Goal: Task Accomplishment & Management: Complete application form

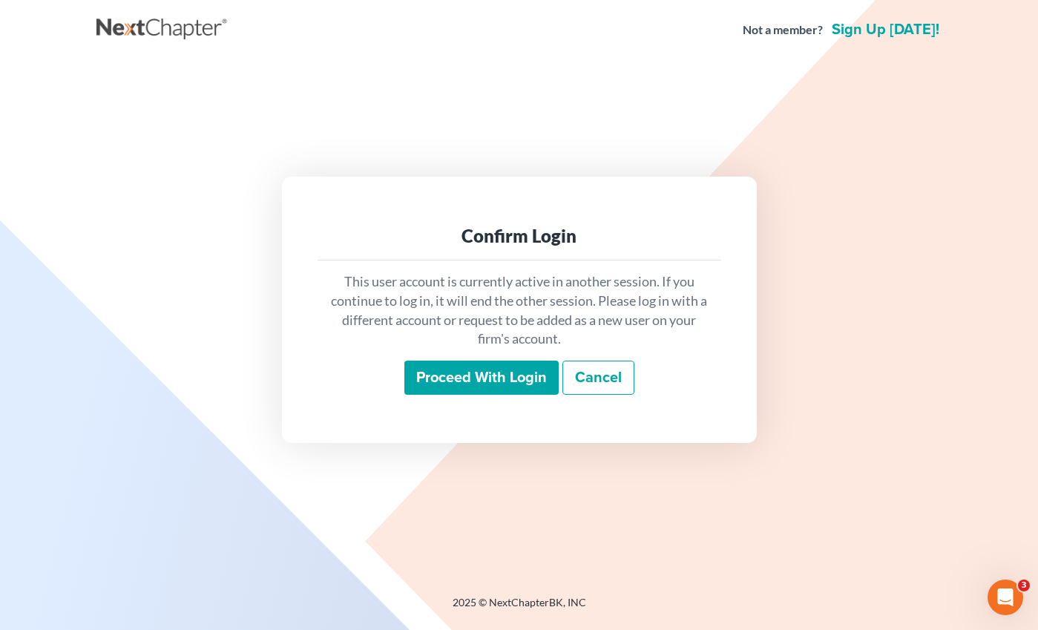
click at [503, 390] on input "Proceed with login" at bounding box center [481, 378] width 154 height 34
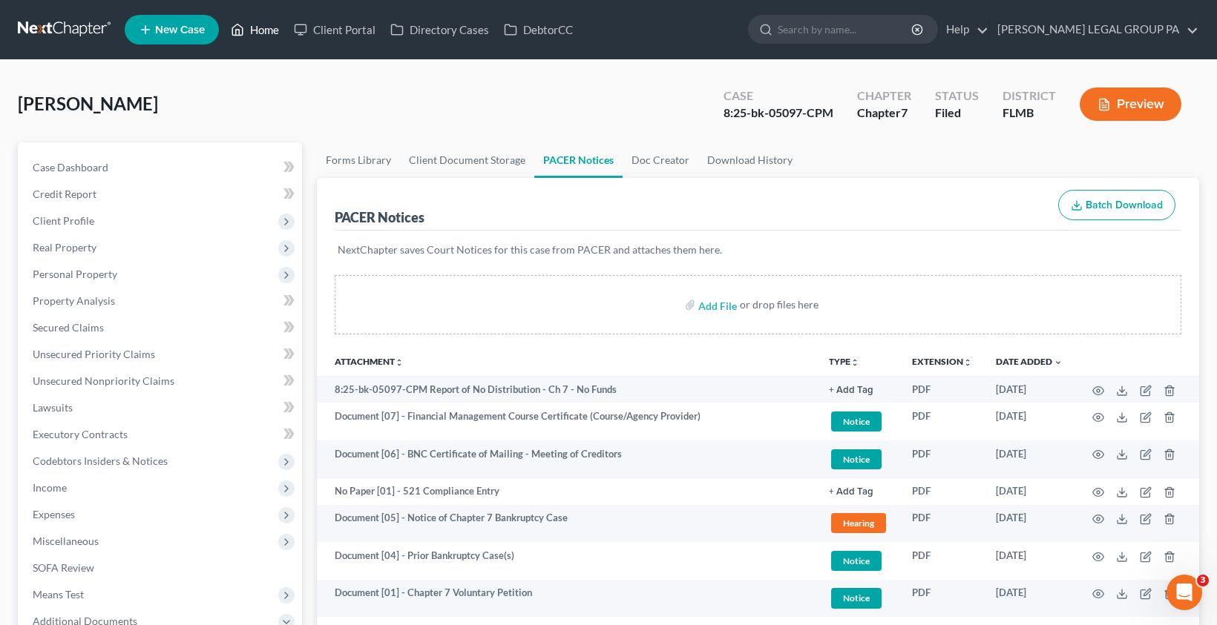
click at [256, 33] on link "Home" at bounding box center [254, 29] width 63 height 27
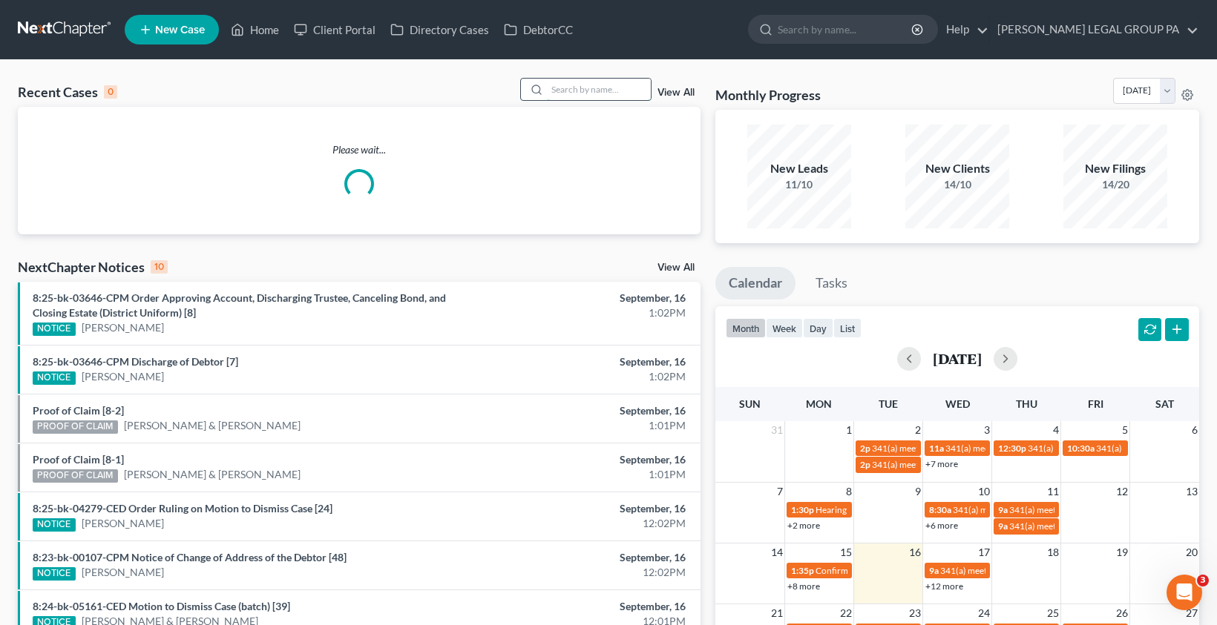
click at [611, 90] on input "search" at bounding box center [599, 90] width 104 height 22
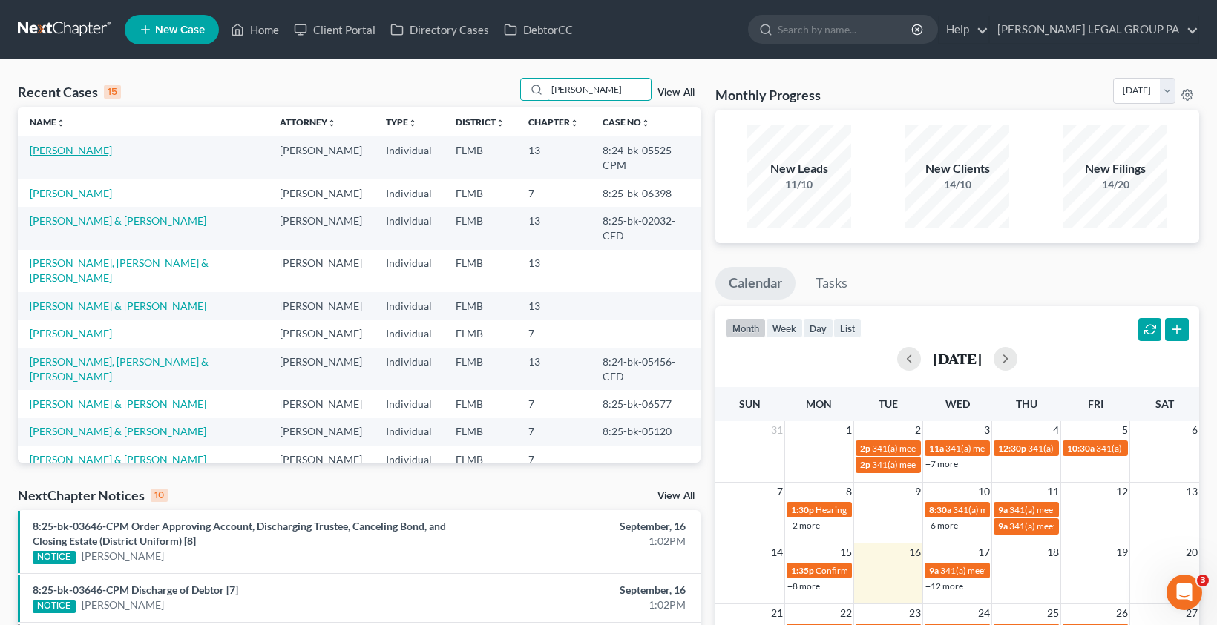
type input "mary"
click at [69, 151] on link "[PERSON_NAME]" at bounding box center [71, 150] width 82 height 13
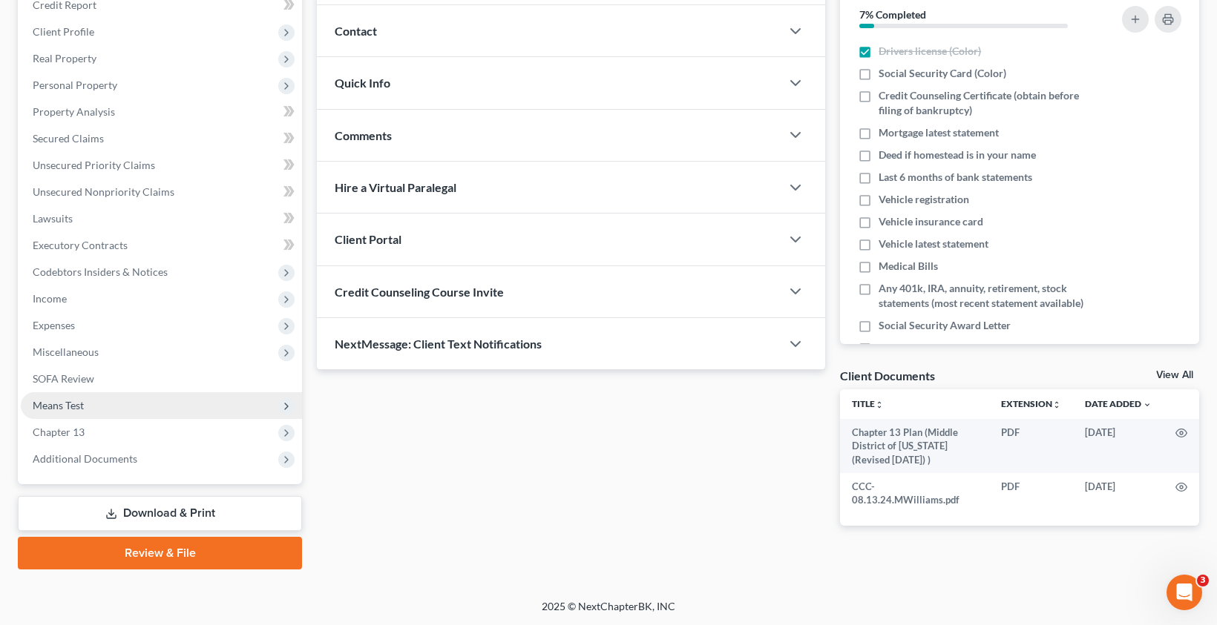
scroll to position [190, 0]
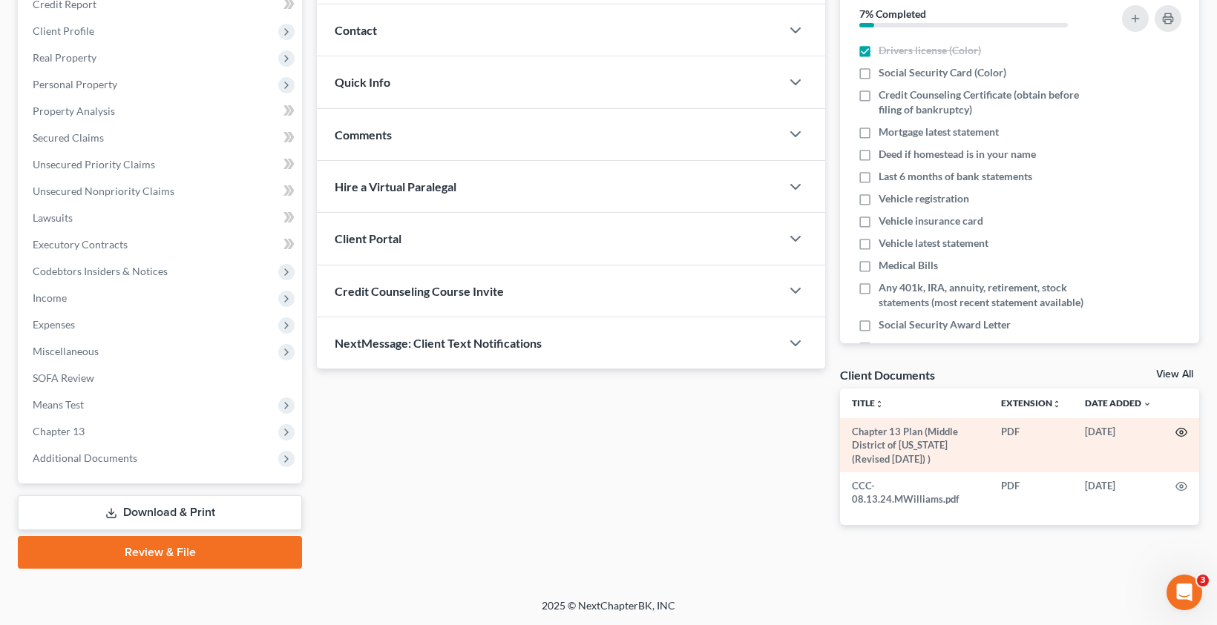
click at [1185, 429] on icon "button" at bounding box center [1181, 433] width 12 height 12
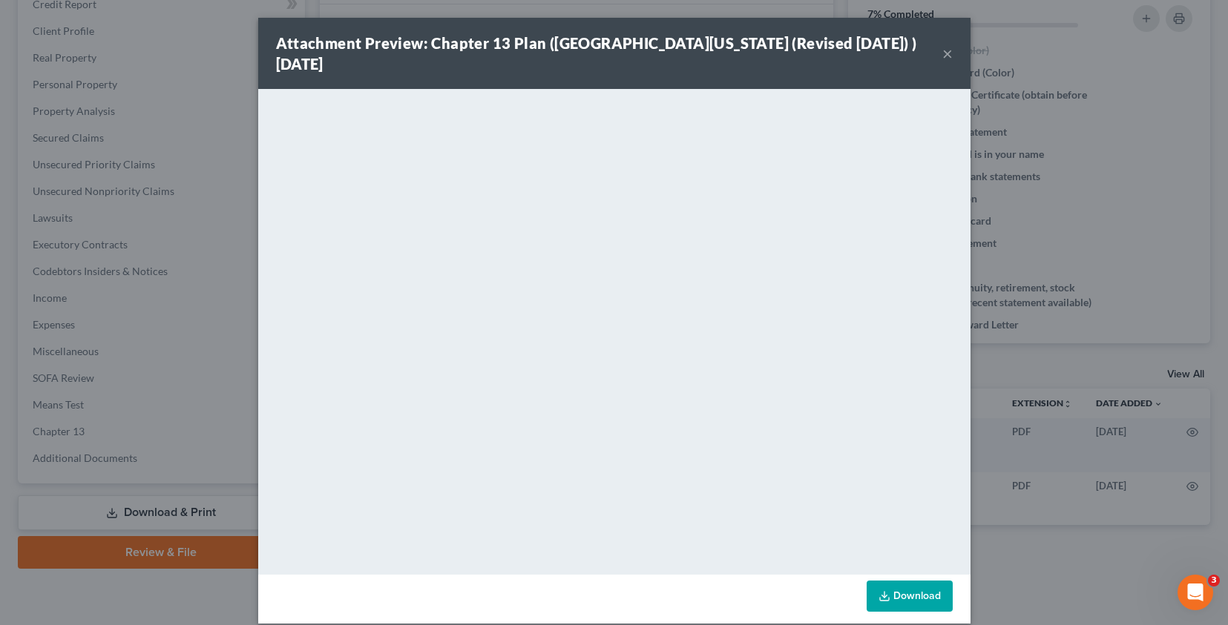
click at [942, 51] on button "×" at bounding box center [947, 54] width 10 height 18
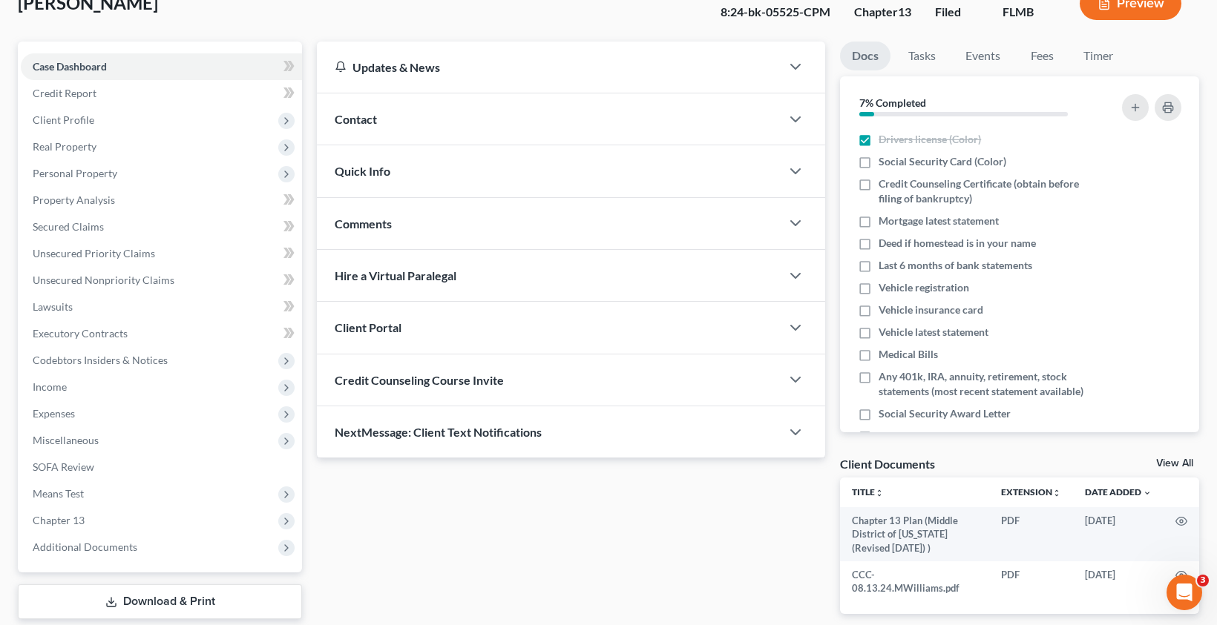
scroll to position [0, 0]
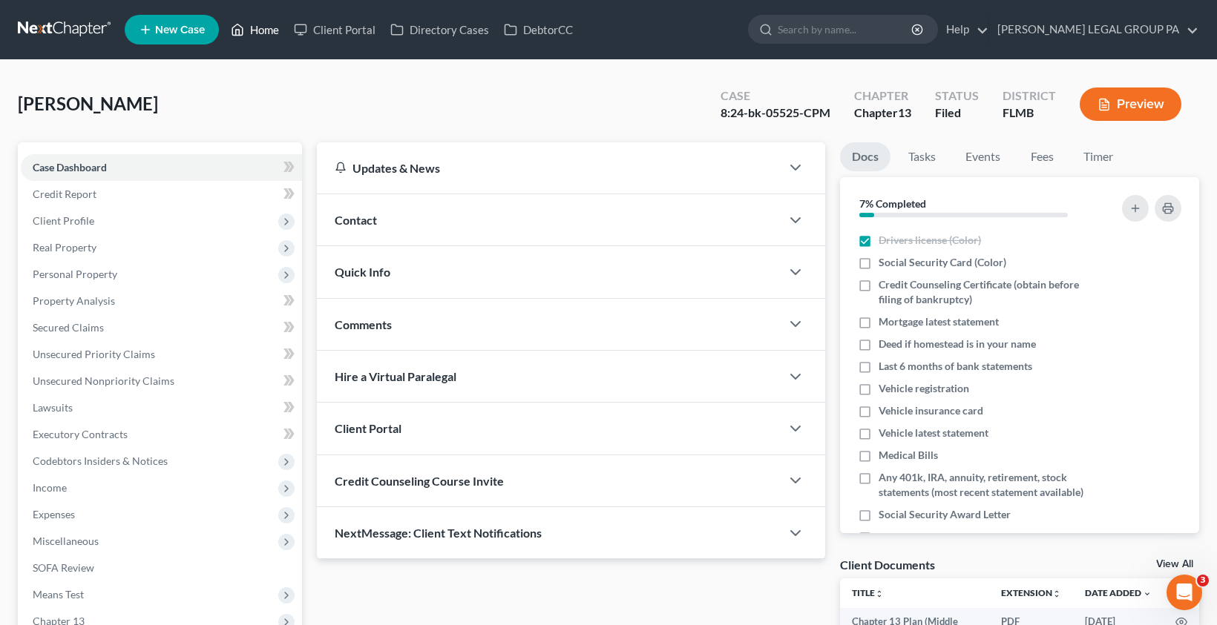
drag, startPoint x: 241, startPoint y: 29, endPoint x: 282, endPoint y: 40, distance: 42.3
click at [241, 29] on icon at bounding box center [237, 30] width 13 height 18
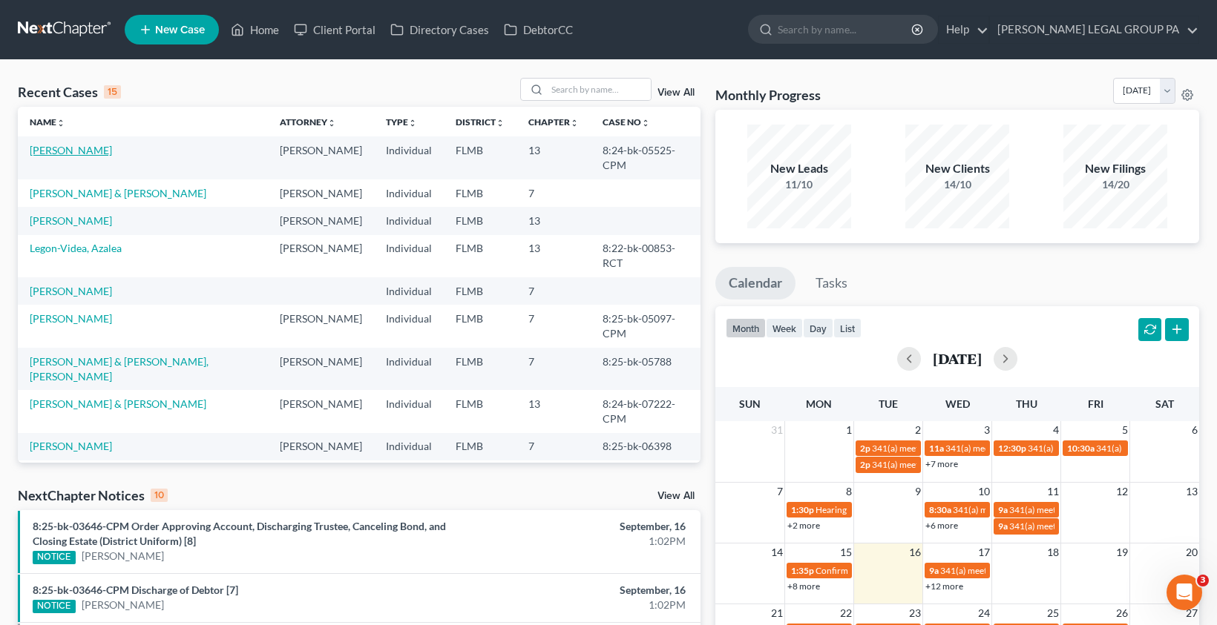
click at [69, 150] on link "[PERSON_NAME]" at bounding box center [71, 150] width 82 height 13
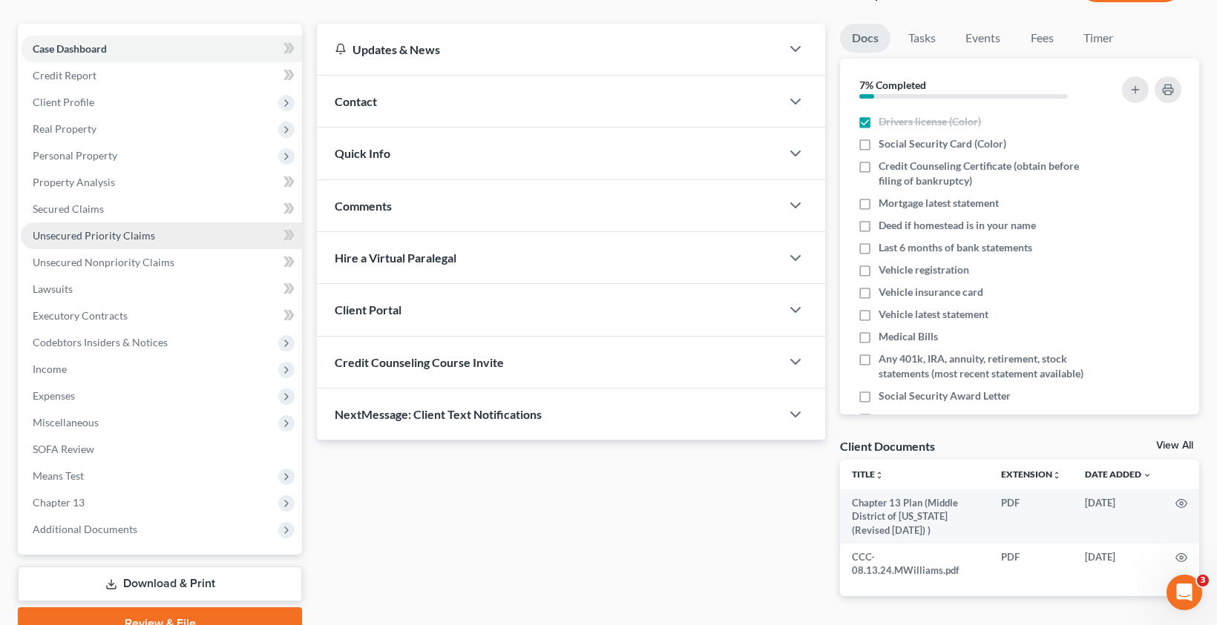
scroll to position [122, 0]
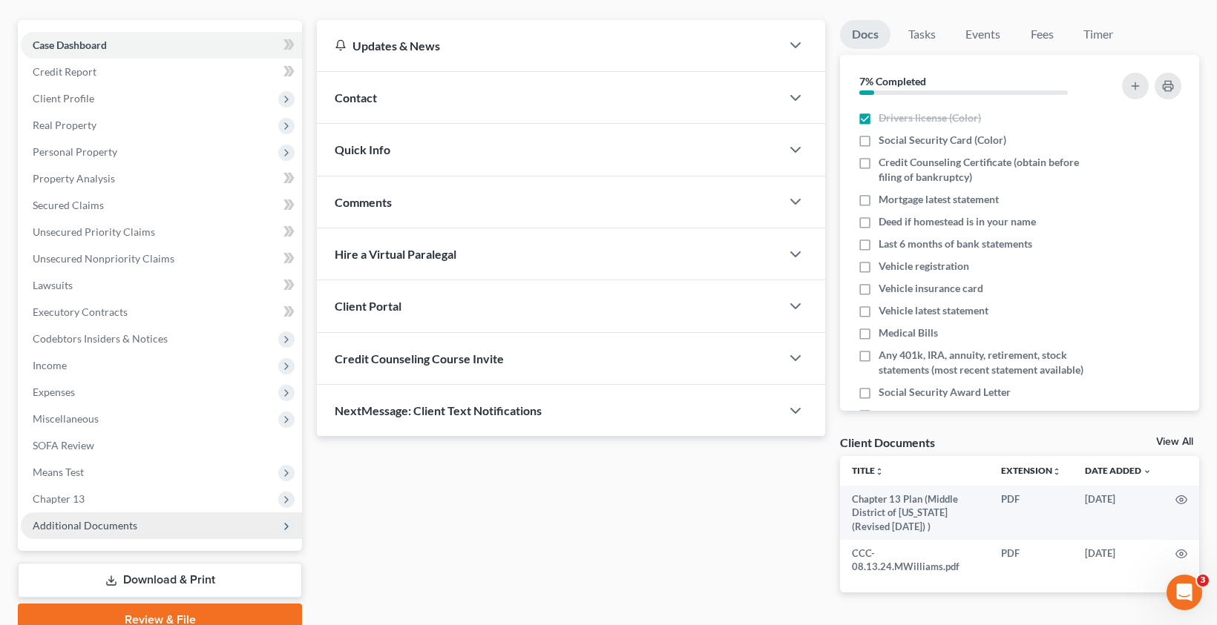
click at [134, 523] on span "Additional Documents" at bounding box center [161, 526] width 281 height 27
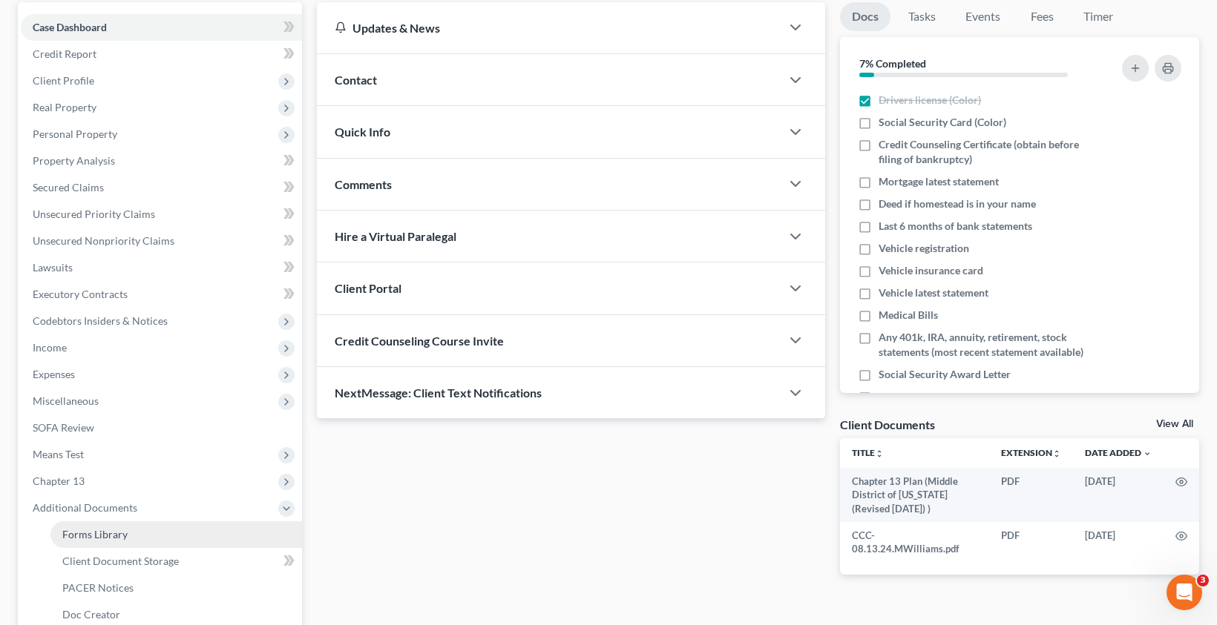
scroll to position [153, 0]
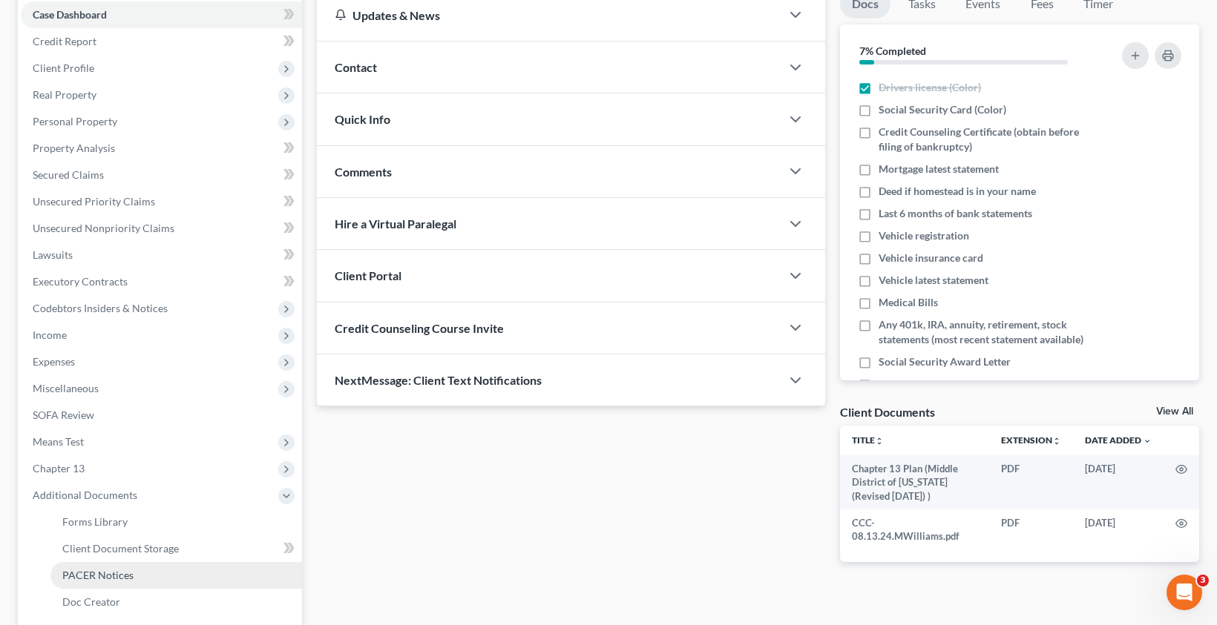
click at [142, 568] on link "PACER Notices" at bounding box center [176, 575] width 252 height 27
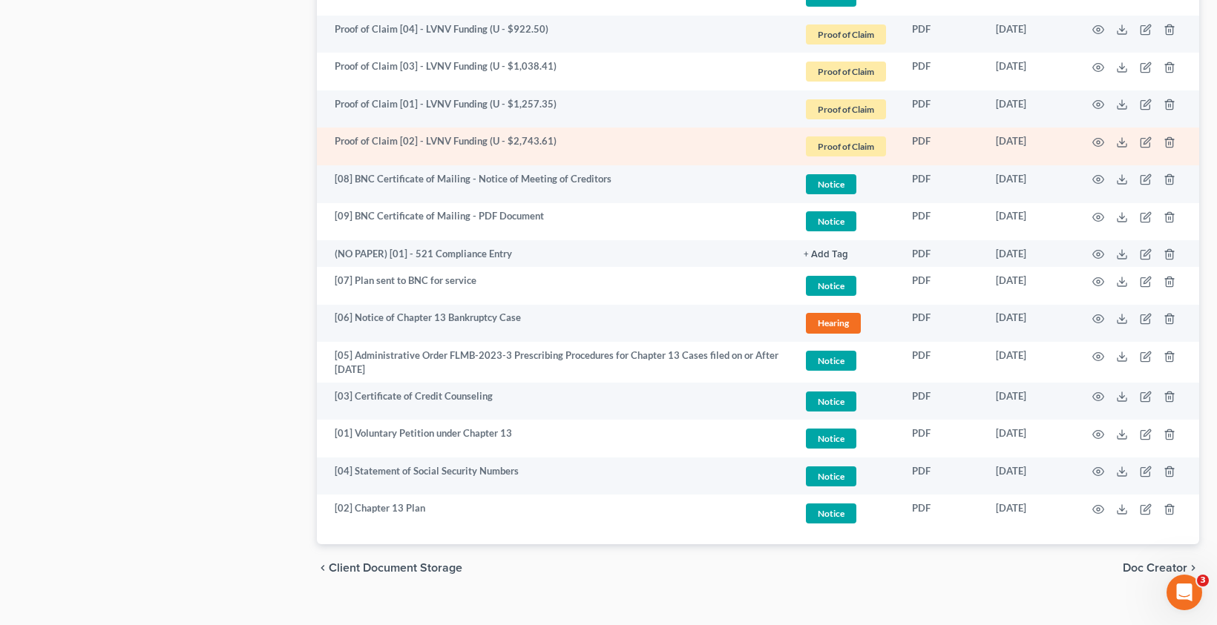
scroll to position [1129, 0]
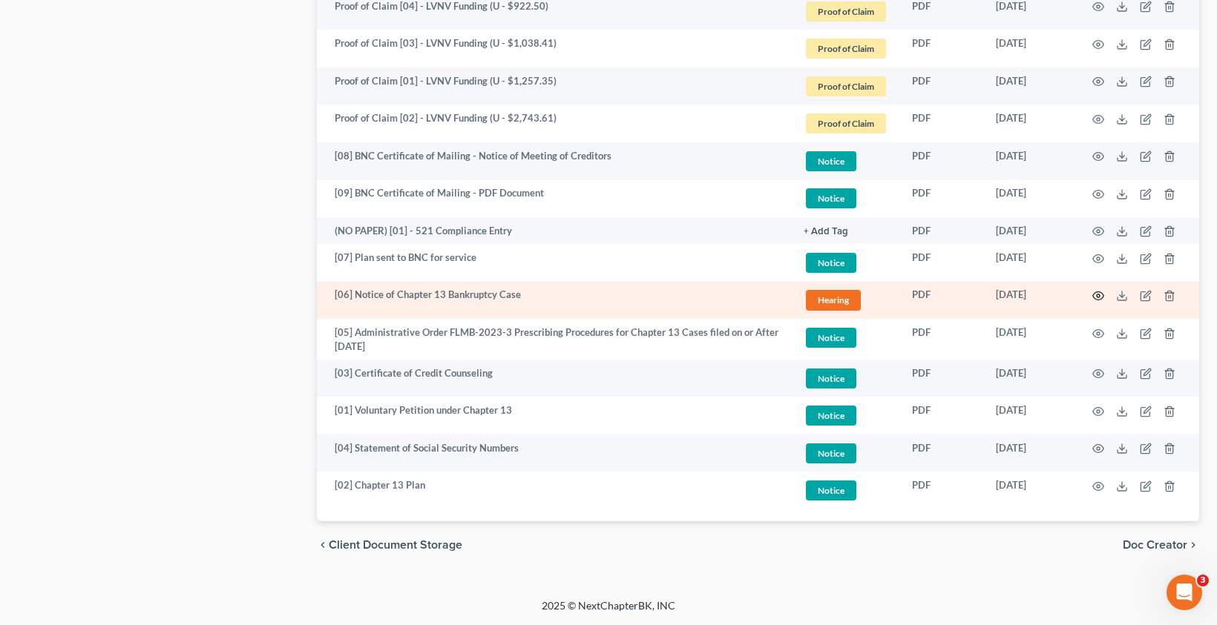
click at [1094, 294] on icon "button" at bounding box center [1098, 296] width 12 height 12
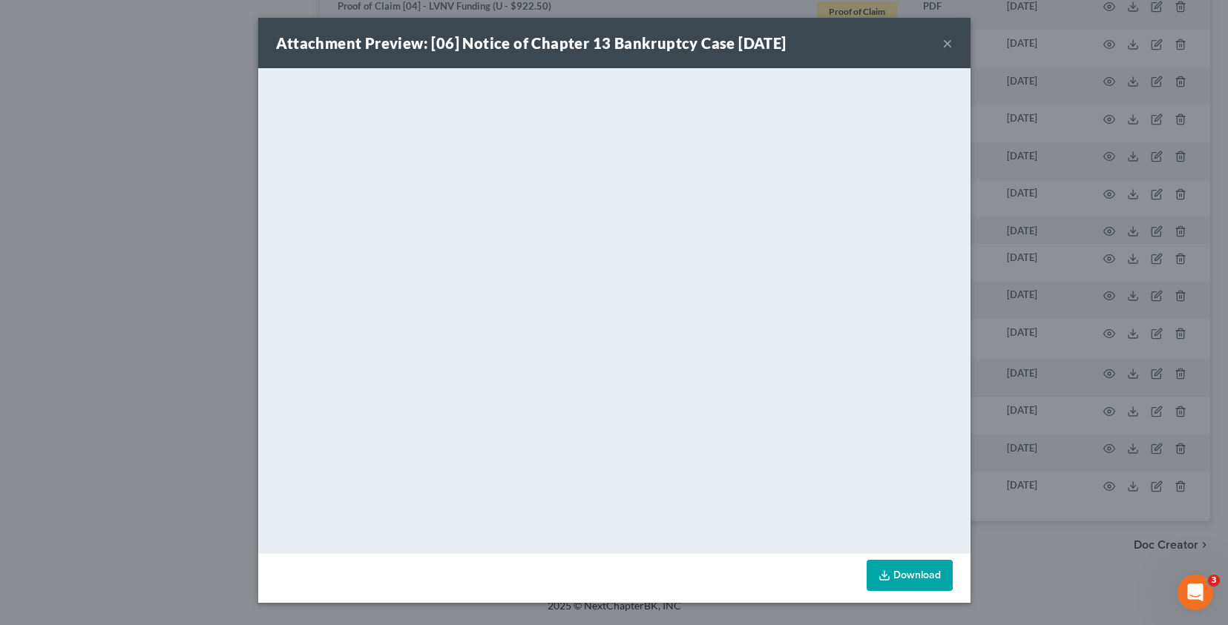
click at [944, 47] on button "×" at bounding box center [947, 43] width 10 height 18
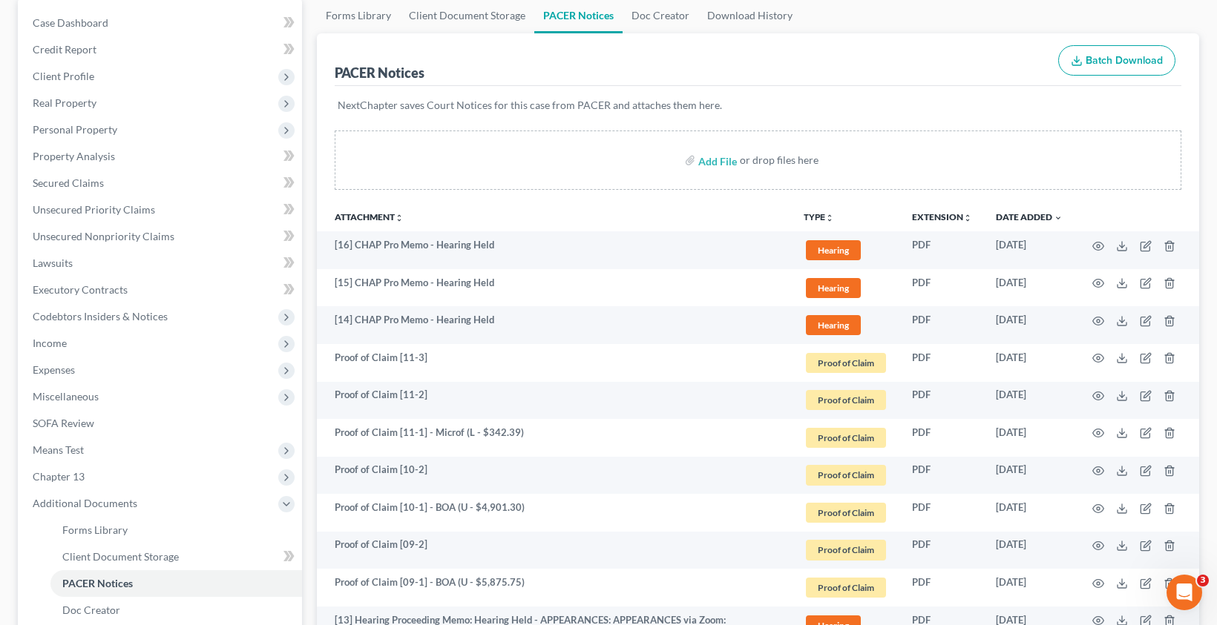
scroll to position [0, 0]
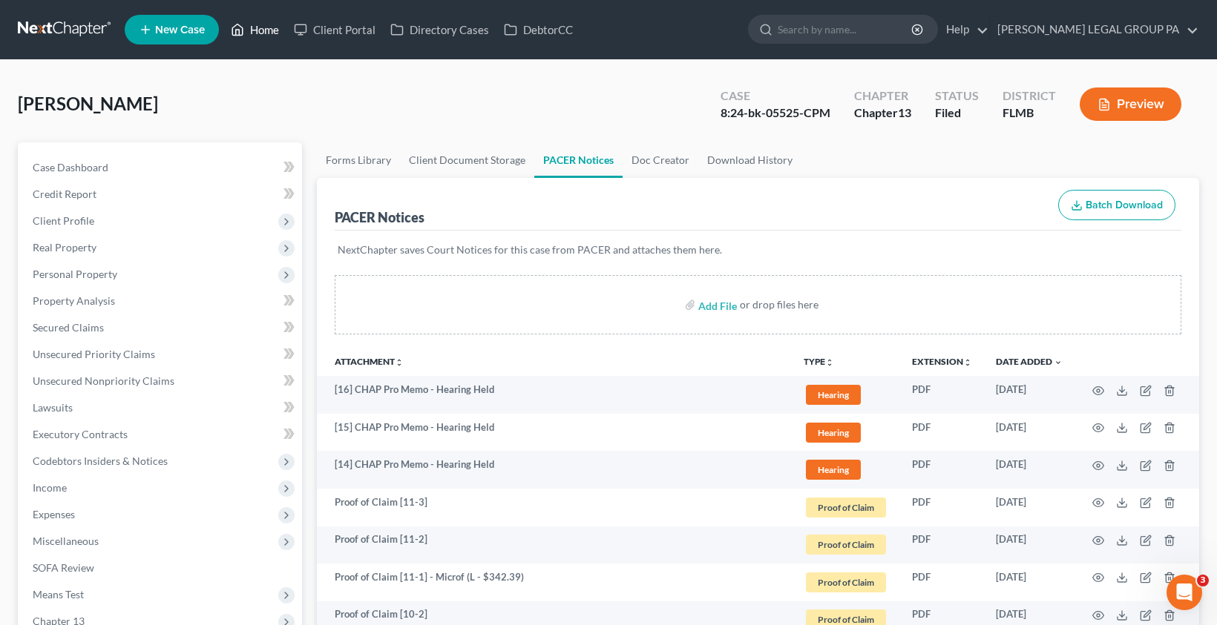
click at [231, 27] on icon at bounding box center [237, 30] width 13 height 18
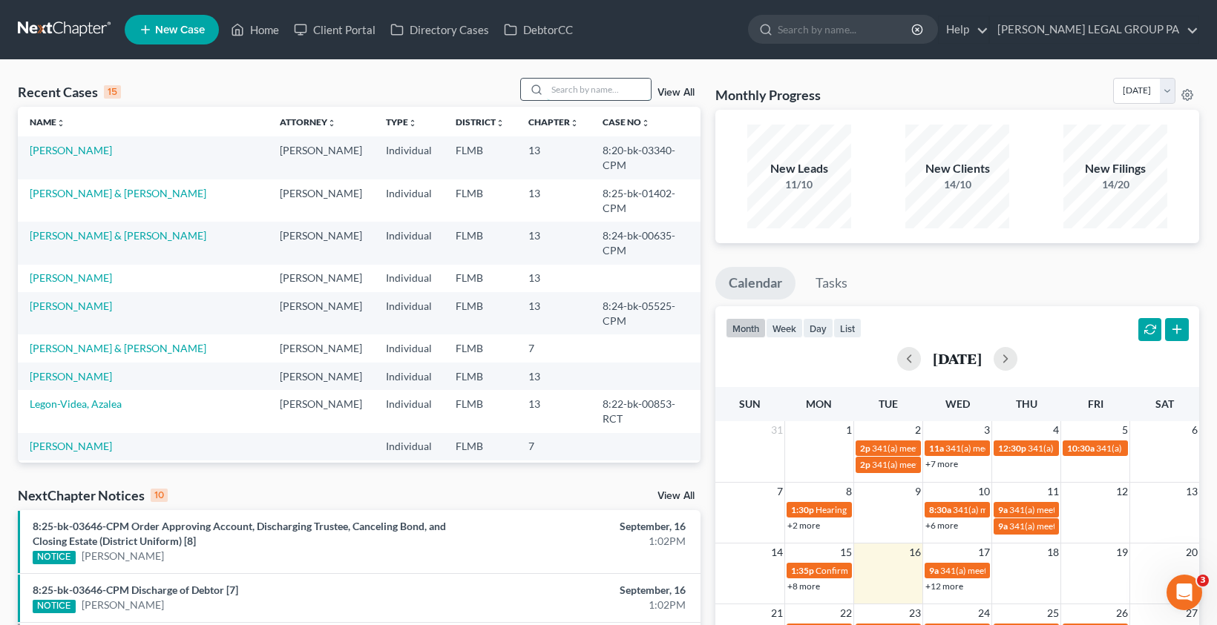
click at [591, 96] on input "search" at bounding box center [599, 90] width 104 height 22
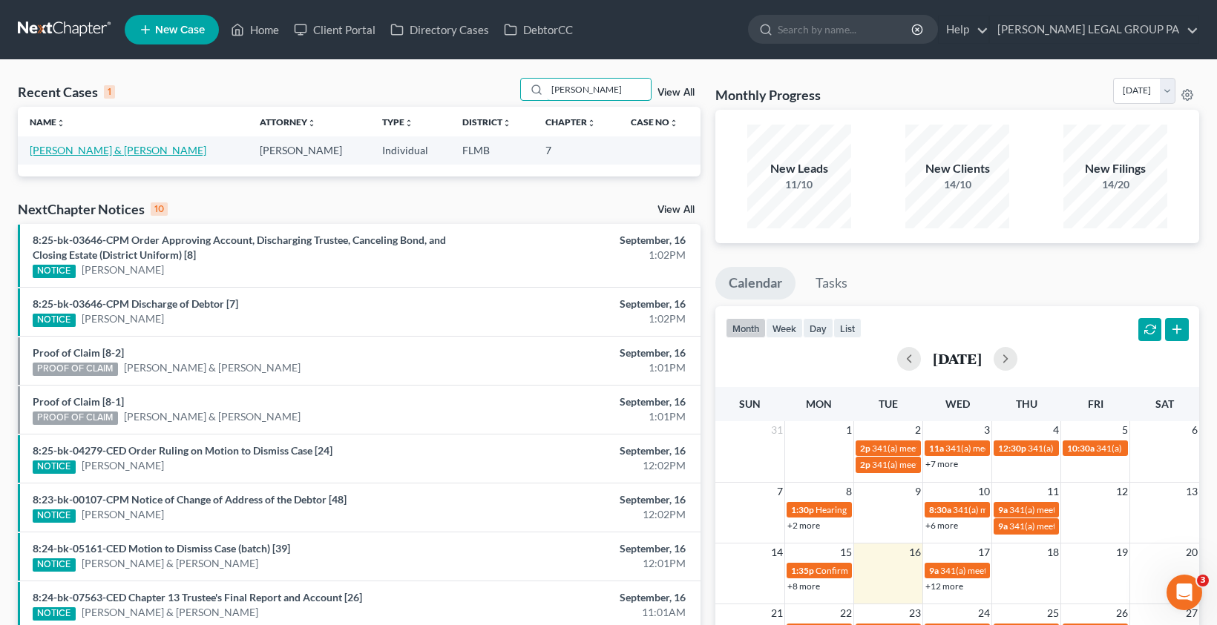
type input "boschert"
click at [92, 151] on link "[PERSON_NAME] & [PERSON_NAME]" at bounding box center [118, 150] width 177 height 13
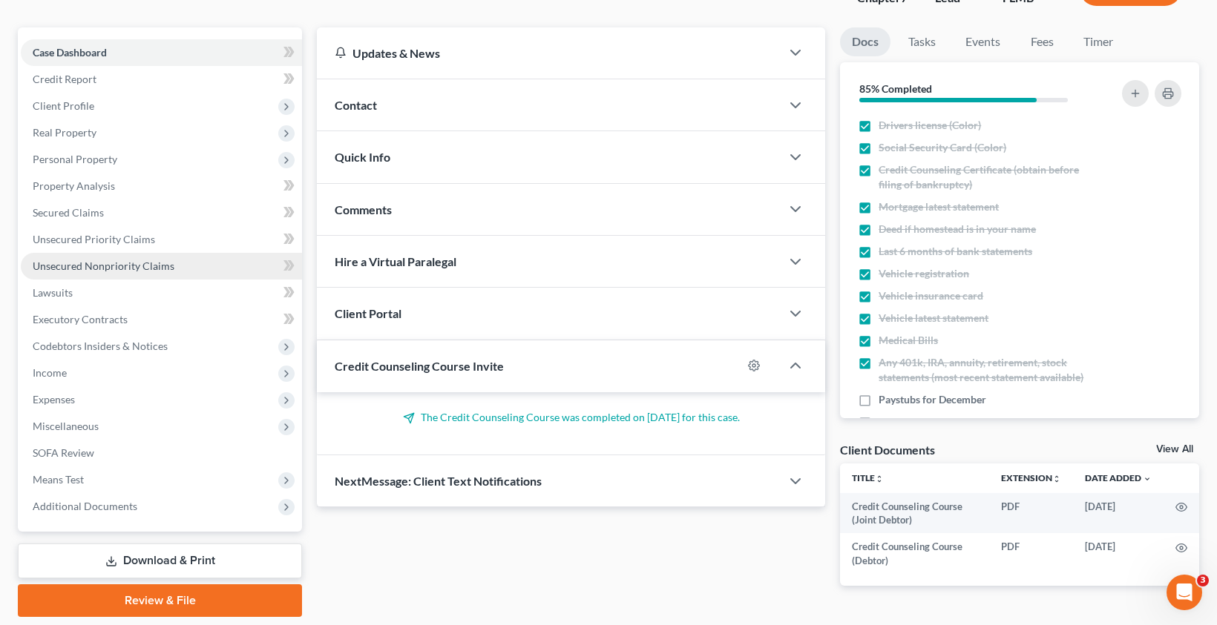
scroll to position [116, 0]
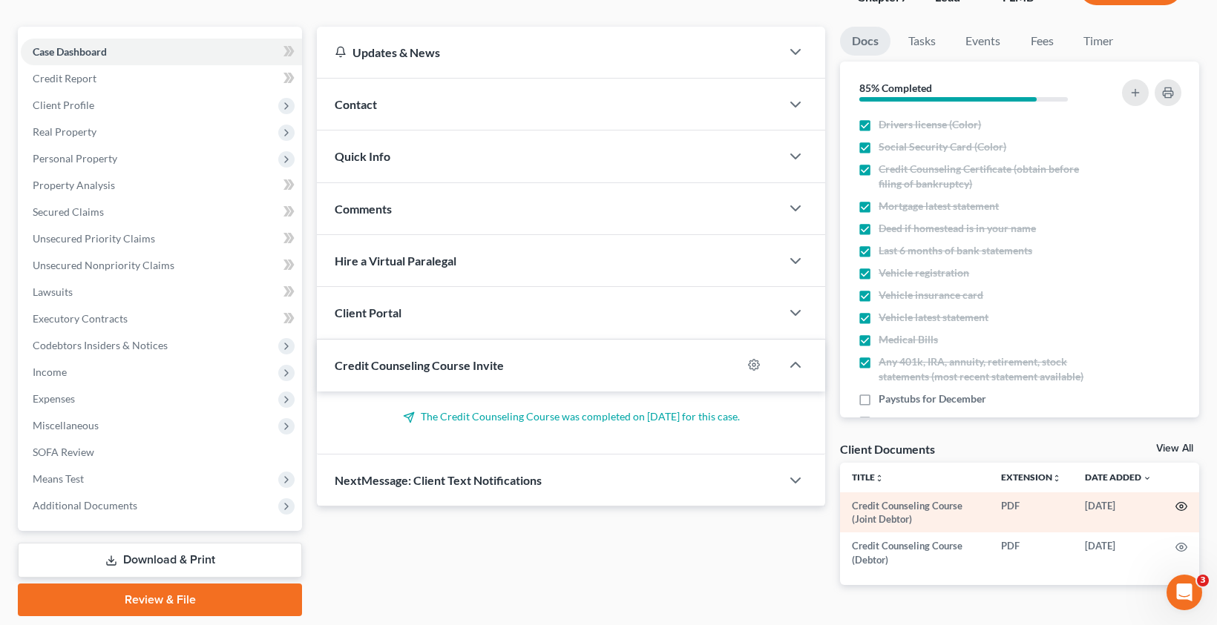
click at [1181, 506] on icon "button" at bounding box center [1181, 507] width 12 height 12
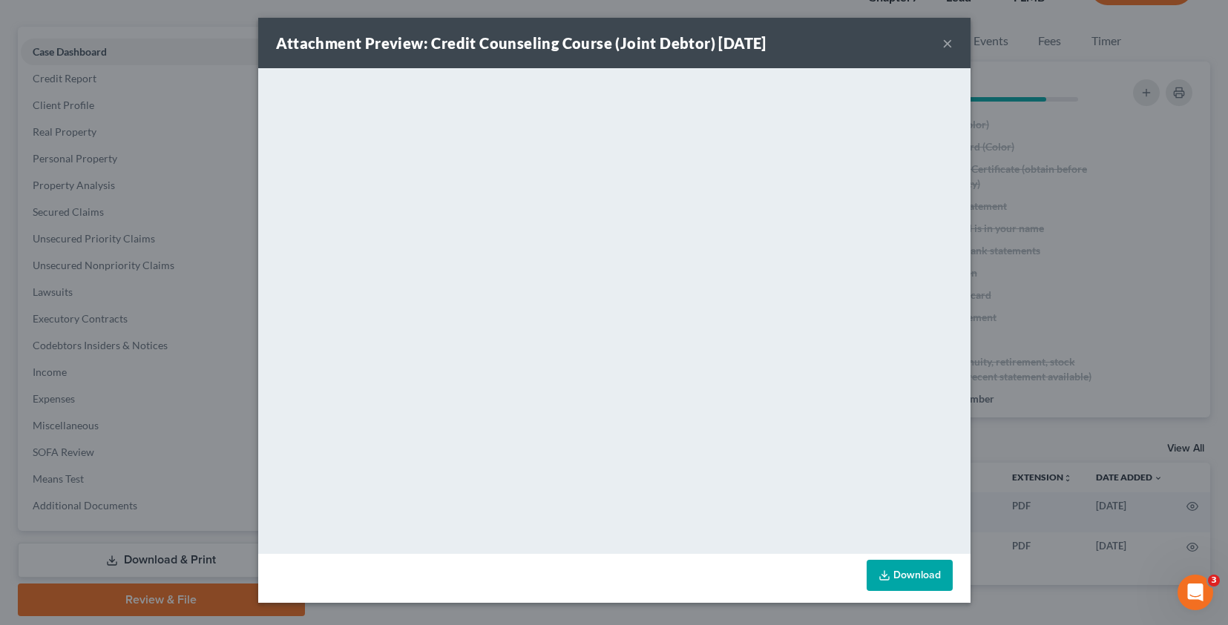
click at [952, 42] on button "×" at bounding box center [947, 43] width 10 height 18
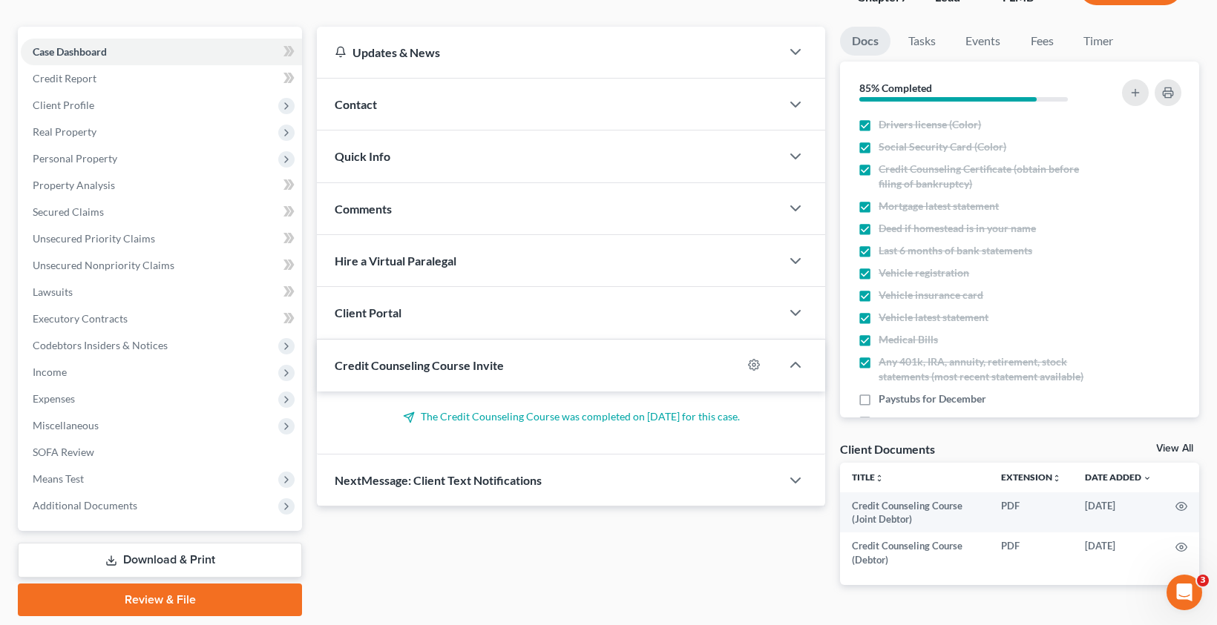
scroll to position [0, 0]
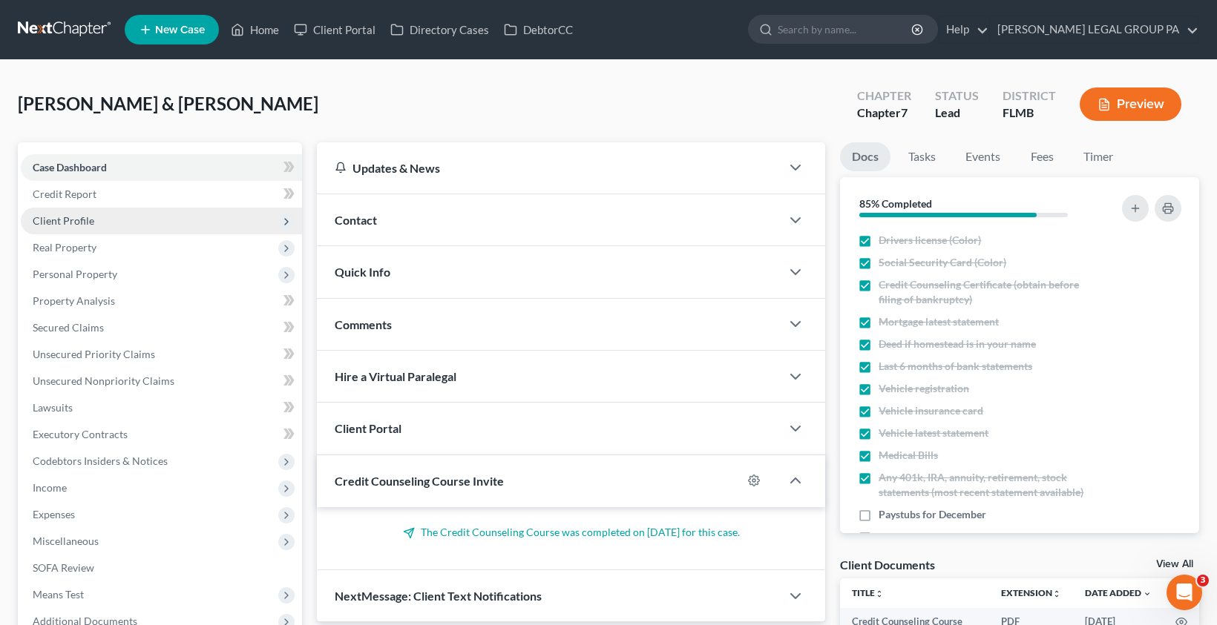
click at [71, 221] on span "Client Profile" at bounding box center [64, 220] width 62 height 13
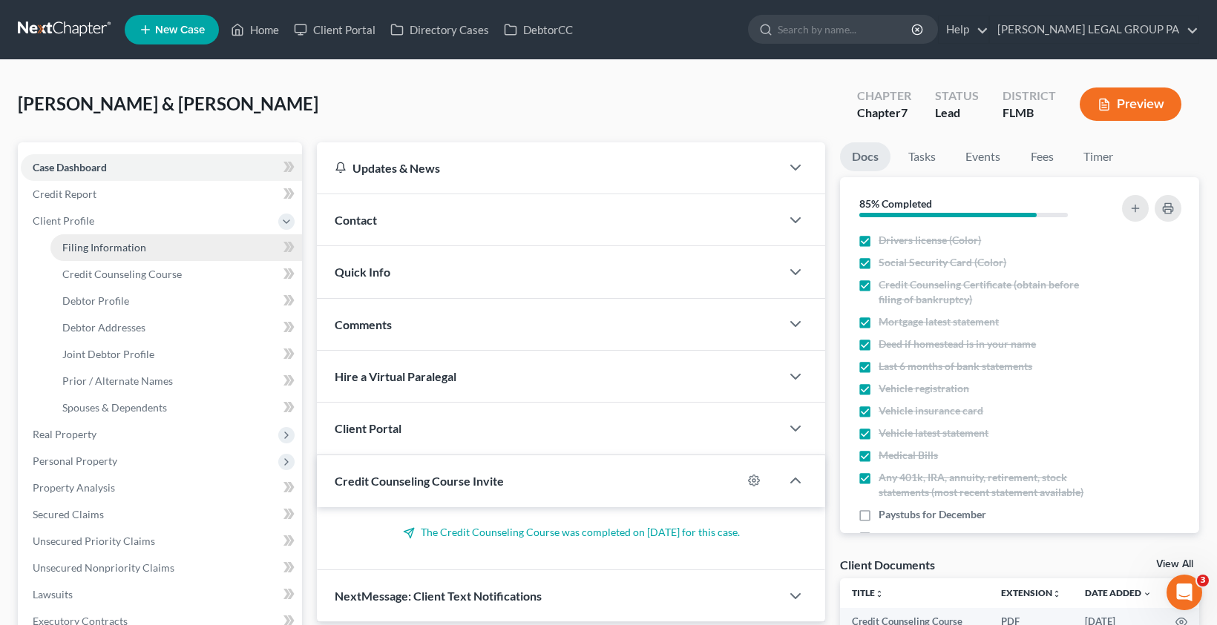
click at [99, 246] on span "Filing Information" at bounding box center [104, 247] width 84 height 13
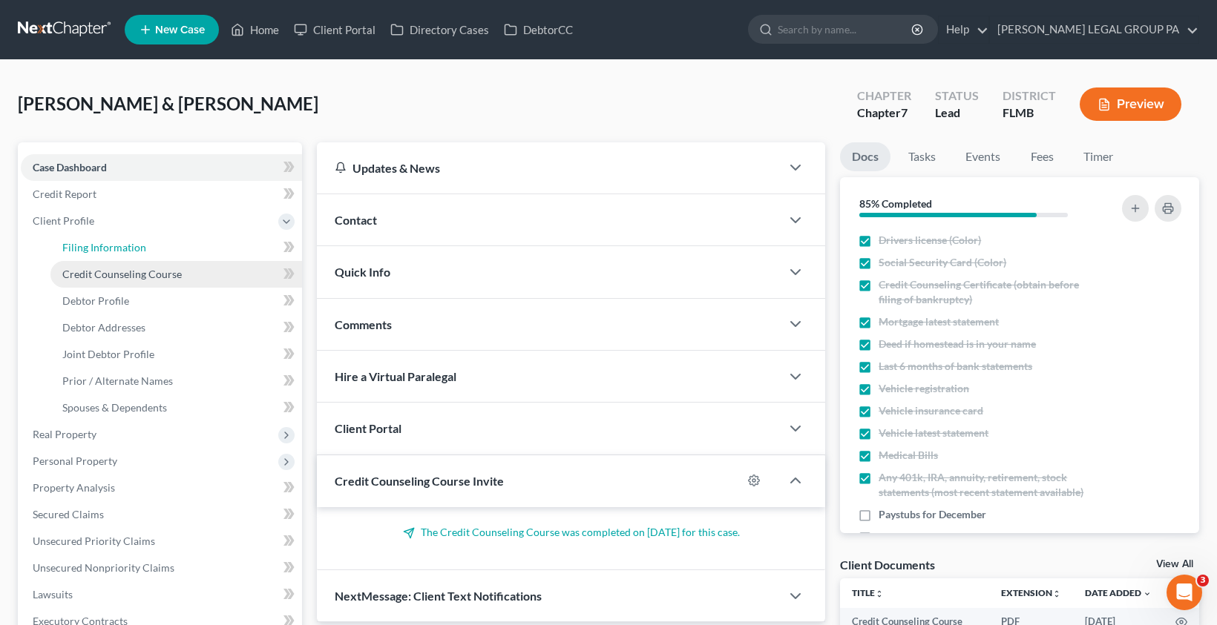
select select "1"
select select "0"
select select "9"
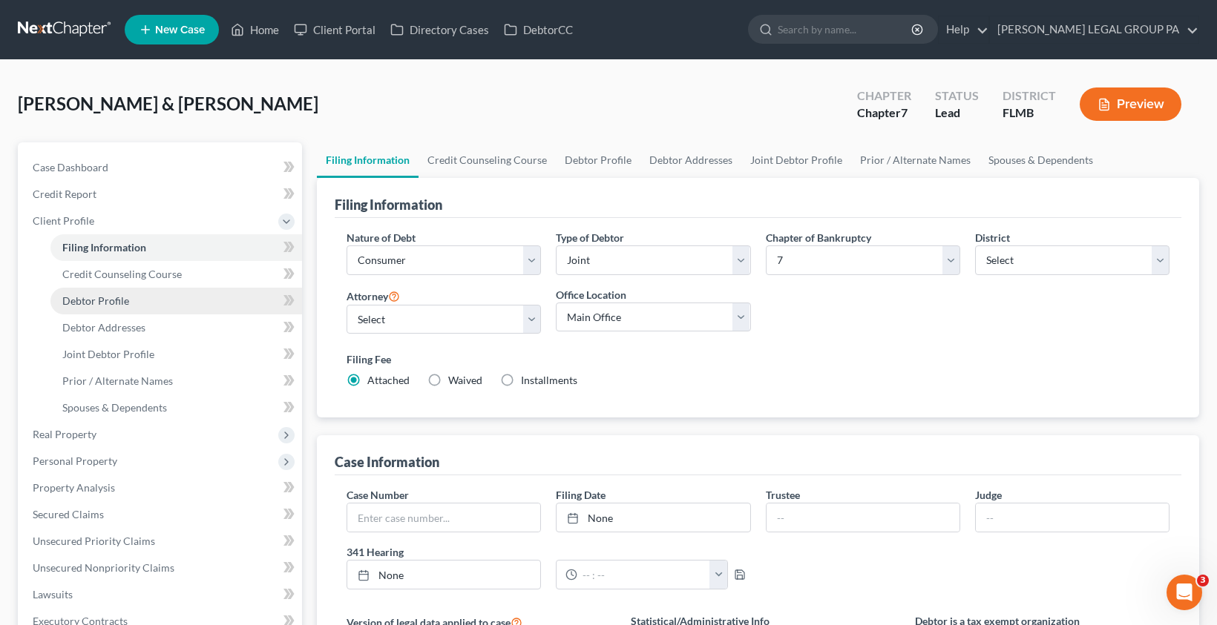
click at [97, 306] on span "Debtor Profile" at bounding box center [95, 301] width 67 height 13
select select "1"
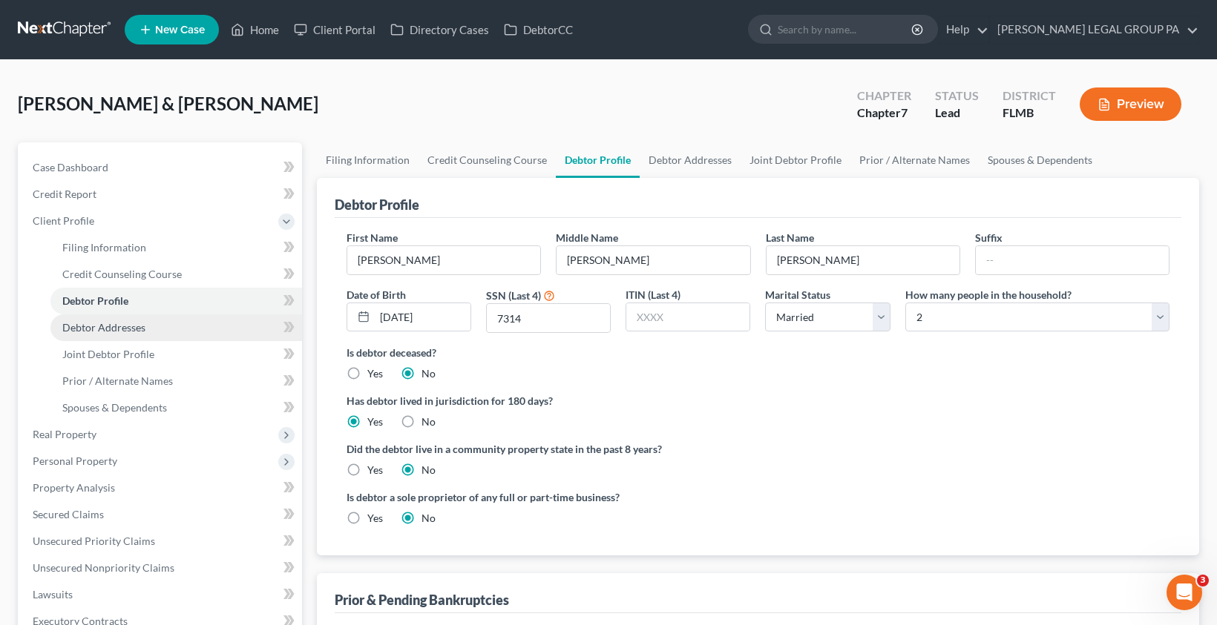
radio input "true"
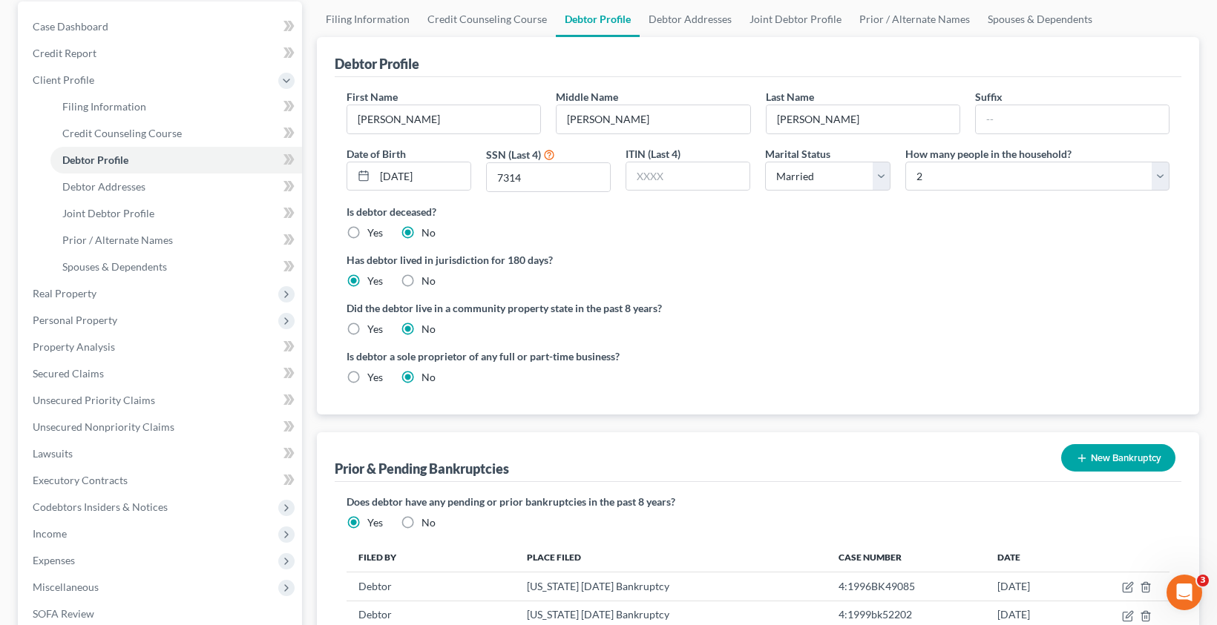
scroll to position [216, 0]
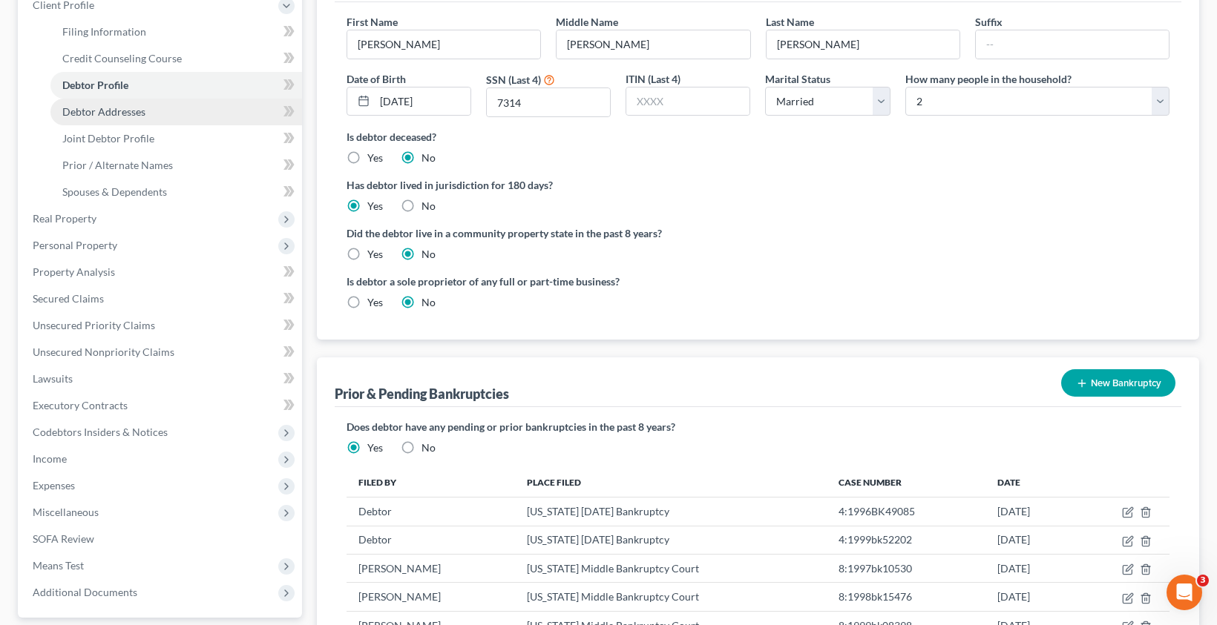
click at [101, 119] on link "Debtor Addresses" at bounding box center [176, 112] width 252 height 27
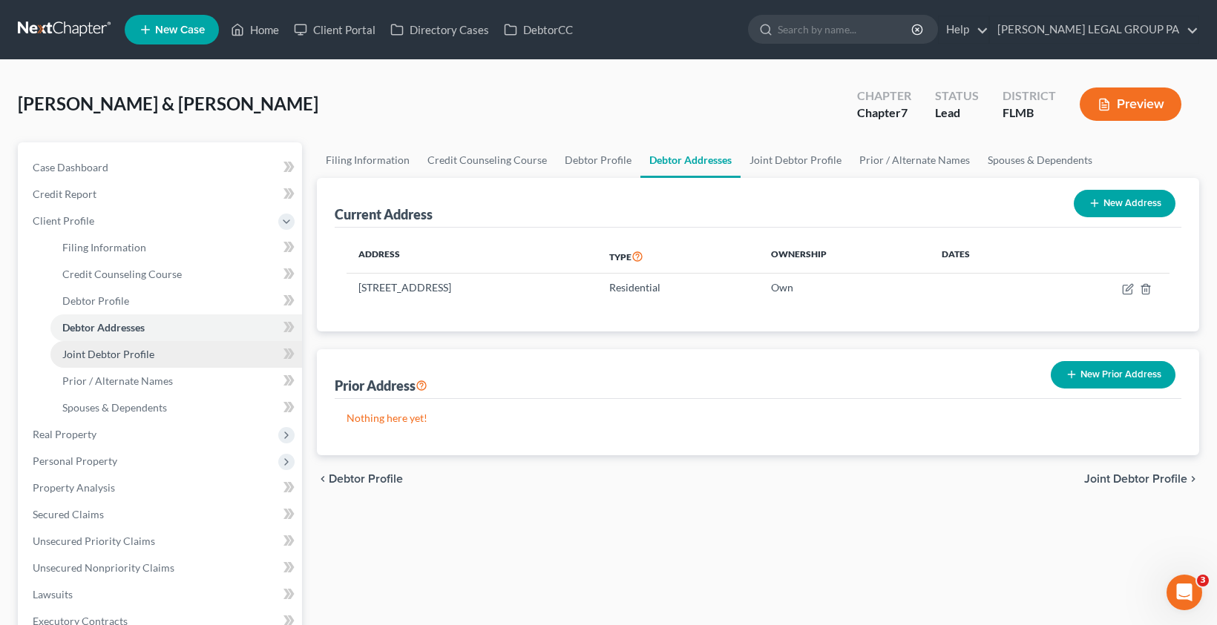
click at [108, 360] on span "Joint Debtor Profile" at bounding box center [108, 354] width 92 height 13
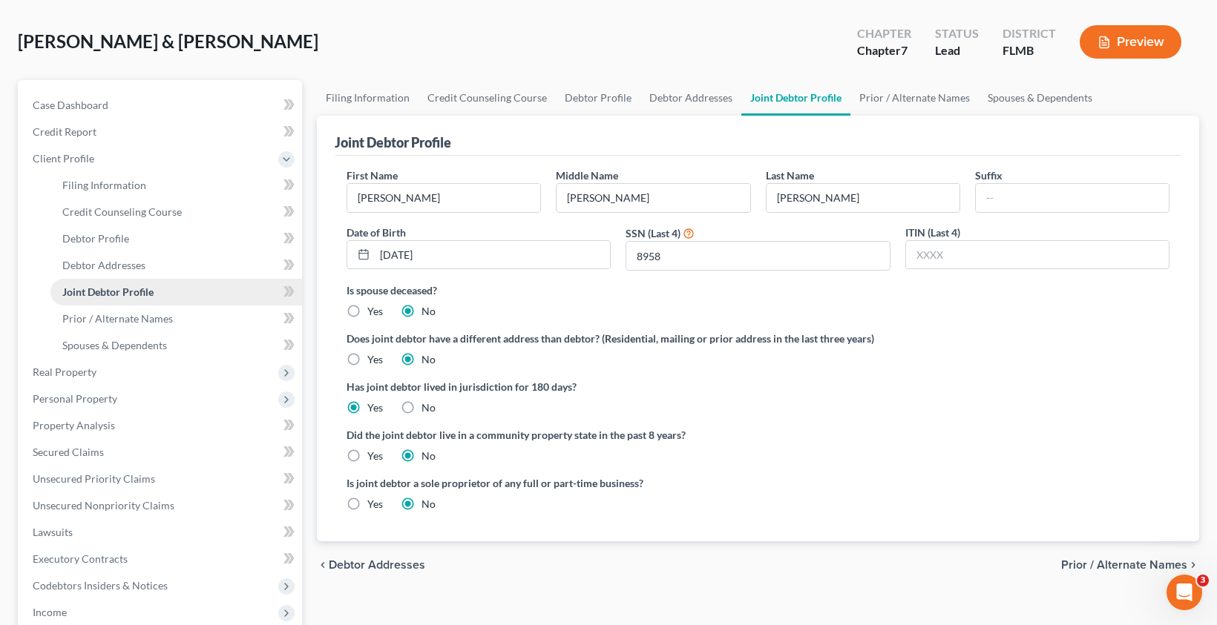
scroll to position [309, 0]
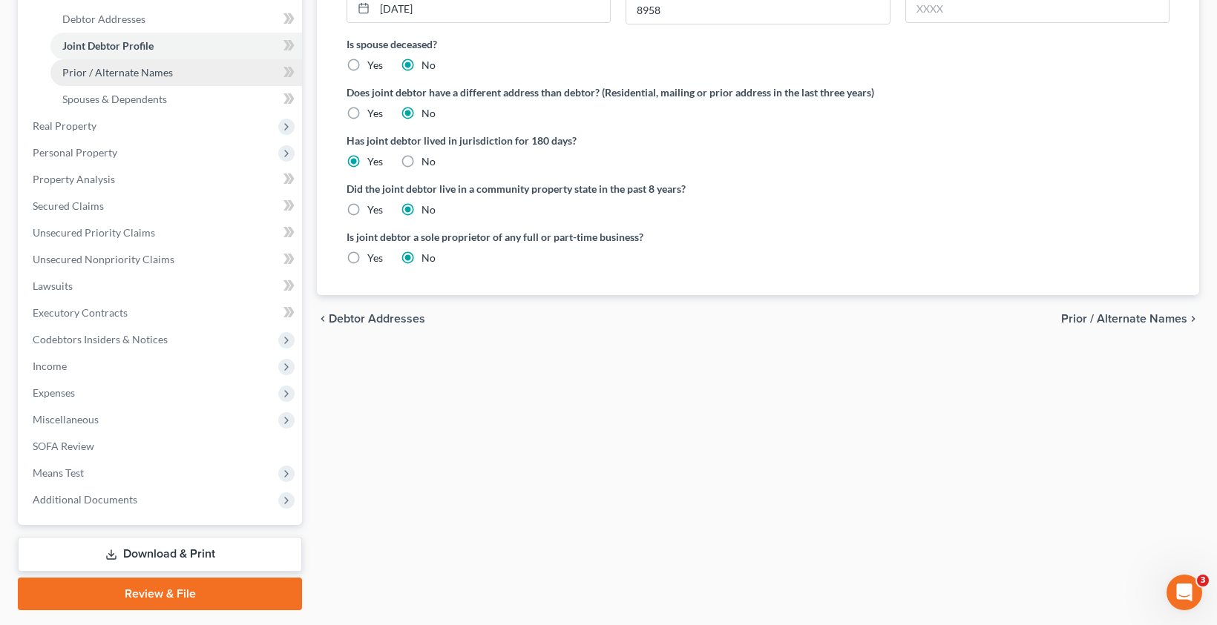
click at [105, 79] on link "Prior / Alternate Names" at bounding box center [176, 72] width 252 height 27
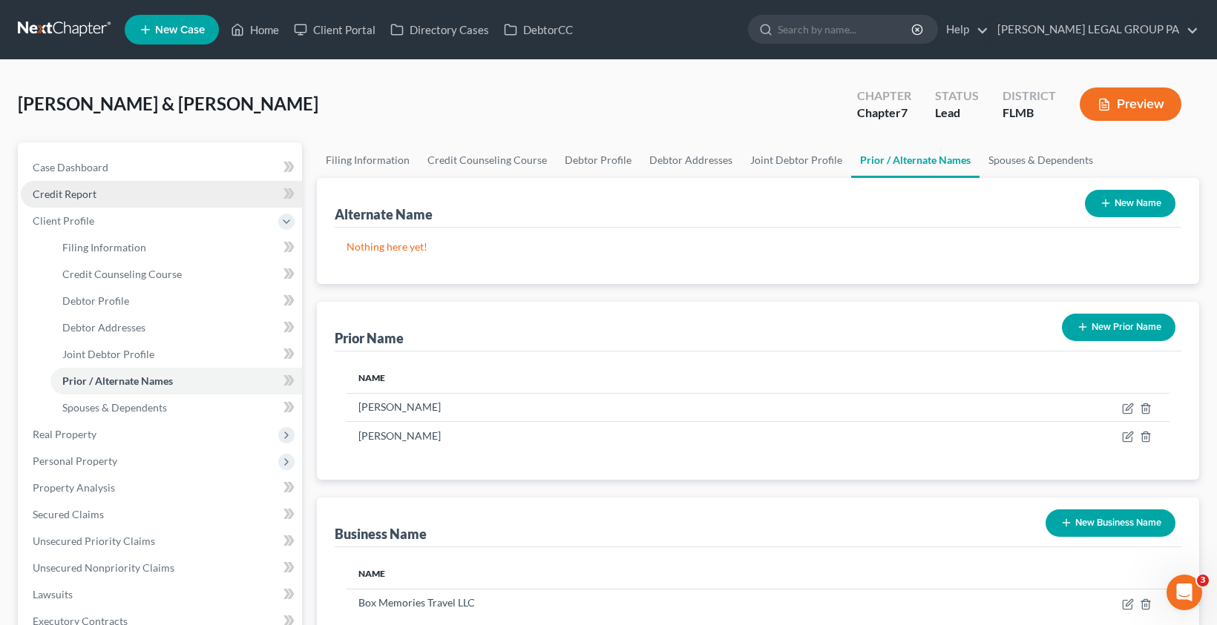
click at [71, 200] on link "Credit Report" at bounding box center [161, 194] width 281 height 27
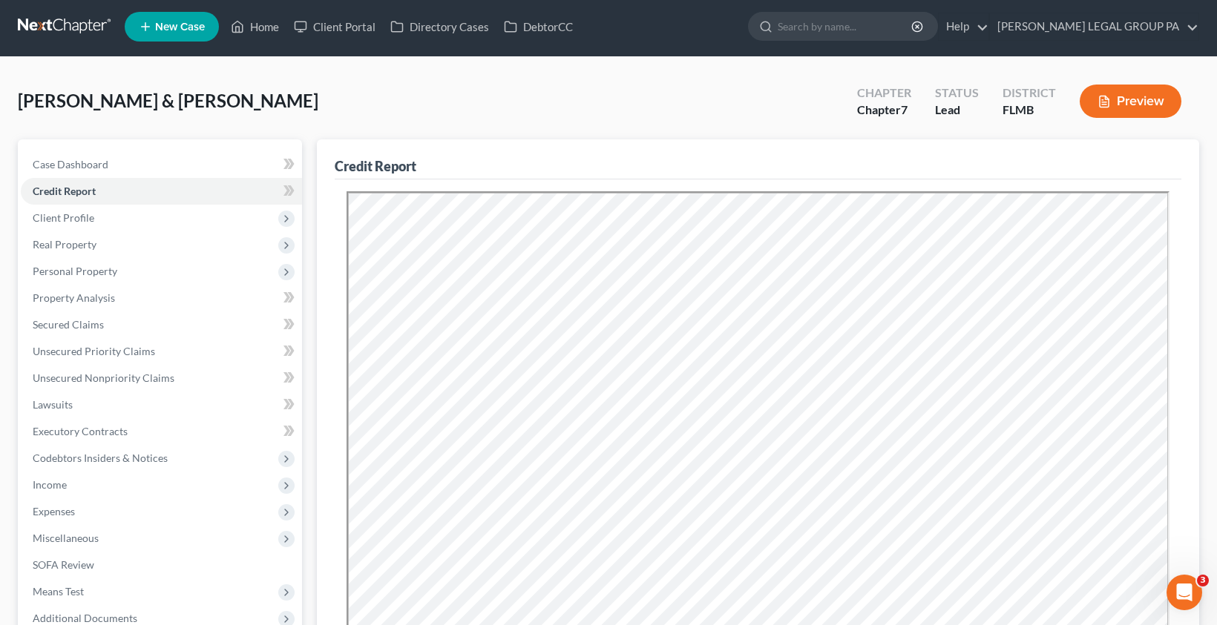
scroll to position [274, 0]
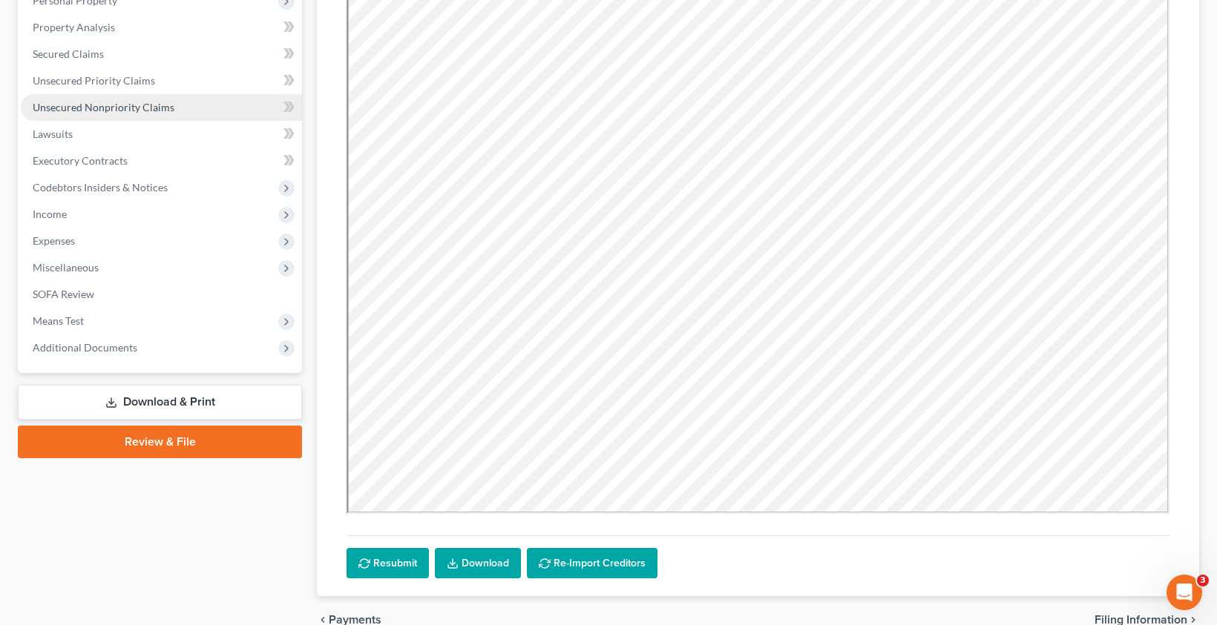
click at [94, 115] on link "Unsecured Nonpriority Claims" at bounding box center [161, 107] width 281 height 27
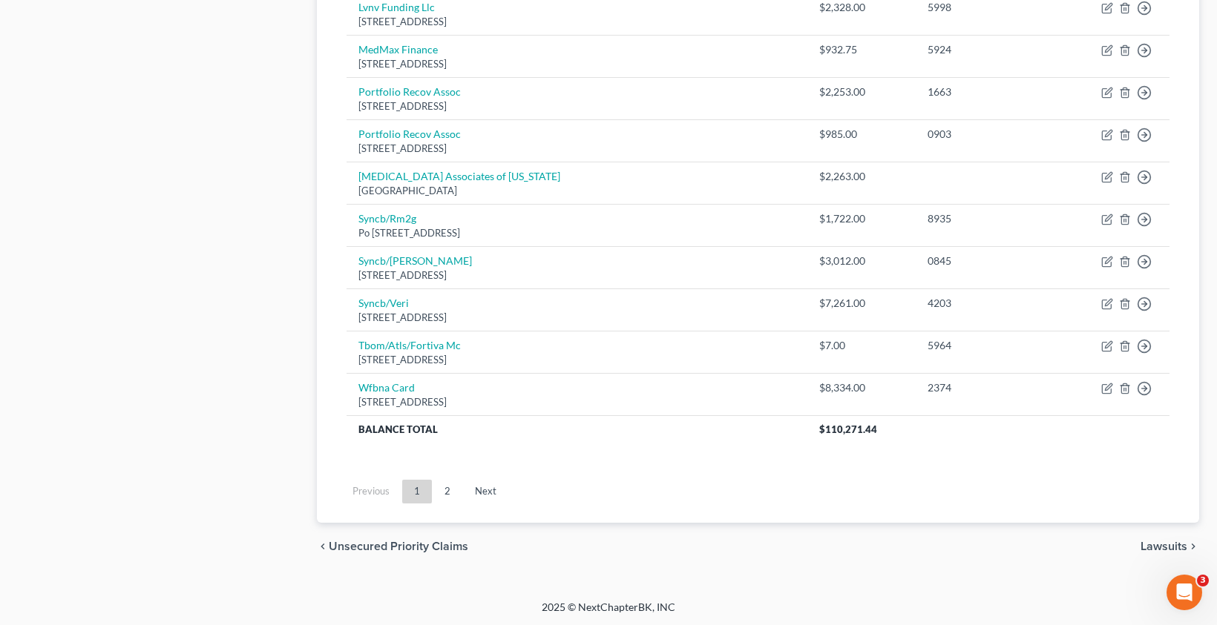
scroll to position [188, 0]
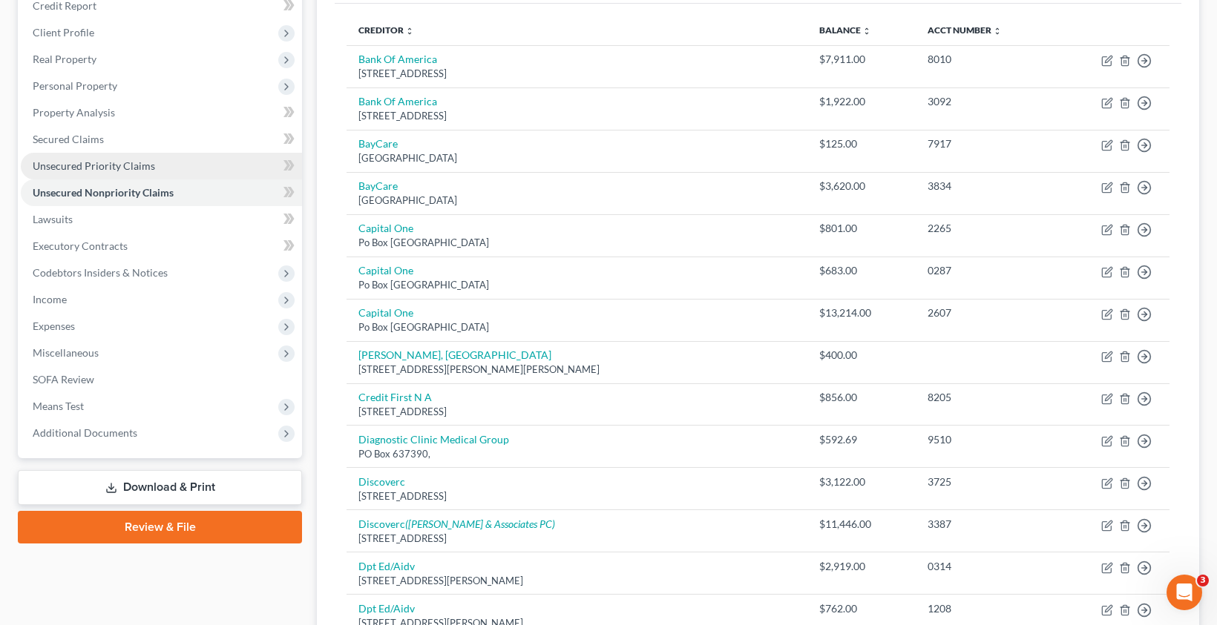
click at [85, 168] on span "Unsecured Priority Claims" at bounding box center [94, 166] width 122 height 13
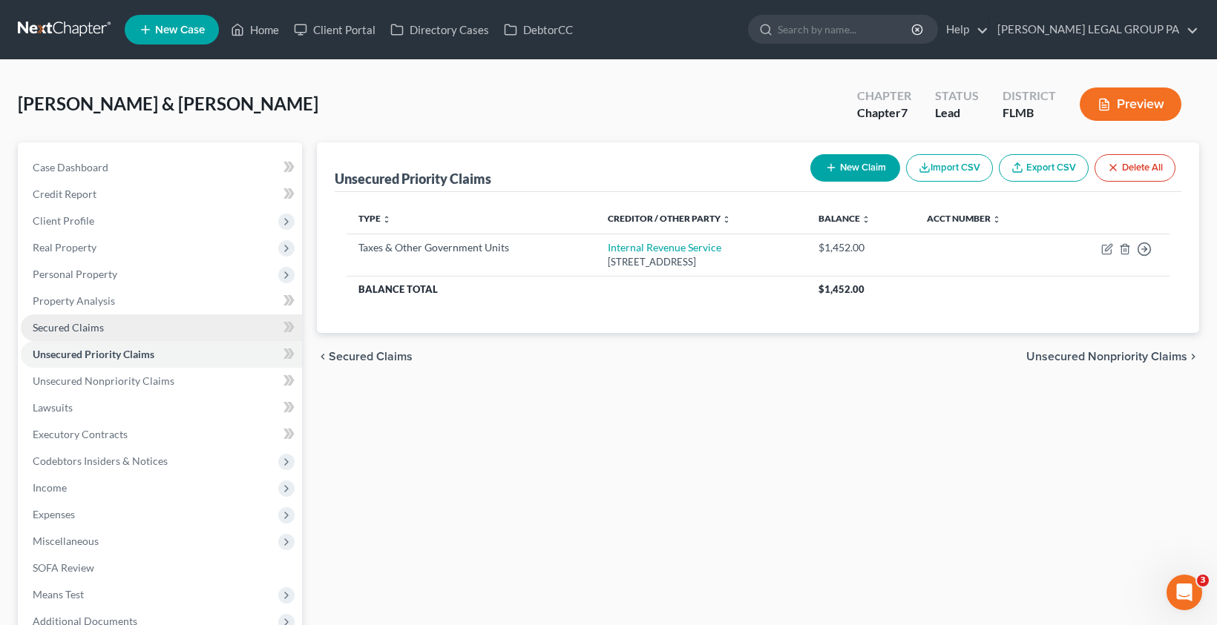
click at [68, 336] on link "Secured Claims" at bounding box center [161, 328] width 281 height 27
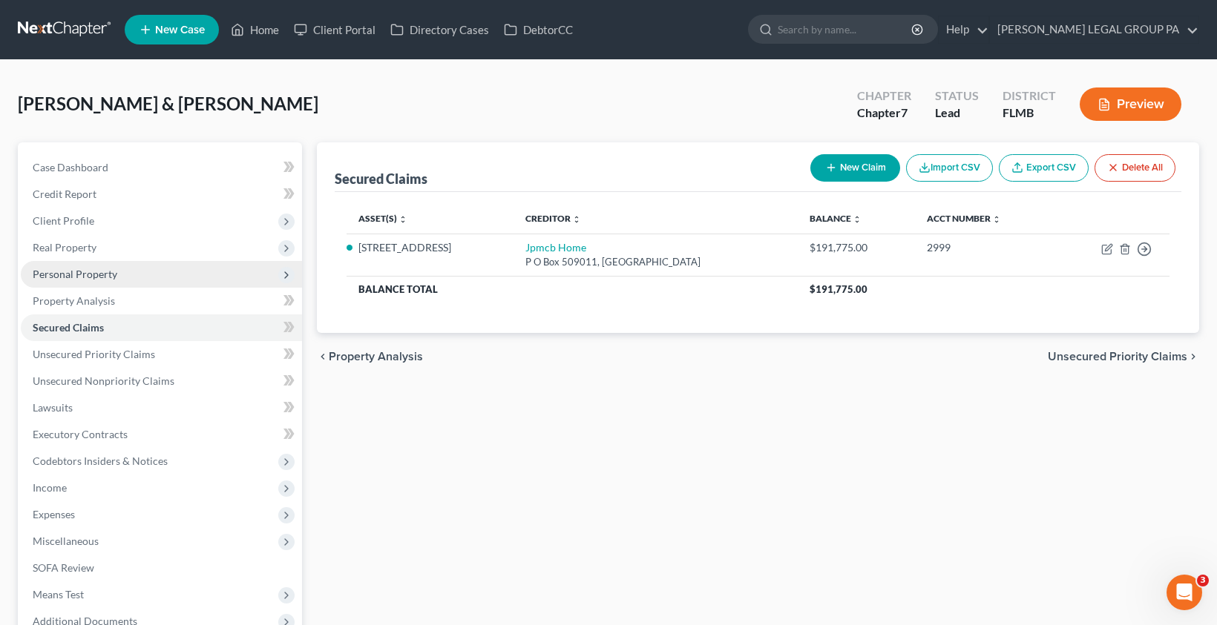
click at [77, 279] on span "Personal Property" at bounding box center [75, 274] width 85 height 13
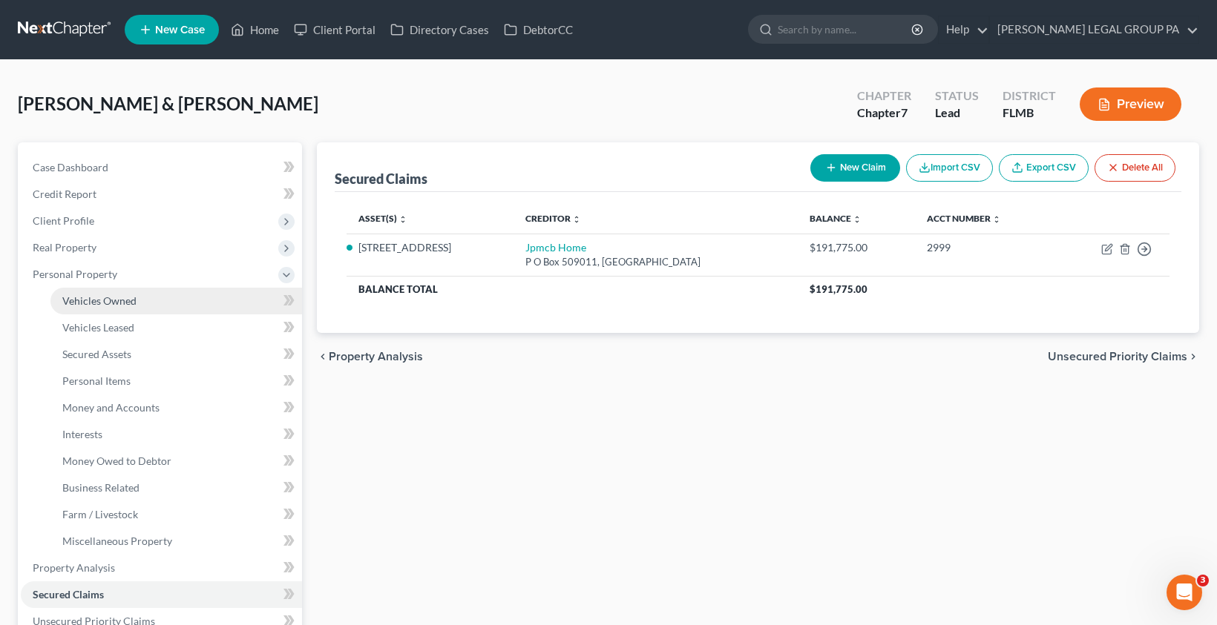
click at [98, 303] on span "Vehicles Owned" at bounding box center [99, 301] width 74 height 13
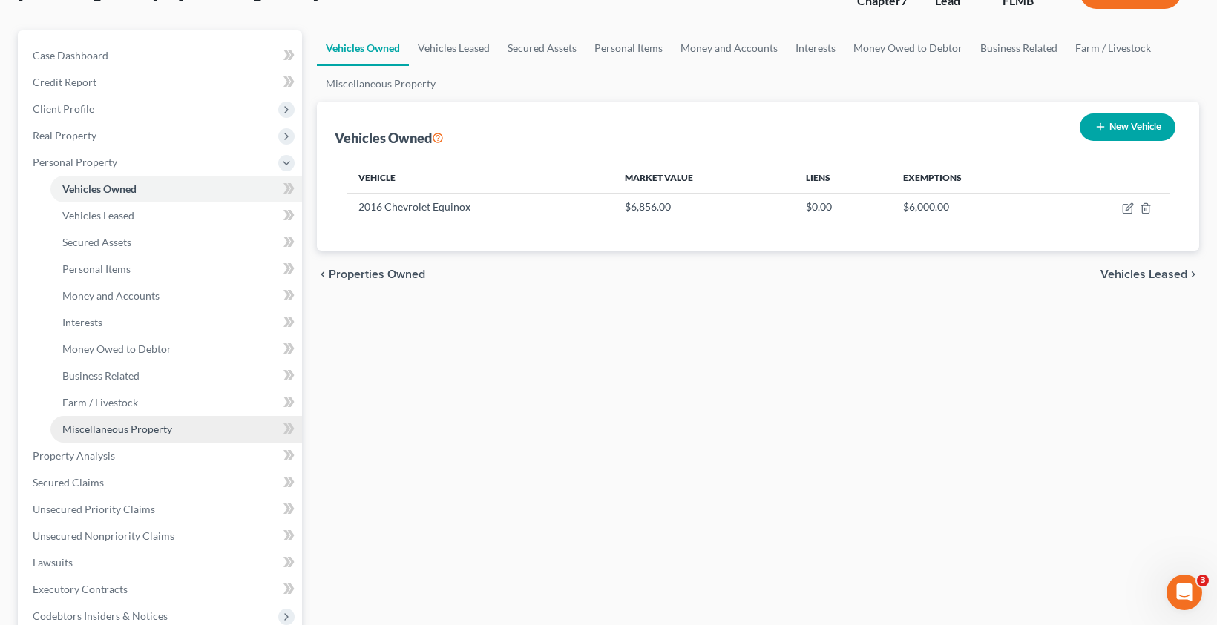
scroll to position [141, 0]
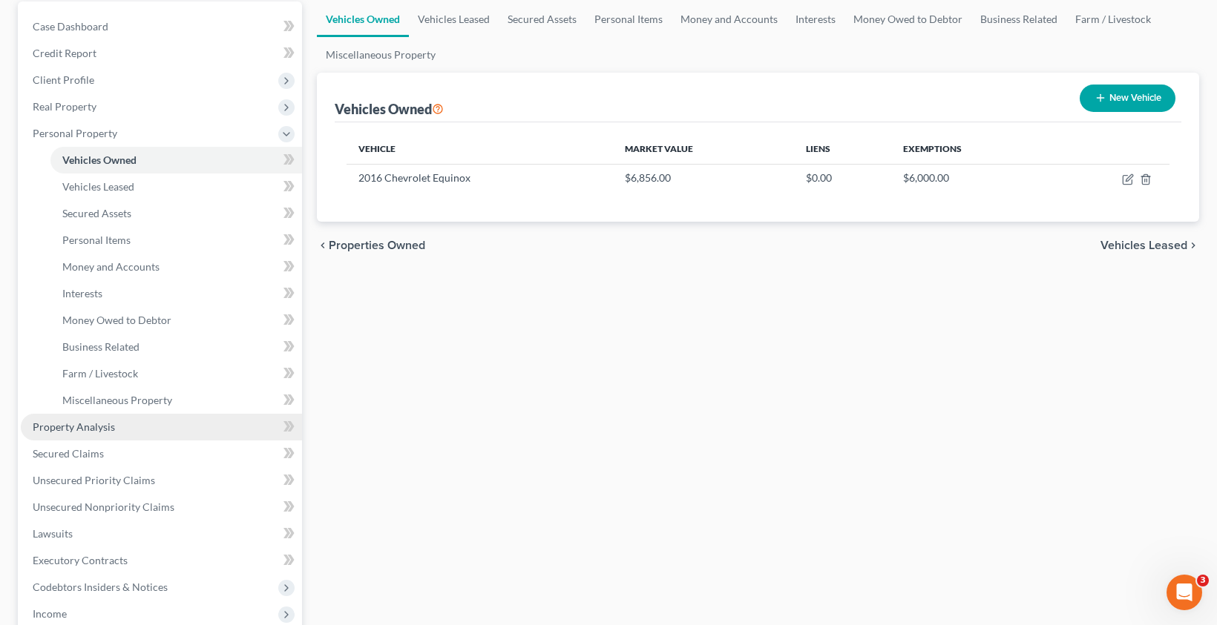
click at [99, 428] on span "Property Analysis" at bounding box center [74, 427] width 82 height 13
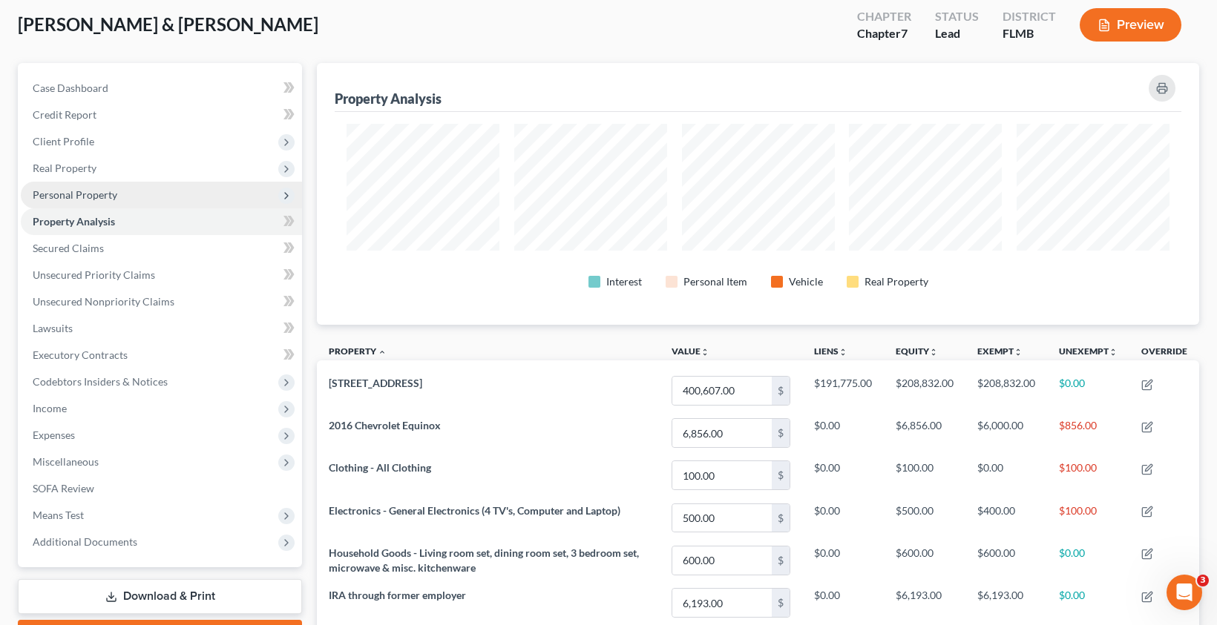
scroll to position [79, 0]
click at [61, 189] on span "Personal Property" at bounding box center [75, 195] width 85 height 13
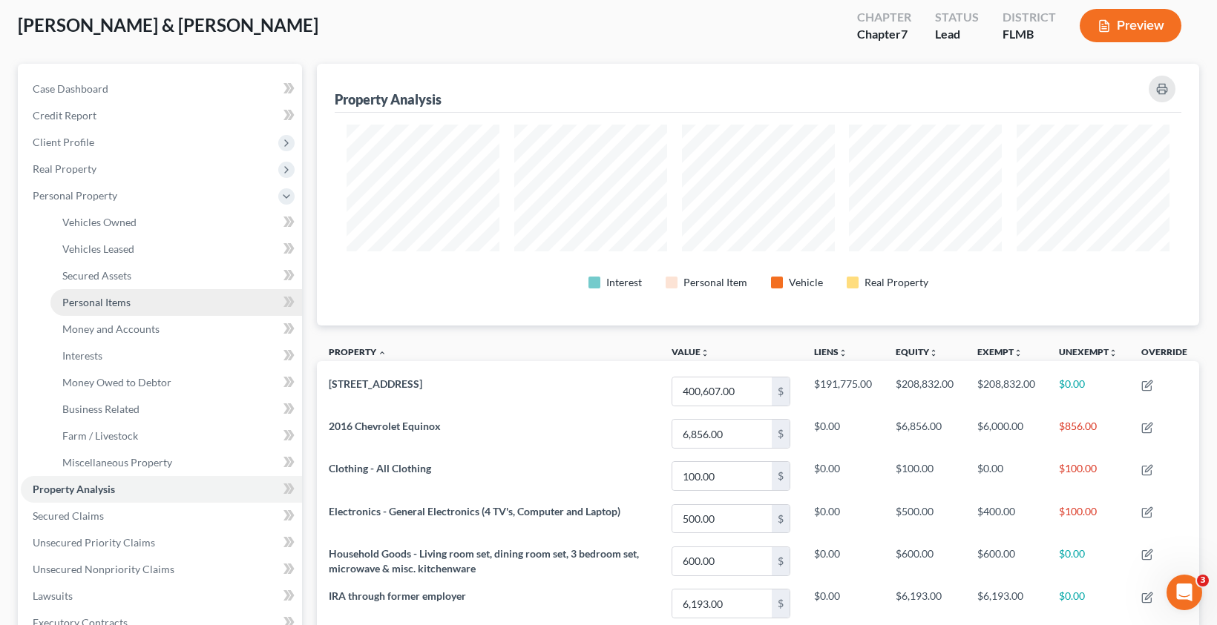
click at [112, 303] on span "Personal Items" at bounding box center [96, 302] width 68 height 13
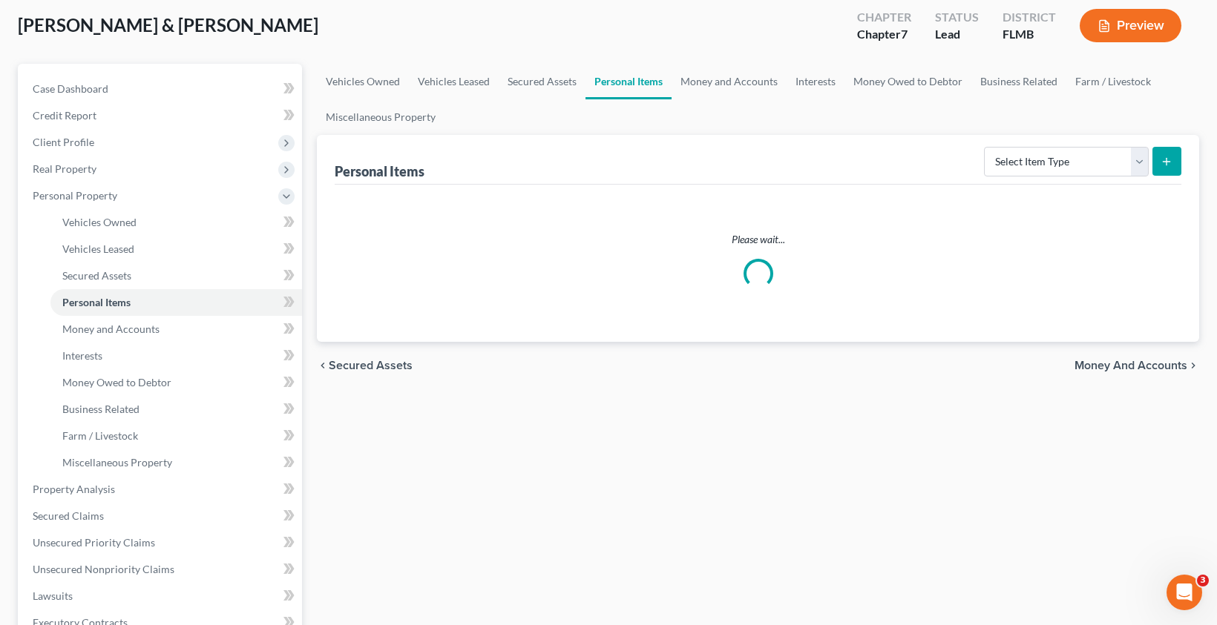
scroll to position [5, 0]
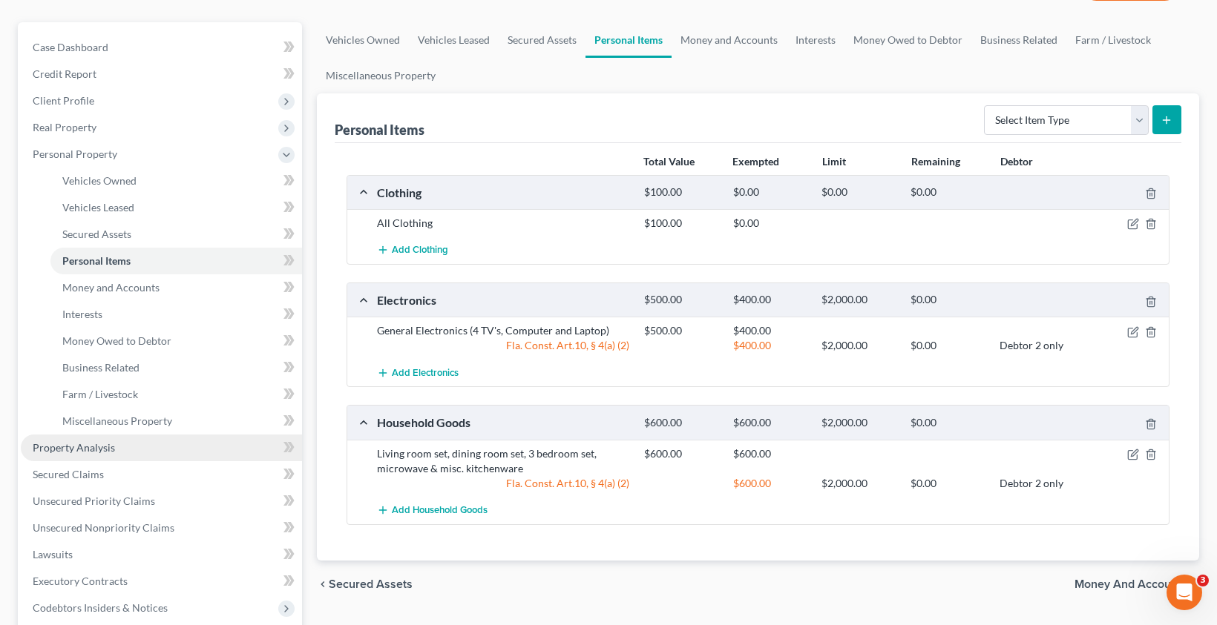
click at [96, 447] on span "Property Analysis" at bounding box center [74, 447] width 82 height 13
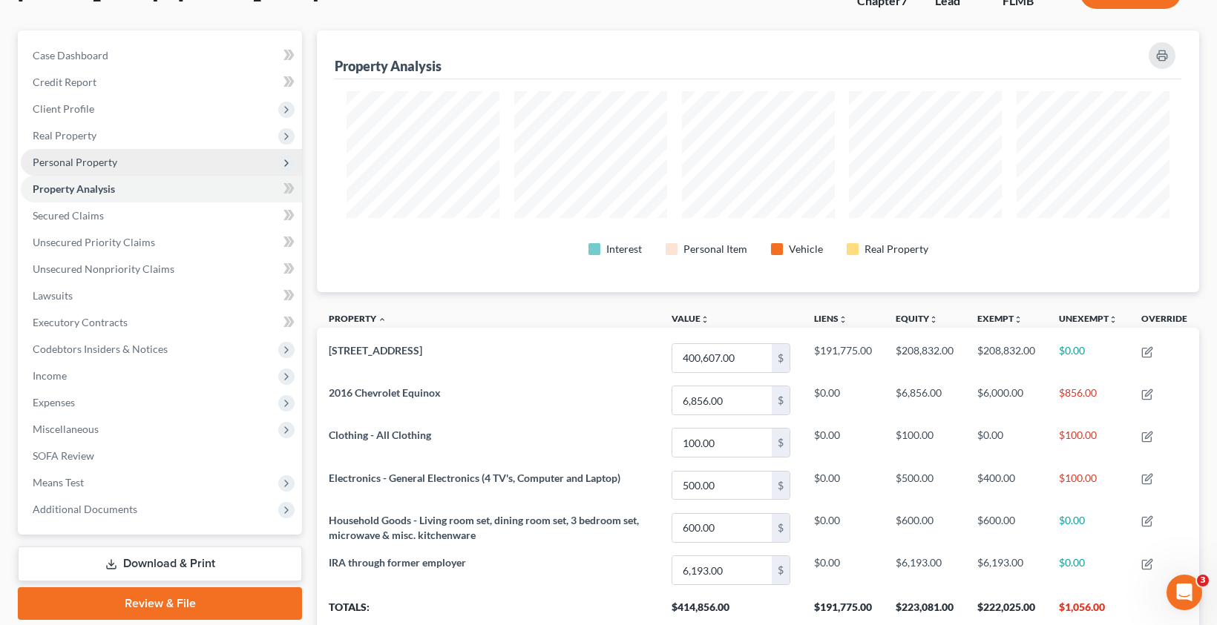
click at [73, 160] on span "Personal Property" at bounding box center [75, 162] width 85 height 13
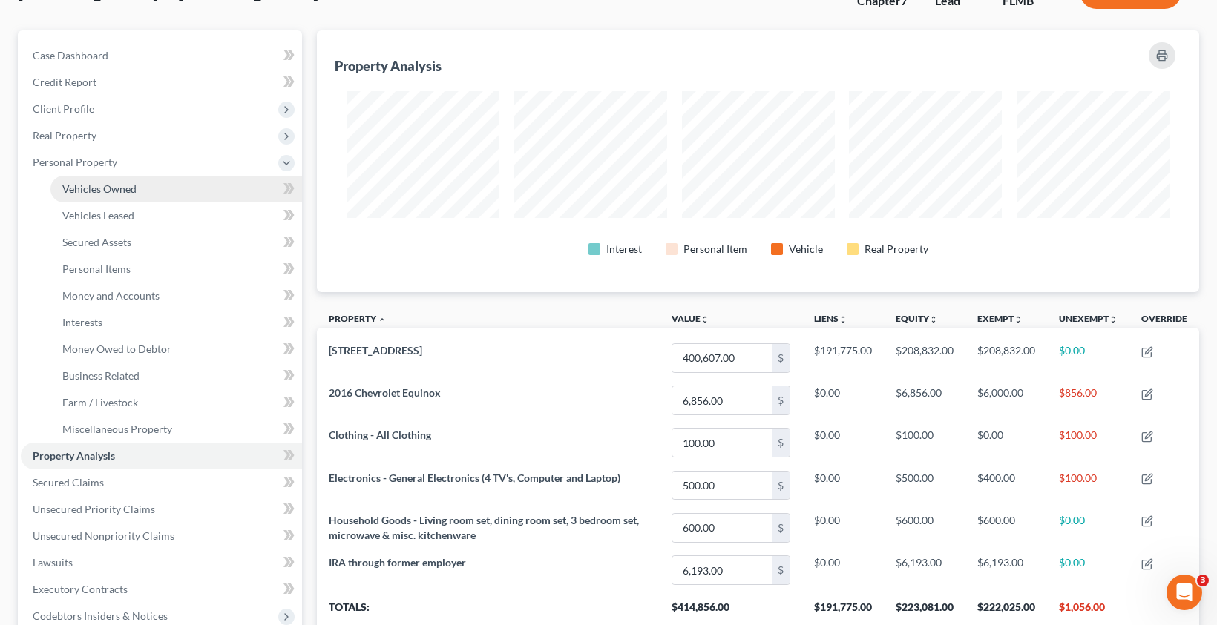
drag, startPoint x: 91, startPoint y: 197, endPoint x: 108, endPoint y: 195, distance: 17.9
click at [91, 197] on link "Vehicles Owned" at bounding box center [176, 189] width 252 height 27
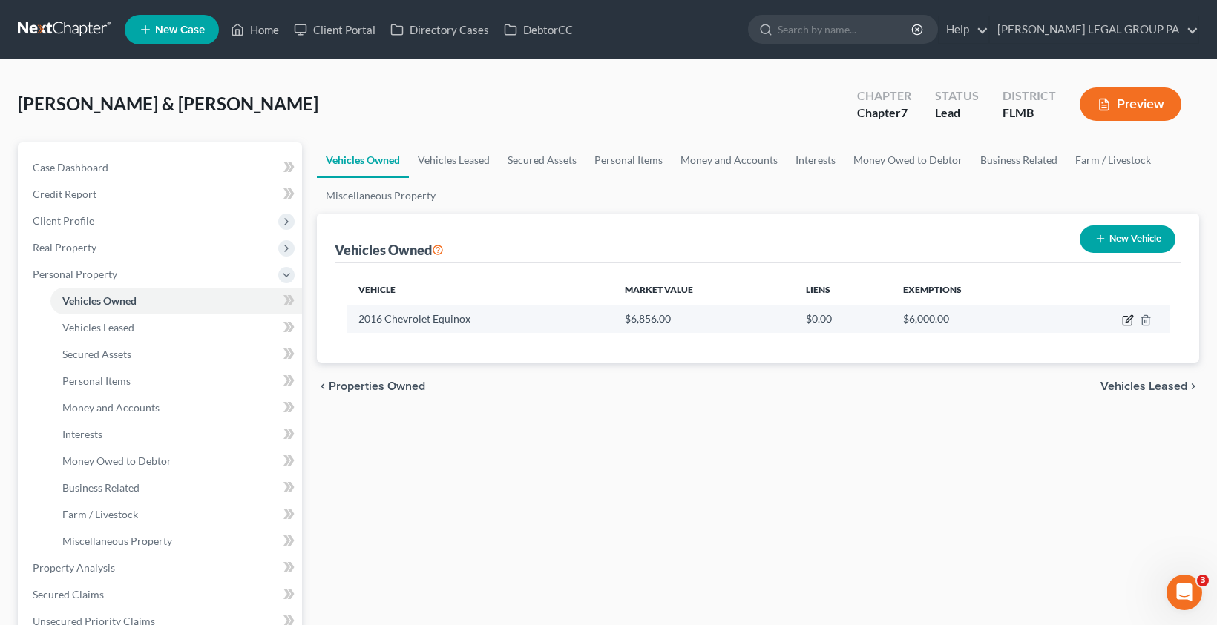
click at [1126, 321] on icon "button" at bounding box center [1128, 318] width 7 height 7
select select "0"
select select "10"
select select "3"
select select "0"
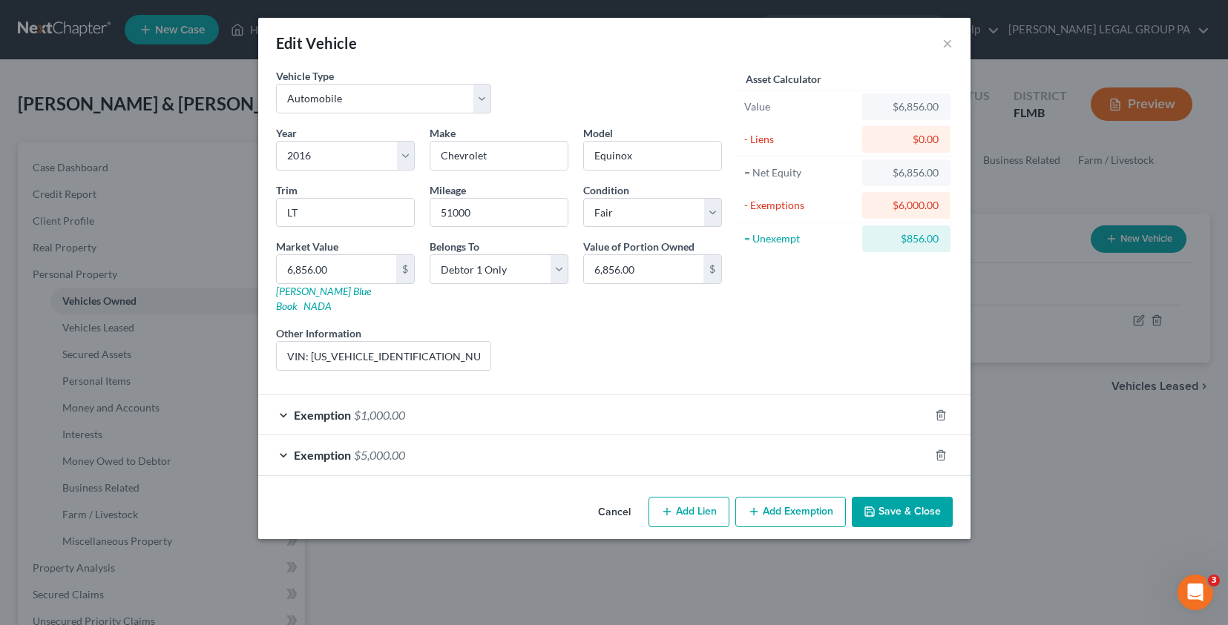
click at [367, 448] on span "$5,000.00" at bounding box center [379, 455] width 51 height 14
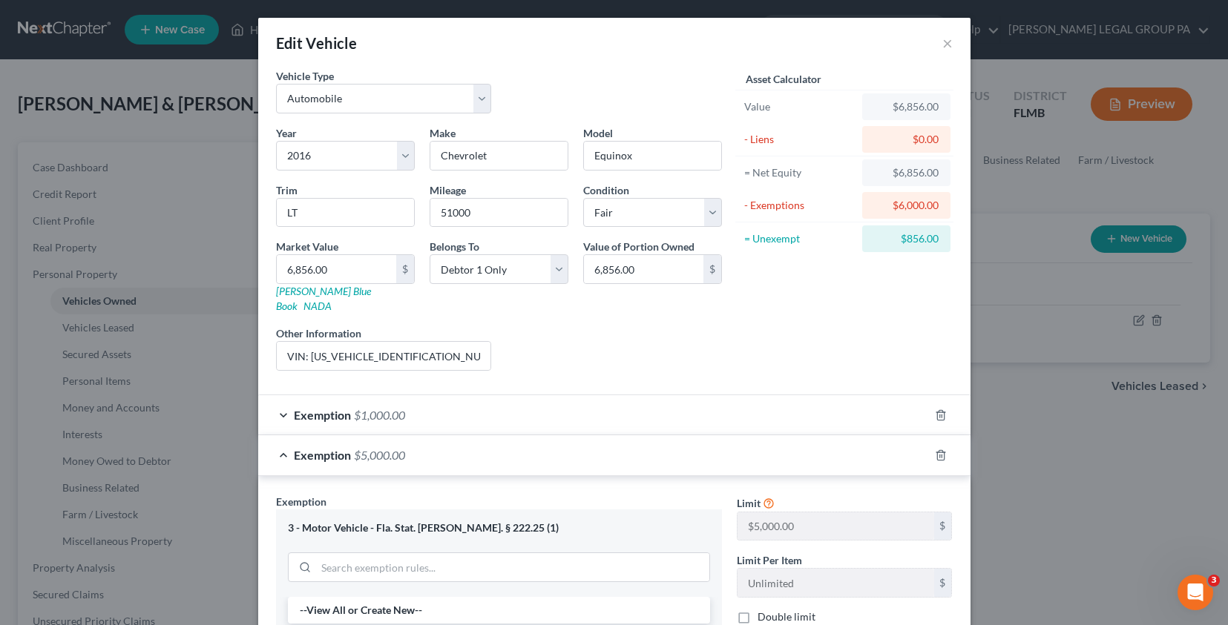
click at [378, 408] on span "$1,000.00" at bounding box center [379, 415] width 51 height 14
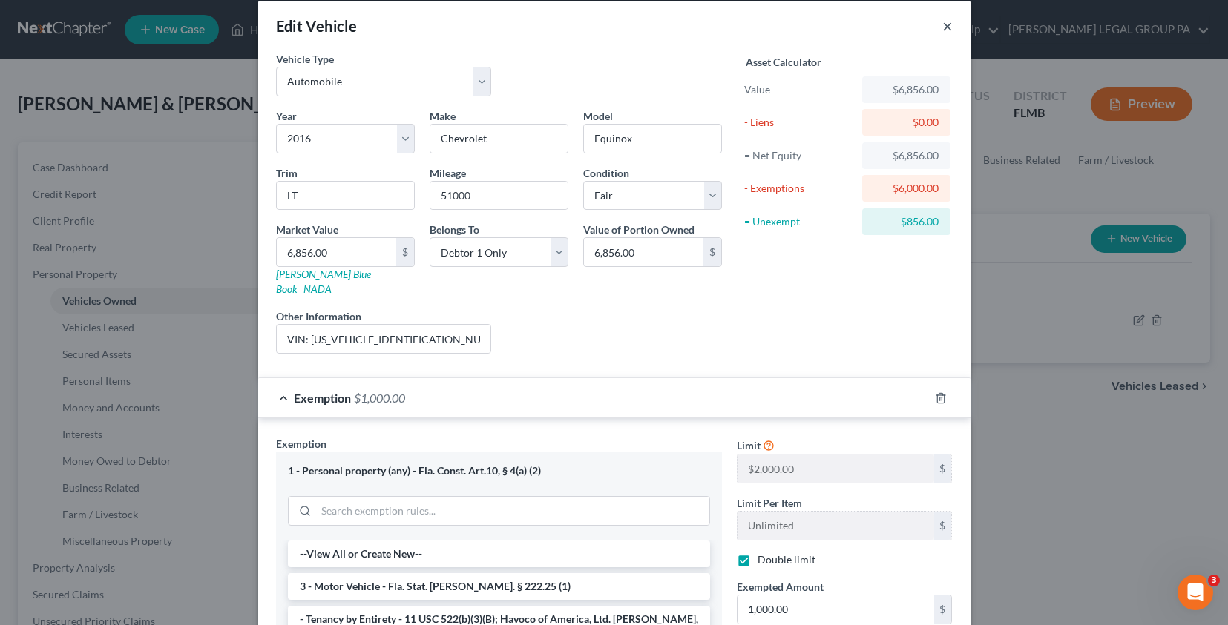
click at [945, 25] on button "×" at bounding box center [947, 26] width 10 height 18
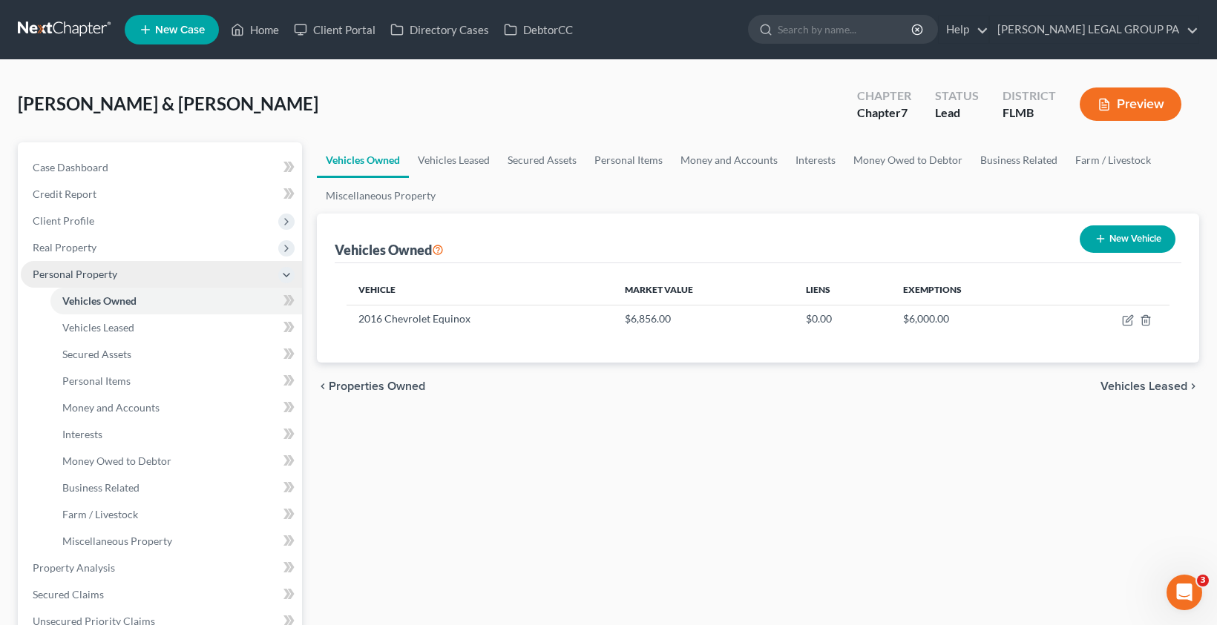
click at [88, 274] on span "Personal Property" at bounding box center [75, 274] width 85 height 13
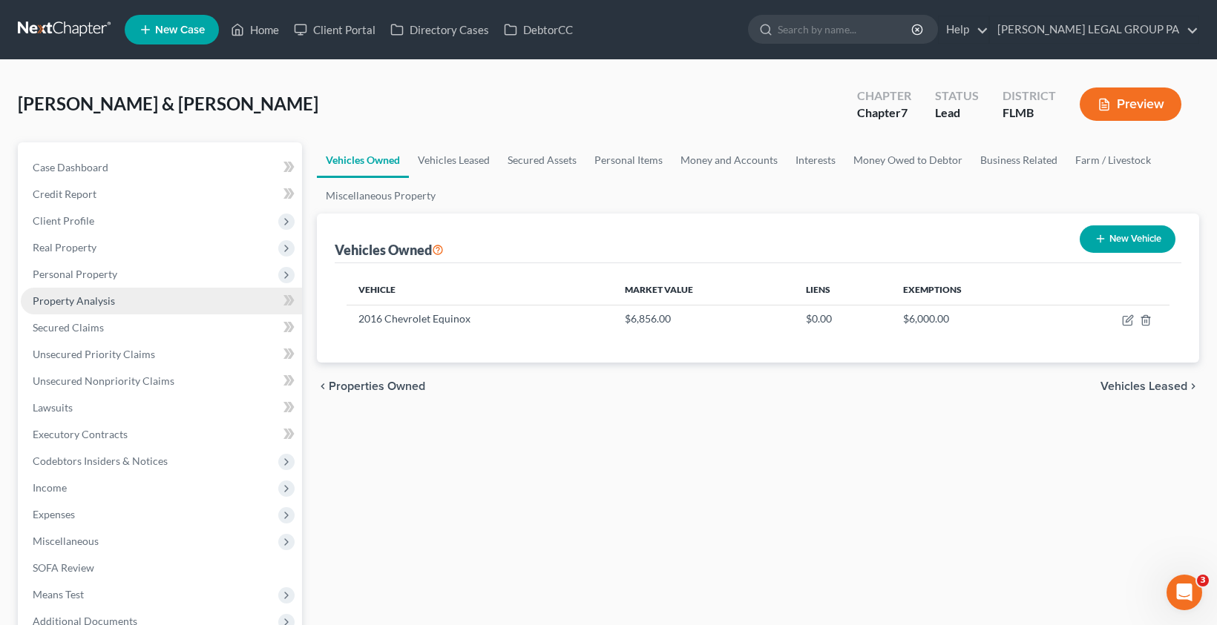
click at [81, 311] on link "Property Analysis" at bounding box center [161, 301] width 281 height 27
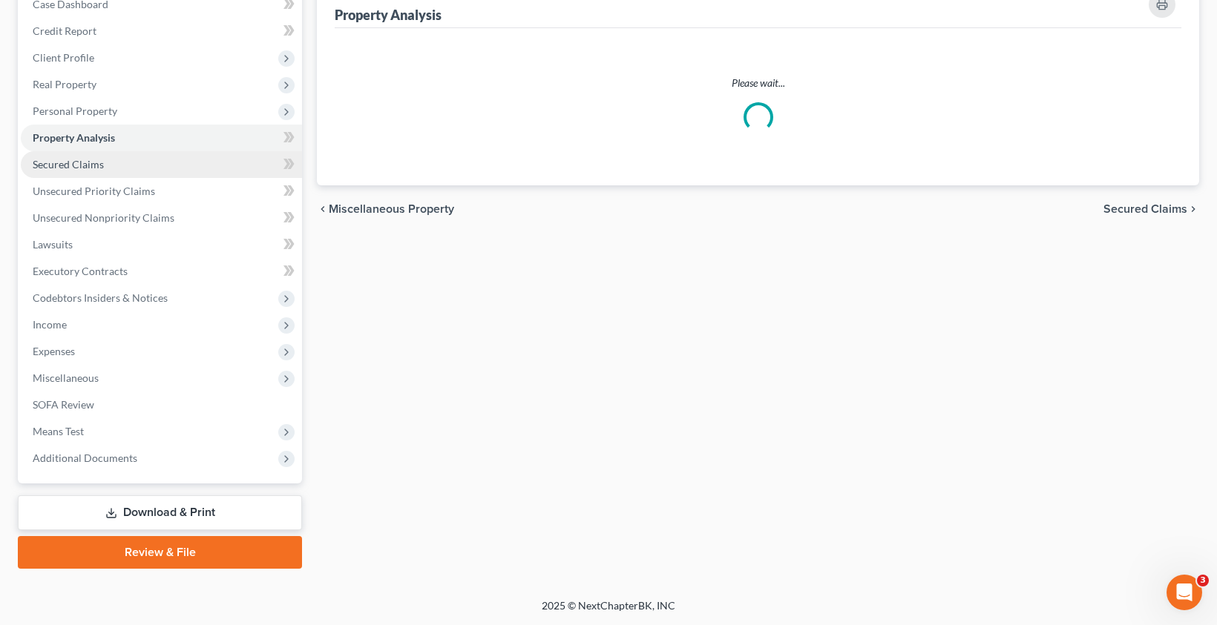
click at [70, 173] on link "Secured Claims" at bounding box center [161, 164] width 281 height 27
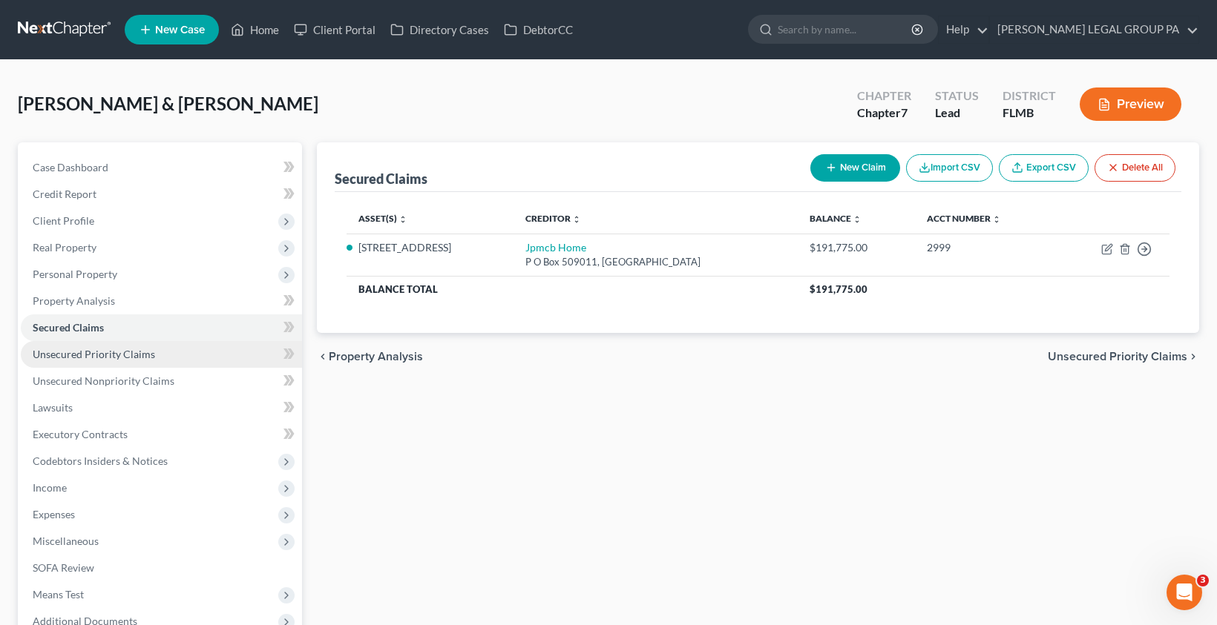
click at [80, 355] on span "Unsecured Priority Claims" at bounding box center [94, 354] width 122 height 13
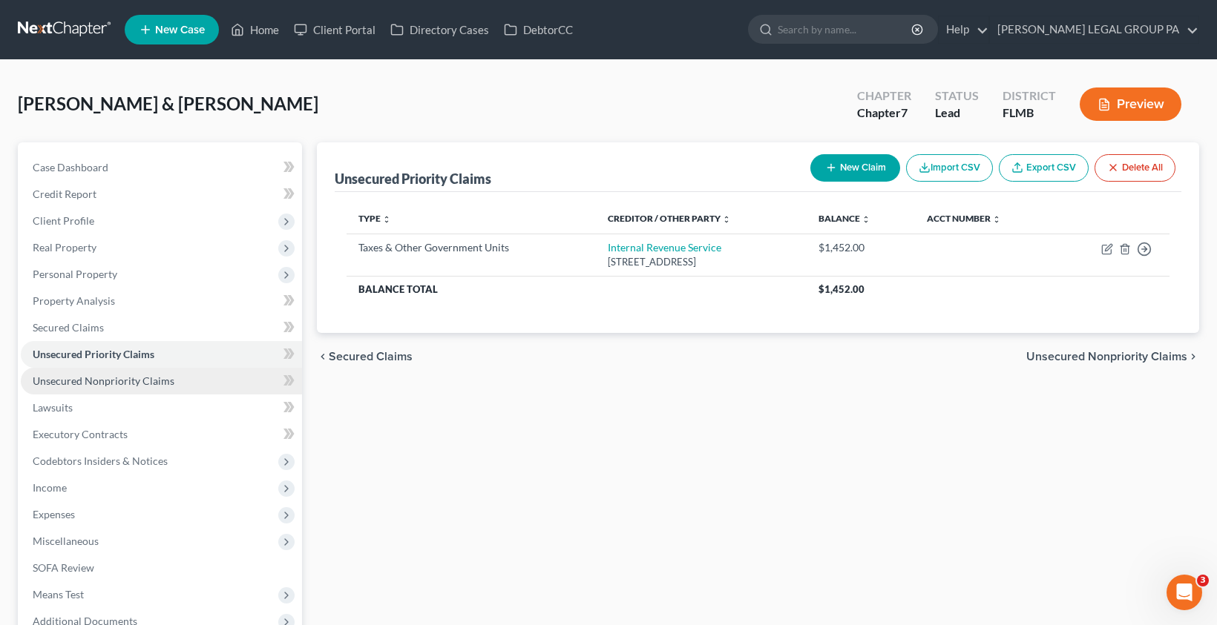
click at [95, 384] on span "Unsecured Nonpriority Claims" at bounding box center [104, 381] width 142 height 13
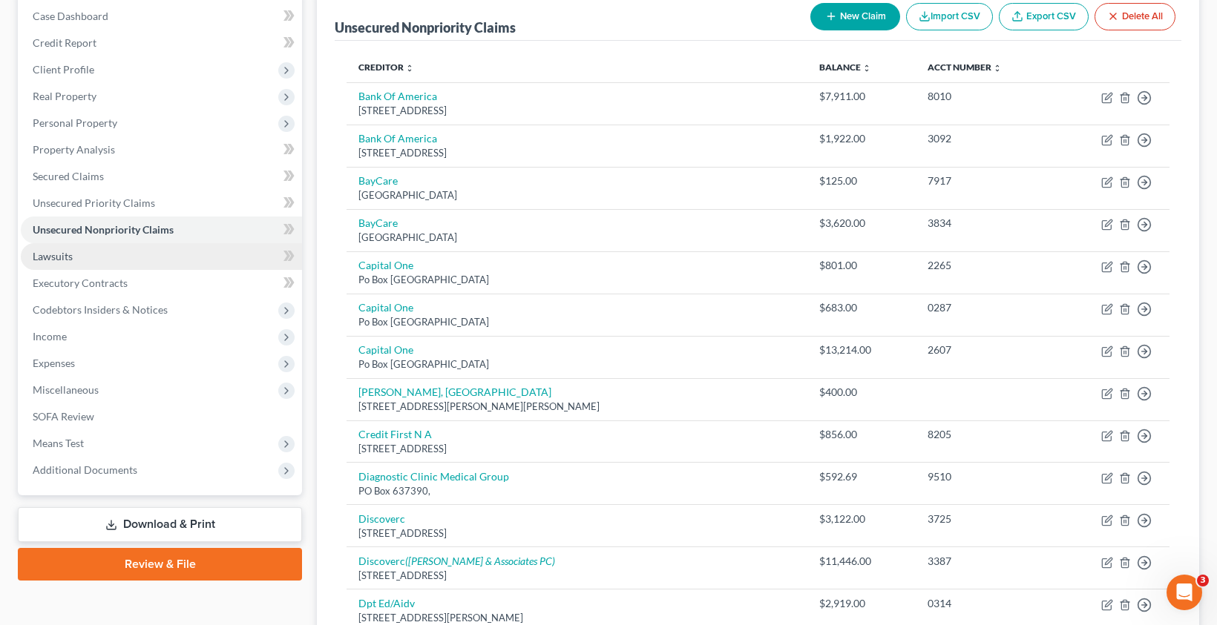
click at [79, 256] on link "Lawsuits" at bounding box center [161, 256] width 281 height 27
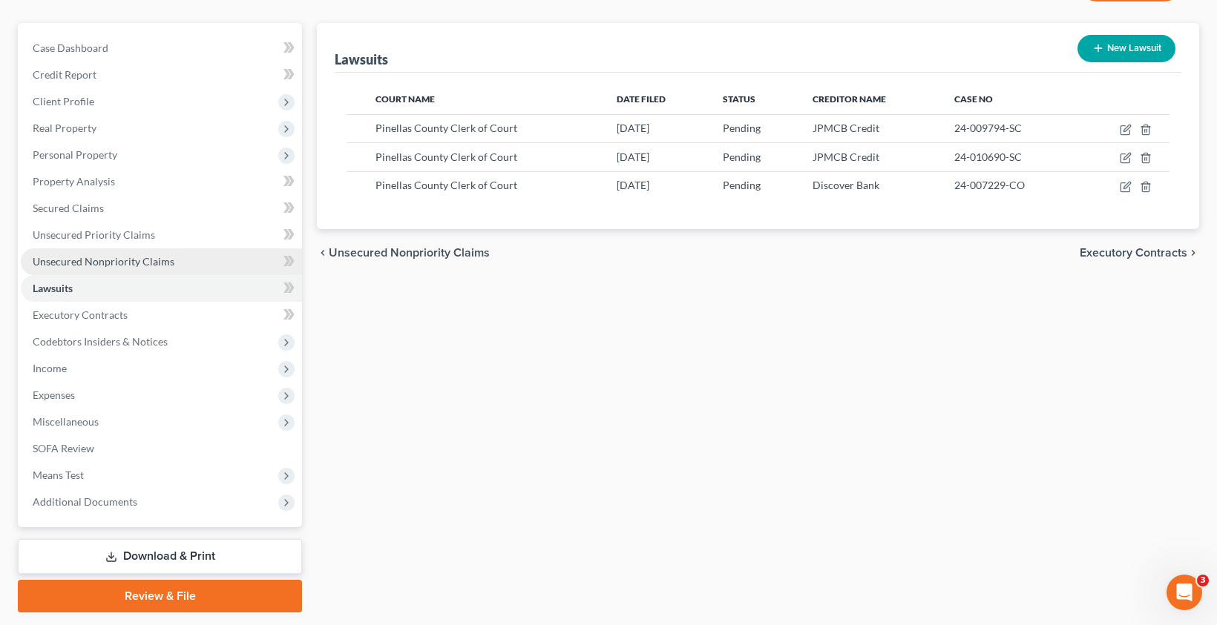
click at [71, 269] on link "Unsecured Nonpriority Claims" at bounding box center [161, 262] width 281 height 27
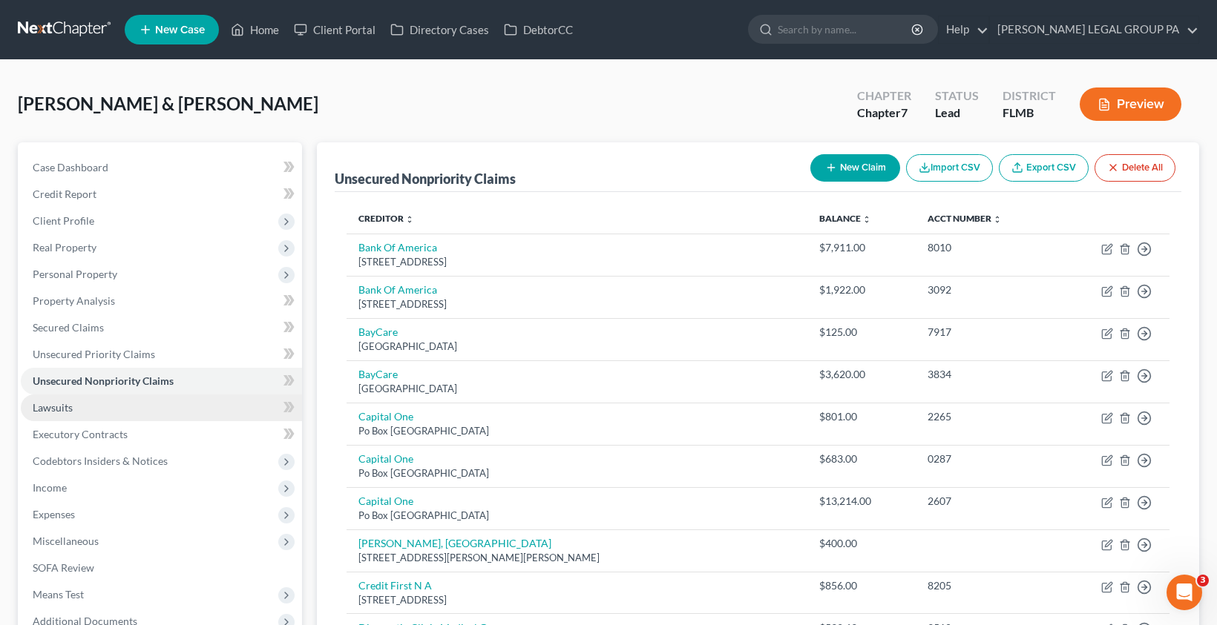
click at [73, 404] on link "Lawsuits" at bounding box center [161, 408] width 281 height 27
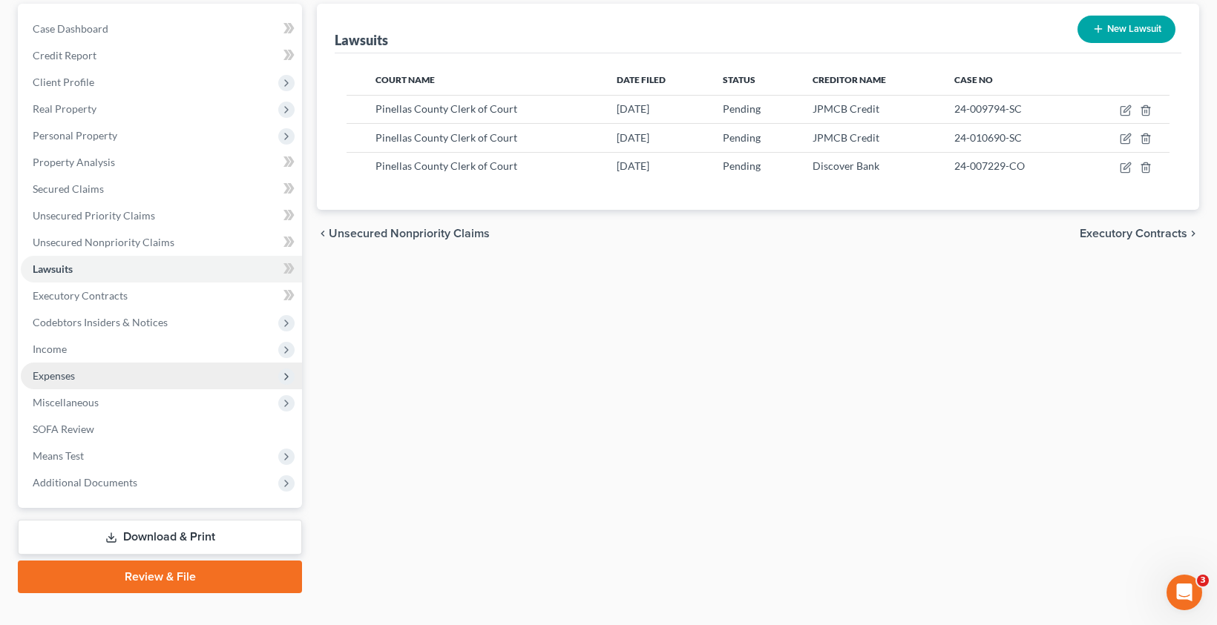
click at [58, 349] on span "Income" at bounding box center [50, 349] width 34 height 13
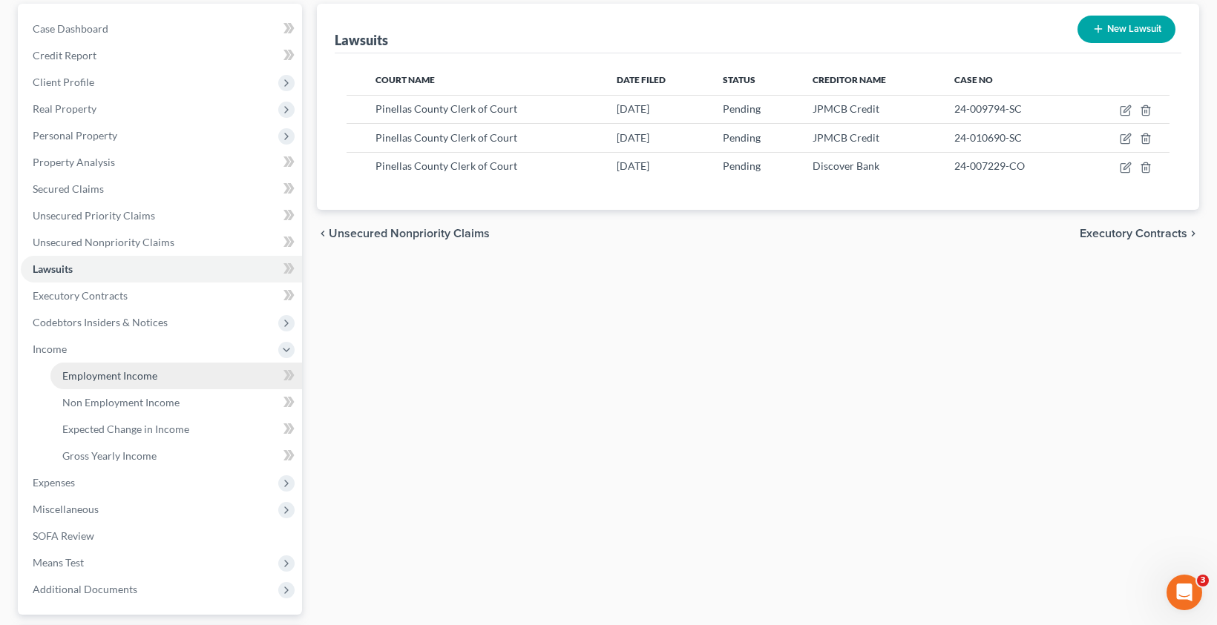
click at [101, 368] on link "Employment Income" at bounding box center [176, 376] width 252 height 27
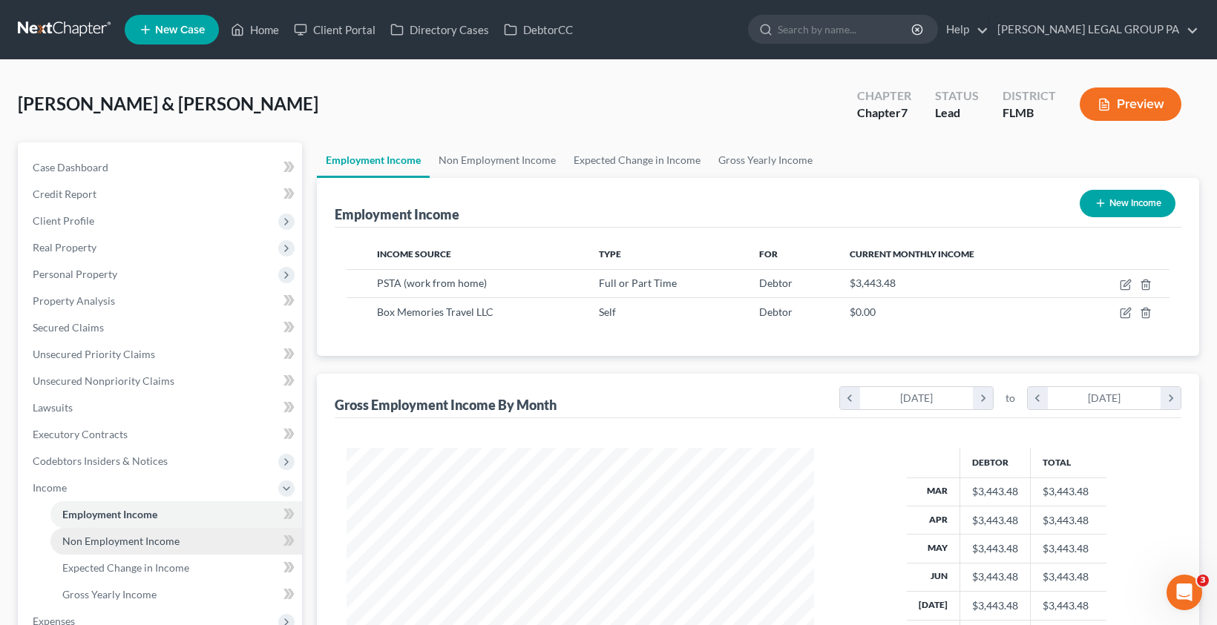
click at [83, 539] on span "Non Employment Income" at bounding box center [120, 541] width 117 height 13
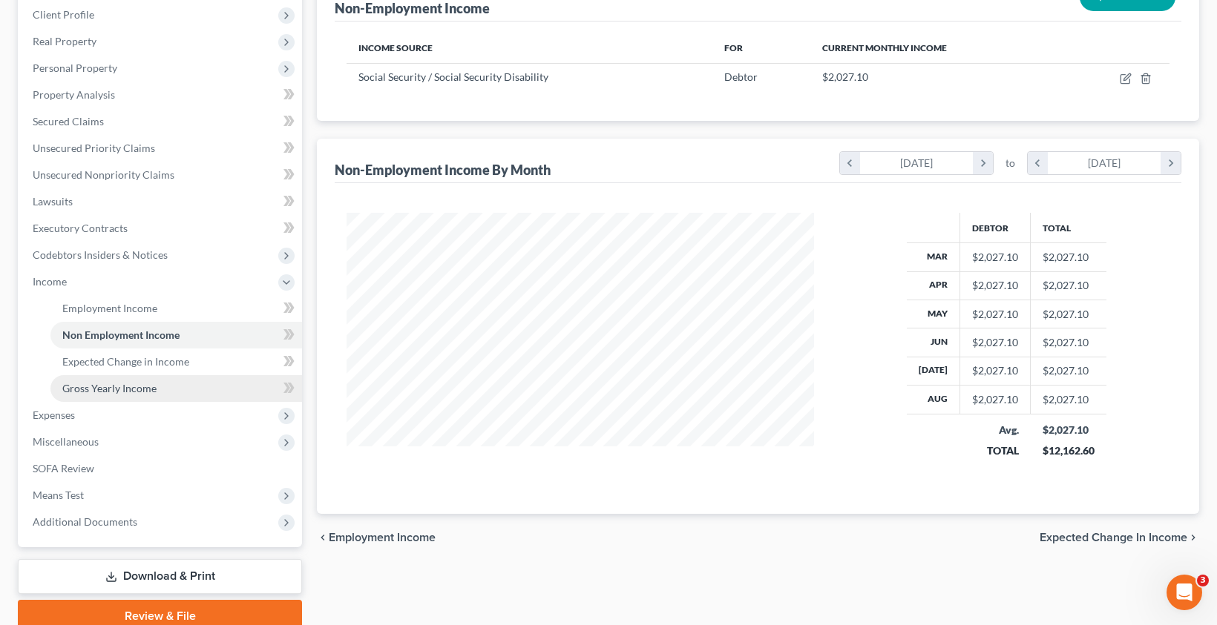
click at [89, 382] on span "Gross Yearly Income" at bounding box center [109, 388] width 94 height 13
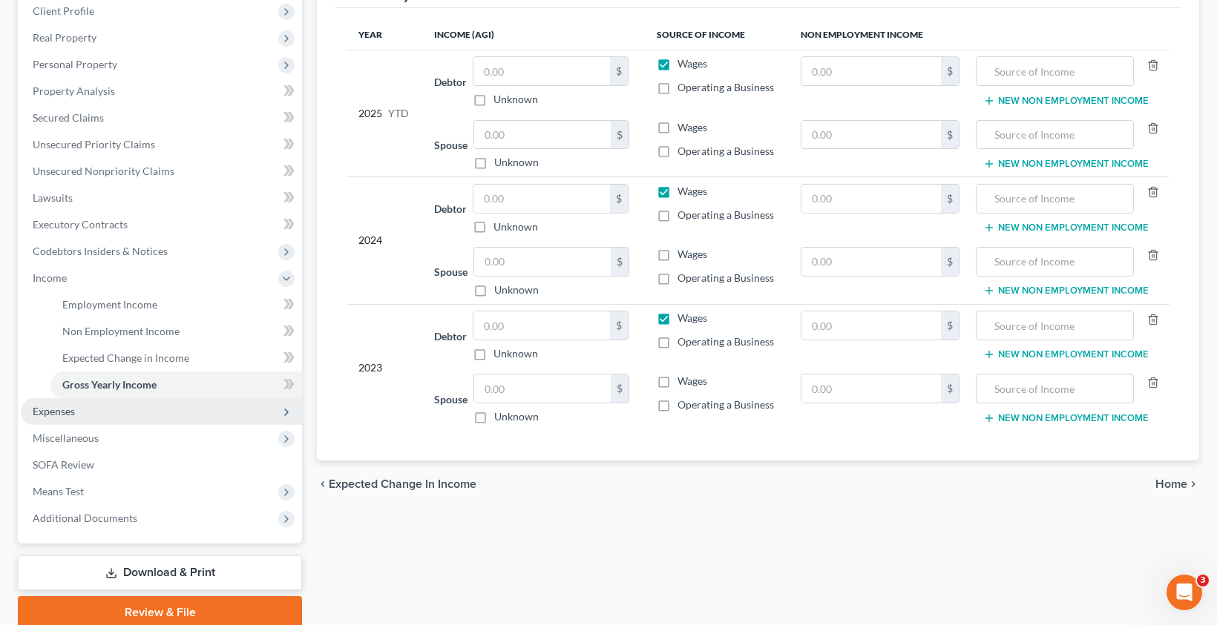
click at [69, 415] on span "Expenses" at bounding box center [54, 411] width 42 height 13
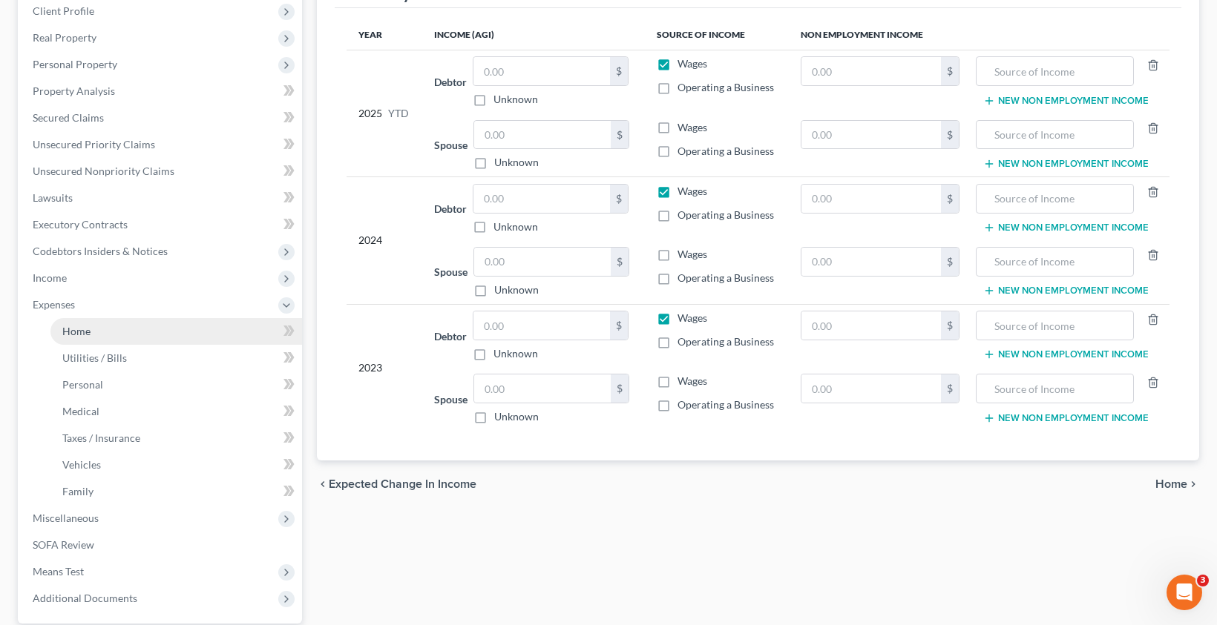
click at [75, 338] on link "Home" at bounding box center [176, 331] width 252 height 27
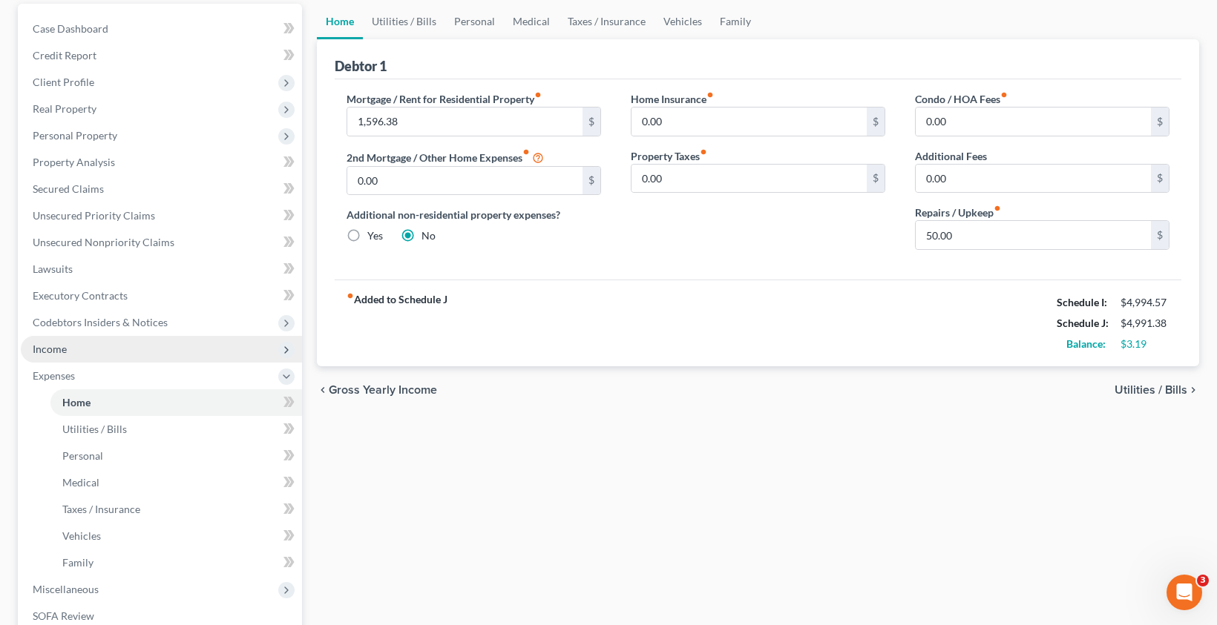
click at [56, 354] on span "Income" at bounding box center [50, 349] width 34 height 13
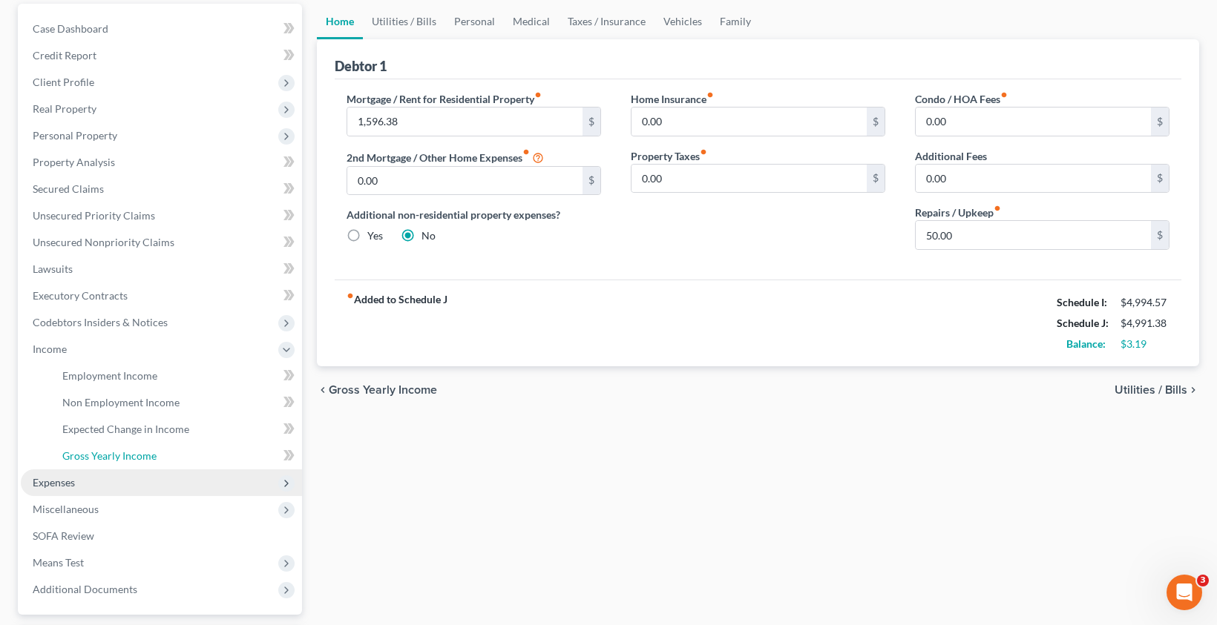
click at [116, 465] on link "Gross Yearly Income" at bounding box center [176, 456] width 252 height 27
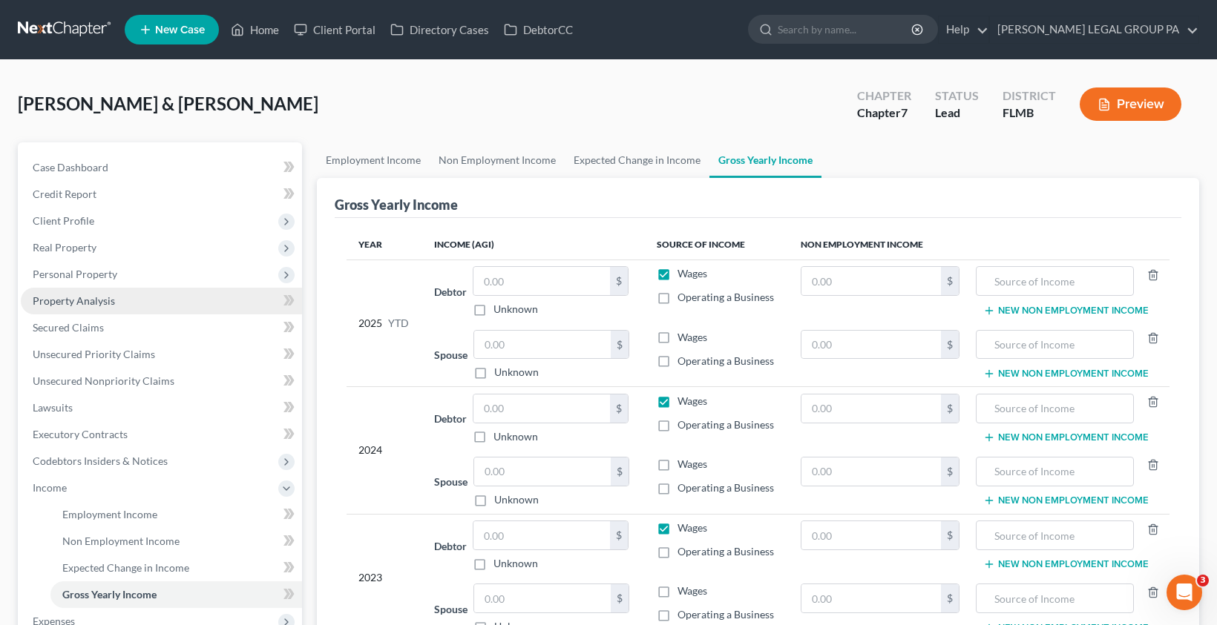
scroll to position [270, 0]
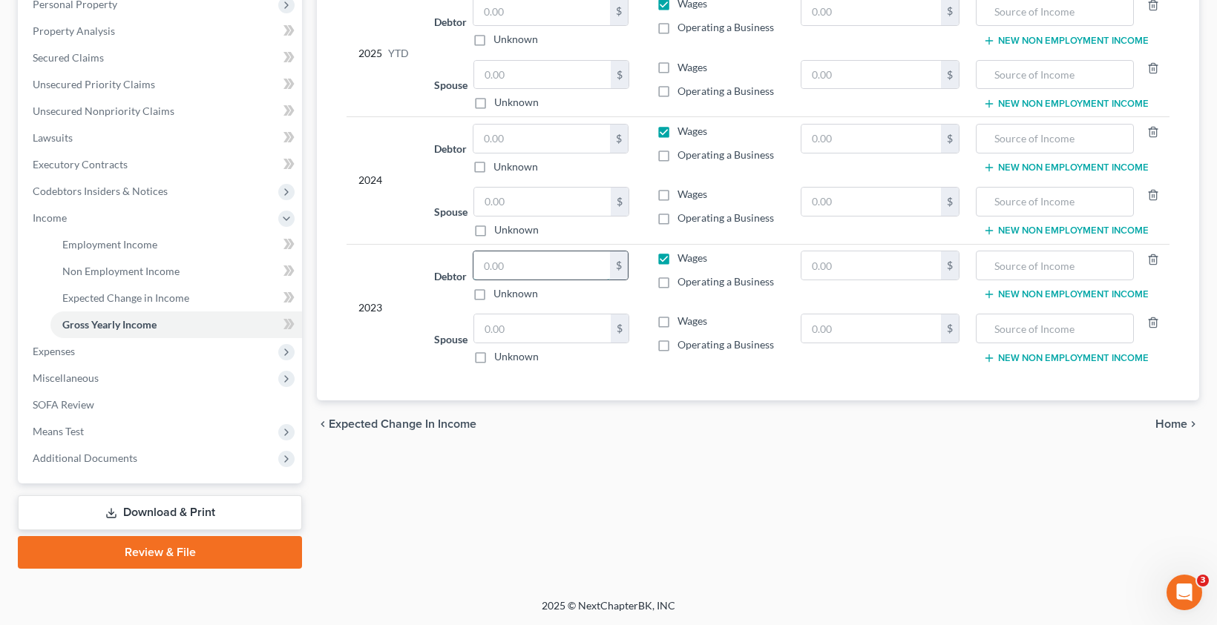
click at [524, 260] on input "text" at bounding box center [541, 266] width 137 height 28
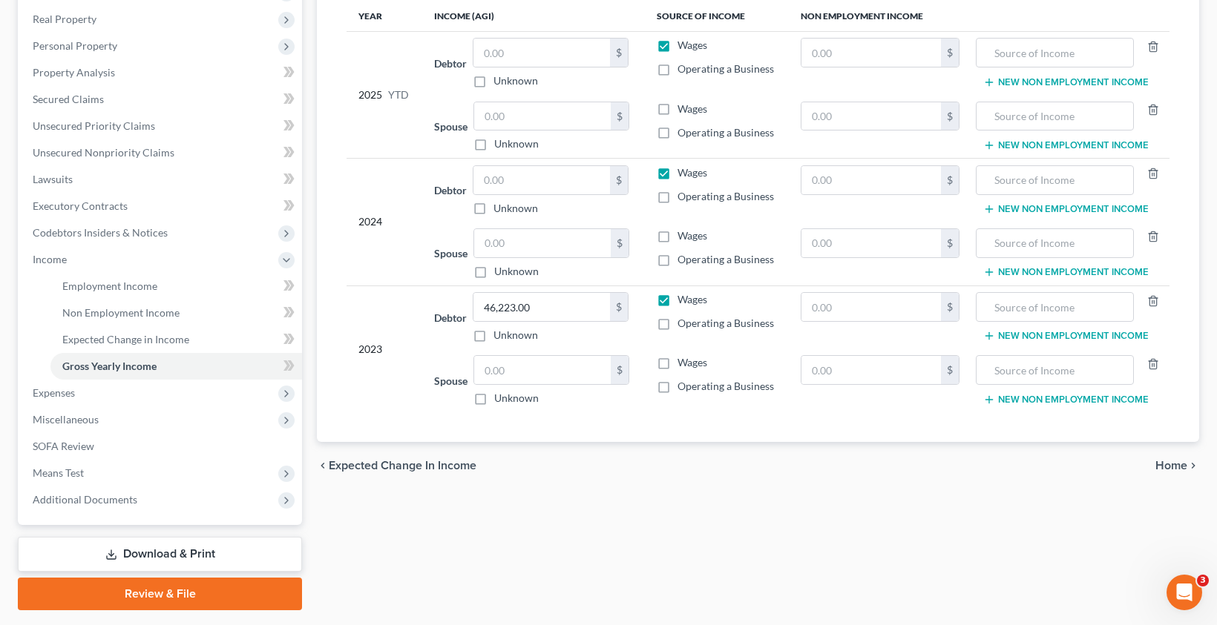
scroll to position [248, 0]
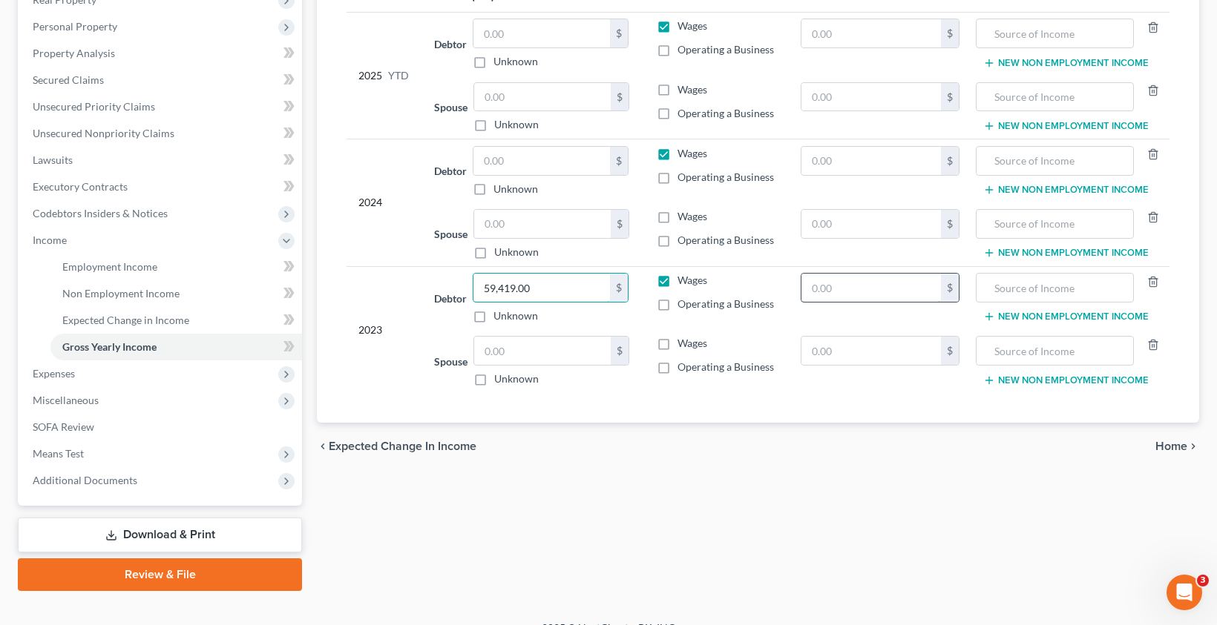
type input "59,419.00"
drag, startPoint x: 861, startPoint y: 300, endPoint x: 874, endPoint y: 295, distance: 13.6
click at [861, 299] on input "text" at bounding box center [870, 288] width 139 height 28
type input "015,291.00"
click at [1022, 292] on input "text" at bounding box center [1054, 288] width 141 height 28
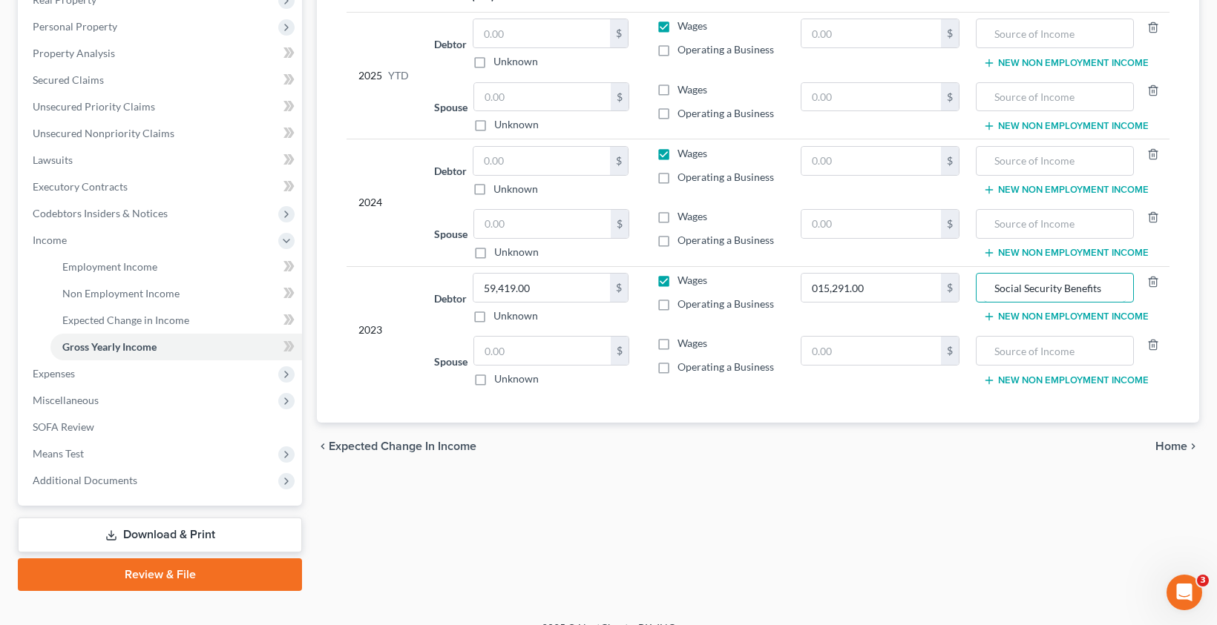
type input "Social Security Benefits"
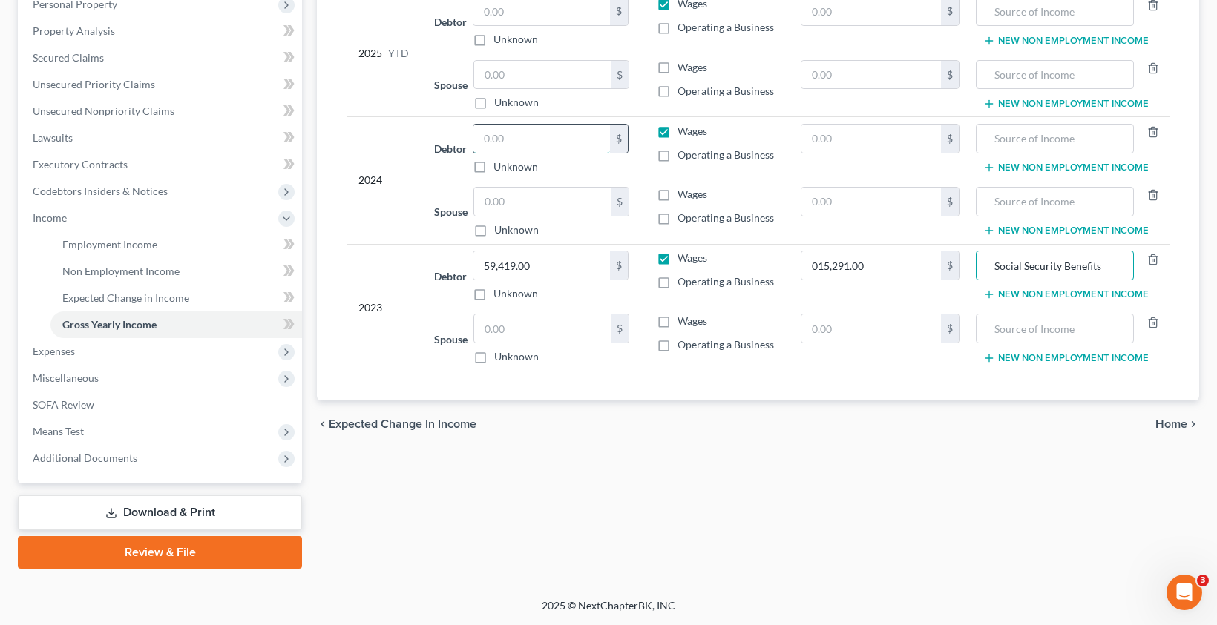
click at [511, 138] on input "text" at bounding box center [541, 139] width 137 height 28
type input "76,616.00"
click at [677, 155] on label "Operating a Business" at bounding box center [725, 155] width 96 height 15
click at [683, 155] on input "Operating a Business" at bounding box center [688, 153] width 10 height 10
checkbox input "true"
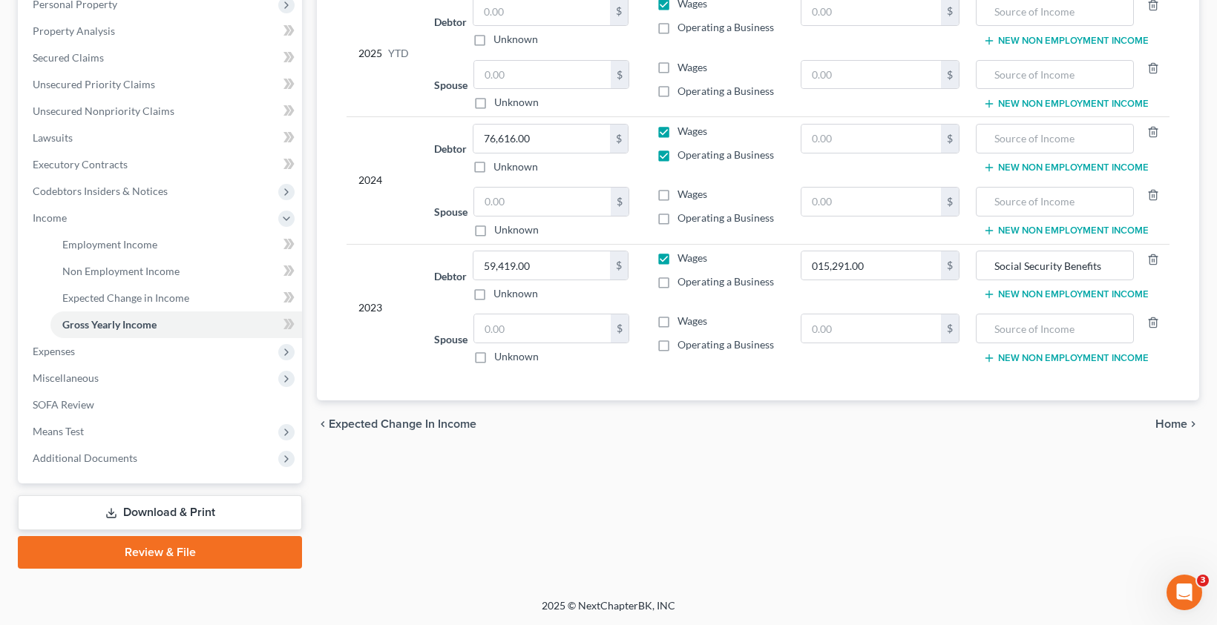
click at [677, 283] on label "Operating a Business" at bounding box center [725, 282] width 96 height 15
click at [683, 283] on input "Operating a Business" at bounding box center [688, 280] width 10 height 10
checkbox input "true"
click at [822, 269] on input "015,291.00" at bounding box center [870, 266] width 139 height 28
type input "15,291.00"
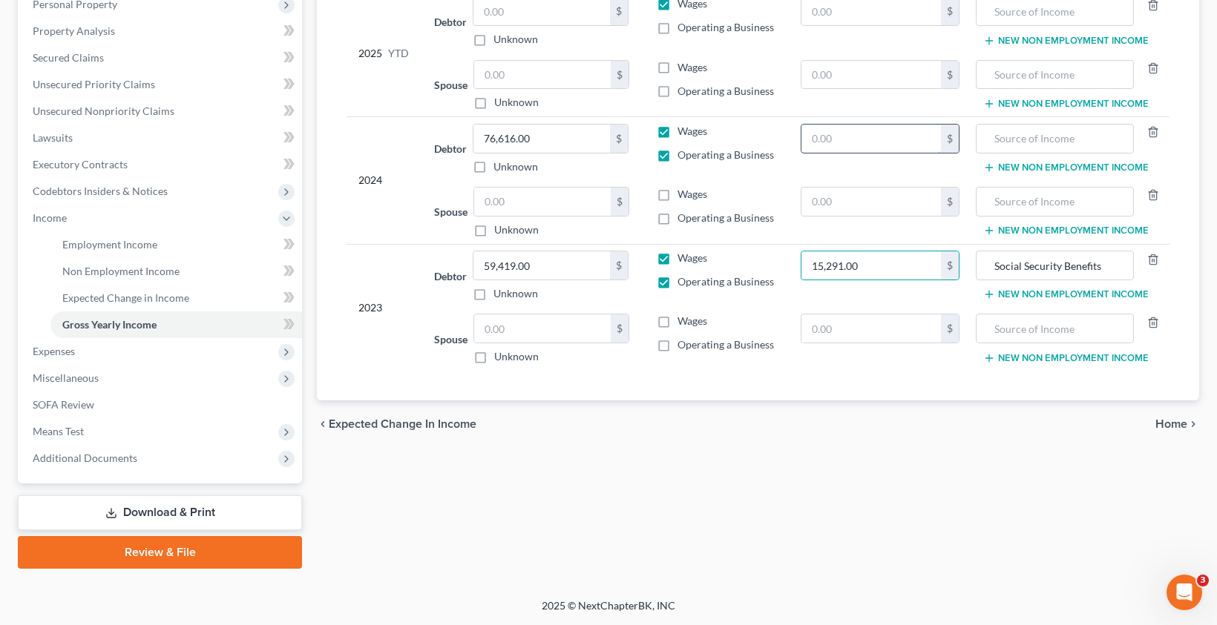
click at [830, 141] on input "text" at bounding box center [870, 139] width 139 height 28
click at [1028, 274] on input "Social Security Benefits" at bounding box center [1054, 266] width 141 height 28
click at [1045, 142] on input "text" at bounding box center [1054, 139] width 141 height 28
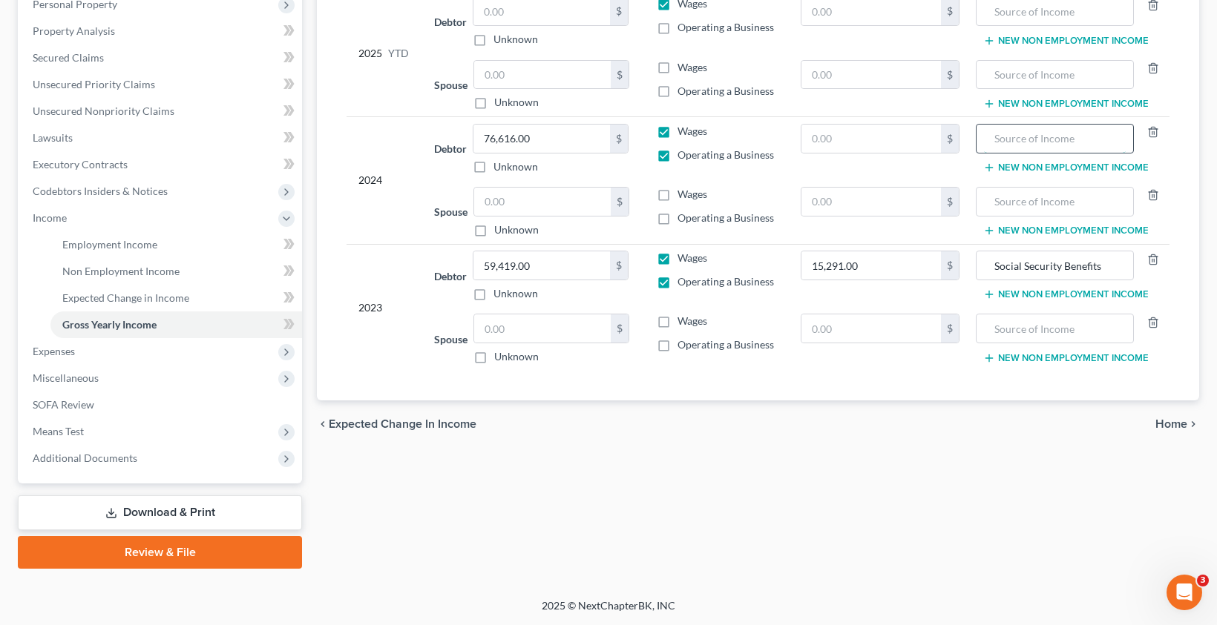
paste input "Social Security Benefits"
type input "Social Security Benefits"
click at [838, 140] on input "text" at bounding box center [870, 139] width 139 height 28
type input "18,890.00"
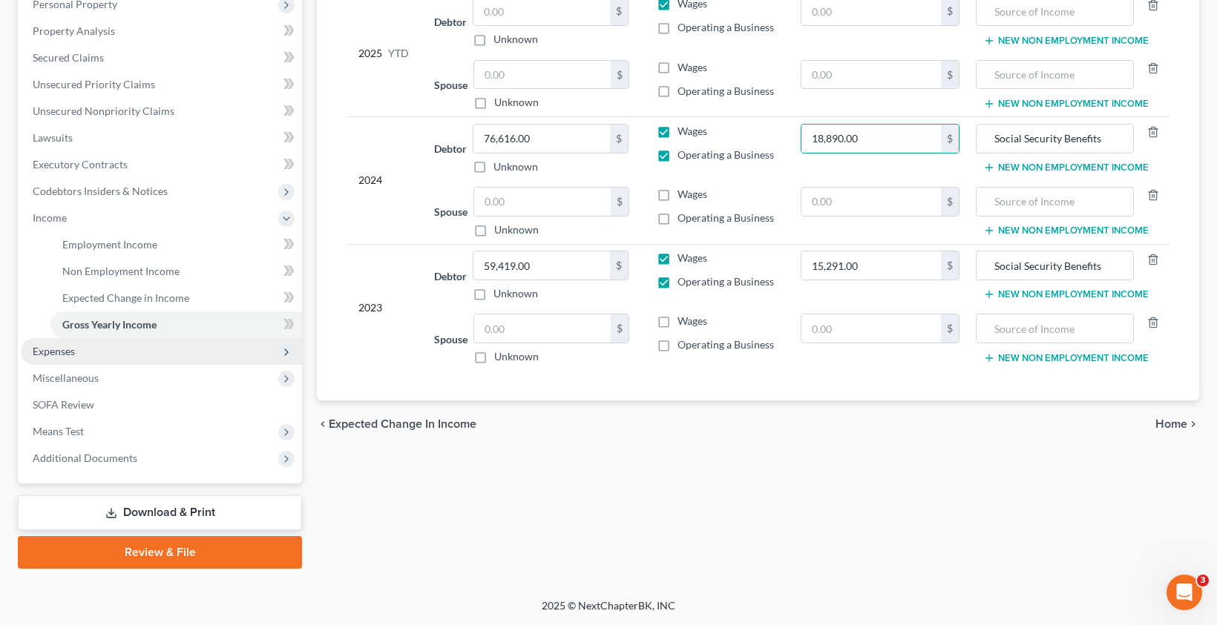
click at [88, 361] on span "Expenses" at bounding box center [161, 351] width 281 height 27
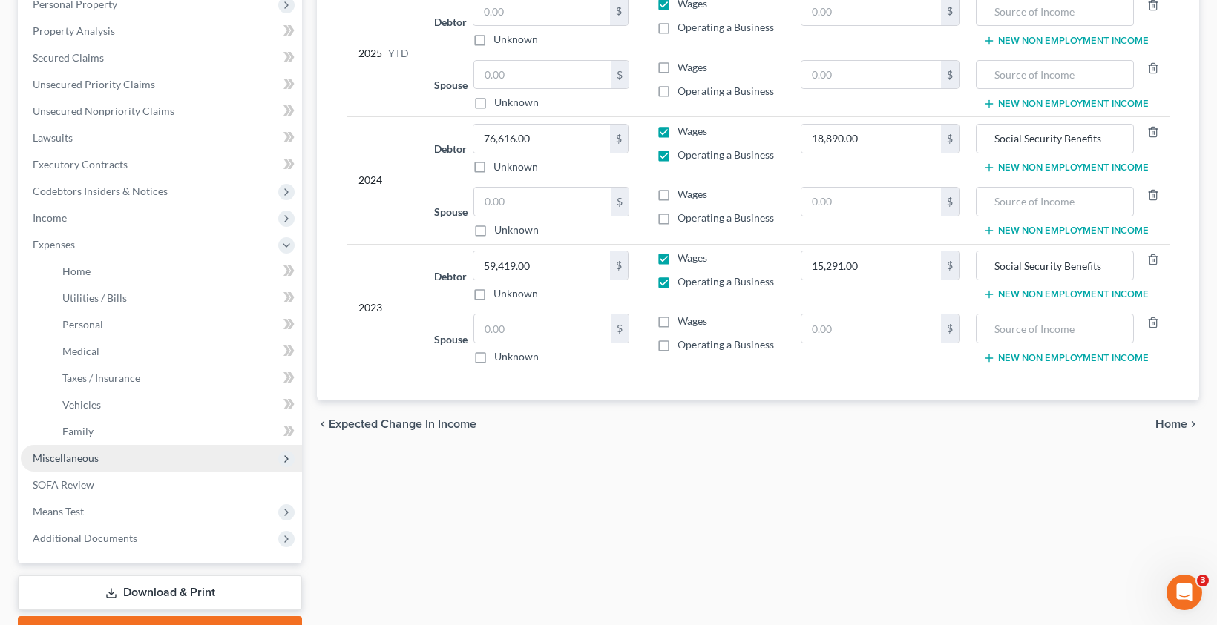
click at [78, 463] on span "Miscellaneous" at bounding box center [66, 458] width 66 height 13
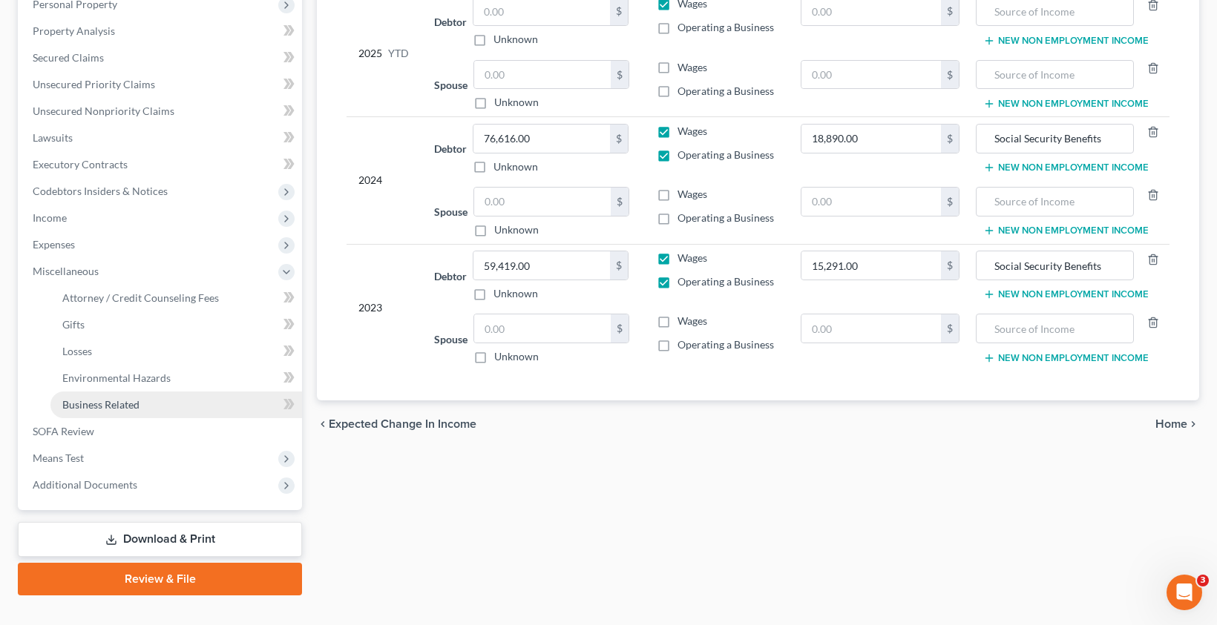
click at [116, 407] on span "Business Related" at bounding box center [100, 404] width 77 height 13
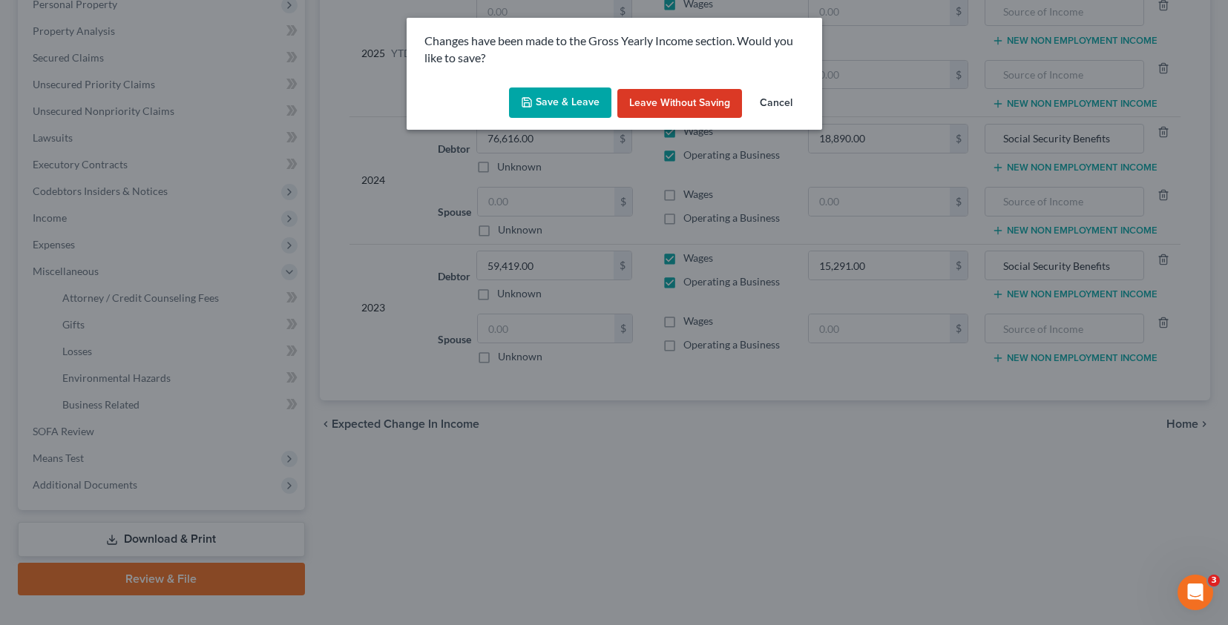
click at [572, 98] on button "Save & Leave" at bounding box center [560, 103] width 102 height 31
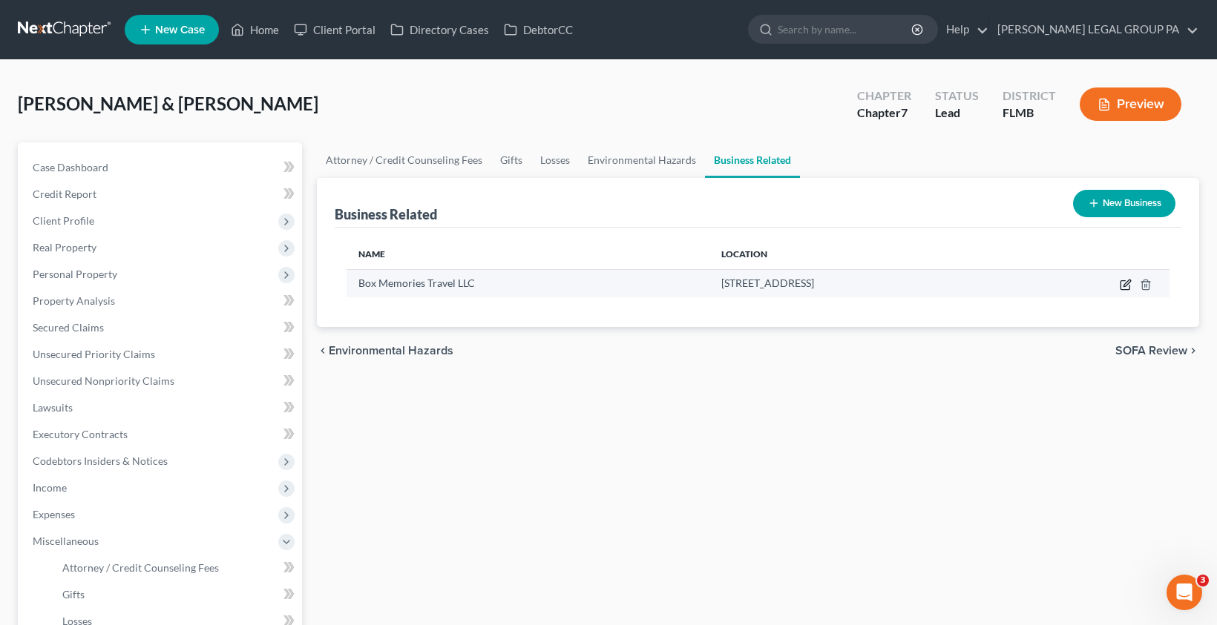
click at [1125, 282] on icon "button" at bounding box center [1126, 285] width 12 height 12
select select "member"
select select "9"
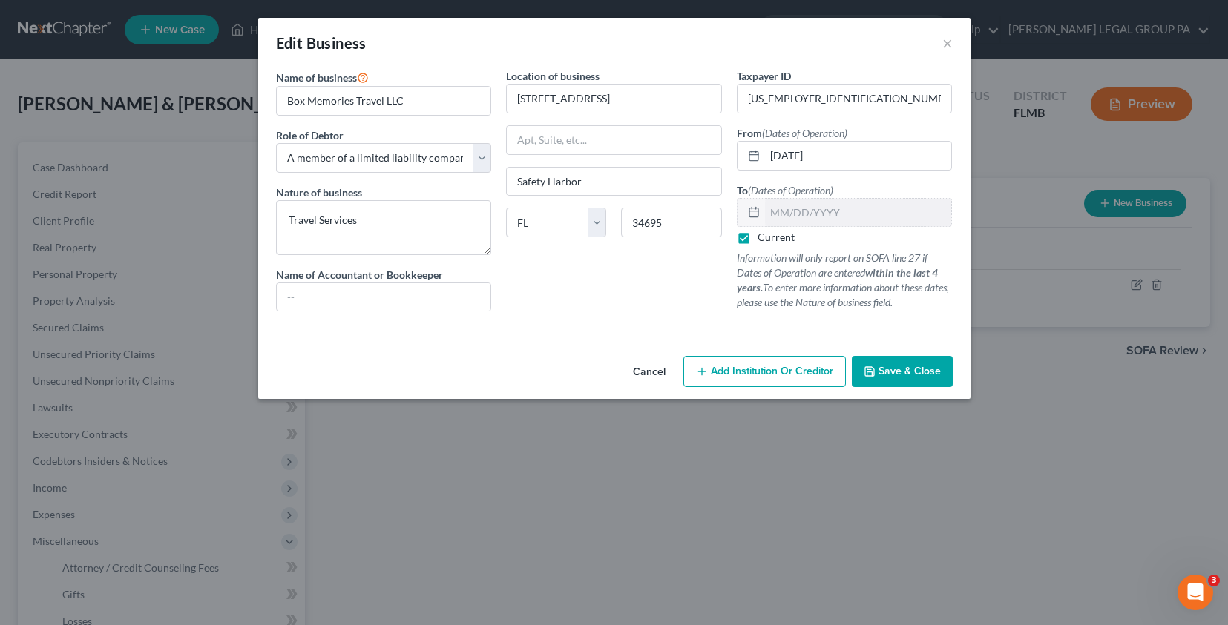
click at [921, 380] on button "Save & Close" at bounding box center [902, 371] width 101 height 31
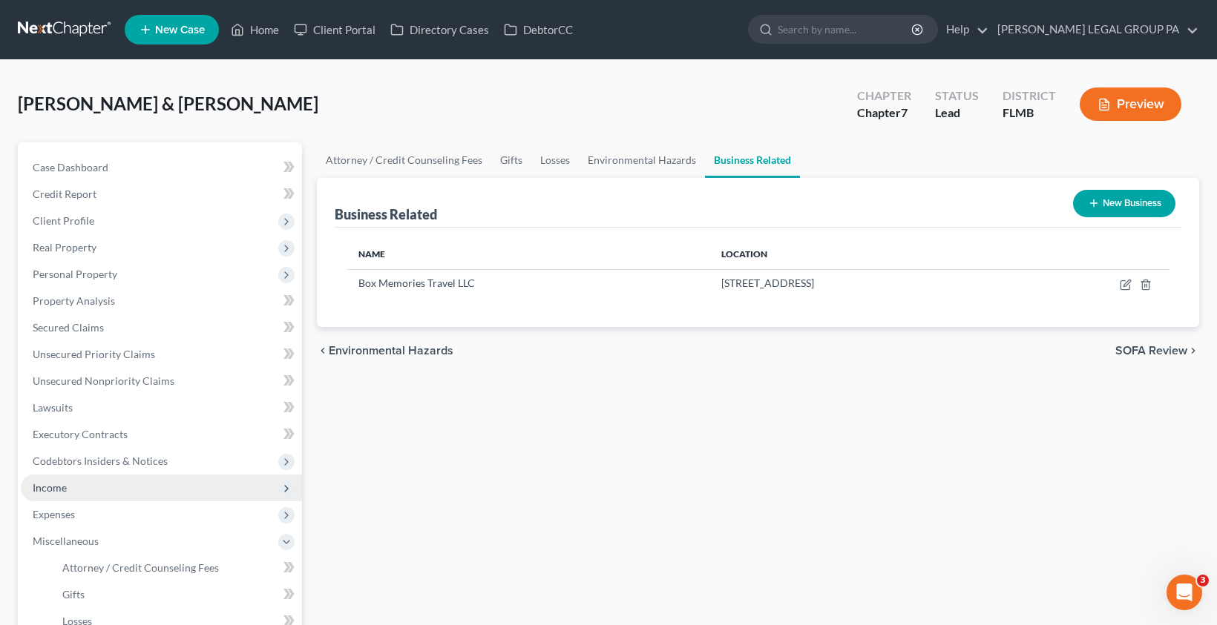
click at [70, 488] on span "Income" at bounding box center [161, 488] width 281 height 27
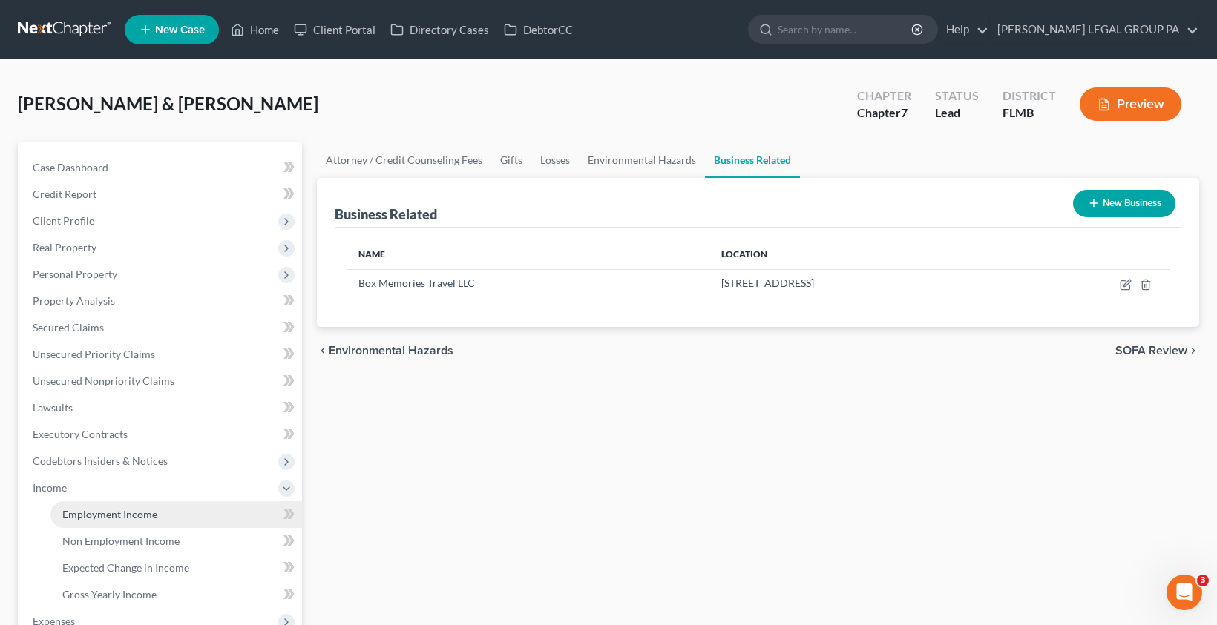
click at [110, 510] on span "Employment Income" at bounding box center [109, 514] width 95 height 13
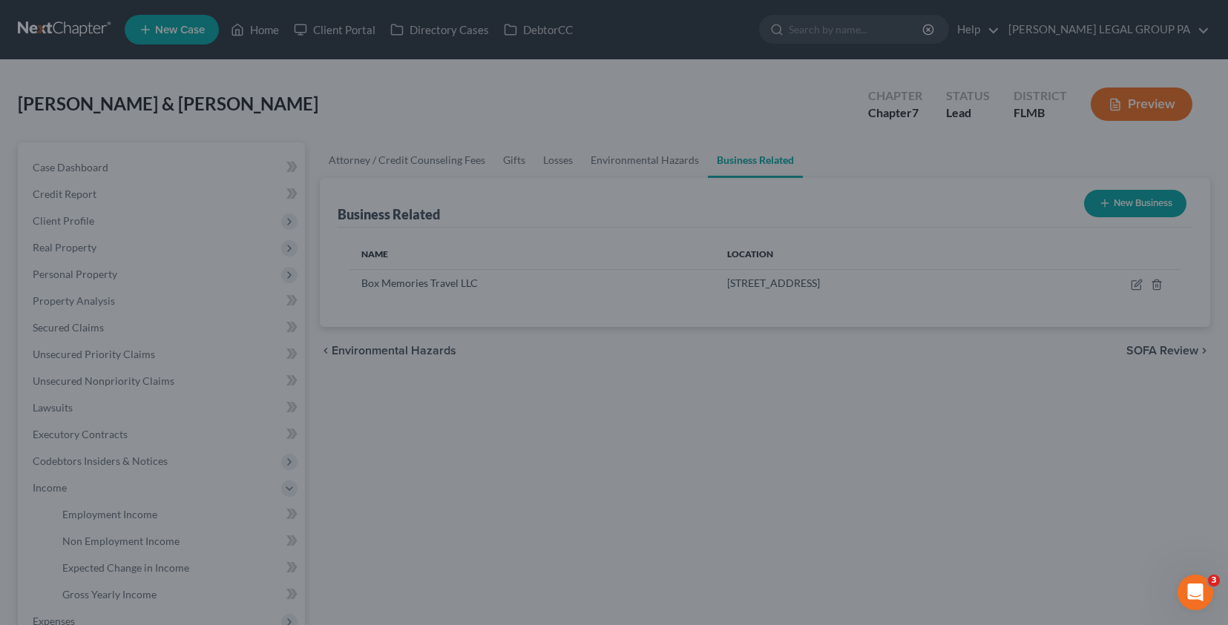
click at [91, 199] on div at bounding box center [614, 312] width 1228 height 625
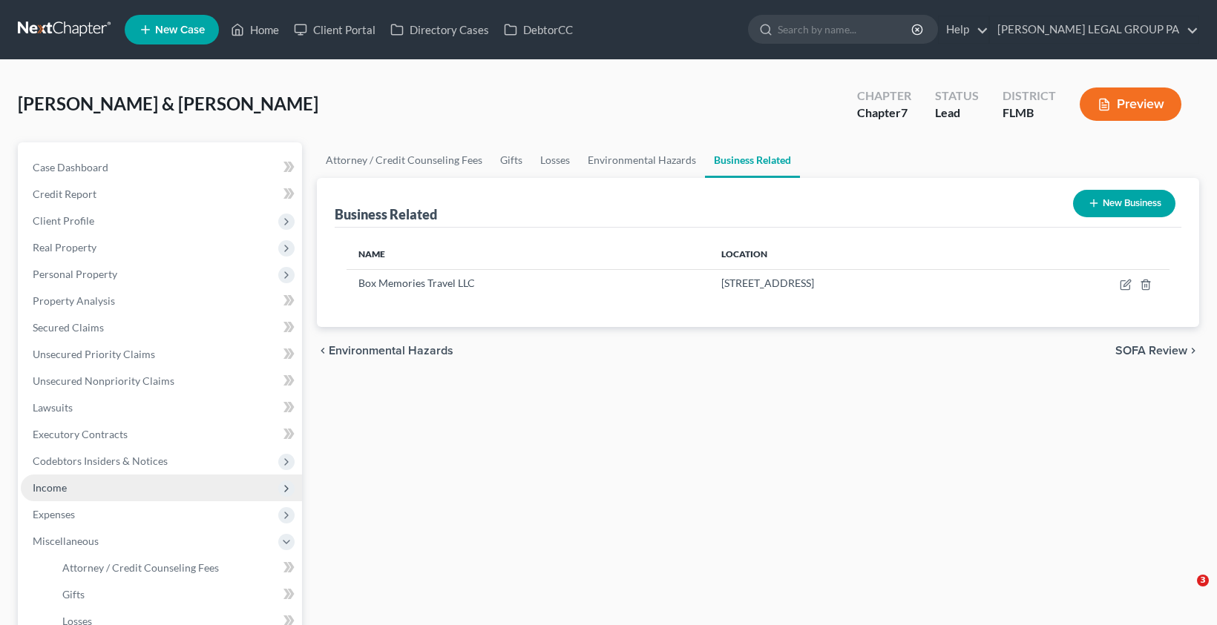
click at [66, 495] on span "Income" at bounding box center [161, 488] width 281 height 27
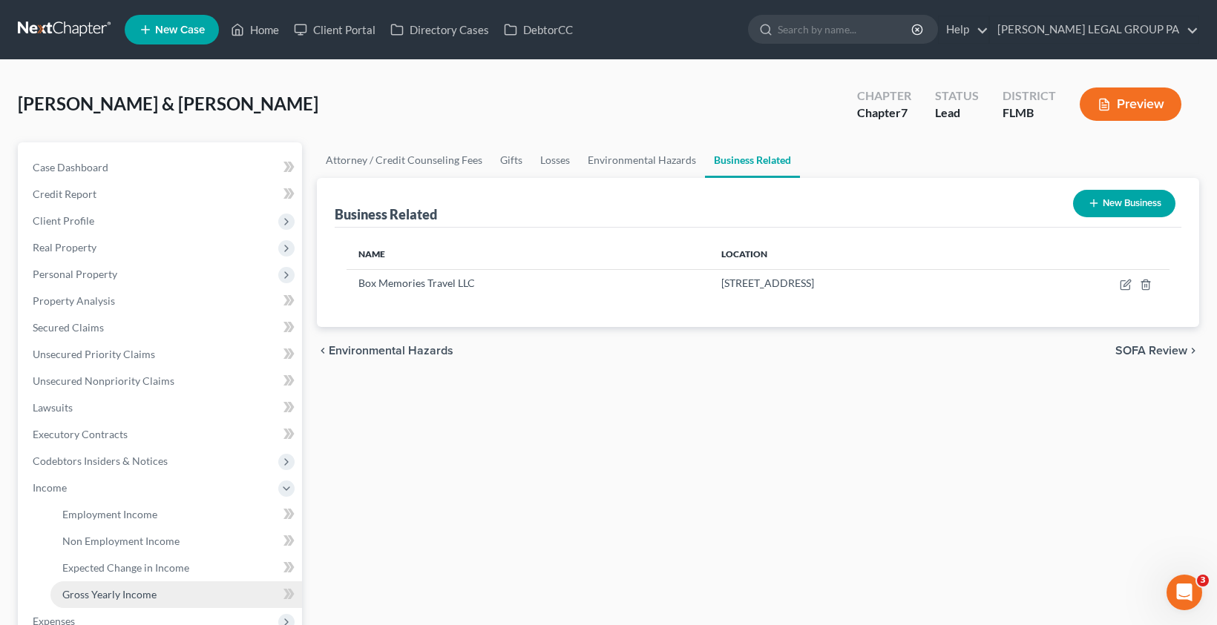
click at [128, 602] on link "Gross Yearly Income" at bounding box center [176, 595] width 252 height 27
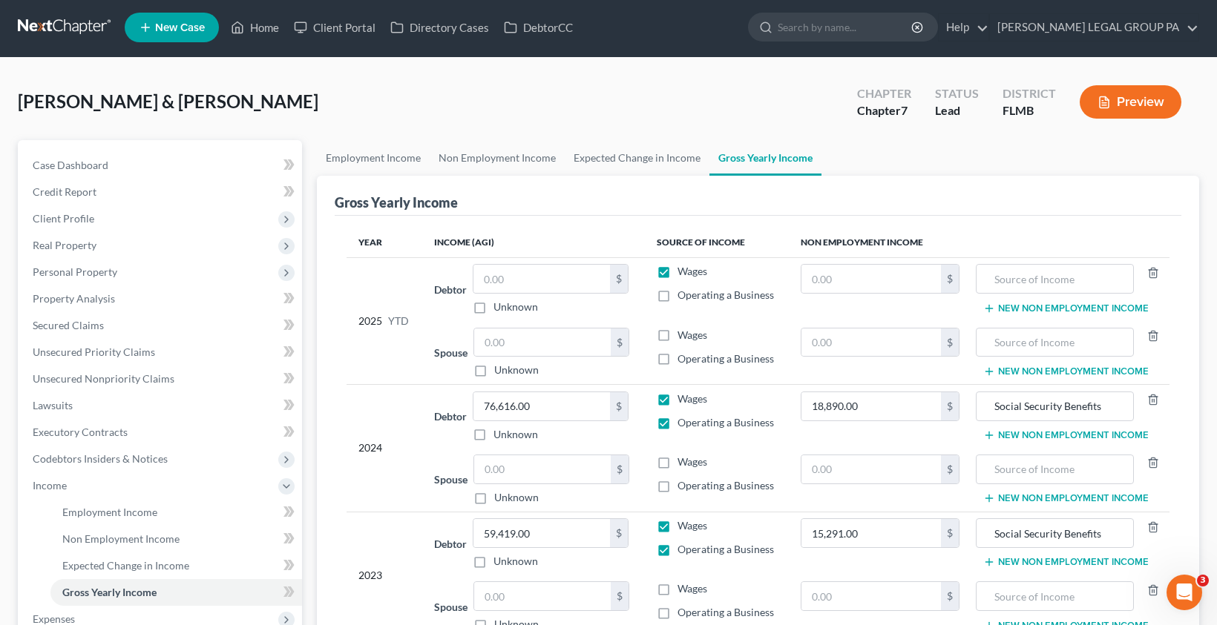
scroll to position [3, 0]
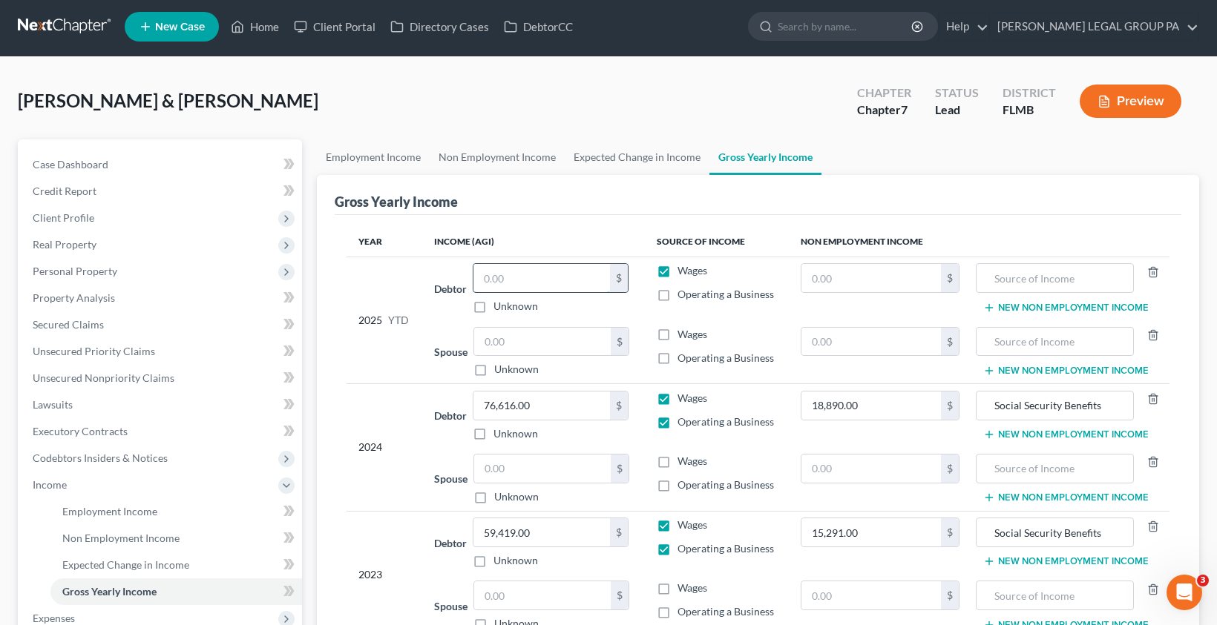
click at [510, 284] on input "text" at bounding box center [541, 278] width 137 height 28
type input "23,791.00"
click at [677, 295] on label "Operating a Business" at bounding box center [725, 294] width 96 height 15
click at [683, 295] on input "Operating a Business" at bounding box center [688, 292] width 10 height 10
checkbox input "true"
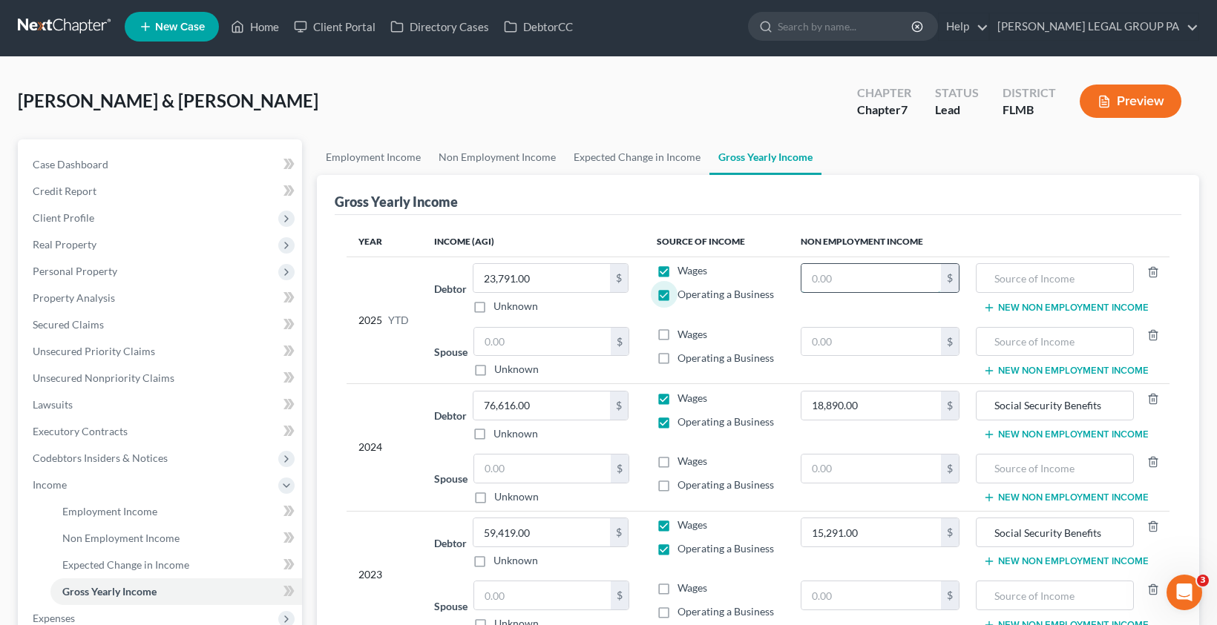
click at [847, 280] on input "text" at bounding box center [870, 278] width 139 height 28
type input "18,693.00"
click at [1049, 411] on input "Social Security Benefits" at bounding box center [1054, 406] width 141 height 28
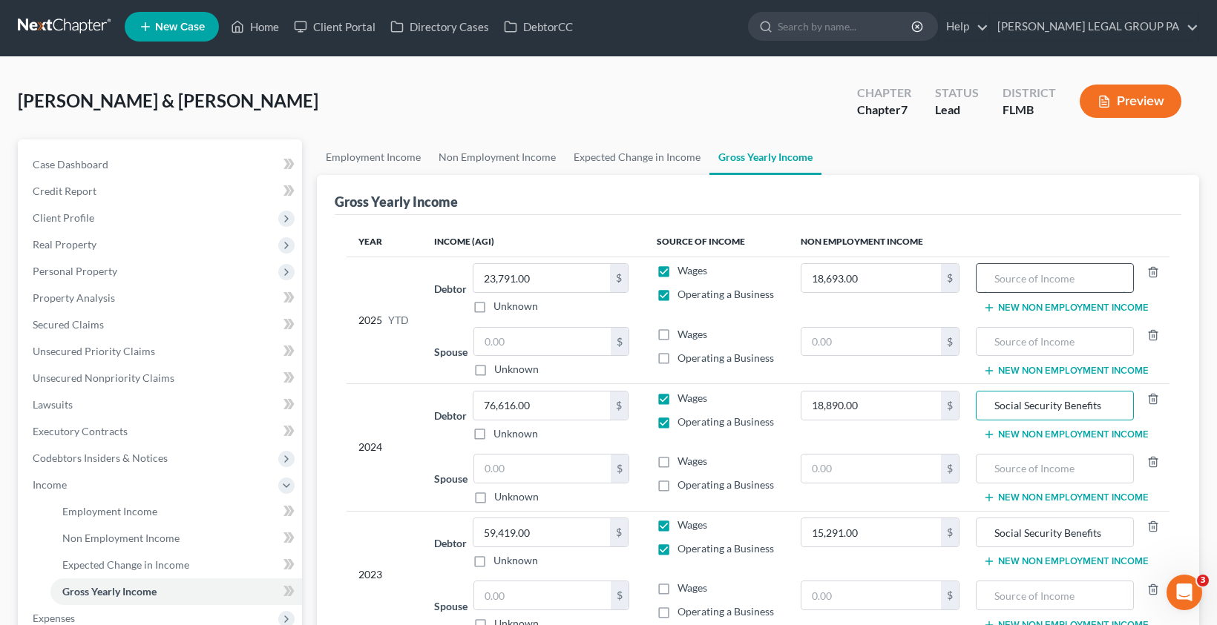
click at [997, 274] on input "text" at bounding box center [1054, 278] width 141 height 28
paste input "Social Security Benefits"
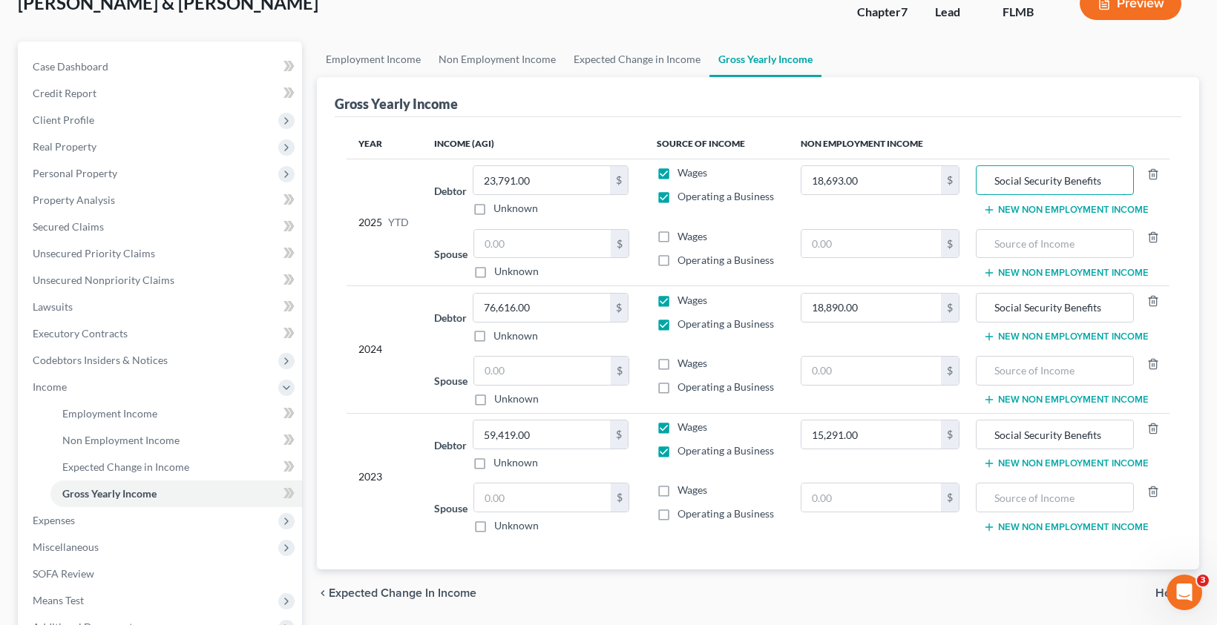
scroll to position [116, 0]
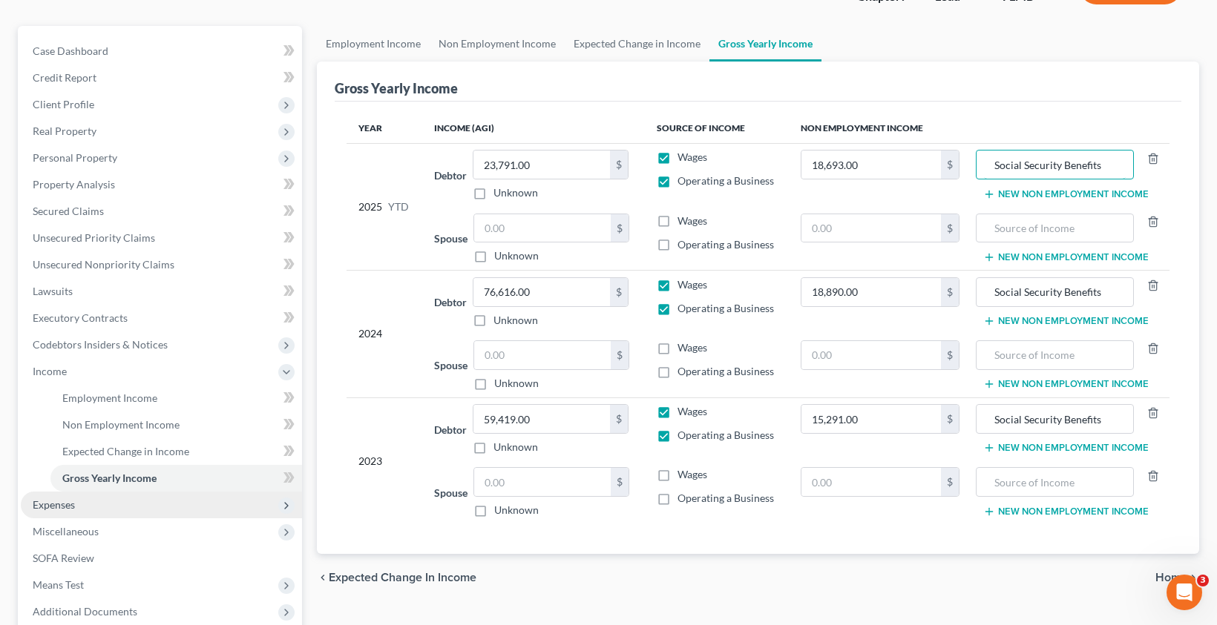
type input "Social Security Benefits"
click at [64, 513] on span "Expenses" at bounding box center [161, 505] width 281 height 27
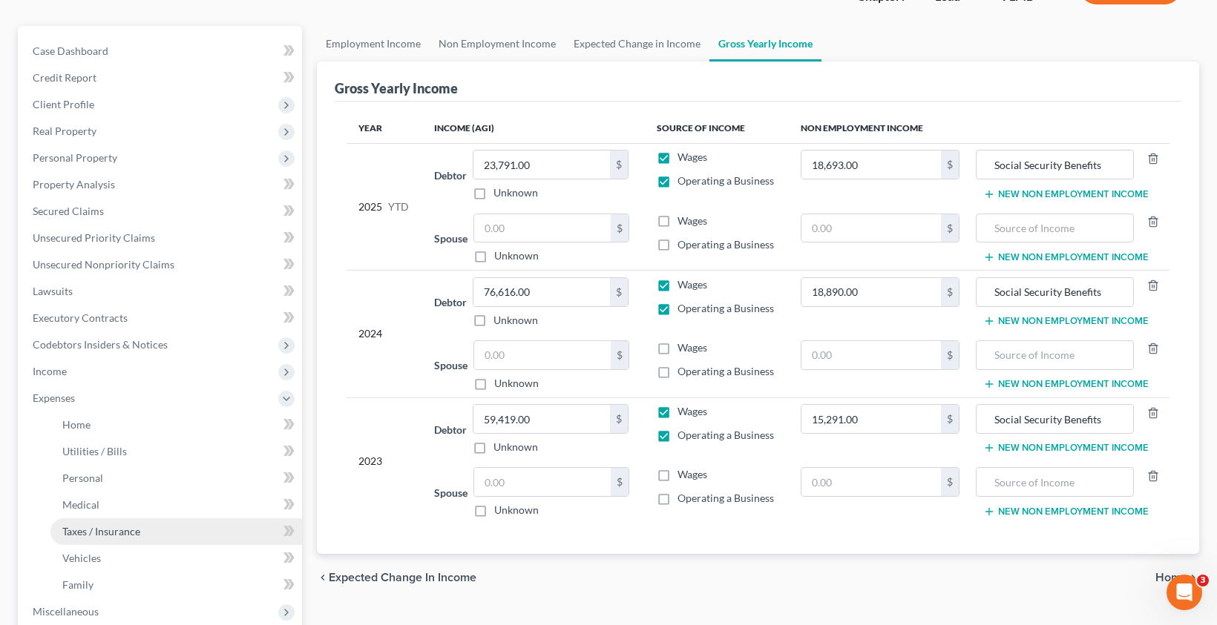
click at [107, 519] on link "Taxes / Insurance" at bounding box center [176, 532] width 252 height 27
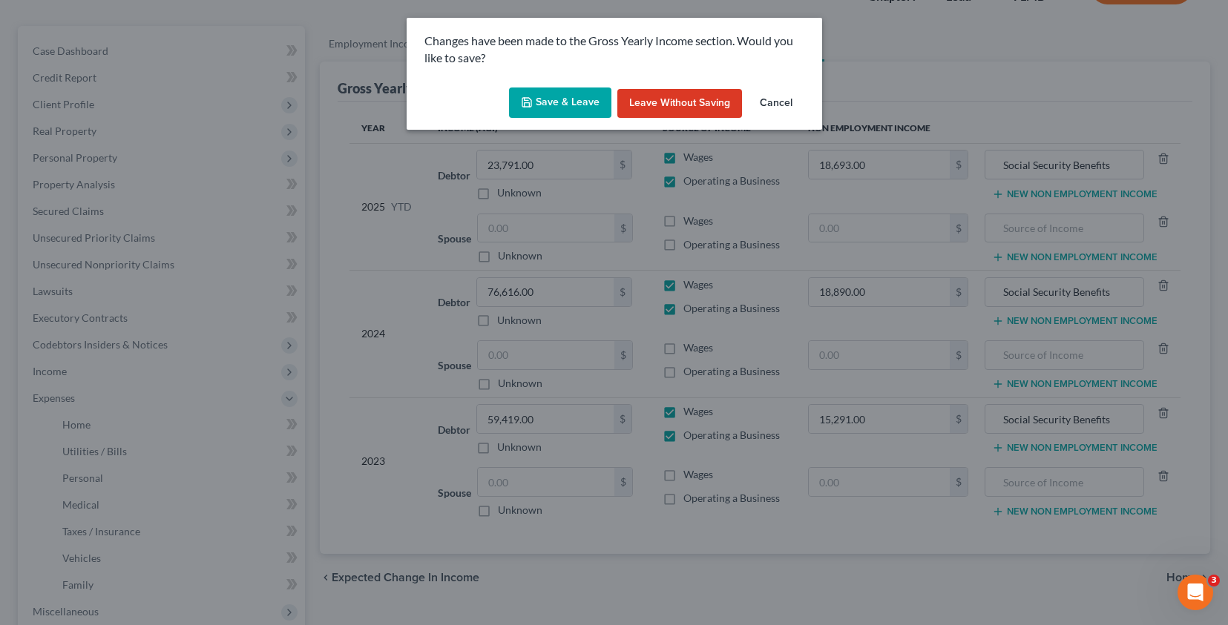
click at [551, 111] on button "Save & Leave" at bounding box center [560, 103] width 102 height 31
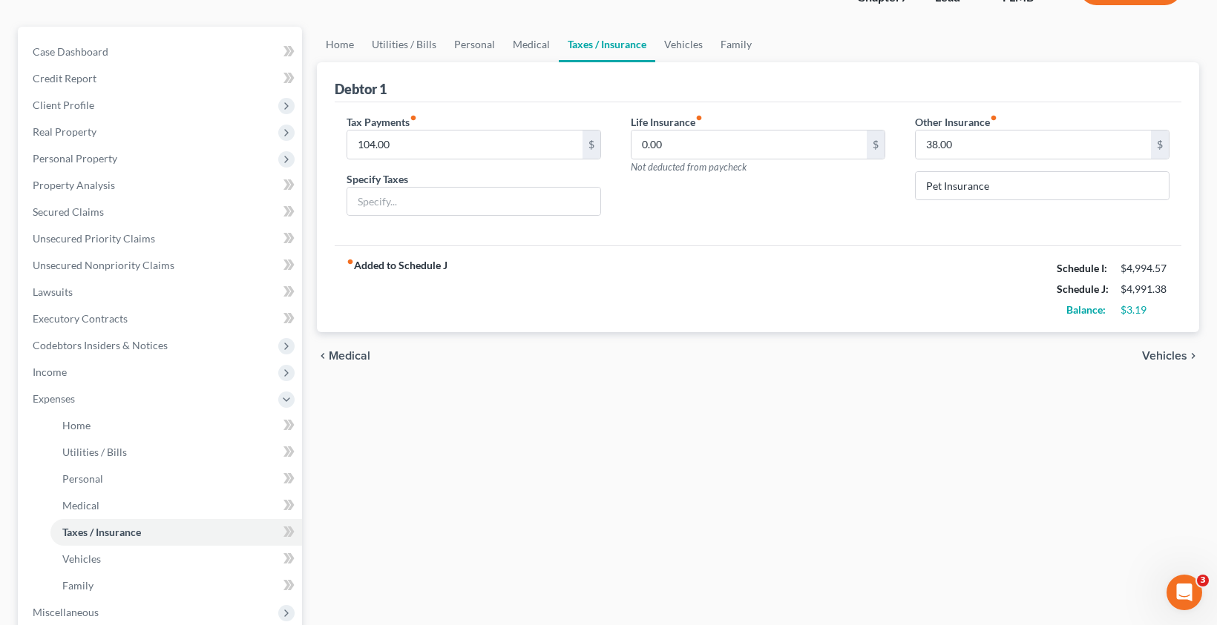
scroll to position [302, 0]
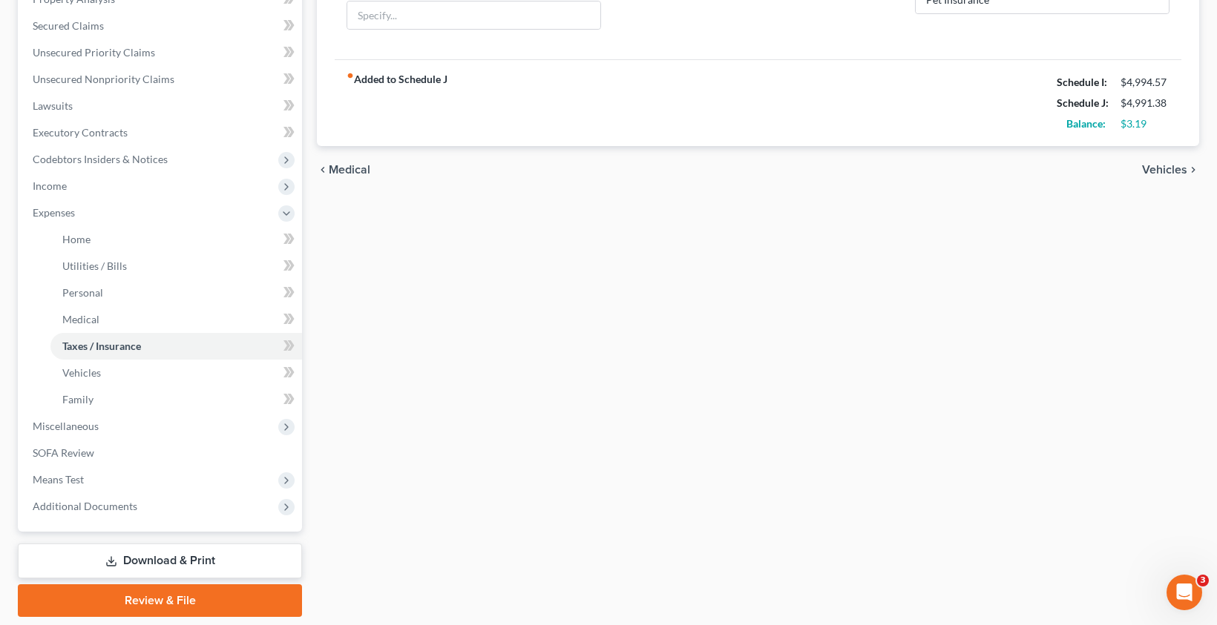
drag, startPoint x: 59, startPoint y: 429, endPoint x: 76, endPoint y: 439, distance: 20.0
click at [59, 429] on span "Miscellaneous" at bounding box center [66, 426] width 66 height 13
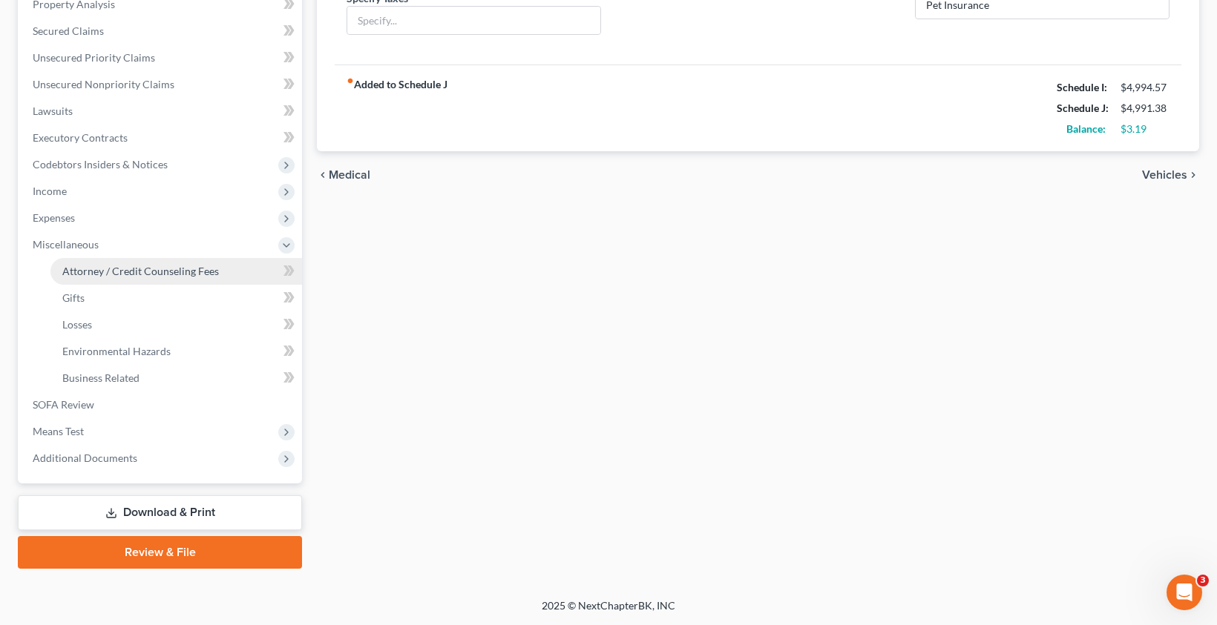
click at [123, 277] on link "Attorney / Credit Counseling Fees" at bounding box center [176, 271] width 252 height 27
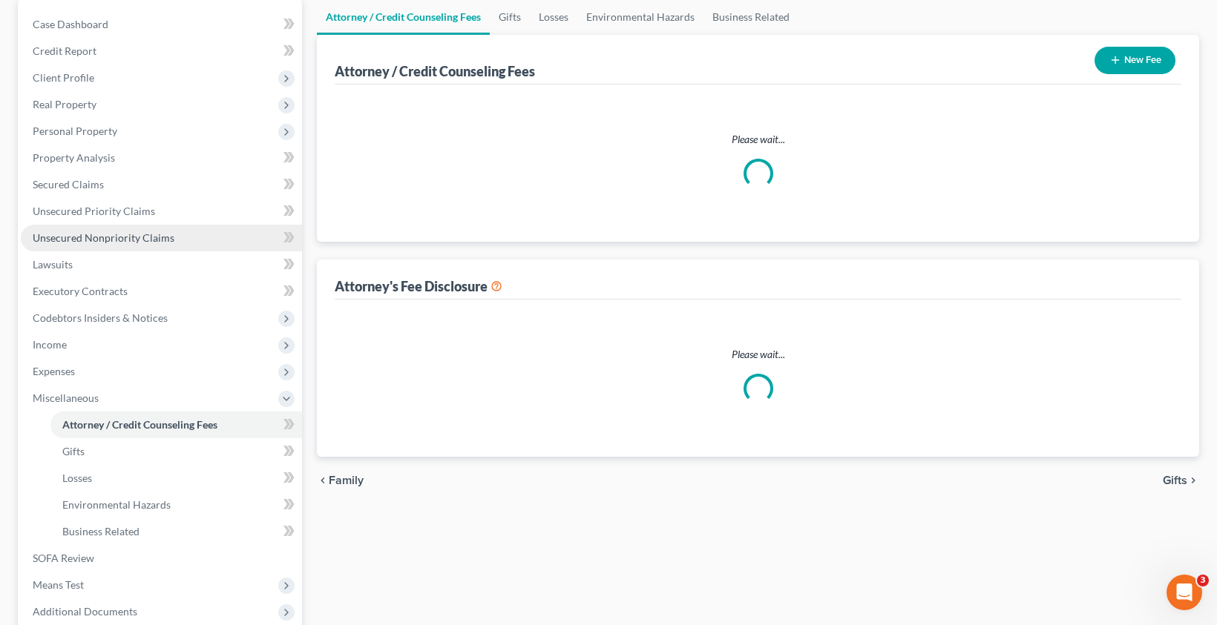
select select "0"
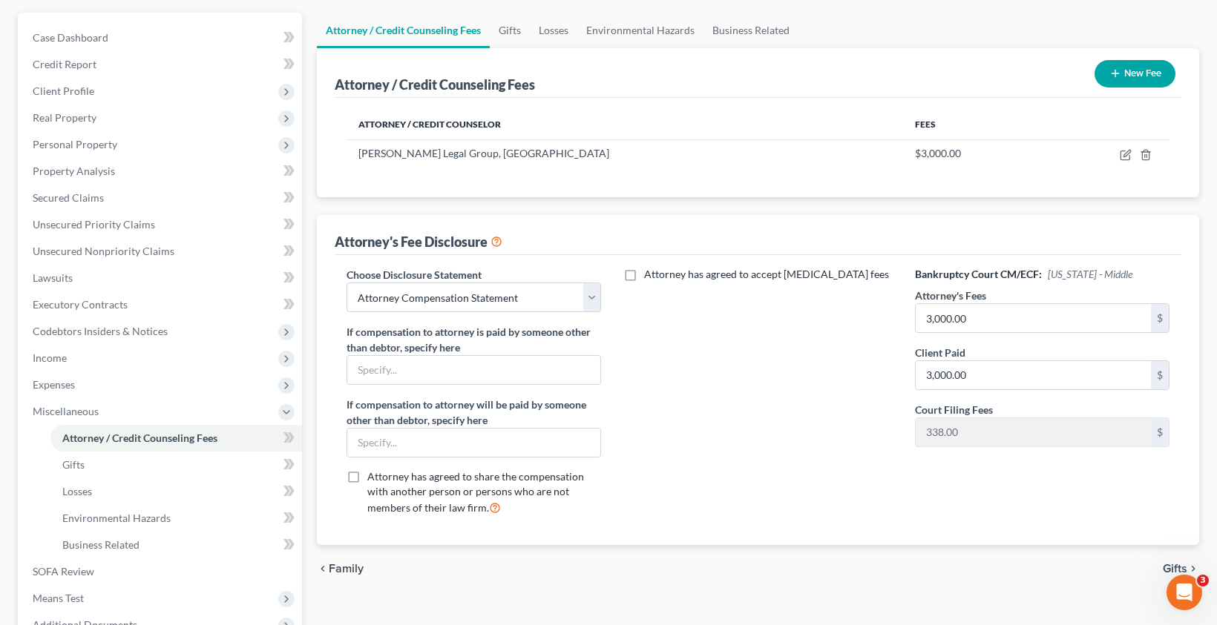
scroll to position [131, 0]
click at [74, 148] on span "Personal Property" at bounding box center [75, 143] width 85 height 13
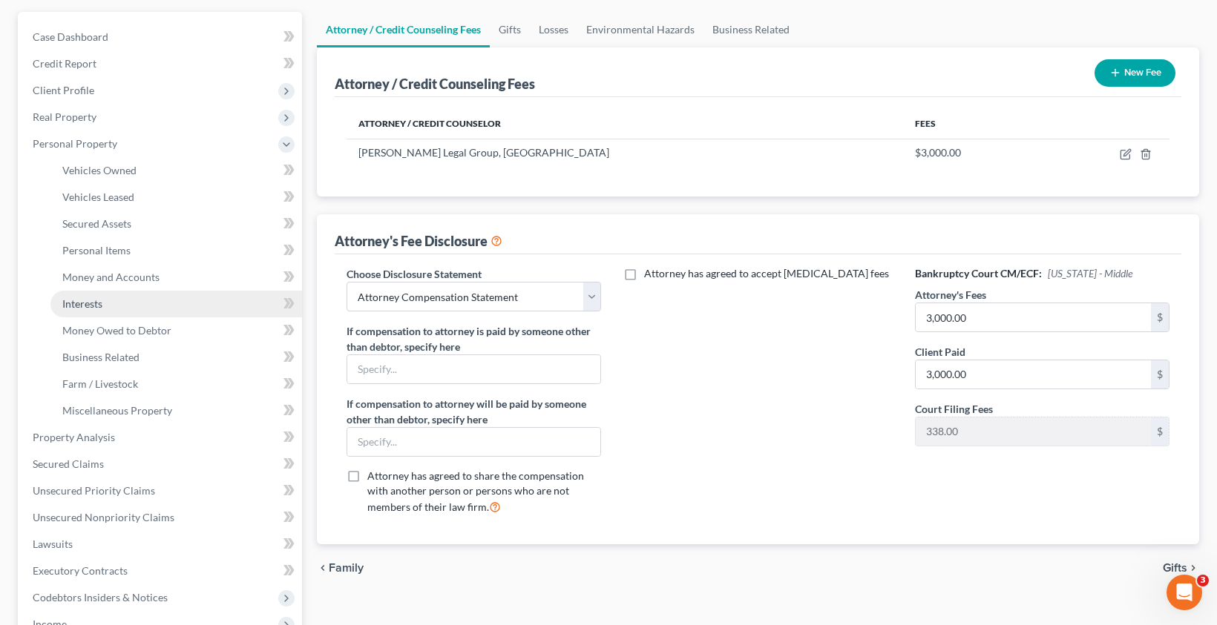
click at [109, 306] on link "Interests" at bounding box center [176, 304] width 252 height 27
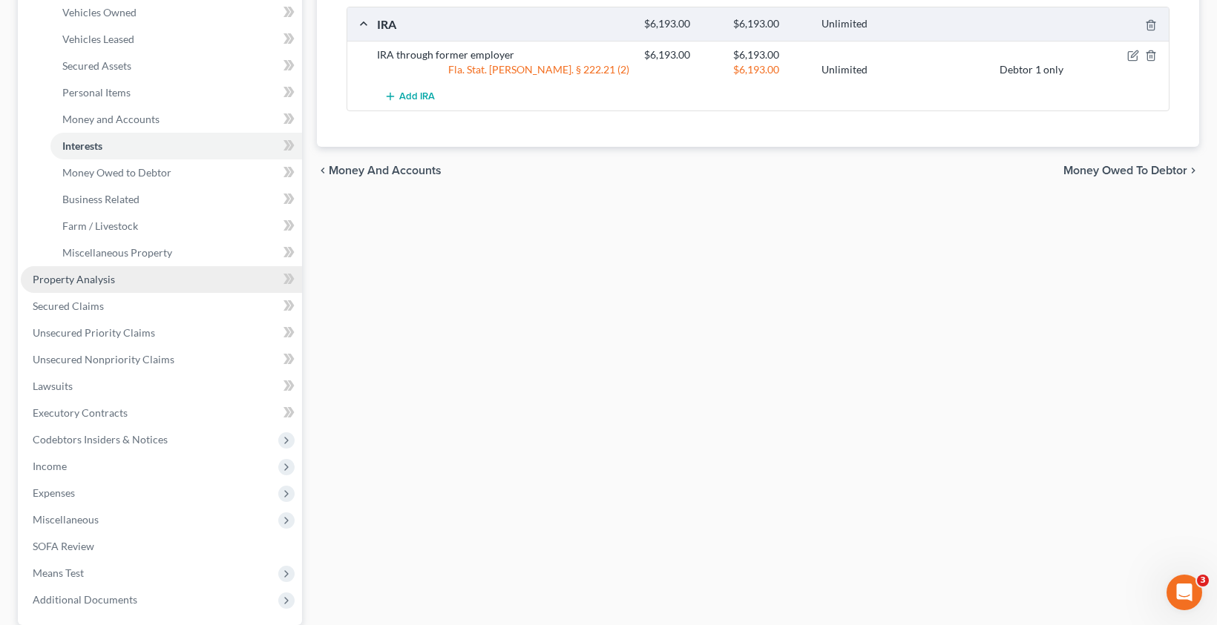
scroll to position [301, 0]
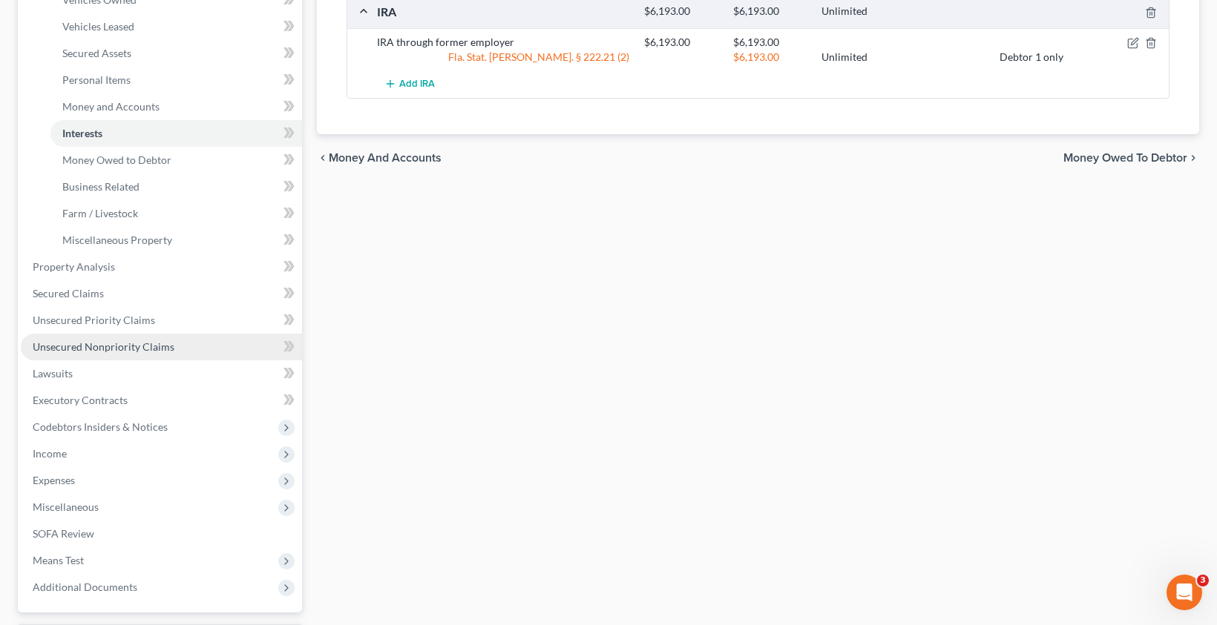
click at [101, 348] on span "Unsecured Nonpriority Claims" at bounding box center [104, 347] width 142 height 13
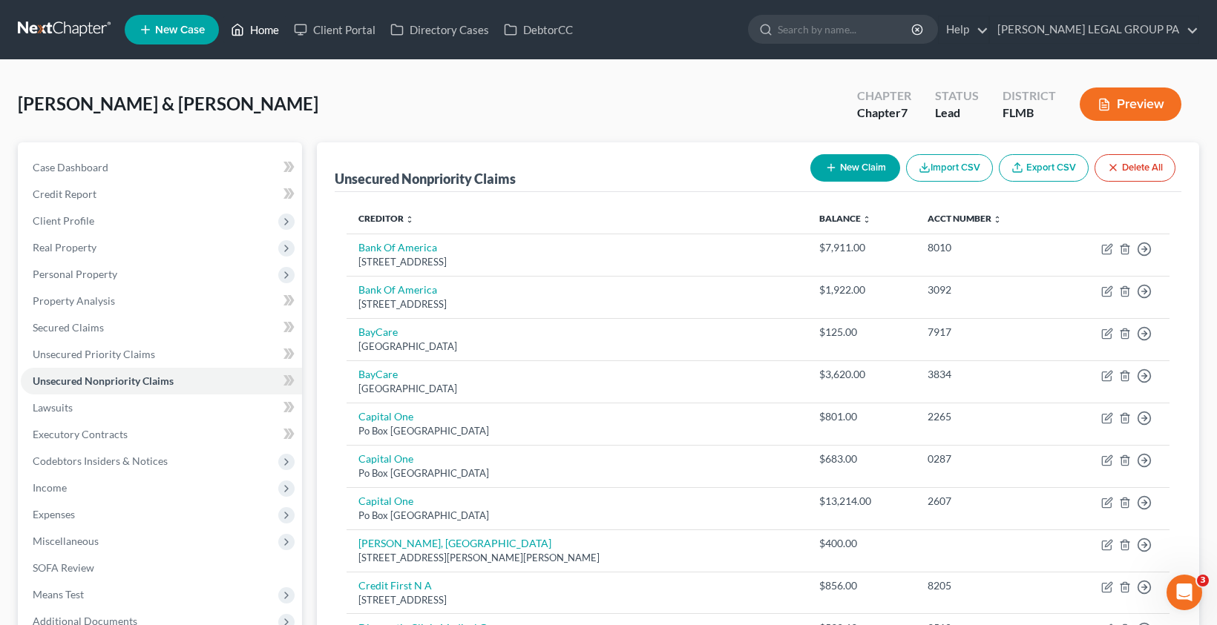
click at [262, 30] on link "Home" at bounding box center [254, 29] width 63 height 27
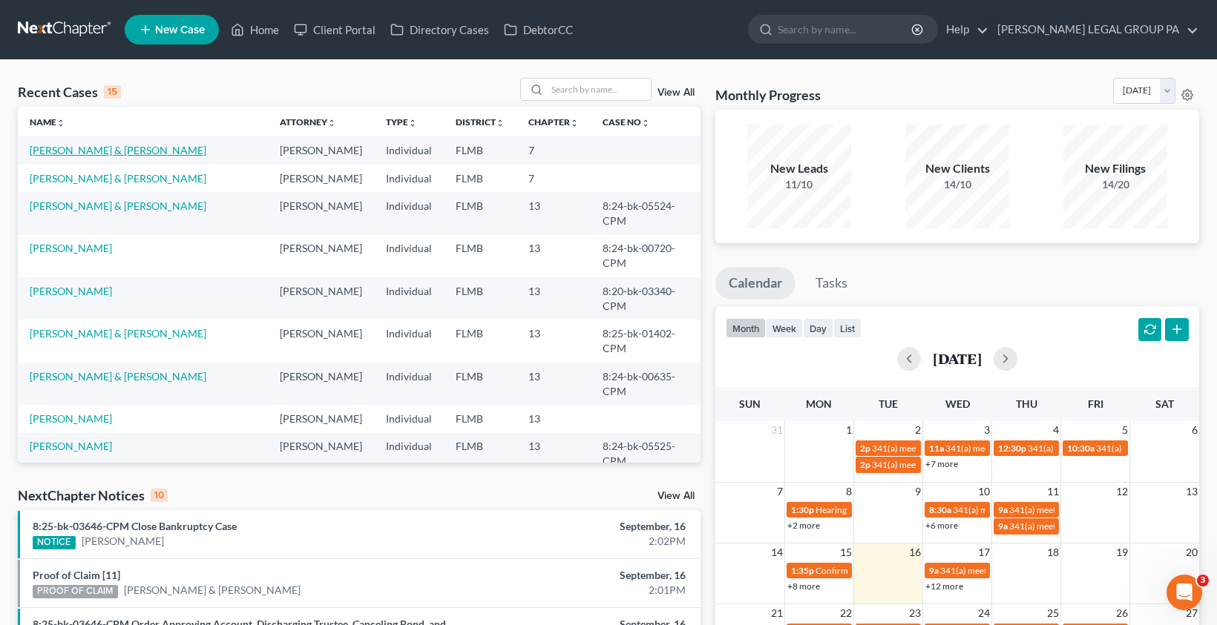
click at [85, 152] on link "[PERSON_NAME] & [PERSON_NAME]" at bounding box center [118, 150] width 177 height 13
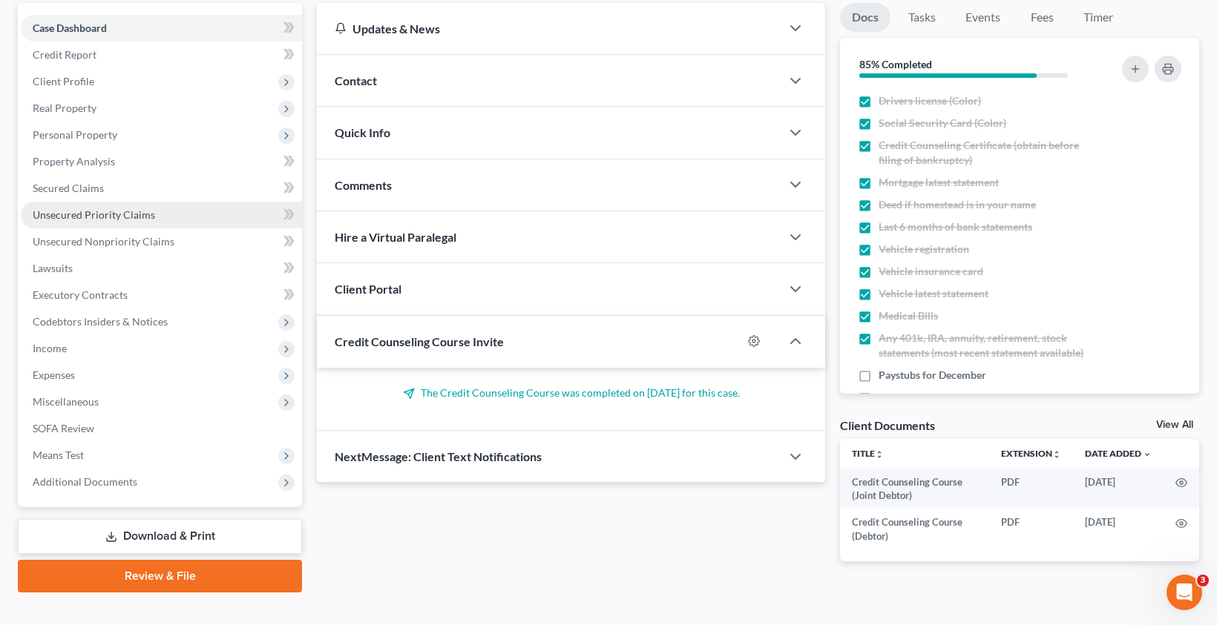
scroll to position [163, 0]
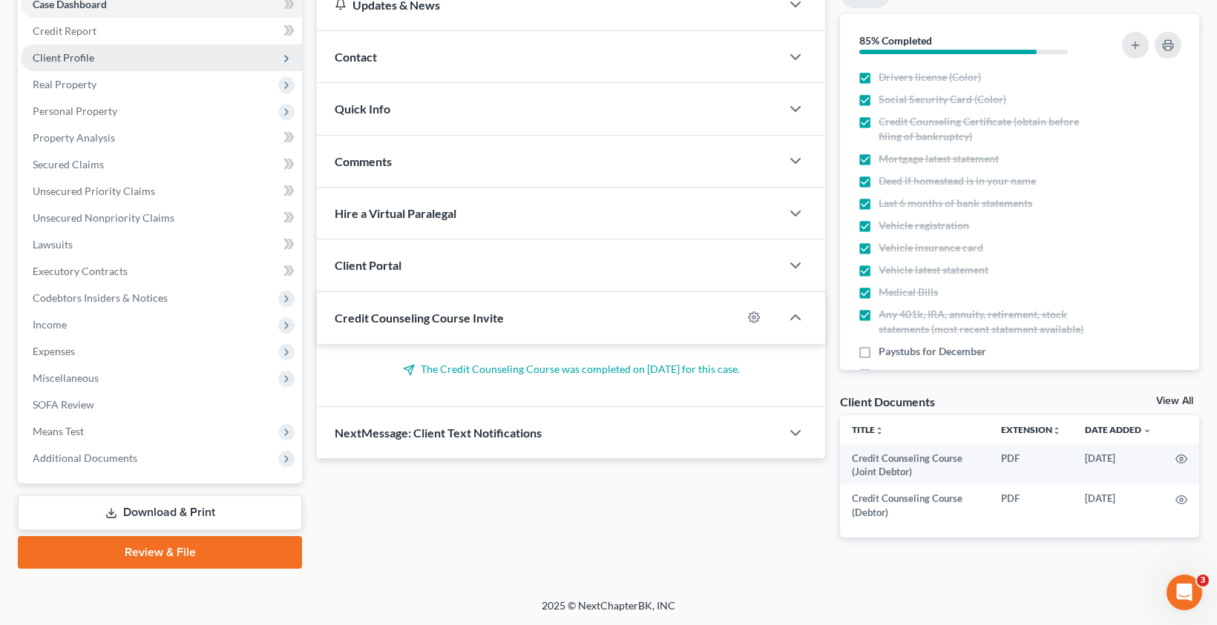
click at [70, 61] on span "Client Profile" at bounding box center [64, 57] width 62 height 13
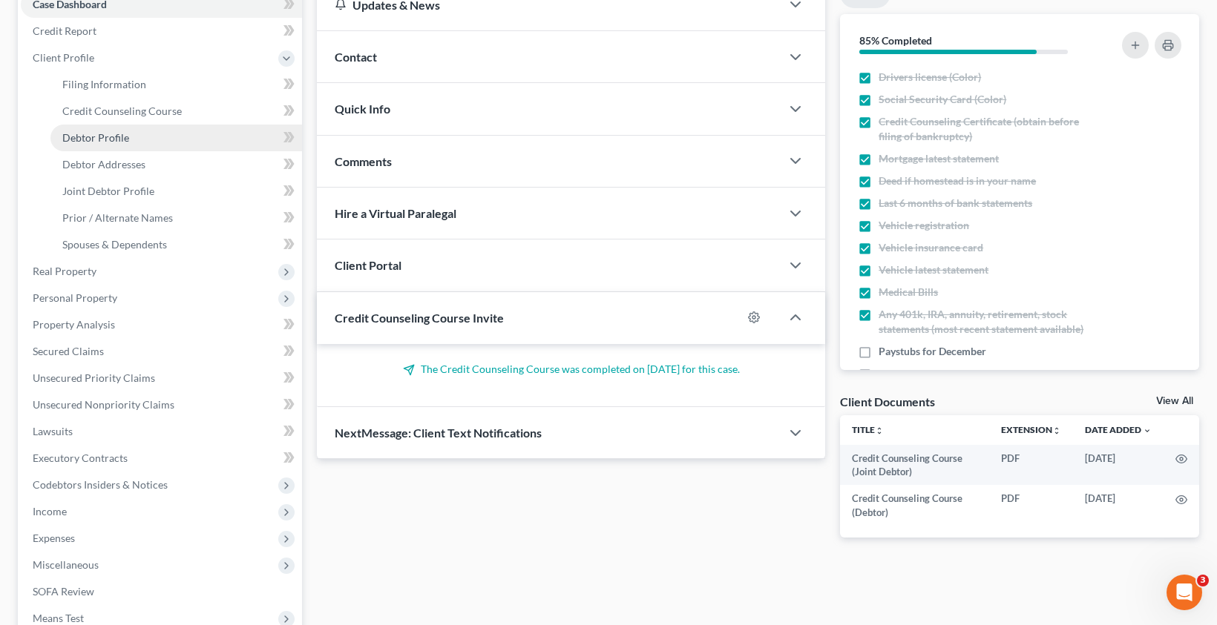
click at [92, 136] on span "Debtor Profile" at bounding box center [95, 137] width 67 height 13
select select "1"
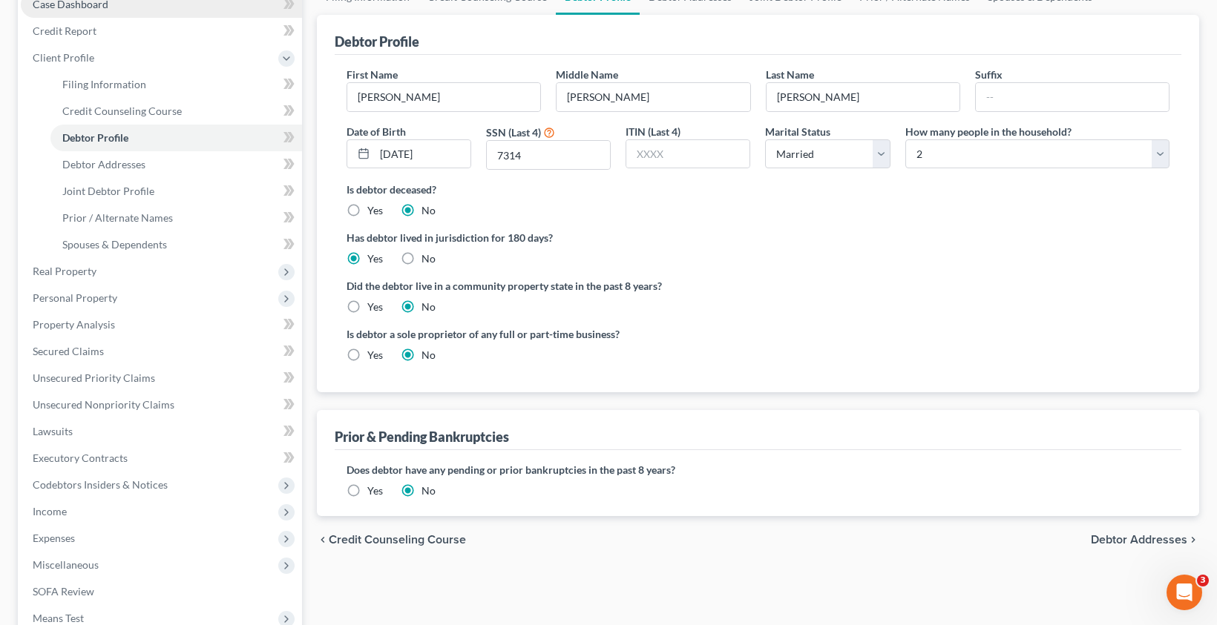
radio input "true"
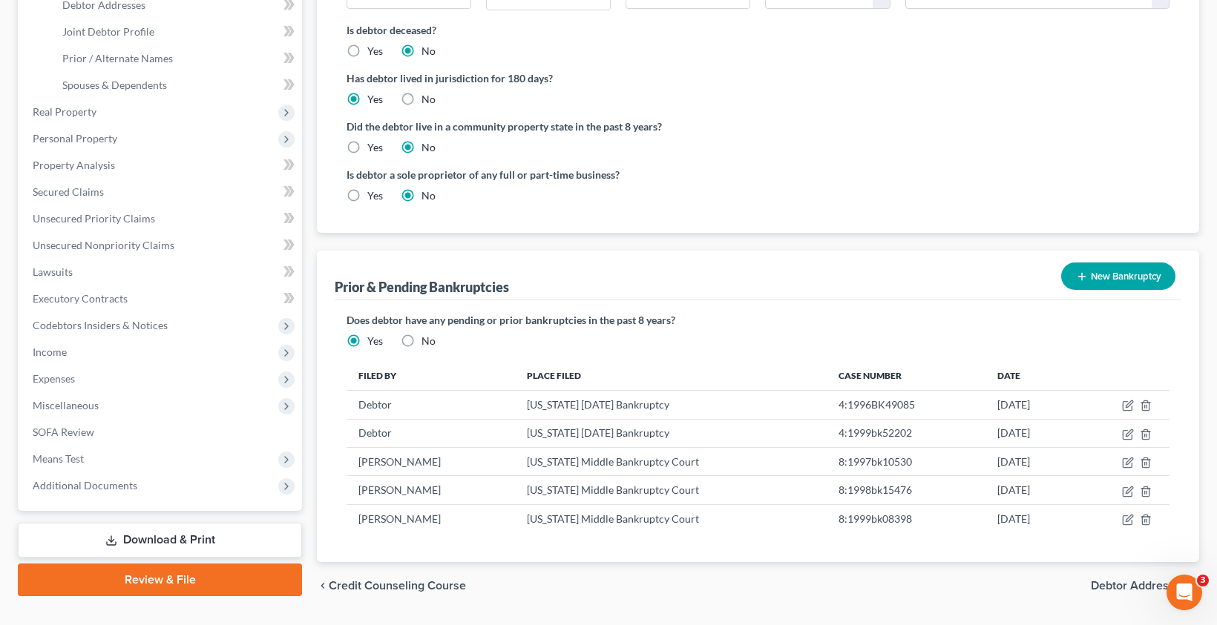
click at [168, 528] on link "Download & Print" at bounding box center [160, 540] width 284 height 35
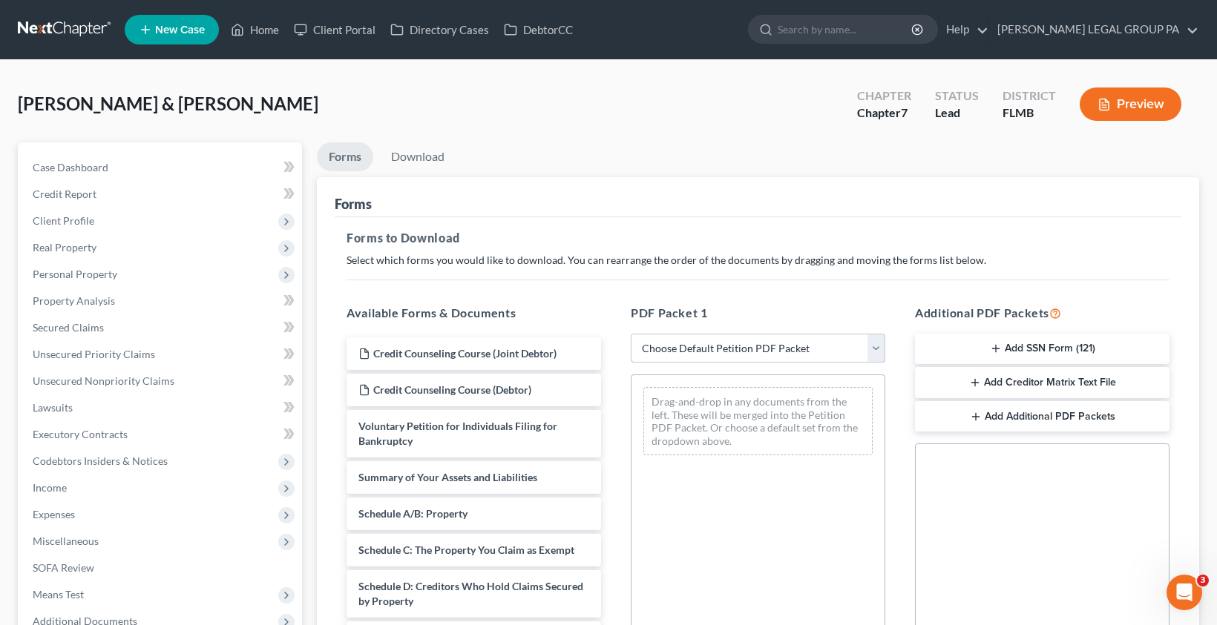
click at [713, 342] on select "Choose Default Petition PDF Packet Complete Bankruptcy Petition (all forms and …" at bounding box center [758, 349] width 254 height 30
select select "0"
click at [631, 334] on select "Choose Default Petition PDF Packet Complete Bankruptcy Petition (all forms and …" at bounding box center [758, 349] width 254 height 30
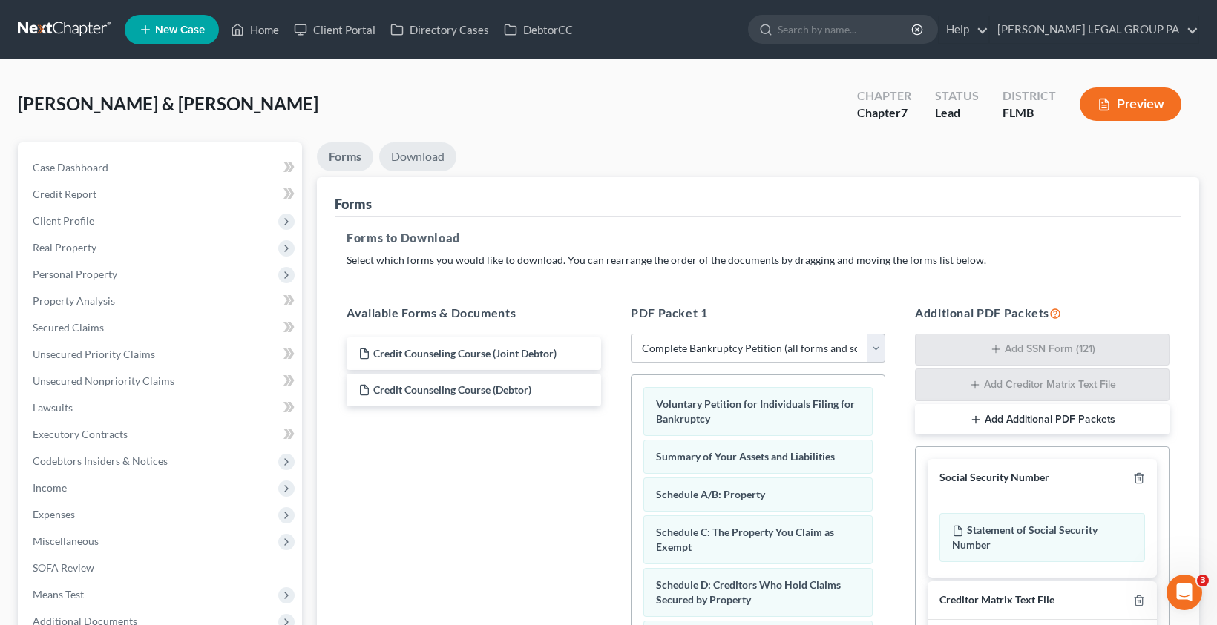
click at [433, 156] on link "Download" at bounding box center [417, 156] width 77 height 29
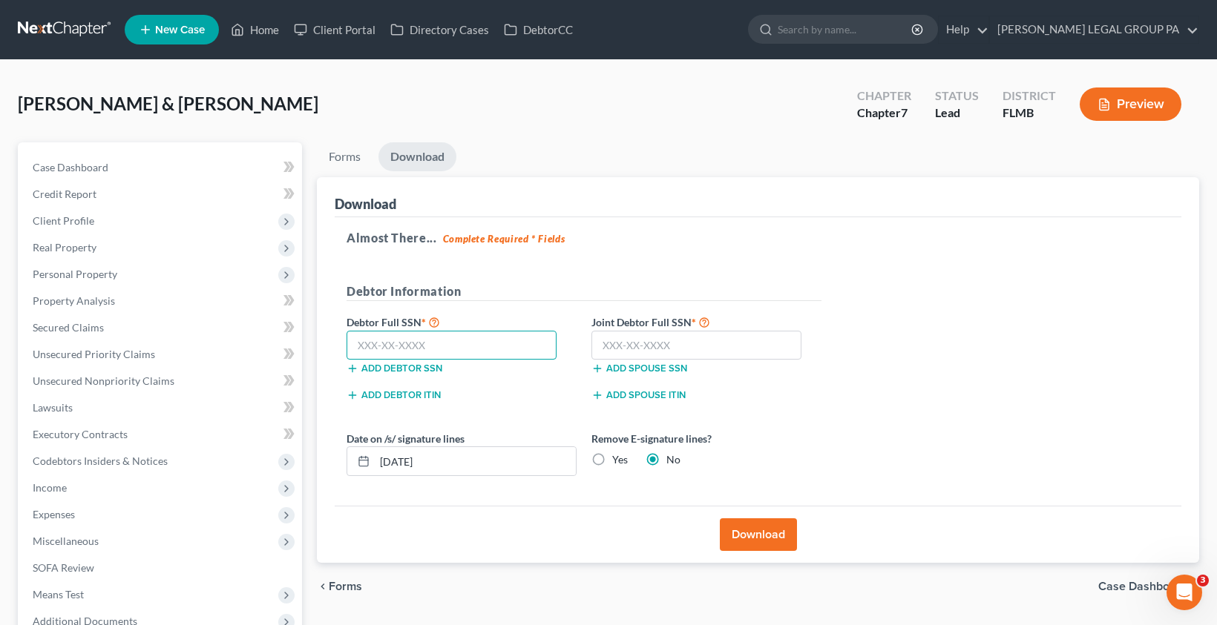
click at [421, 346] on input "text" at bounding box center [451, 346] width 210 height 30
type input "489-72-7314"
click at [625, 350] on input "text" at bounding box center [696, 346] width 210 height 30
type input "265-69-8958"
click at [763, 543] on button "Download" at bounding box center [758, 535] width 77 height 33
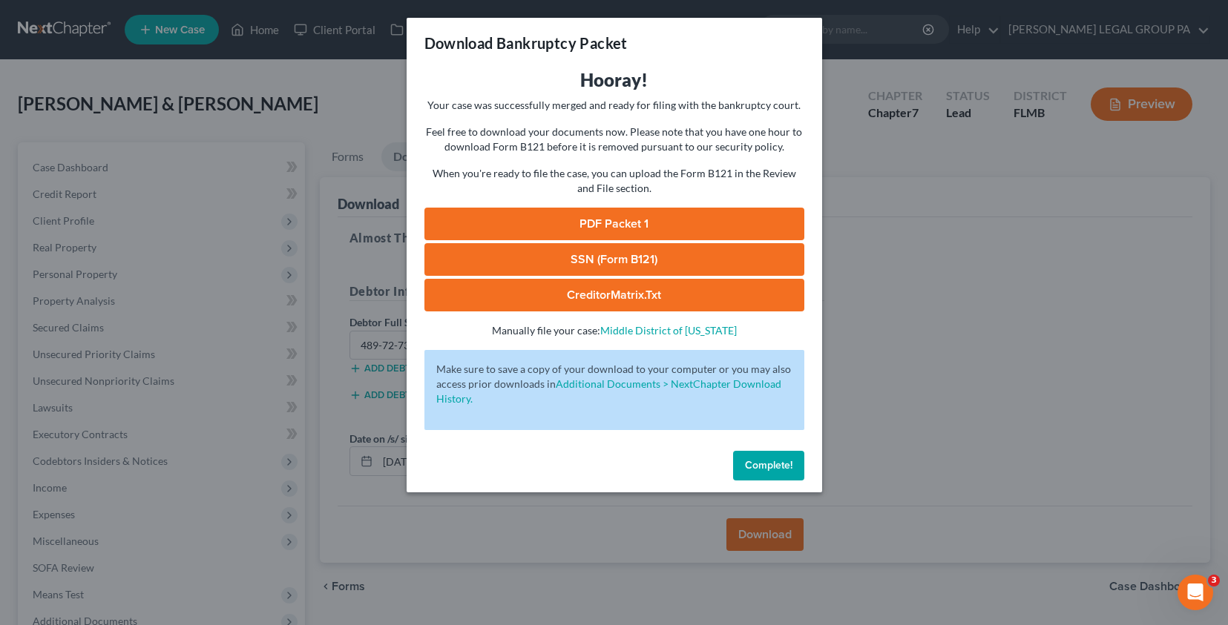
click at [596, 263] on link "SSN (Form B121)" at bounding box center [614, 259] width 380 height 33
click at [601, 220] on link "PDF Packet 1" at bounding box center [614, 224] width 380 height 33
click at [766, 473] on button "Complete!" at bounding box center [768, 466] width 71 height 30
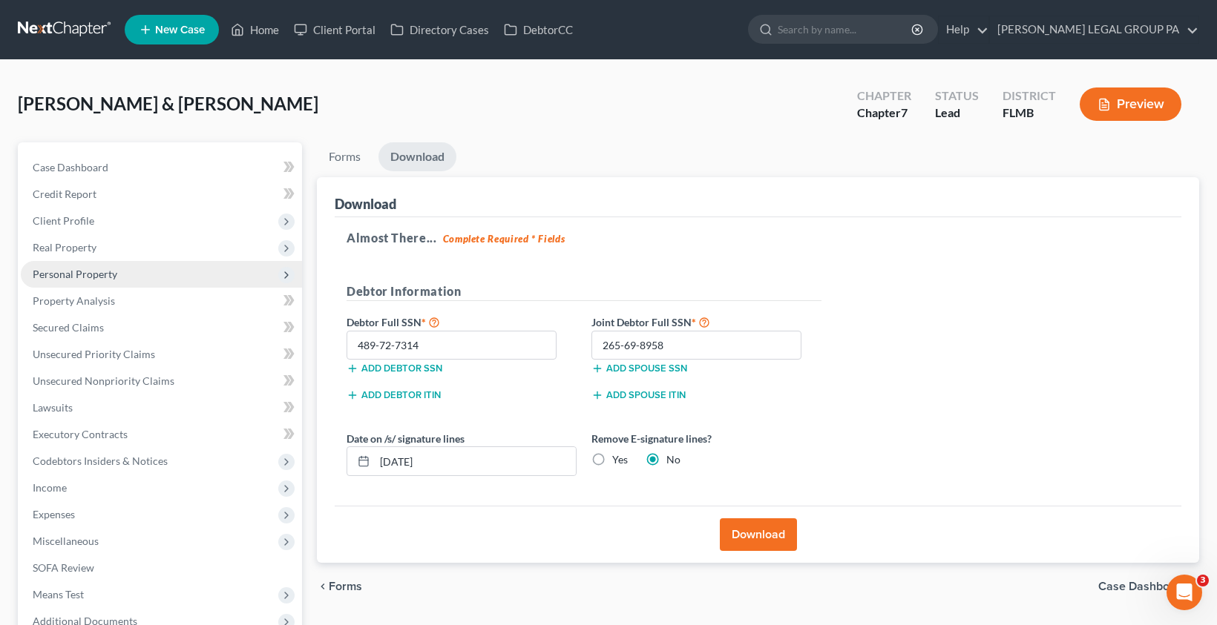
click at [82, 268] on span "Personal Property" at bounding box center [75, 274] width 85 height 13
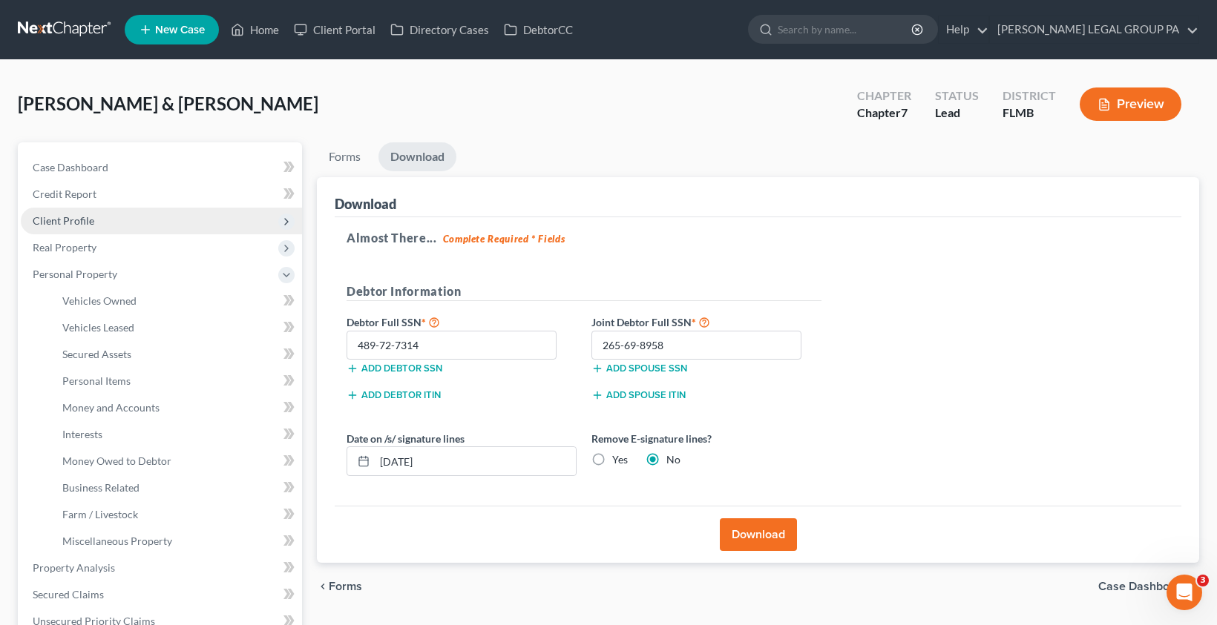
click at [76, 218] on span "Client Profile" at bounding box center [64, 220] width 62 height 13
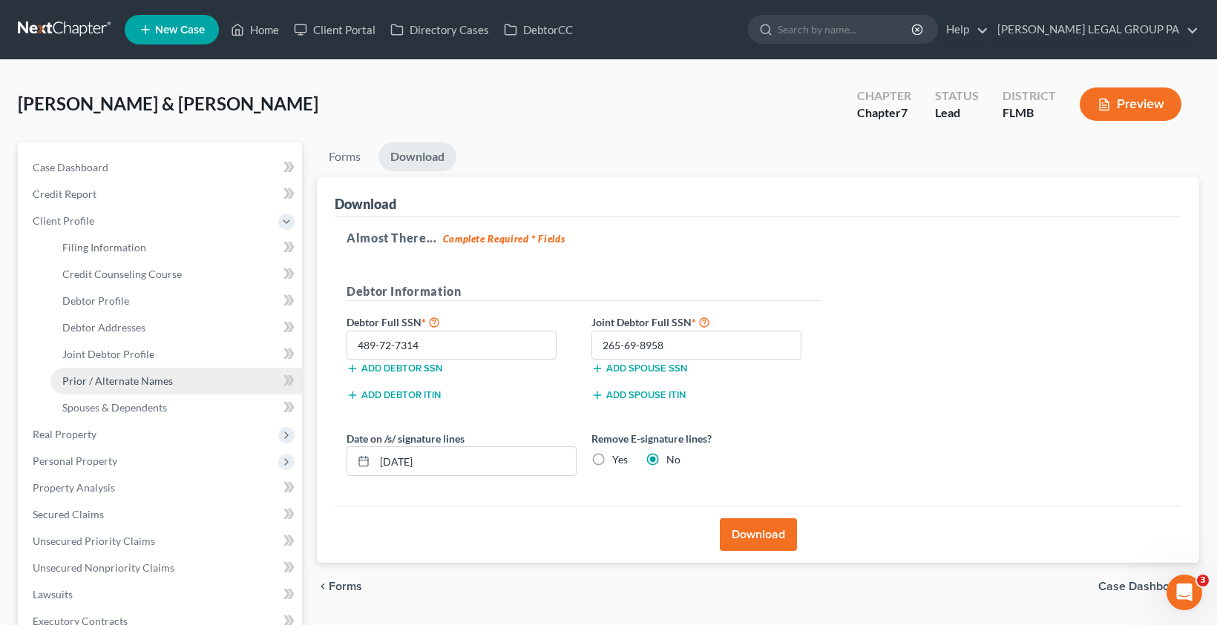
click at [137, 385] on span "Prior / Alternate Names" at bounding box center [117, 381] width 111 height 13
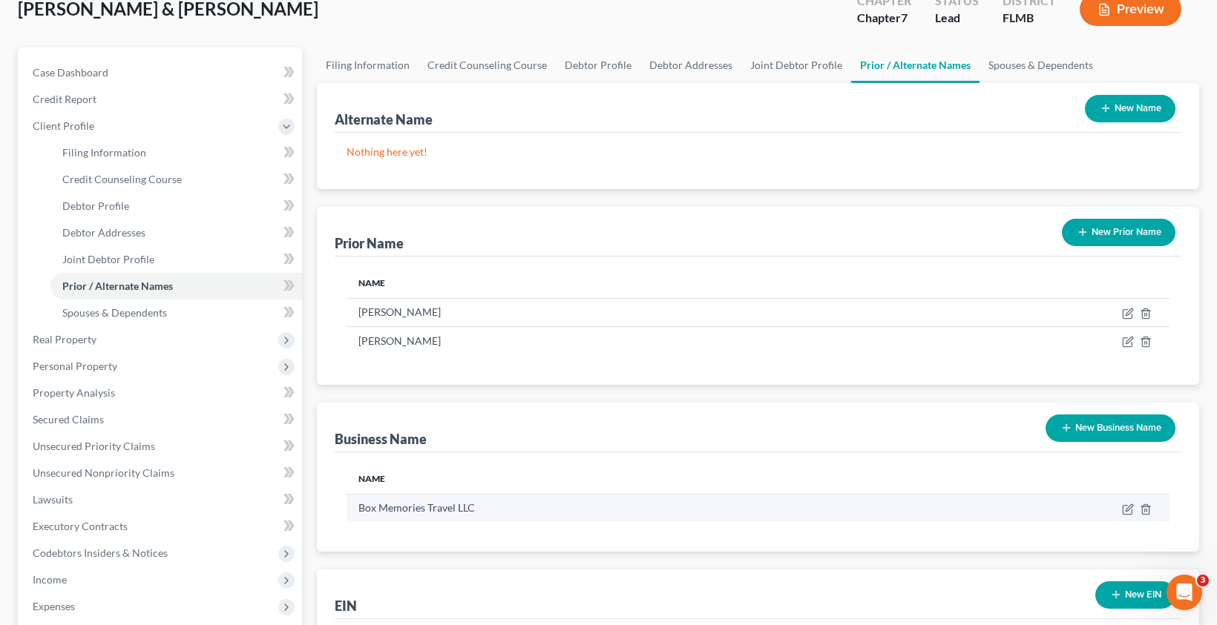
scroll to position [111, 0]
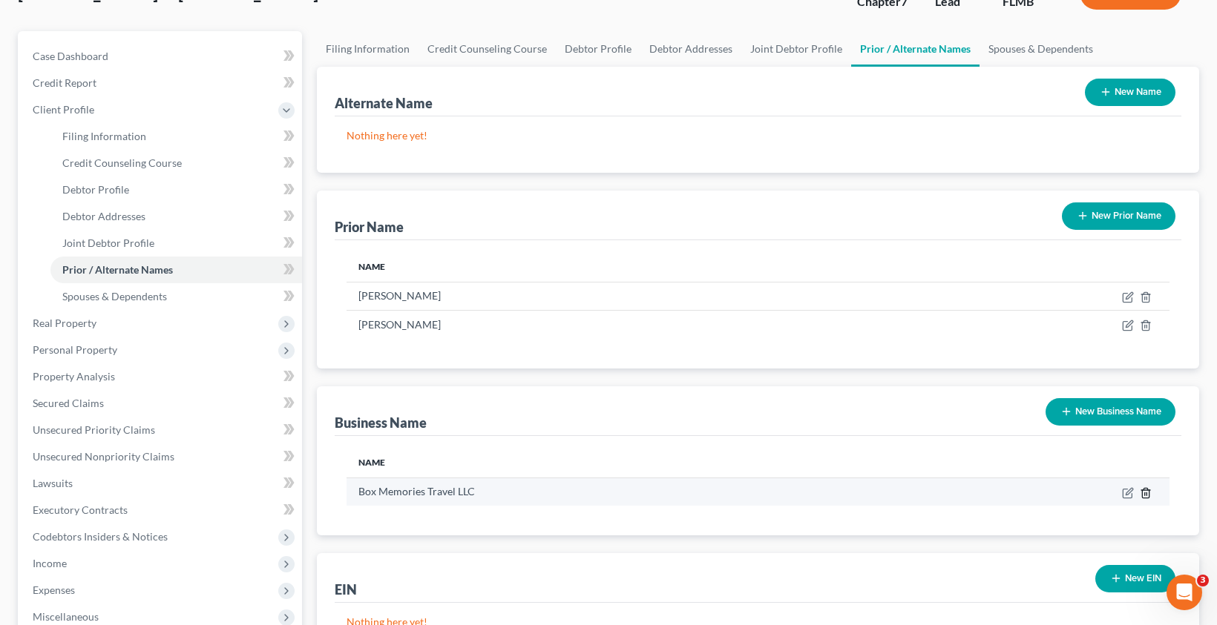
click at [1148, 496] on icon "button" at bounding box center [1146, 493] width 12 height 12
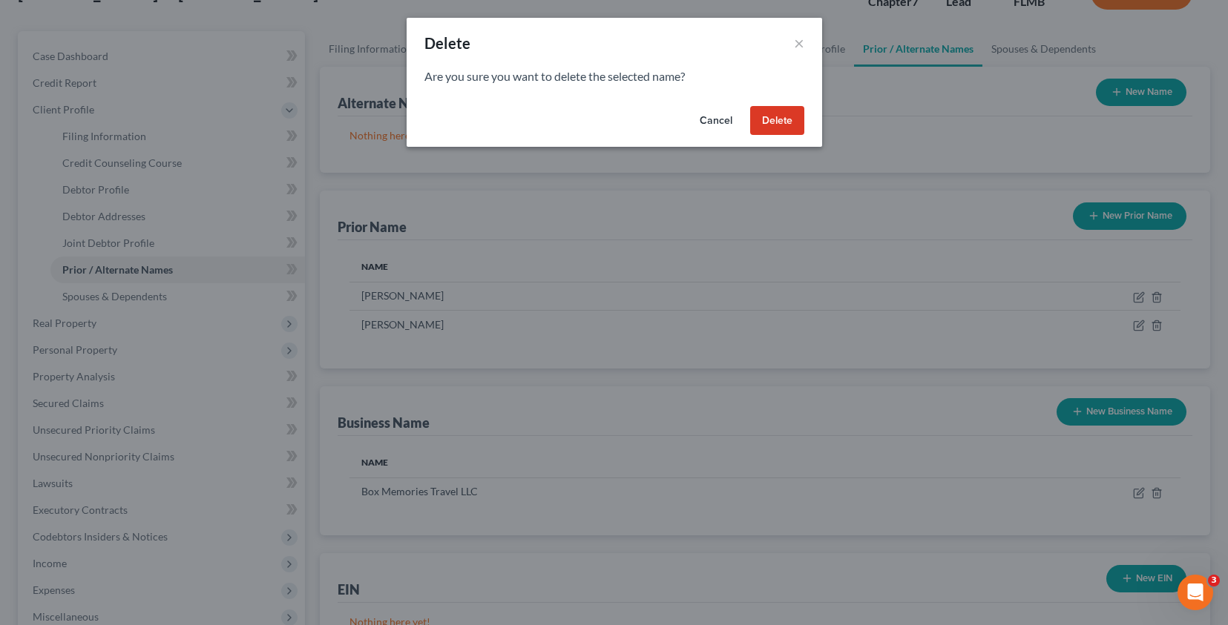
click at [790, 107] on button "Delete" at bounding box center [777, 121] width 54 height 30
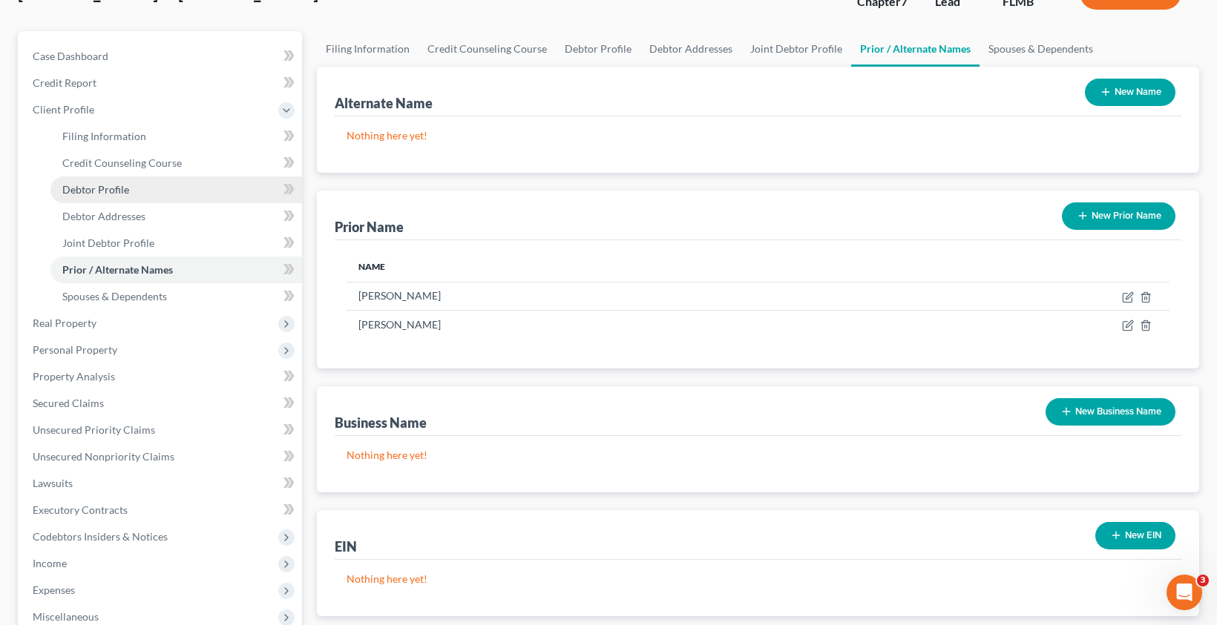
click at [100, 183] on span "Debtor Profile" at bounding box center [95, 189] width 67 height 13
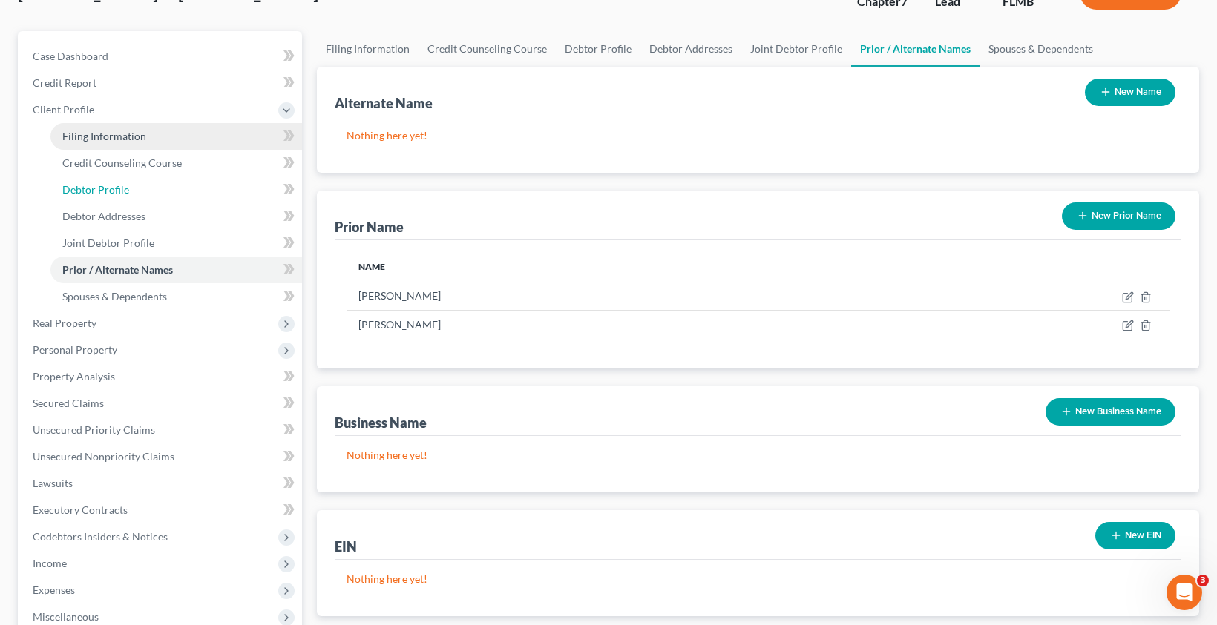
scroll to position [19, 0]
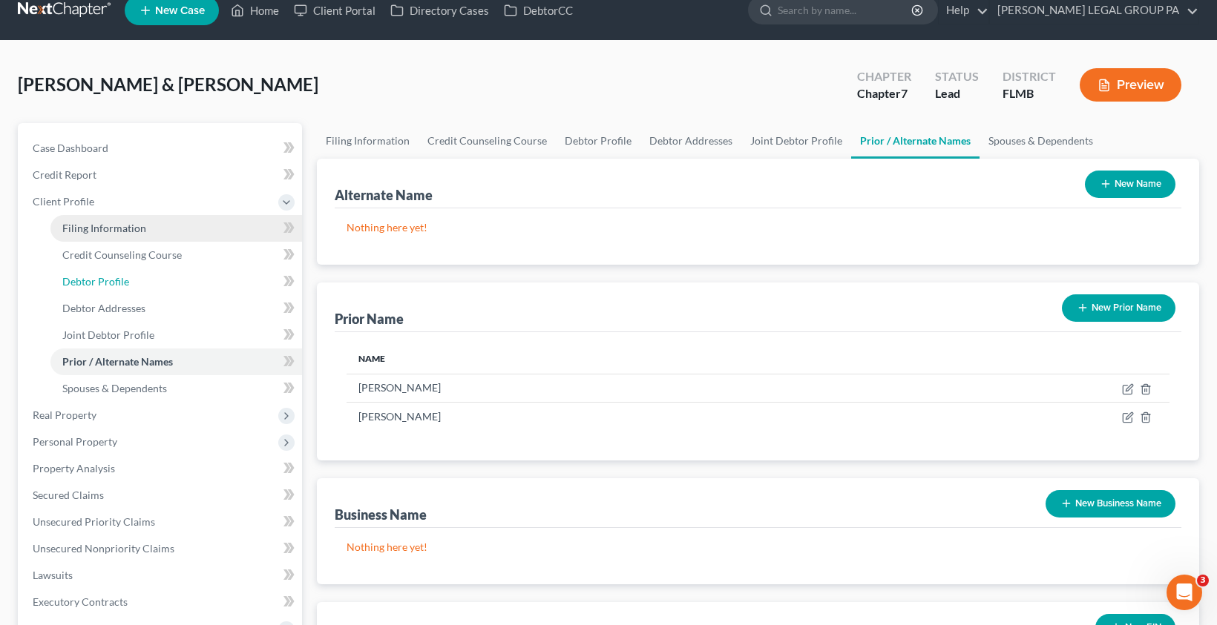
select select "1"
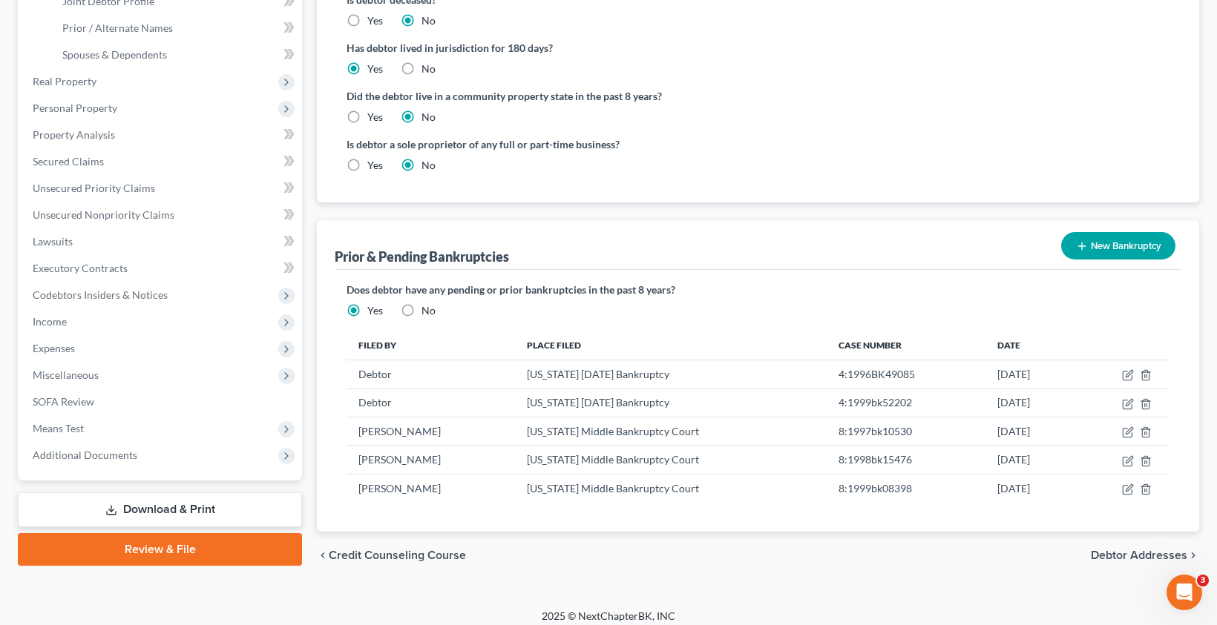
scroll to position [364, 0]
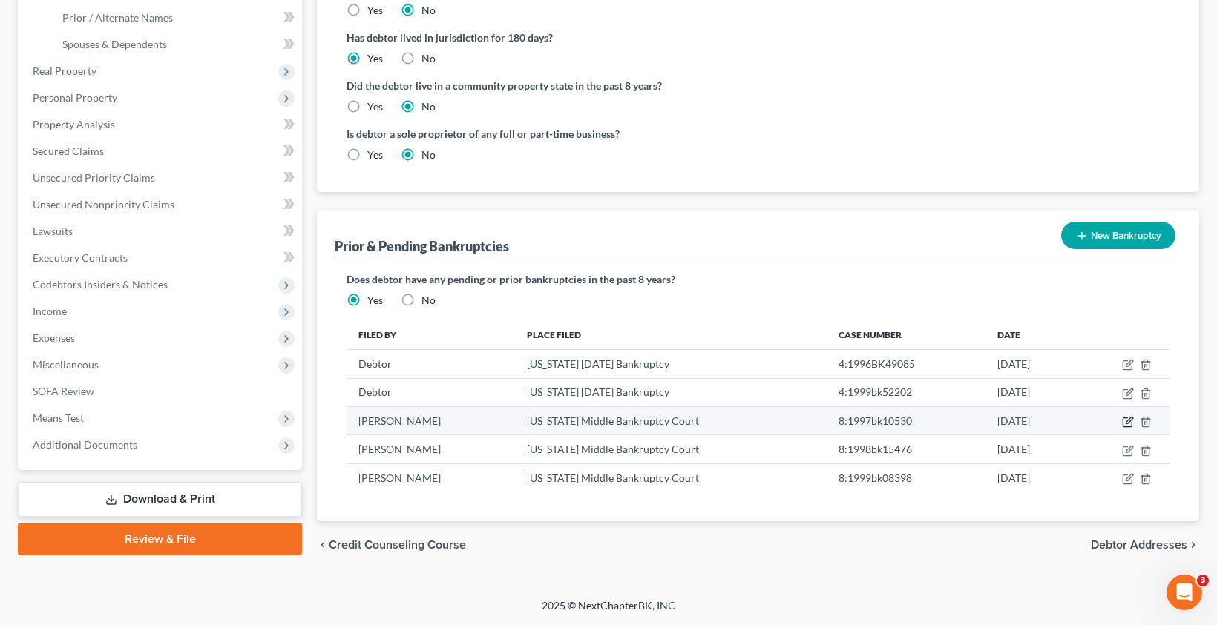
click at [1127, 425] on icon "button" at bounding box center [1128, 422] width 12 height 12
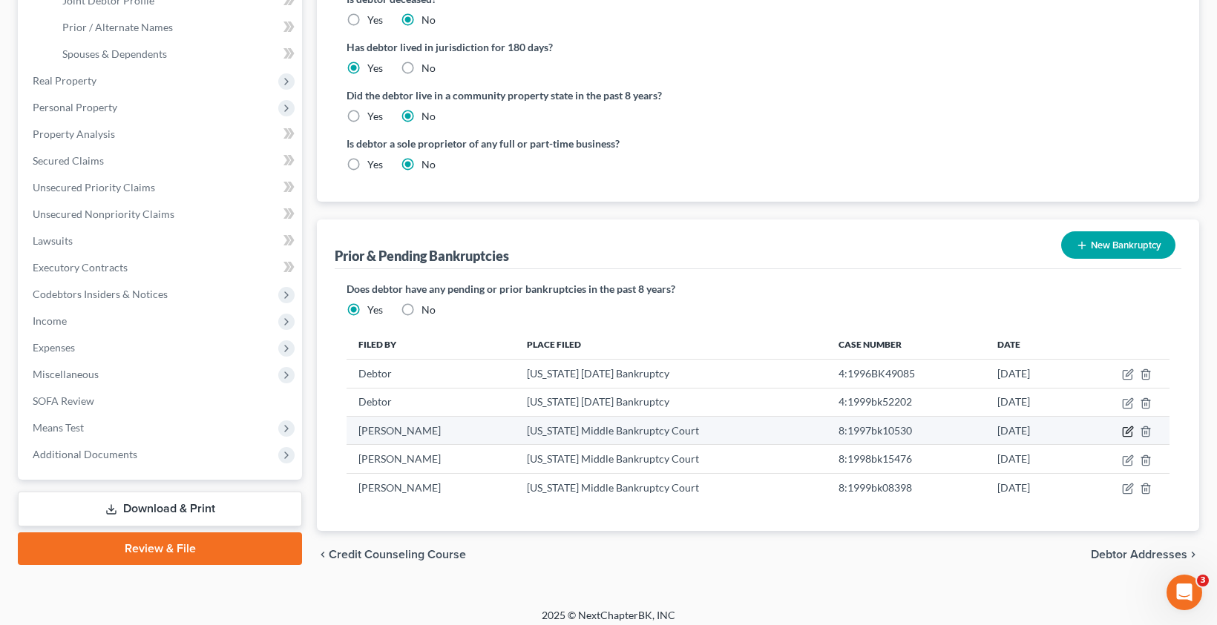
select select "other"
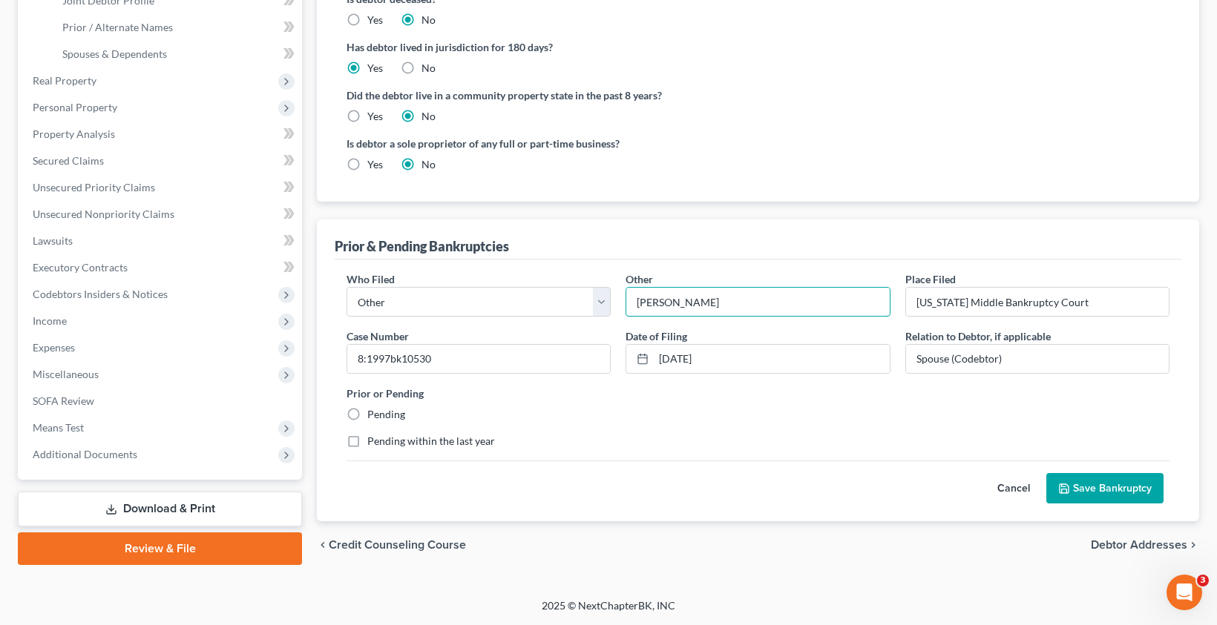
drag, startPoint x: 737, startPoint y: 307, endPoint x: 618, endPoint y: 292, distance: 120.5
click at [618, 292] on div "Other * Donna Calendine" at bounding box center [757, 294] width 279 height 45
drag, startPoint x: 1010, startPoint y: 362, endPoint x: 887, endPoint y: 360, distance: 123.9
click at [887, 360] on div "Who Filed * Debtor Other Other * Donna Calendine Place Filed * Florida Middle B…" at bounding box center [758, 366] width 838 height 189
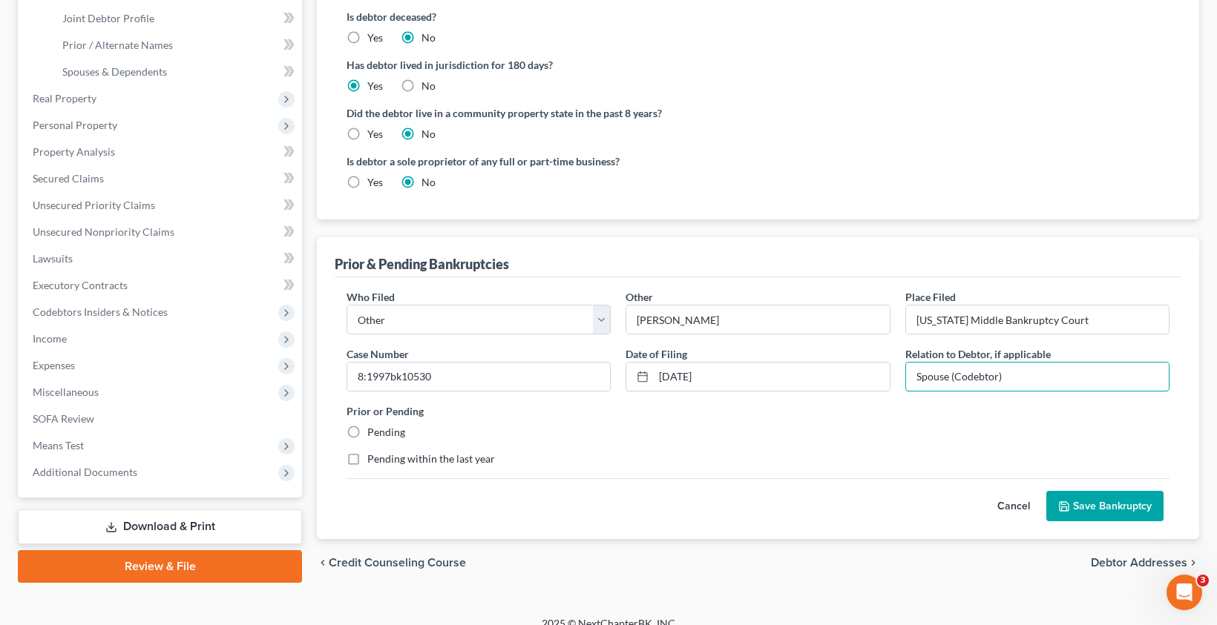
scroll to position [335, 0]
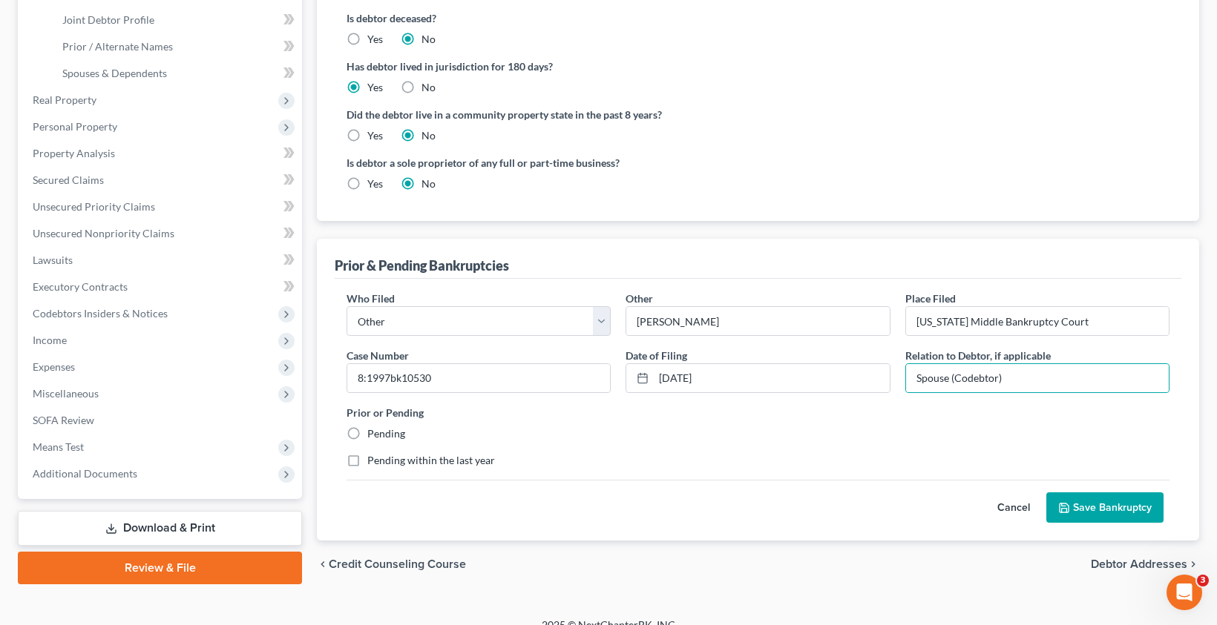
click at [711, 271] on div "Prior & Pending Bankruptcies" at bounding box center [758, 259] width 847 height 40
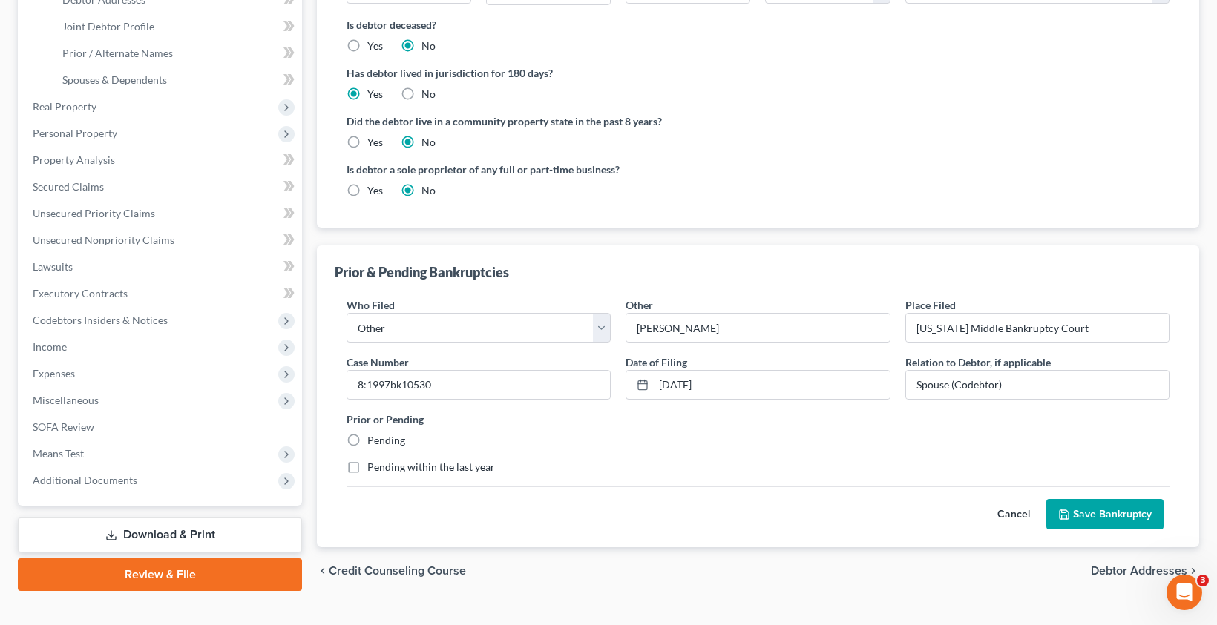
scroll to position [326, 0]
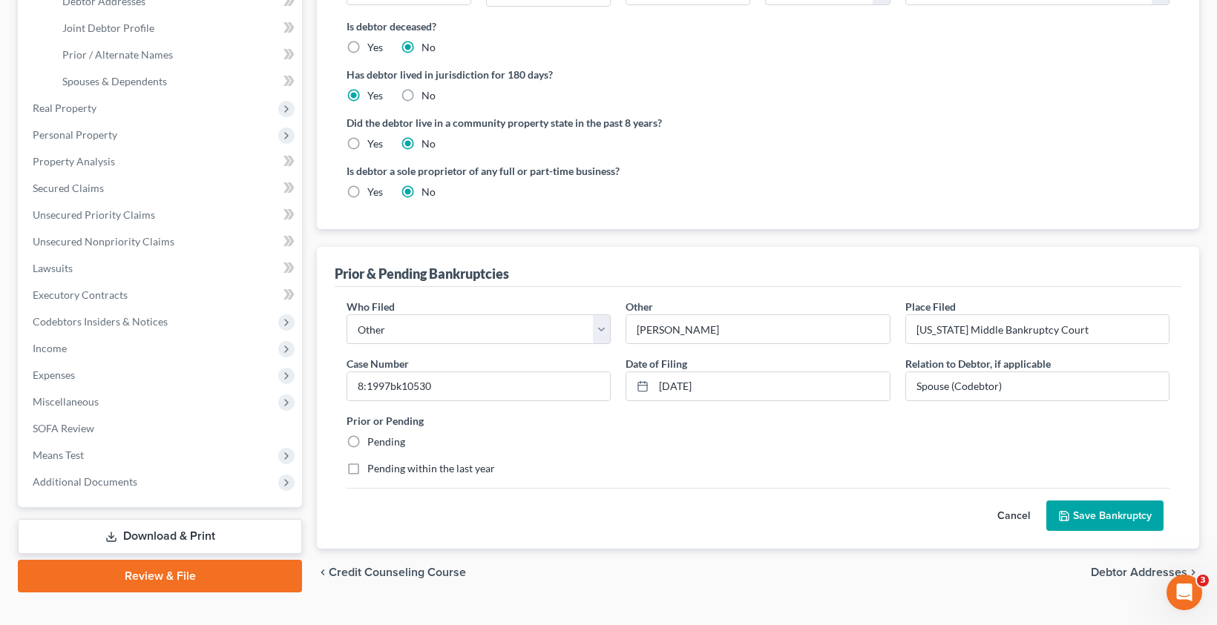
click at [1112, 504] on button "Save Bankruptcy" at bounding box center [1104, 516] width 117 height 31
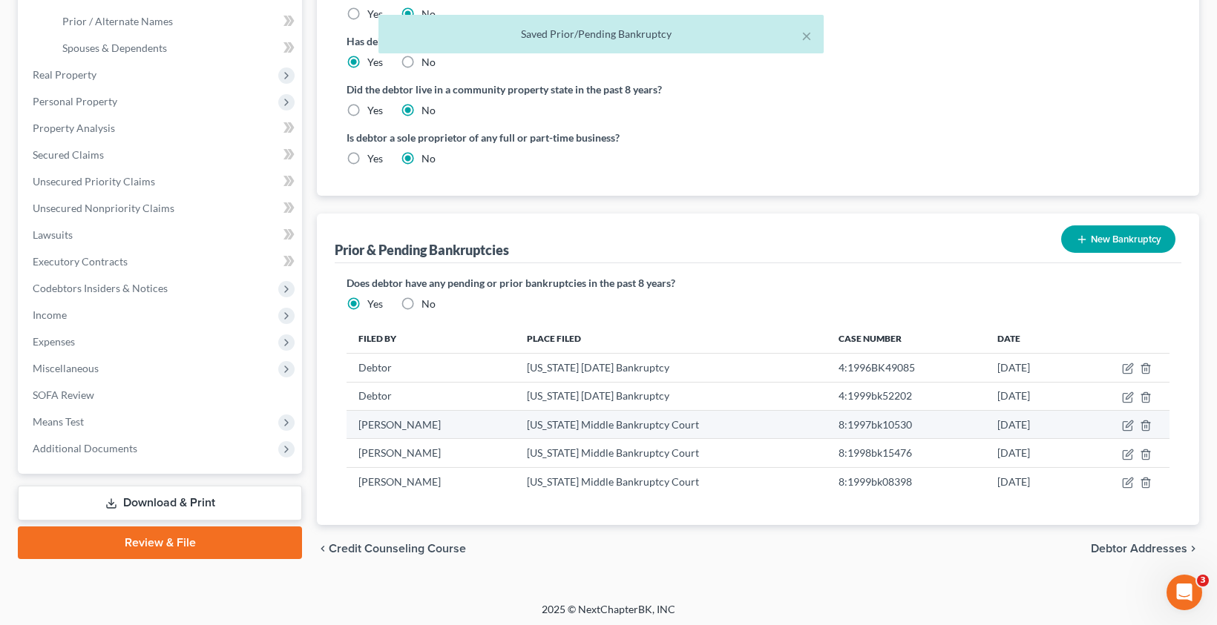
scroll to position [364, 0]
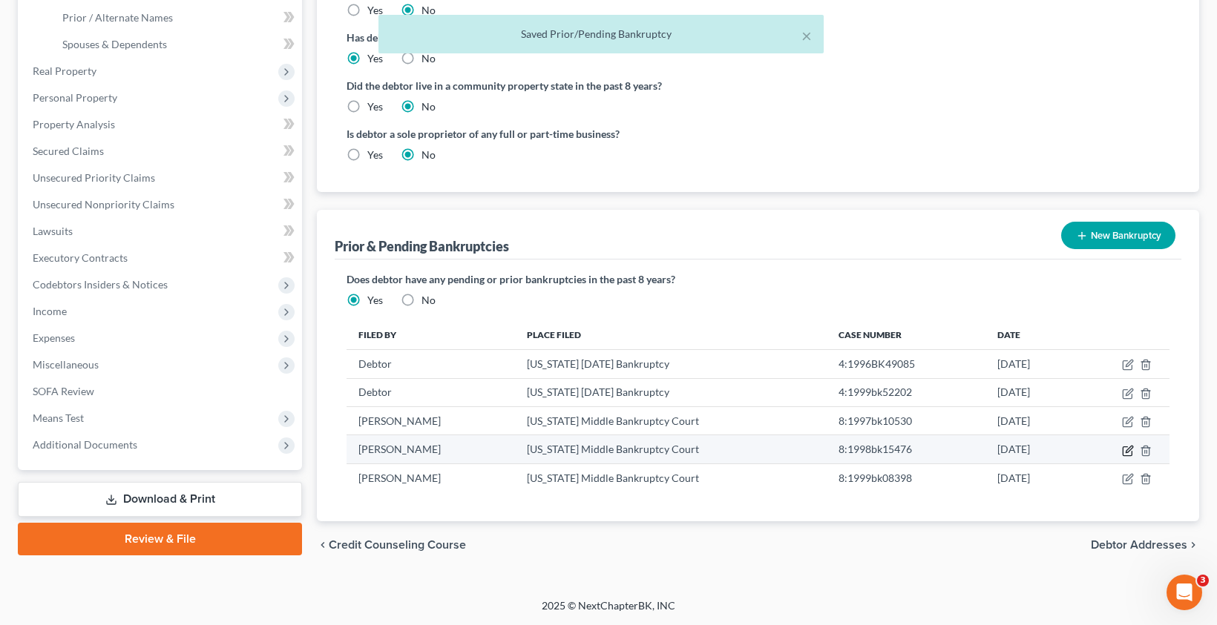
click at [1126, 452] on icon "button" at bounding box center [1128, 449] width 7 height 7
select select "other"
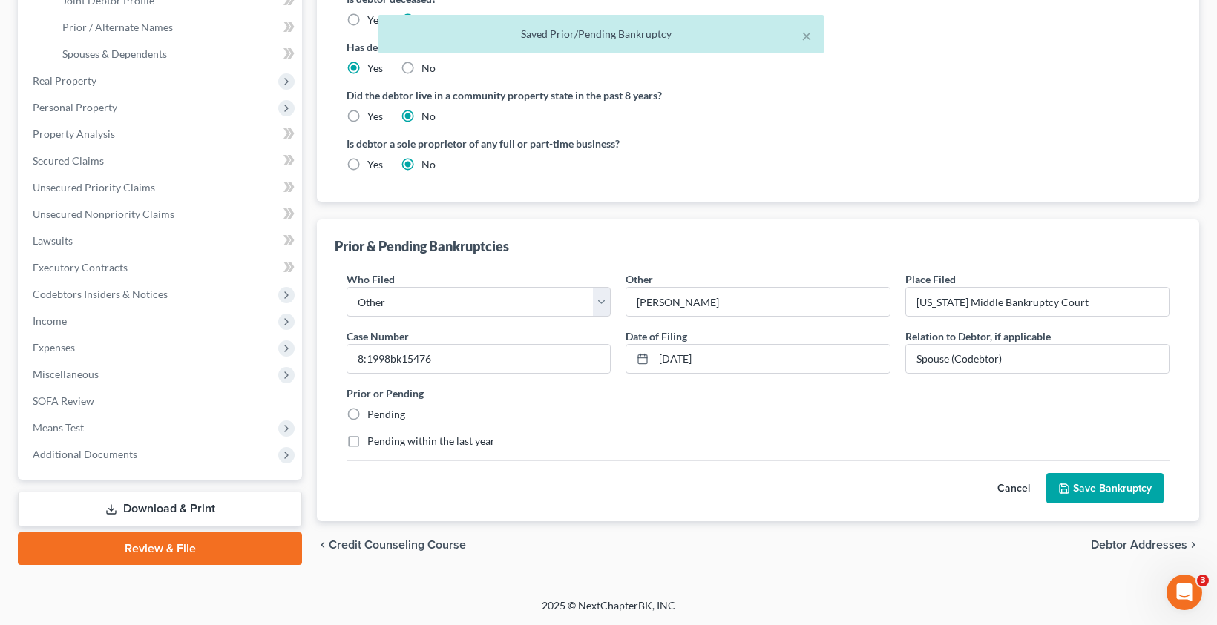
scroll to position [354, 0]
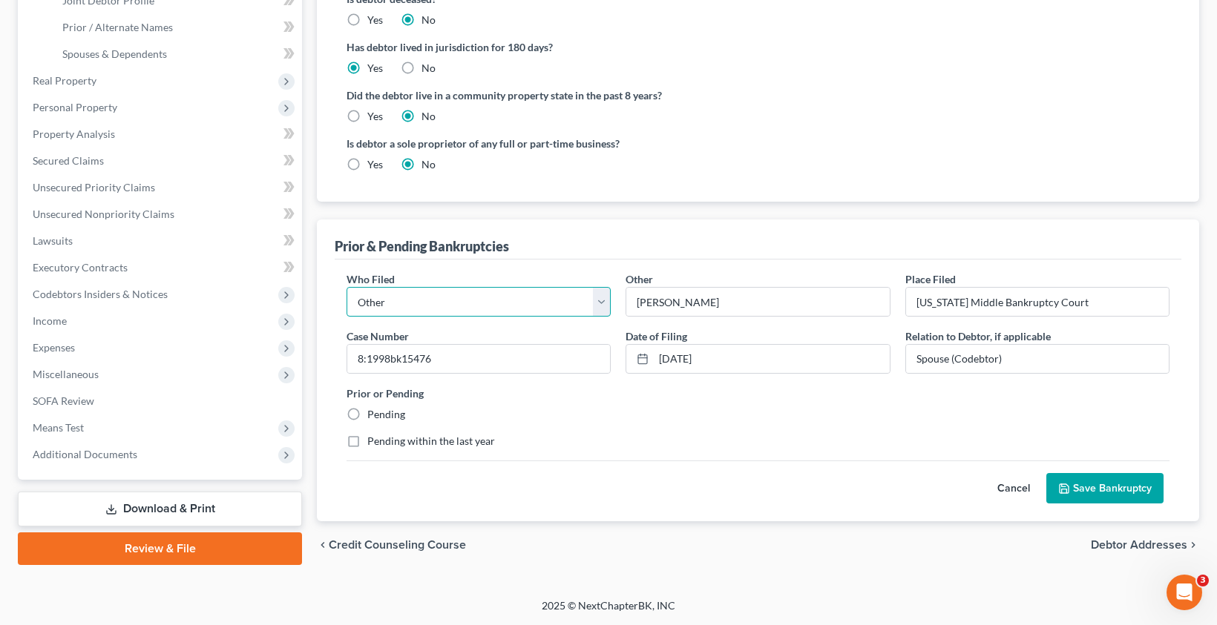
click at [427, 289] on select "Debtor Other" at bounding box center [478, 302] width 264 height 30
click at [1128, 493] on button "Save Bankruptcy" at bounding box center [1104, 488] width 117 height 31
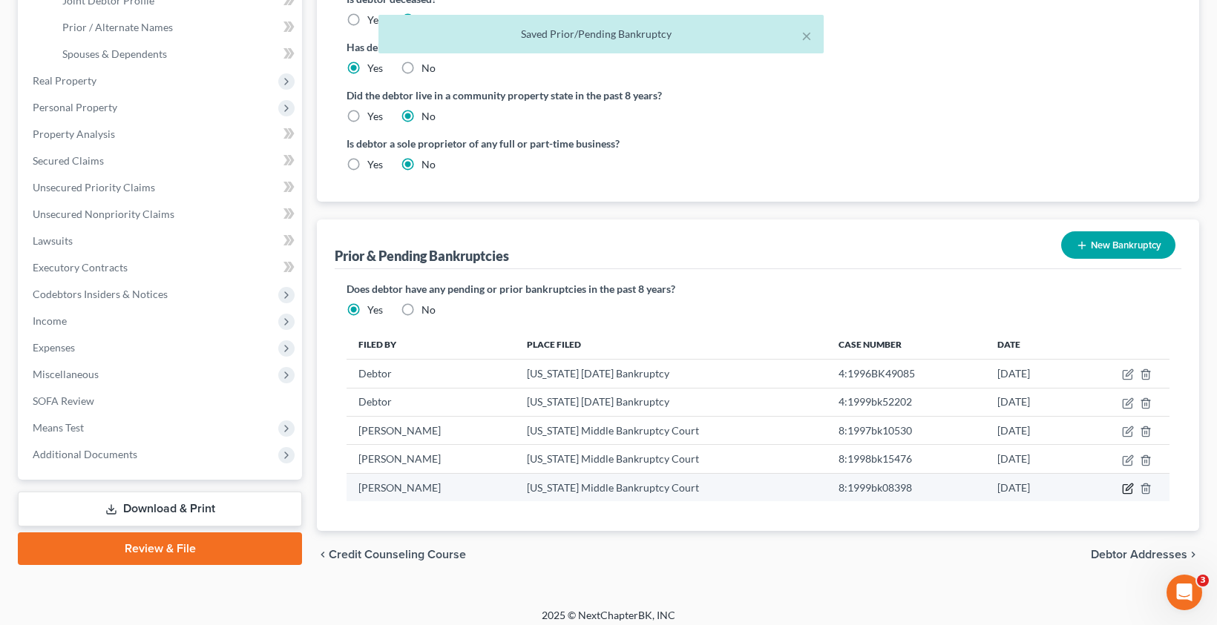
click at [1128, 492] on icon "button" at bounding box center [1128, 489] width 12 height 12
select select "other"
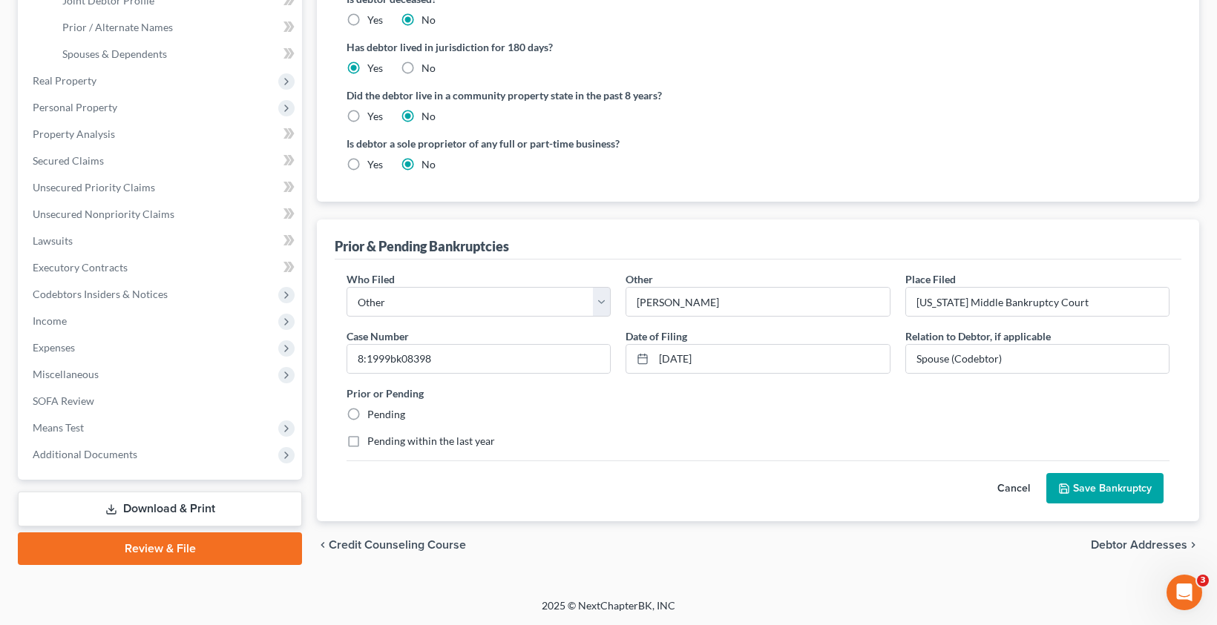
click at [1103, 498] on button "Save Bankruptcy" at bounding box center [1104, 488] width 117 height 31
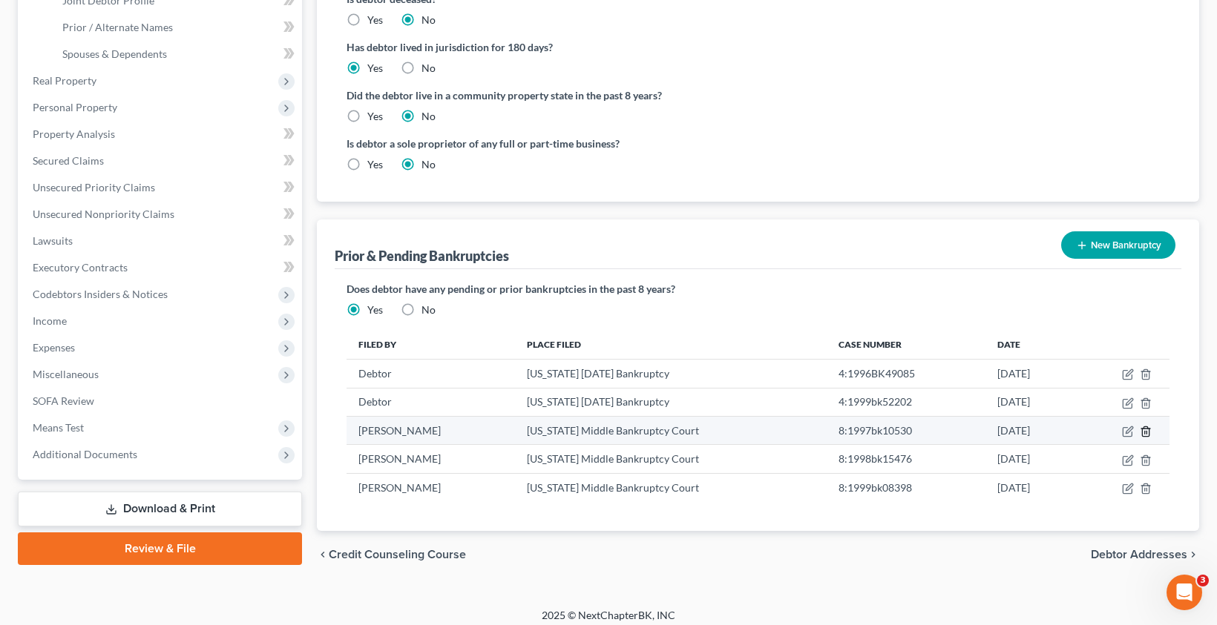
click at [1146, 433] on icon "button" at bounding box center [1146, 432] width 12 height 12
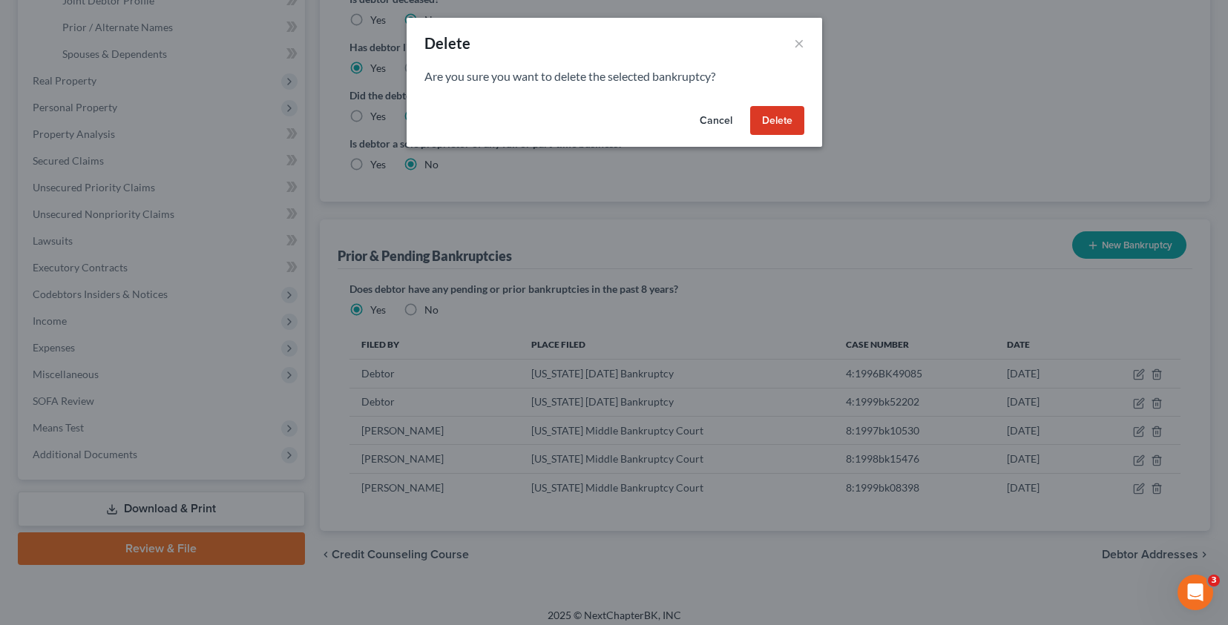
click at [710, 118] on button "Cancel" at bounding box center [716, 121] width 56 height 30
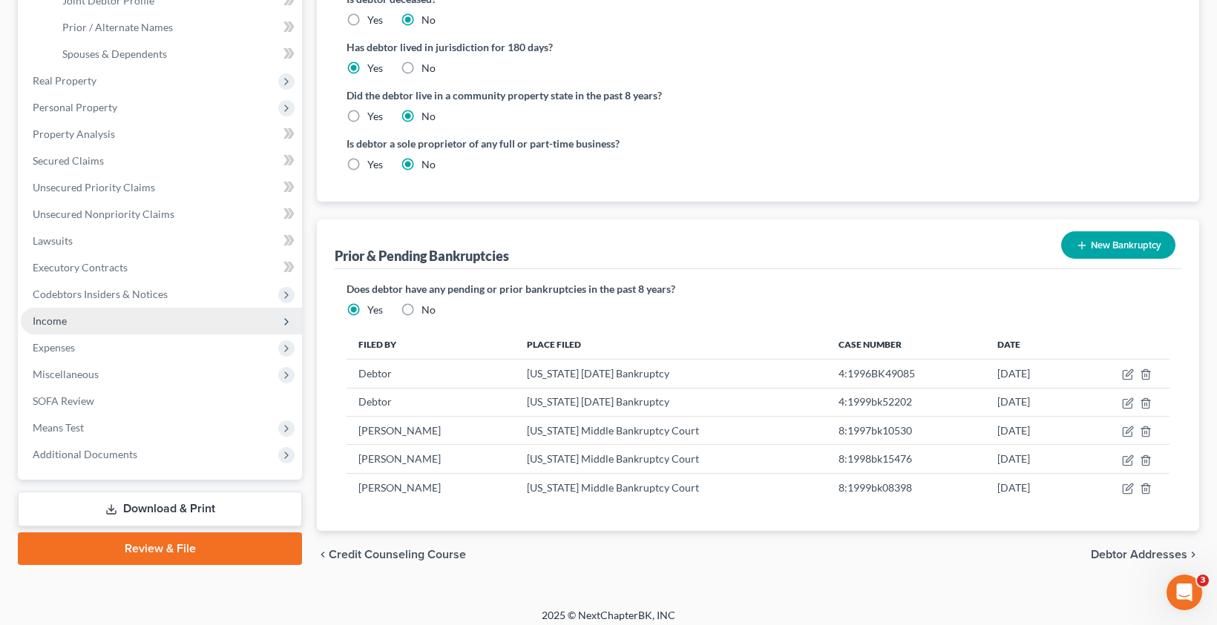
click at [65, 323] on span "Income" at bounding box center [50, 321] width 34 height 13
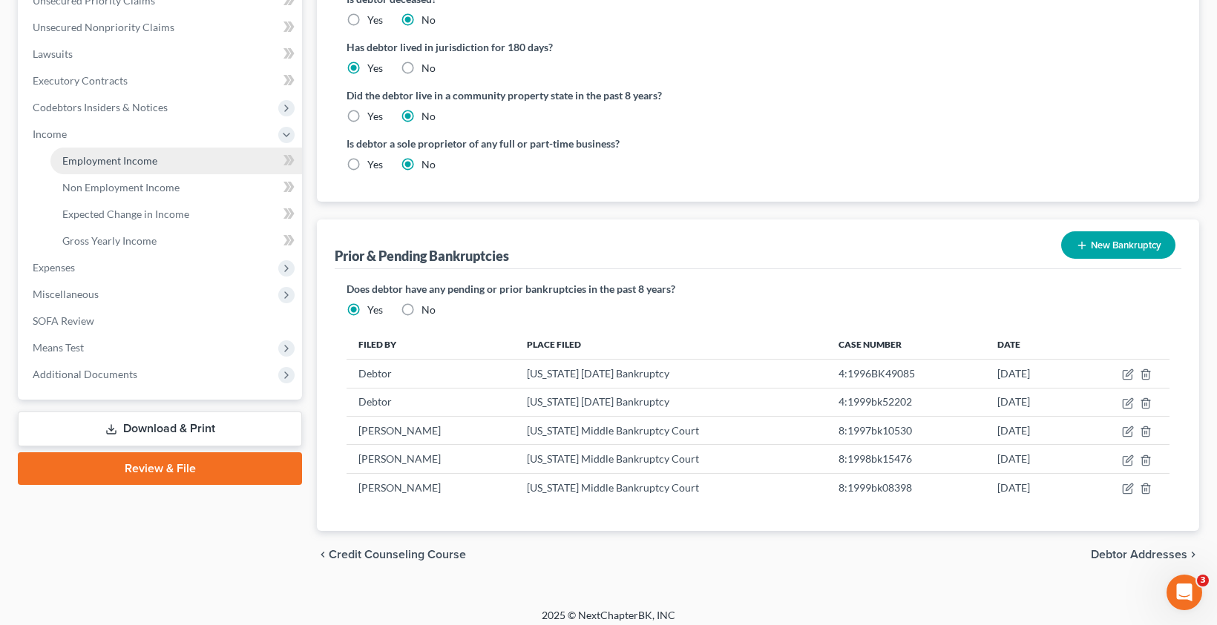
click at [99, 165] on span "Employment Income" at bounding box center [109, 160] width 95 height 13
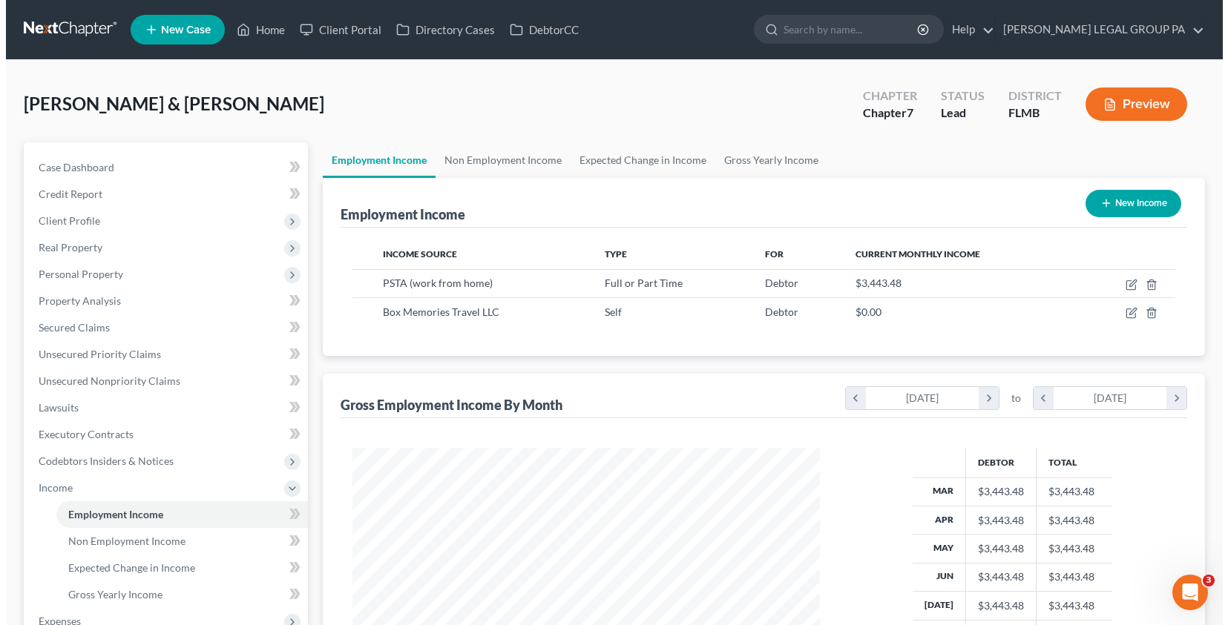
scroll to position [266, 498]
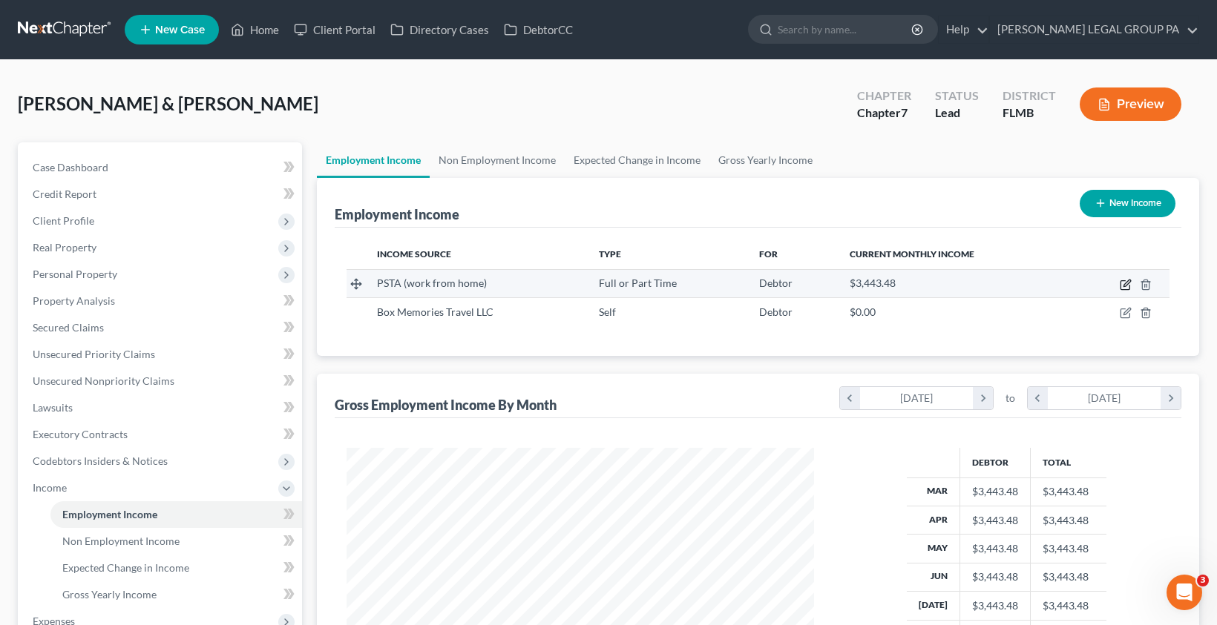
click at [1127, 283] on icon "button" at bounding box center [1126, 285] width 12 height 12
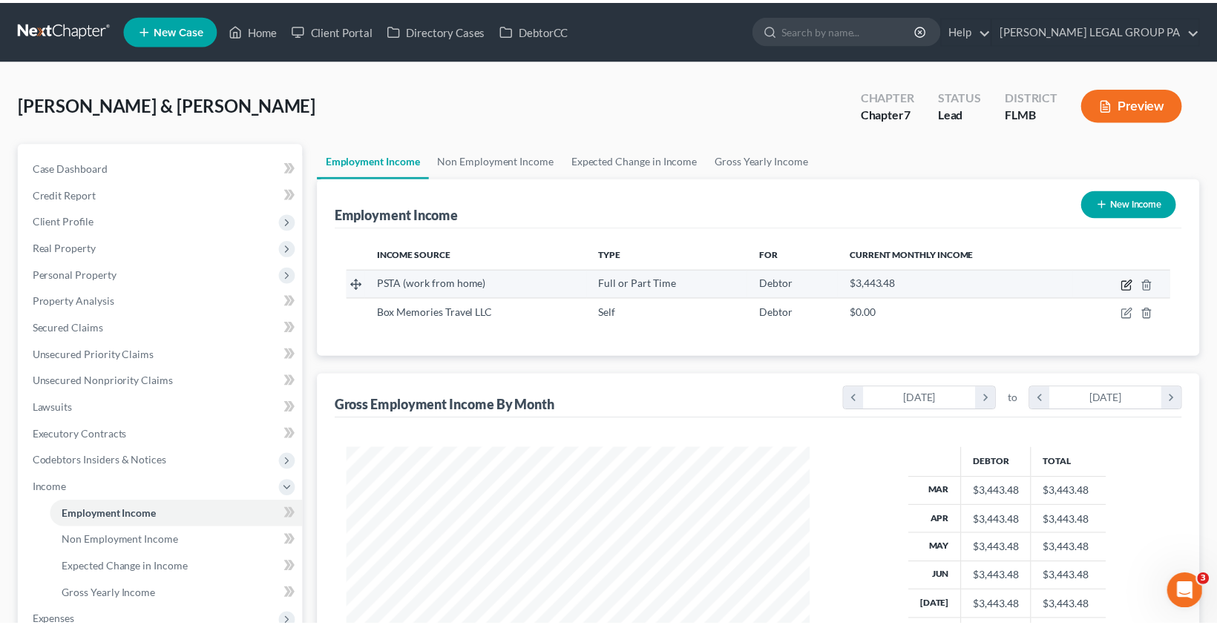
scroll to position [266, 502]
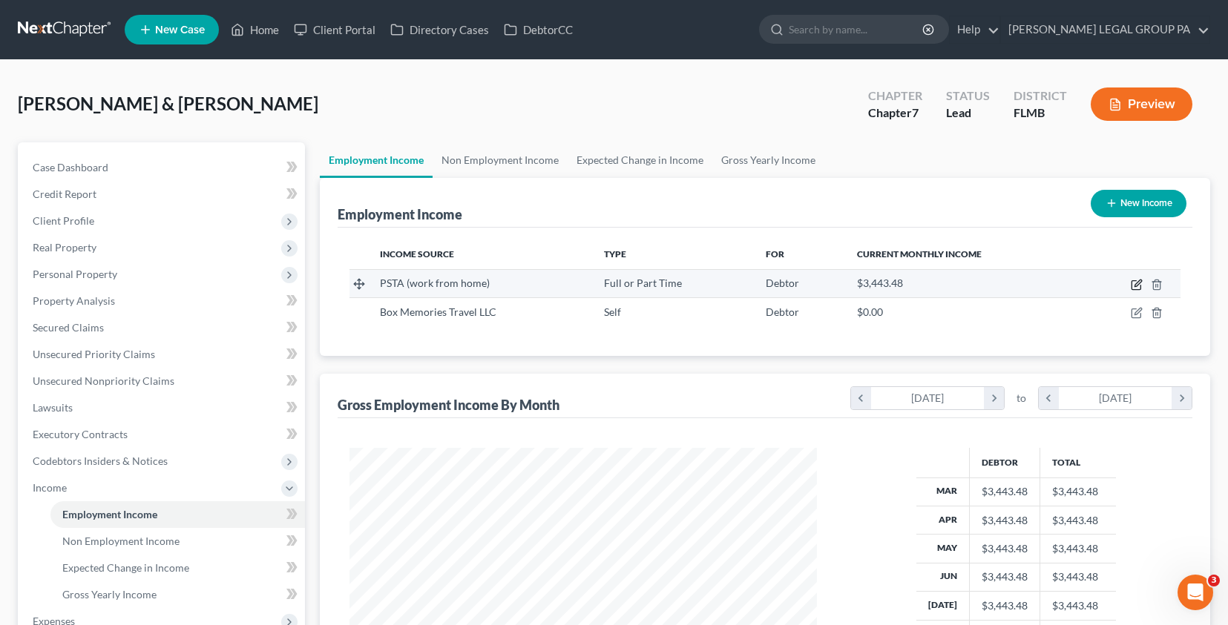
select select "0"
select select "9"
select select "2"
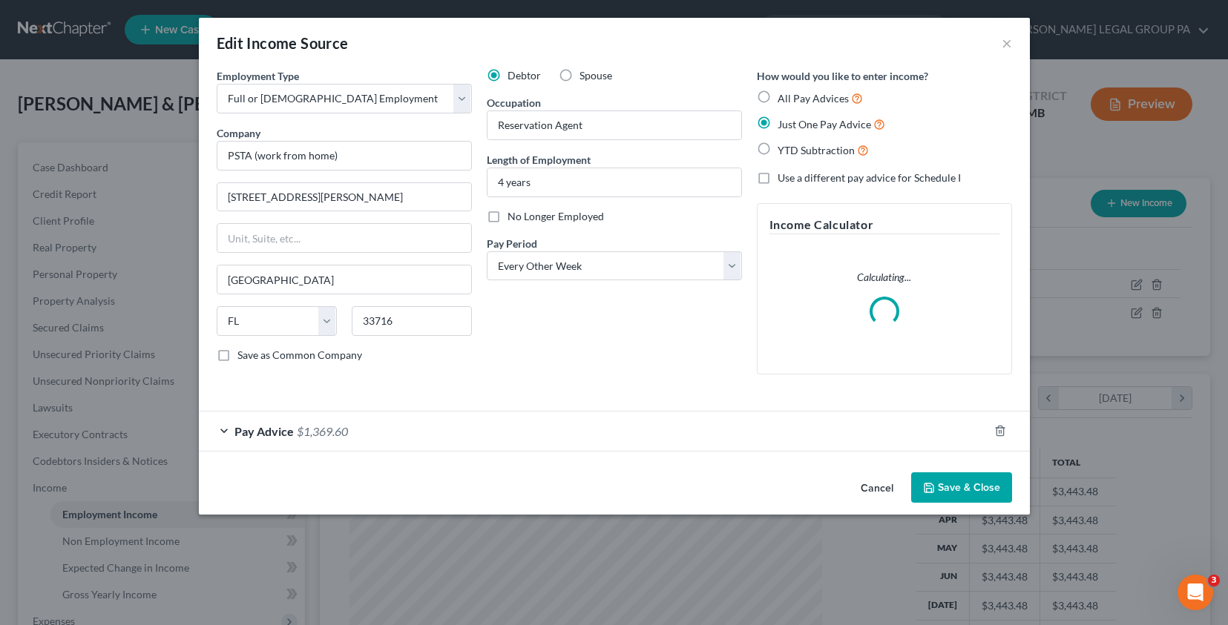
click at [579, 74] on label "Spouse" at bounding box center [595, 75] width 33 height 15
click at [585, 74] on input "Spouse" at bounding box center [590, 73] width 10 height 10
radio input "true"
drag, startPoint x: 968, startPoint y: 491, endPoint x: 930, endPoint y: 295, distance: 200.4
click at [968, 490] on button "Save & Close" at bounding box center [961, 488] width 101 height 31
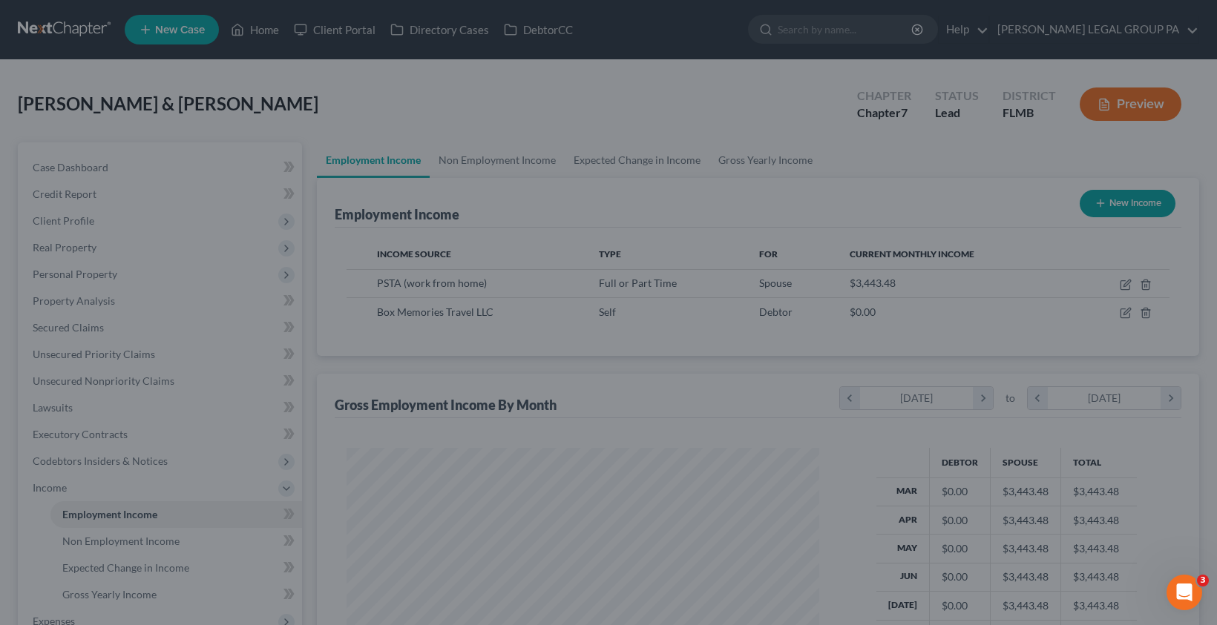
scroll to position [741650, 741419]
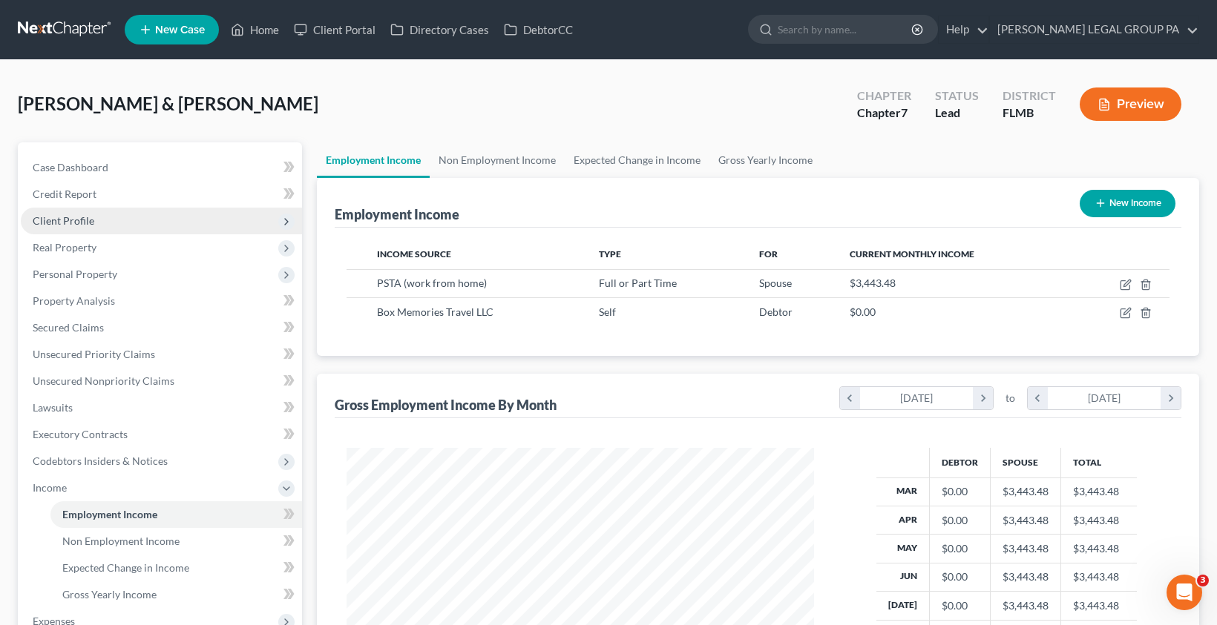
click at [60, 220] on span "Client Profile" at bounding box center [64, 220] width 62 height 13
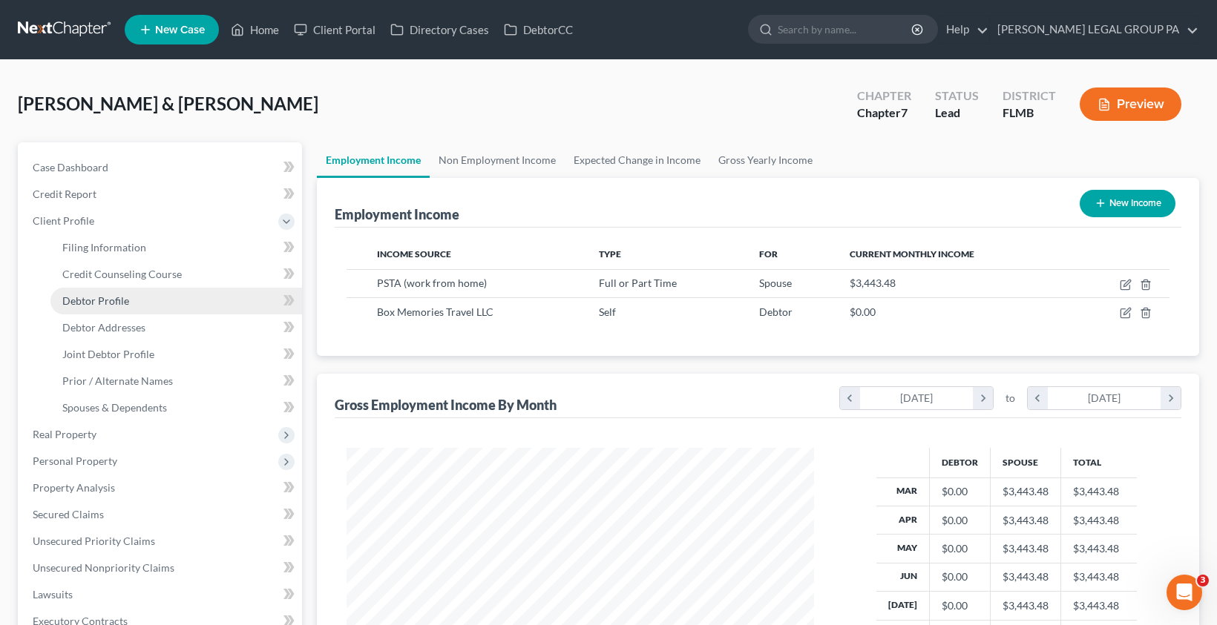
click at [107, 299] on span "Debtor Profile" at bounding box center [95, 301] width 67 height 13
select select "1"
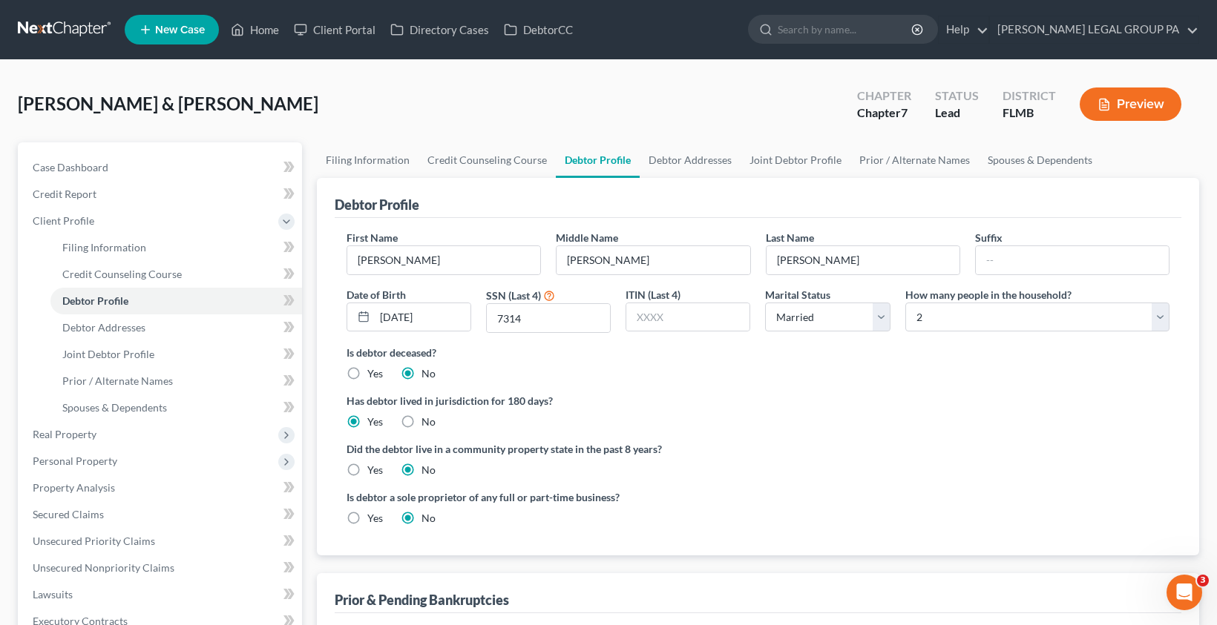
radio input "true"
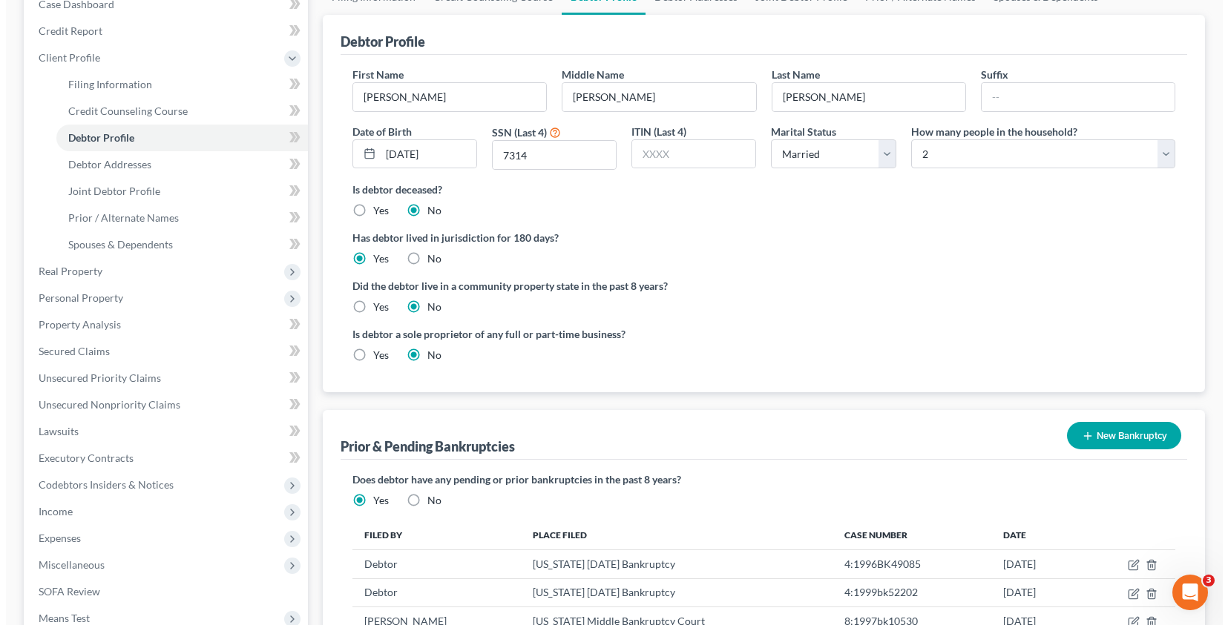
scroll to position [364, 0]
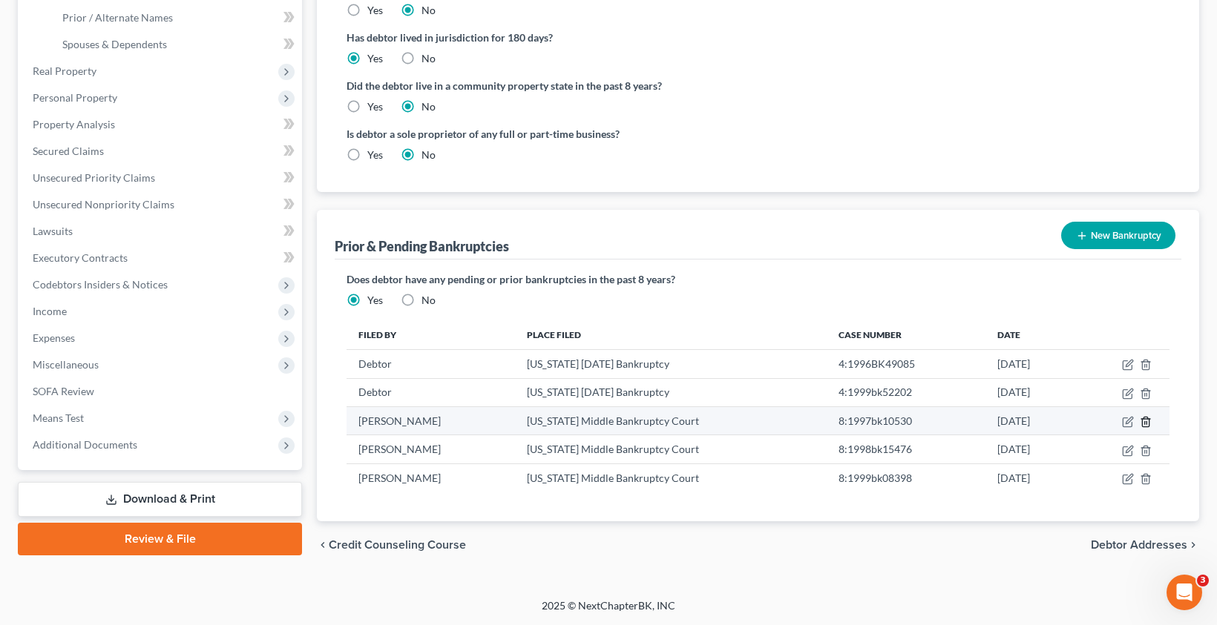
click at [1143, 422] on icon "button" at bounding box center [1146, 422] width 12 height 12
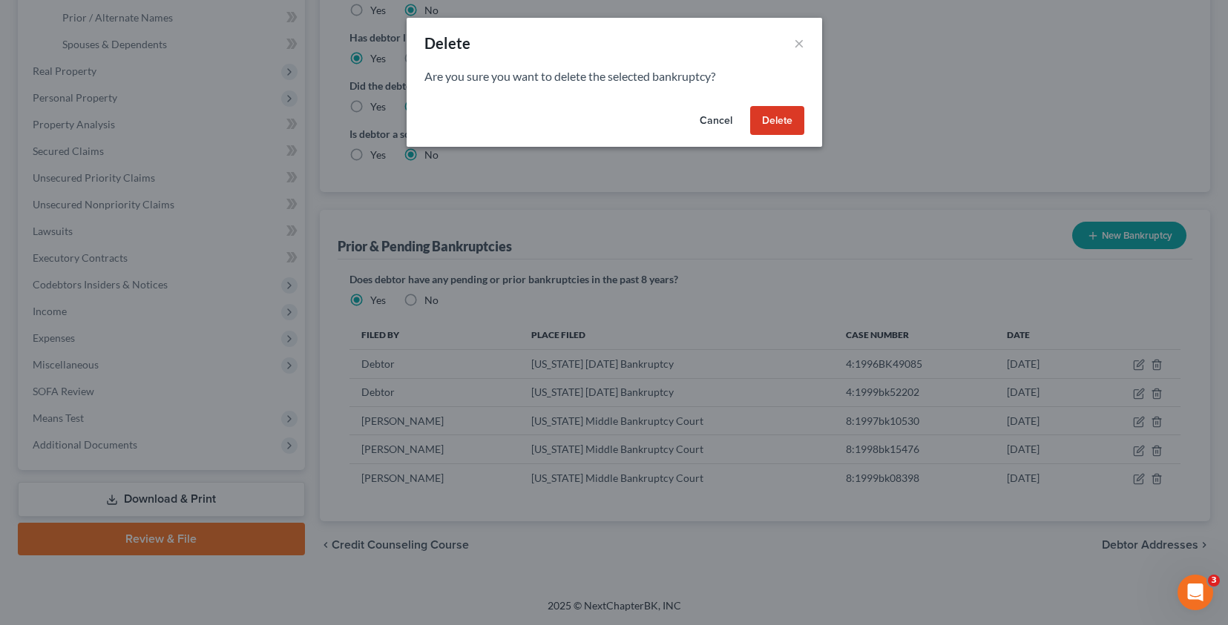
click at [781, 122] on button "Delete" at bounding box center [777, 121] width 54 height 30
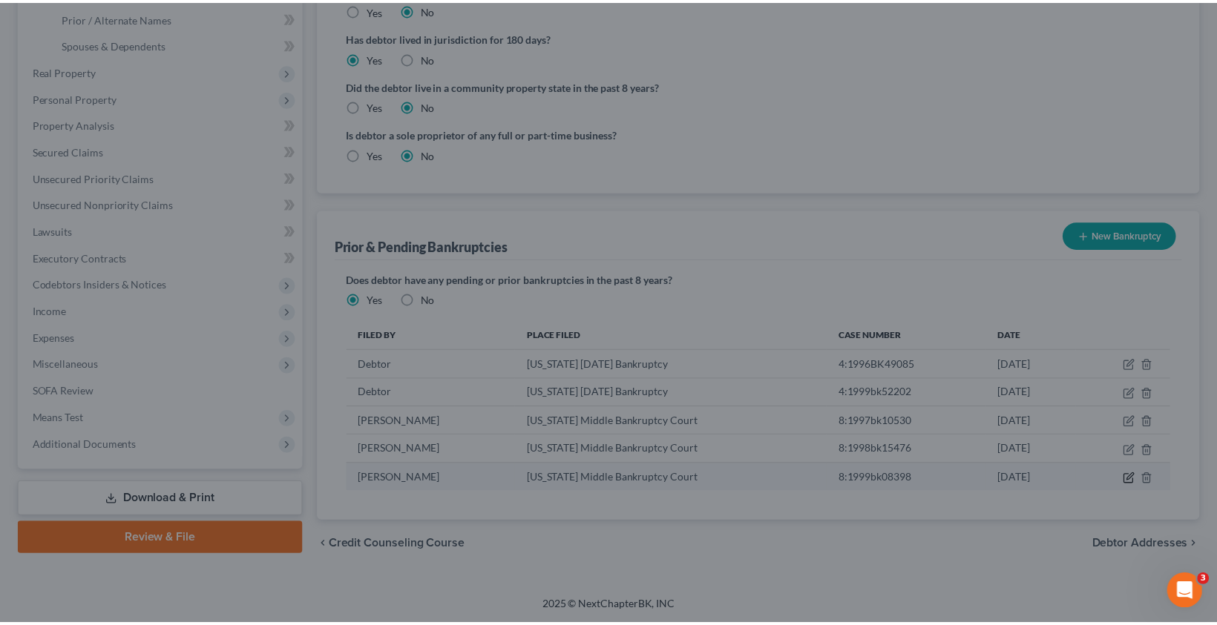
scroll to position [350, 0]
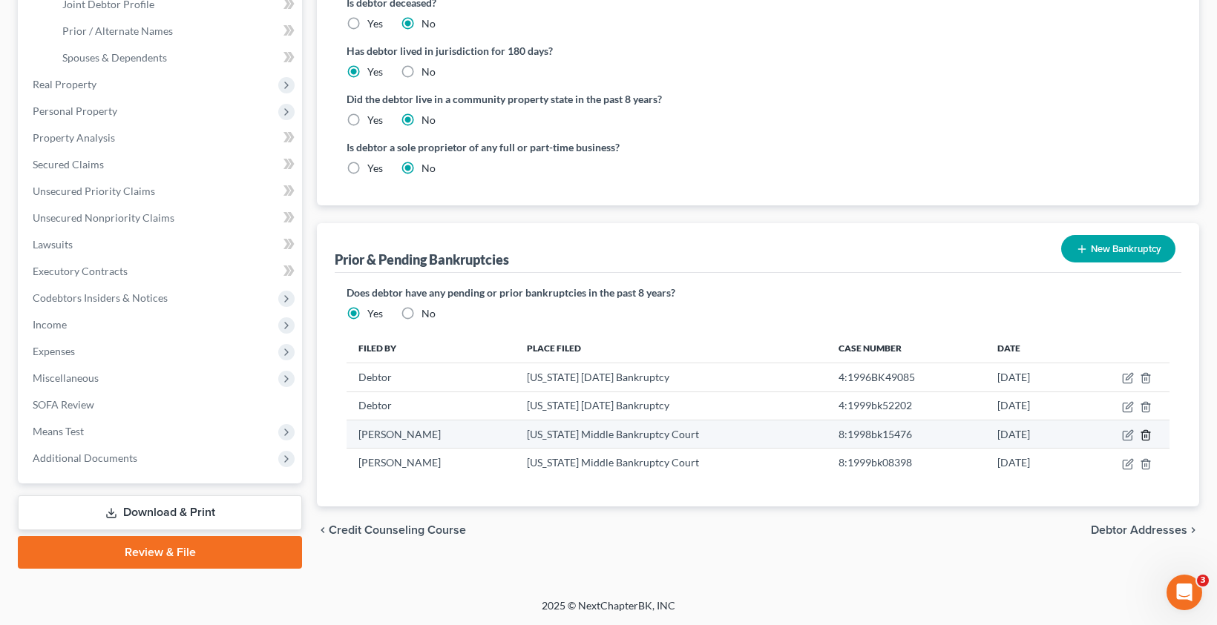
click at [1143, 440] on icon "button" at bounding box center [1146, 436] width 12 height 12
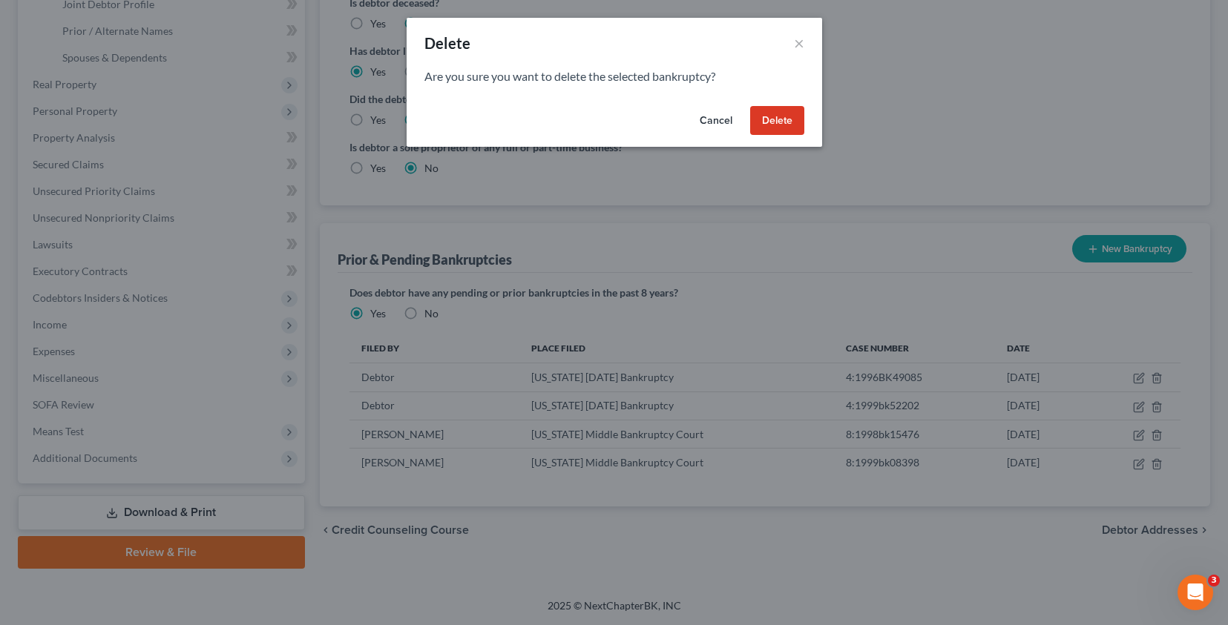
click at [768, 113] on button "Delete" at bounding box center [777, 121] width 54 height 30
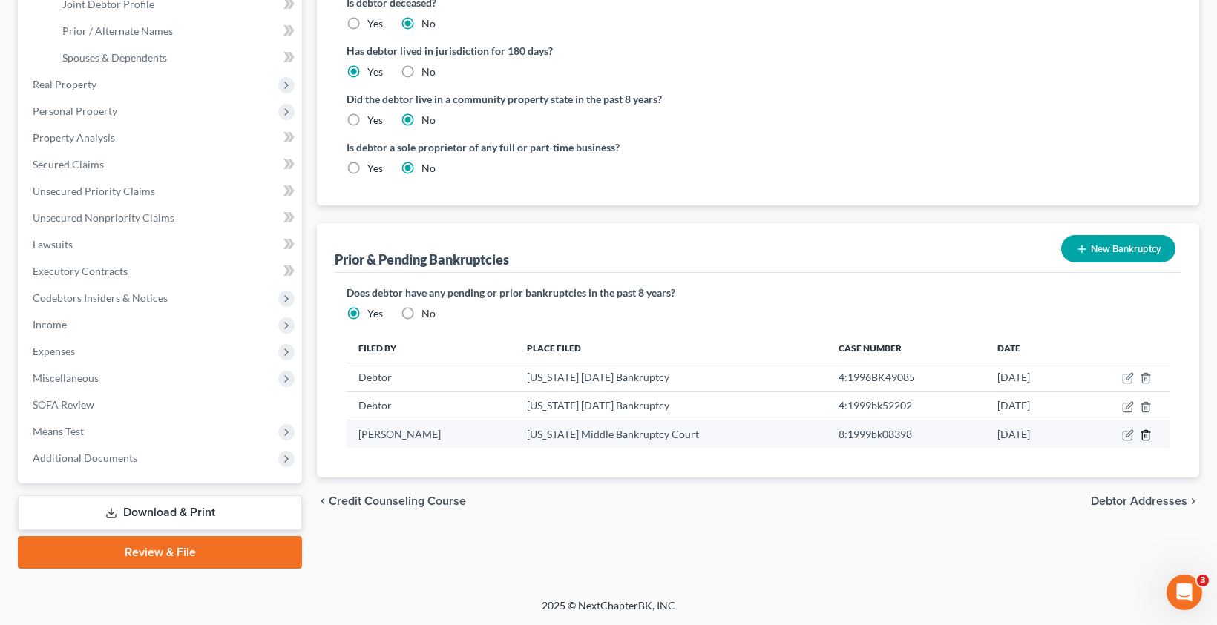
click at [1143, 437] on icon "button" at bounding box center [1146, 436] width 12 height 12
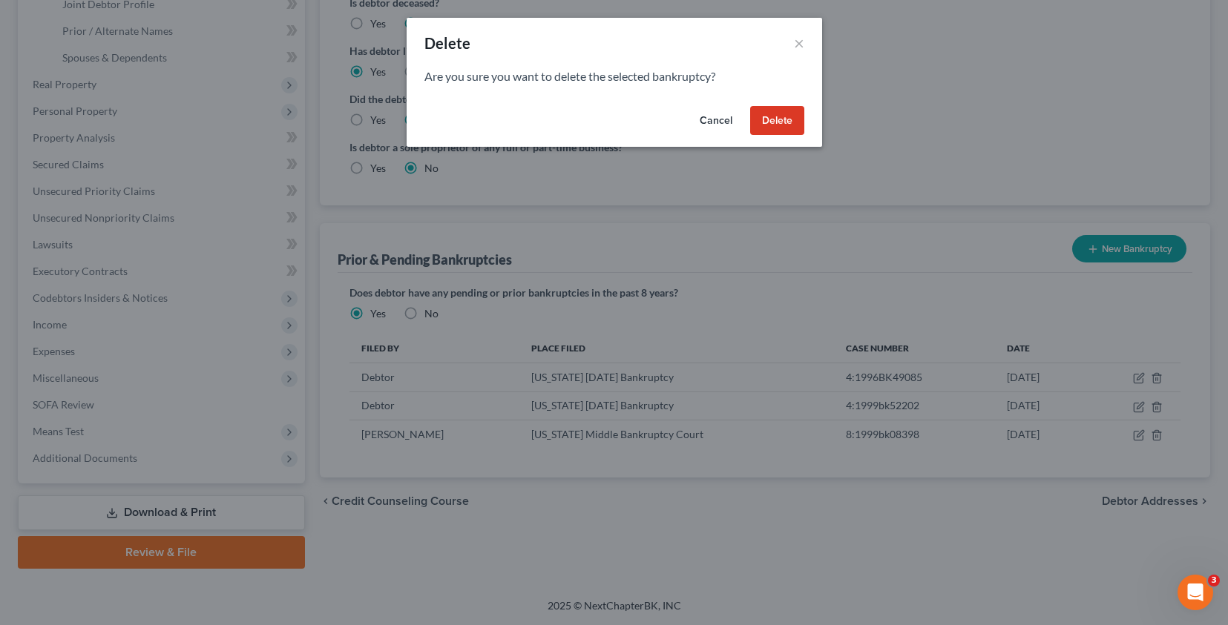
click at [767, 105] on div "Cancel Delete" at bounding box center [614, 123] width 415 height 47
click at [772, 113] on button "Delete" at bounding box center [777, 121] width 54 height 30
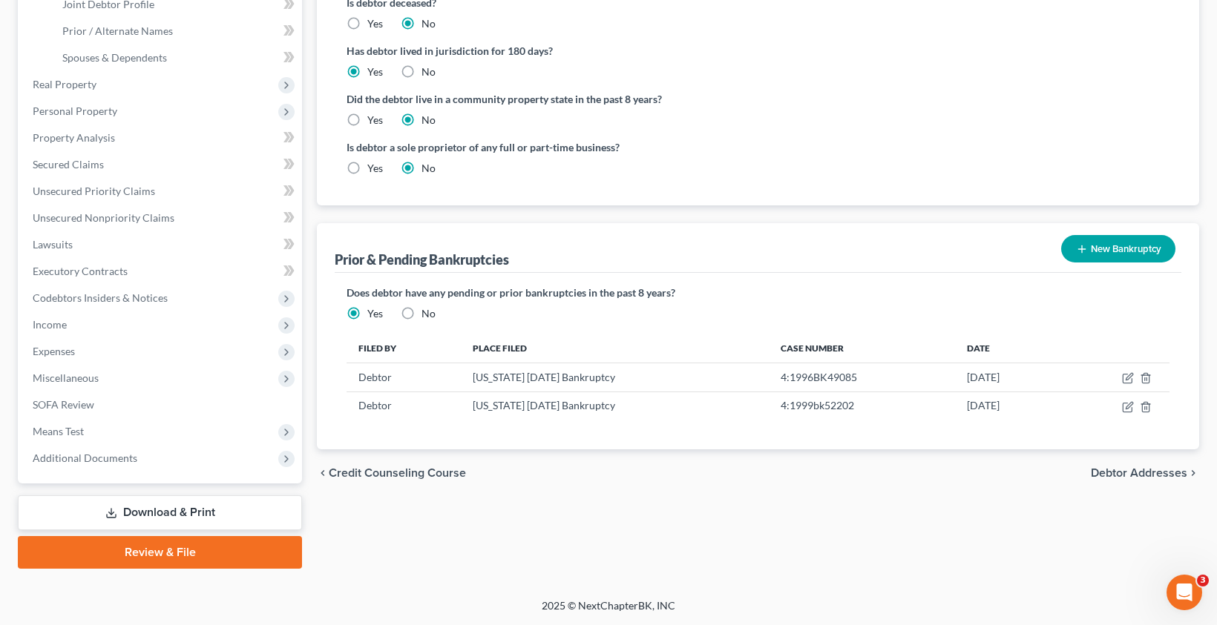
click at [1110, 238] on button "New Bankruptcy" at bounding box center [1118, 248] width 114 height 27
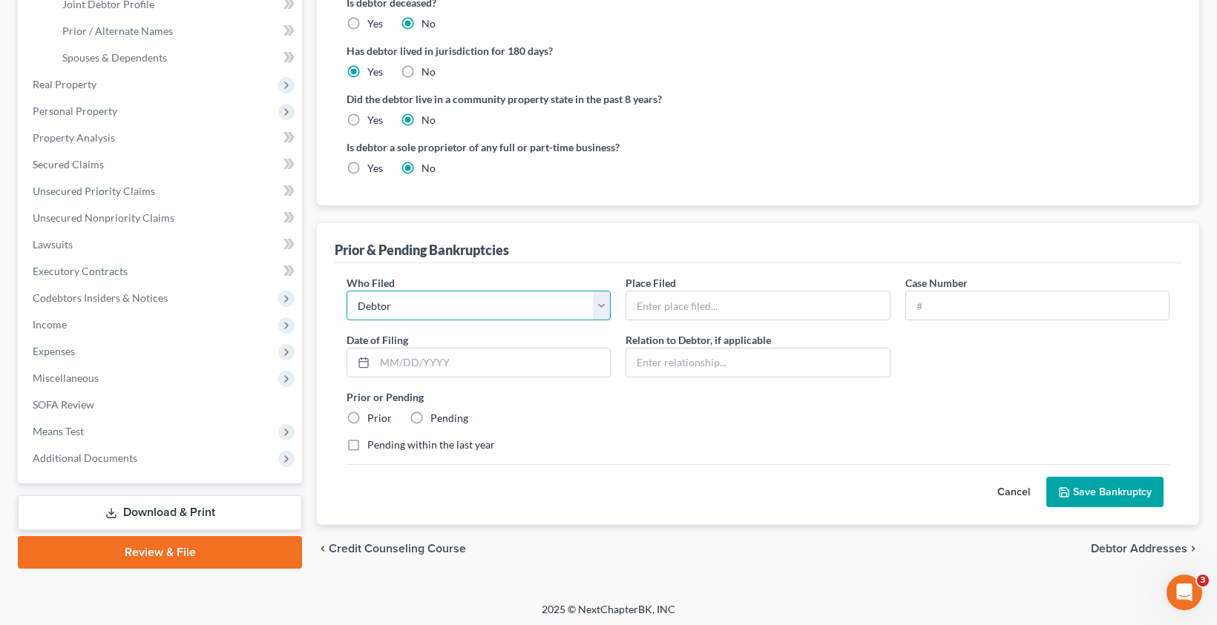
click at [436, 303] on select "Debtor Other" at bounding box center [478, 306] width 264 height 30
select select "other"
click at [346, 291] on select "Debtor Other" at bounding box center [478, 306] width 264 height 30
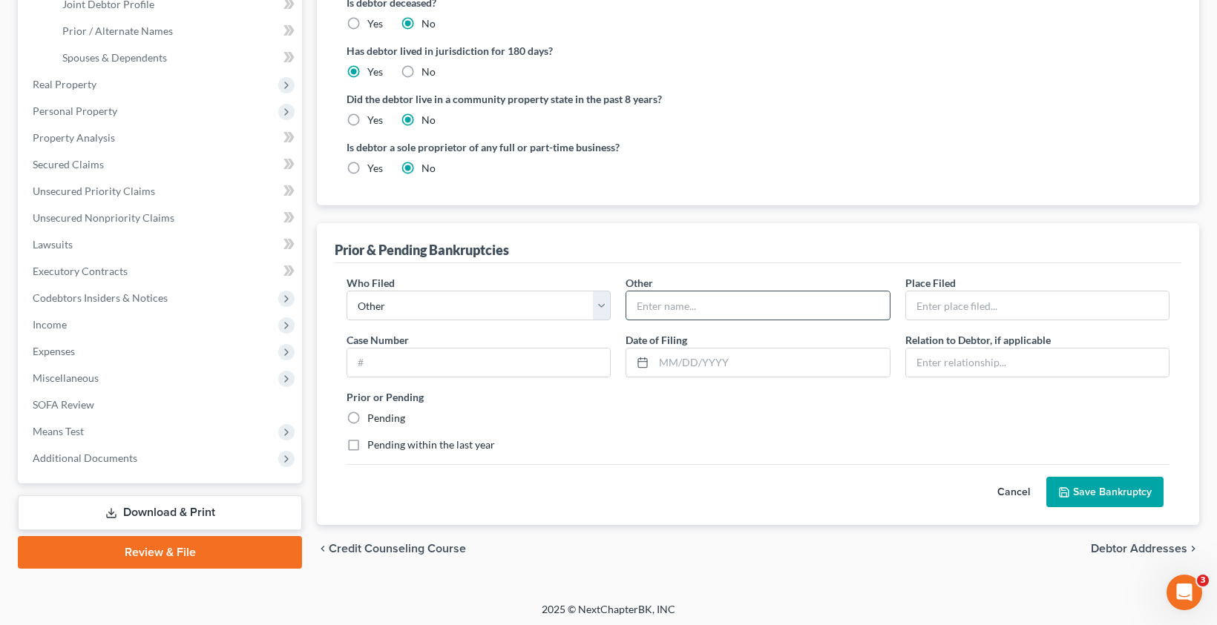
click at [662, 311] on input "text" at bounding box center [757, 306] width 263 height 28
type input "Joint Debtor"
type input "Florida Middle District"
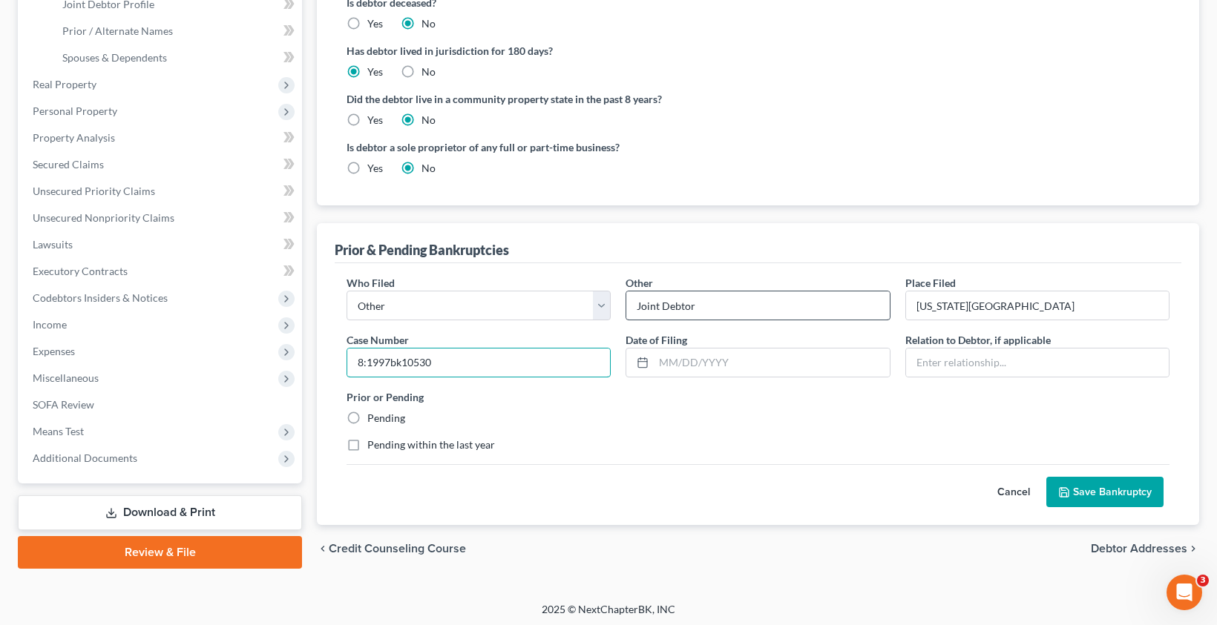
type input "8:1997bk10530"
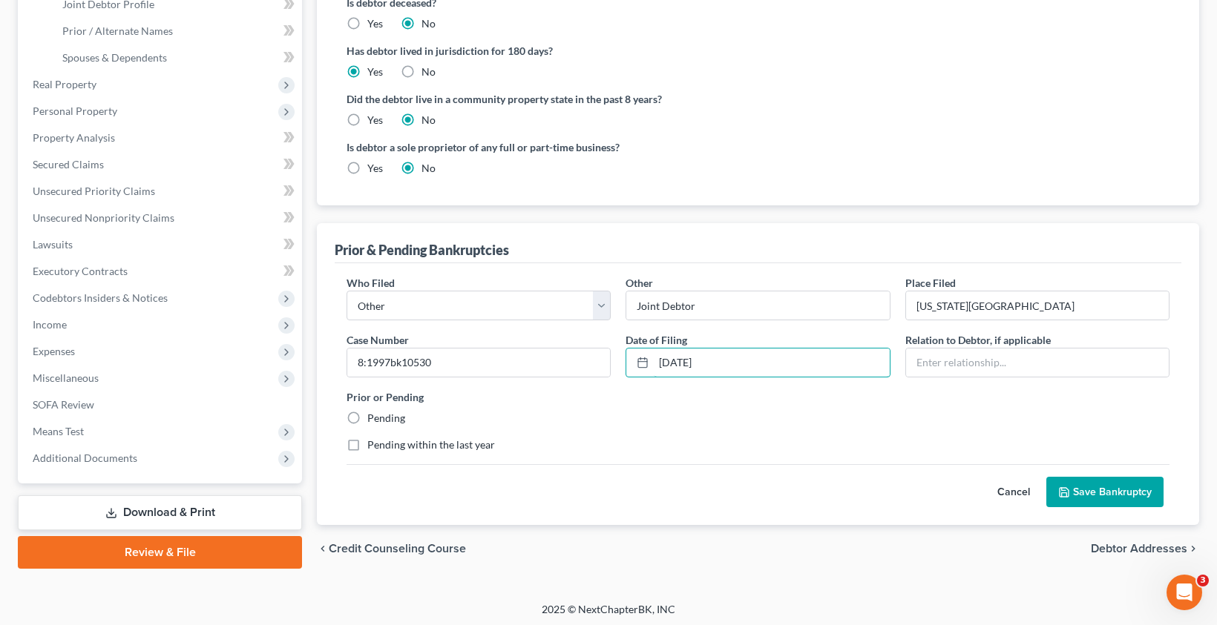
type input "06/25/1997"
click at [948, 421] on div "Prior or Pending Pending" at bounding box center [758, 408] width 838 height 36
click at [945, 365] on input "text" at bounding box center [1037, 363] width 263 height 28
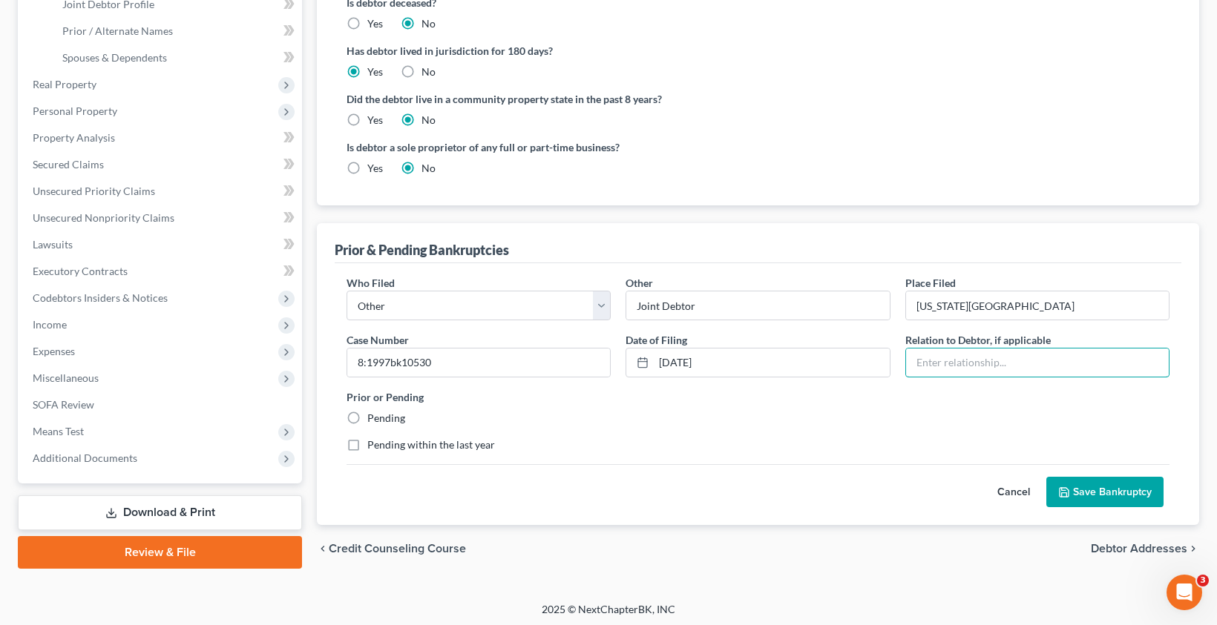
type input "Spouse"
click at [1132, 489] on button "Save Bankruptcy" at bounding box center [1104, 492] width 117 height 31
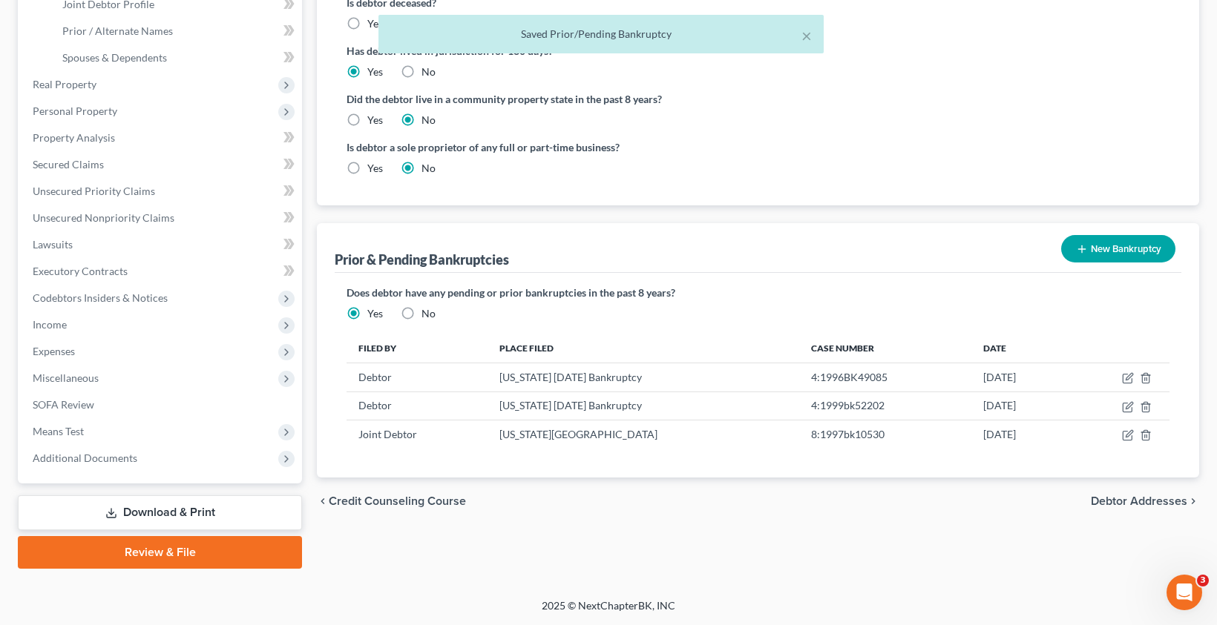
click at [1102, 246] on button "New Bankruptcy" at bounding box center [1118, 248] width 114 height 27
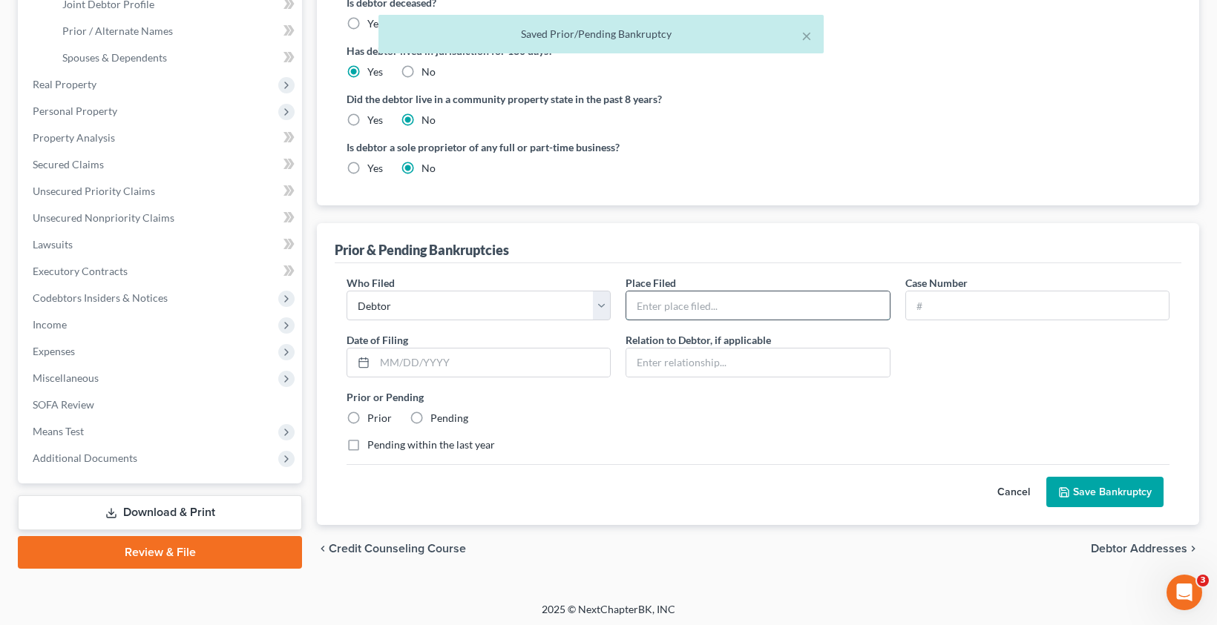
click at [670, 309] on input "text" at bounding box center [757, 306] width 263 height 28
click at [402, 313] on select "Debtor Other" at bounding box center [478, 306] width 264 height 30
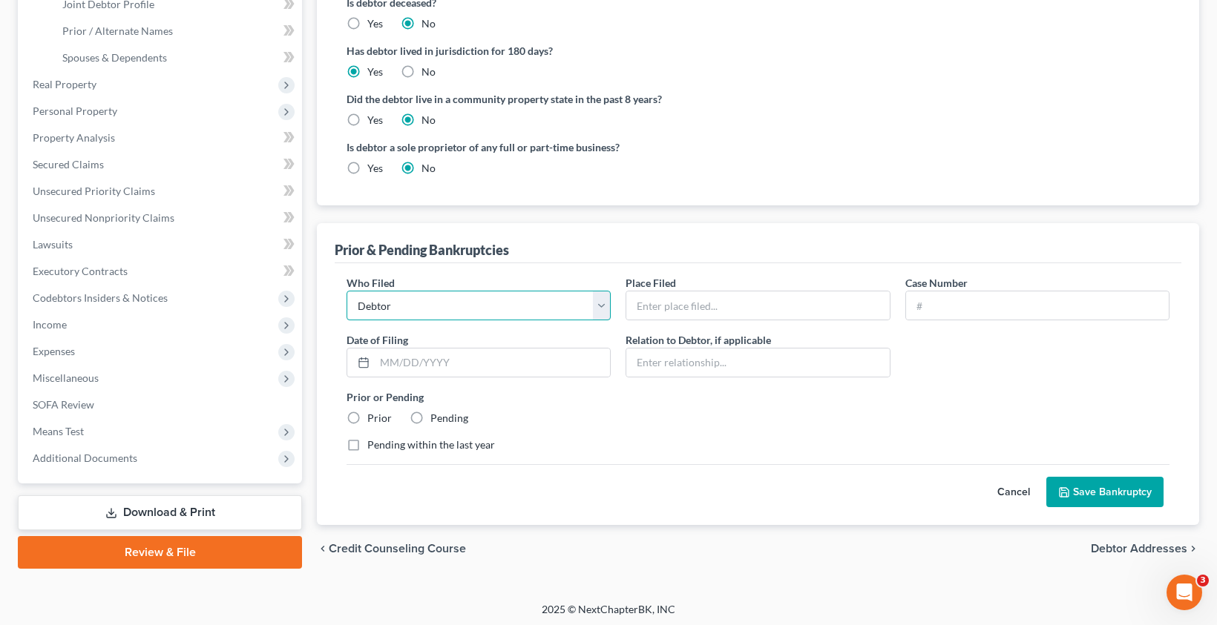
select select "other"
click at [346, 291] on select "Debtor Other" at bounding box center [478, 306] width 264 height 30
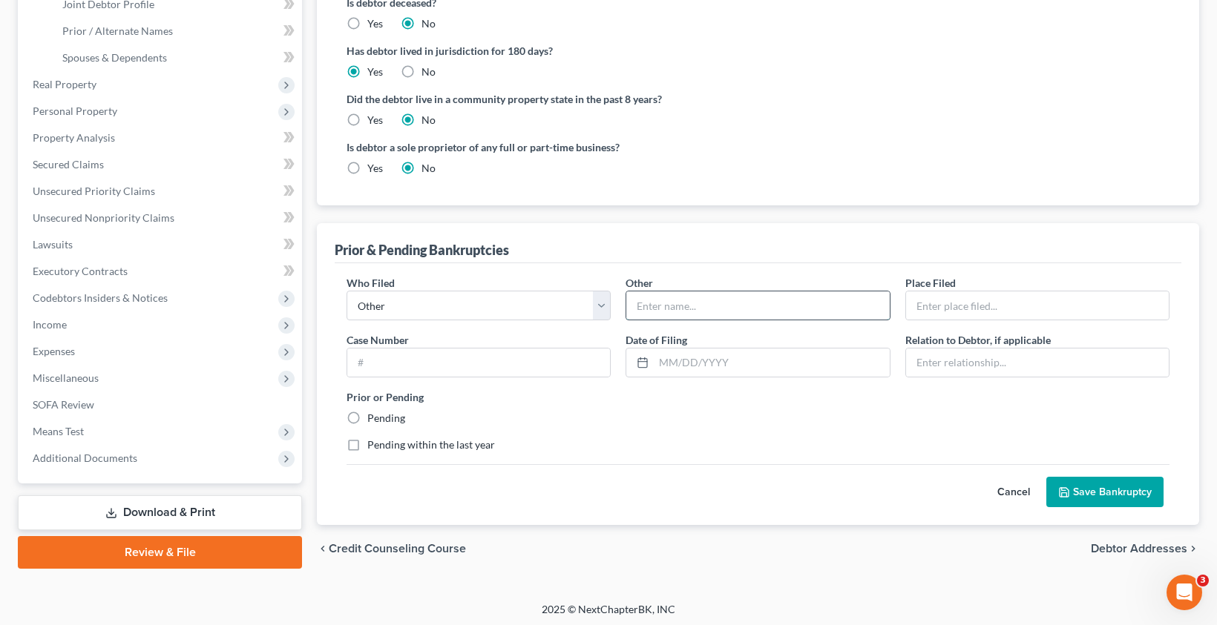
click at [657, 311] on input "text" at bounding box center [757, 306] width 263 height 28
type input "Joint Debtor"
click at [956, 315] on input "text" at bounding box center [1037, 306] width 263 height 28
click at [939, 305] on input "text" at bounding box center [1037, 306] width 263 height 28
type input "[US_STATE] Middle Bankruptcy Court"
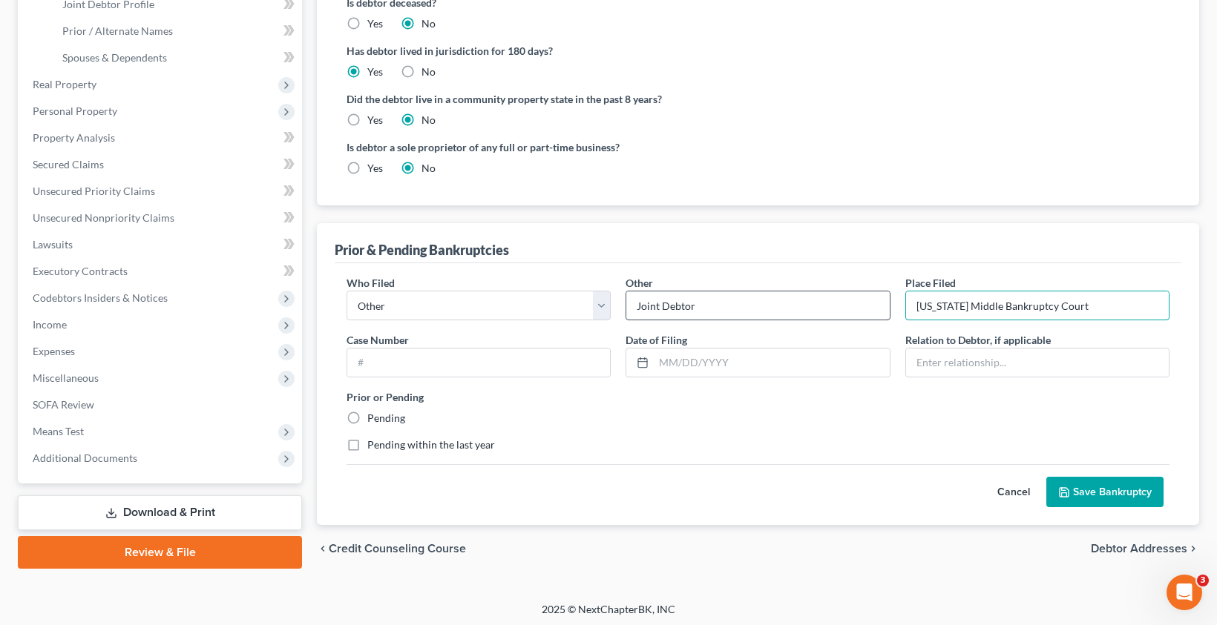
drag, startPoint x: 1094, startPoint y: 308, endPoint x: 868, endPoint y: 307, distance: 225.5
click at [868, 307] on div "Who Filed * Debtor Other Other * Joint Debtor Place Filed * Florida Middle Bank…" at bounding box center [758, 369] width 838 height 189
type input "Florida Middle District"
type input "C"
type input "8:1999bk15476"
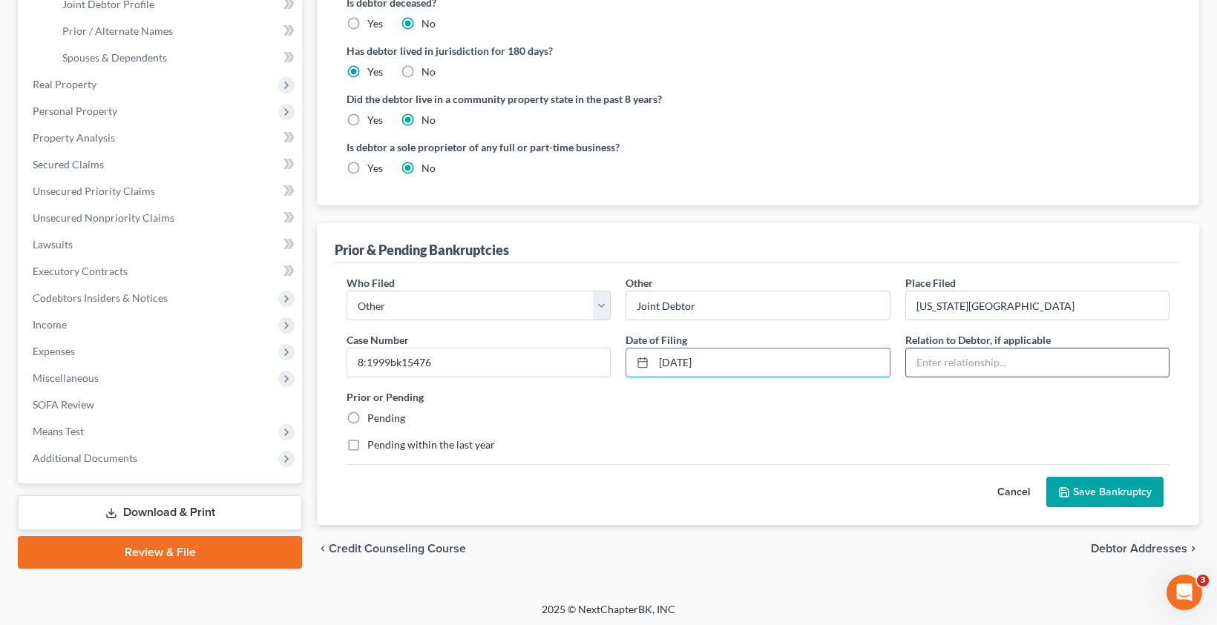
type input "09/08/1998"
click at [977, 359] on input "text" at bounding box center [1037, 363] width 263 height 28
type input "Spouse"
click at [1102, 502] on button "Save Bankruptcy" at bounding box center [1104, 492] width 117 height 31
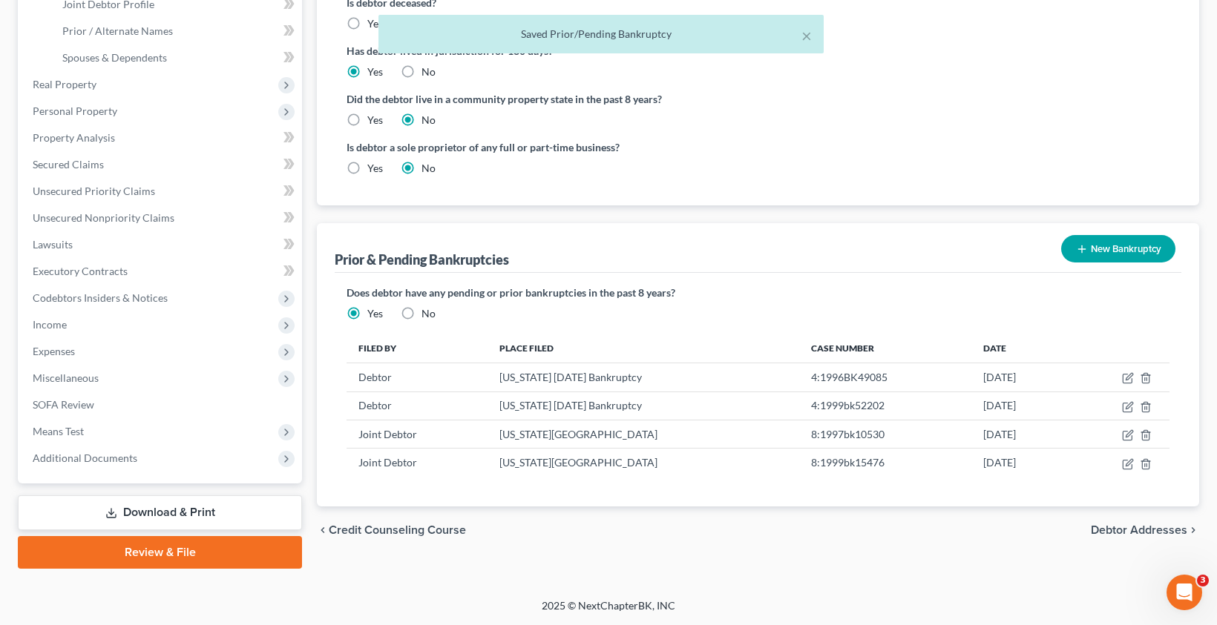
click at [1121, 249] on button "New Bankruptcy" at bounding box center [1118, 248] width 114 height 27
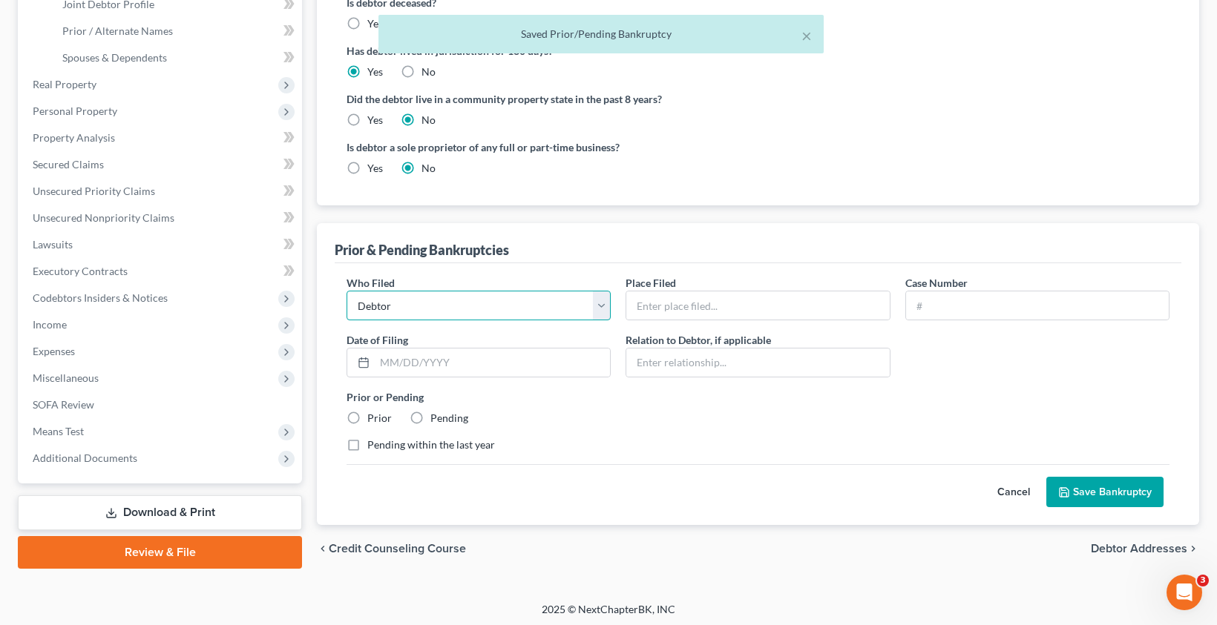
click at [426, 311] on select "Debtor Other" at bounding box center [478, 306] width 264 height 30
select select "other"
click at [346, 291] on select "Debtor Other" at bounding box center [478, 306] width 264 height 30
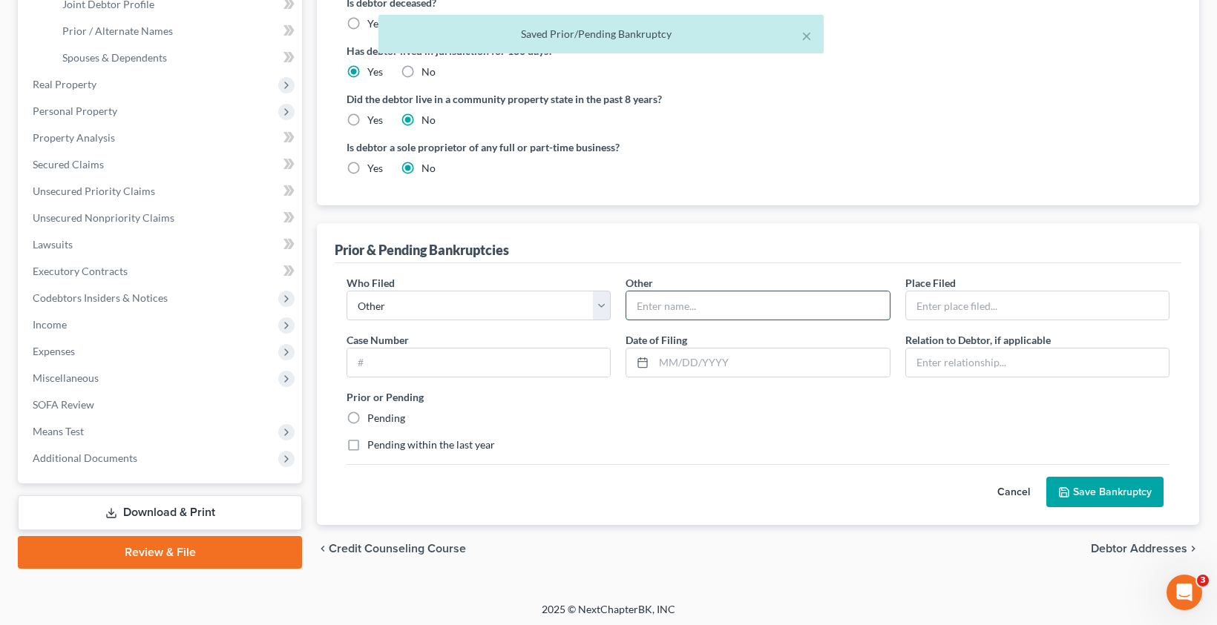
click at [634, 309] on input "text" at bounding box center [757, 306] width 263 height 28
type input "Joint Debtor"
click at [931, 298] on input "text" at bounding box center [1037, 306] width 263 height 28
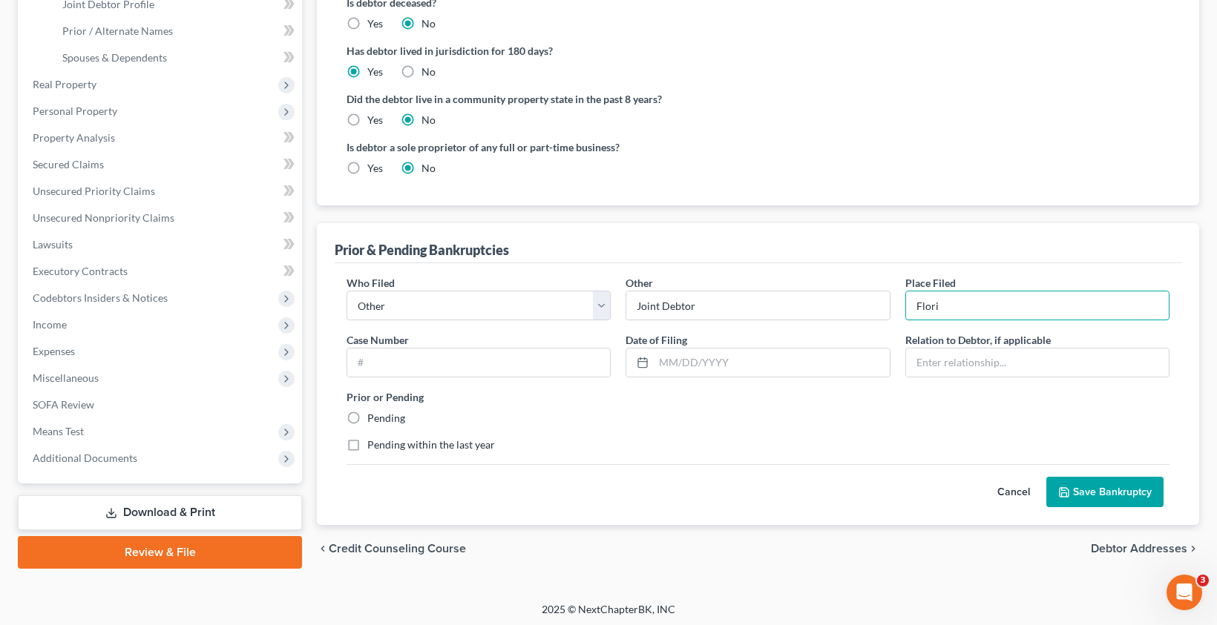
type input "Florida Middle District"
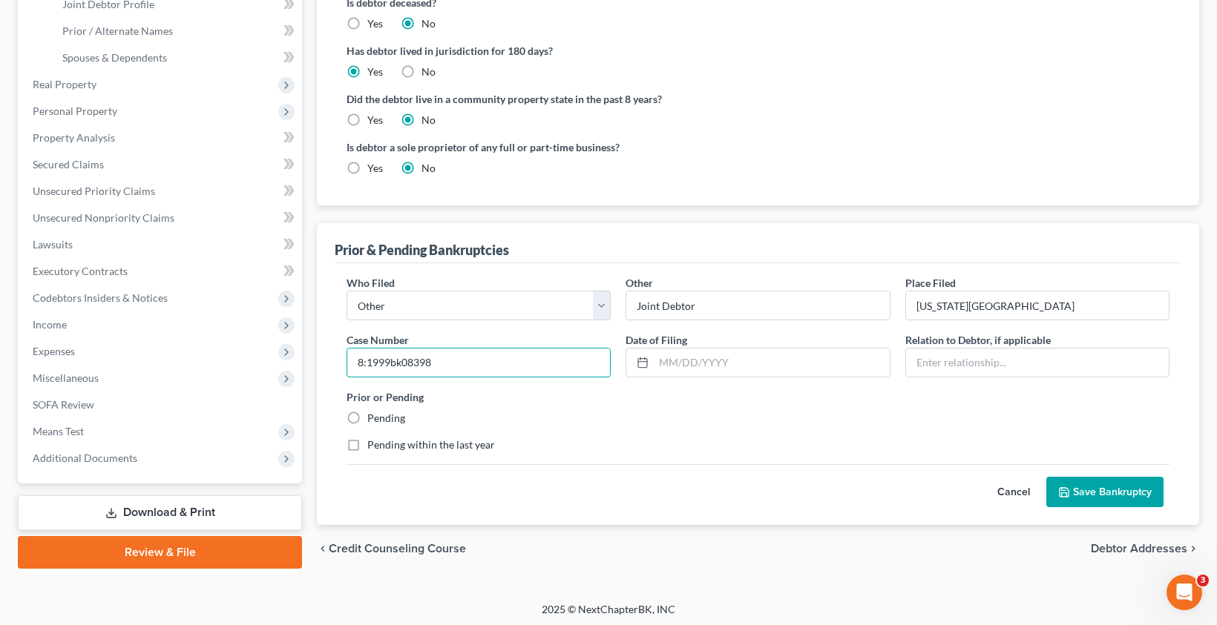
type input "8:1999bk08398"
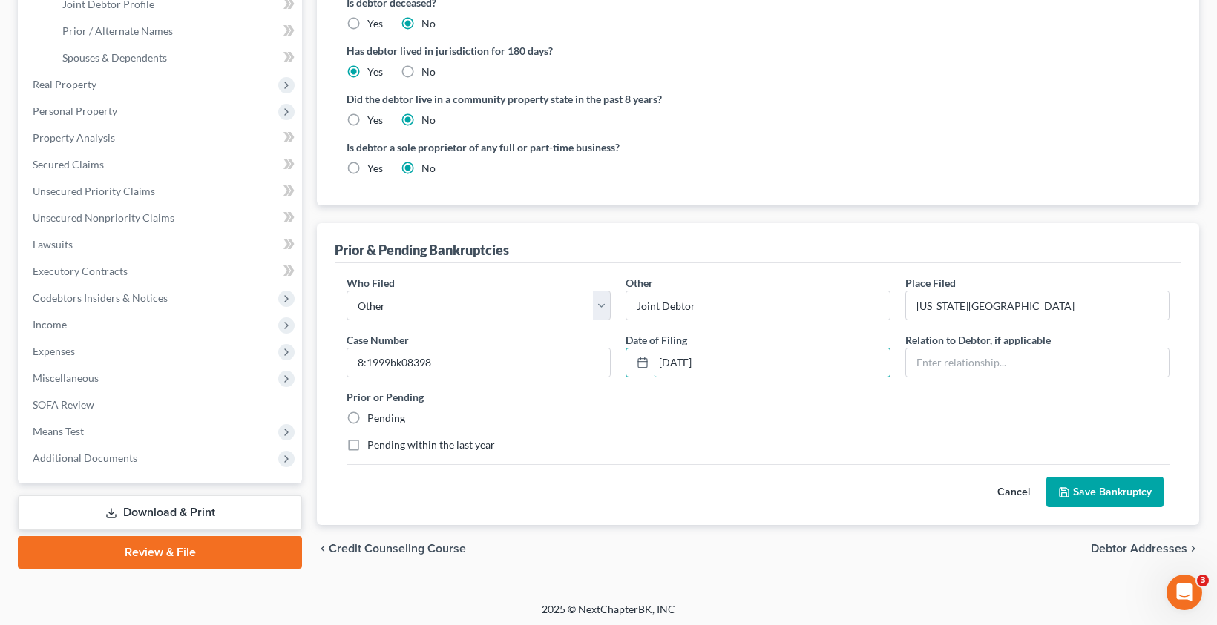
type input "05/21/1999"
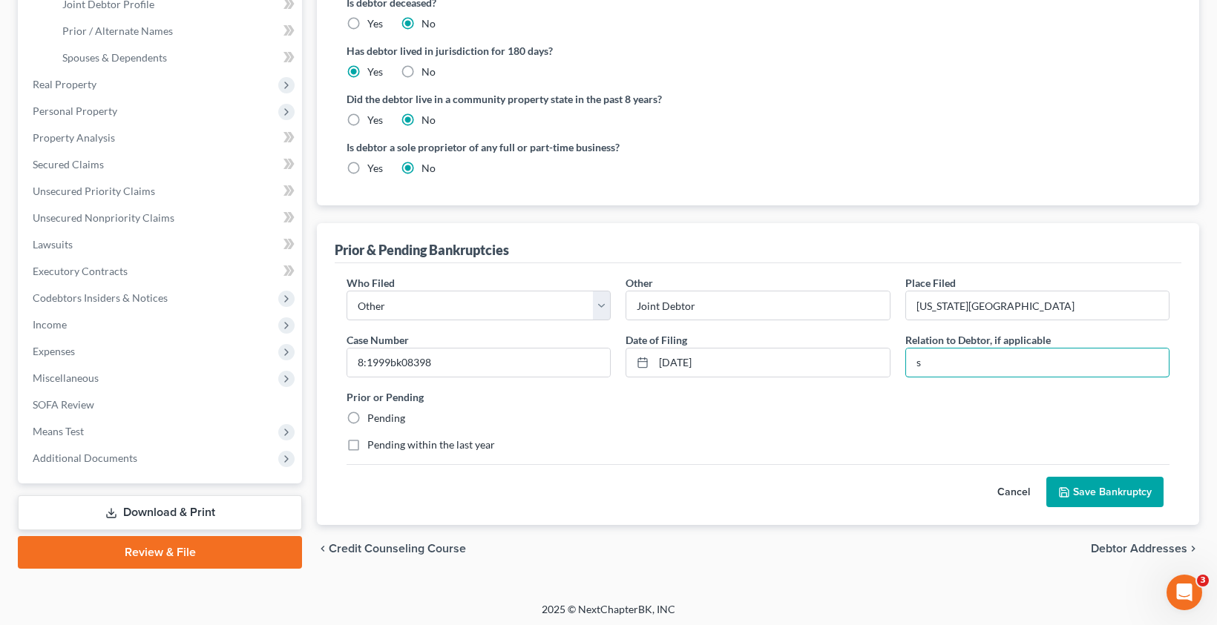
type input "Spouse"
click at [1102, 497] on button "Save Bankruptcy" at bounding box center [1104, 492] width 117 height 31
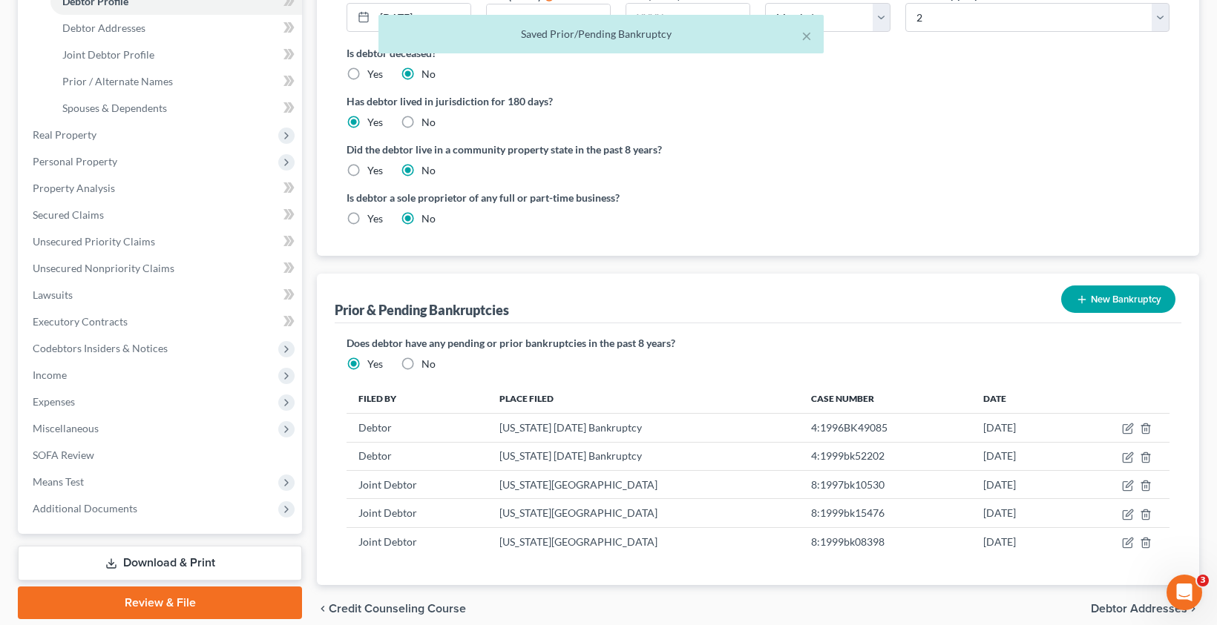
scroll to position [0, 0]
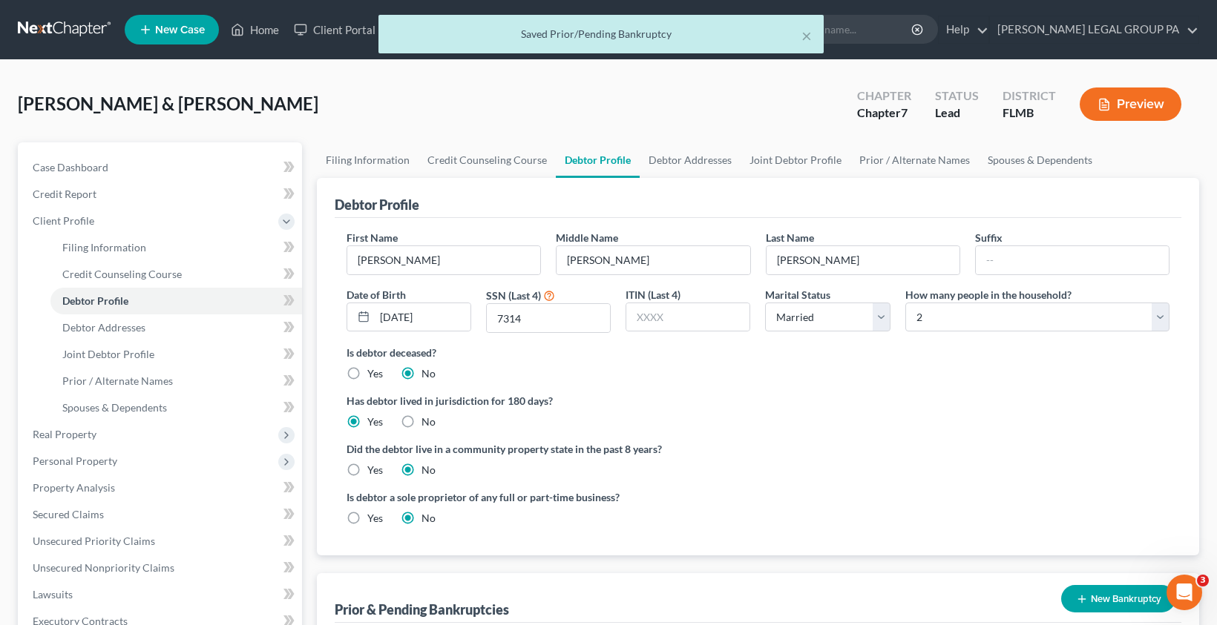
click at [1135, 112] on button "Preview" at bounding box center [1130, 104] width 102 height 33
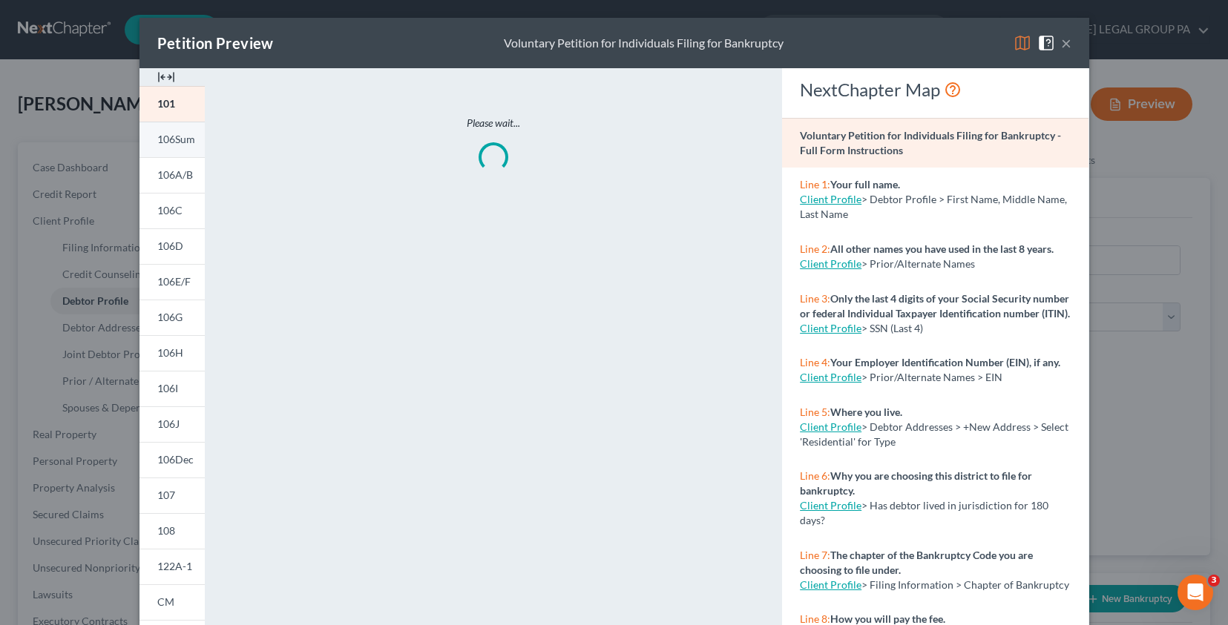
click at [177, 146] on link "106Sum" at bounding box center [171, 140] width 65 height 36
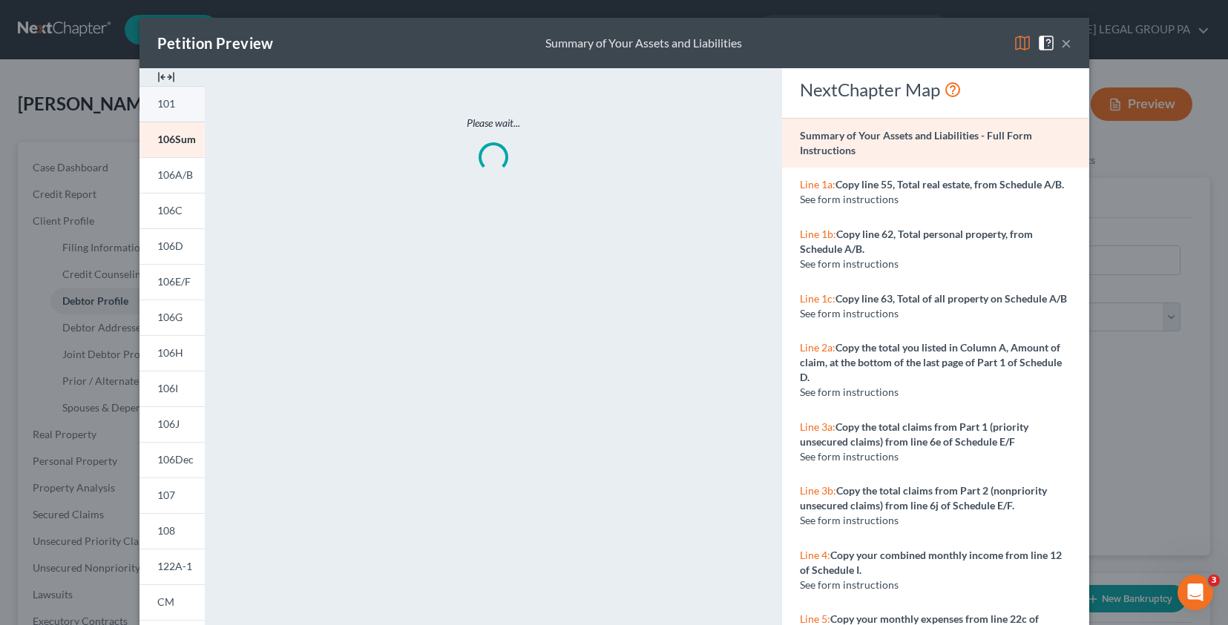
click at [162, 119] on link "101" at bounding box center [171, 104] width 65 height 36
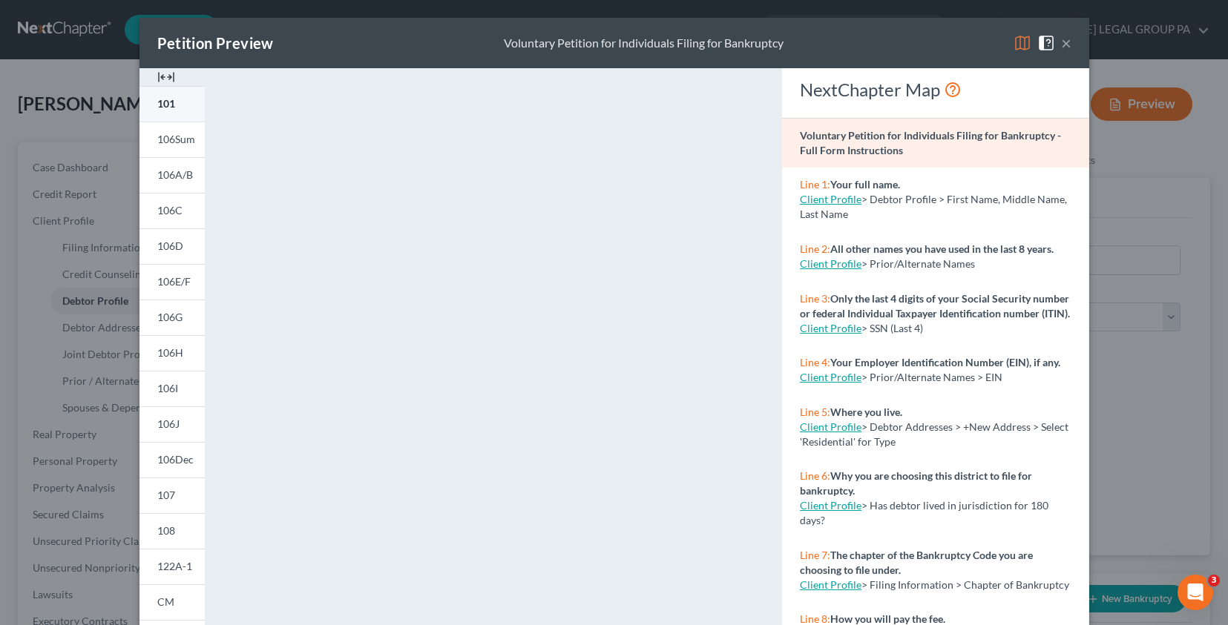
click at [168, 108] on span "101" at bounding box center [166, 103] width 18 height 13
click at [1064, 42] on button "×" at bounding box center [1066, 43] width 10 height 18
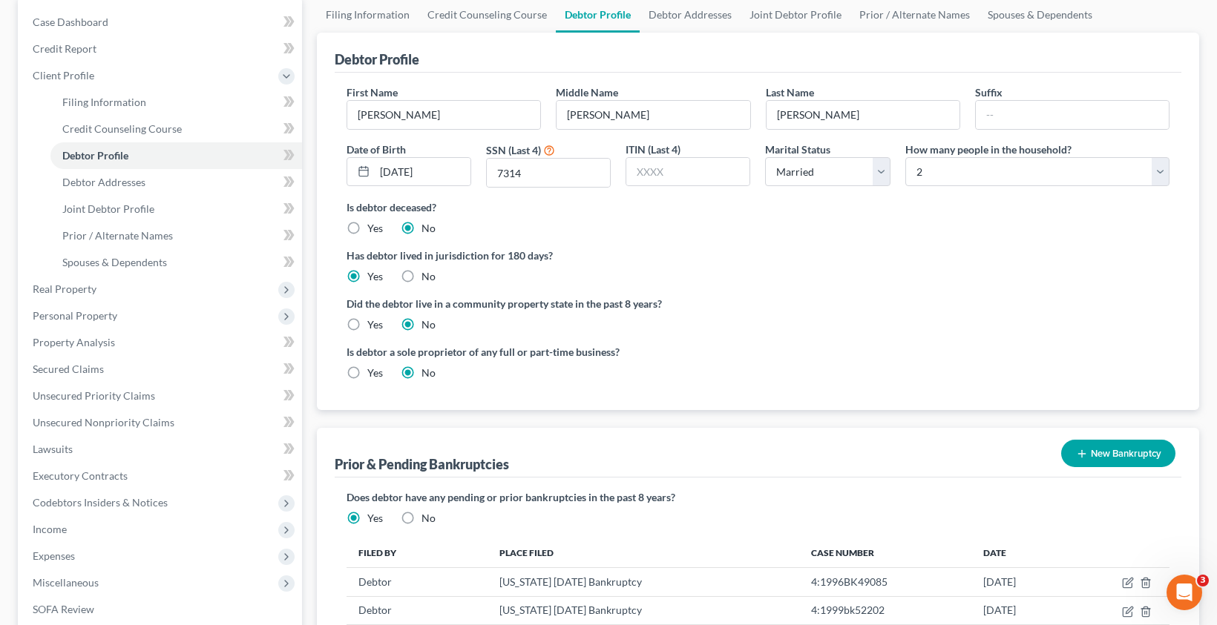
scroll to position [282, 0]
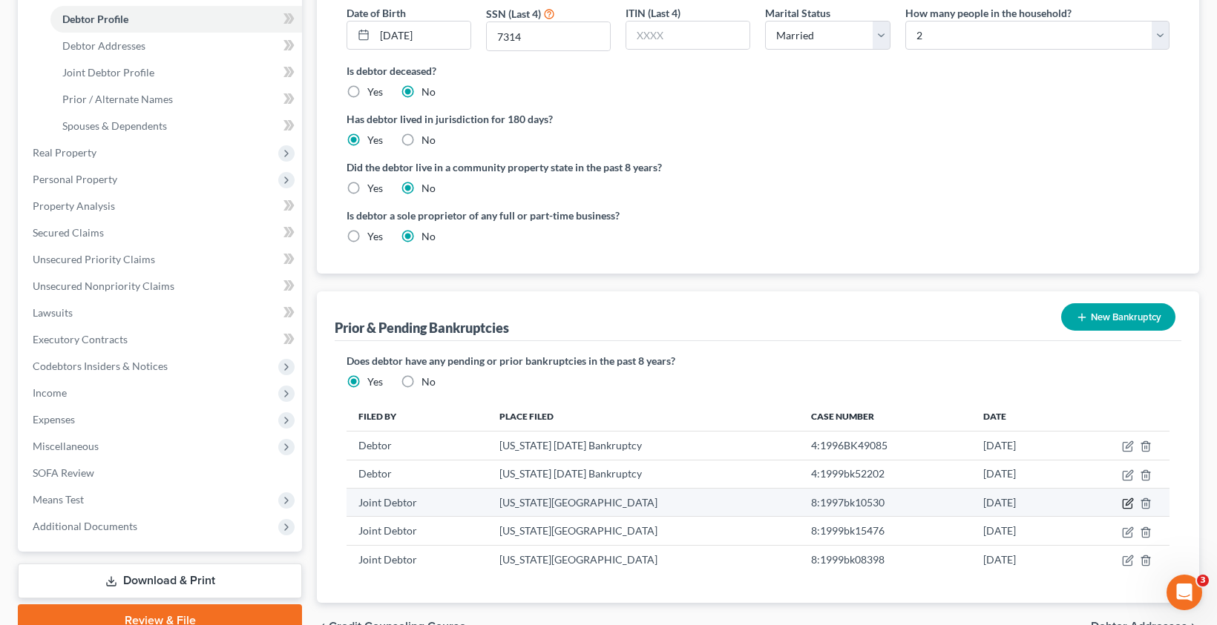
click at [1125, 504] on icon "button" at bounding box center [1128, 504] width 12 height 12
select select "other"
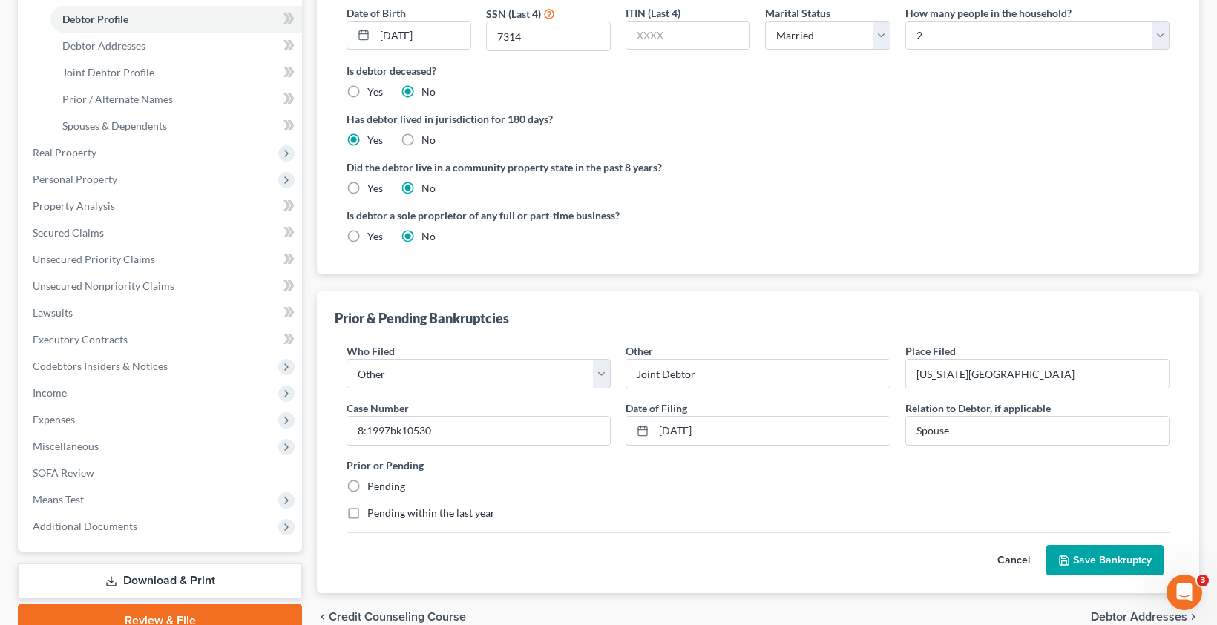
click at [737, 295] on div "Prior & Pending Bankruptcies" at bounding box center [758, 312] width 847 height 40
click at [450, 376] on select "Debtor Other" at bounding box center [478, 374] width 264 height 30
click at [1094, 559] on button "Save Bankruptcy" at bounding box center [1104, 560] width 117 height 31
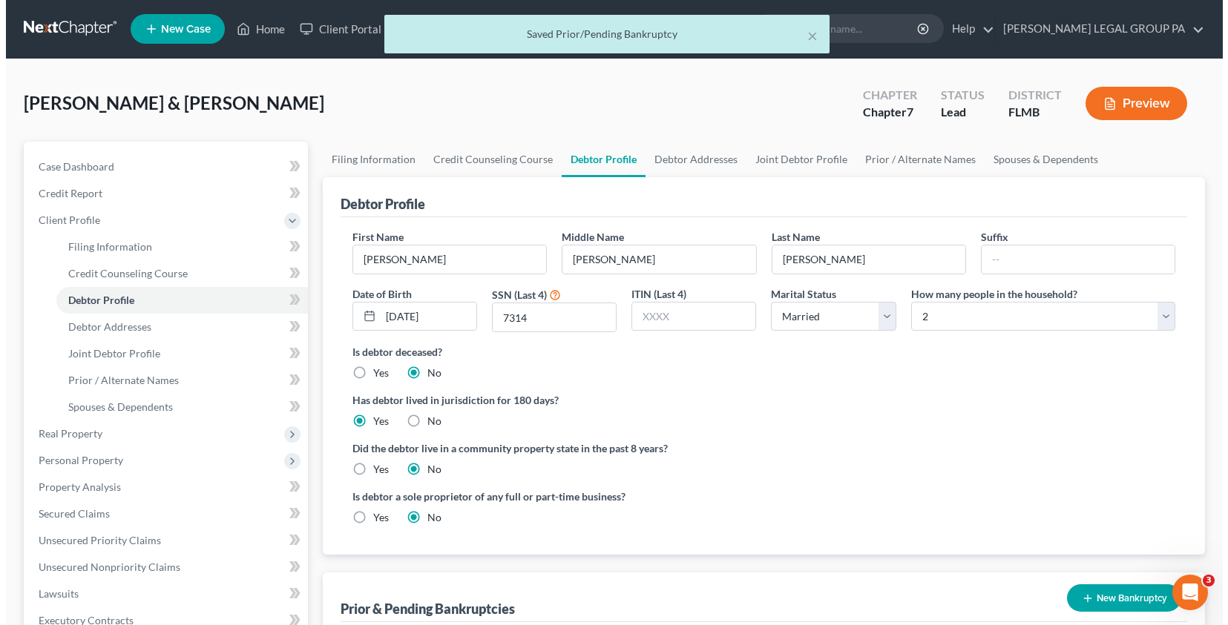
scroll to position [0, 0]
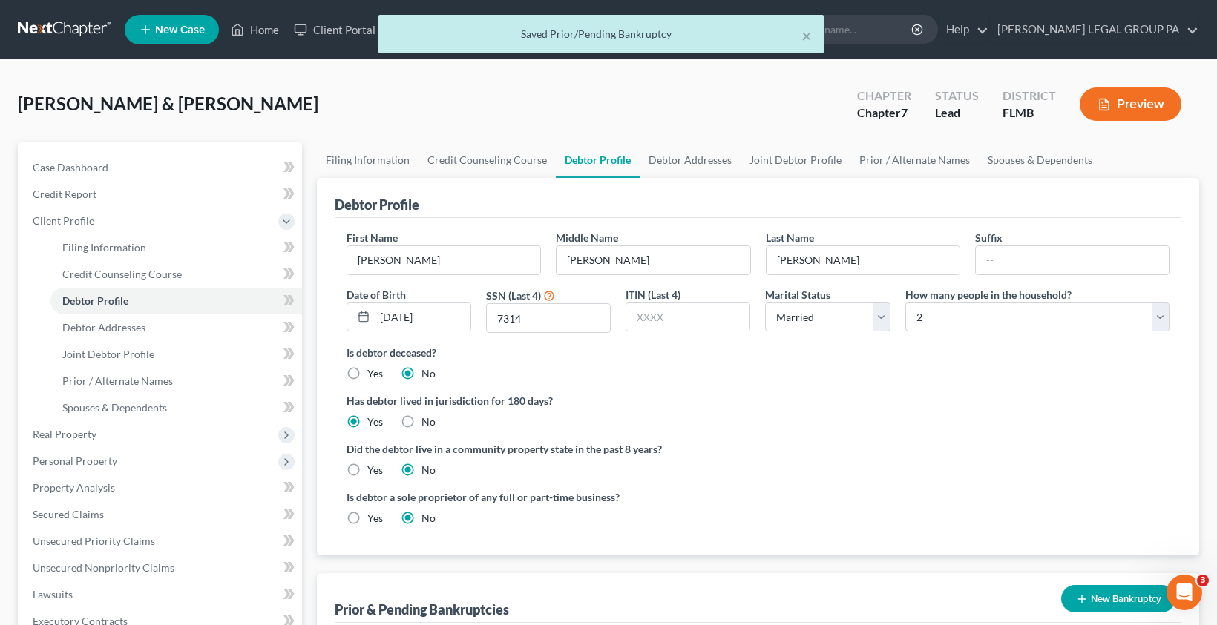
click at [1120, 108] on button "Preview" at bounding box center [1130, 104] width 102 height 33
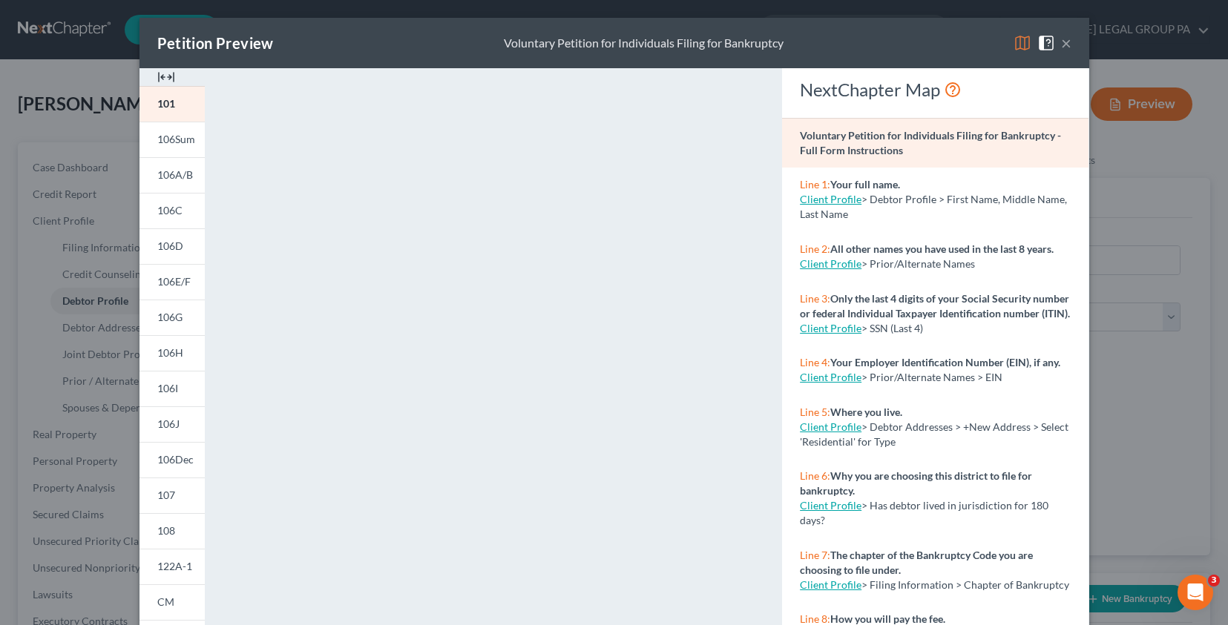
click at [1065, 38] on button "×" at bounding box center [1066, 43] width 10 height 18
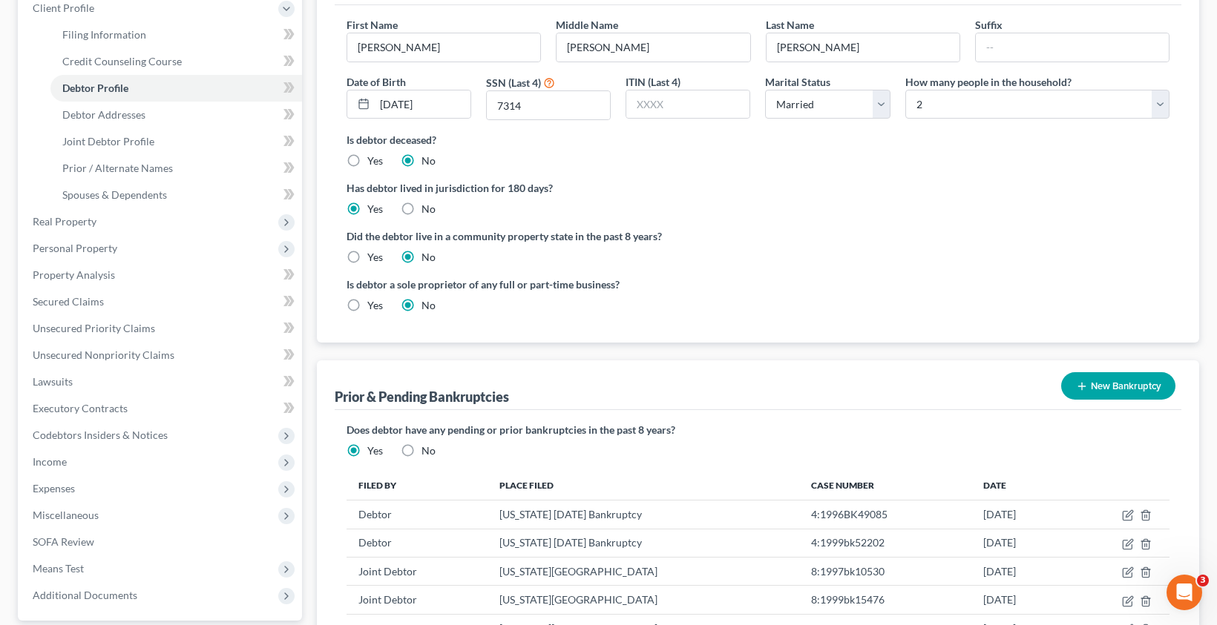
scroll to position [318, 0]
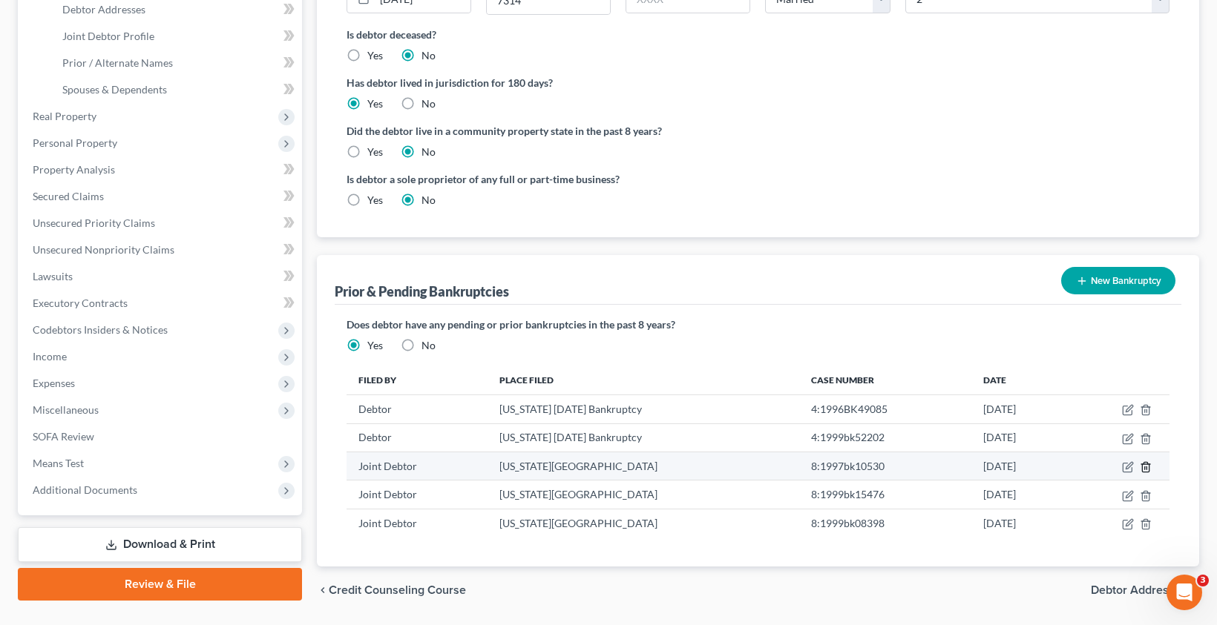
click at [1143, 468] on icon "button" at bounding box center [1146, 467] width 12 height 12
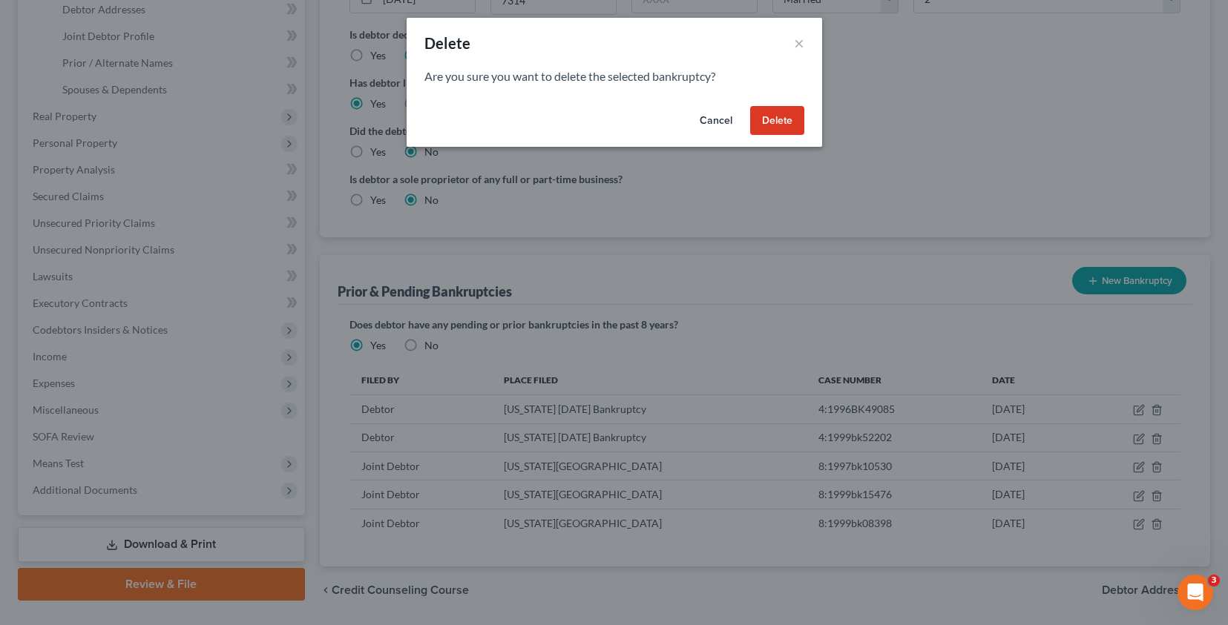
click at [790, 123] on button "Delete" at bounding box center [777, 121] width 54 height 30
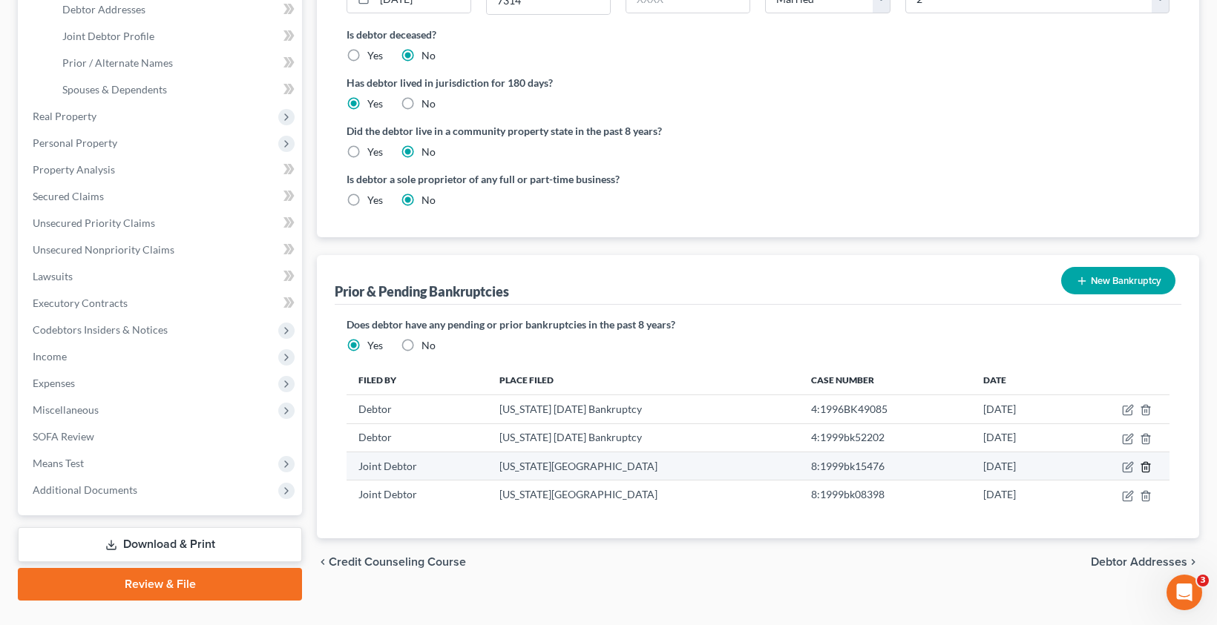
click at [1145, 462] on icon "button" at bounding box center [1145, 467] width 7 height 10
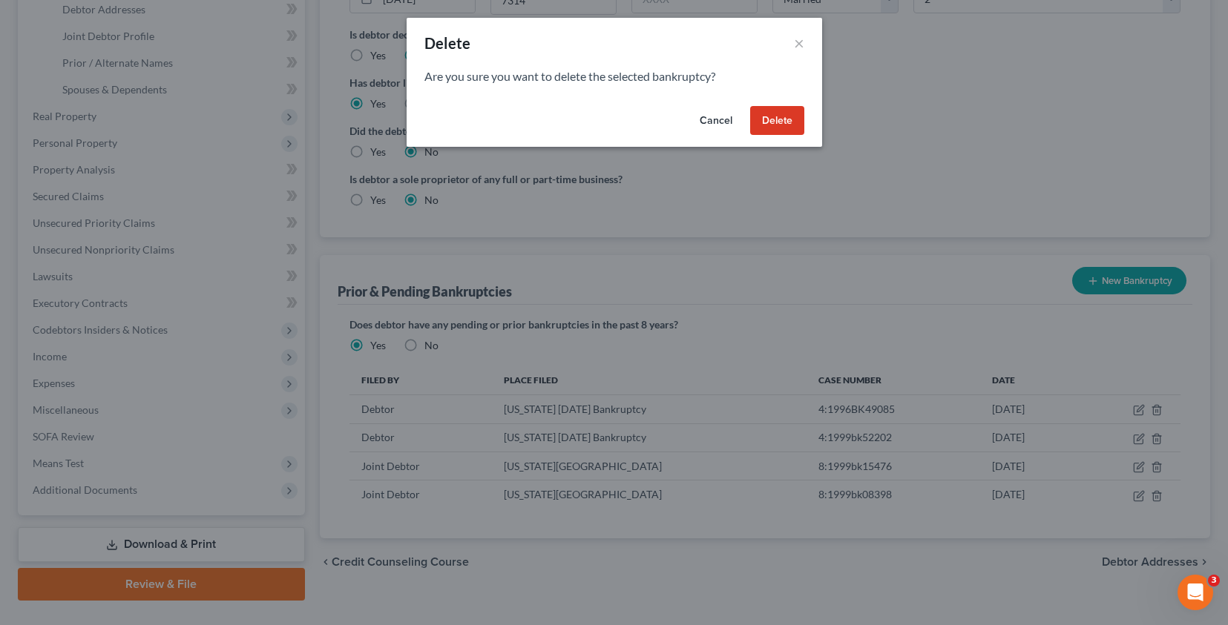
click at [763, 113] on button "Delete" at bounding box center [777, 121] width 54 height 30
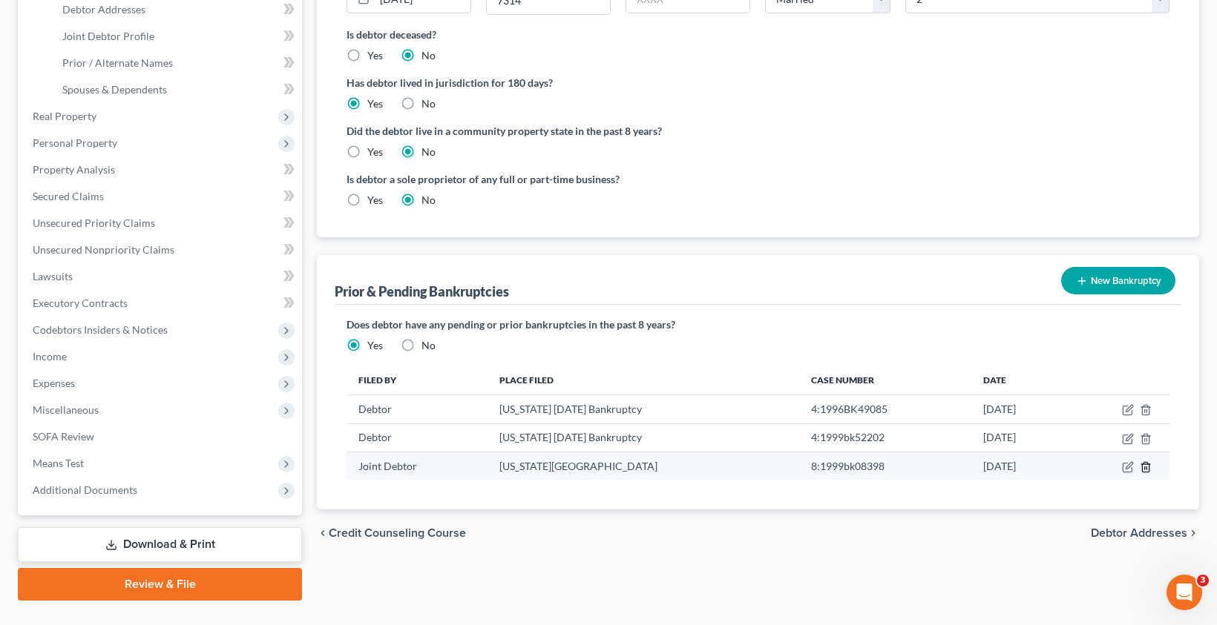
click at [1147, 467] on icon "button" at bounding box center [1146, 467] width 12 height 12
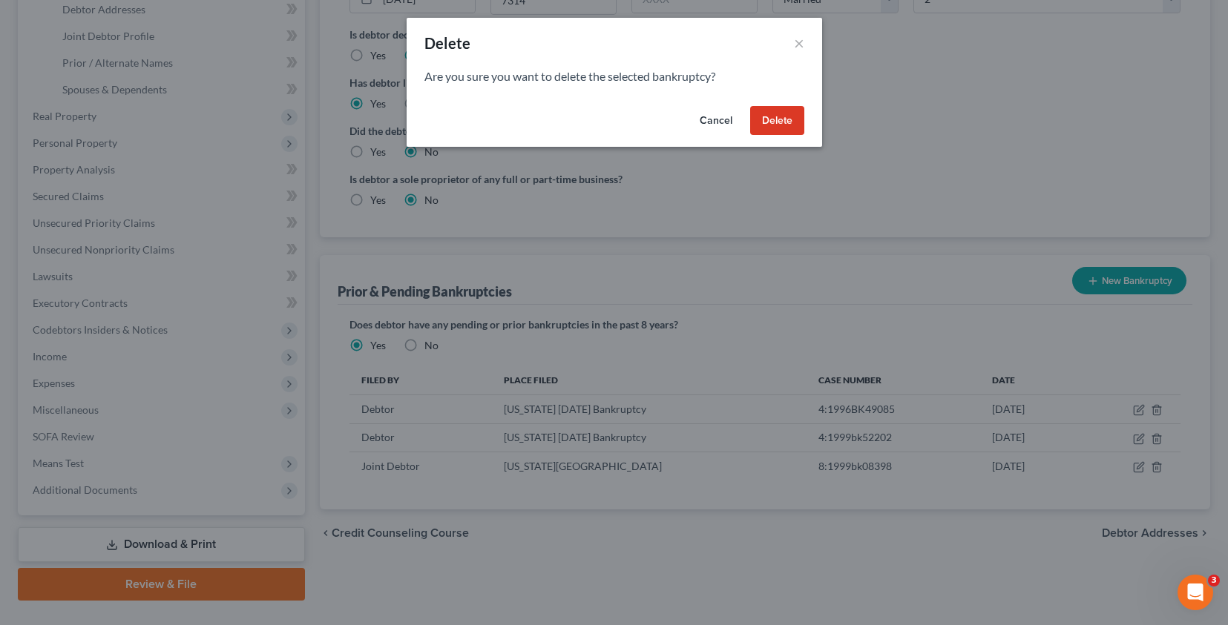
click at [770, 124] on button "Delete" at bounding box center [777, 121] width 54 height 30
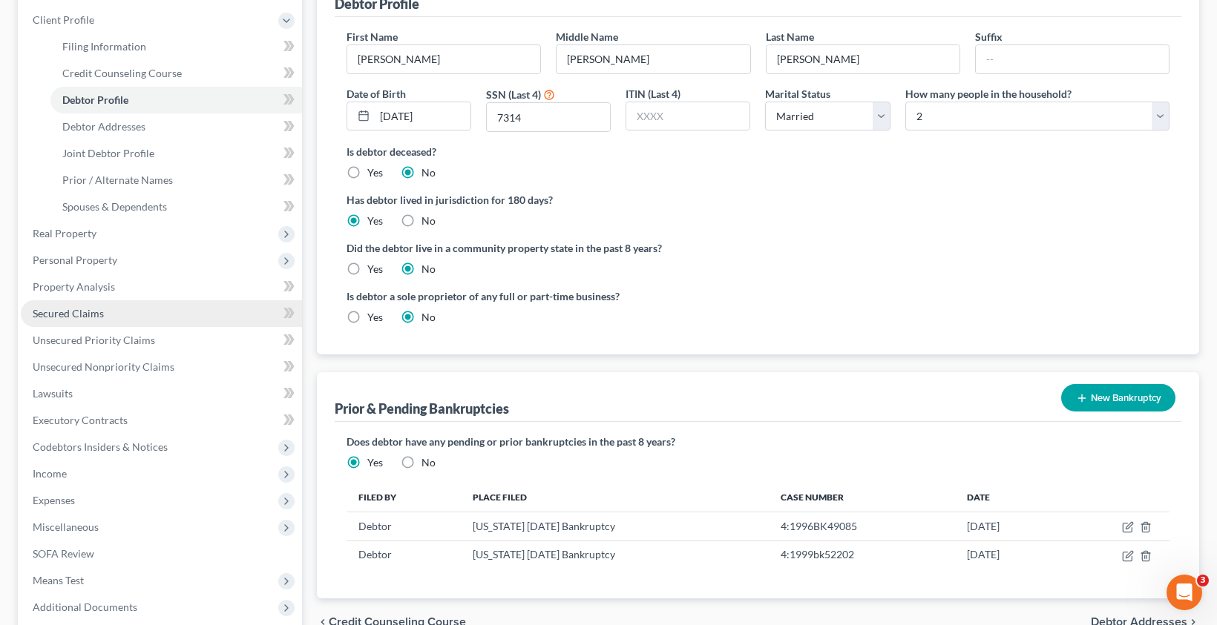
scroll to position [350, 0]
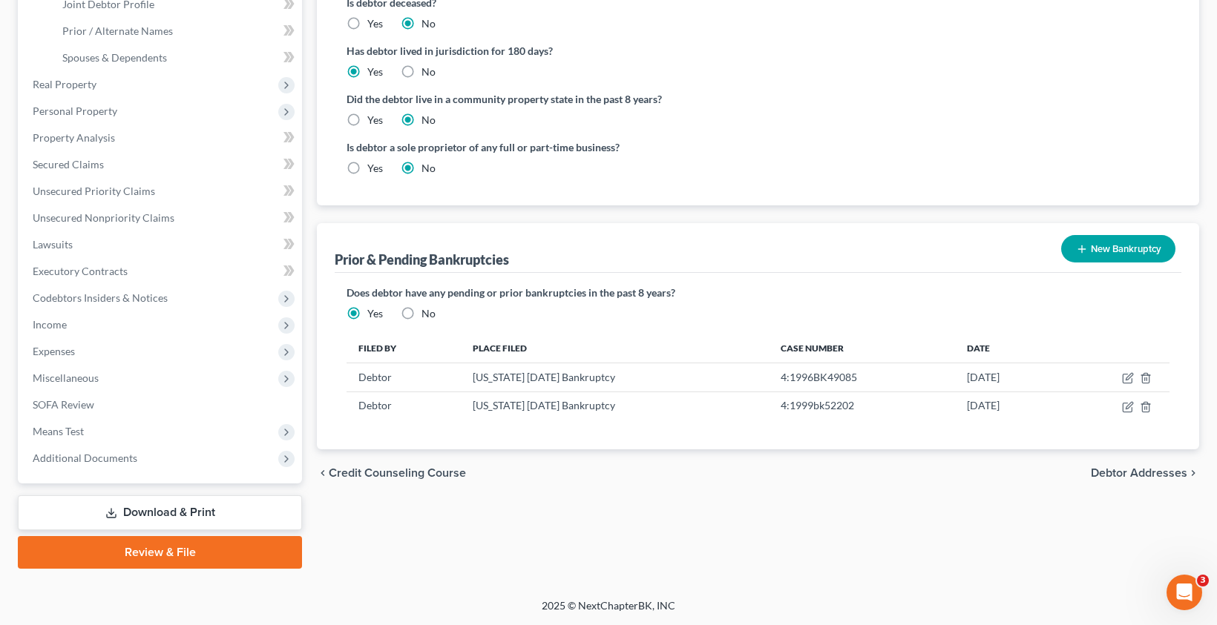
click at [151, 512] on link "Download & Print" at bounding box center [160, 513] width 284 height 35
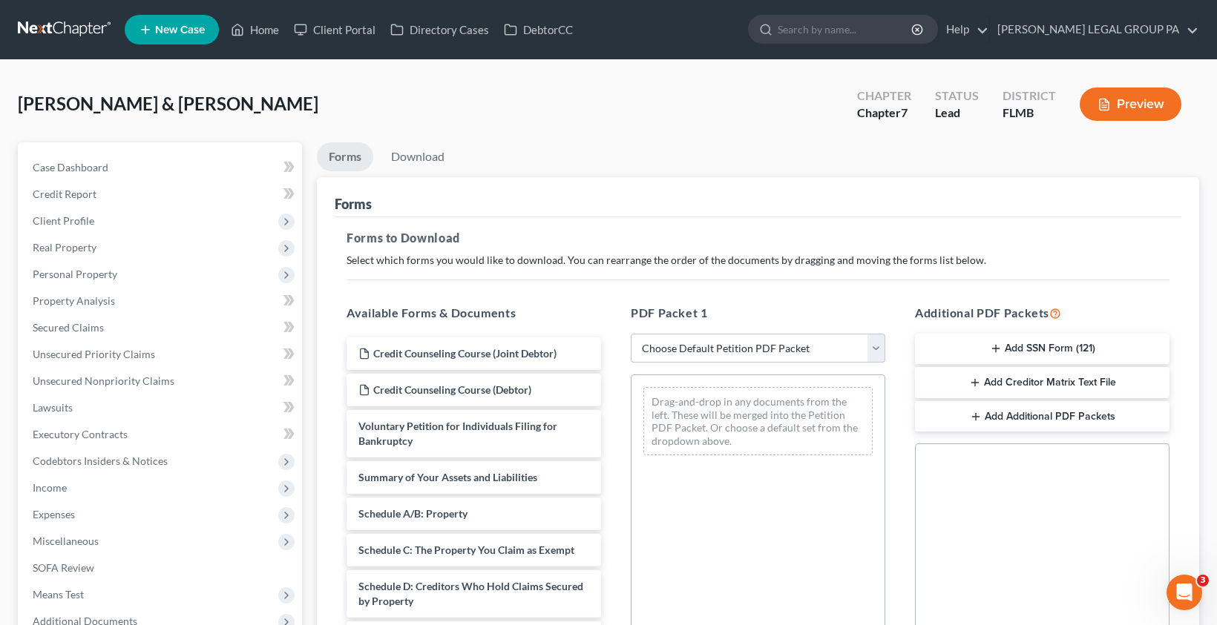
click at [678, 346] on select "Choose Default Petition PDF Packet Complete Bankruptcy Petition (all forms and …" at bounding box center [758, 349] width 254 height 30
select select "0"
click at [631, 334] on select "Choose Default Petition PDF Packet Complete Bankruptcy Petition (all forms and …" at bounding box center [758, 349] width 254 height 30
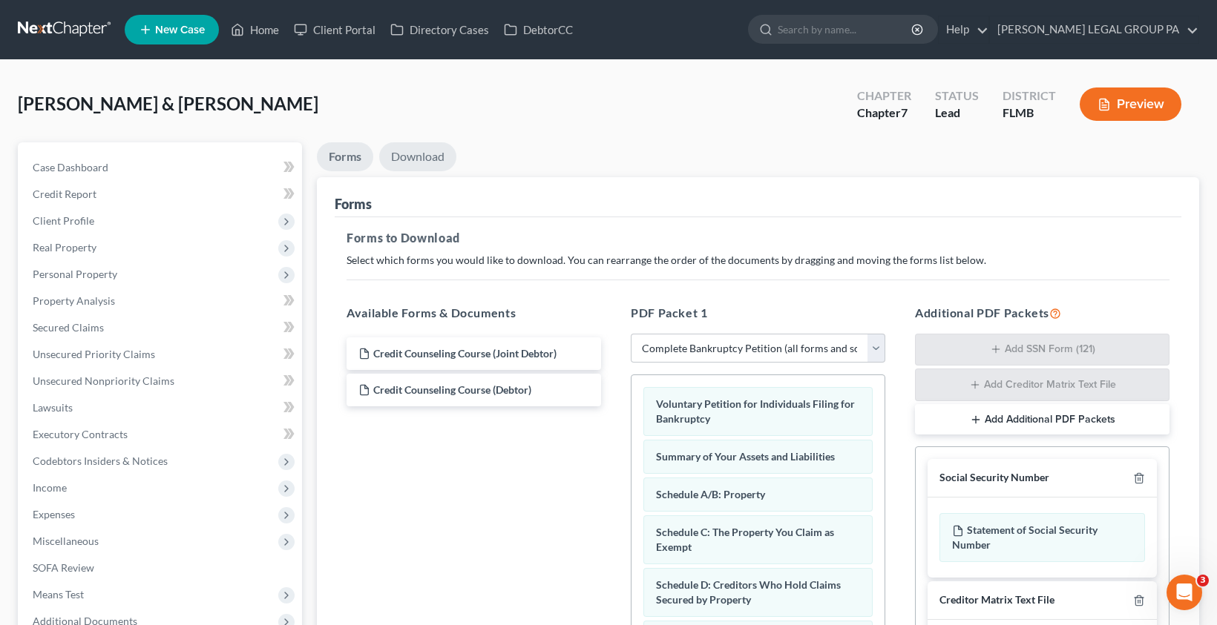
click at [404, 157] on link "Download" at bounding box center [417, 156] width 77 height 29
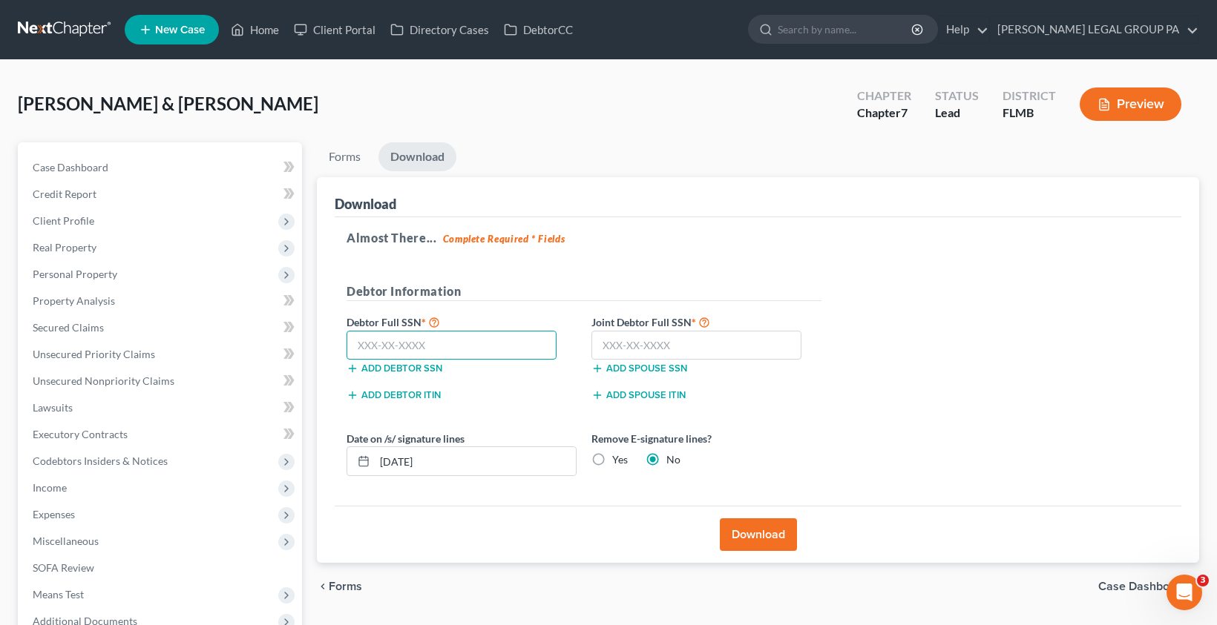
click at [414, 358] on input "text" at bounding box center [451, 346] width 210 height 30
type input "489-72-7314"
type input "265-69-8958"
click at [769, 535] on button "Download" at bounding box center [758, 535] width 77 height 33
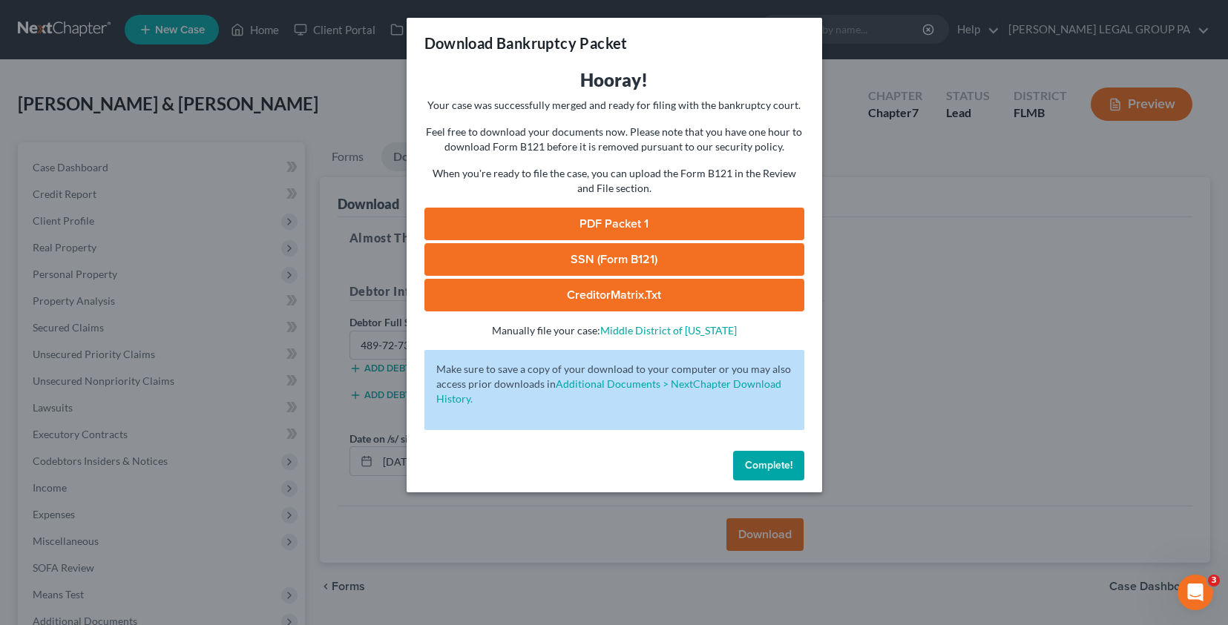
click at [596, 254] on link "SSN (Form B121)" at bounding box center [614, 259] width 380 height 33
click at [606, 217] on link "PDF Packet 1" at bounding box center [614, 224] width 380 height 33
click at [602, 252] on link "SSN (Form B121)" at bounding box center [614, 259] width 380 height 33
click at [585, 211] on link "PDF Packet 1" at bounding box center [614, 224] width 380 height 33
click at [789, 476] on button "Complete!" at bounding box center [768, 466] width 71 height 30
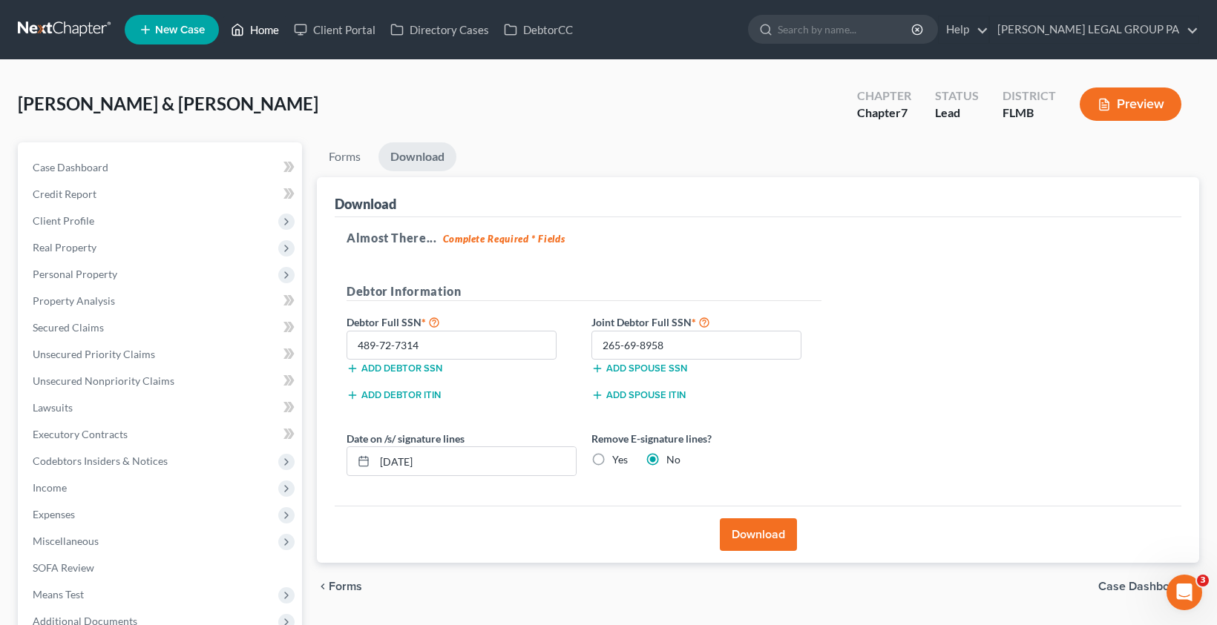
click at [241, 24] on icon at bounding box center [237, 30] width 13 height 18
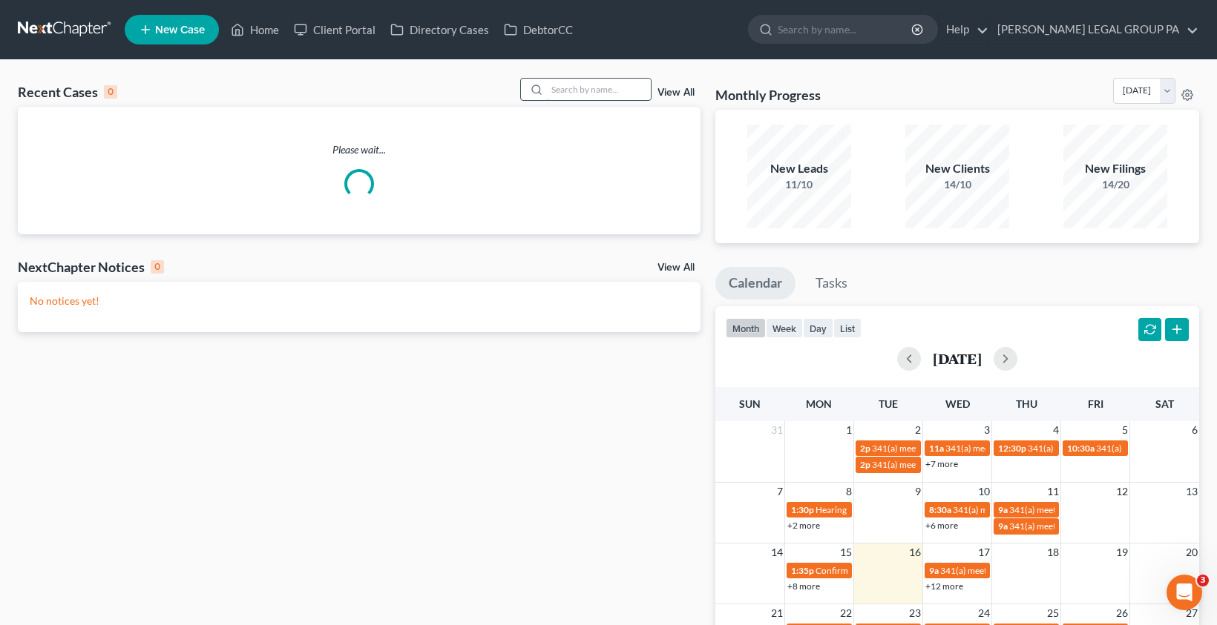
click at [562, 92] on input "search" at bounding box center [599, 90] width 104 height 22
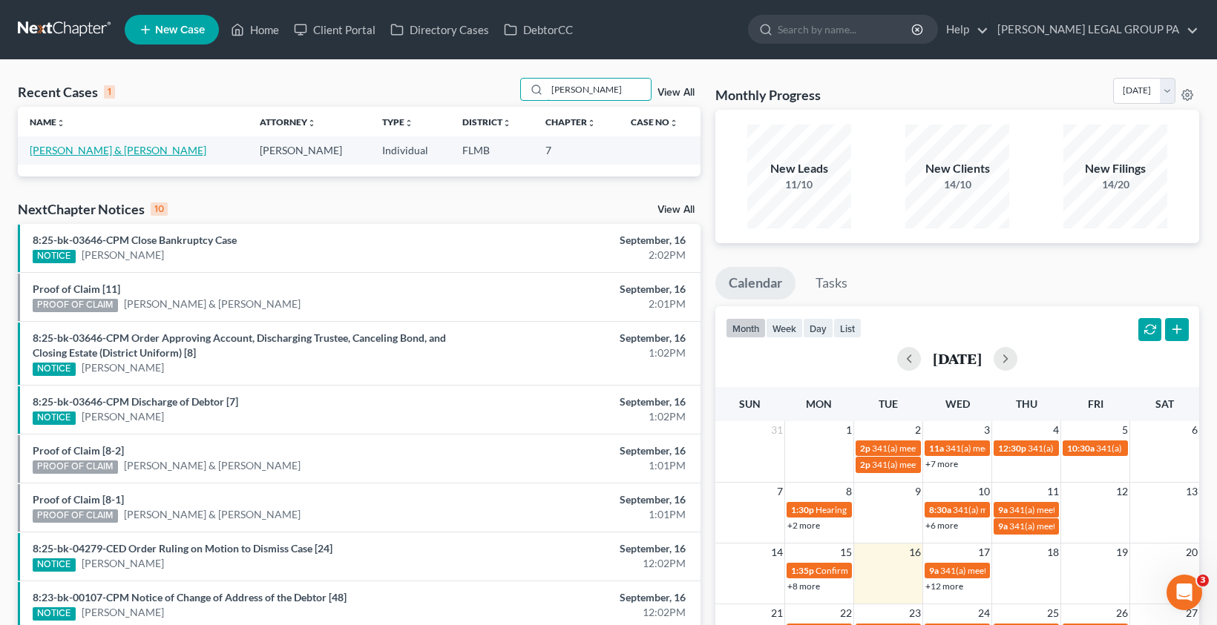
type input "SAMUEL"
click at [94, 152] on link "[PERSON_NAME] & [PERSON_NAME]" at bounding box center [118, 150] width 177 height 13
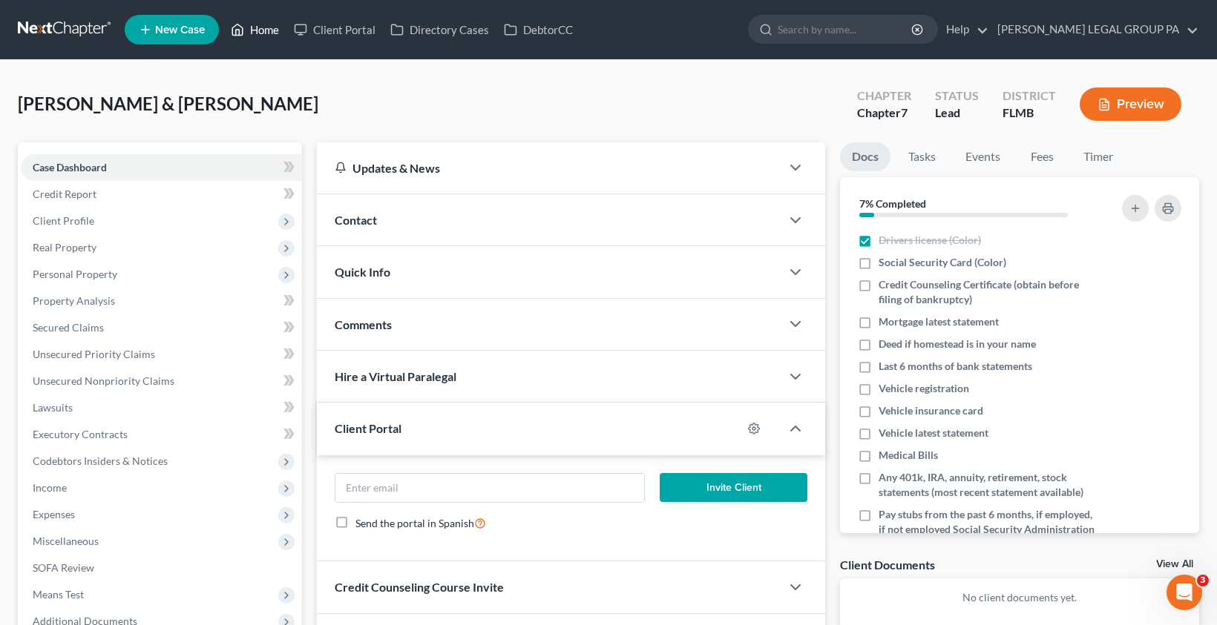
click at [260, 32] on link "Home" at bounding box center [254, 29] width 63 height 27
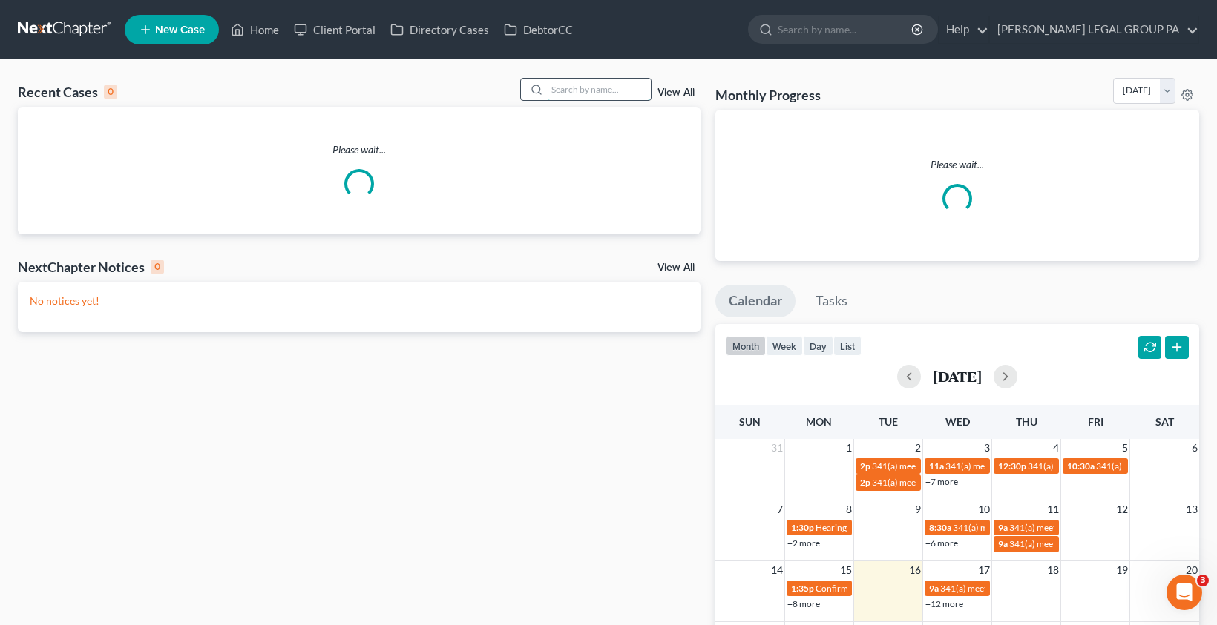
click at [593, 88] on input "search" at bounding box center [599, 90] width 104 height 22
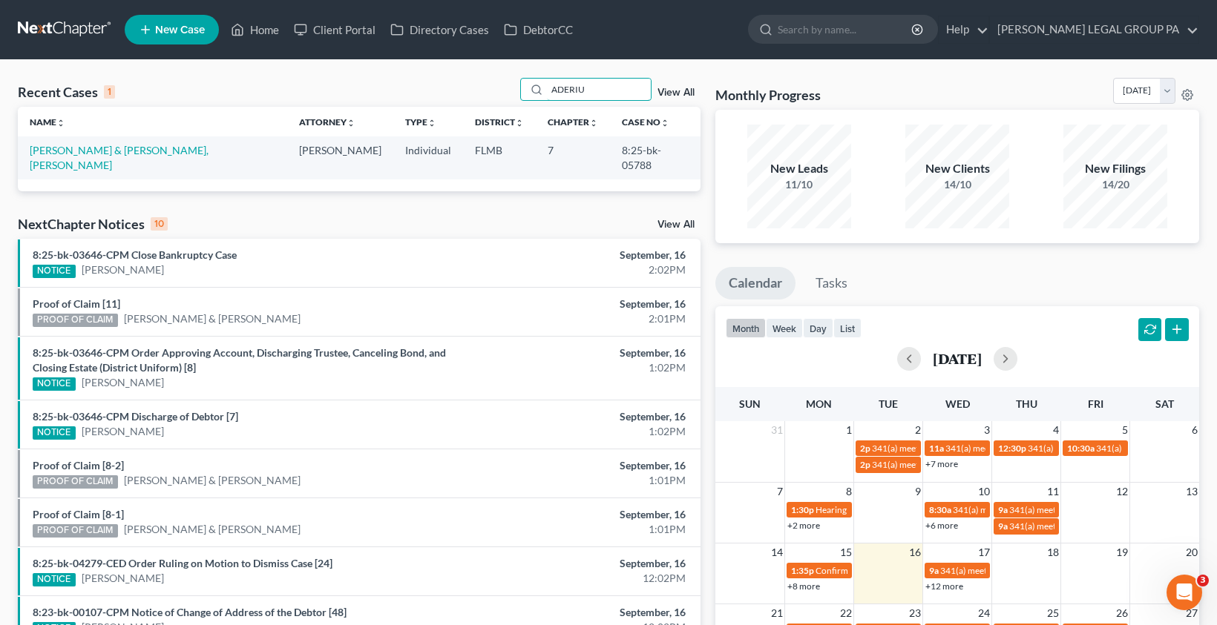
type input "ADERIU"
click at [77, 148] on link "[PERSON_NAME] & [PERSON_NAME], [PERSON_NAME]" at bounding box center [119, 157] width 179 height 27
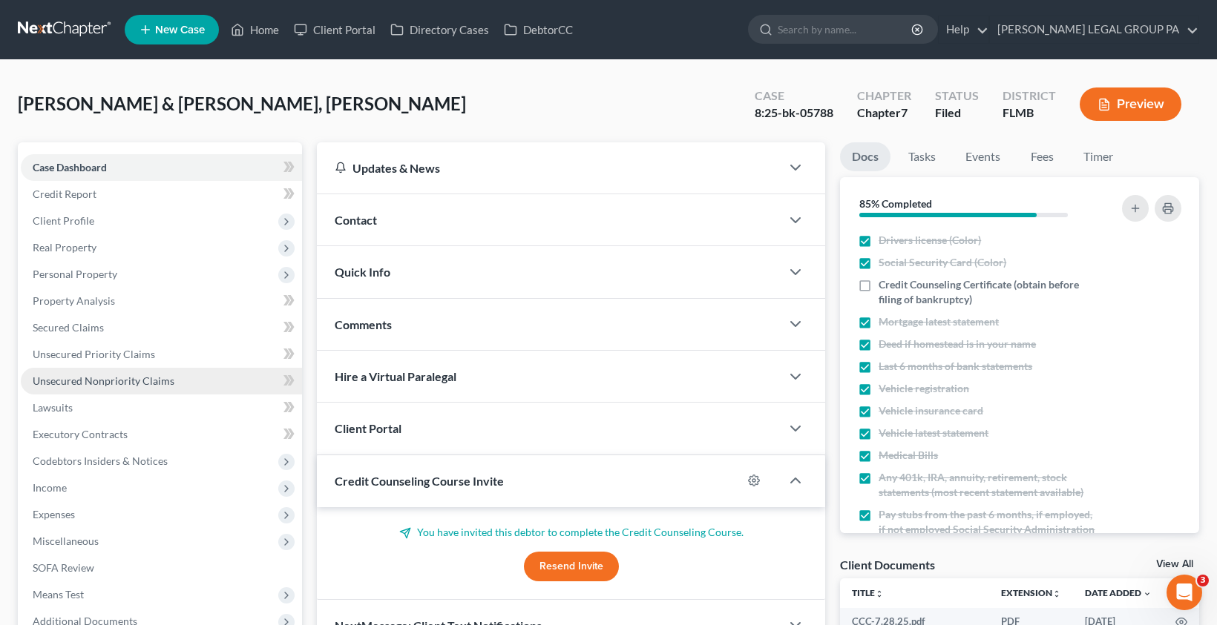
click at [114, 390] on link "Unsecured Nonpriority Claims" at bounding box center [161, 381] width 281 height 27
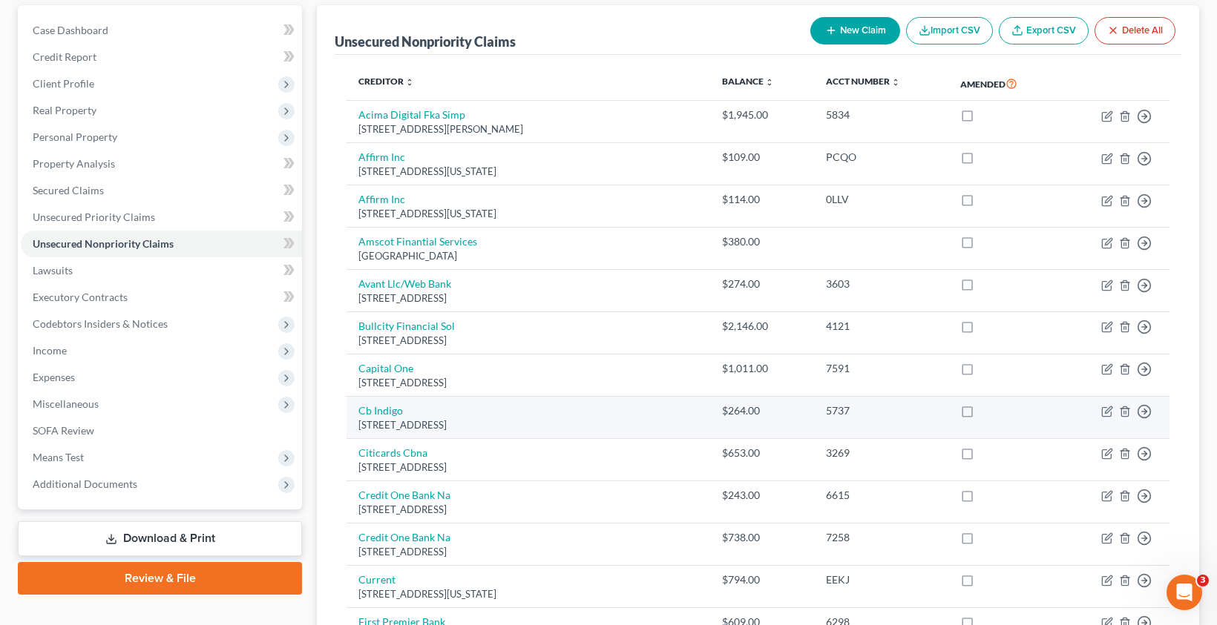
scroll to position [138, 0]
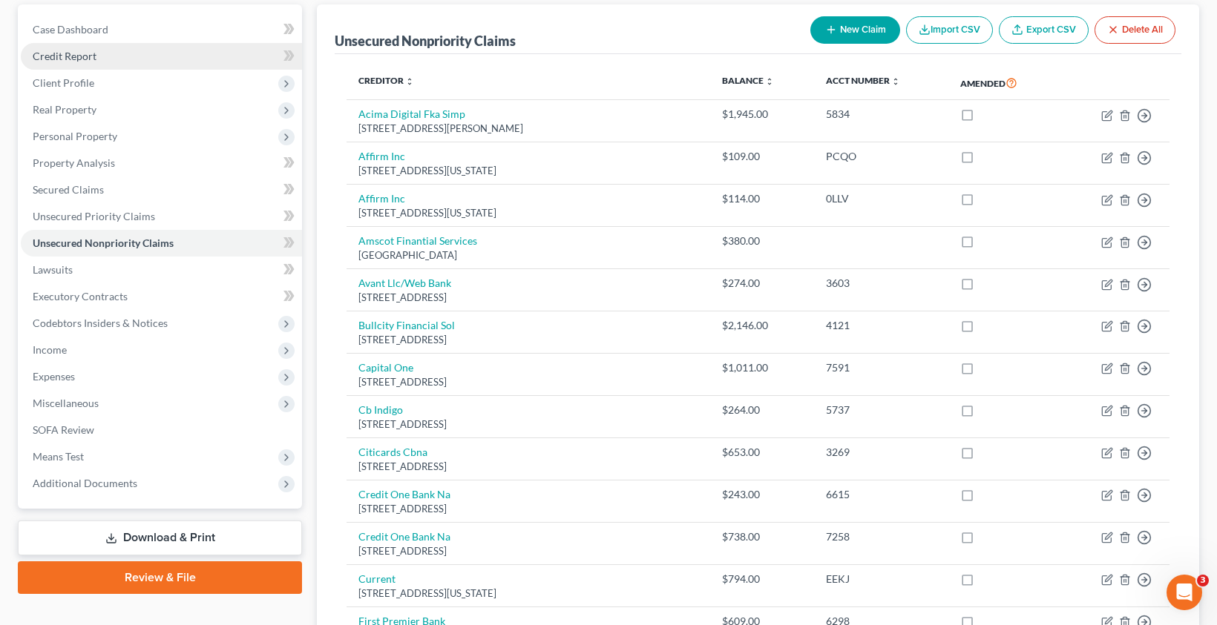
click at [71, 55] on span "Credit Report" at bounding box center [65, 56] width 64 height 13
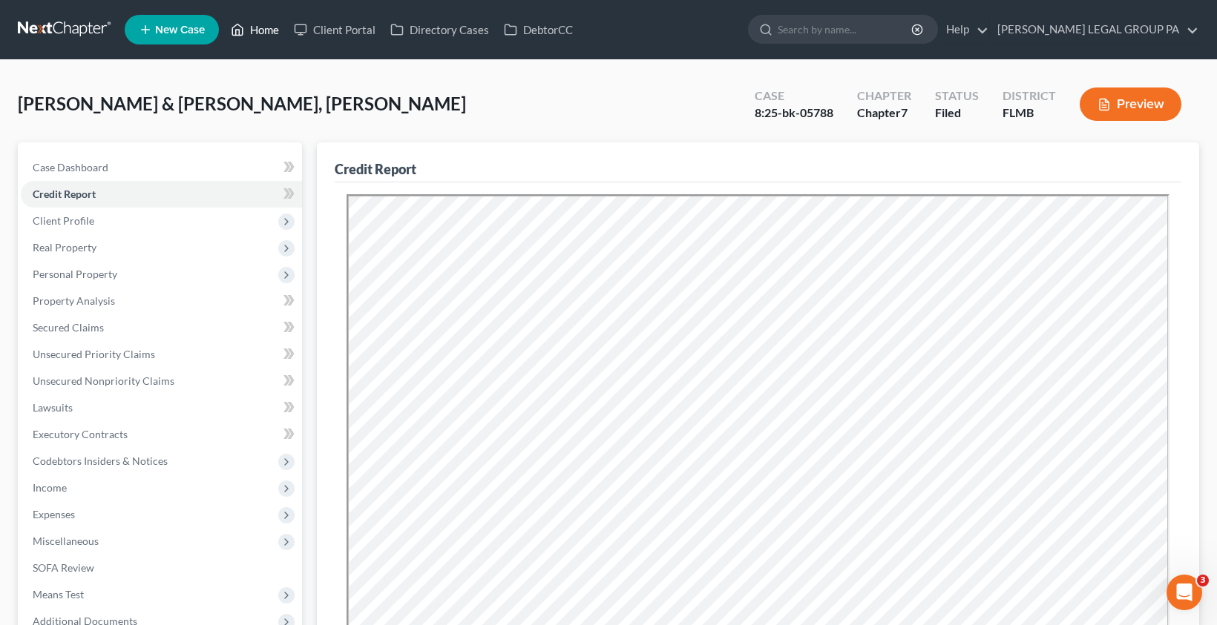
click at [261, 16] on link "Home" at bounding box center [254, 29] width 63 height 27
click at [263, 30] on link "Home" at bounding box center [254, 29] width 63 height 27
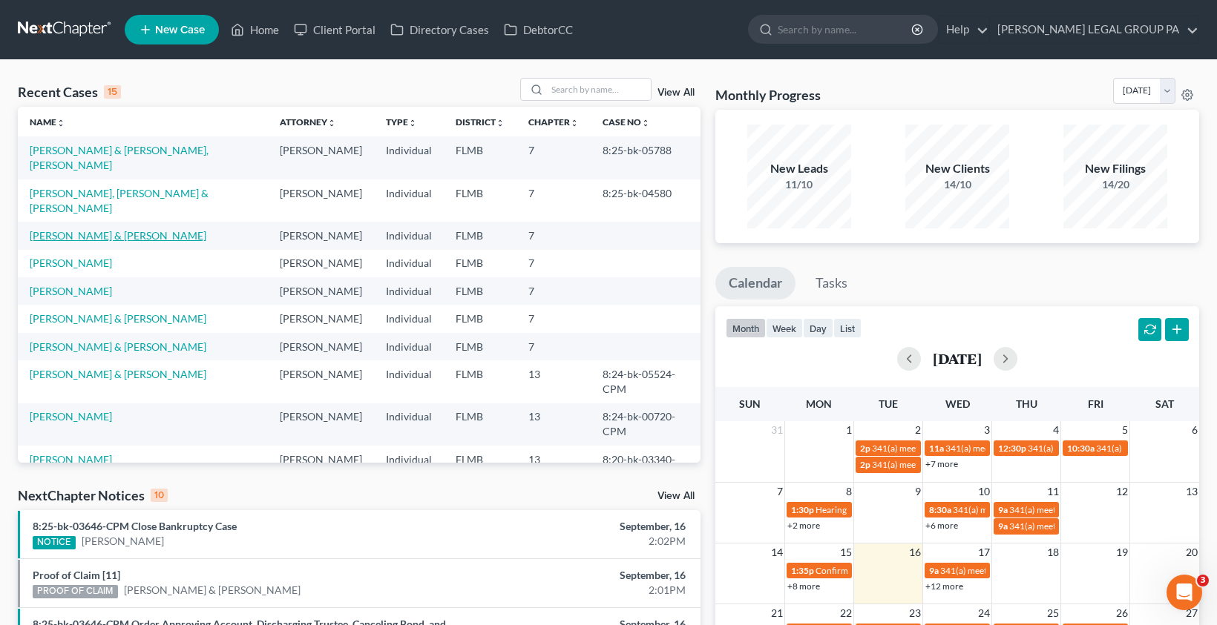
click at [96, 229] on link "[PERSON_NAME] & [PERSON_NAME]" at bounding box center [118, 235] width 177 height 13
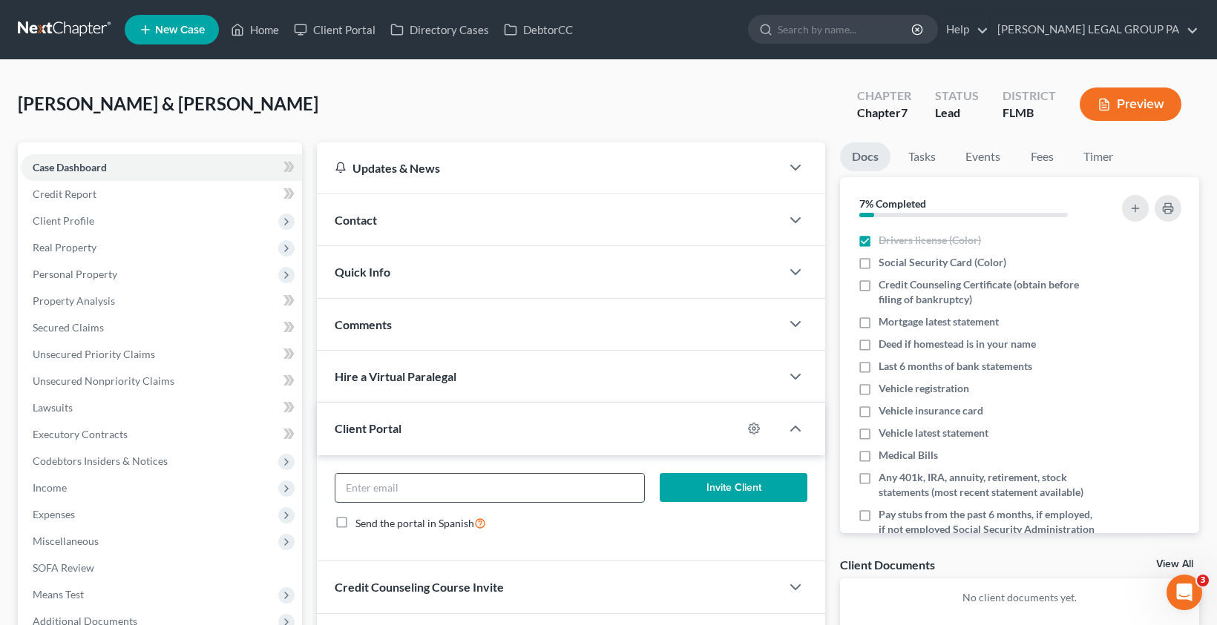
click at [410, 482] on input "email" at bounding box center [489, 488] width 309 height 28
paste input "cmullinsedd@outlook.com"
type input "cmullinsedd@outlook.com"
click at [704, 488] on button "Invite Client" at bounding box center [734, 488] width 148 height 30
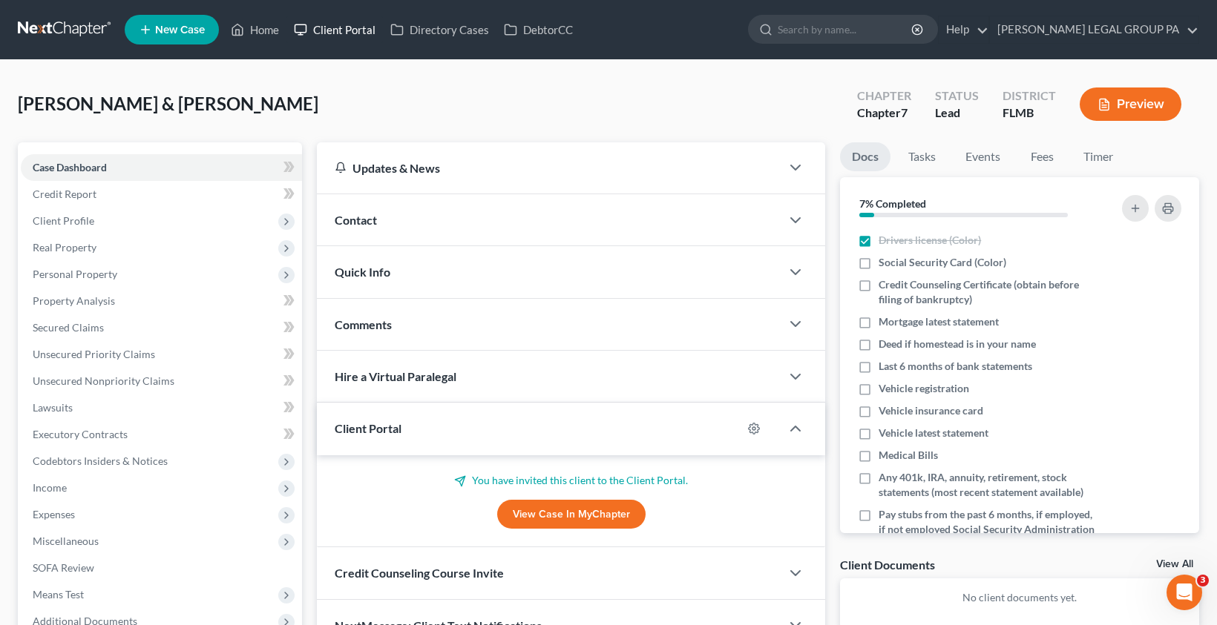
click at [329, 40] on link "Client Portal" at bounding box center [334, 29] width 96 height 27
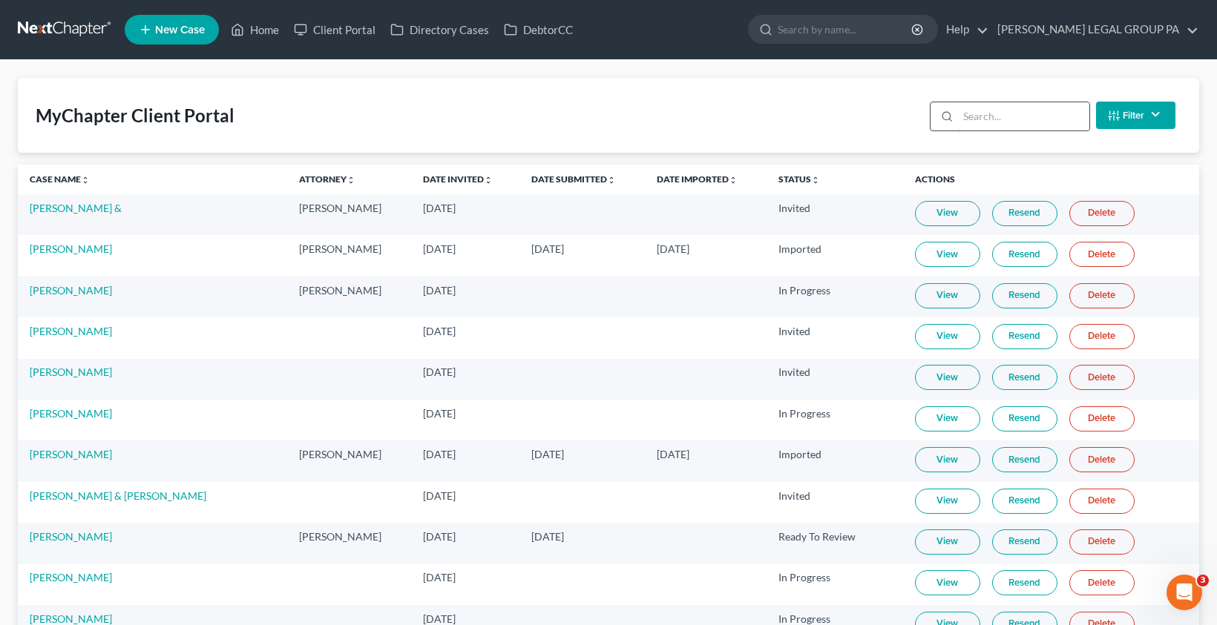
drag, startPoint x: 1003, startPoint y: 131, endPoint x: 1003, endPoint y: 116, distance: 15.6
click at [1003, 131] on div "Filter Status Filter... Invited In Progress Ready To Review Reviewed Imported S…" at bounding box center [1052, 115] width 257 height 39
click at [1002, 115] on input "search" at bounding box center [1023, 116] width 131 height 28
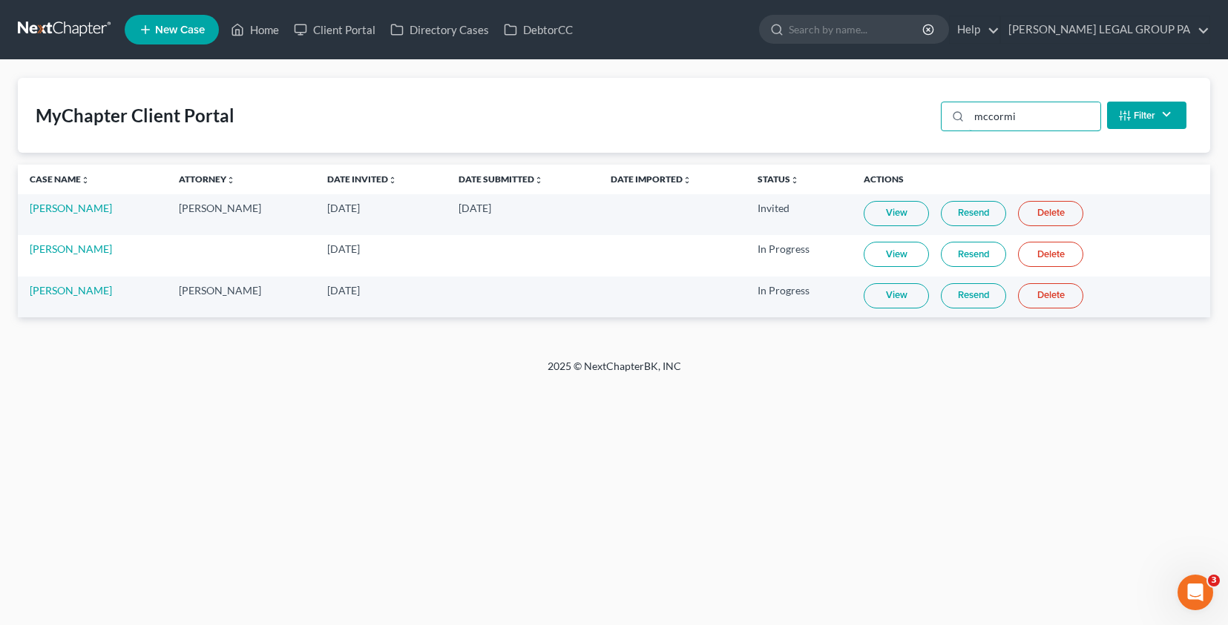
type input "mccormi"
click at [903, 299] on link "View" at bounding box center [896, 295] width 65 height 25
click at [262, 30] on link "Home" at bounding box center [254, 29] width 63 height 27
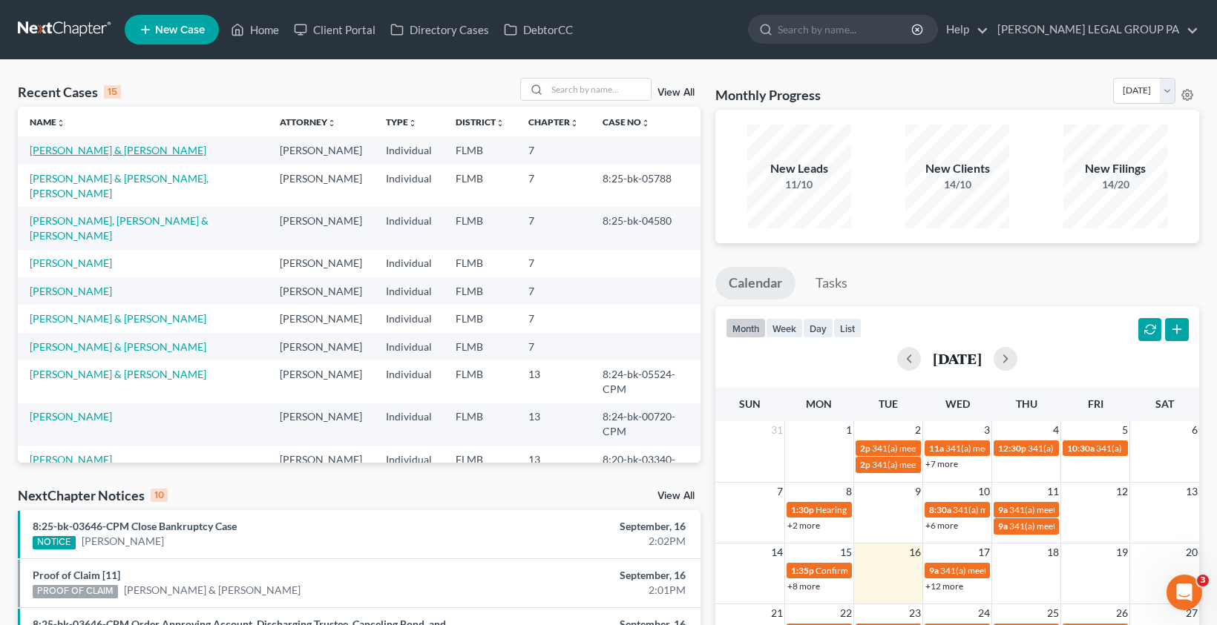
click at [105, 153] on link "[PERSON_NAME] & [PERSON_NAME]" at bounding box center [118, 150] width 177 height 13
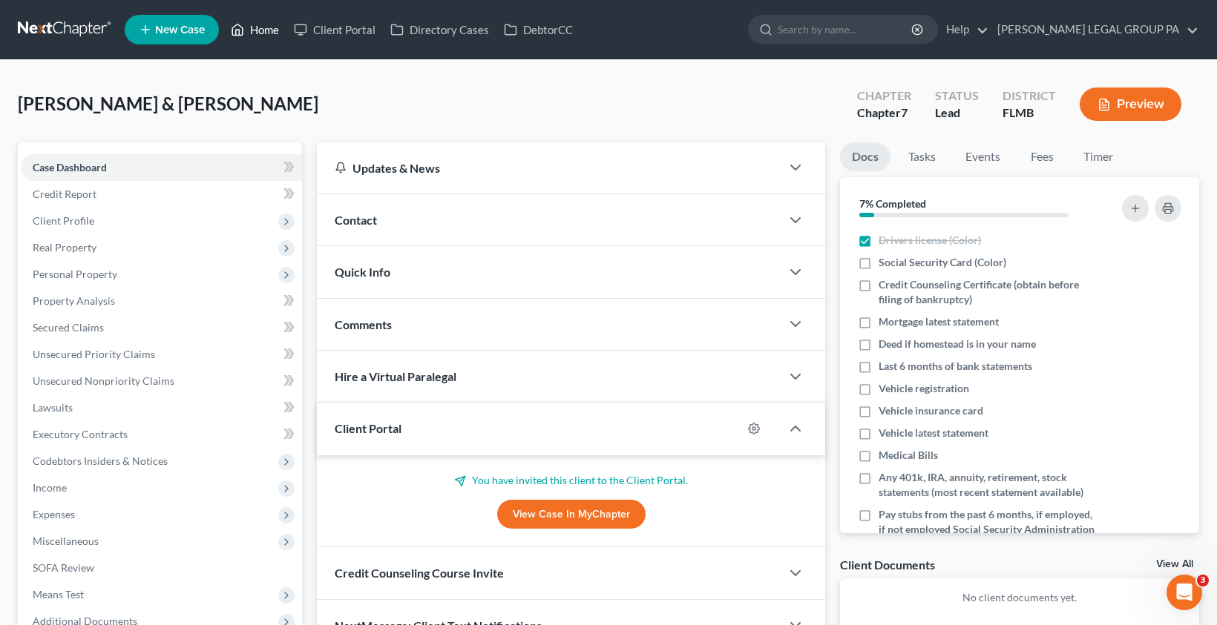
click at [261, 40] on link "Home" at bounding box center [254, 29] width 63 height 27
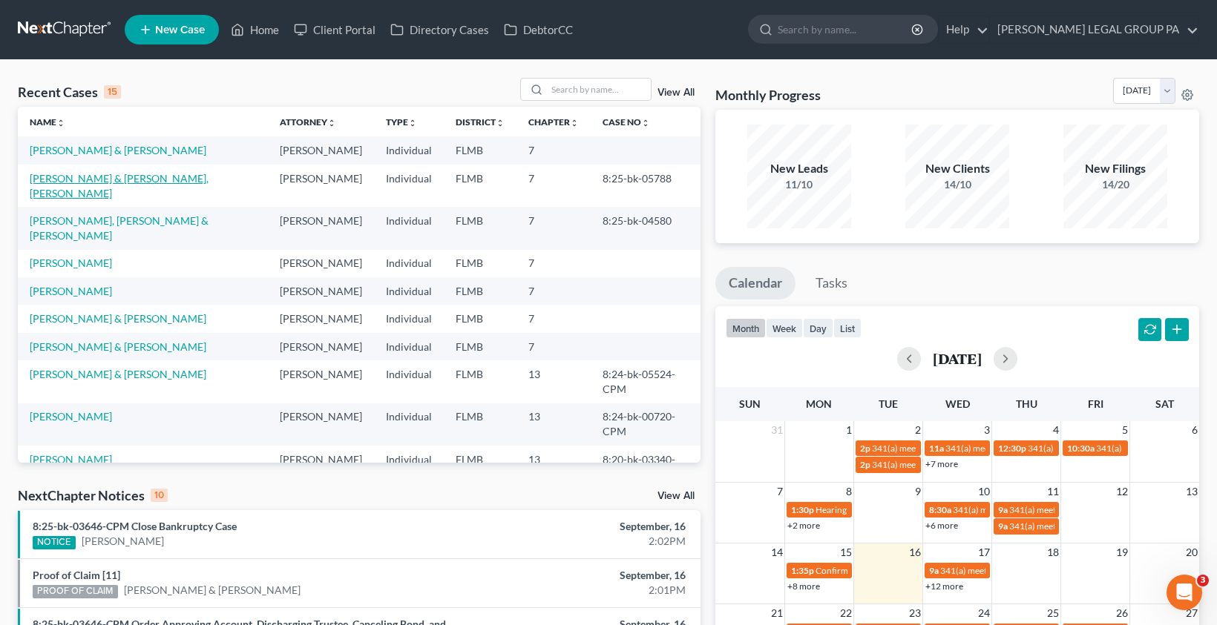
click at [111, 175] on link "[PERSON_NAME] & [PERSON_NAME], [PERSON_NAME]" at bounding box center [119, 185] width 179 height 27
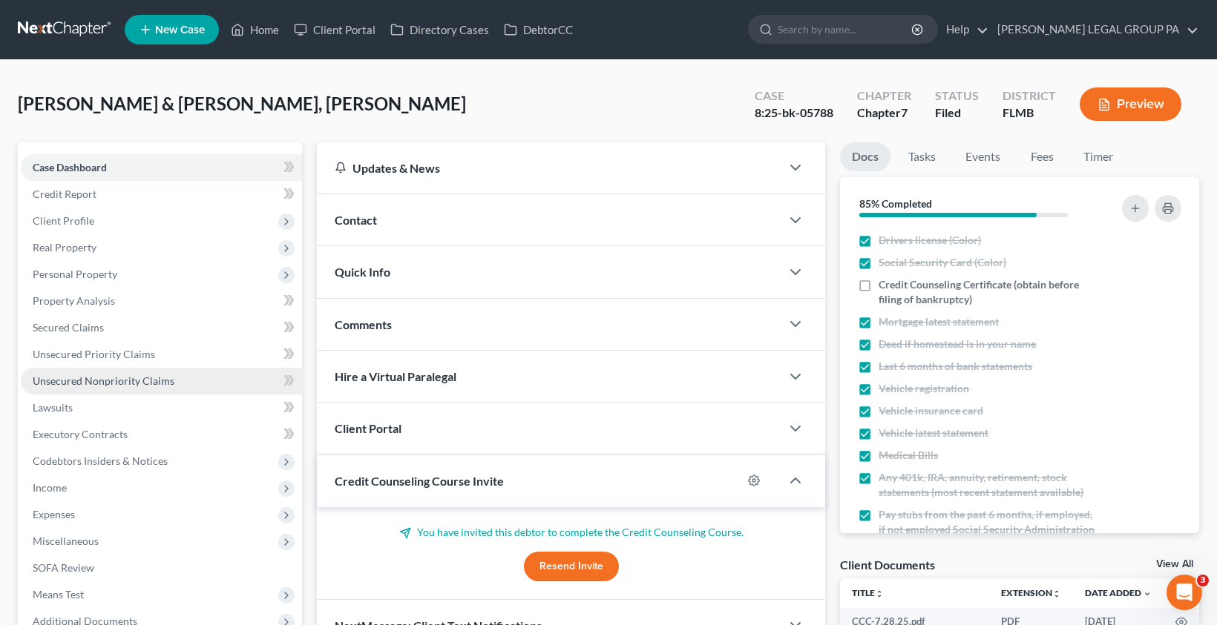
click at [134, 377] on span "Unsecured Nonpriority Claims" at bounding box center [104, 381] width 142 height 13
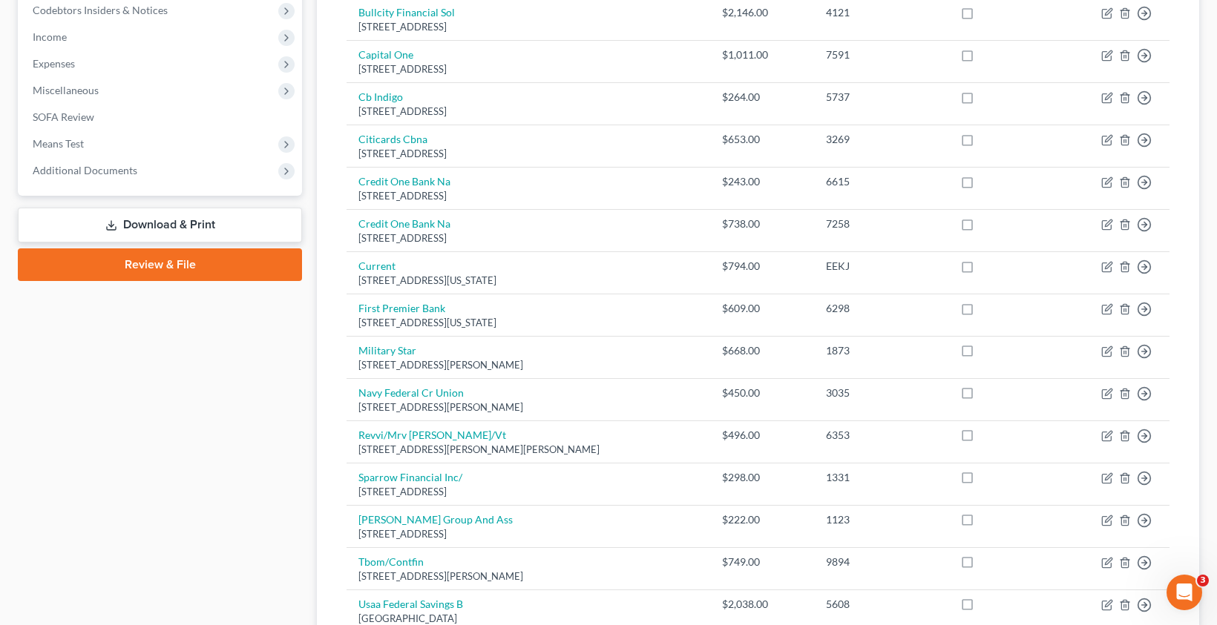
scroll to position [453, 0]
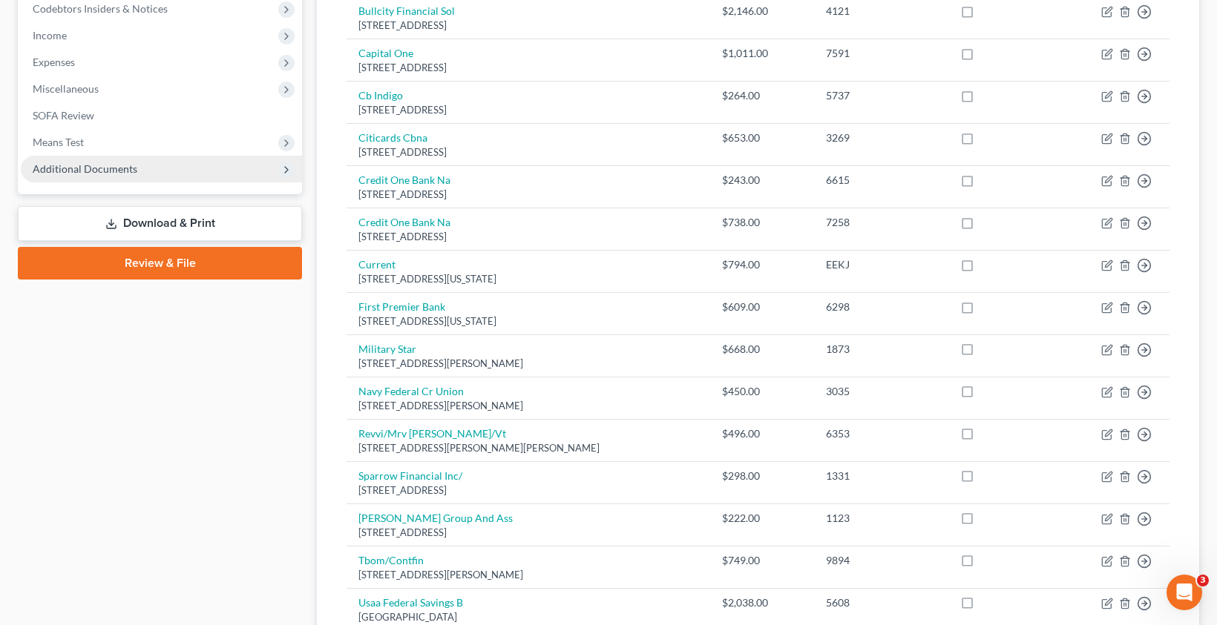
click at [105, 162] on span "Additional Documents" at bounding box center [85, 168] width 105 height 13
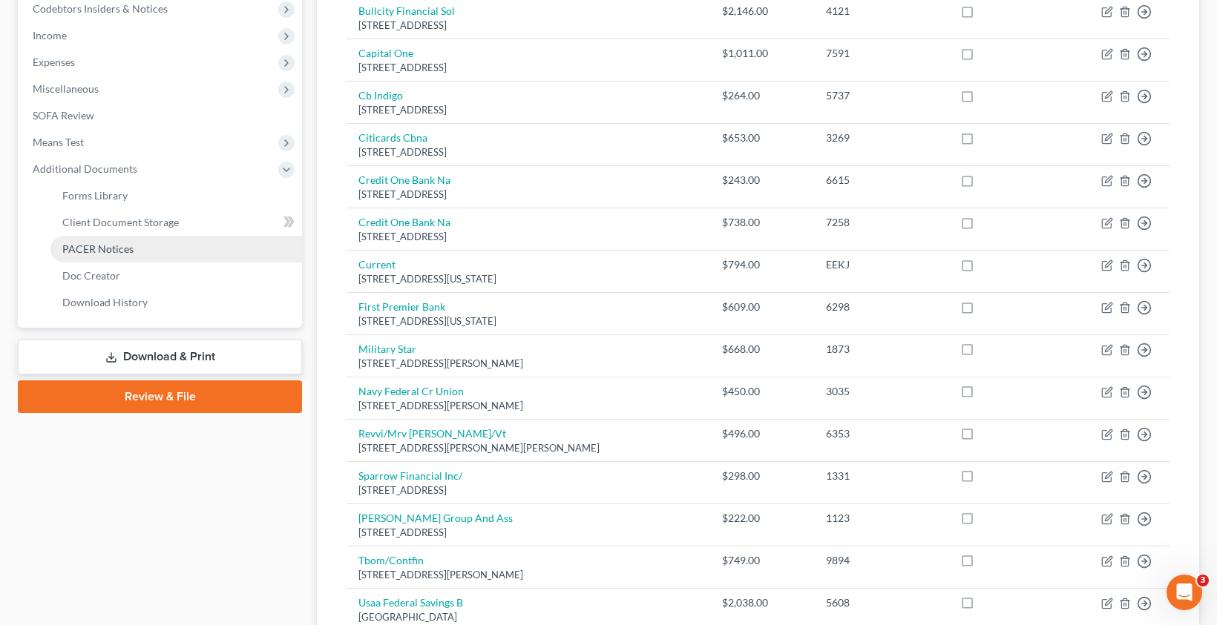
click at [101, 256] on link "PACER Notices" at bounding box center [176, 249] width 252 height 27
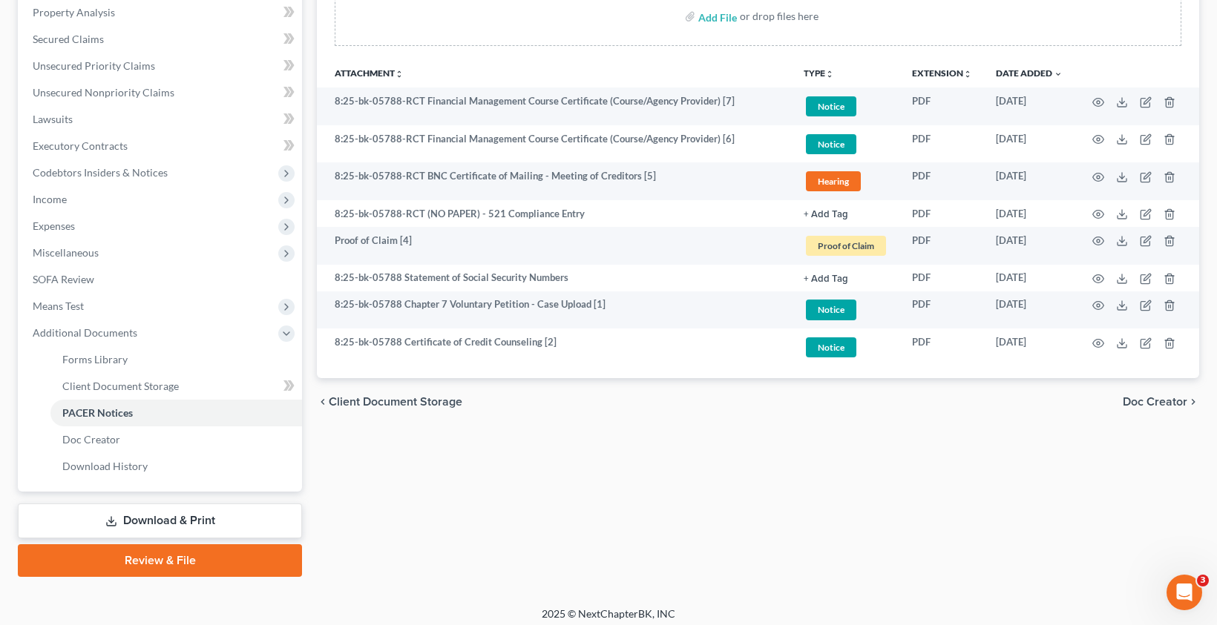
scroll to position [297, 0]
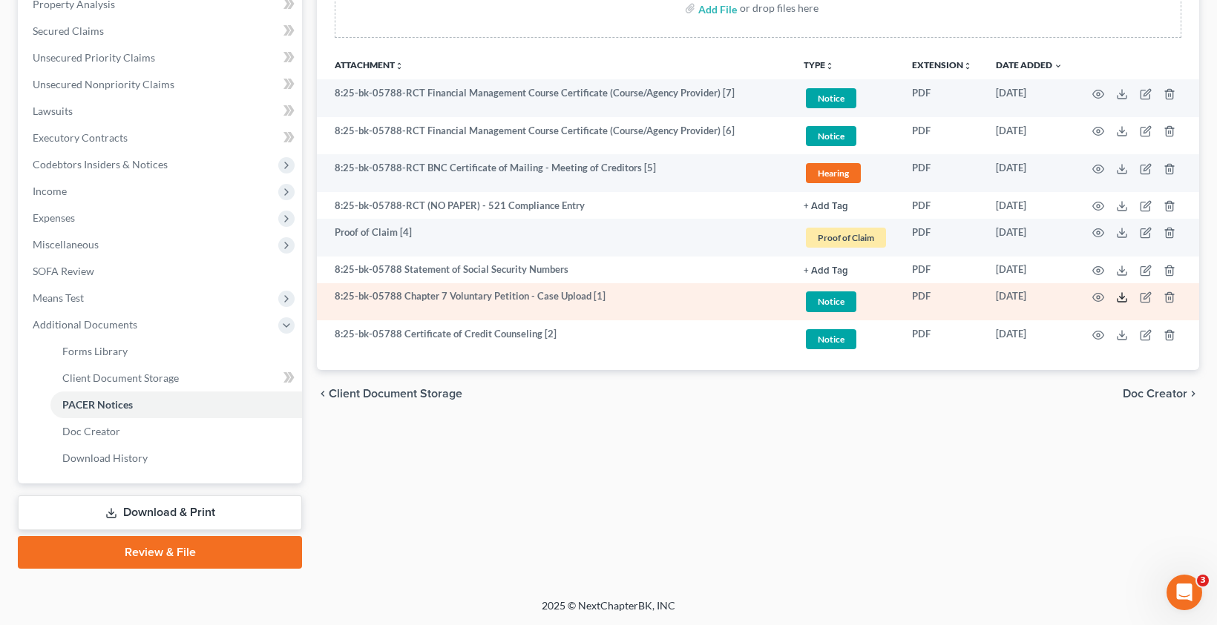
click at [1122, 296] on line at bounding box center [1122, 296] width 0 height 6
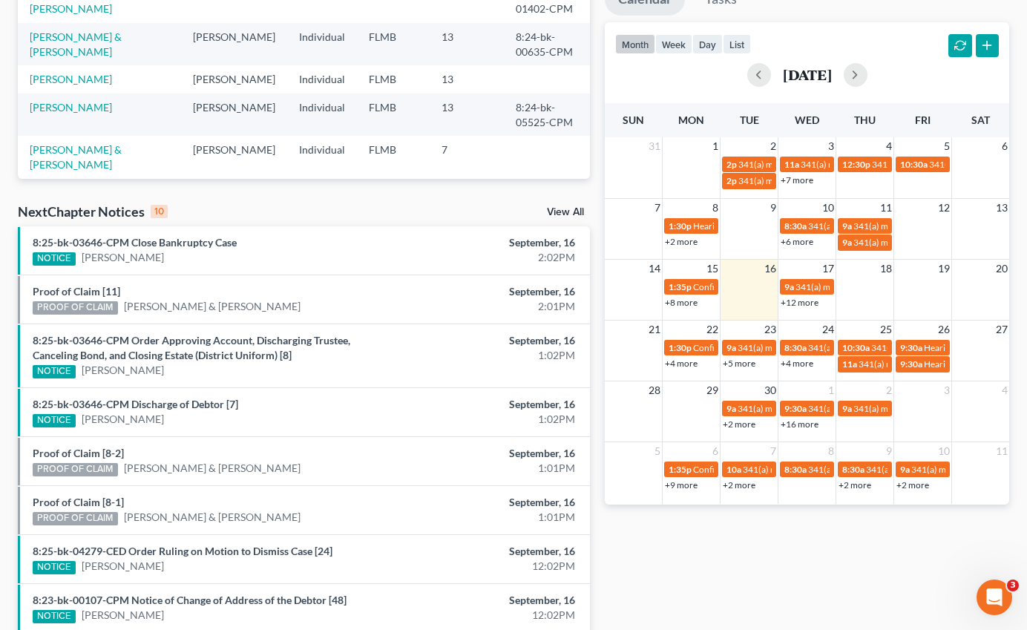
scroll to position [453, 0]
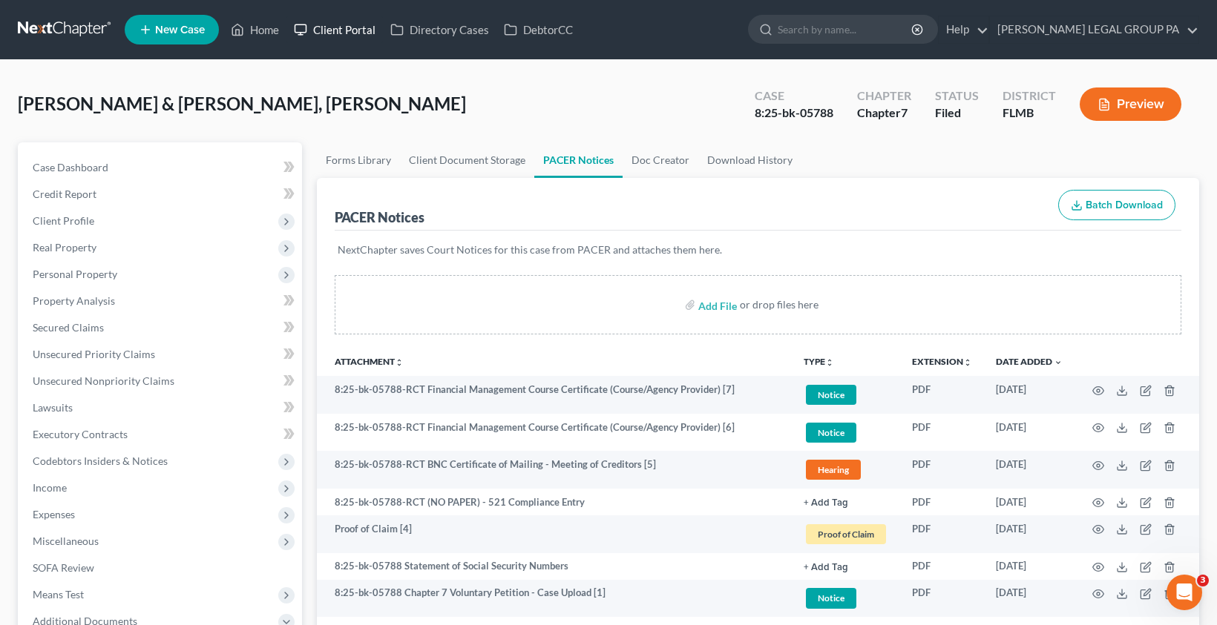
click at [323, 28] on link "Client Portal" at bounding box center [334, 29] width 96 height 27
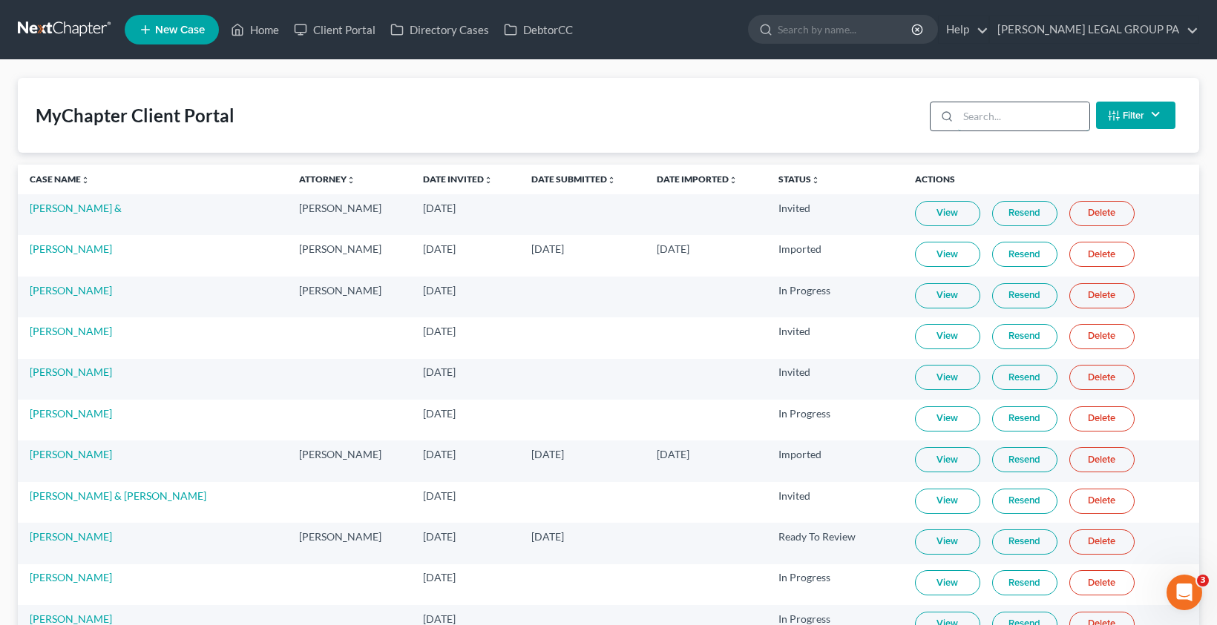
click at [962, 125] on input "search" at bounding box center [1023, 116] width 131 height 28
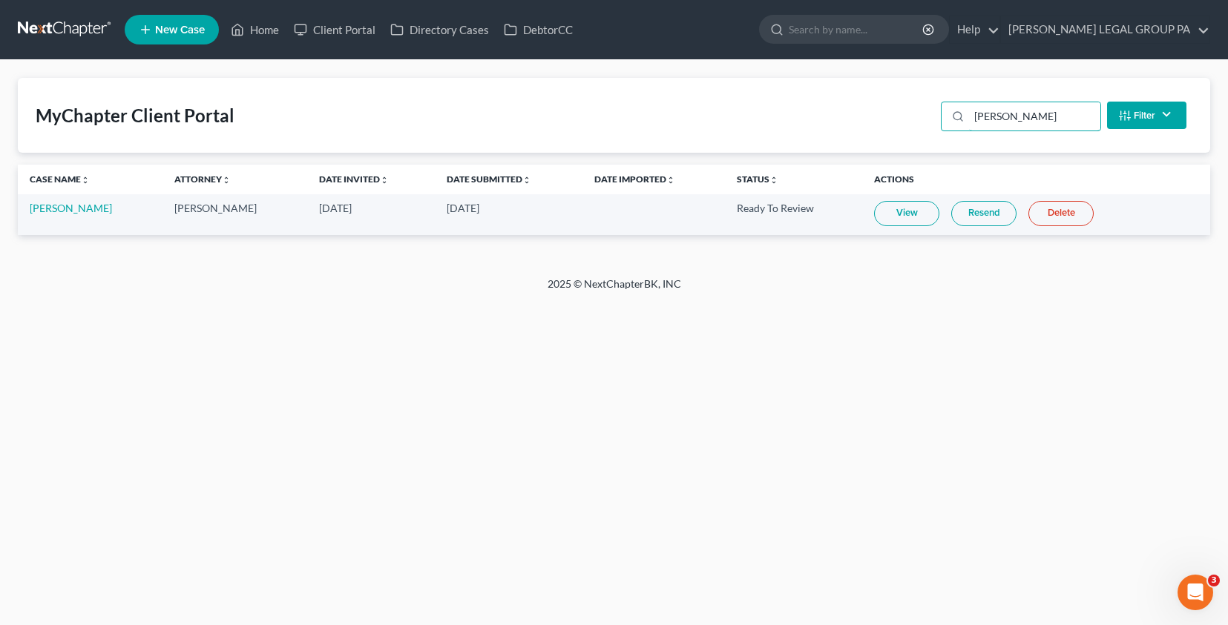
type input "mullin"
click at [912, 213] on link "View" at bounding box center [906, 213] width 65 height 25
click at [250, 23] on link "Home" at bounding box center [254, 29] width 63 height 27
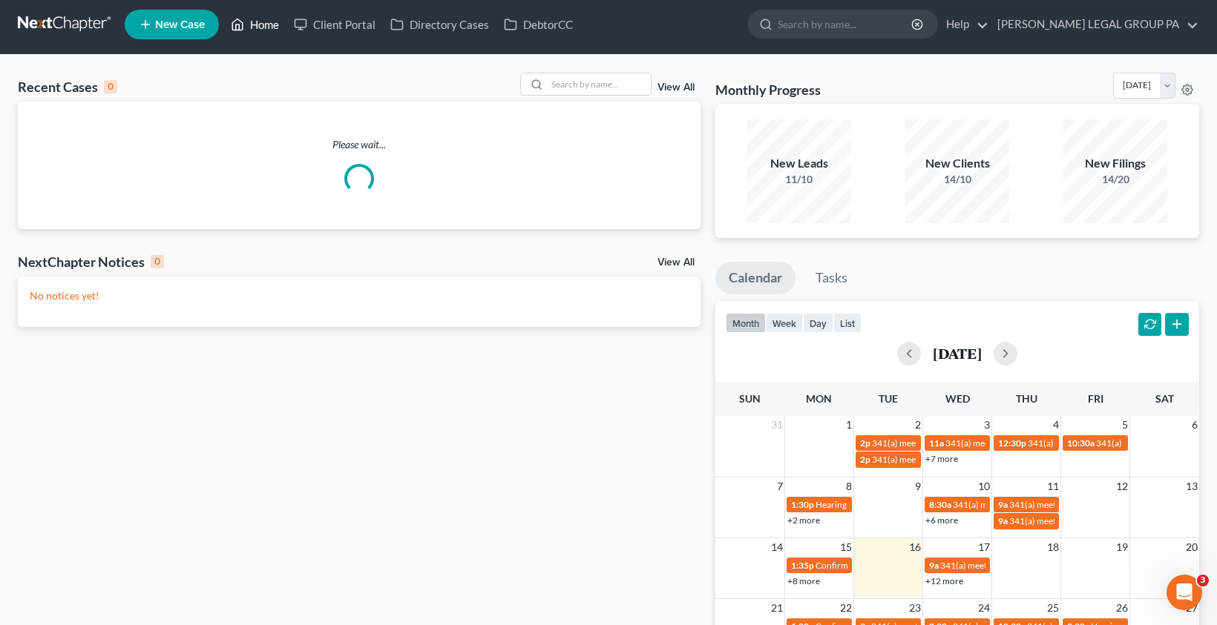
scroll to position [19, 0]
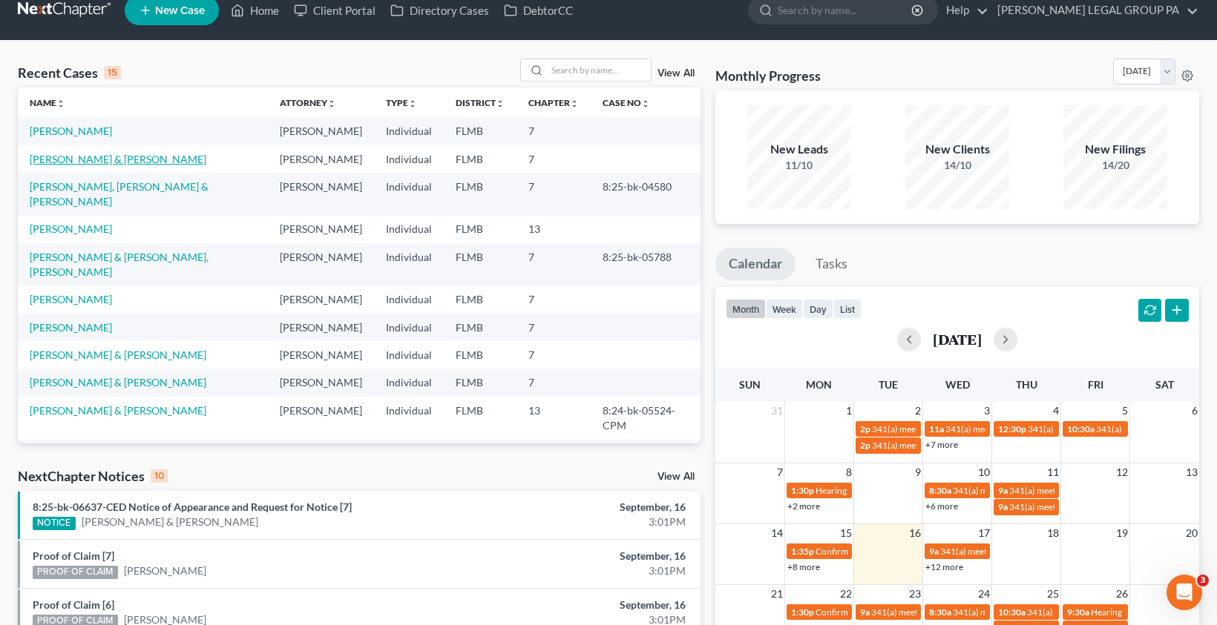
click at [105, 153] on link "[PERSON_NAME] & [PERSON_NAME]" at bounding box center [118, 159] width 177 height 13
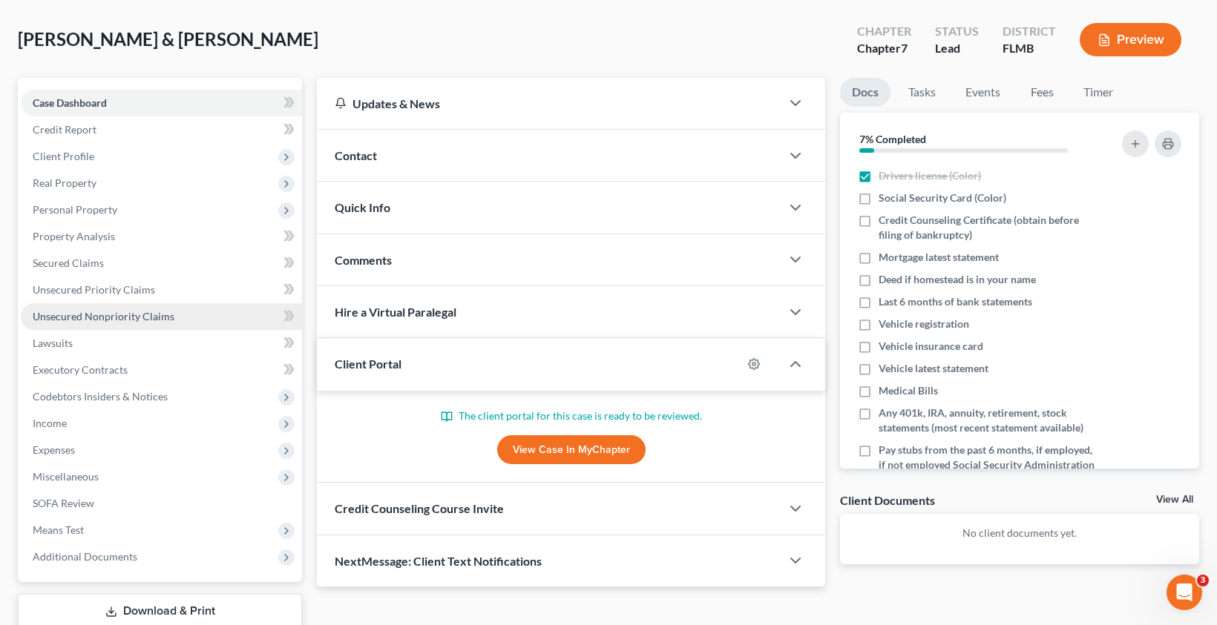
scroll to position [163, 0]
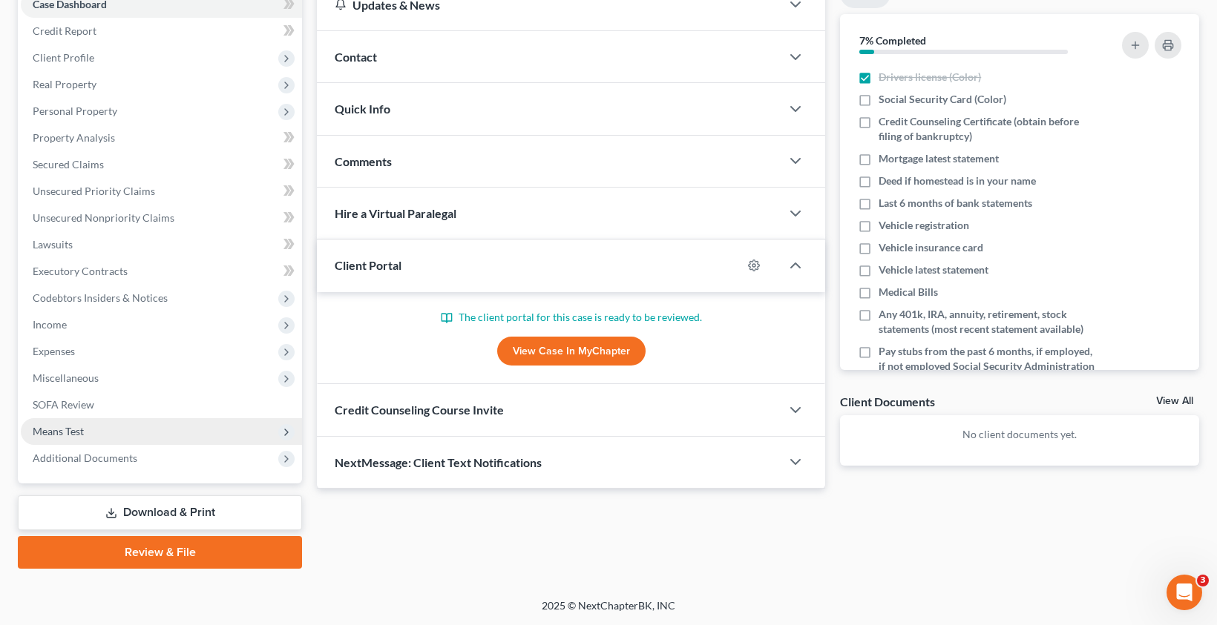
click at [85, 441] on span "Means Test" at bounding box center [161, 431] width 281 height 27
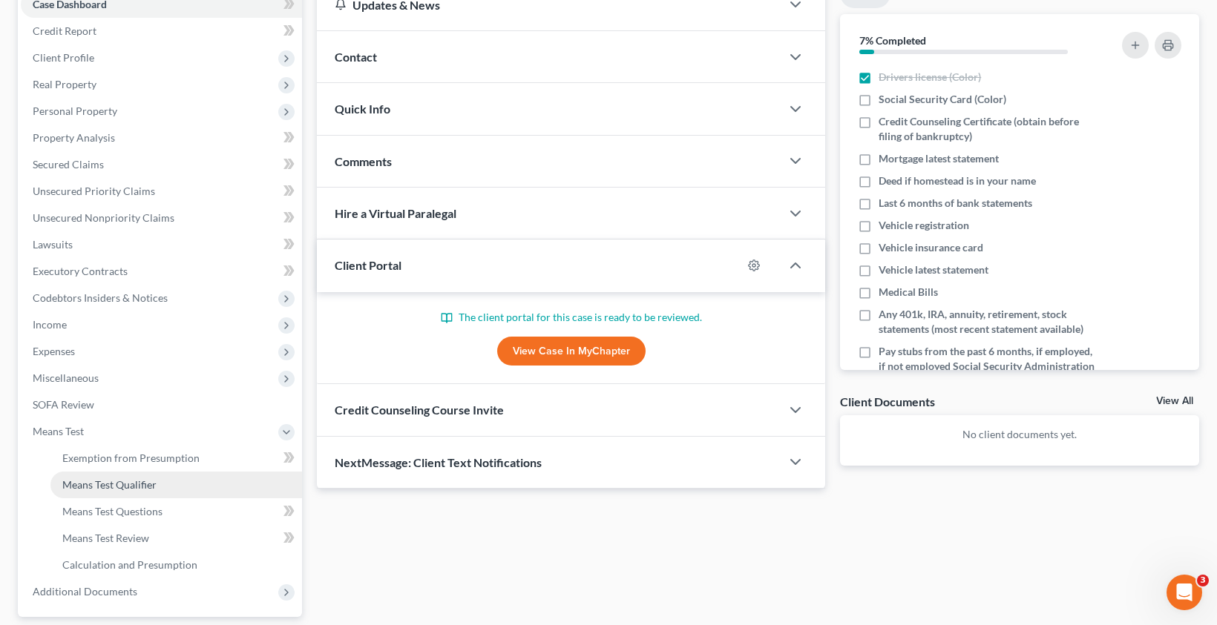
click at [130, 493] on link "Means Test Qualifier" at bounding box center [176, 485] width 252 height 27
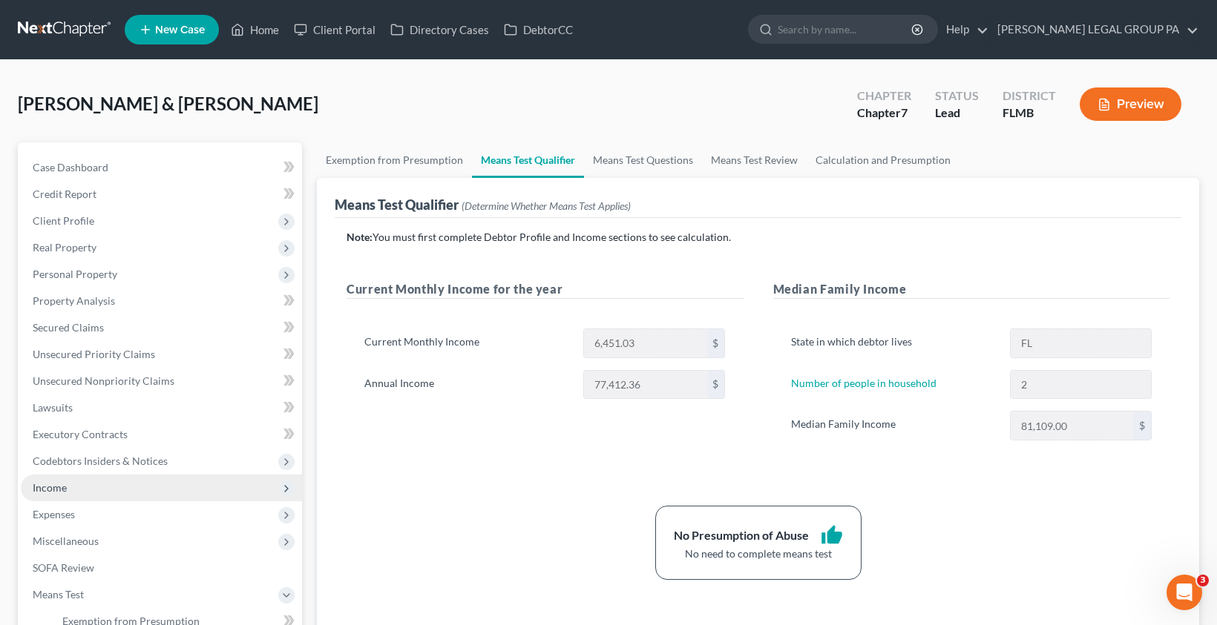
click at [68, 493] on span "Income" at bounding box center [161, 488] width 281 height 27
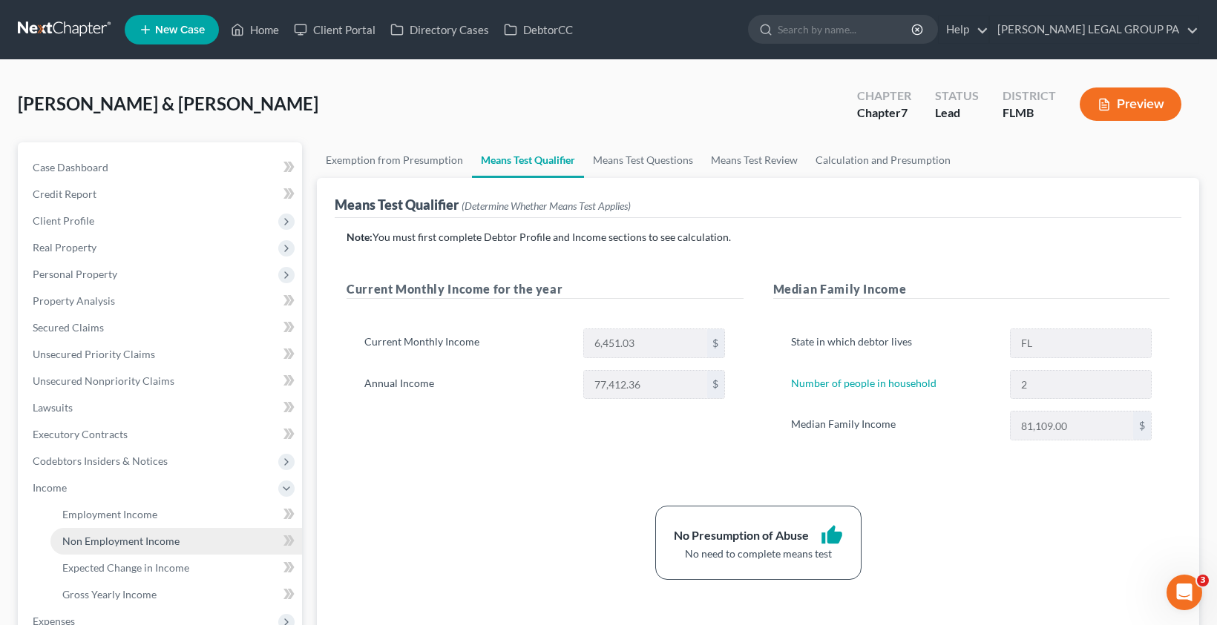
click at [99, 536] on span "Non Employment Income" at bounding box center [120, 541] width 117 height 13
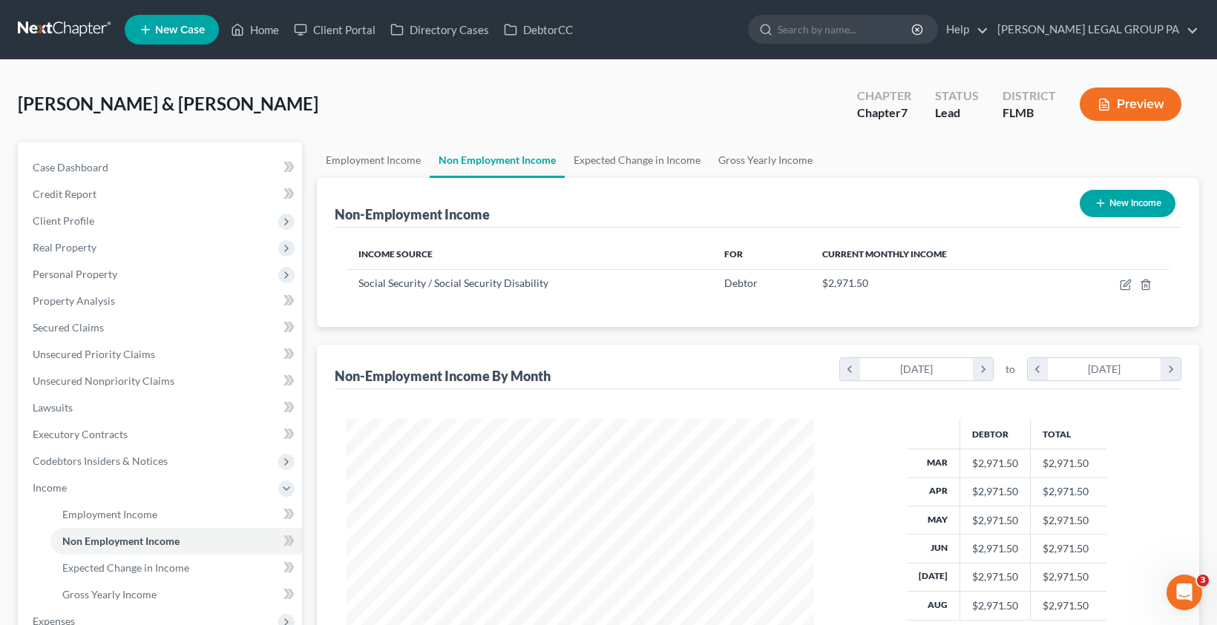
scroll to position [266, 498]
click at [53, 485] on span "Income" at bounding box center [50, 488] width 34 height 13
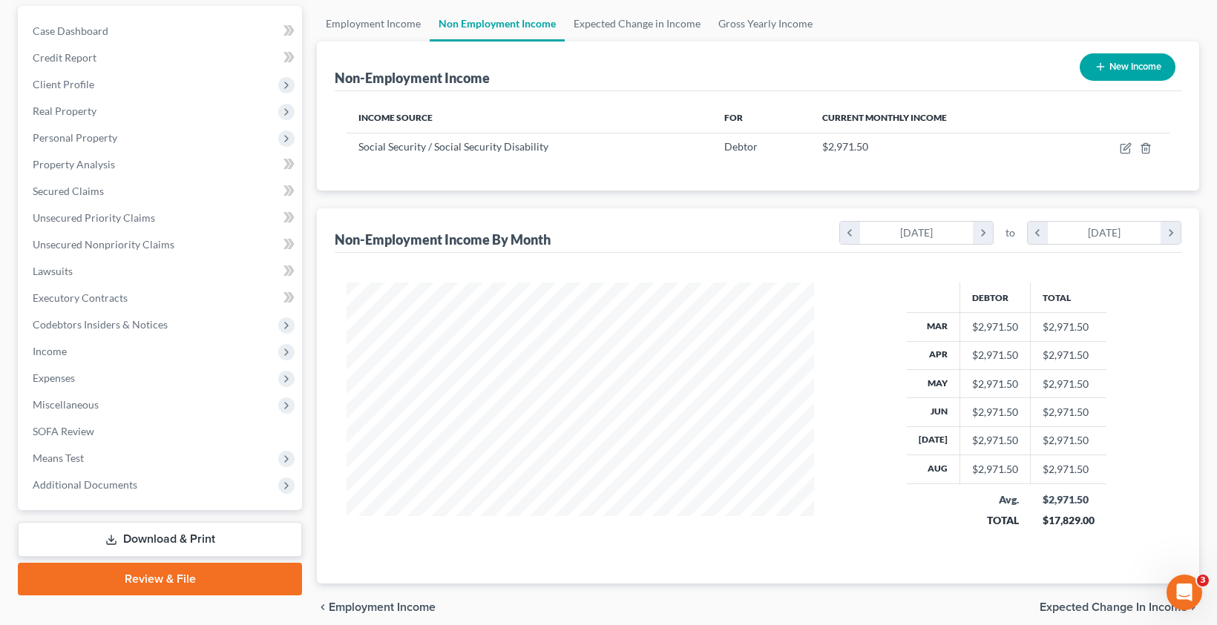
scroll to position [139, 0]
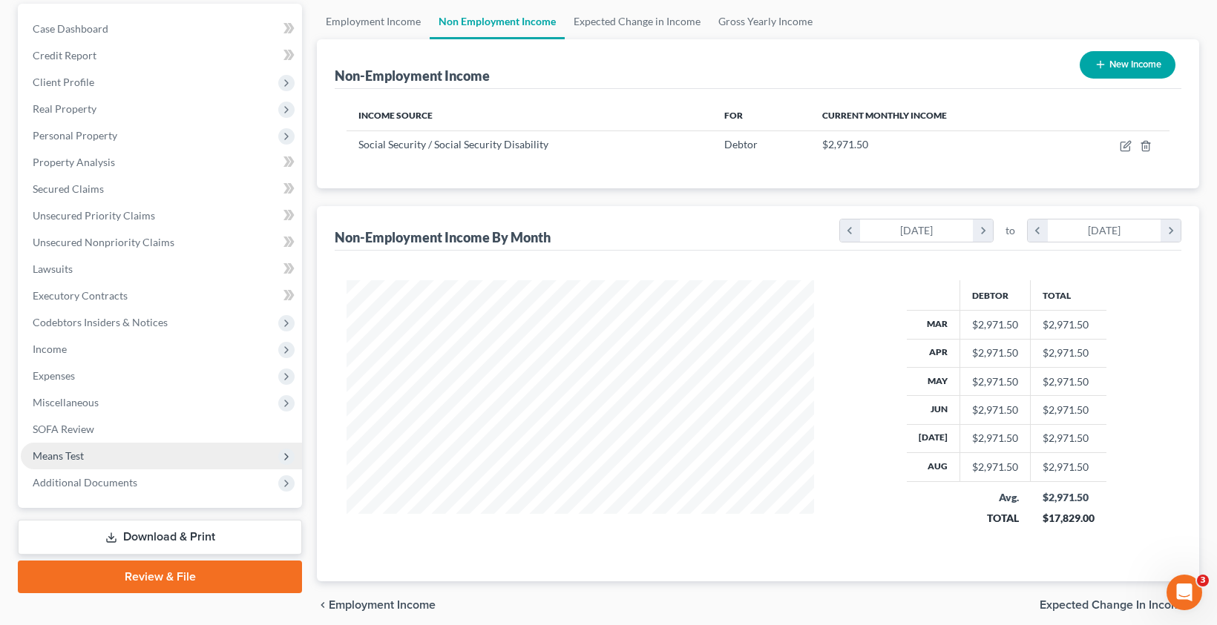
click at [60, 465] on span "Means Test" at bounding box center [161, 456] width 281 height 27
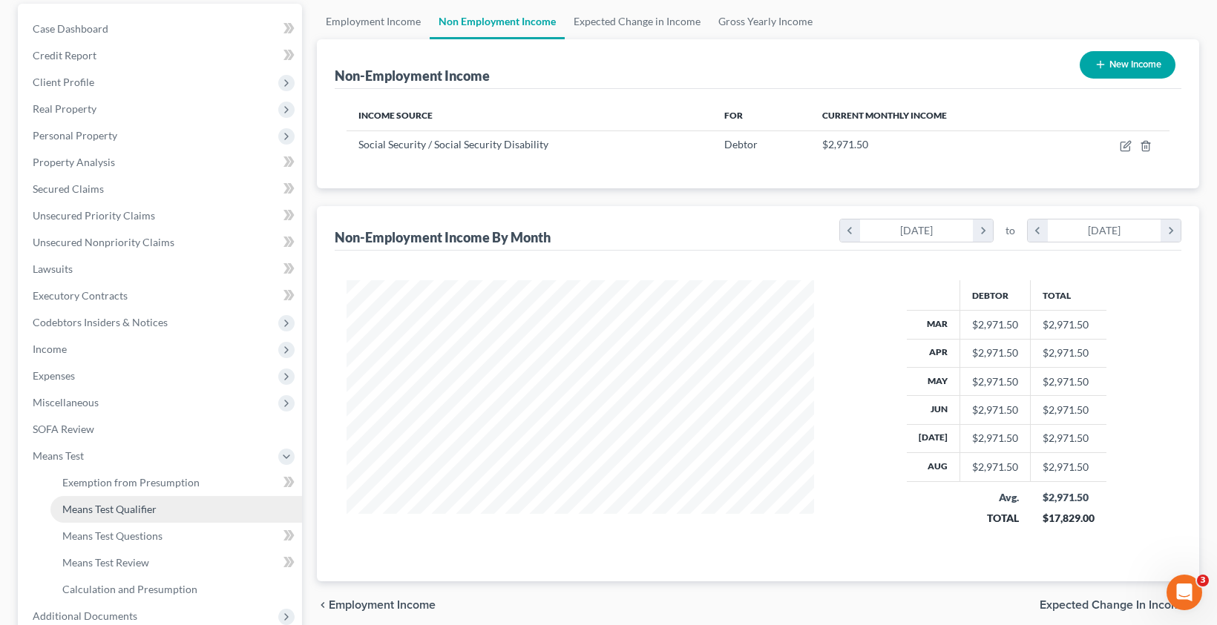
click at [103, 512] on span "Means Test Qualifier" at bounding box center [109, 509] width 94 height 13
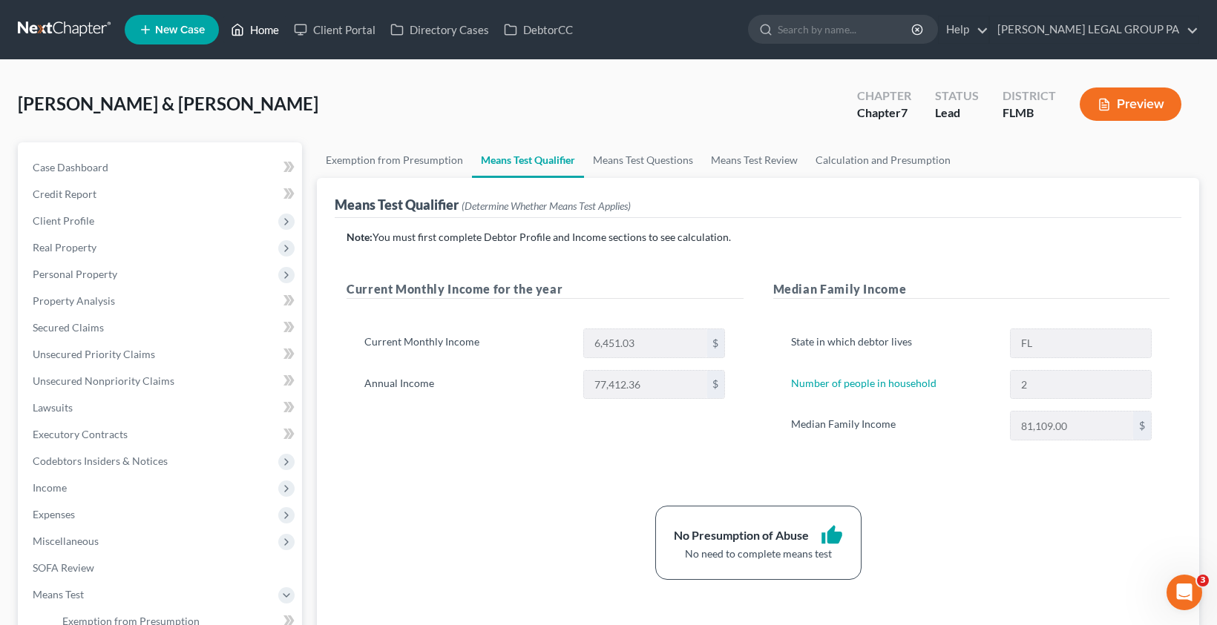
click at [266, 32] on link "Home" at bounding box center [254, 29] width 63 height 27
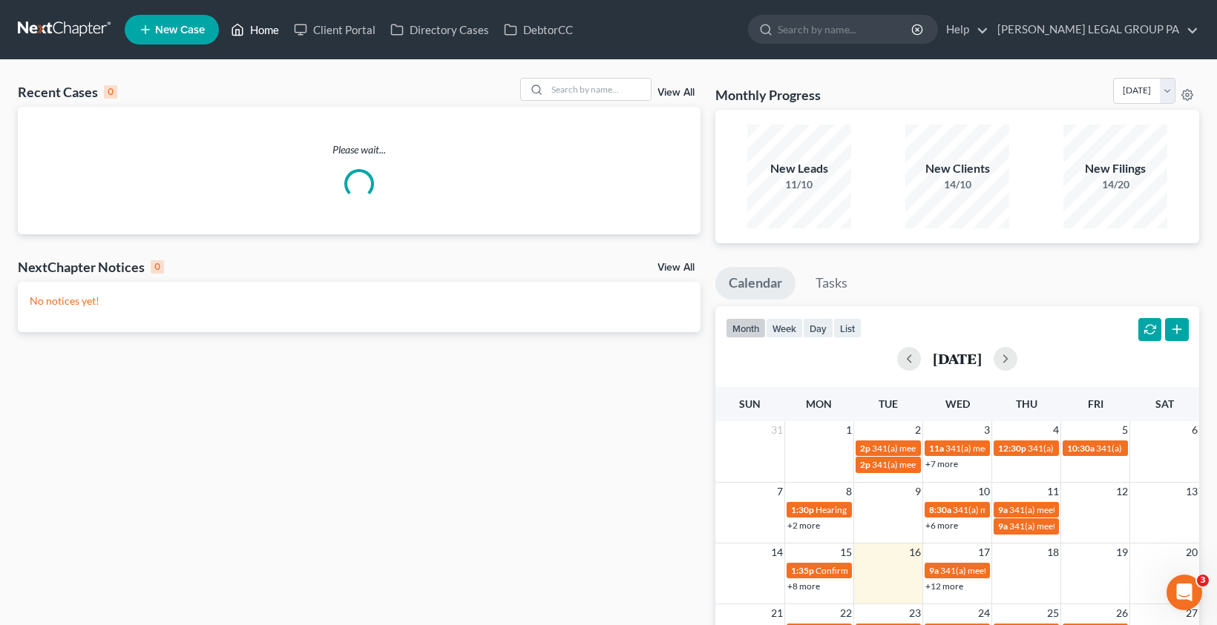
click at [259, 34] on link "Home" at bounding box center [254, 29] width 63 height 27
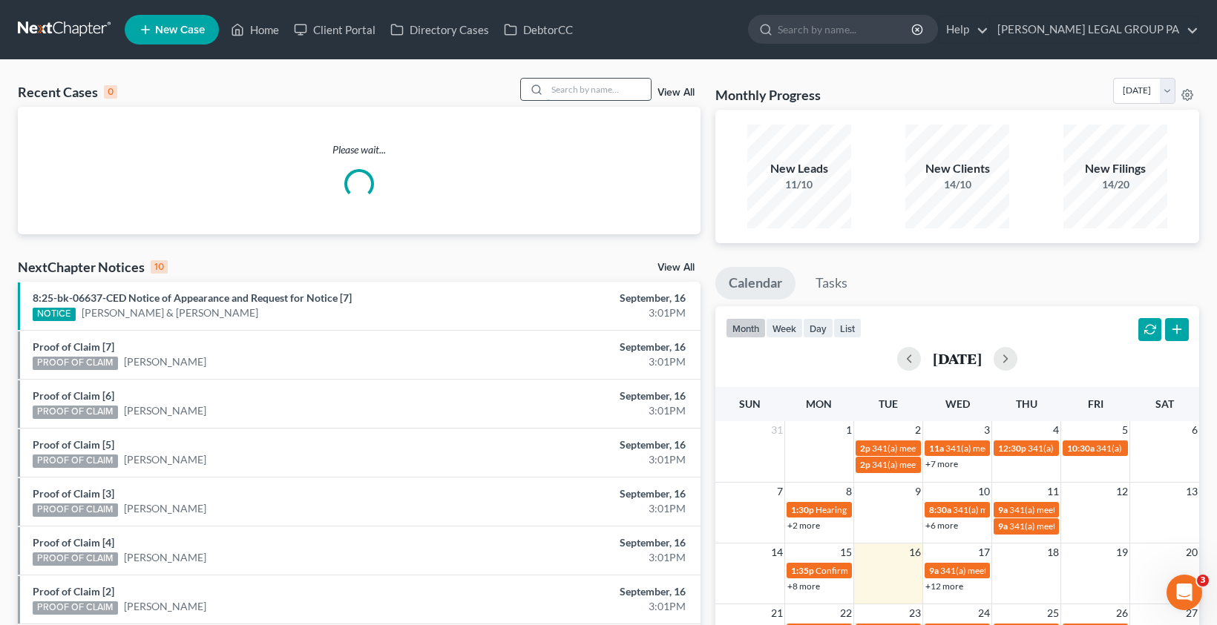
click at [579, 97] on input "search" at bounding box center [599, 90] width 104 height 22
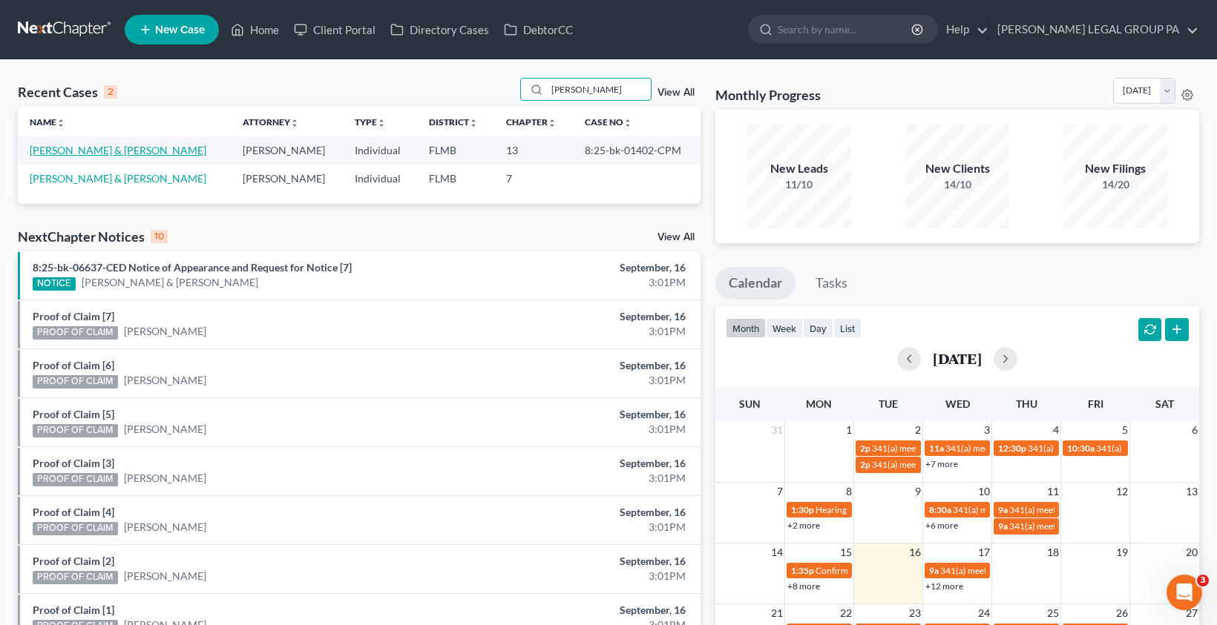
type input "harrison"
click at [93, 151] on link "[PERSON_NAME] & [PERSON_NAME]" at bounding box center [118, 150] width 177 height 13
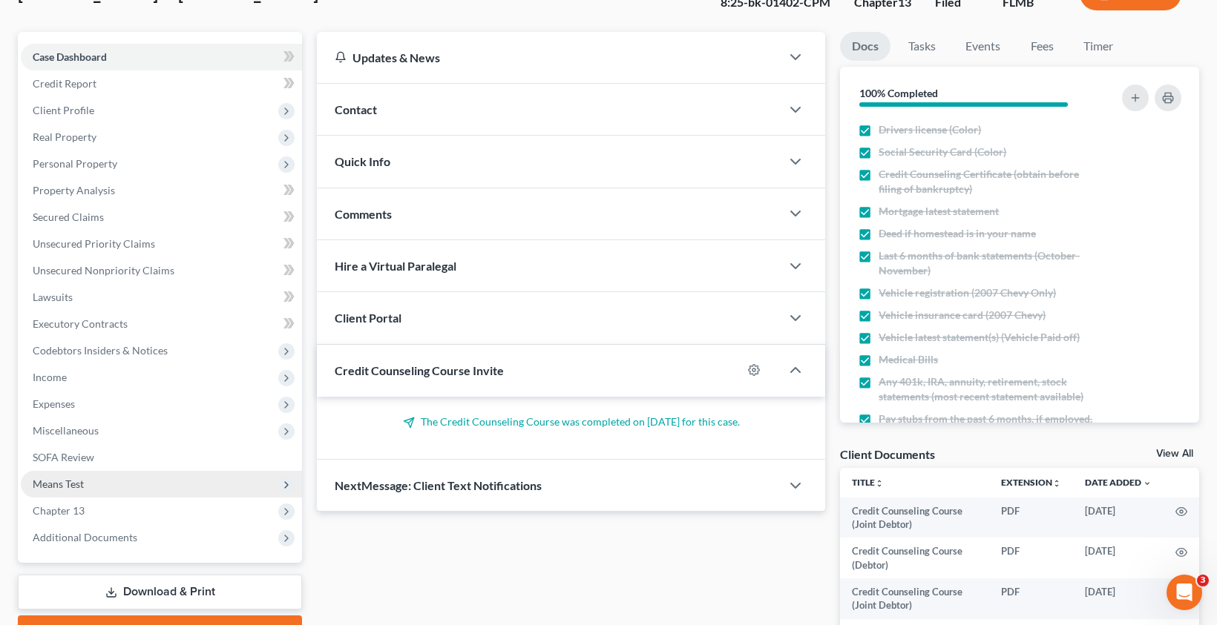
scroll to position [128, 0]
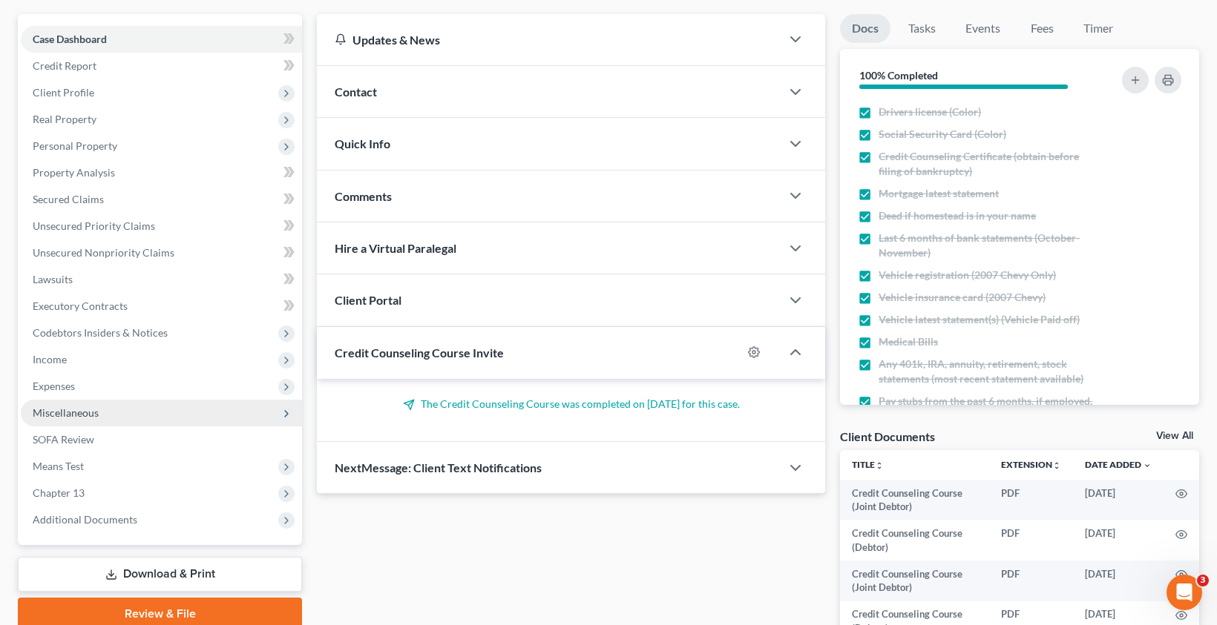
click at [67, 410] on span "Miscellaneous" at bounding box center [66, 413] width 66 height 13
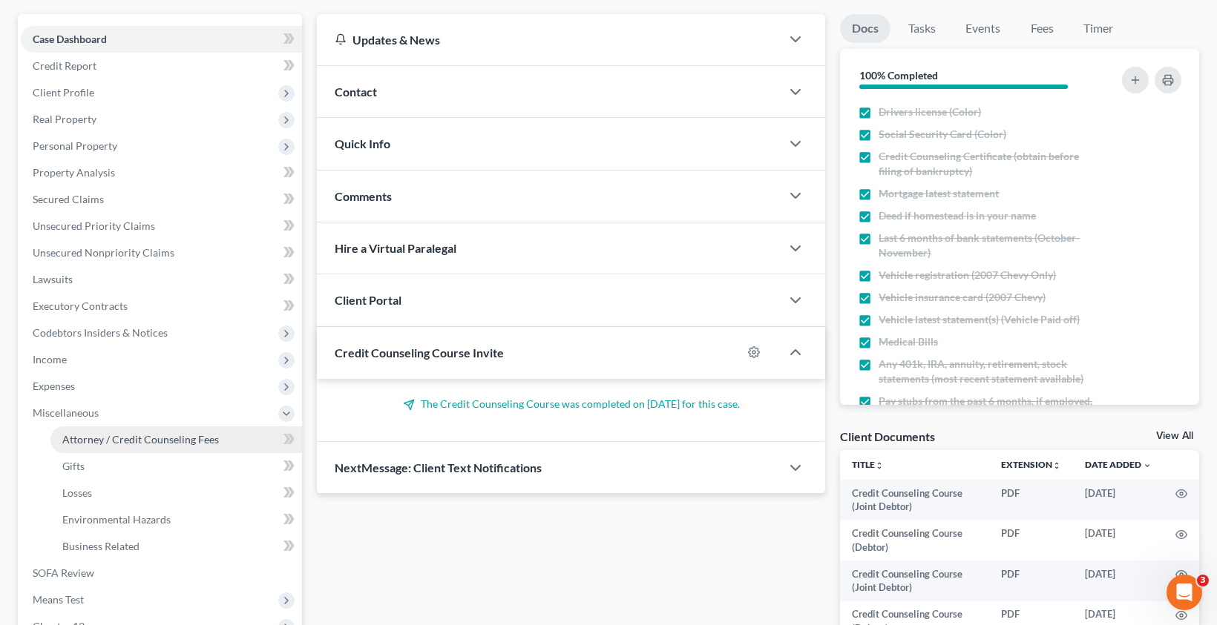
click at [114, 445] on span "Attorney / Credit Counseling Fees" at bounding box center [140, 439] width 157 height 13
select select "0"
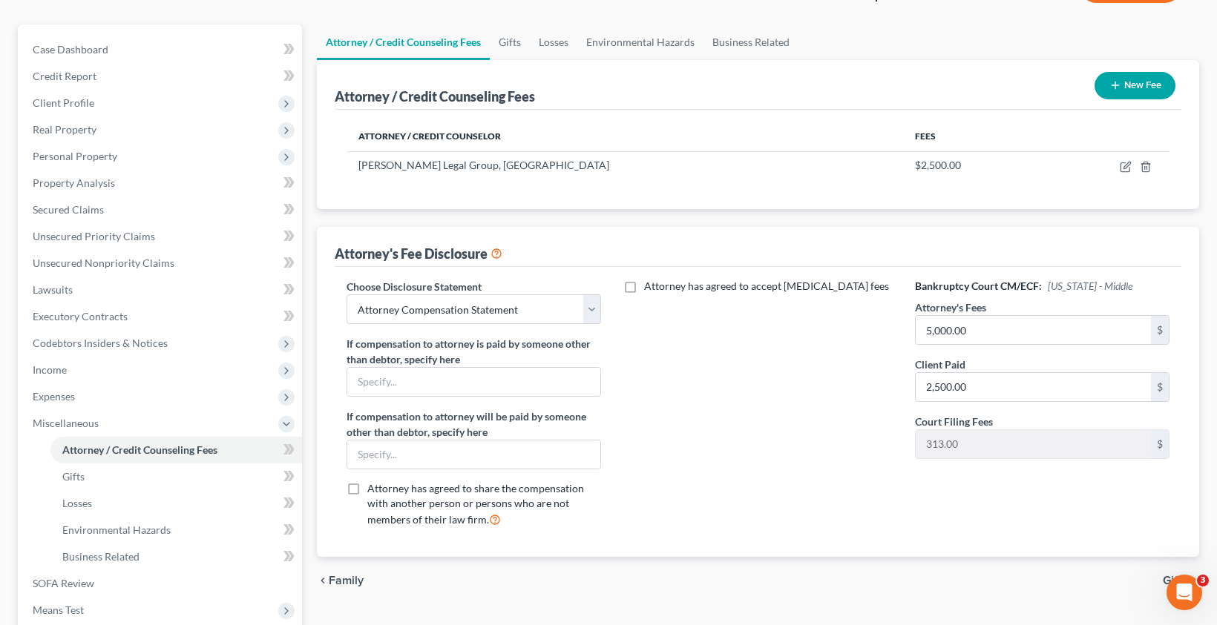
scroll to position [125, 0]
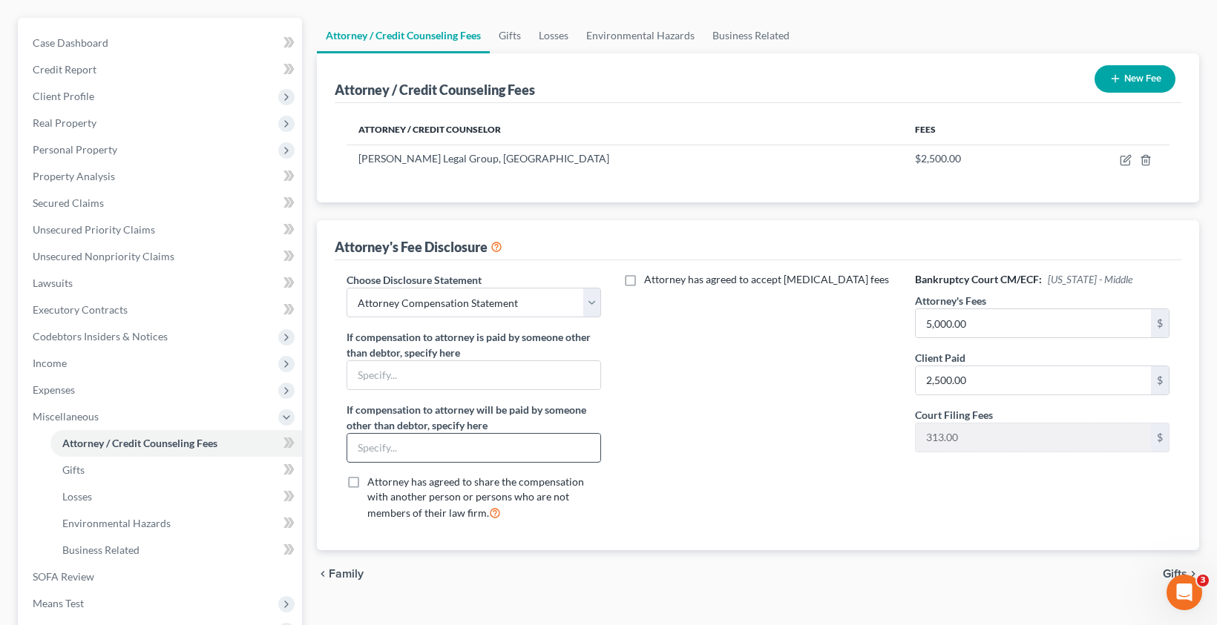
drag, startPoint x: 389, startPoint y: 464, endPoint x: 385, endPoint y: 444, distance: 19.6
click at [389, 463] on div "Choose Disclosure Statement Select Attorney Compensation Statement If compensat…" at bounding box center [474, 402] width 284 height 260
click at [385, 444] on input "text" at bounding box center [473, 448] width 253 height 28
type input "$50 Monthly Monitoring Fee payable upon Confirmation"
click at [684, 419] on div "Attorney has agreed to accept retainer fees" at bounding box center [758, 402] width 284 height 260
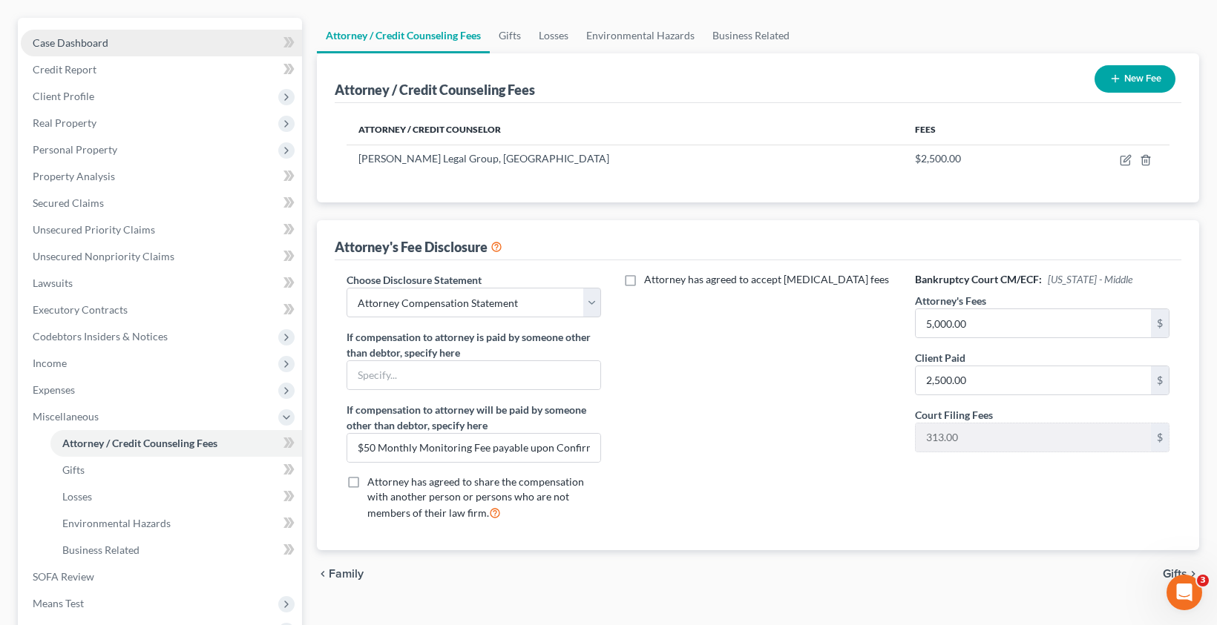
click at [78, 39] on span "Case Dashboard" at bounding box center [71, 42] width 76 height 13
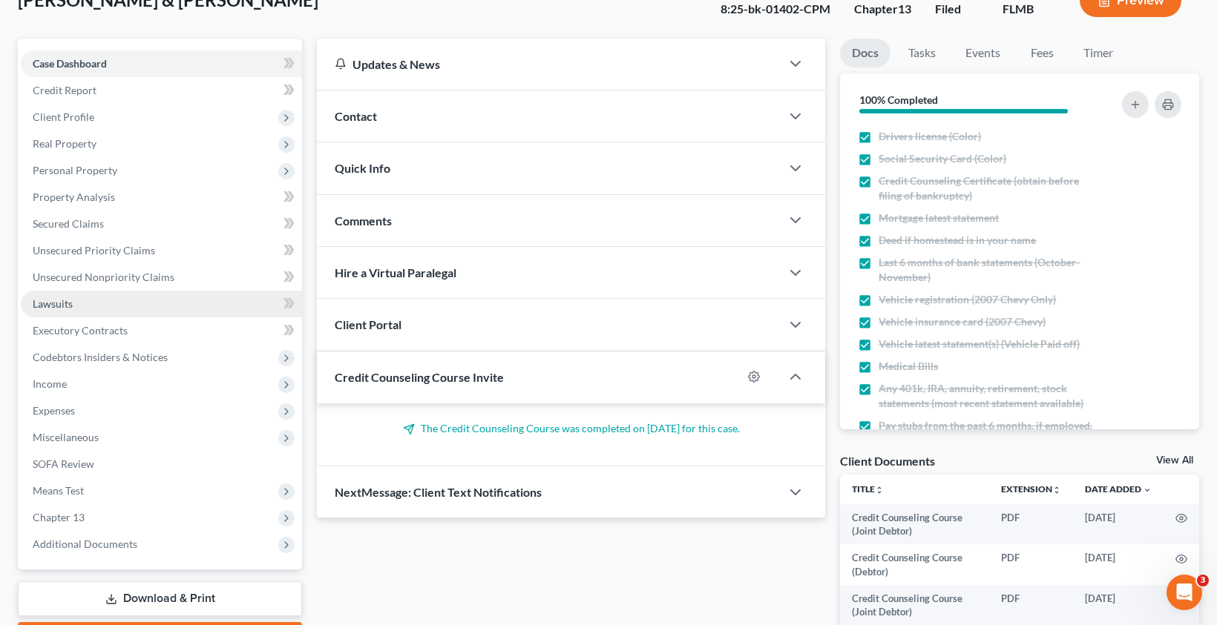
scroll to position [108, 0]
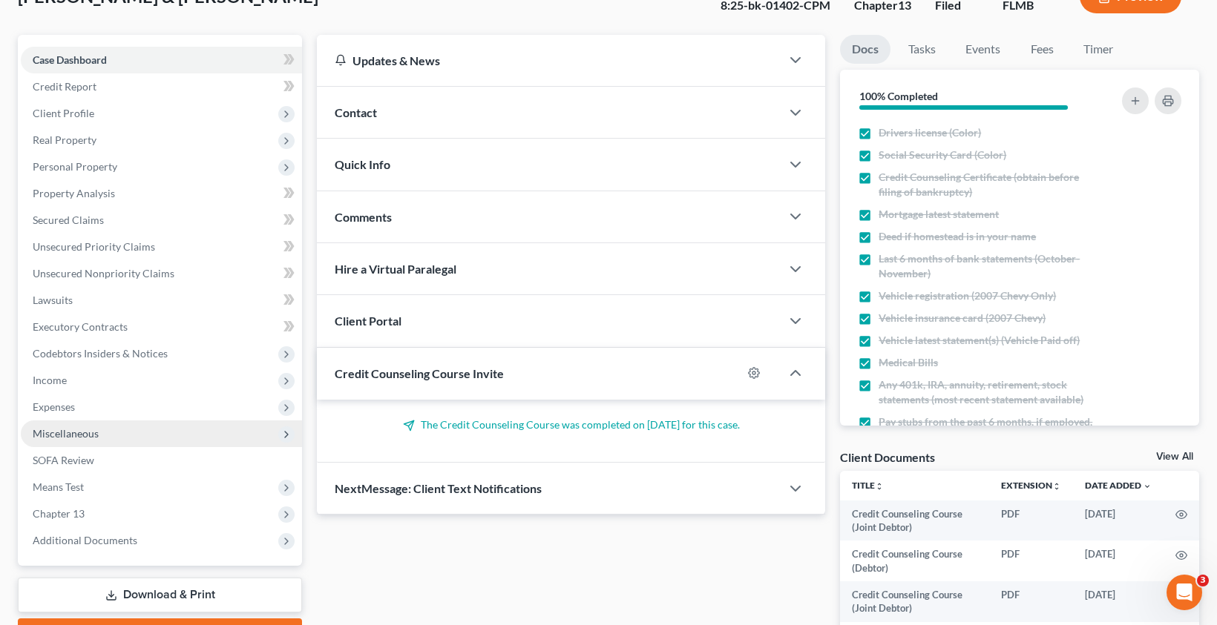
click at [79, 430] on span "Miscellaneous" at bounding box center [66, 433] width 66 height 13
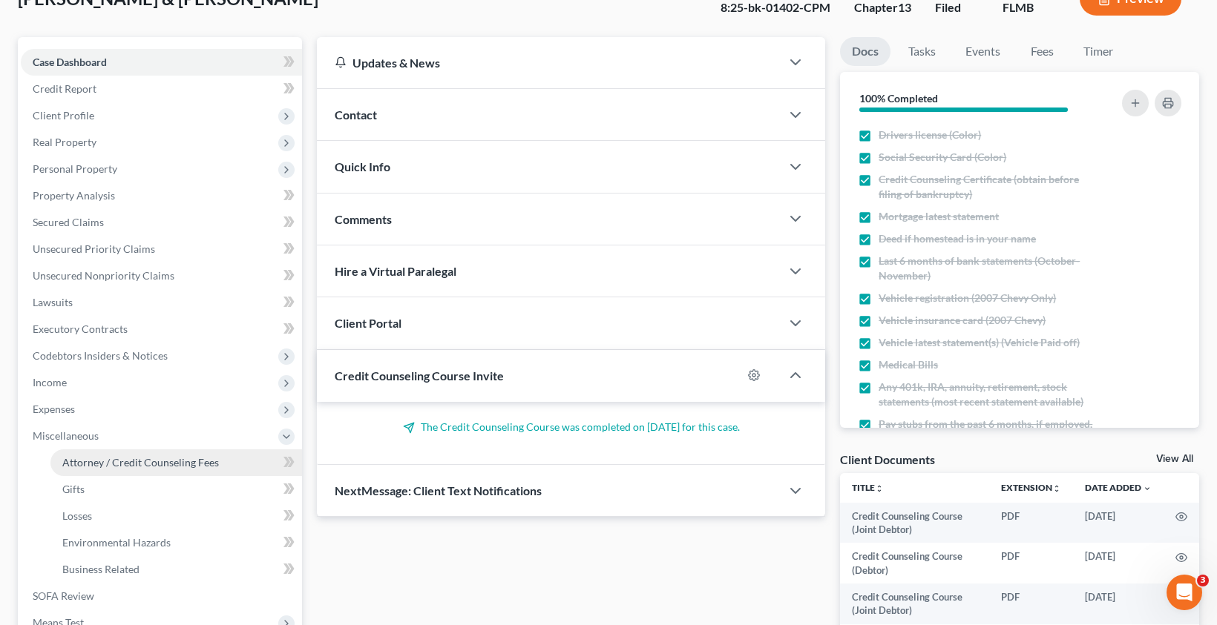
scroll to position [105, 0]
click at [157, 467] on span "Attorney / Credit Counseling Fees" at bounding box center [140, 463] width 157 height 13
select select "0"
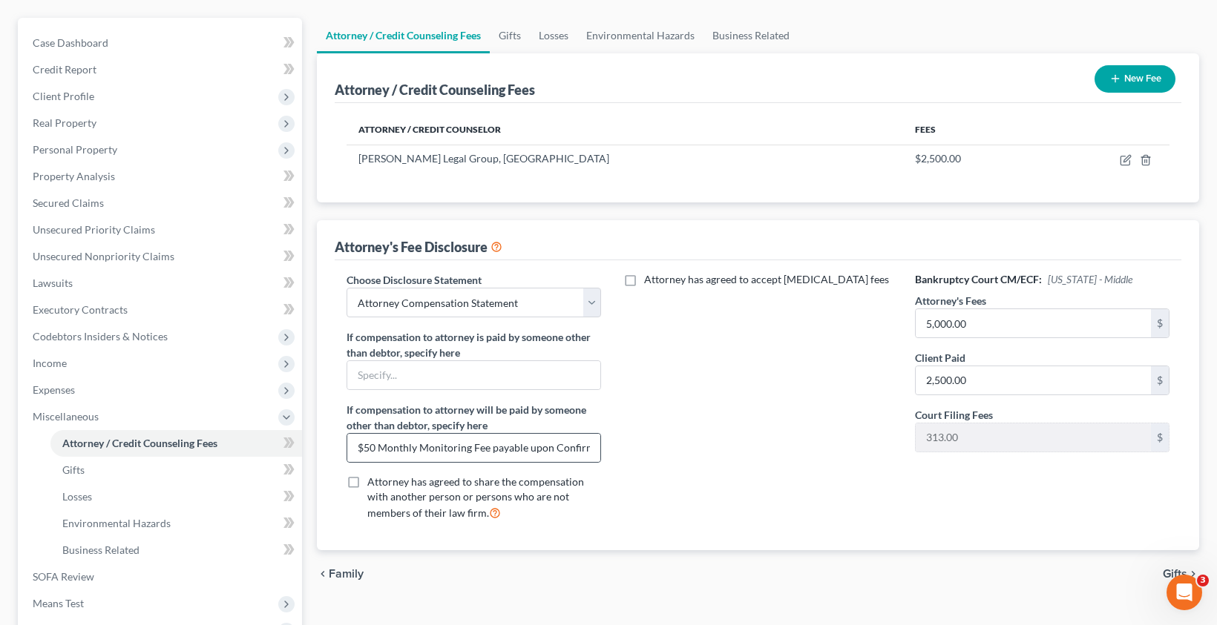
scroll to position [128, 0]
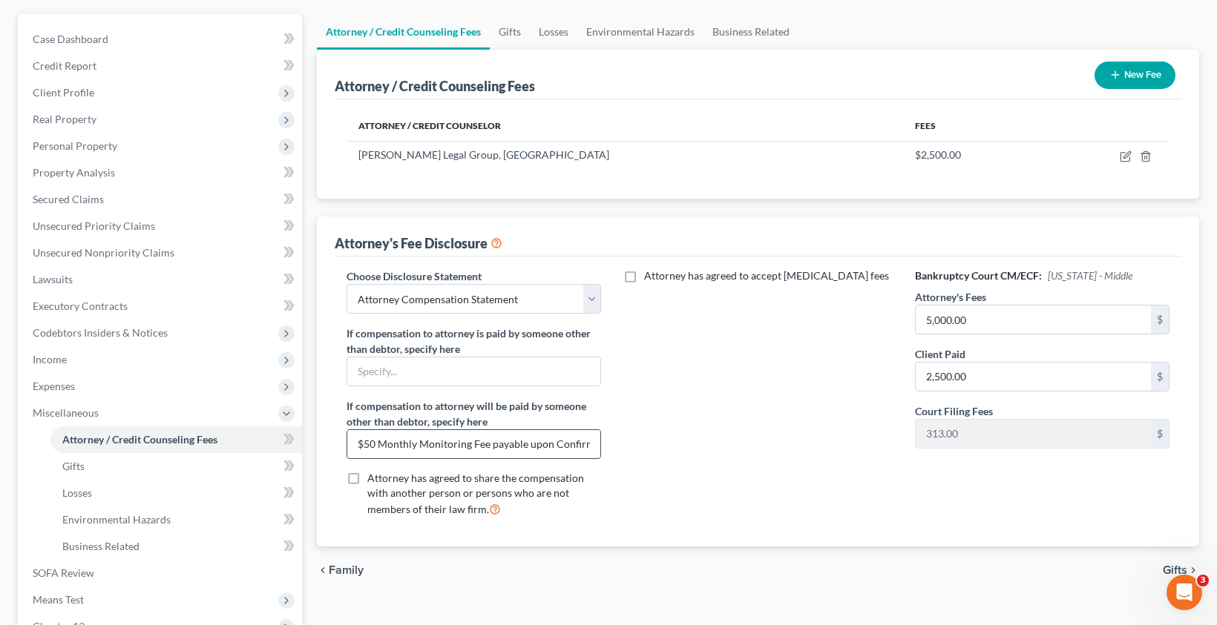
click at [487, 446] on input "$50 Monthly Monitoring Fee payable upon Confirmation" at bounding box center [473, 444] width 253 height 28
click at [761, 425] on div "Attorney has agreed to accept [MEDICAL_DATA] fees" at bounding box center [758, 399] width 284 height 260
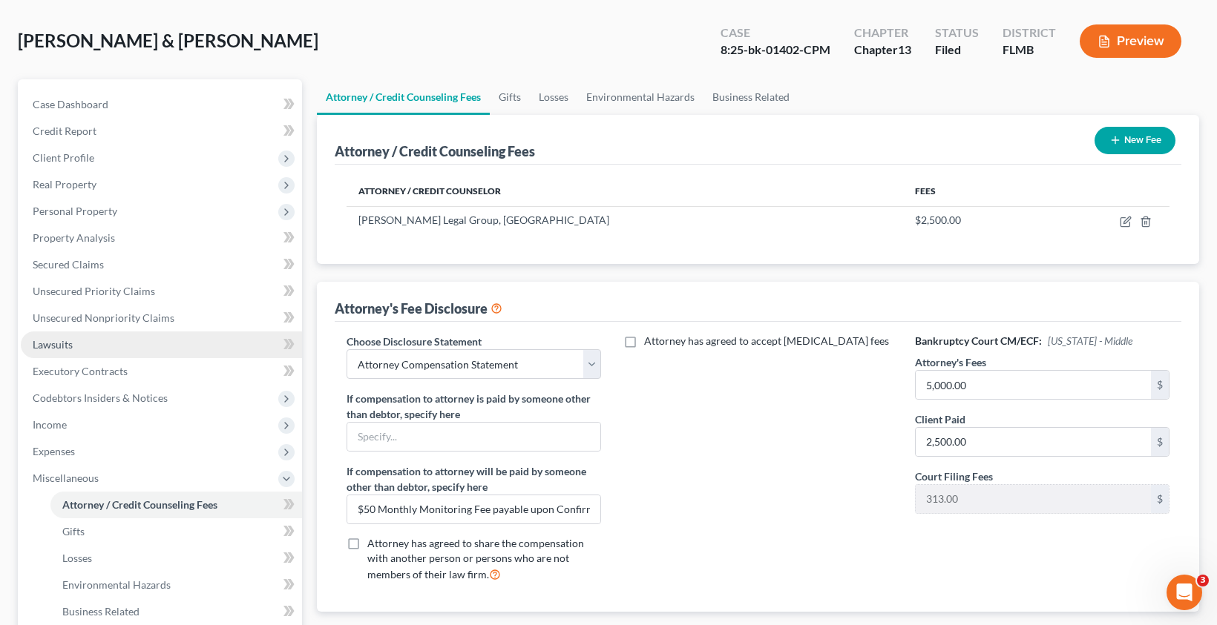
scroll to position [66, 0]
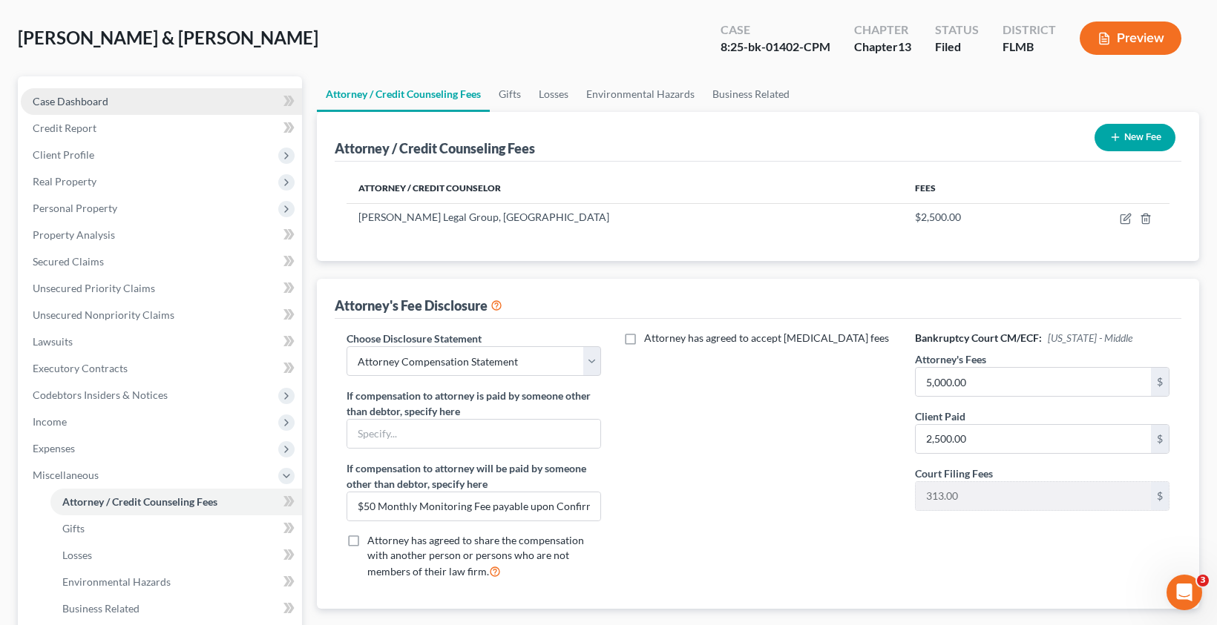
click at [82, 108] on link "Case Dashboard" at bounding box center [161, 101] width 281 height 27
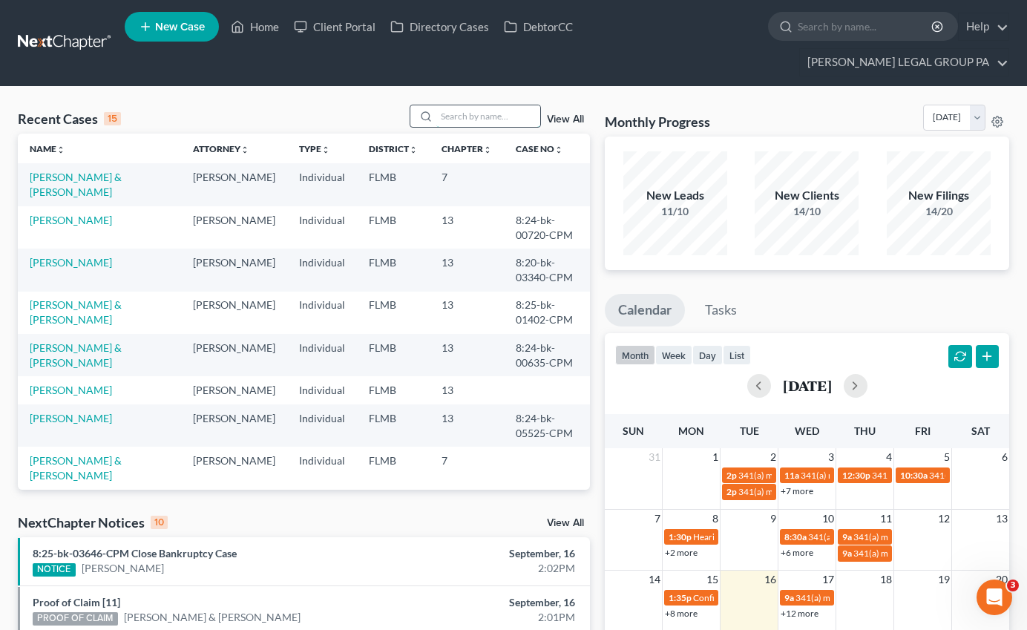
click at [482, 105] on input "search" at bounding box center [488, 116] width 104 height 22
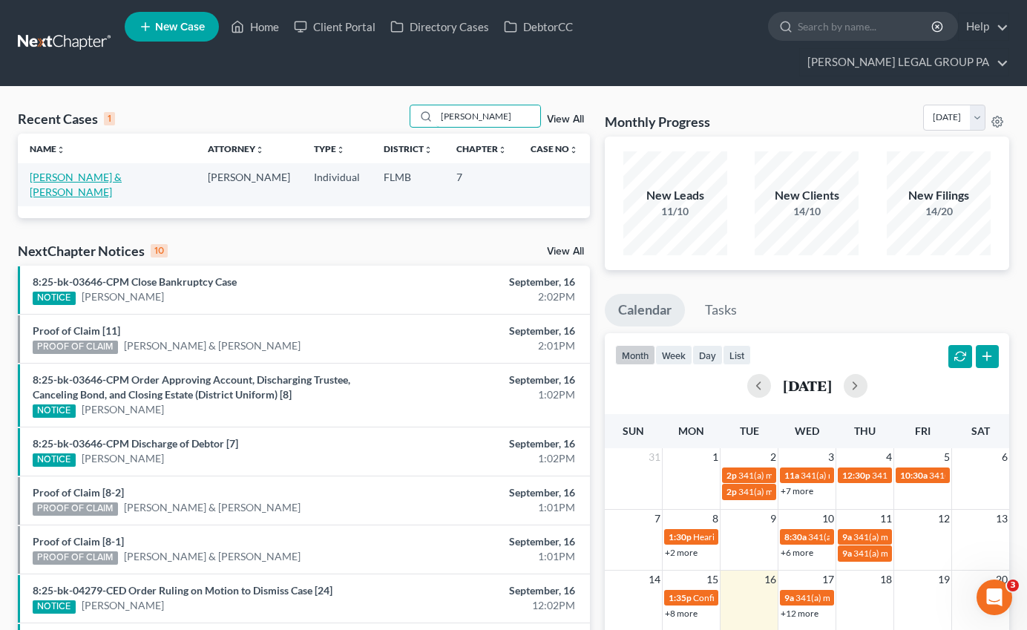
type input "[PERSON_NAME]"
click at [102, 171] on link "[PERSON_NAME] & [PERSON_NAME]" at bounding box center [76, 184] width 92 height 27
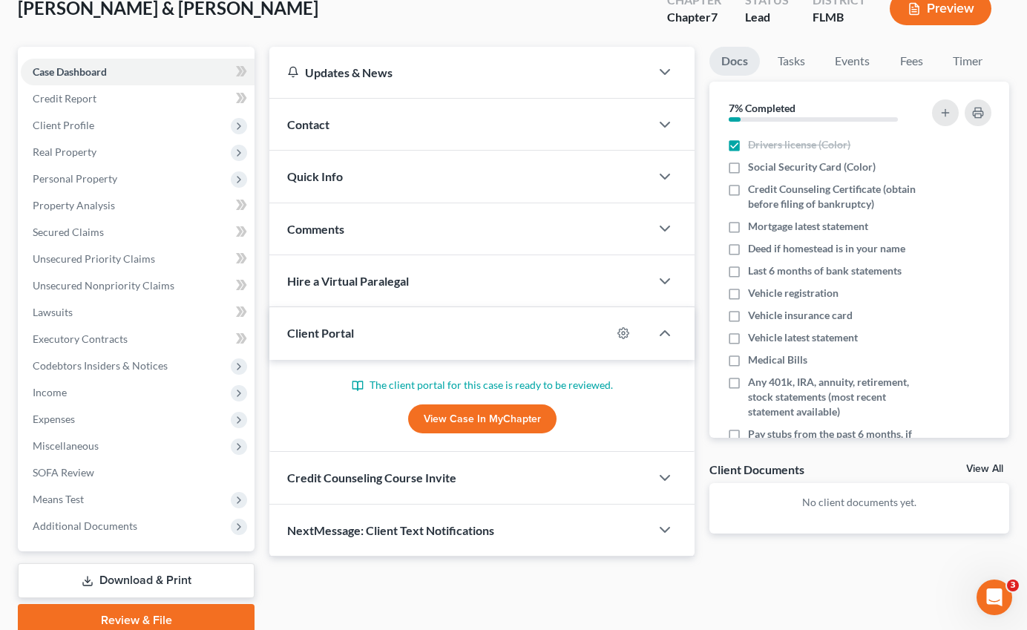
scroll to position [131, 0]
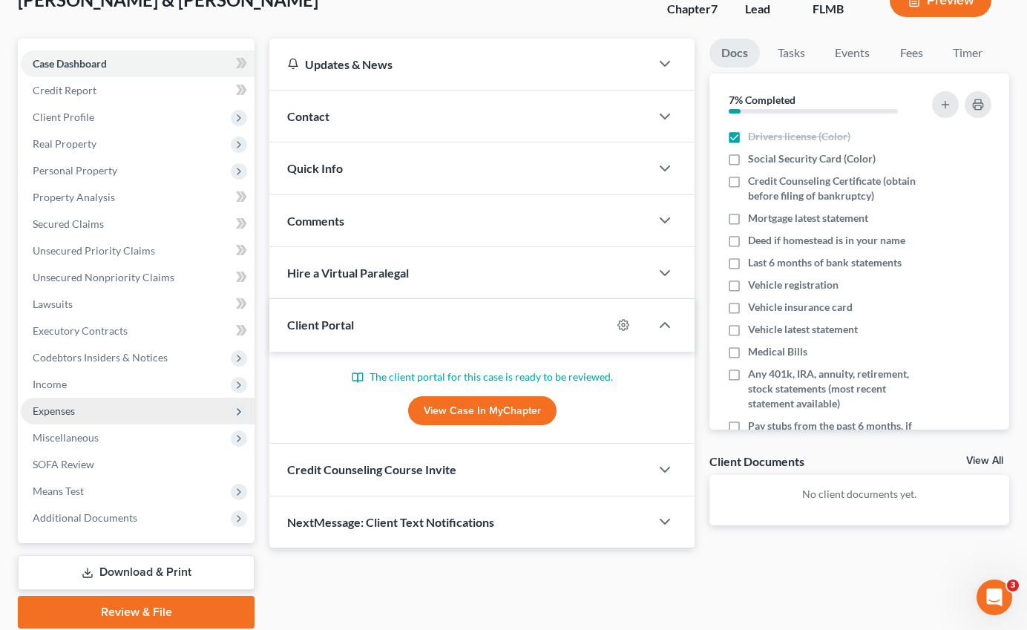
click at [52, 404] on span "Expenses" at bounding box center [54, 410] width 42 height 13
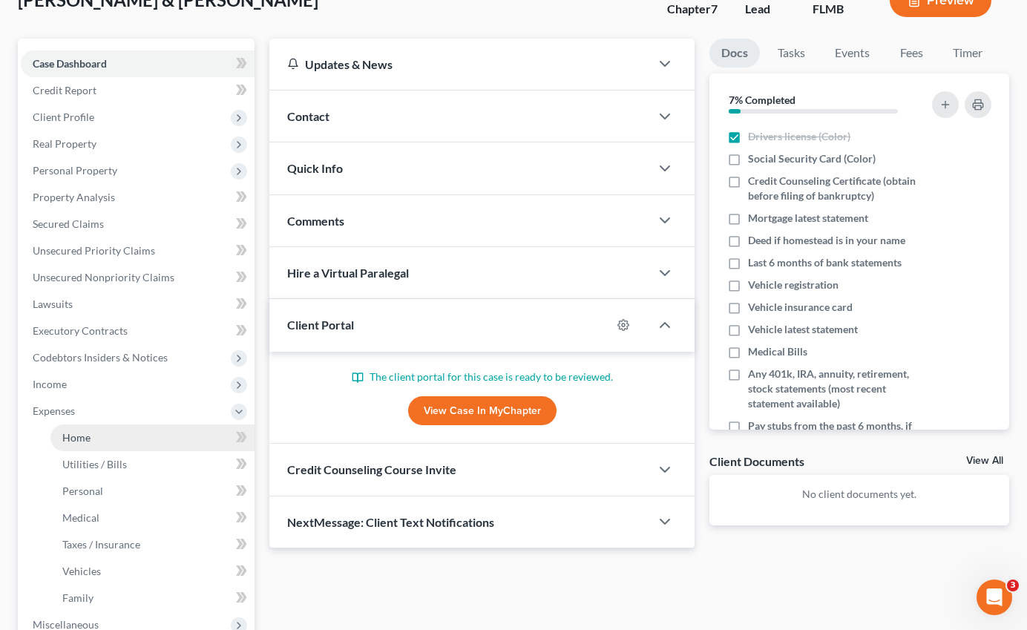
click at [96, 424] on link "Home" at bounding box center [152, 437] width 204 height 27
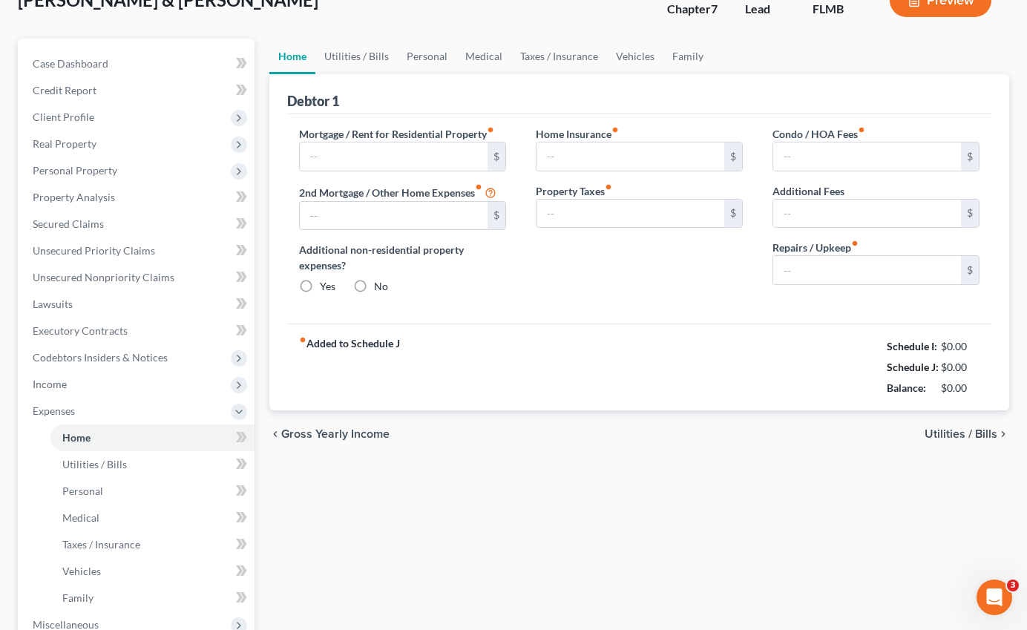
scroll to position [3, 0]
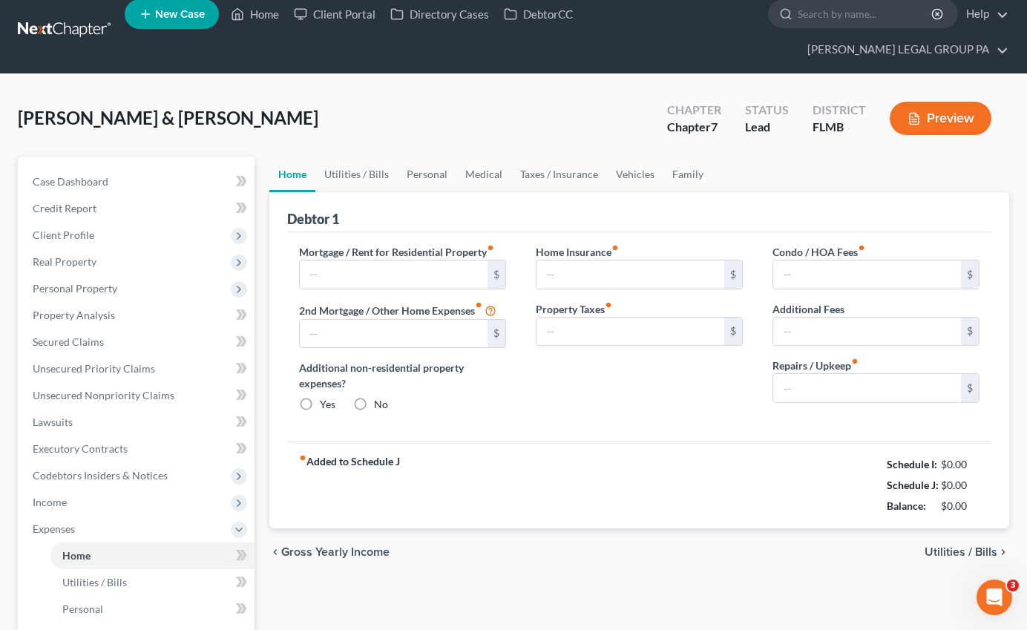
type input "2,091.00"
type input "936.00"
radio input "true"
type input "0.00"
type input "500.00"
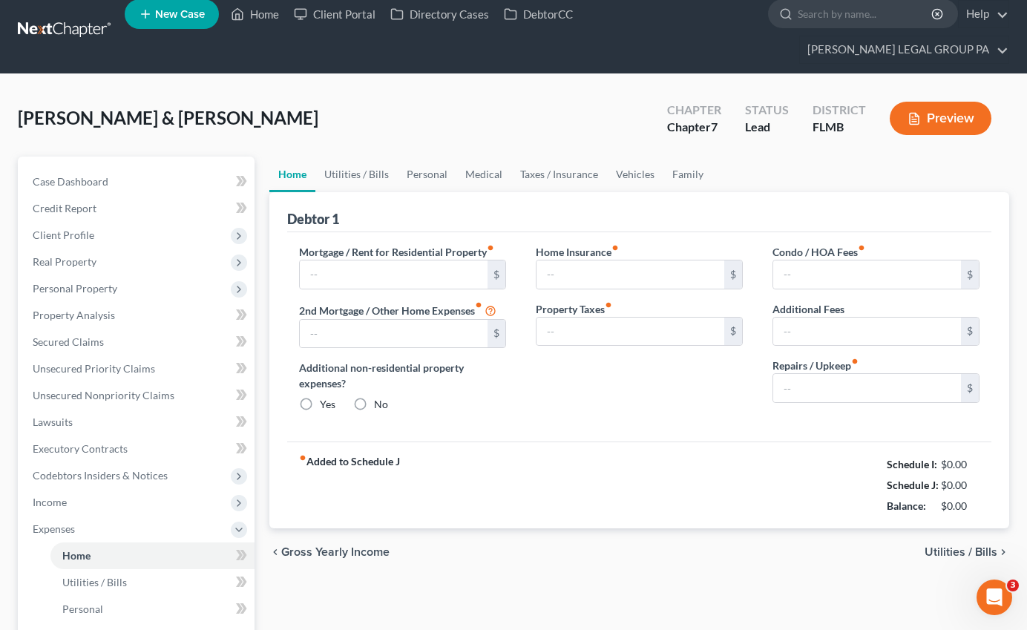
type input "0.00"
type input "150.00"
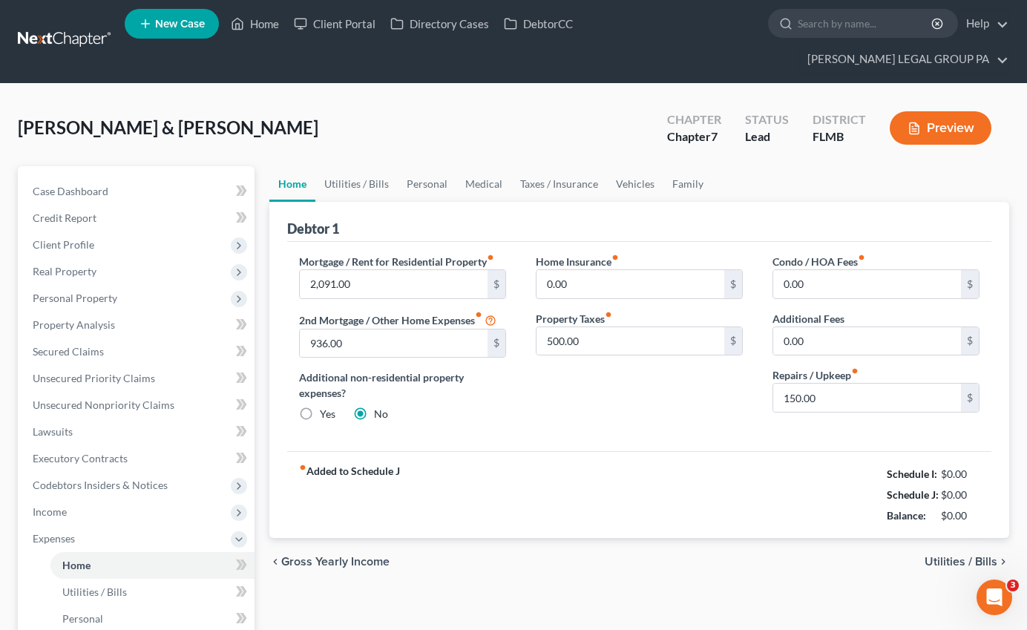
scroll to position [0, 0]
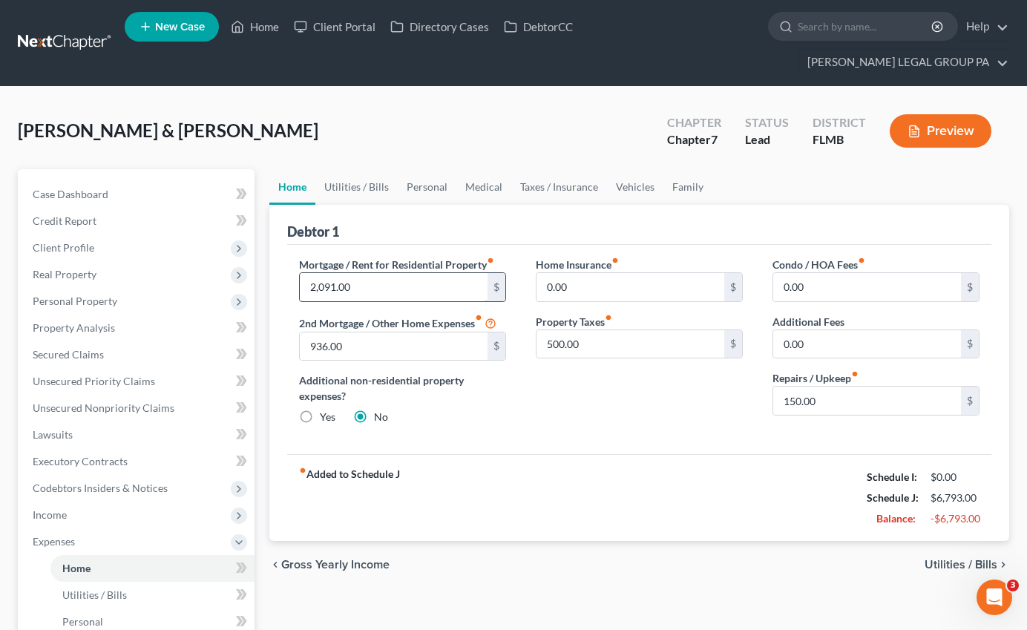
click at [367, 273] on input "2,091.00" at bounding box center [394, 287] width 188 height 28
click at [610, 330] on input "500.00" at bounding box center [630, 344] width 188 height 28
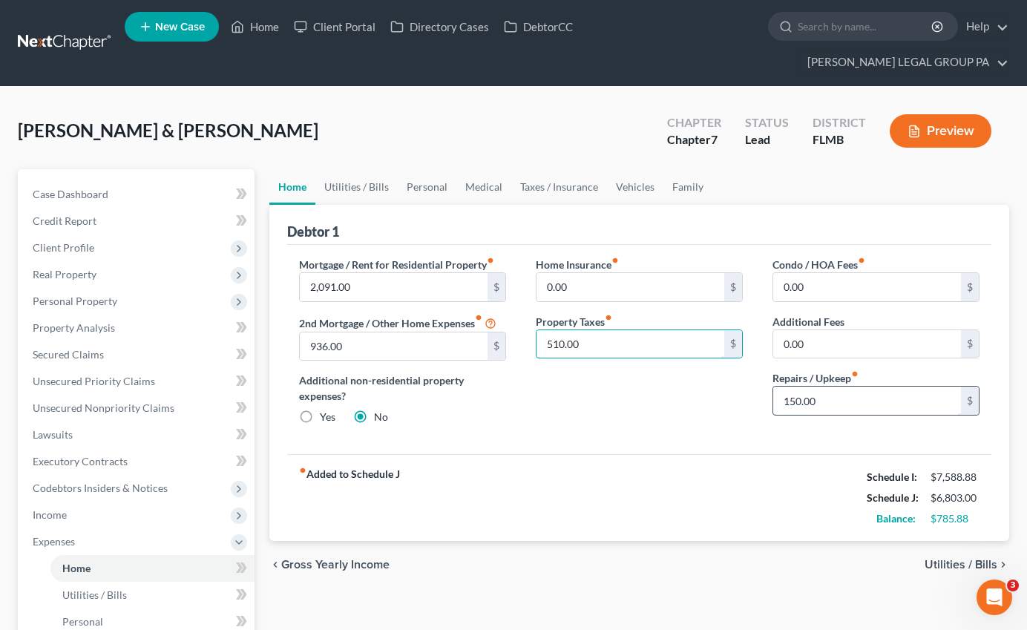
type input "510.00"
click at [826, 387] on input "150.00" at bounding box center [867, 401] width 188 height 28
type input "400.00"
click at [367, 332] on input "936.00" at bounding box center [394, 346] width 188 height 28
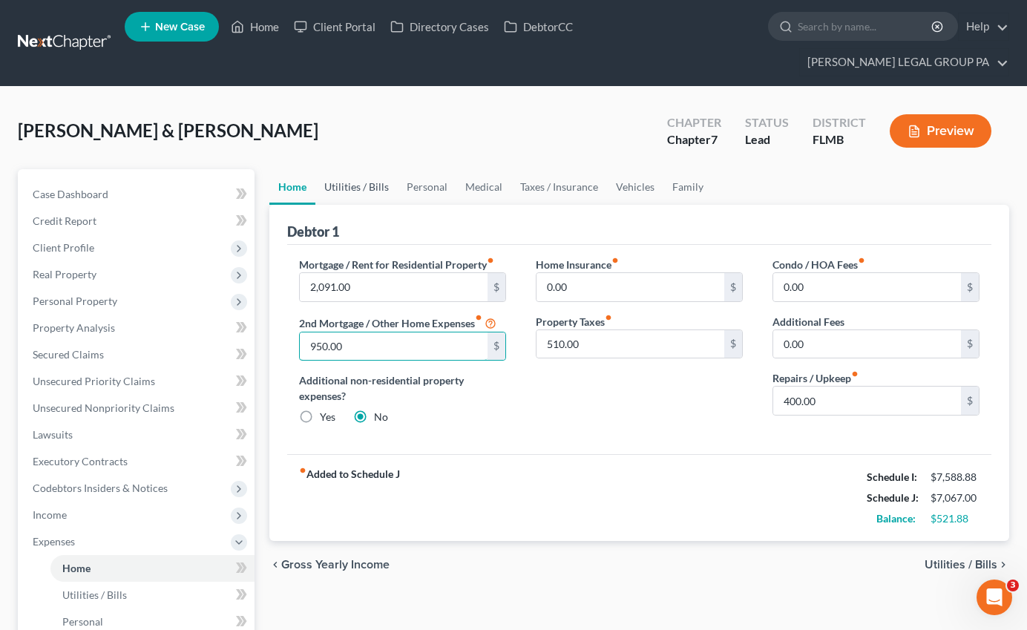
type input "950.00"
click at [367, 169] on link "Utilities / Bills" at bounding box center [356, 187] width 82 height 36
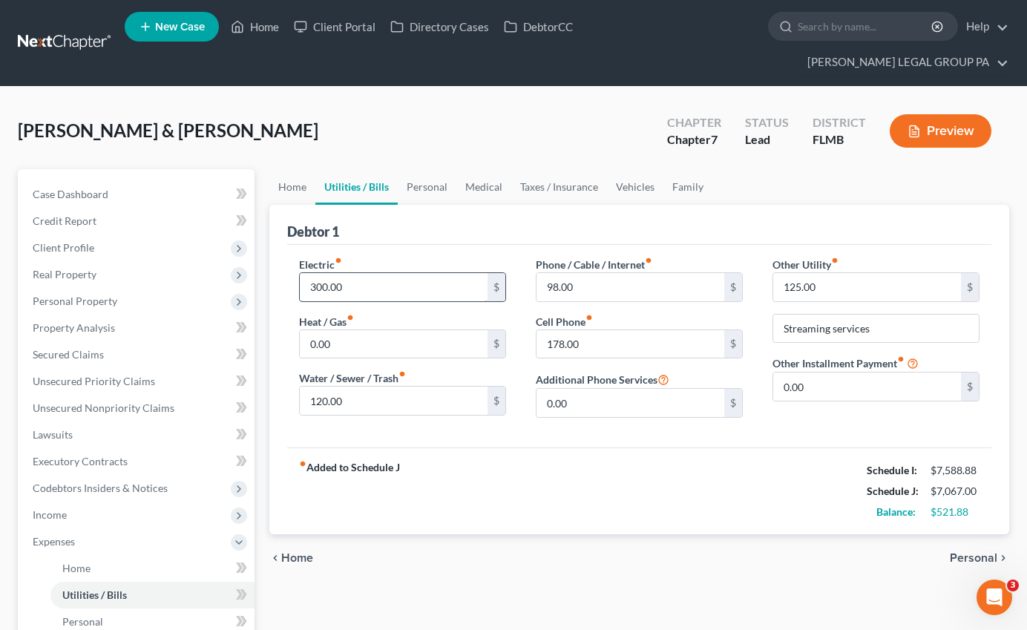
click at [385, 273] on input "300.00" at bounding box center [394, 287] width 188 height 28
type input "350.00"
click at [591, 273] on input "98.00" at bounding box center [630, 287] width 188 height 28
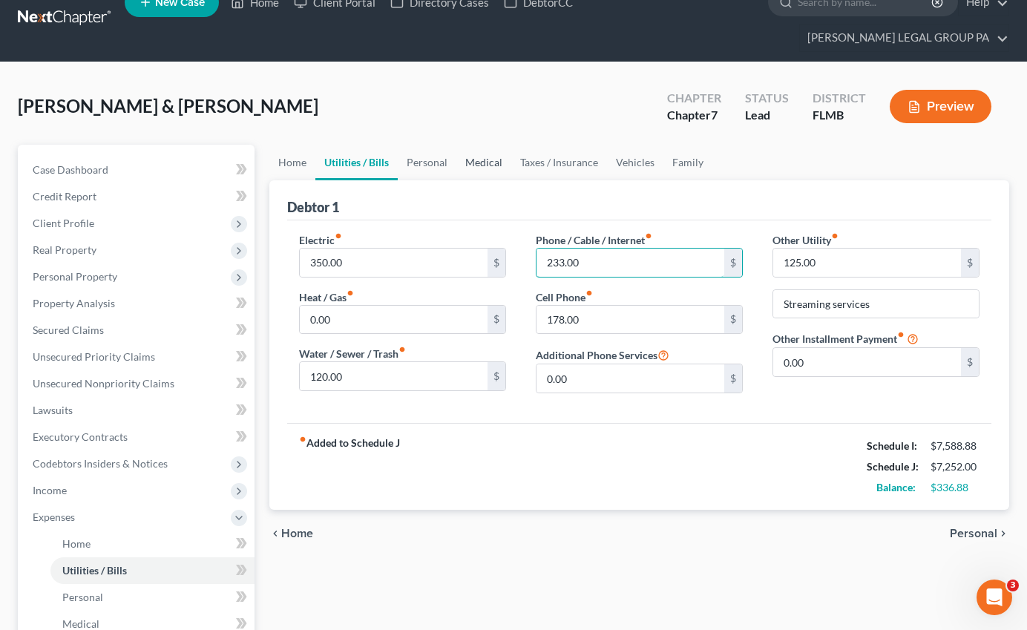
scroll to position [26, 0]
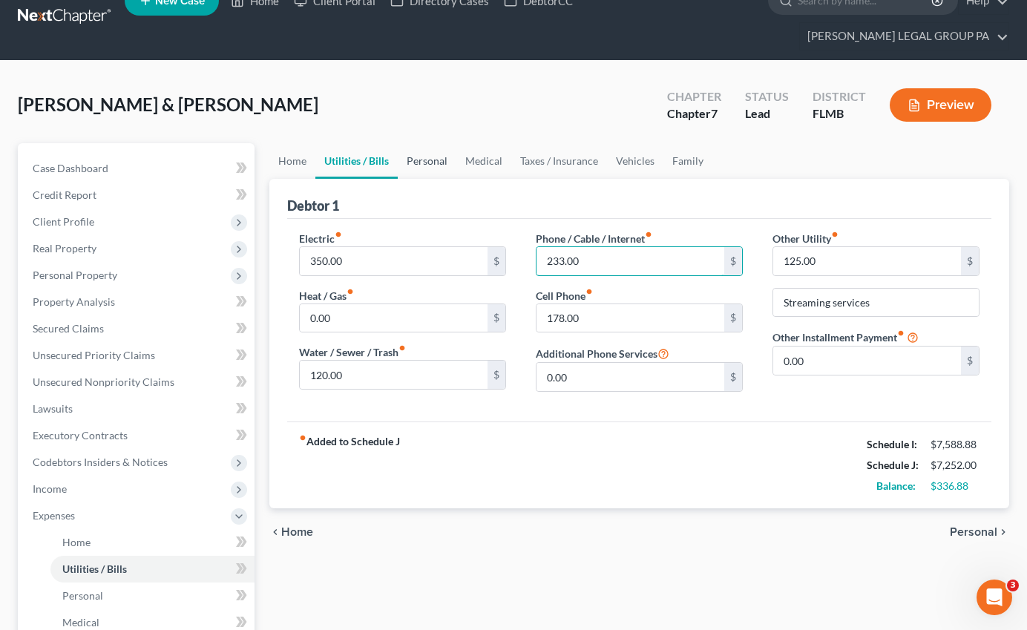
type input "233.00"
click at [436, 143] on link "Personal" at bounding box center [427, 161] width 59 height 36
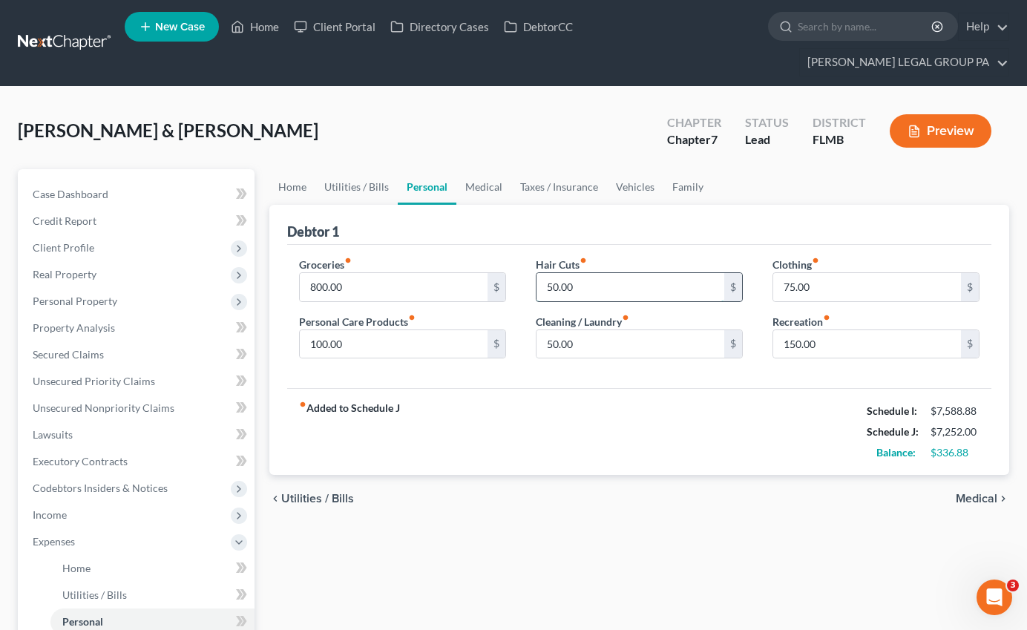
click at [594, 273] on input "50.00" at bounding box center [630, 287] width 188 height 28
type input "75.00"
click at [483, 330] on input "100.00" at bounding box center [394, 344] width 188 height 28
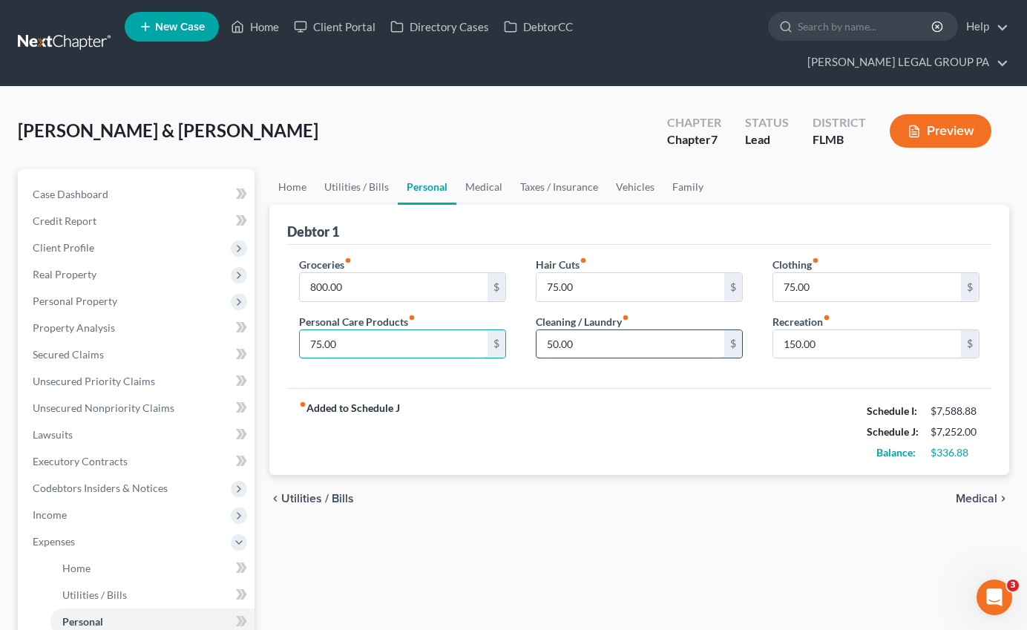
type input "75.00"
click at [579, 330] on input "50.00" at bounding box center [630, 344] width 188 height 28
type input "30.00"
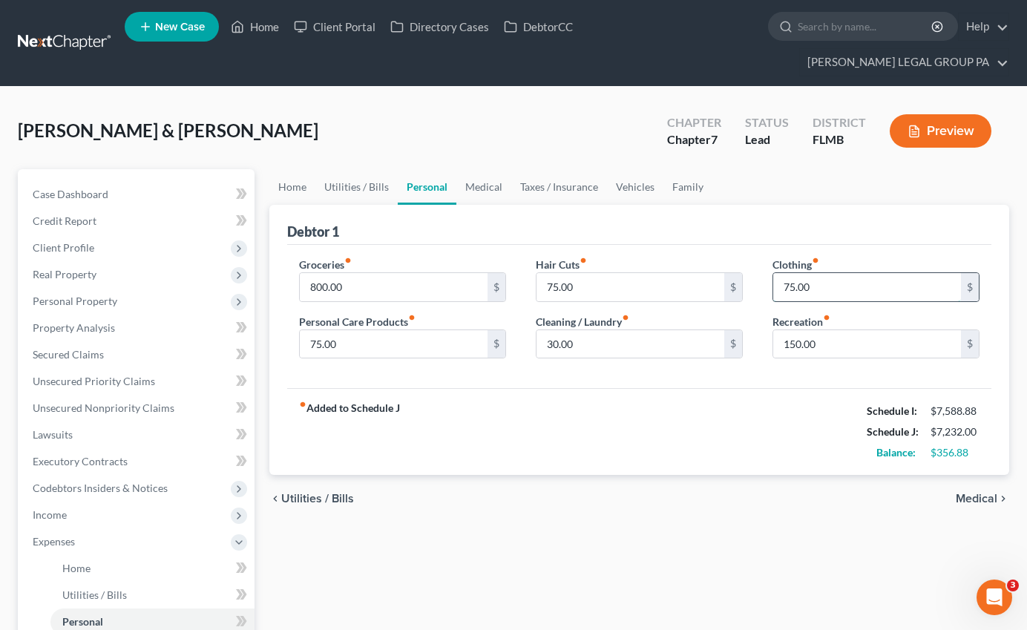
click at [817, 273] on input "75.00" at bounding box center [867, 287] width 188 height 28
type input "100.00"
click at [497, 169] on link "Medical" at bounding box center [483, 187] width 55 height 36
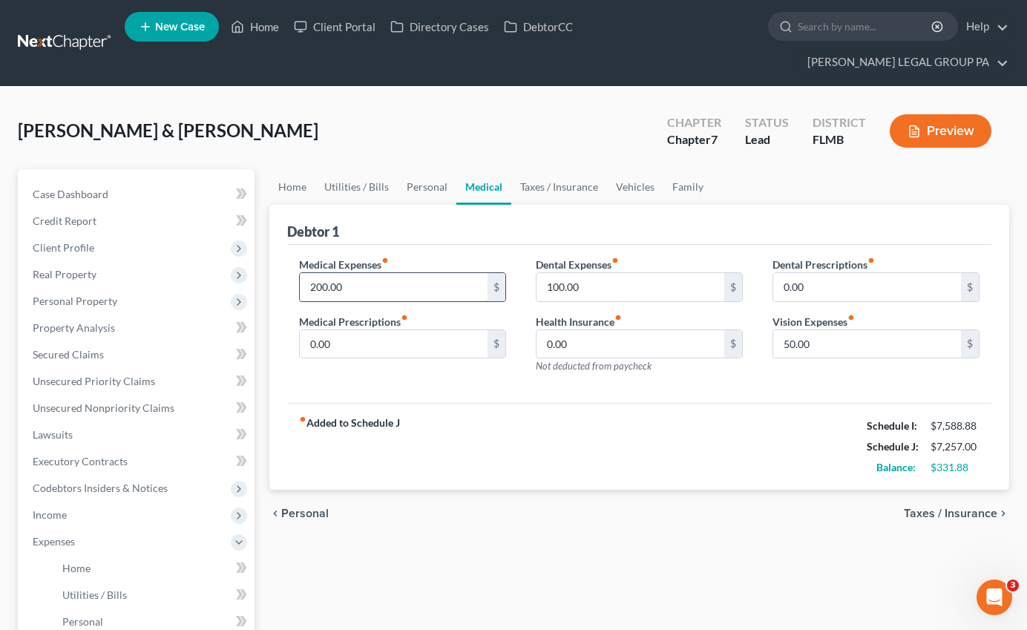
click at [334, 273] on input "200.00" at bounding box center [394, 287] width 188 height 28
click at [366, 273] on input "200.00" at bounding box center [394, 287] width 188 height 28
drag, startPoint x: 367, startPoint y: 263, endPoint x: 218, endPoint y: 257, distance: 148.5
click at [211, 254] on div "Petition Navigation Case Dashboard Payments Invoices Payments Payments Credit R…" at bounding box center [513, 557] width 1006 height 777
type input "250.00"
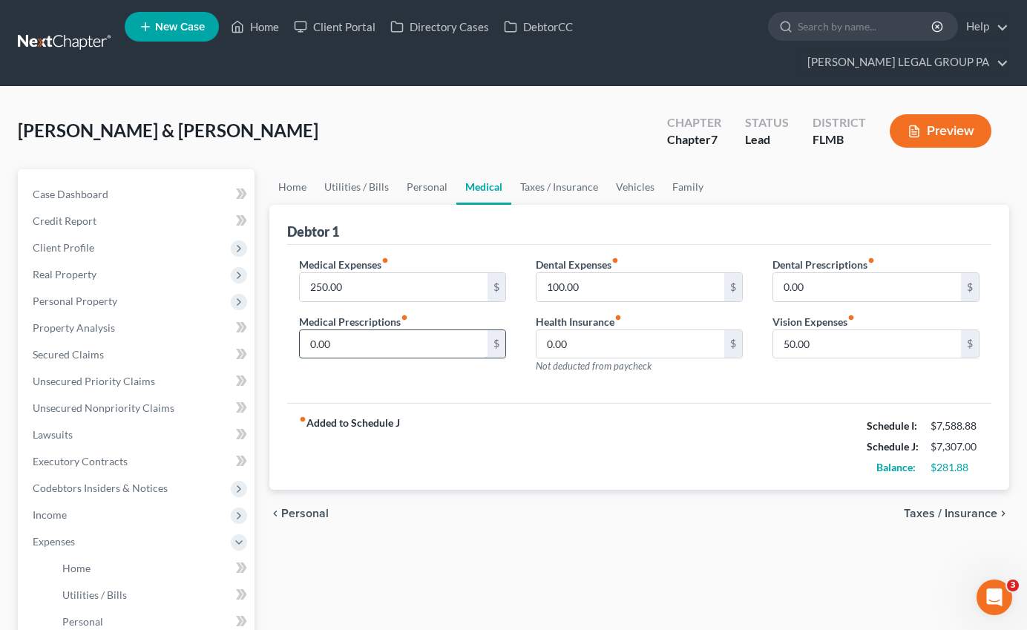
click at [380, 330] on input "0.00" at bounding box center [394, 344] width 188 height 28
type input "350.00"
click at [543, 169] on link "Taxes / Insurance" at bounding box center [559, 187] width 96 height 36
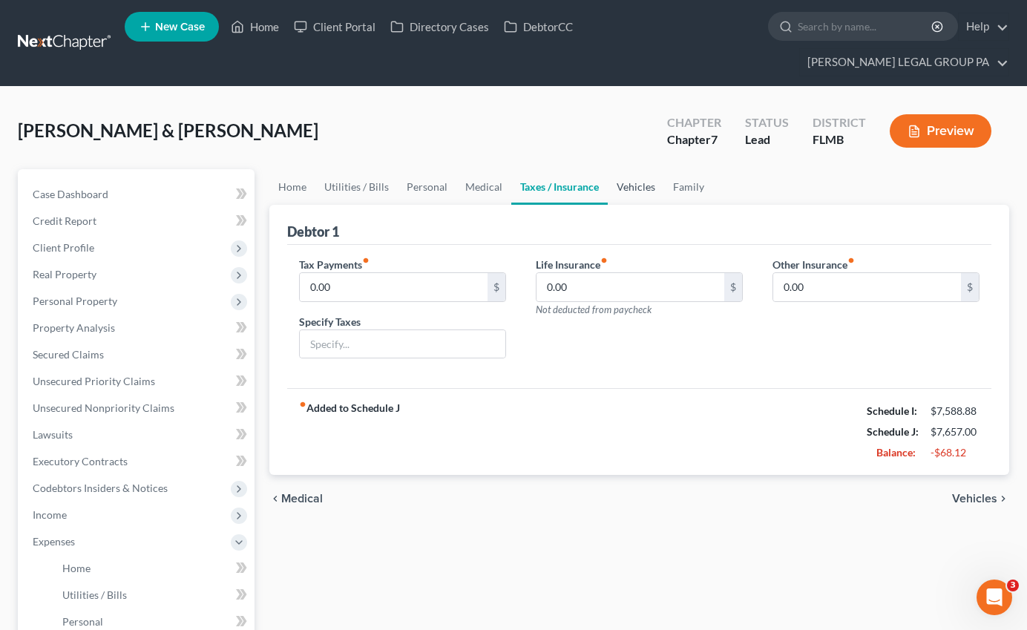
click at [642, 169] on link "Vehicles" at bounding box center [636, 187] width 56 height 36
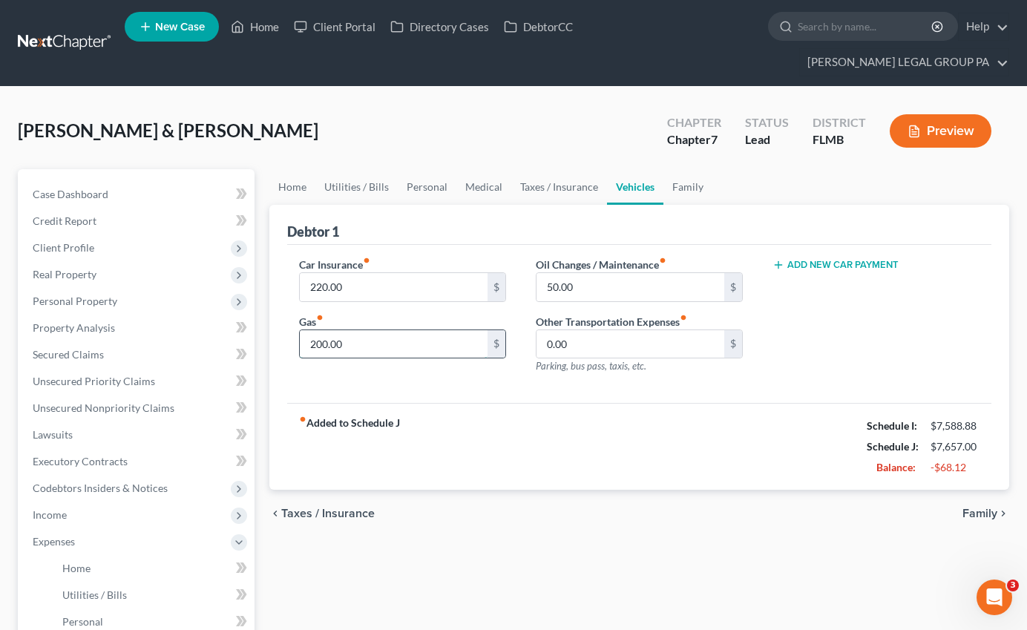
click at [374, 330] on input "200.00" at bounding box center [394, 344] width 188 height 28
type input "150.00"
drag, startPoint x: 671, startPoint y: 160, endPoint x: 682, endPoint y: 160, distance: 10.4
click at [671, 169] on link "Family" at bounding box center [687, 187] width 49 height 36
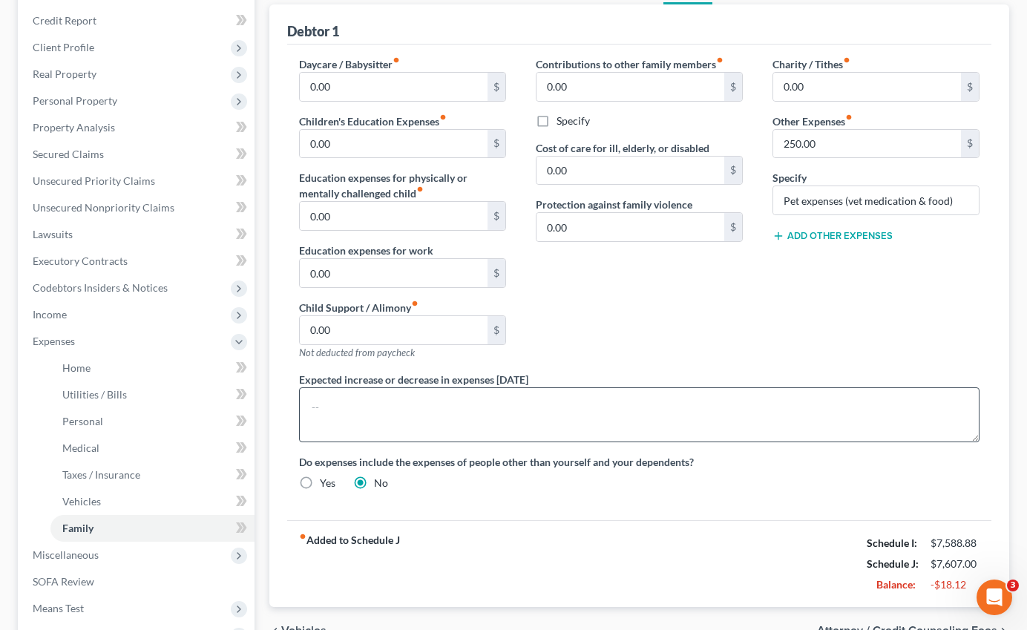
scroll to position [225, 0]
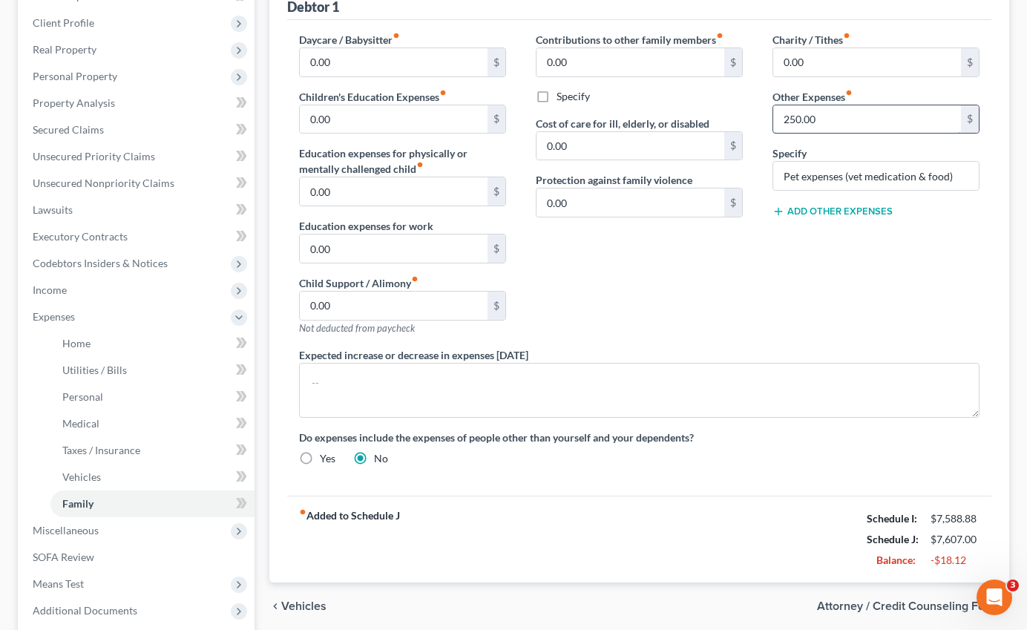
click at [836, 105] on input "250.00" at bounding box center [867, 119] width 188 height 28
type input "200.00"
click at [862, 269] on div "Charity / Tithes fiber_manual_record 0.00 $ Other Expenses fiber_manual_record …" at bounding box center [875, 189] width 237 height 315
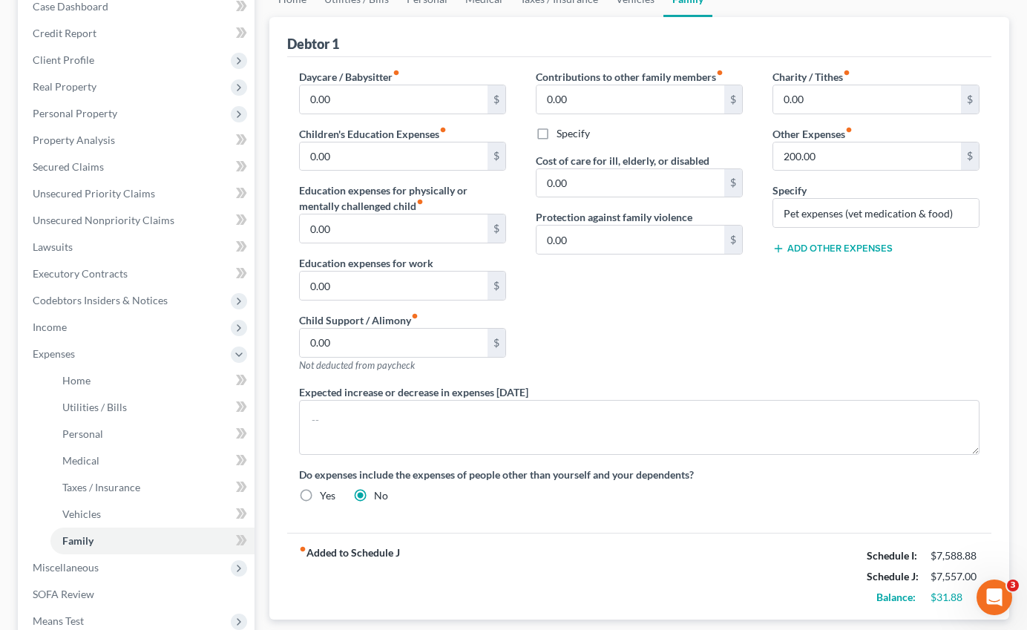
scroll to position [0, 0]
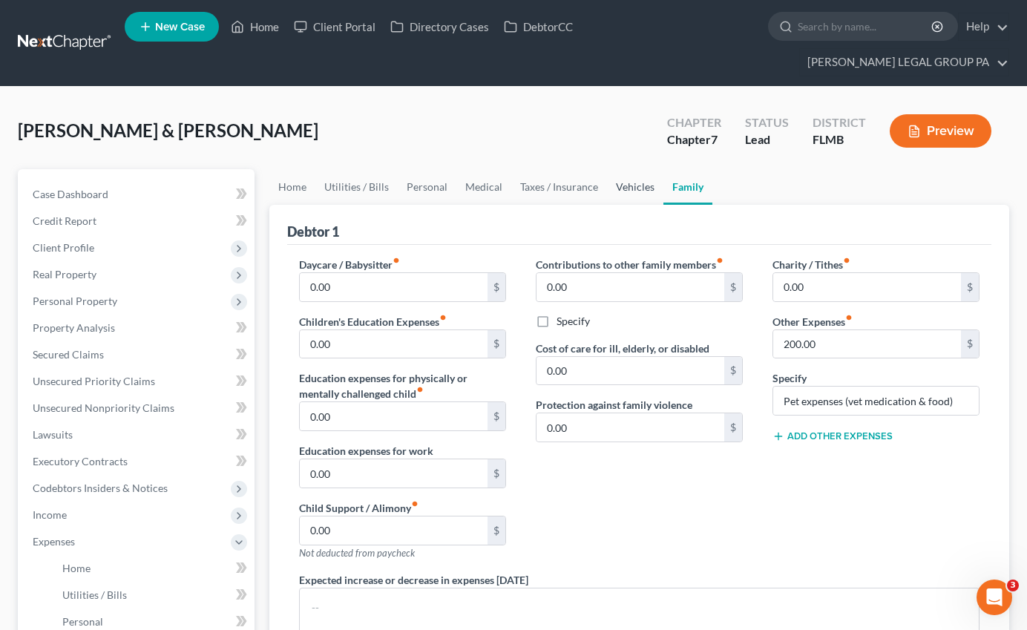
click at [648, 169] on link "Vehicles" at bounding box center [635, 187] width 56 height 36
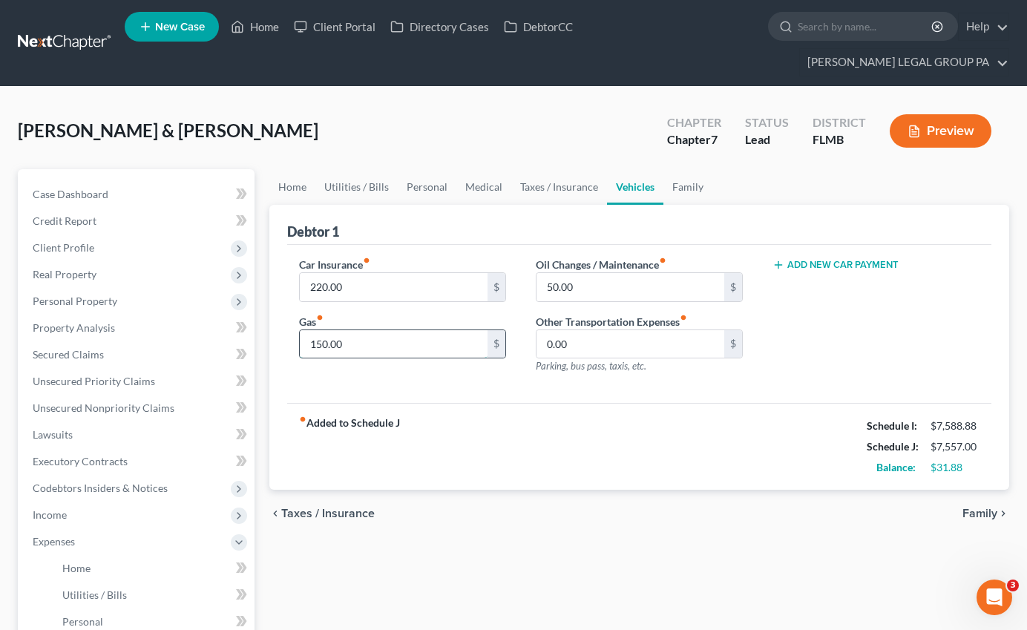
click at [398, 330] on input "150.00" at bounding box center [394, 344] width 188 height 28
click at [576, 273] on input "50.00" at bounding box center [630, 287] width 188 height 28
drag, startPoint x: 588, startPoint y: 258, endPoint x: 529, endPoint y: 257, distance: 59.4
click at [529, 257] on div "Oil Changes / Maintenance fiber_manual_record 30.00 $ Other Transportation Expe…" at bounding box center [639, 321] width 237 height 129
type input "60.00"
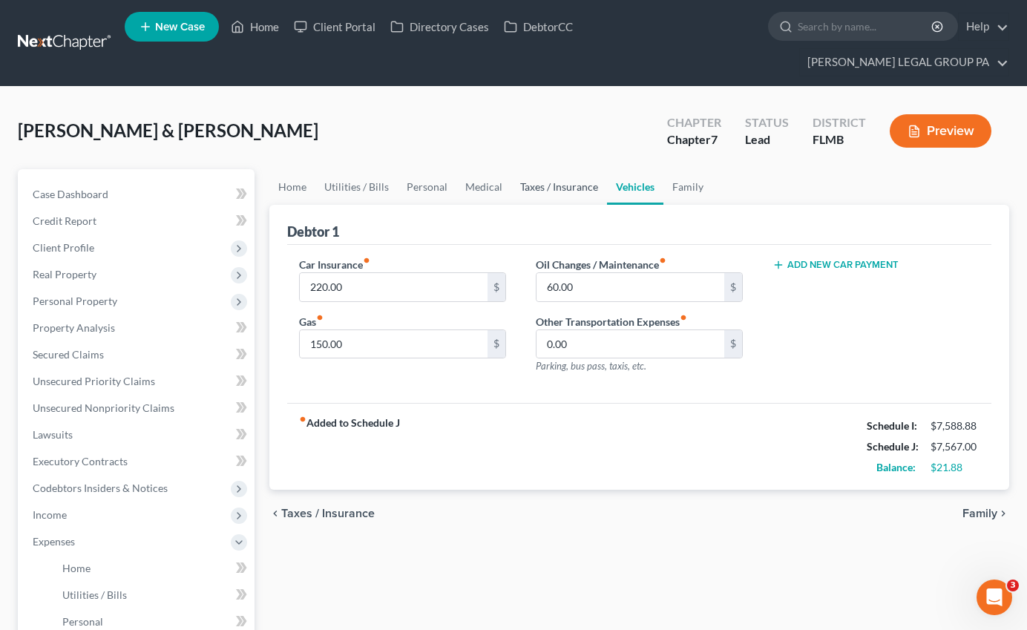
click at [574, 169] on link "Taxes / Insurance" at bounding box center [559, 187] width 96 height 36
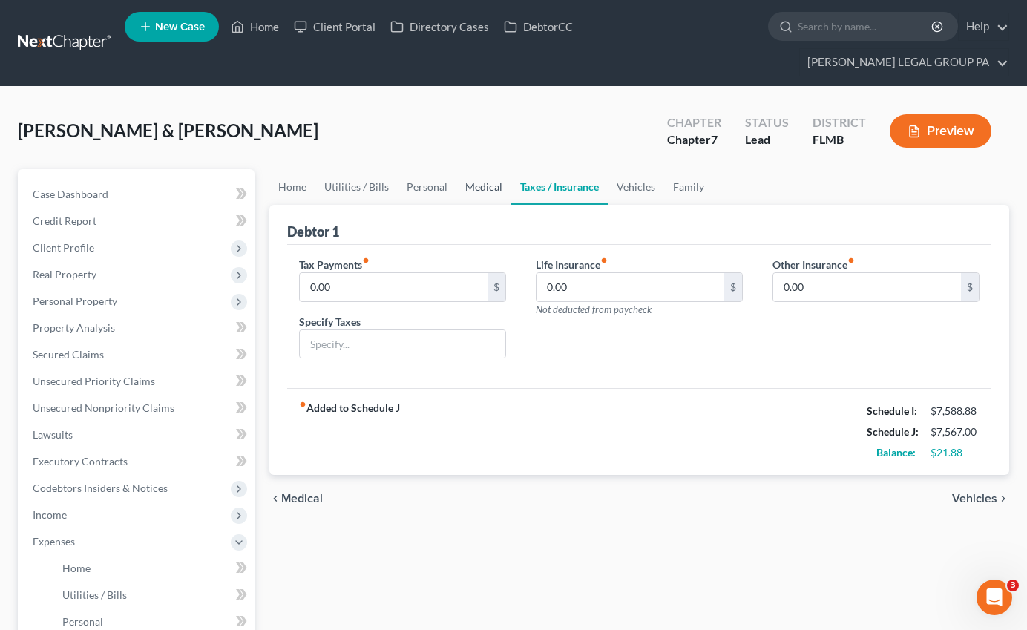
click at [476, 169] on link "Medical" at bounding box center [483, 187] width 55 height 36
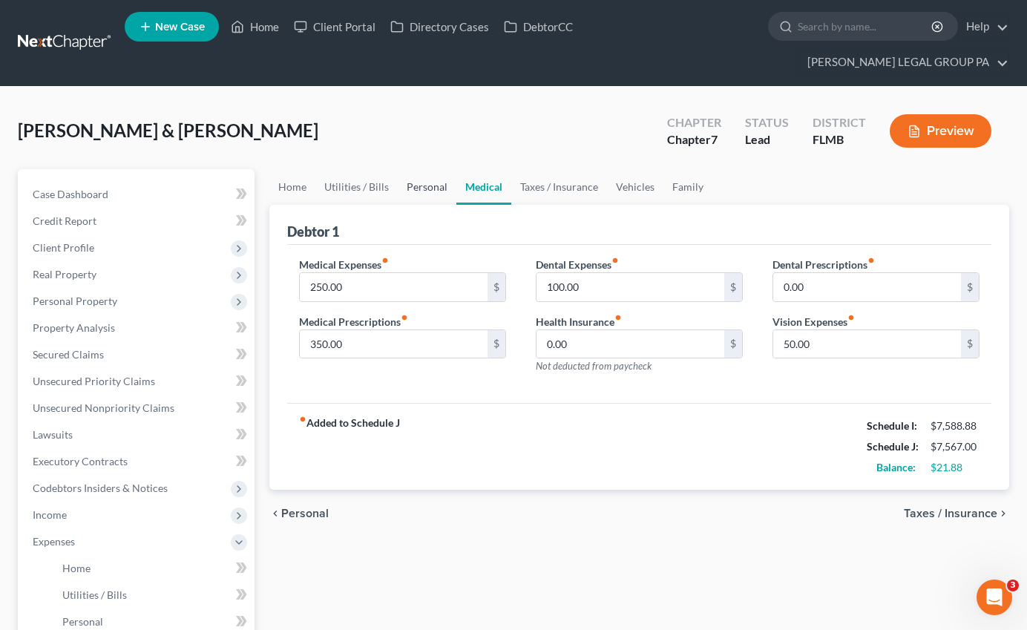
click at [419, 169] on link "Personal" at bounding box center [427, 187] width 59 height 36
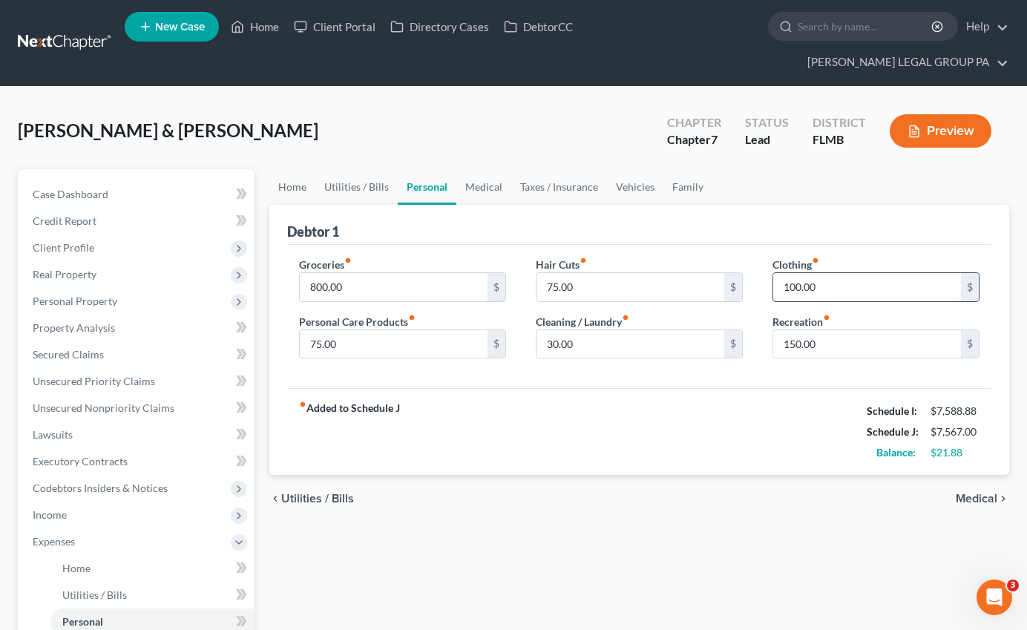
click at [824, 273] on input "100.00" at bounding box center [867, 287] width 188 height 28
click at [586, 330] on input "30.00" at bounding box center [630, 344] width 188 height 28
type input "50.00"
click at [596, 402] on div "fiber_manual_record Added to Schedule J Schedule I: $7,588.88 Schedule J: $7,58…" at bounding box center [639, 431] width 704 height 87
click at [88, 188] on span "Case Dashboard" at bounding box center [71, 194] width 76 height 13
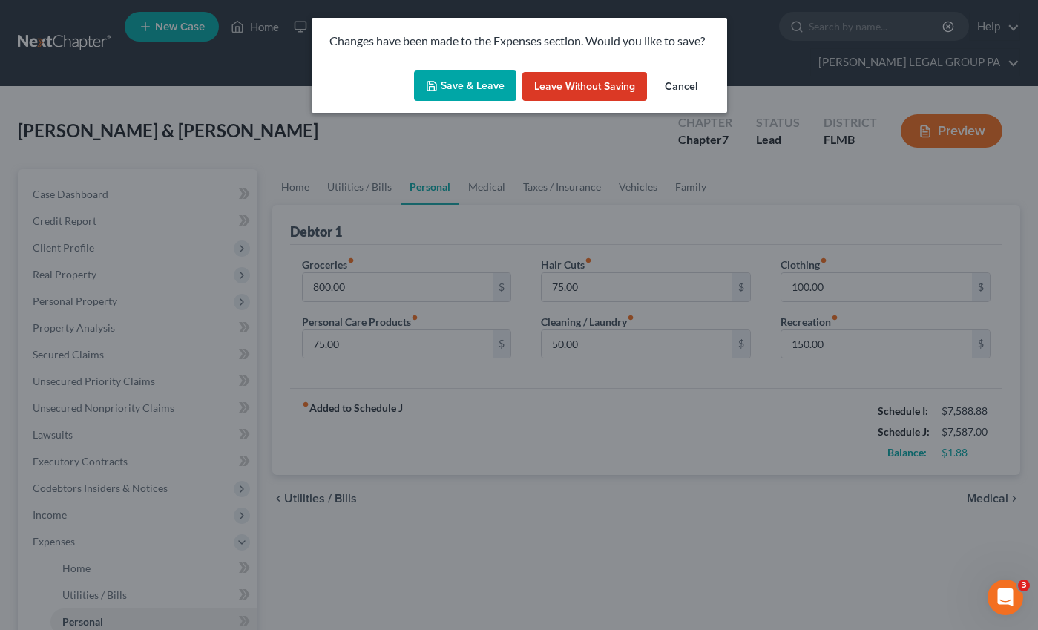
click at [511, 88] on button "Save & Leave" at bounding box center [465, 85] width 102 height 31
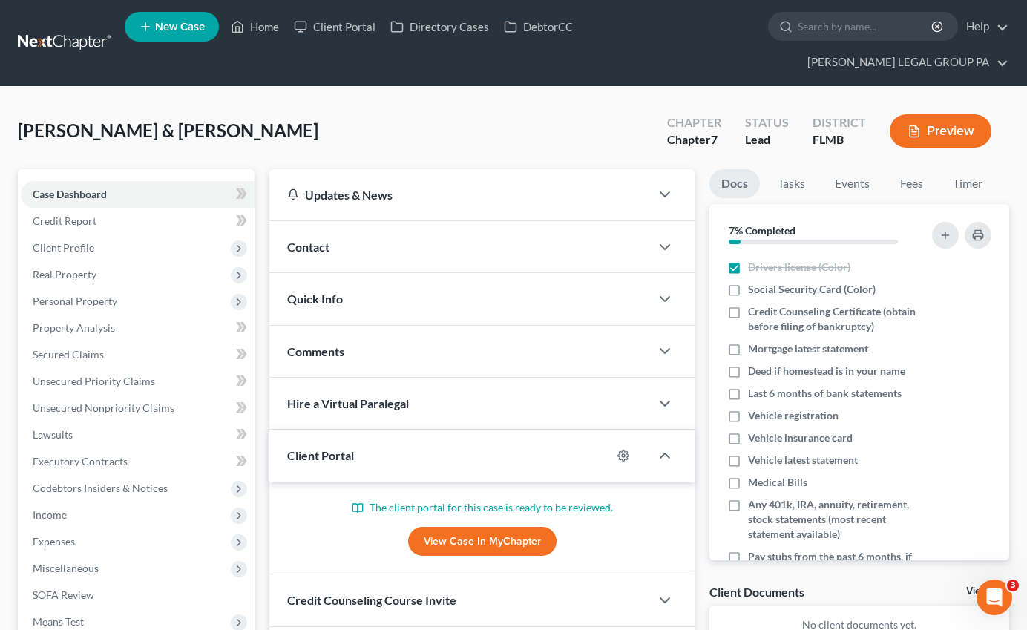
click at [427, 105] on div "[PERSON_NAME] & [PERSON_NAME] Upgraded Chapter Chapter 7 Status Lead District […" at bounding box center [513, 137] width 991 height 65
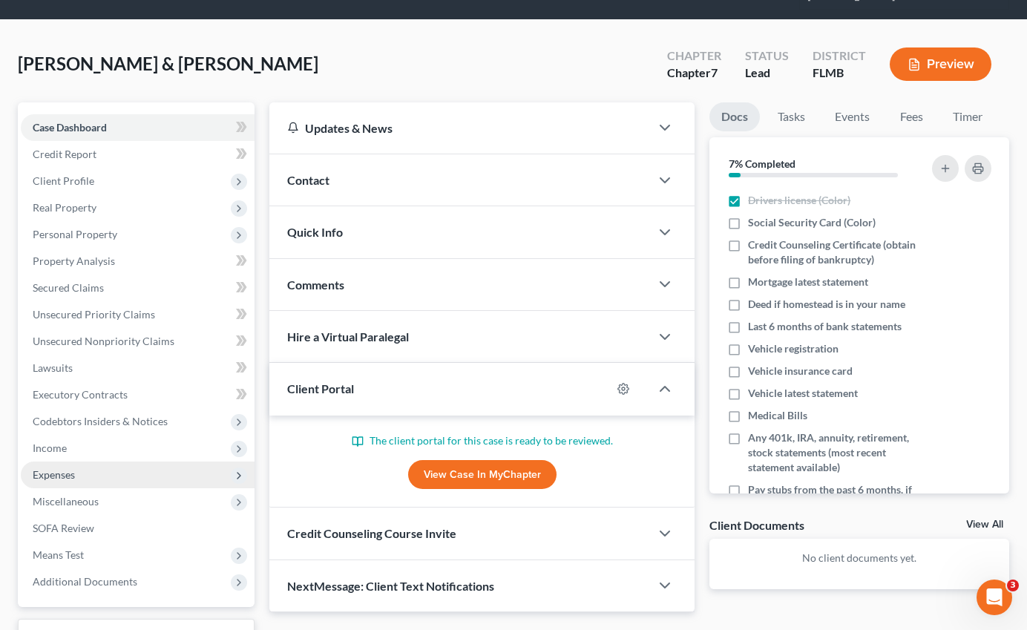
scroll to position [131, 0]
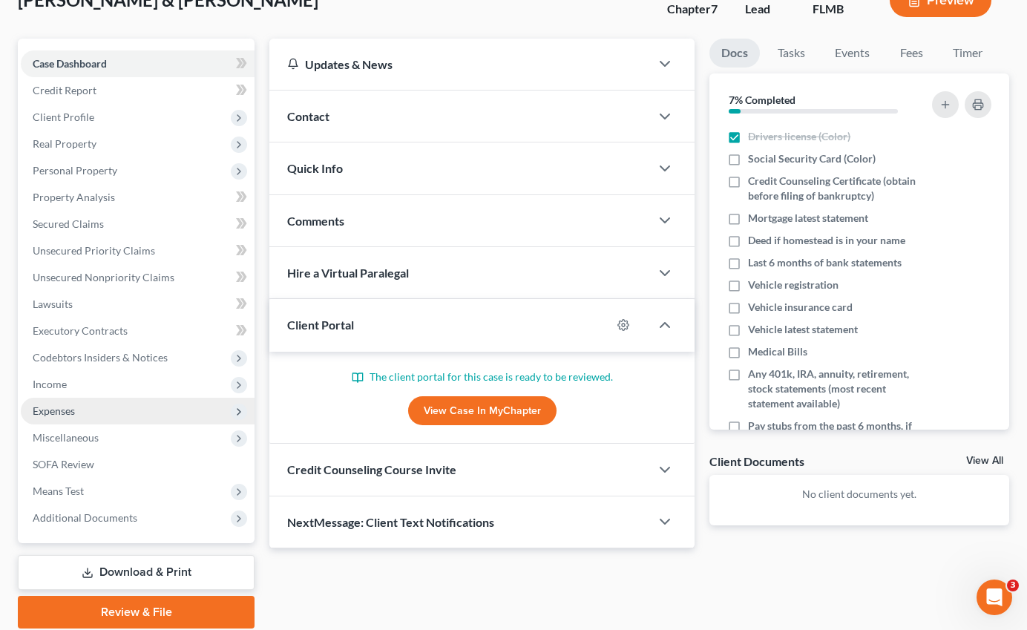
click at [57, 404] on span "Expenses" at bounding box center [54, 410] width 42 height 13
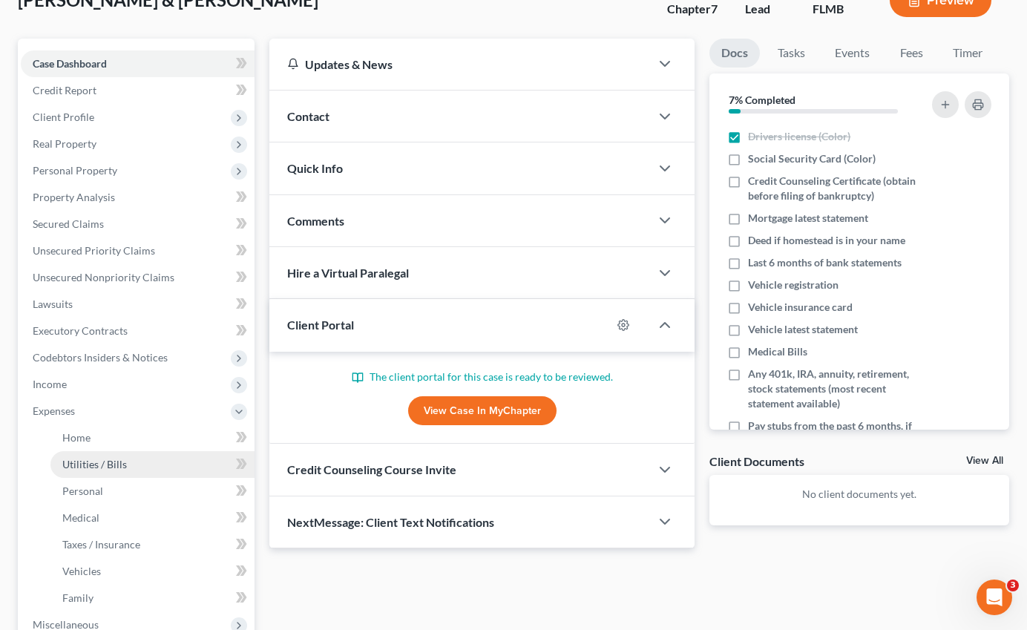
click at [95, 451] on link "Utilities / Bills" at bounding box center [152, 464] width 204 height 27
click at [102, 424] on link "Home" at bounding box center [152, 437] width 204 height 27
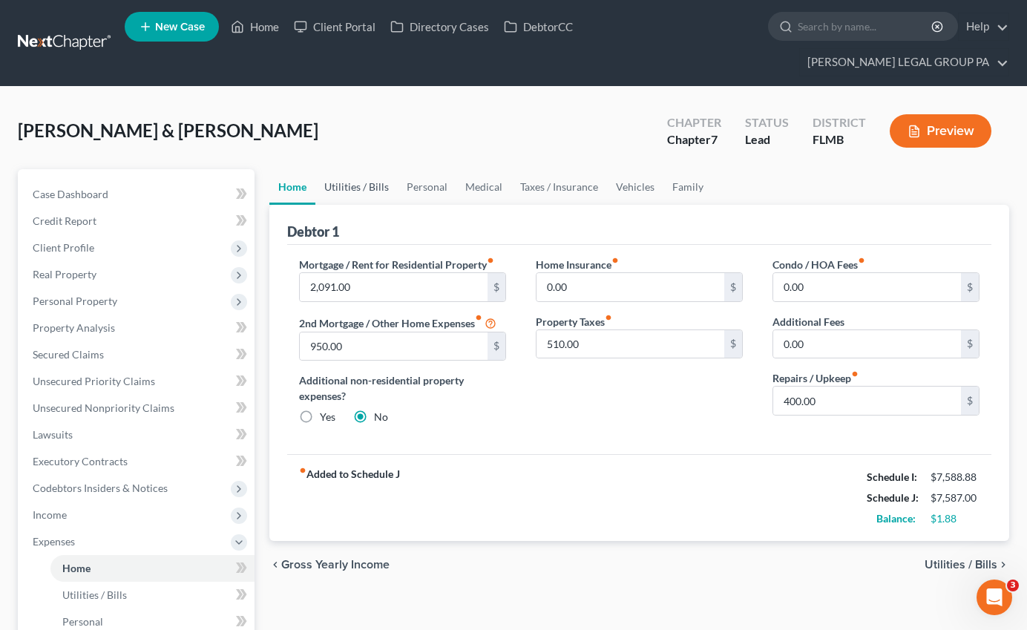
click at [372, 169] on link "Utilities / Bills" at bounding box center [356, 187] width 82 height 36
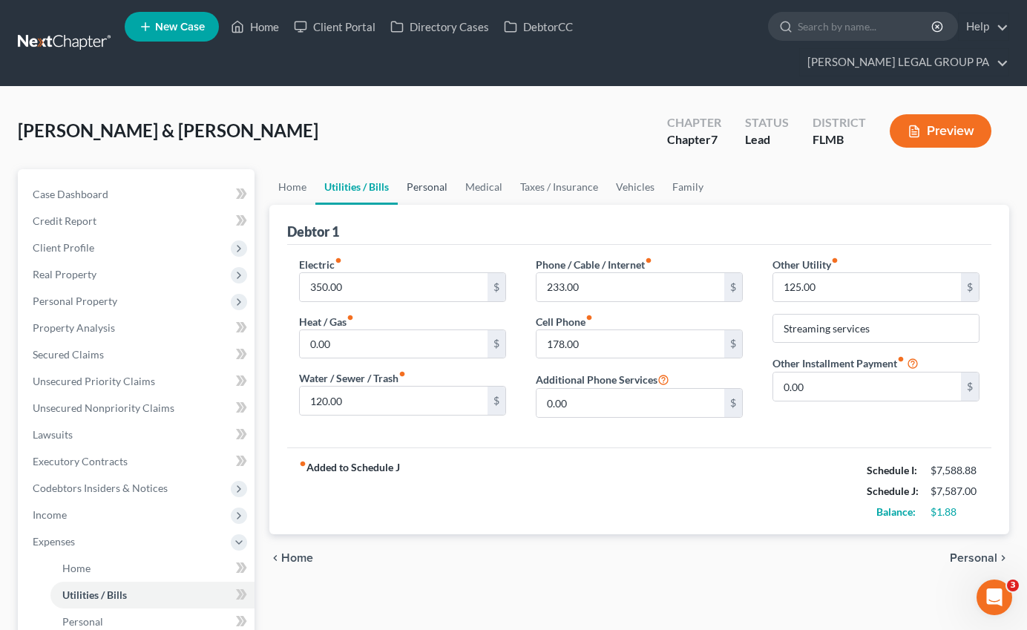
click at [438, 169] on link "Personal" at bounding box center [427, 187] width 59 height 36
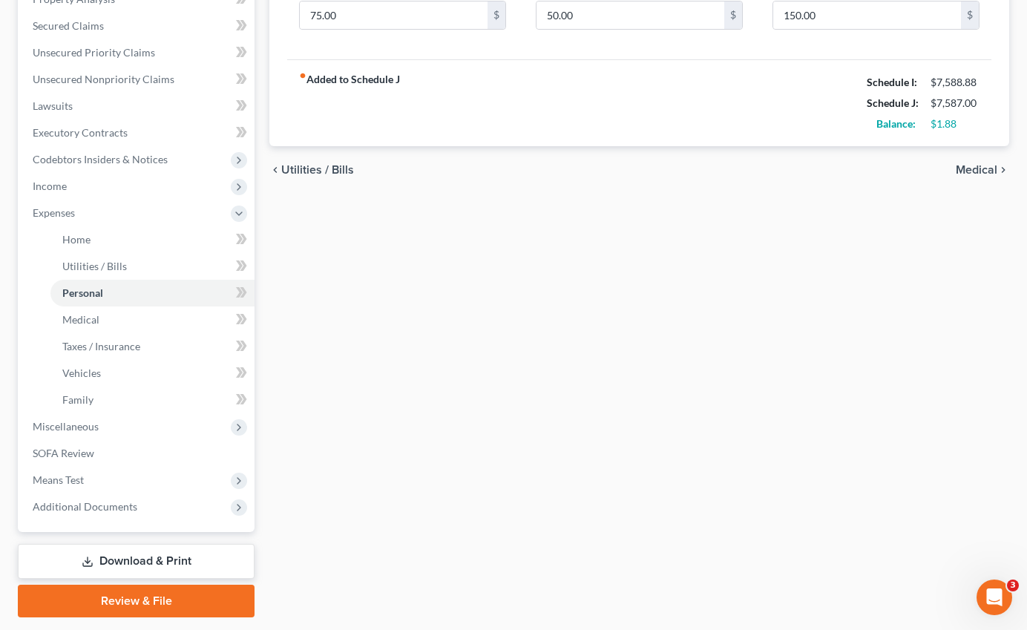
scroll to position [346, 0]
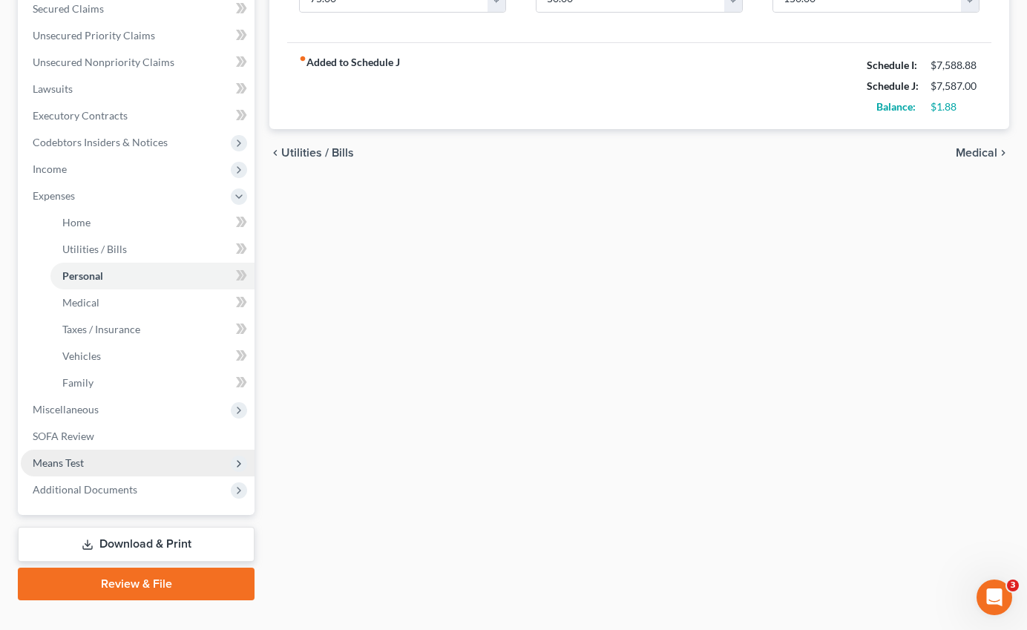
click at [73, 450] on span "Means Test" at bounding box center [138, 463] width 234 height 27
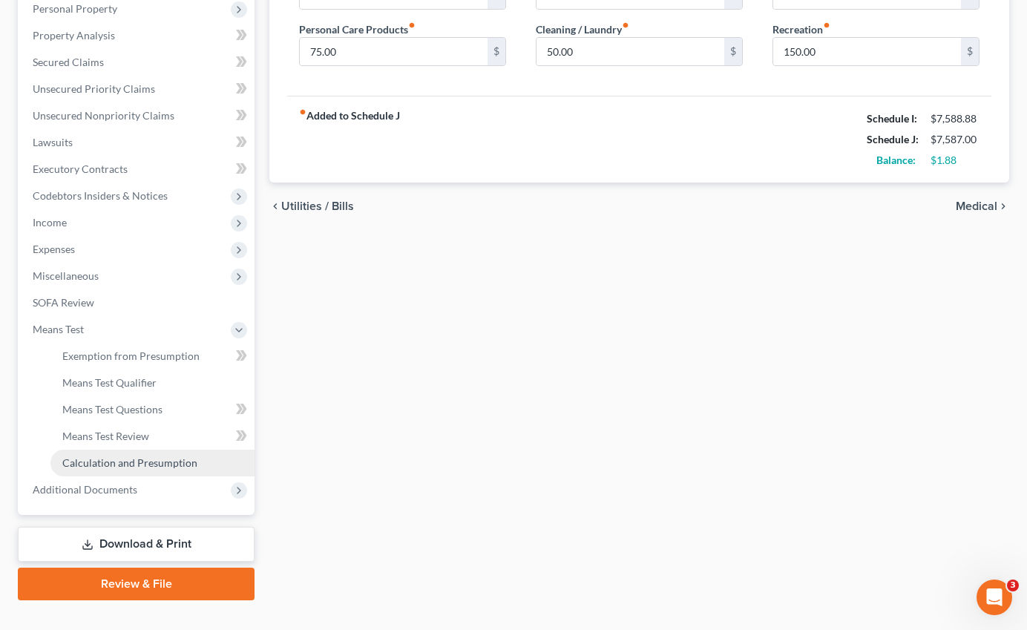
click at [113, 456] on span "Calculation and Presumption" at bounding box center [129, 462] width 135 height 13
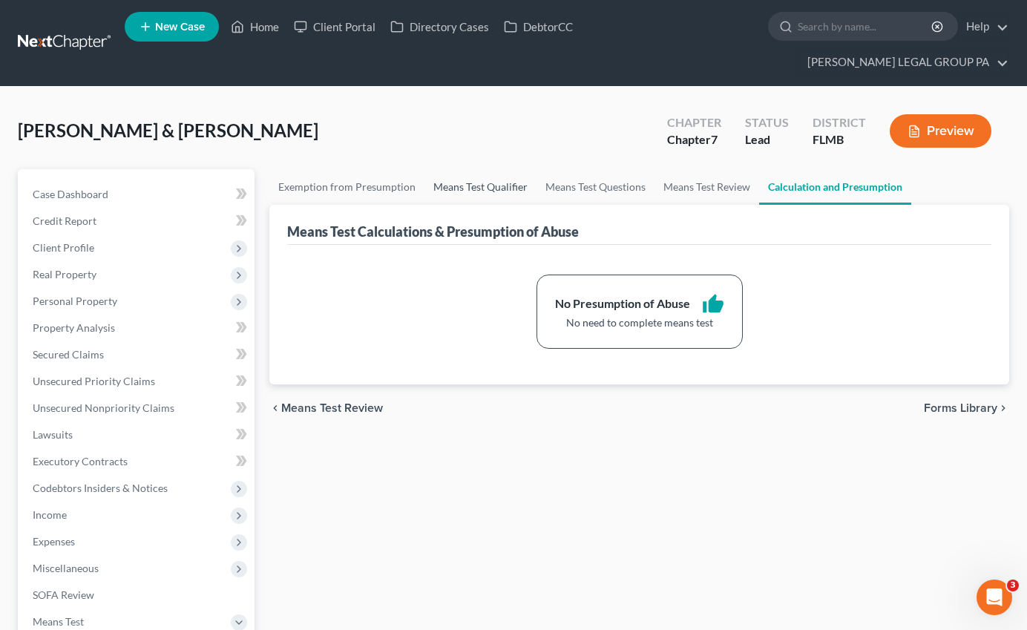
click at [456, 169] on link "Means Test Qualifier" at bounding box center [480, 187] width 112 height 36
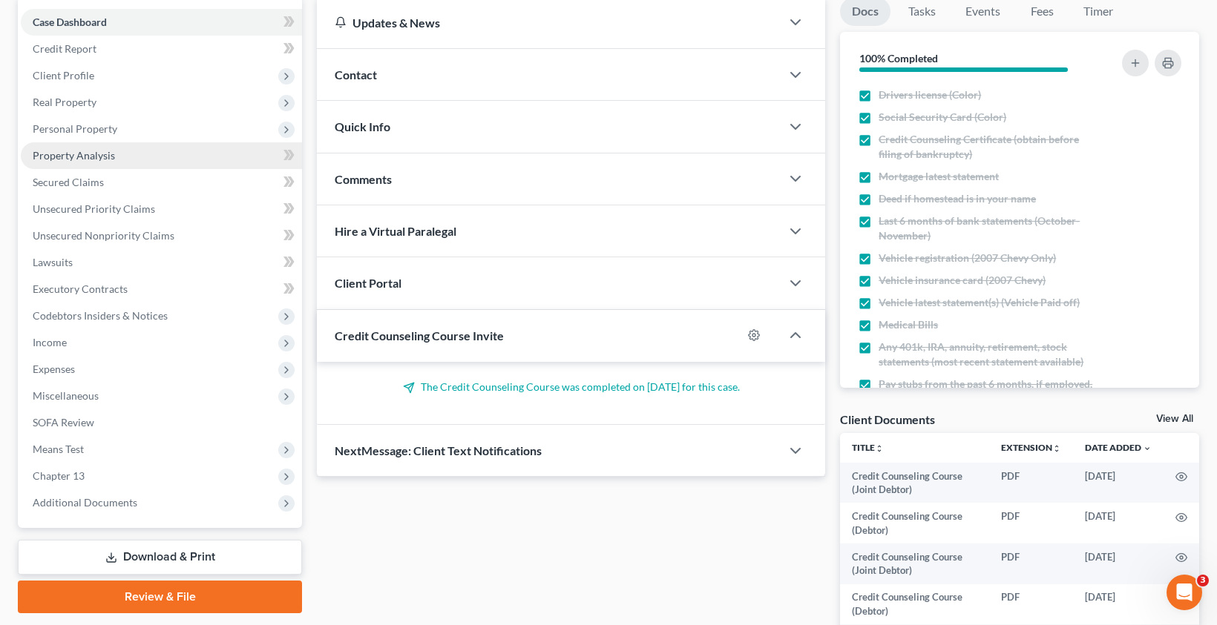
scroll to position [315, 0]
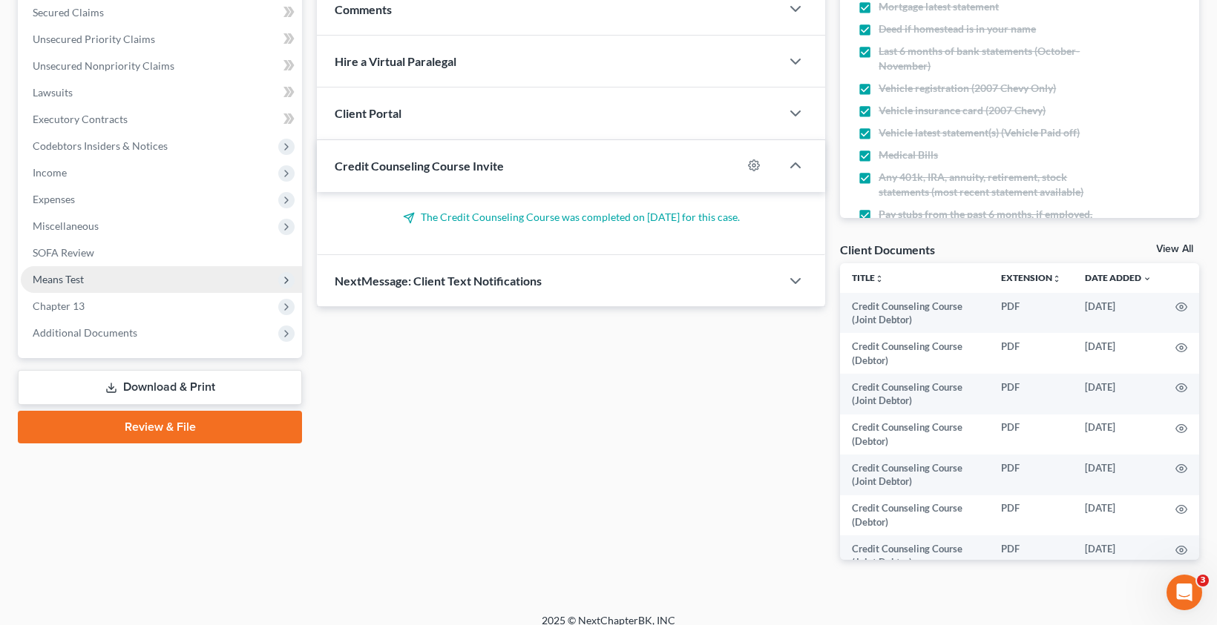
click at [69, 287] on span "Means Test" at bounding box center [161, 279] width 281 height 27
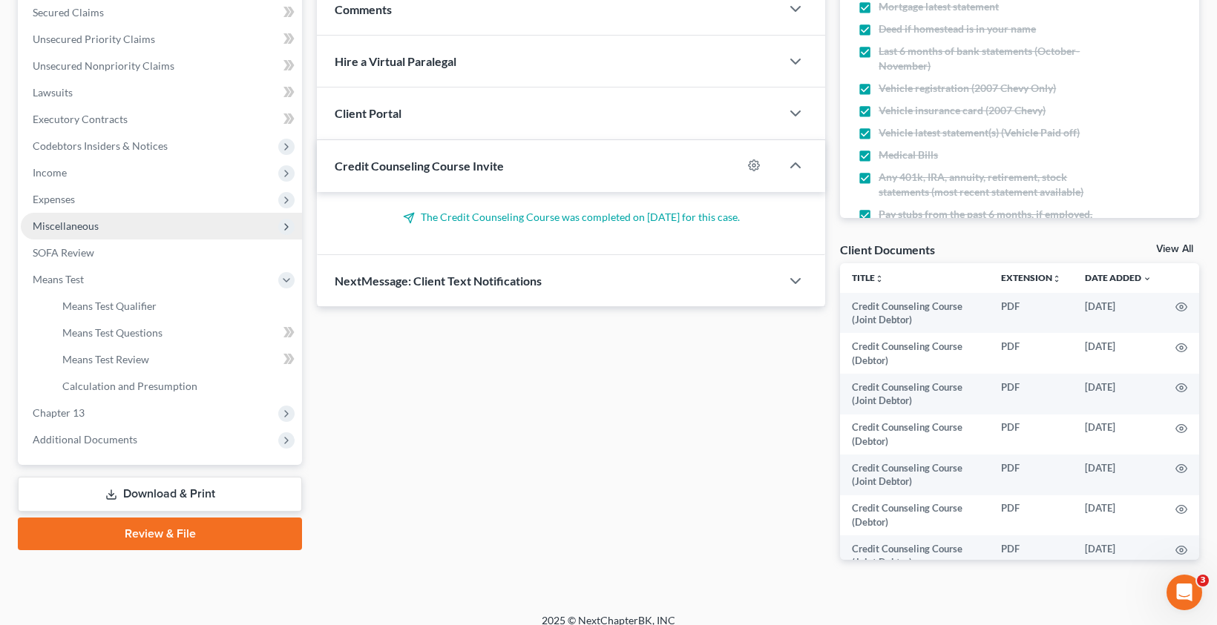
click at [76, 226] on span "Miscellaneous" at bounding box center [66, 226] width 66 height 13
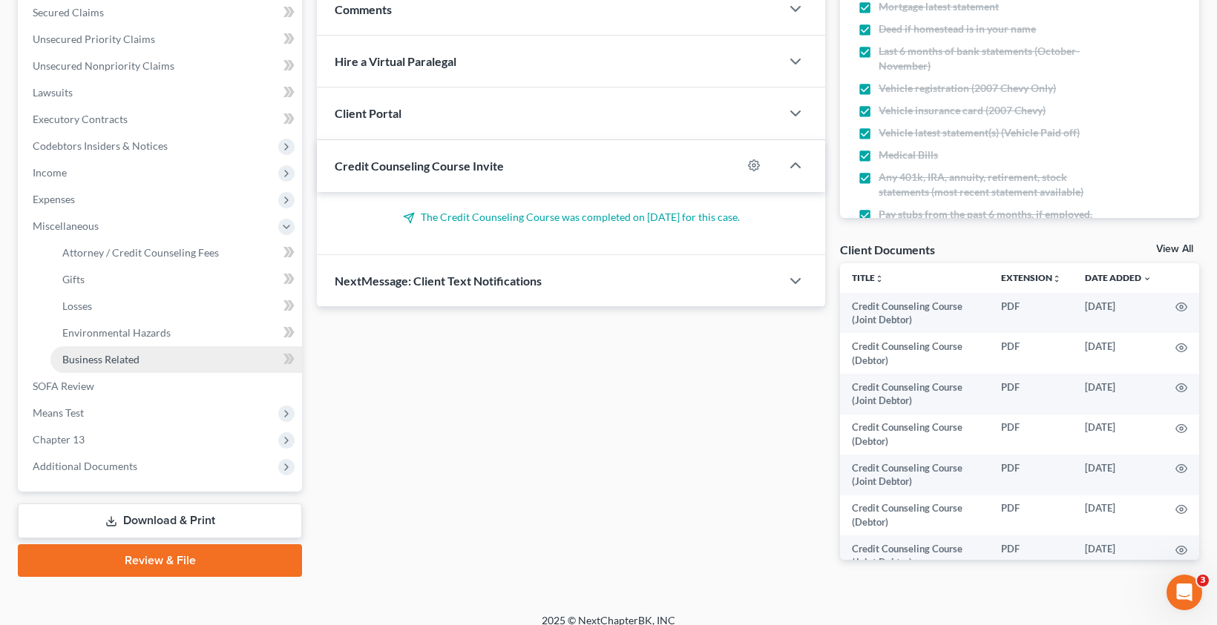
click at [103, 352] on link "Business Related" at bounding box center [176, 359] width 252 height 27
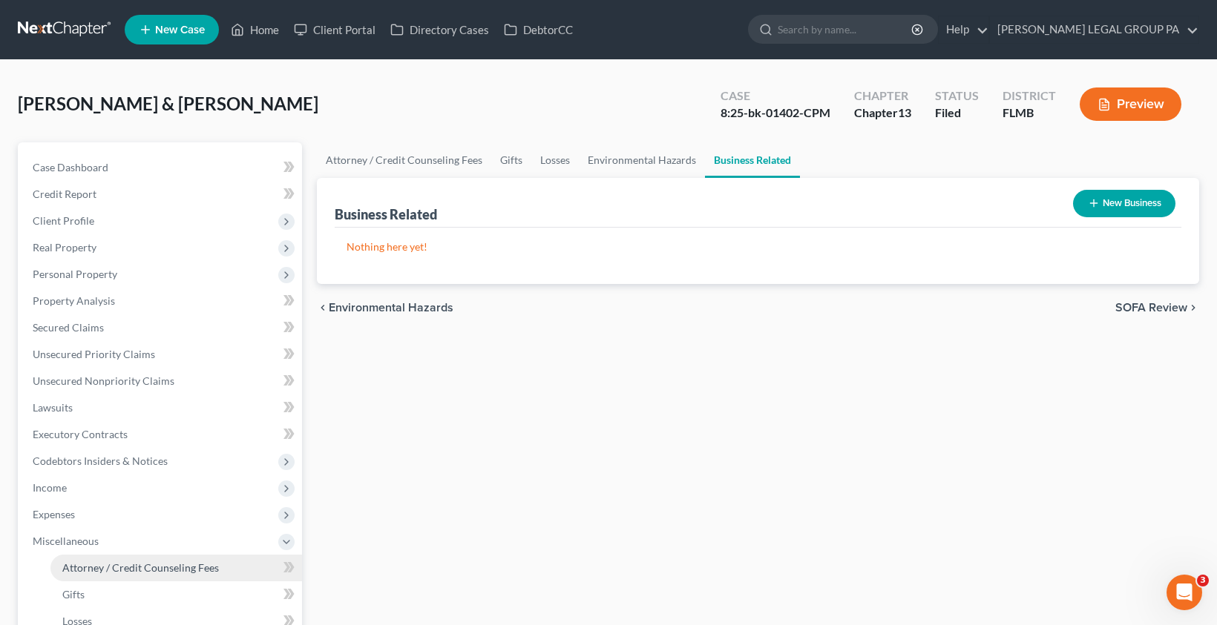
click at [95, 574] on span "Attorney / Credit Counseling Fees" at bounding box center [140, 568] width 157 height 13
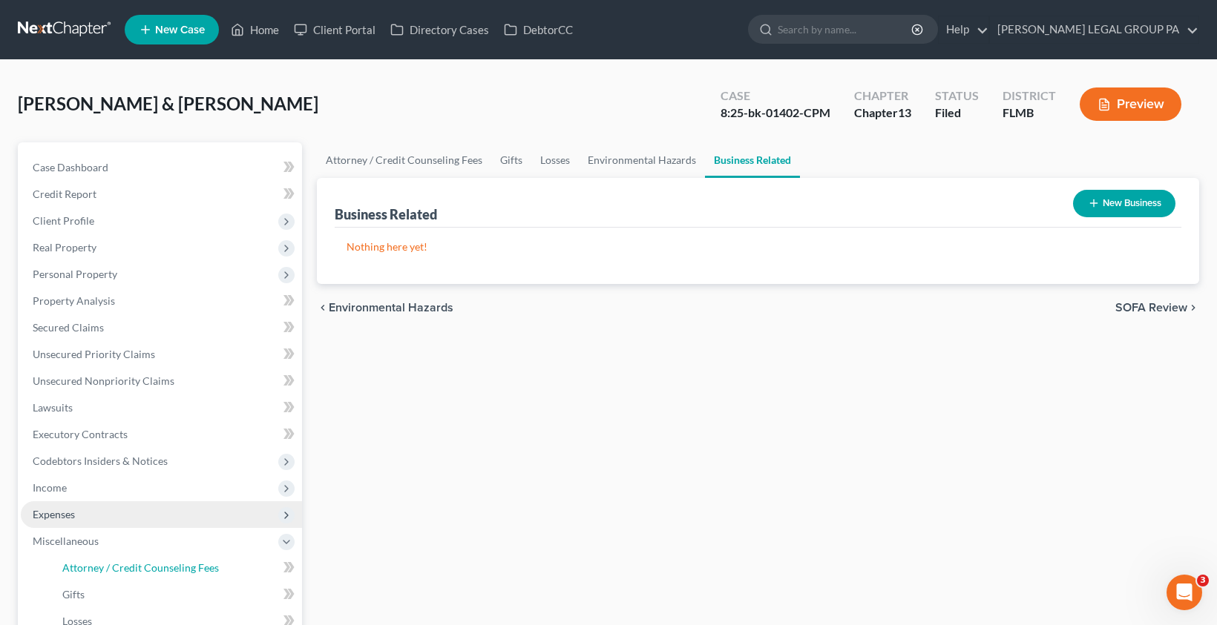
select select "0"
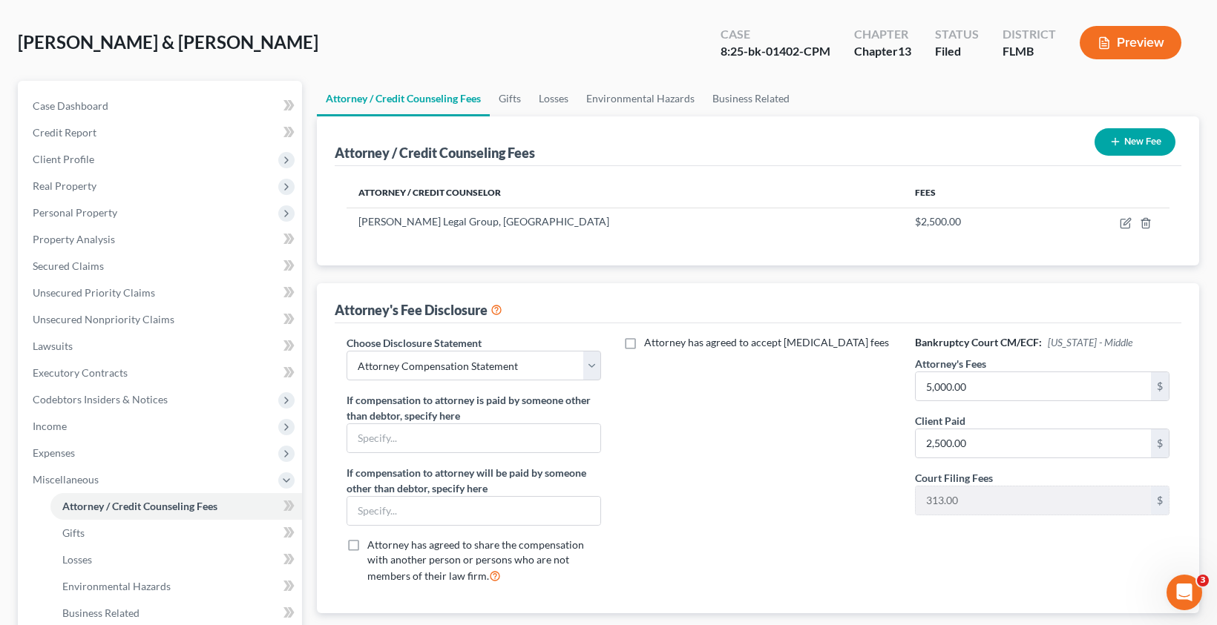
scroll to position [277, 0]
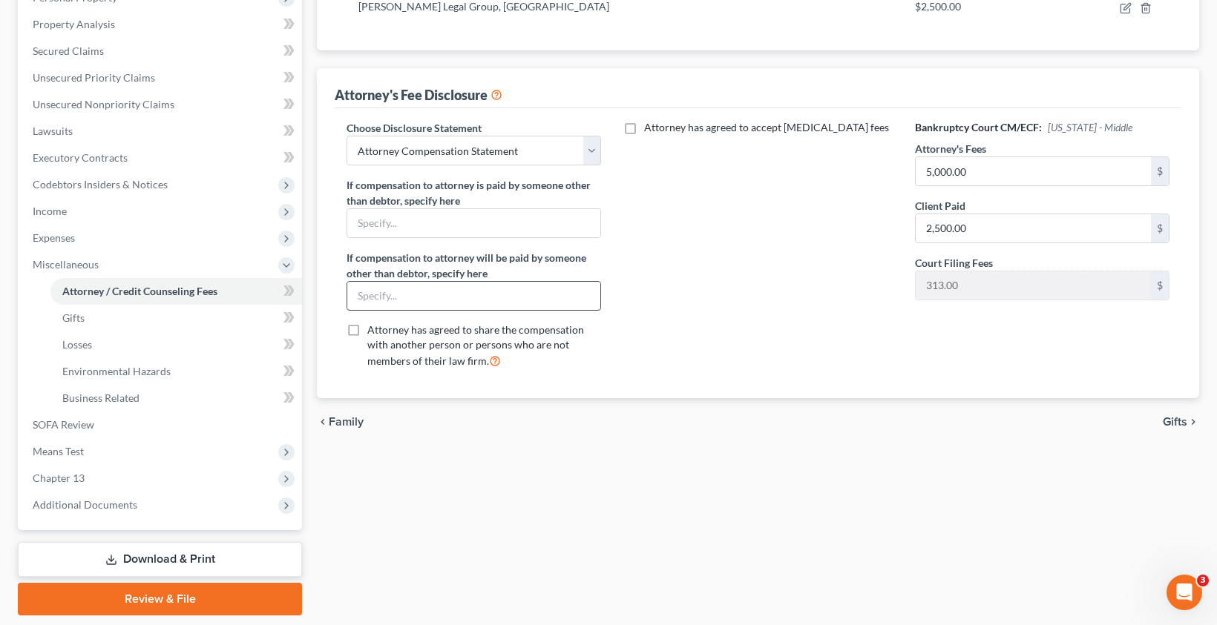
click at [401, 303] on input "text" at bounding box center [473, 296] width 253 height 28
type input "$50 Monthly Monitoring Fee payable upon Confirmation"
click at [815, 325] on div "Attorney has agreed to accept [MEDICAL_DATA] fees" at bounding box center [758, 250] width 284 height 260
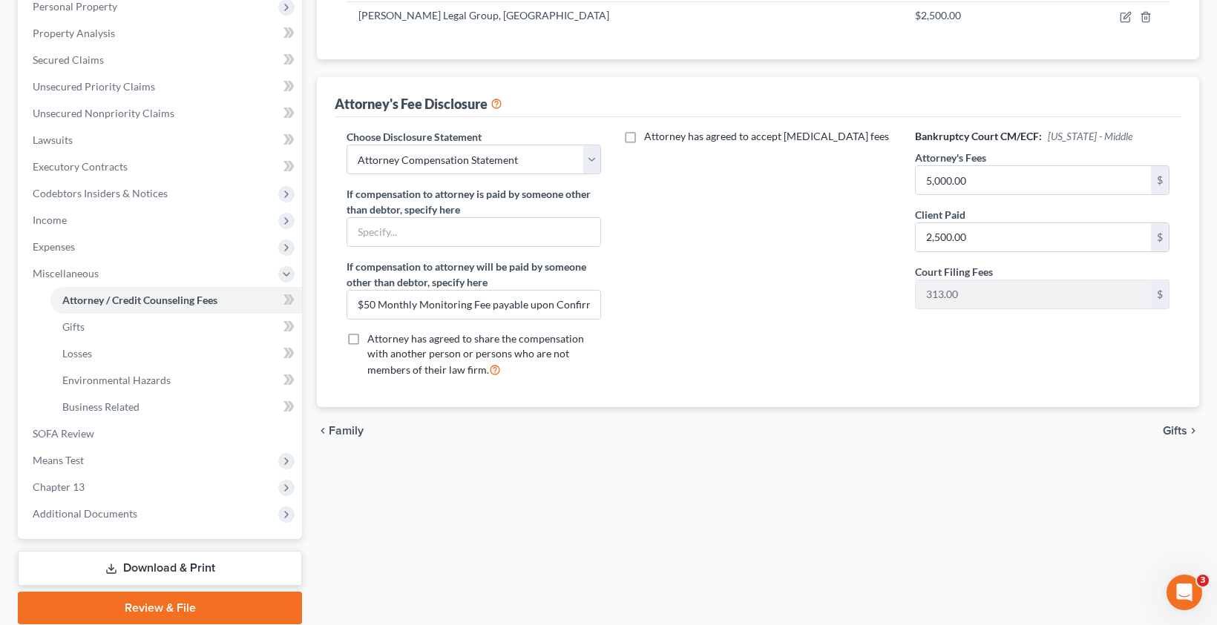
scroll to position [0, 0]
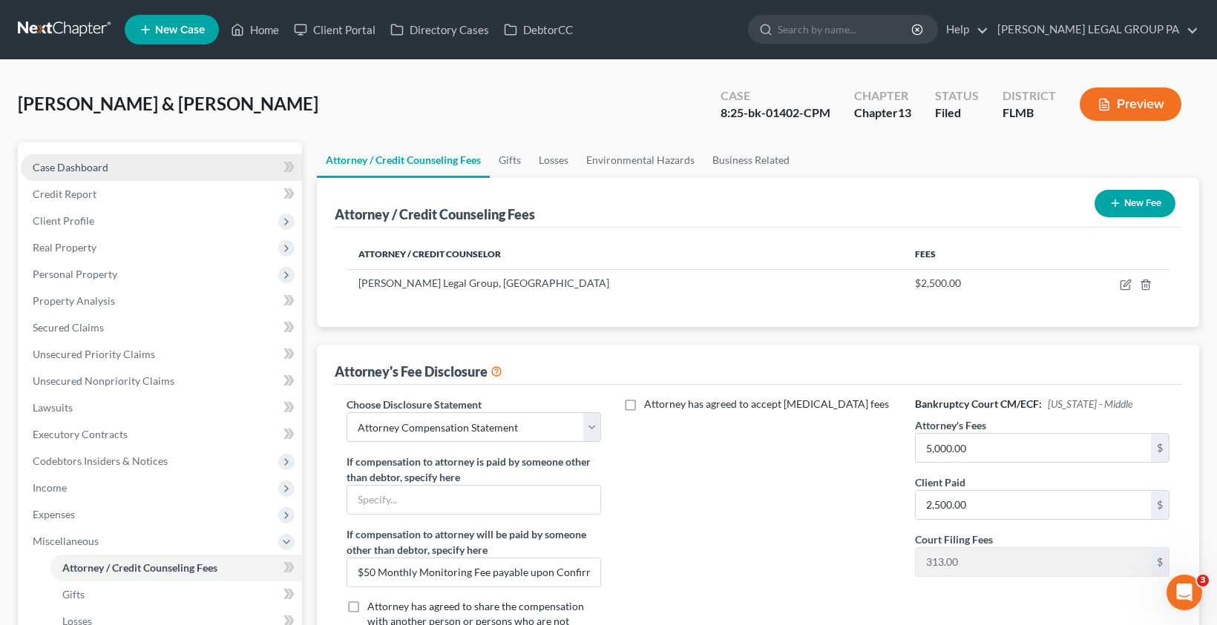
click at [62, 171] on span "Case Dashboard" at bounding box center [71, 167] width 76 height 13
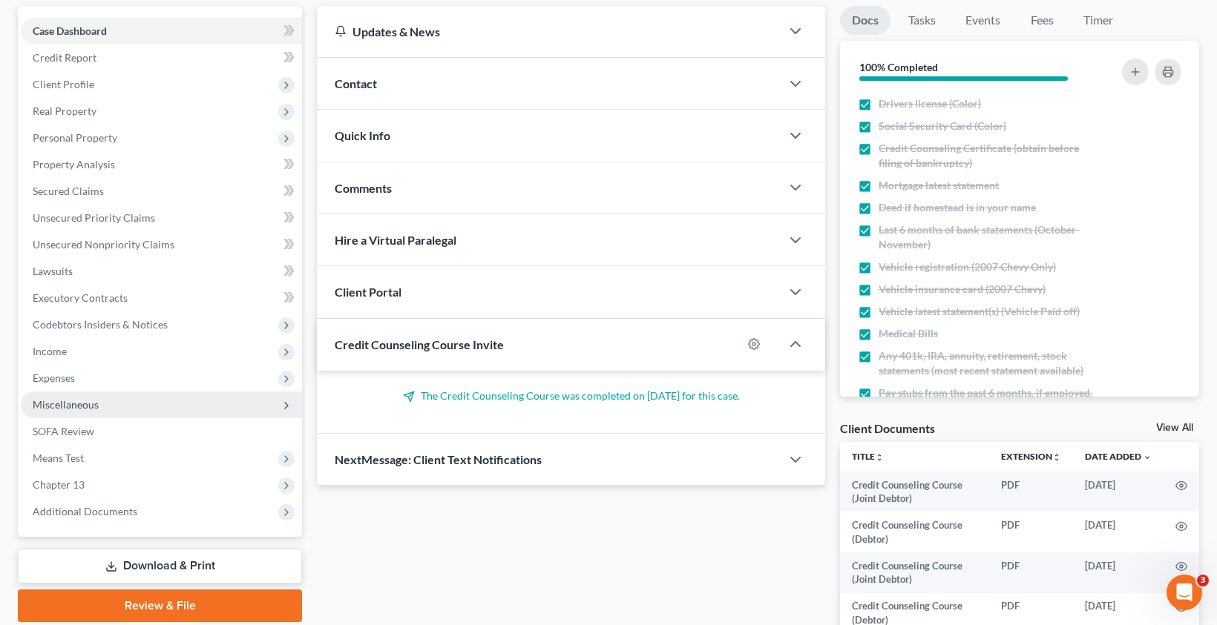
click at [74, 406] on span "Miscellaneous" at bounding box center [66, 404] width 66 height 13
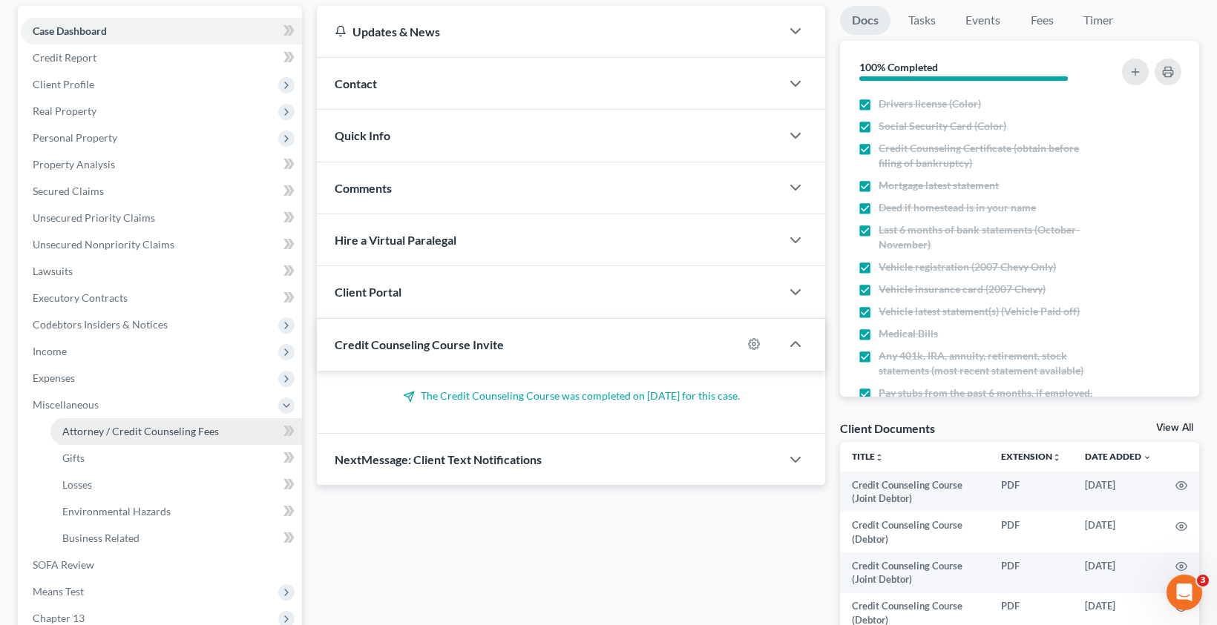
click at [89, 437] on span "Attorney / Credit Counseling Fees" at bounding box center [140, 431] width 157 height 13
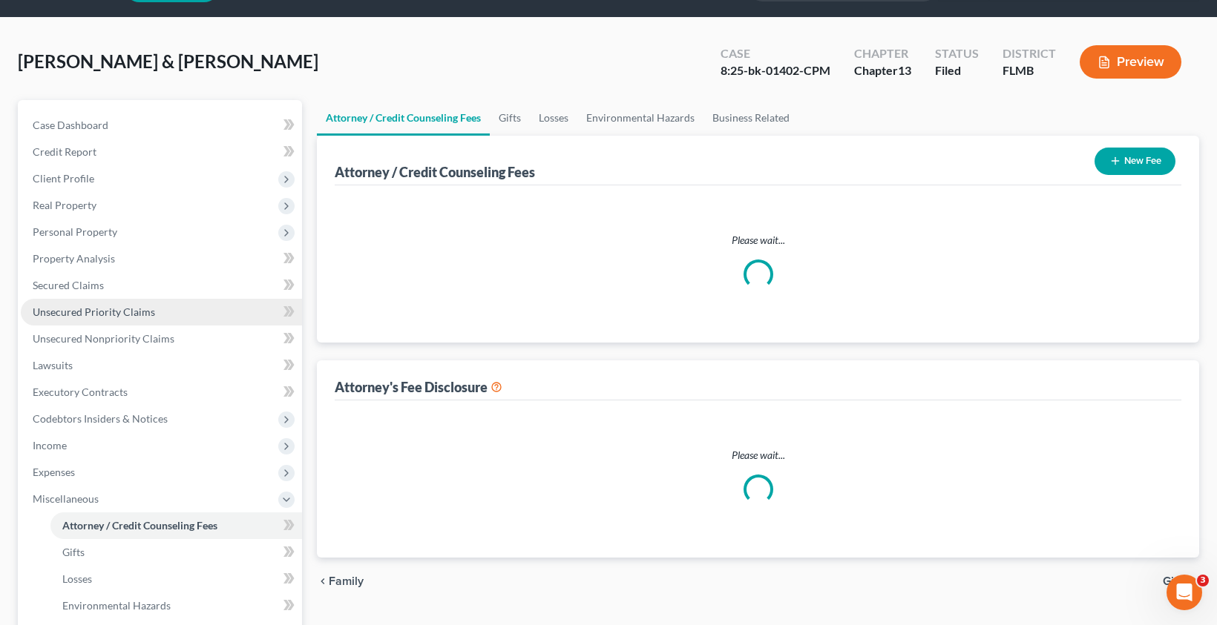
scroll to position [1, 0]
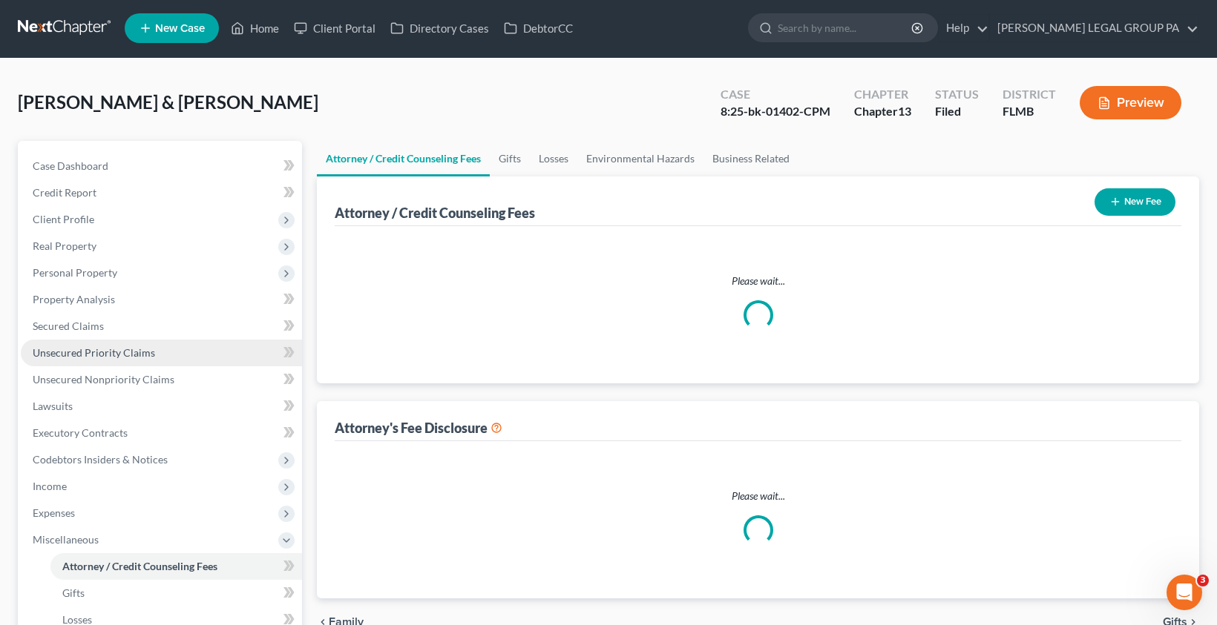
select select "0"
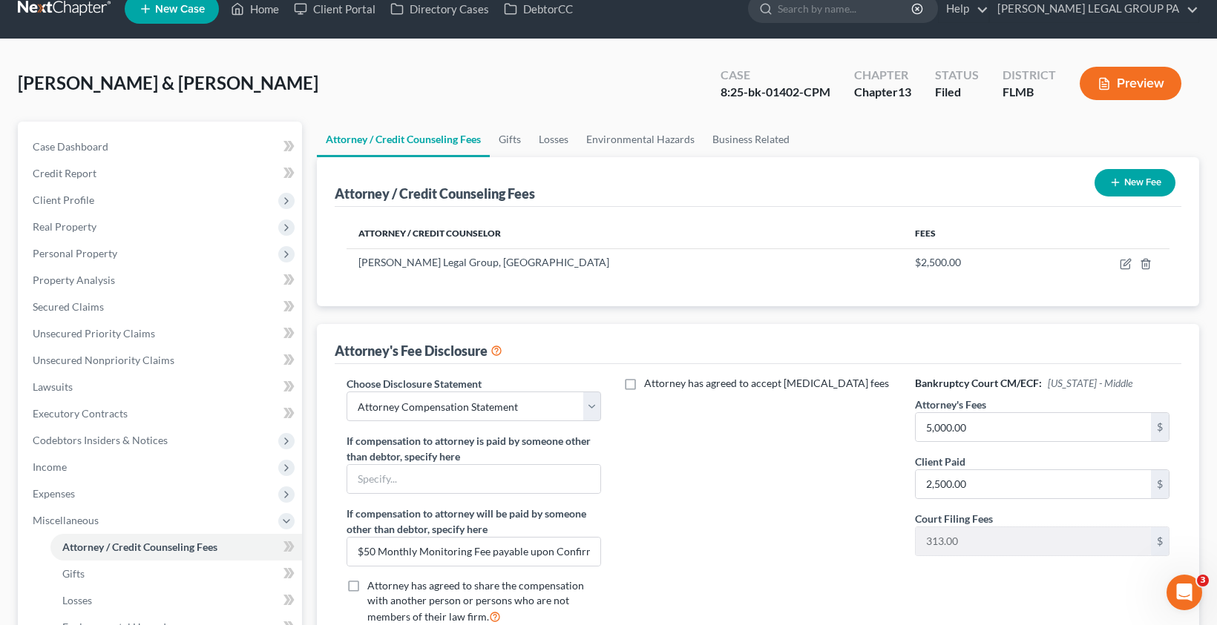
scroll to position [33, 0]
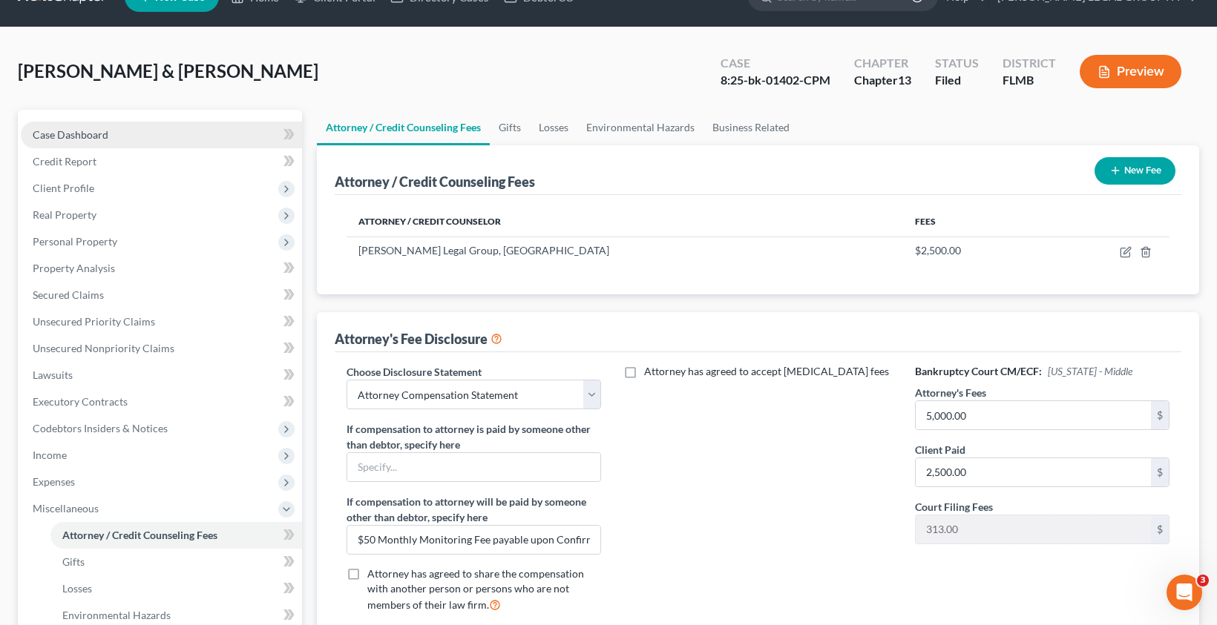
click at [73, 136] on span "Case Dashboard" at bounding box center [71, 134] width 76 height 13
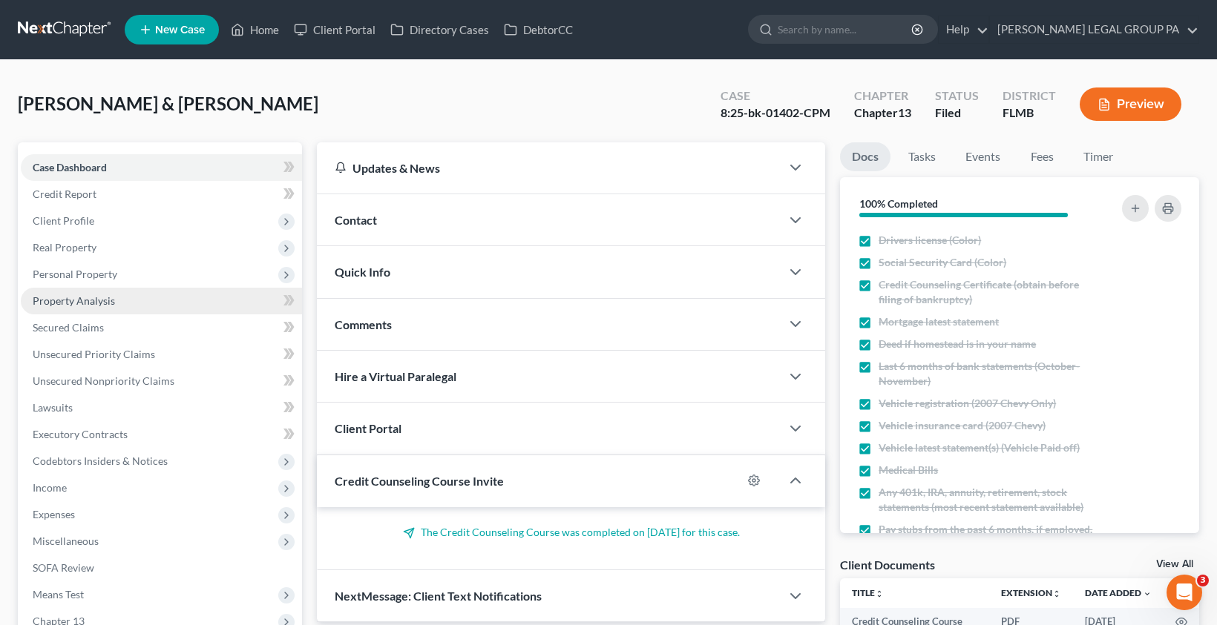
click at [93, 300] on span "Property Analysis" at bounding box center [74, 301] width 82 height 13
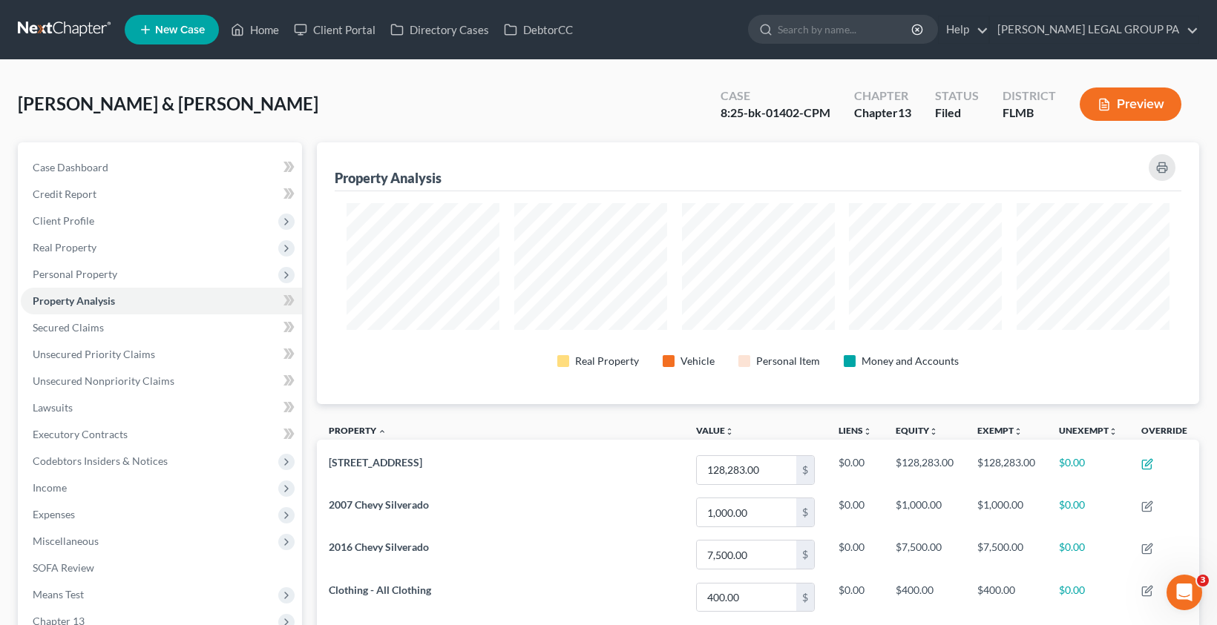
scroll to position [262, 882]
click at [67, 171] on span "Case Dashboard" at bounding box center [71, 167] width 76 height 13
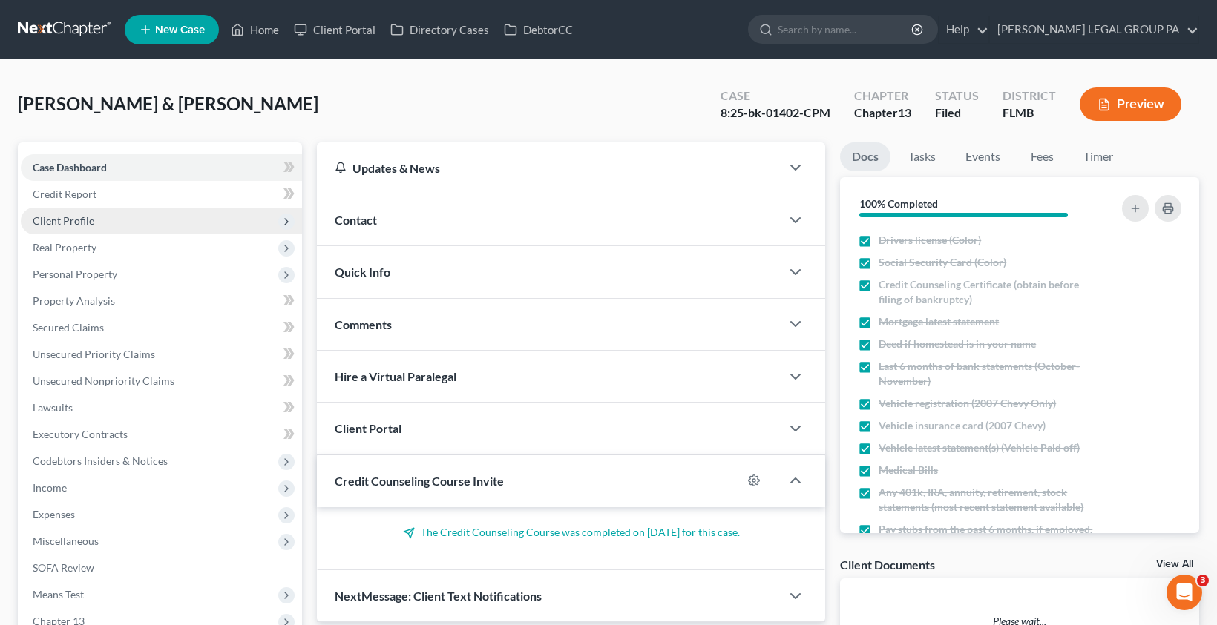
click at [69, 226] on span "Client Profile" at bounding box center [64, 220] width 62 height 13
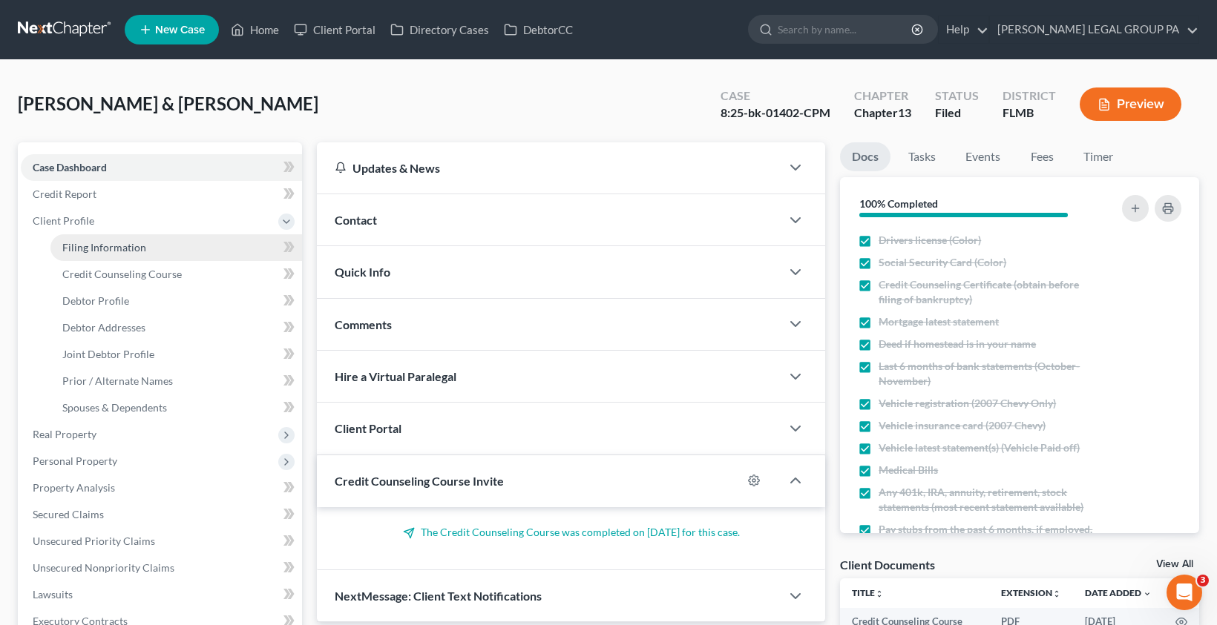
click at [79, 247] on span "Filing Information" at bounding box center [104, 247] width 84 height 13
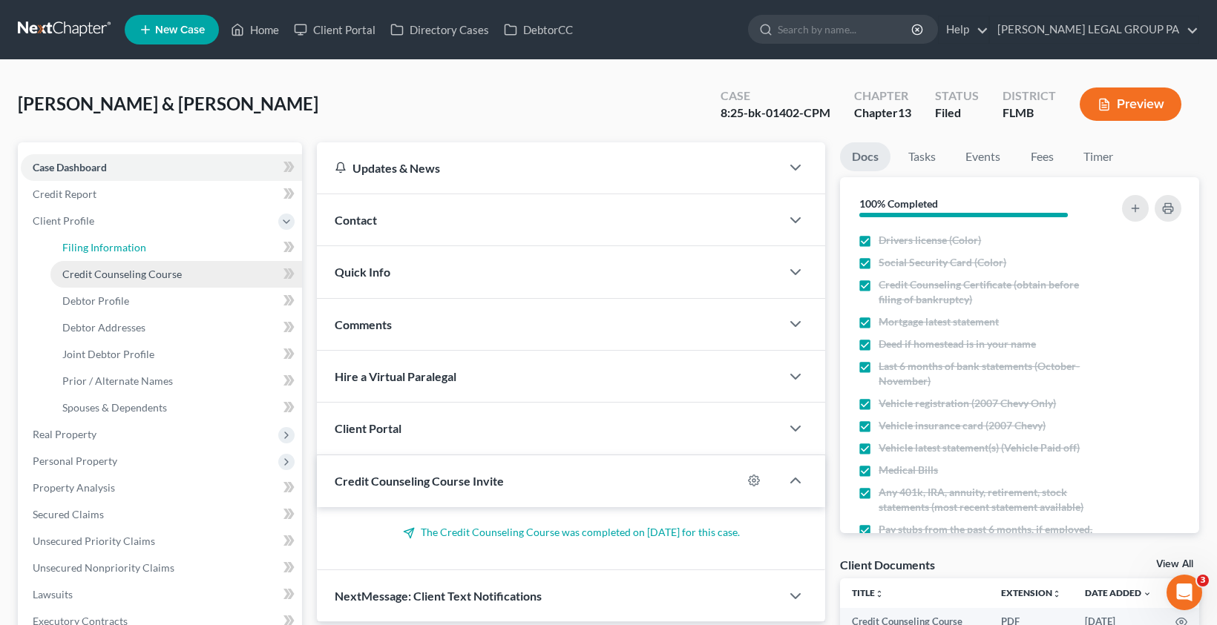
select select "1"
select select "3"
select select "9"
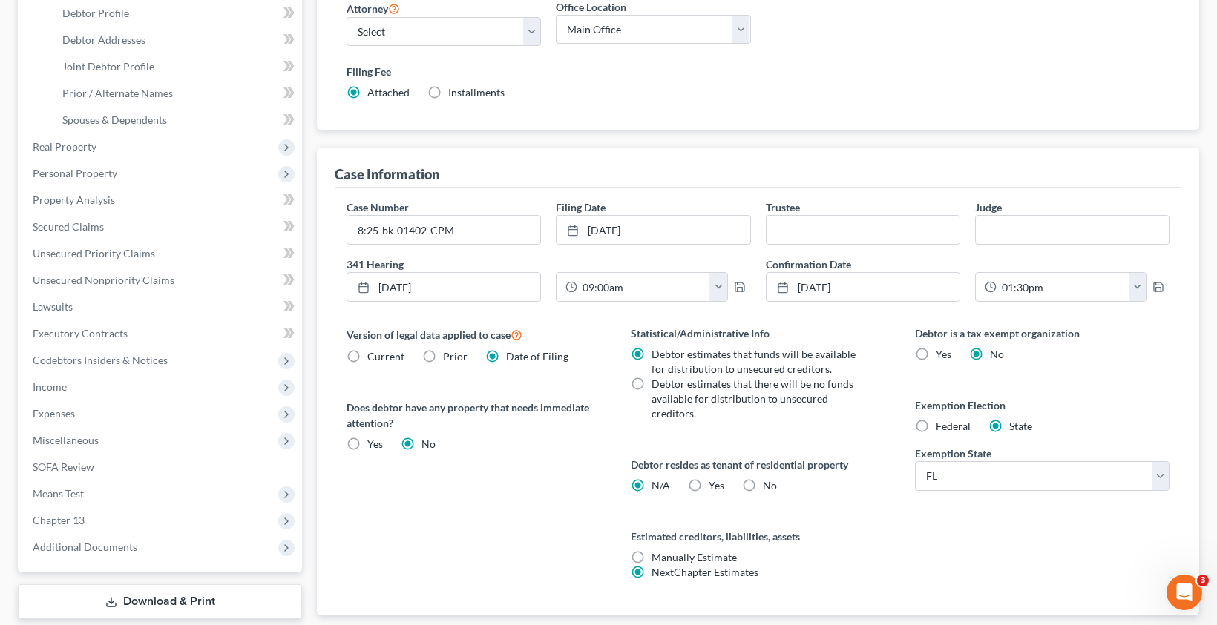
scroll to position [371, 0]
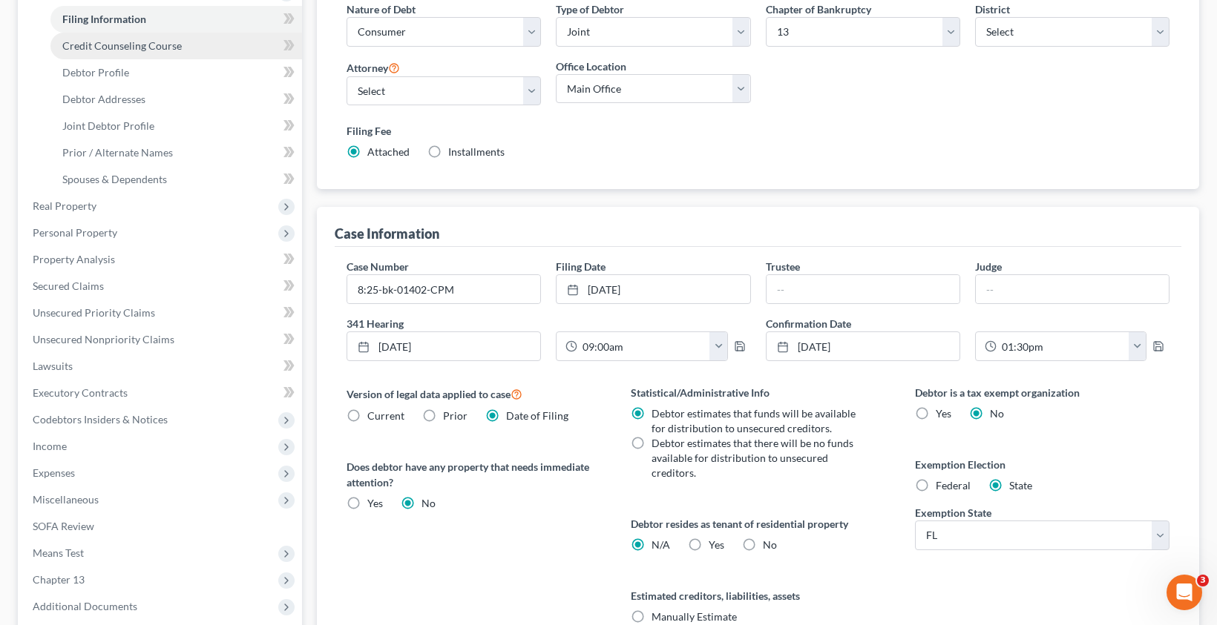
click at [112, 41] on span "Credit Counseling Course" at bounding box center [121, 45] width 119 height 13
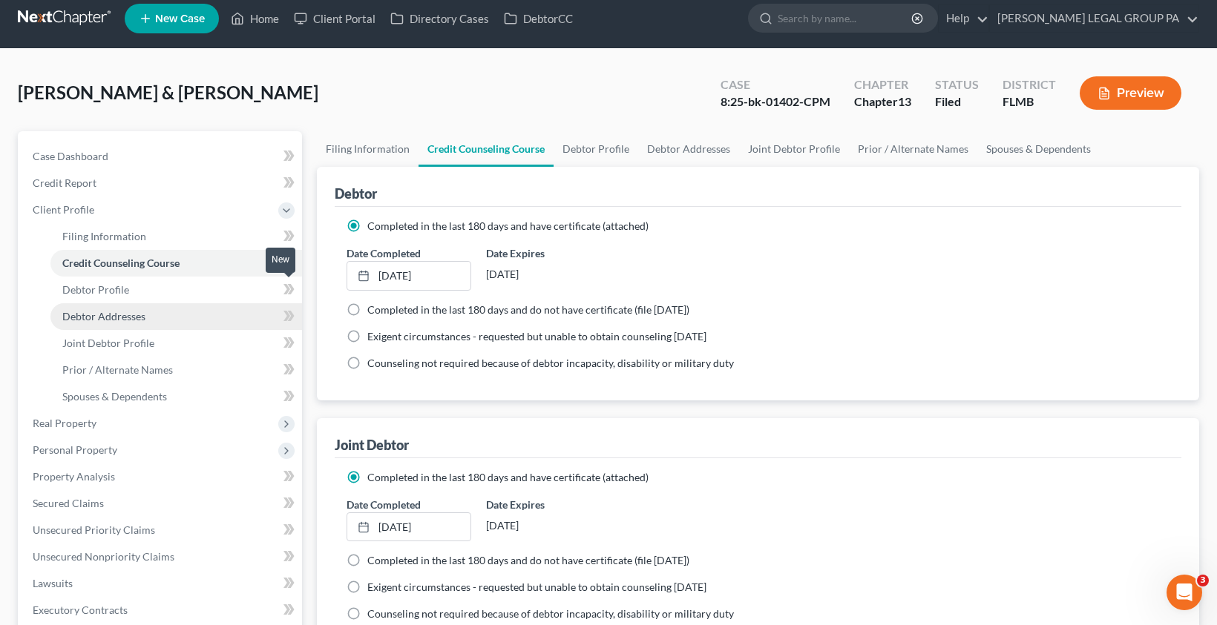
scroll to position [28, 0]
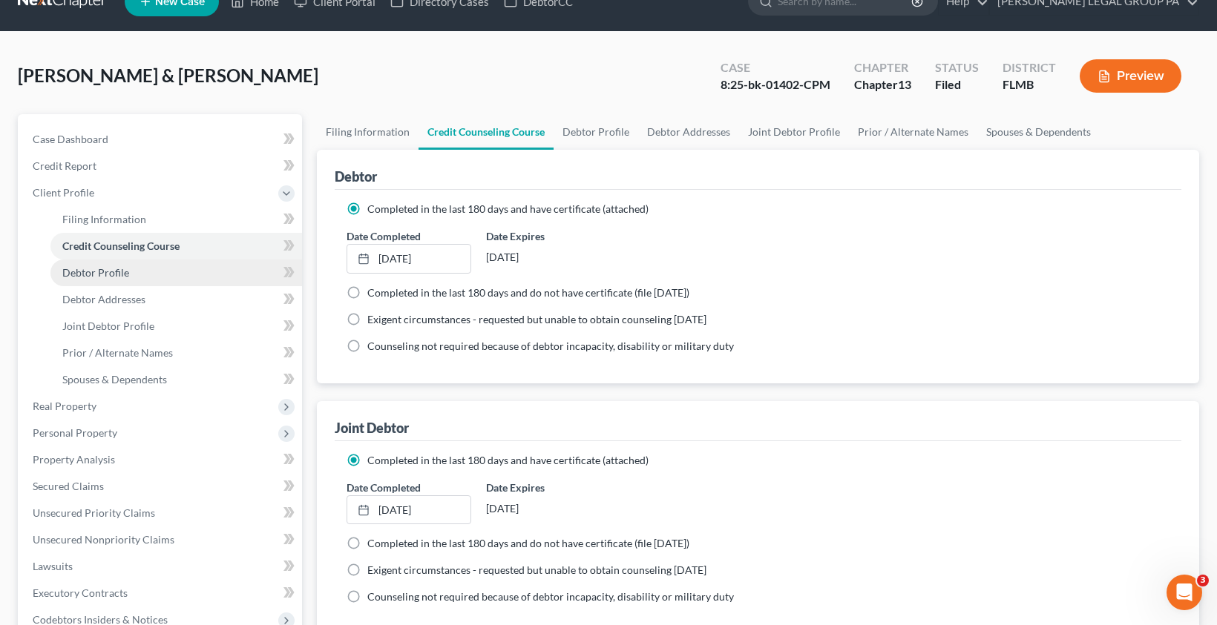
click at [111, 274] on span "Debtor Profile" at bounding box center [95, 272] width 67 height 13
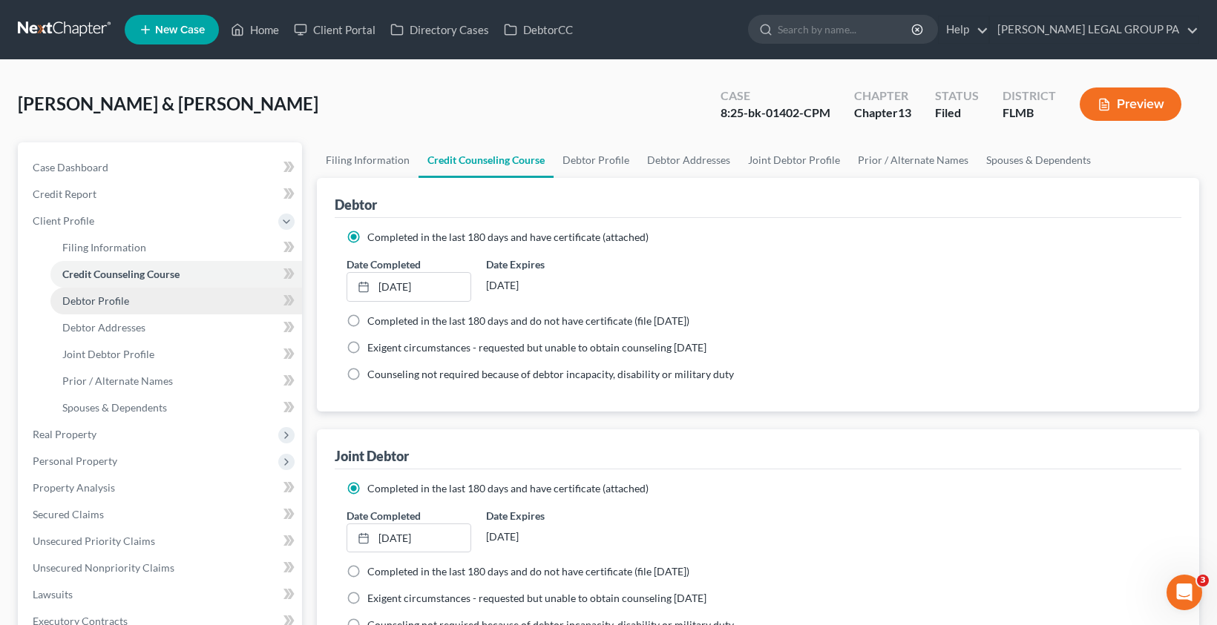
select select "1"
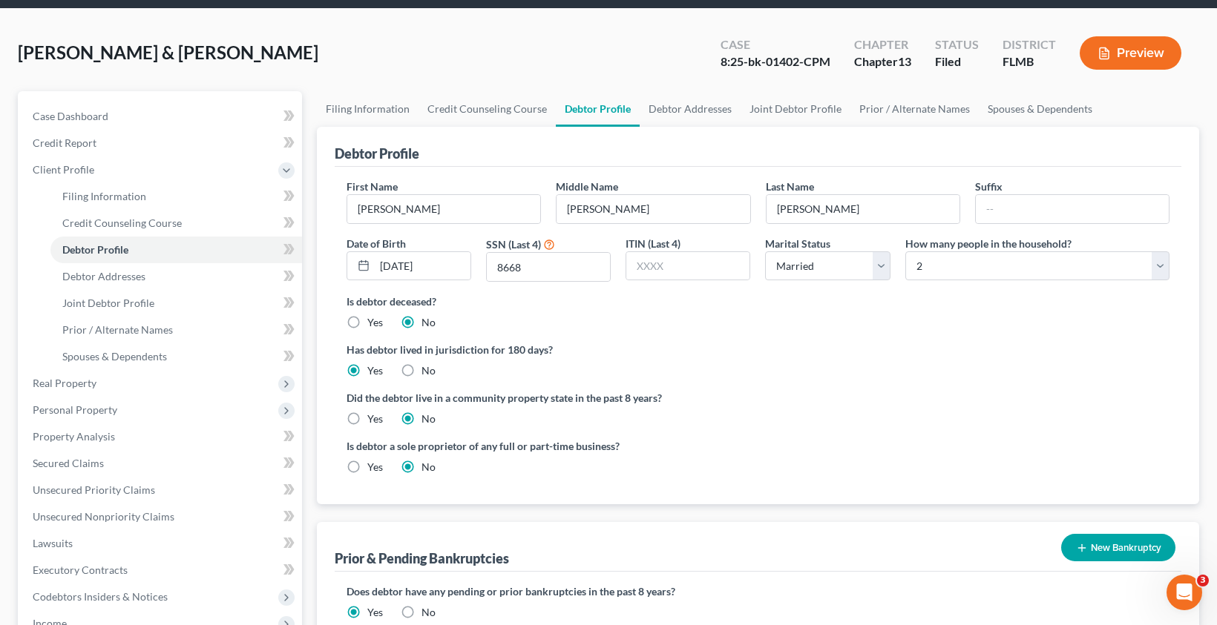
scroll to position [52, 0]
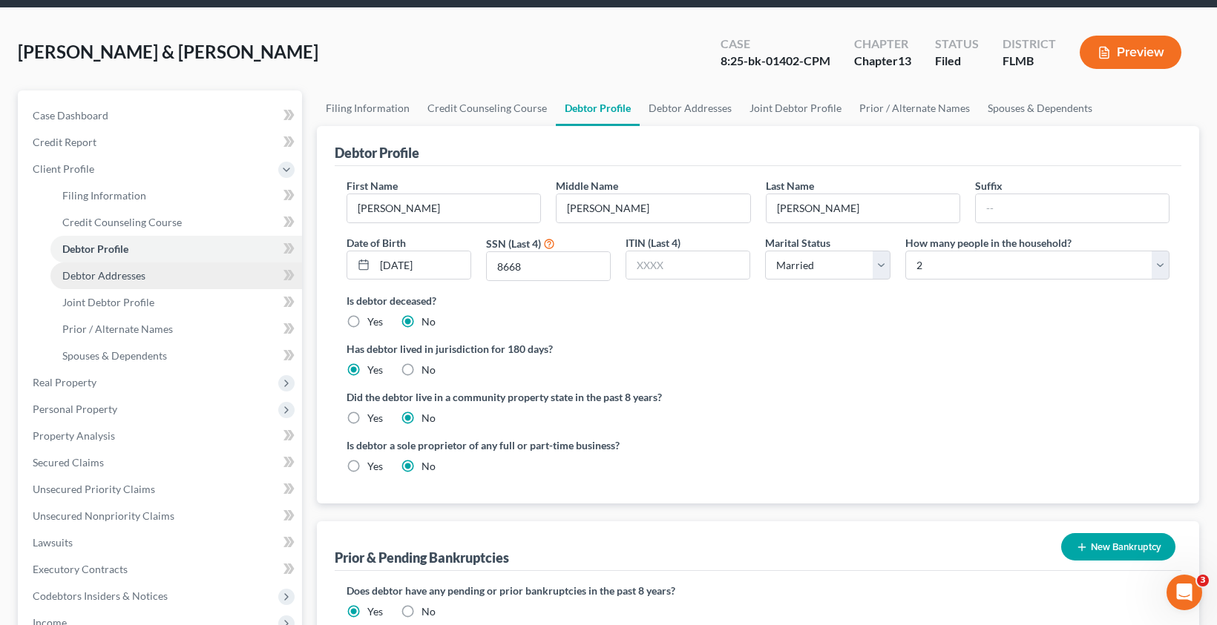
click at [98, 272] on span "Debtor Addresses" at bounding box center [103, 275] width 83 height 13
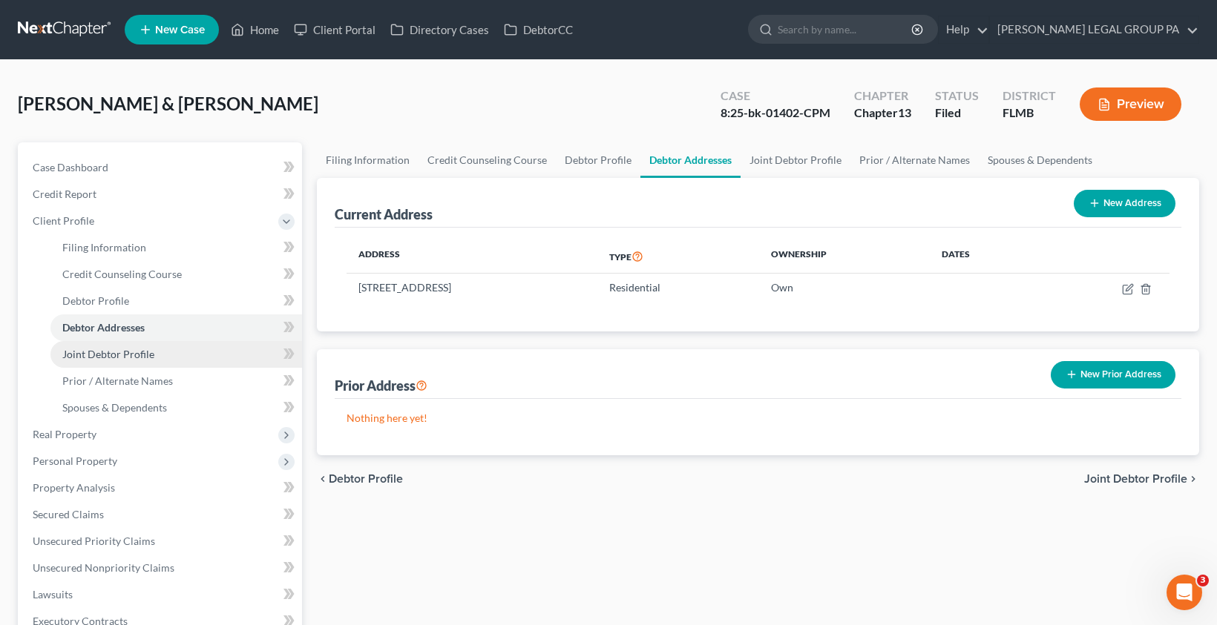
click at [122, 361] on link "Joint Debtor Profile" at bounding box center [176, 354] width 252 height 27
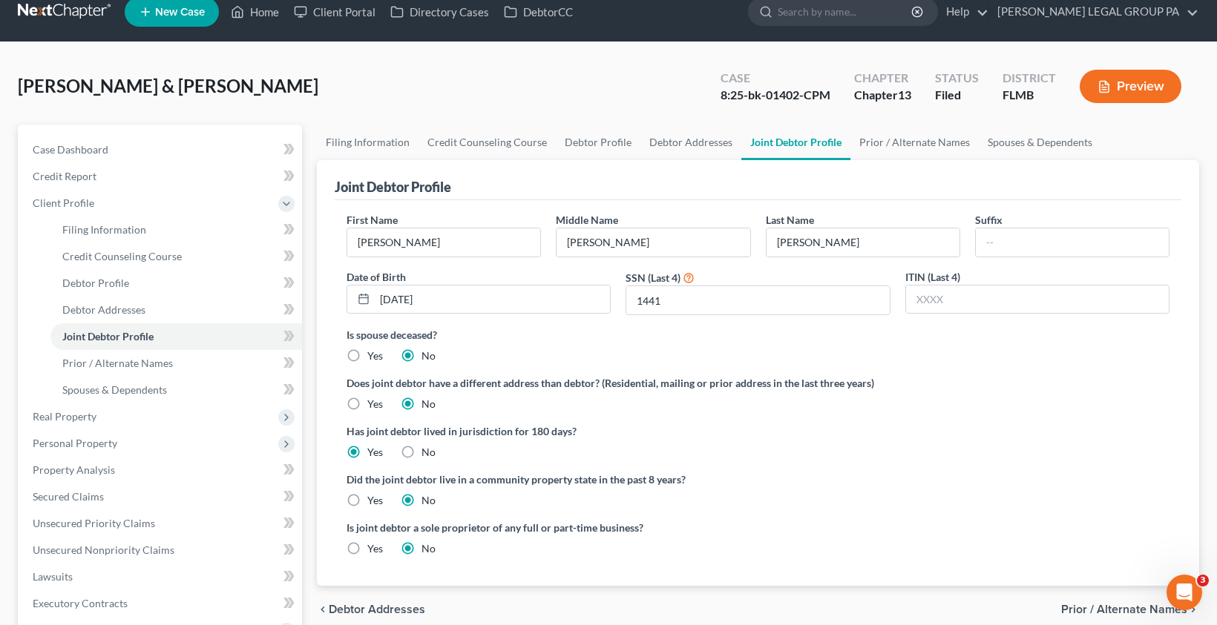
scroll to position [30, 0]
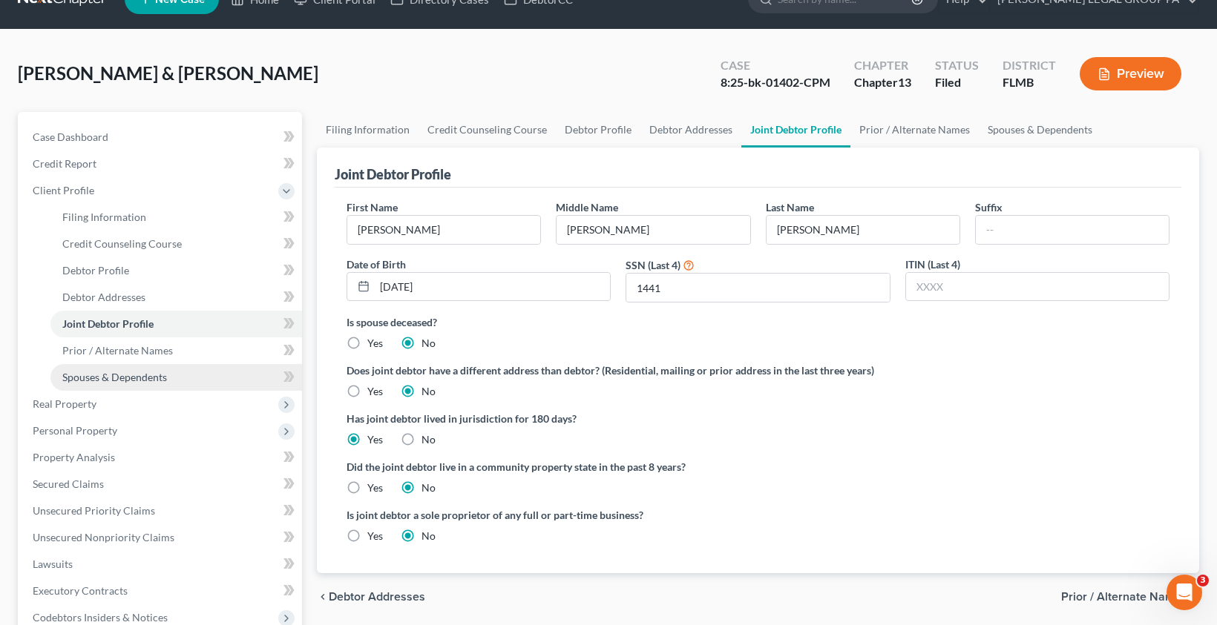
click at [142, 384] on link "Spouses & Dependents" at bounding box center [176, 377] width 252 height 27
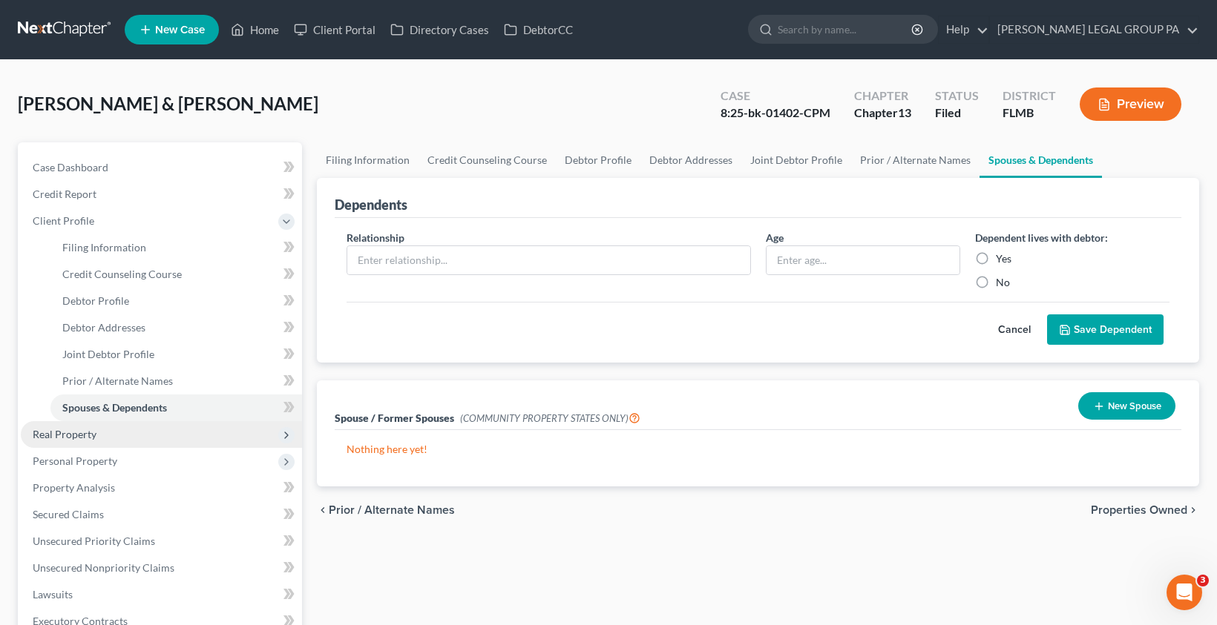
click at [122, 441] on span "Real Property" at bounding box center [161, 434] width 281 height 27
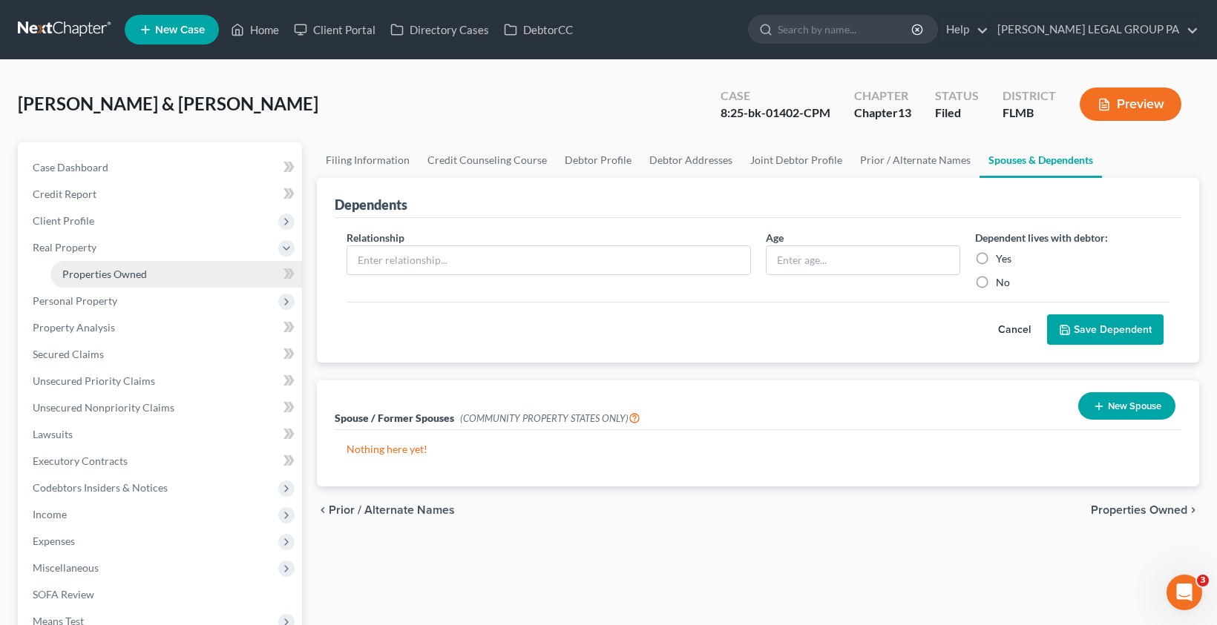
click at [91, 283] on link "Properties Owned" at bounding box center [176, 274] width 252 height 27
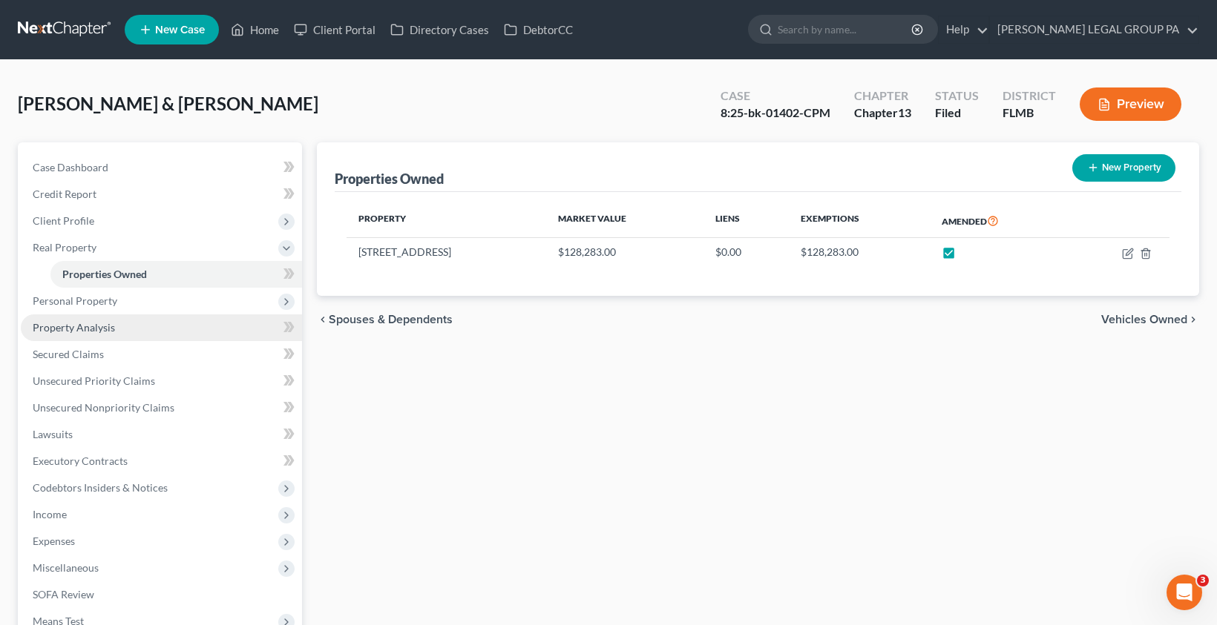
click at [96, 330] on span "Property Analysis" at bounding box center [74, 327] width 82 height 13
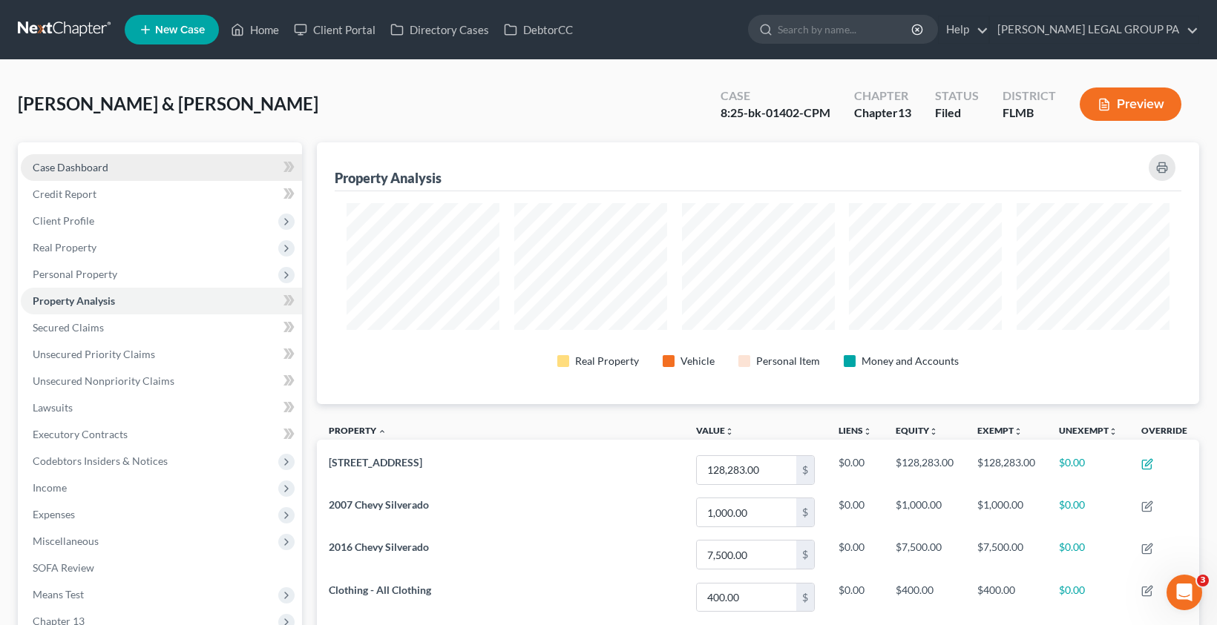
drag, startPoint x: 89, startPoint y: 171, endPoint x: 91, endPoint y: 179, distance: 8.3
click at [90, 171] on span "Case Dashboard" at bounding box center [71, 167] width 76 height 13
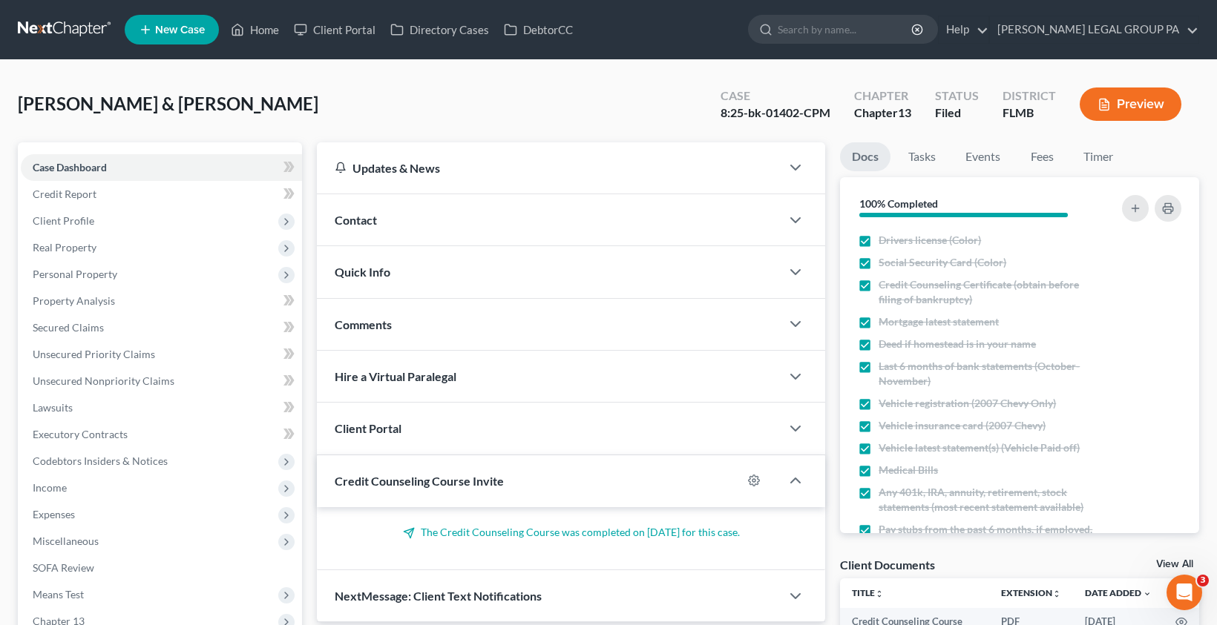
click at [346, 165] on icon at bounding box center [341, 168] width 12 height 12
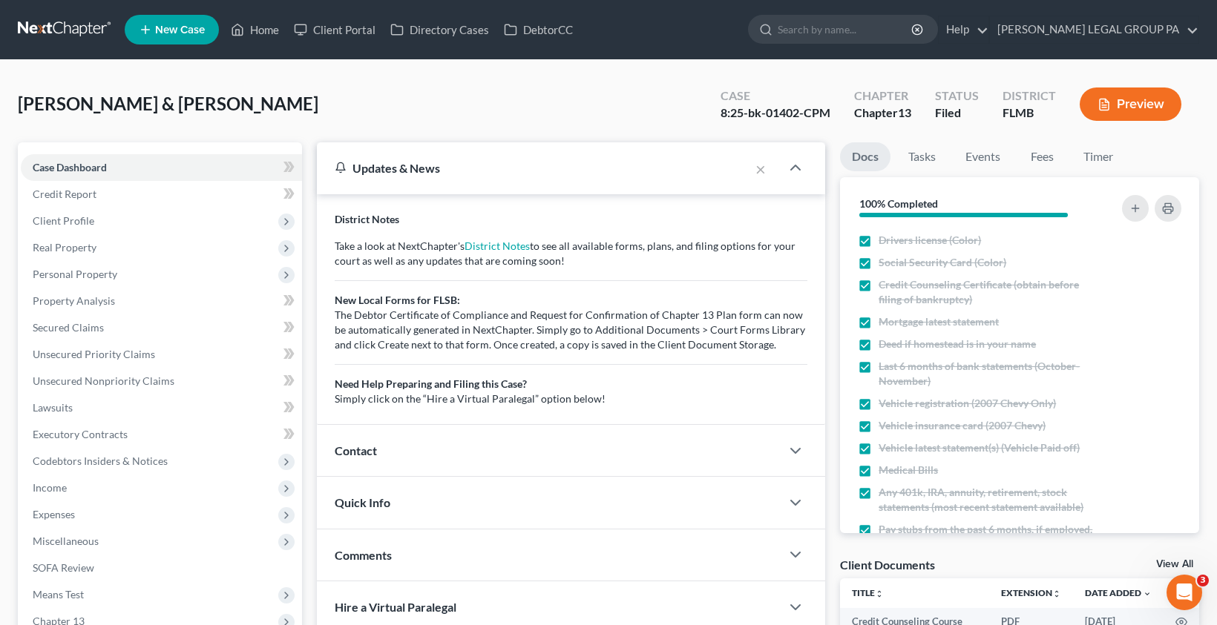
click at [413, 177] on div "Updates & News" at bounding box center [533, 167] width 433 height 51
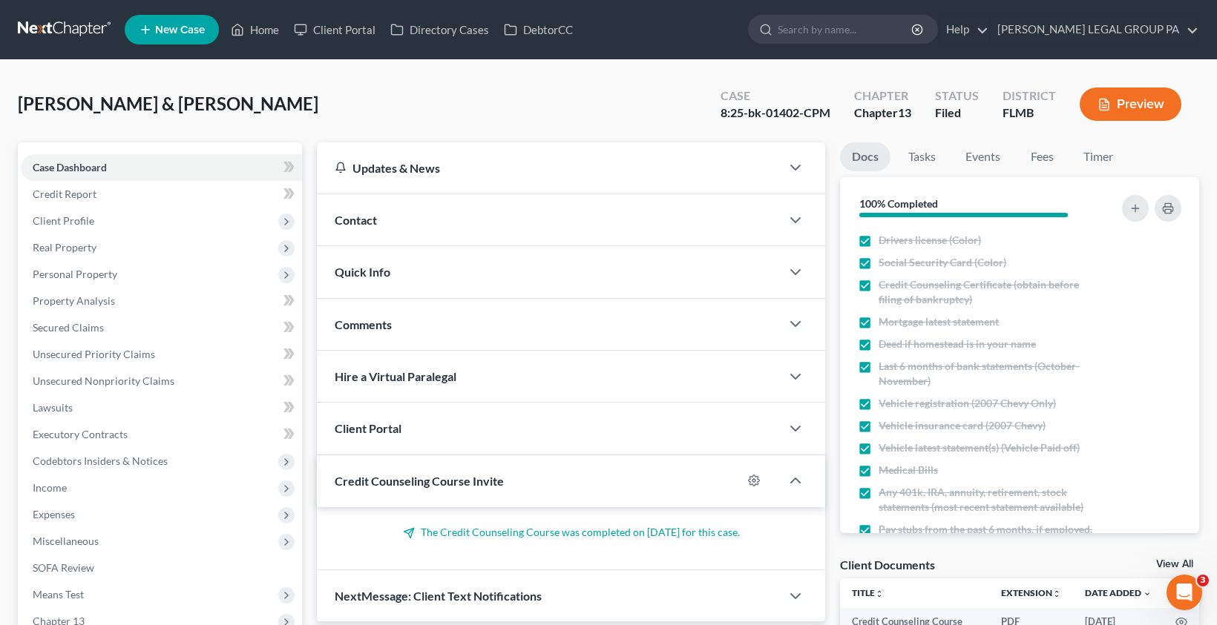
click at [395, 213] on div "Contact" at bounding box center [549, 219] width 464 height 51
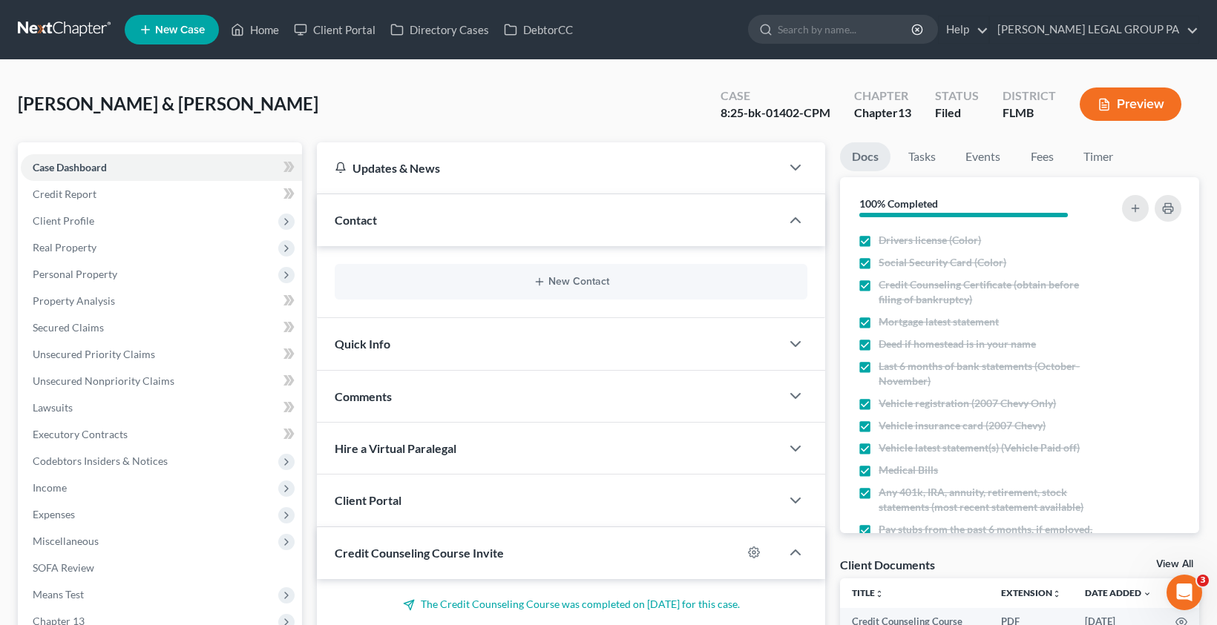
click at [396, 222] on div "Contact" at bounding box center [549, 219] width 464 height 51
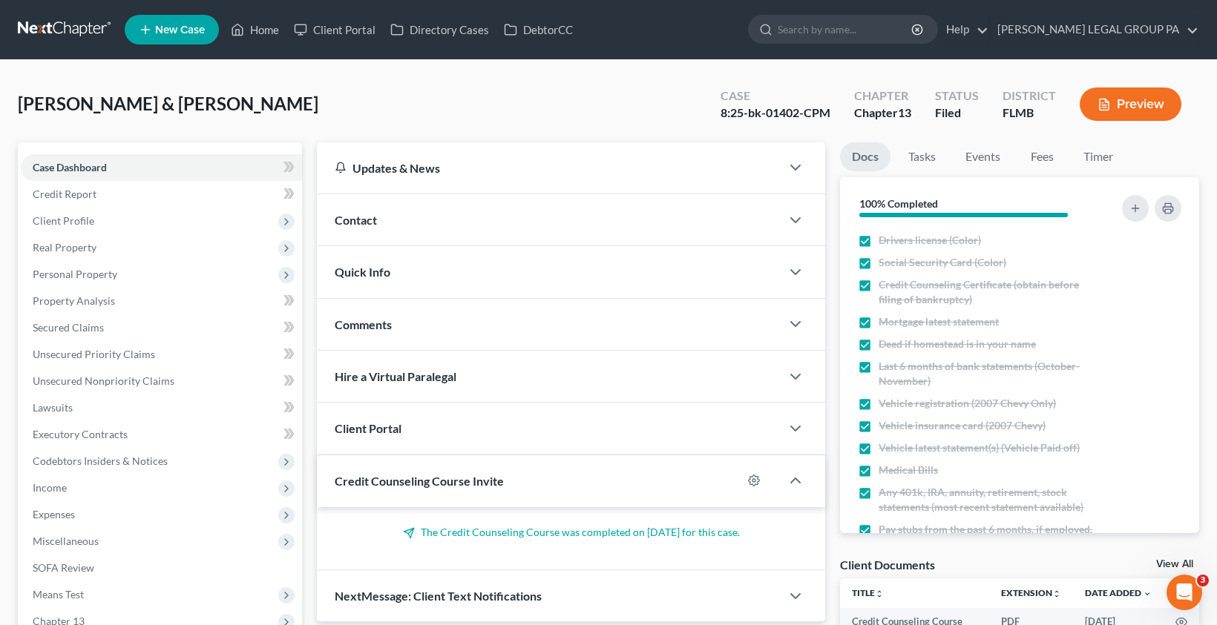
click at [408, 275] on div "Quick Info" at bounding box center [549, 271] width 464 height 51
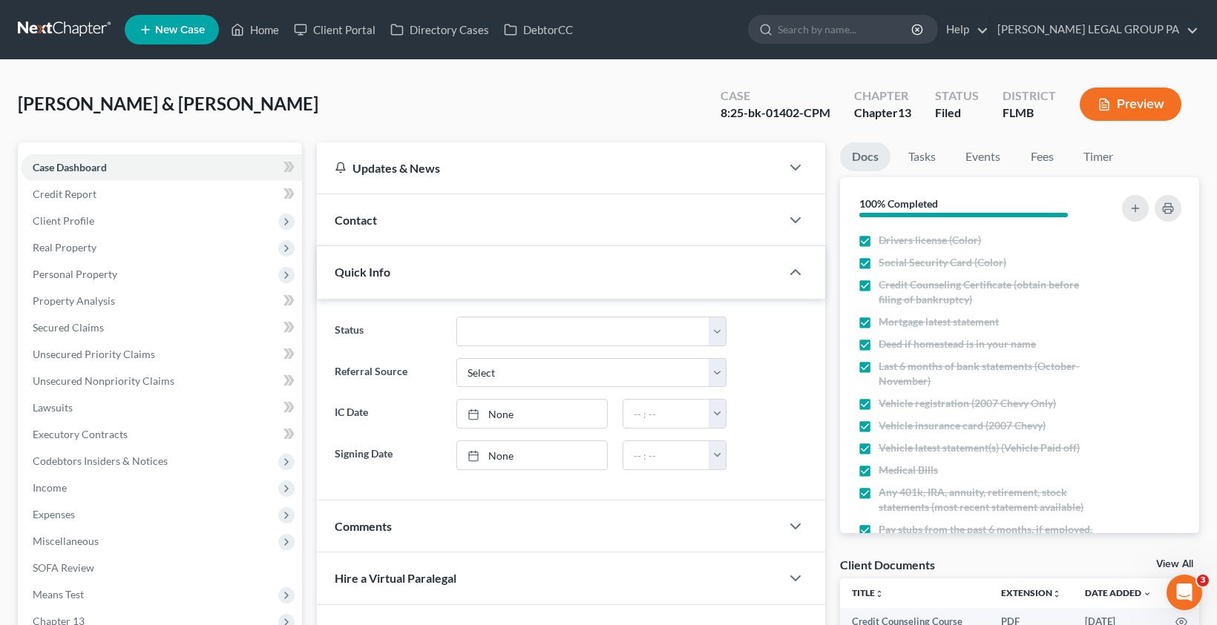
click at [414, 274] on div "Quick Info" at bounding box center [549, 271] width 464 height 51
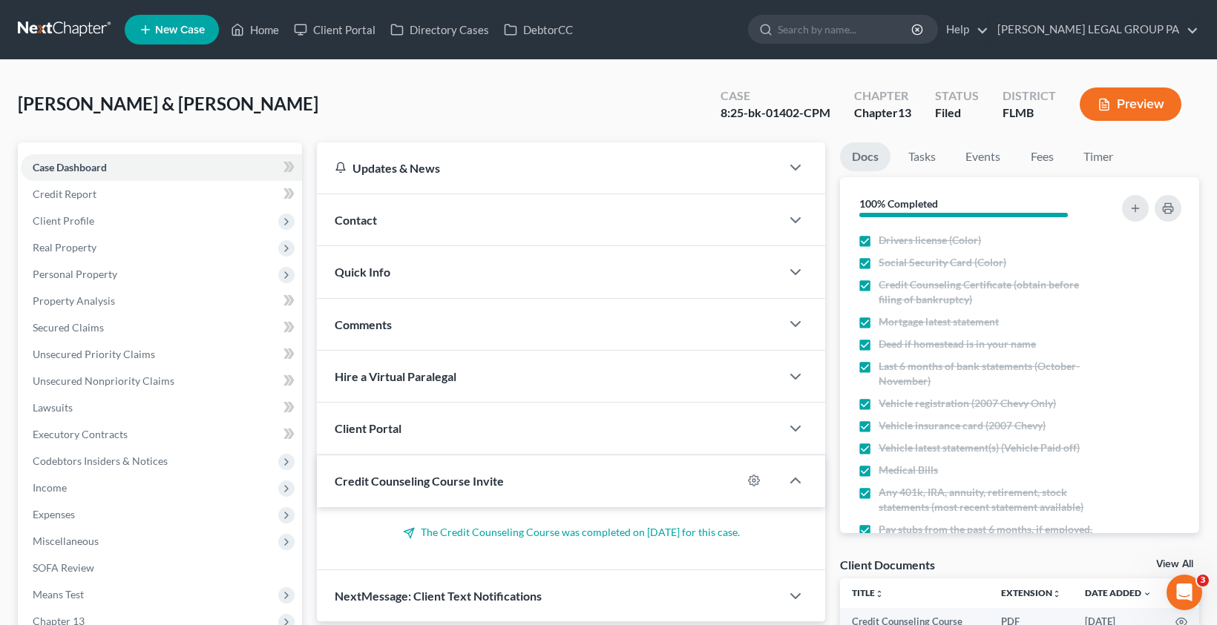
click at [440, 326] on div "Comments" at bounding box center [549, 324] width 464 height 51
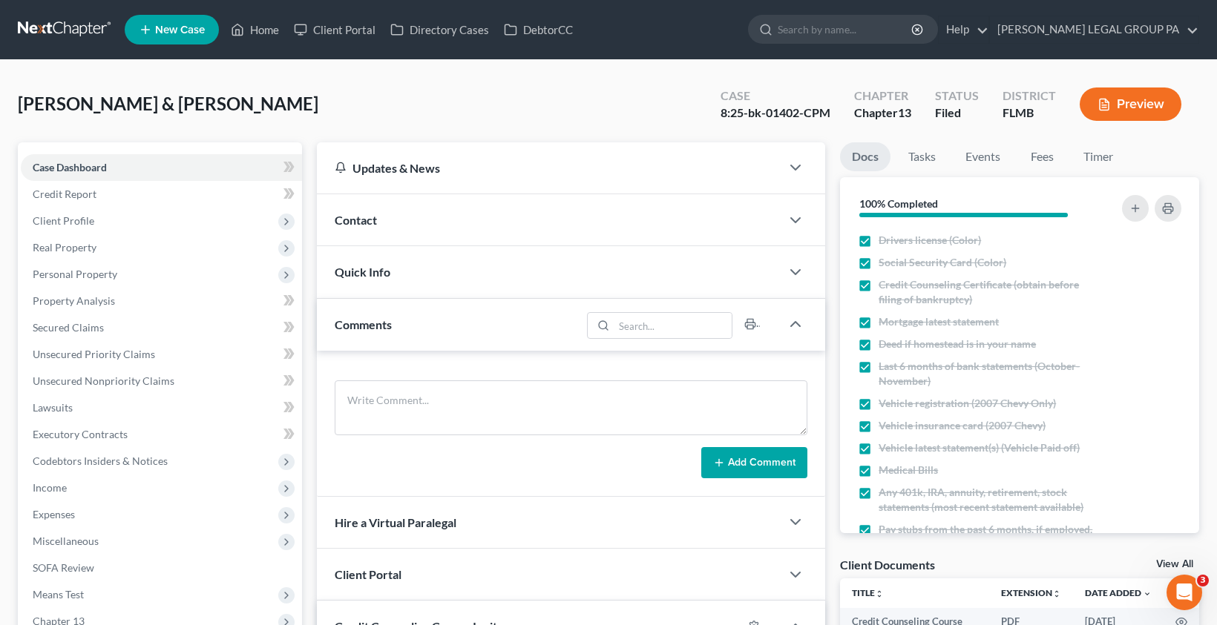
click at [435, 336] on div "Comments" at bounding box center [449, 324] width 264 height 51
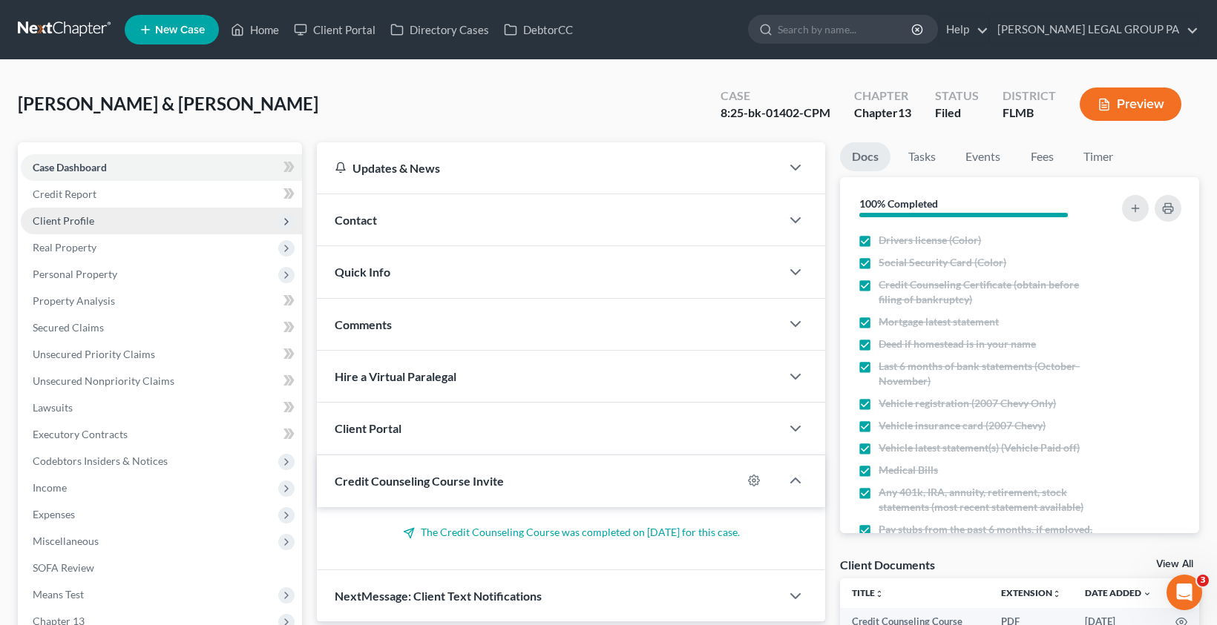
click at [68, 221] on span "Client Profile" at bounding box center [64, 220] width 62 height 13
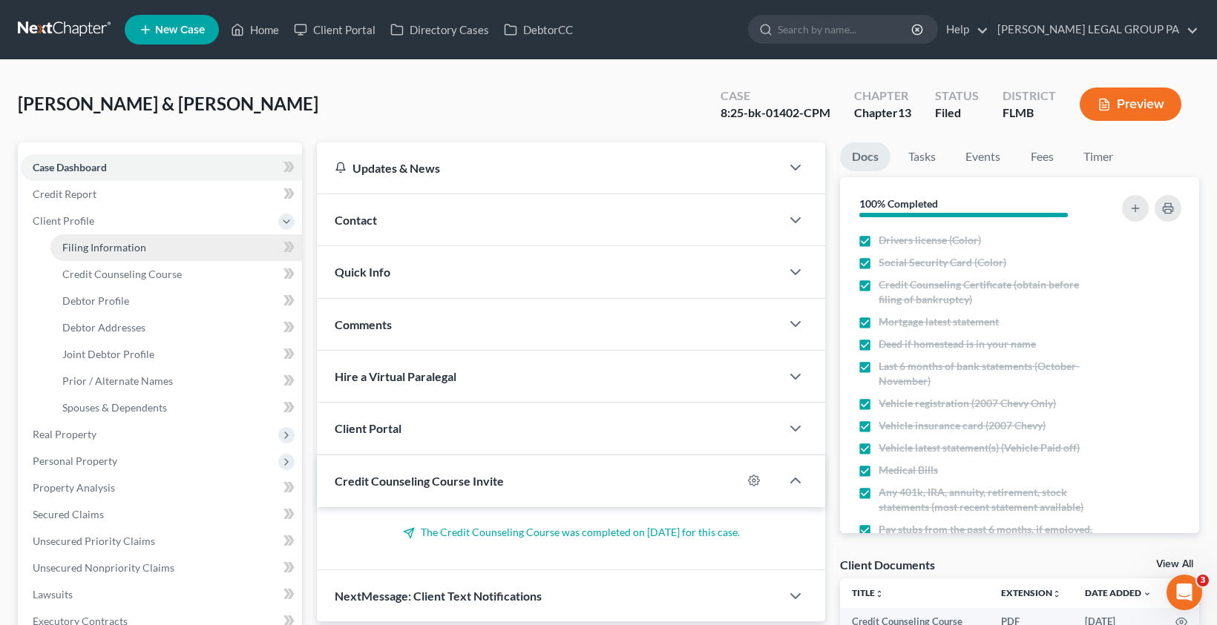
click at [79, 252] on span "Filing Information" at bounding box center [104, 247] width 84 height 13
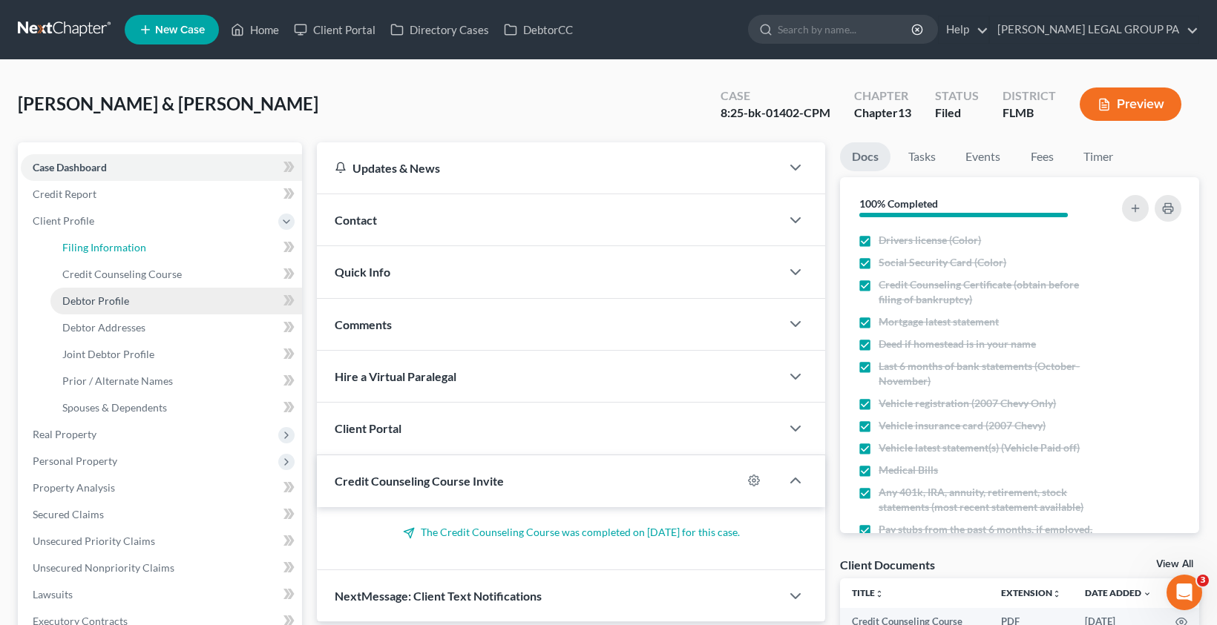
select select "1"
select select "3"
select select "15"
select select "0"
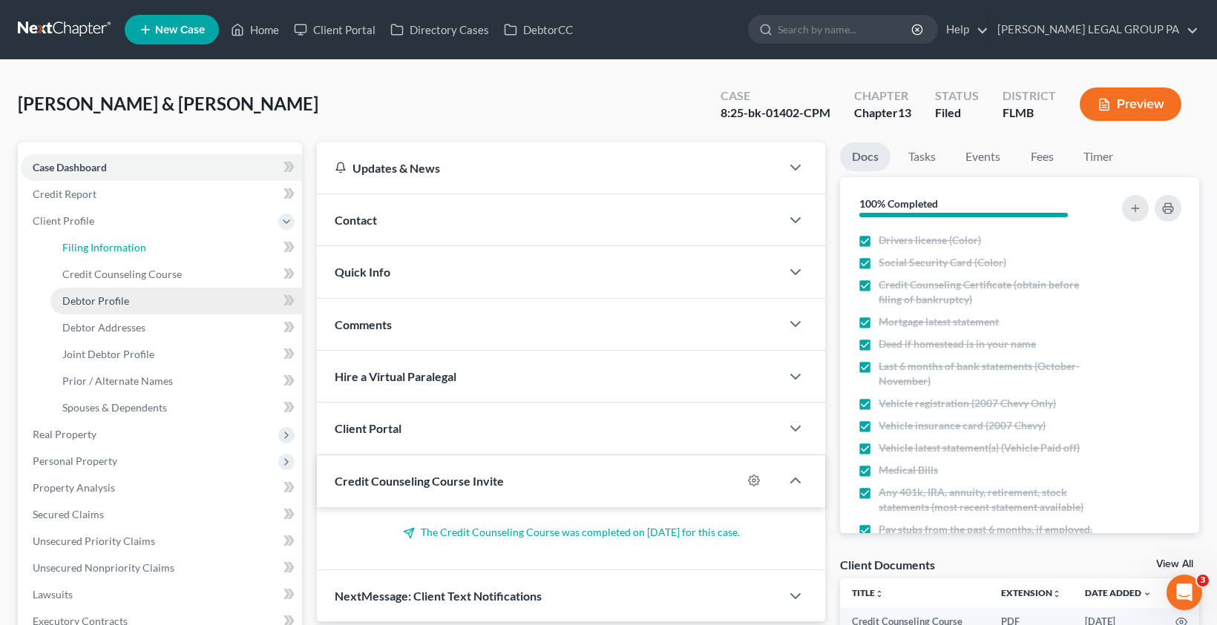
select select "9"
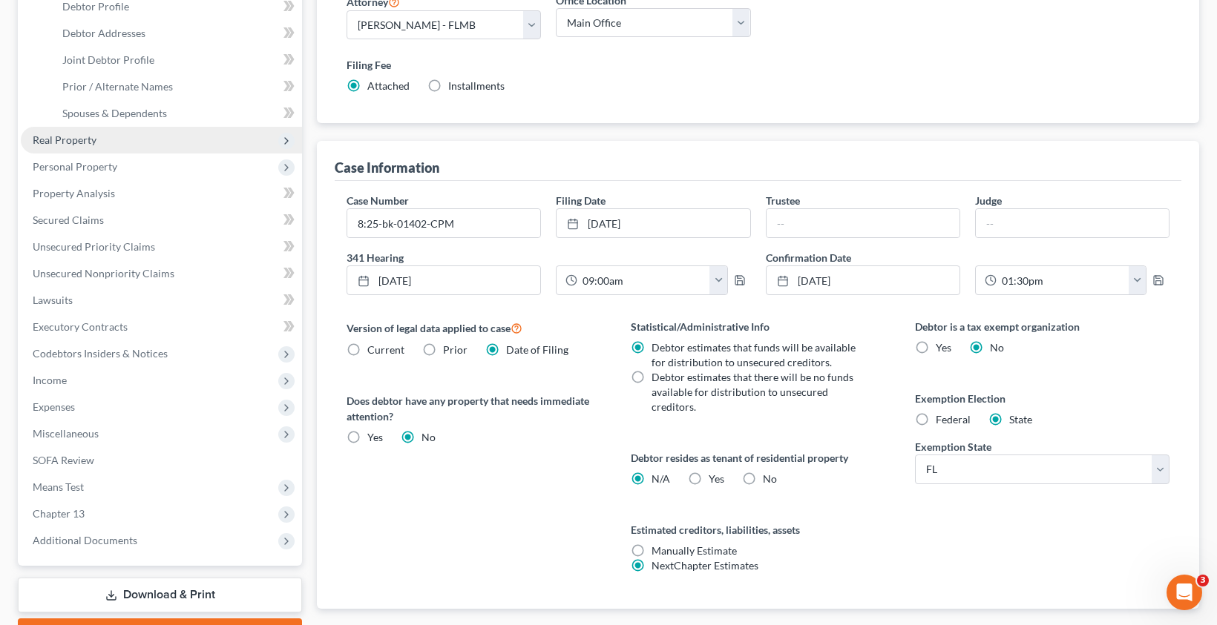
scroll to position [195, 0]
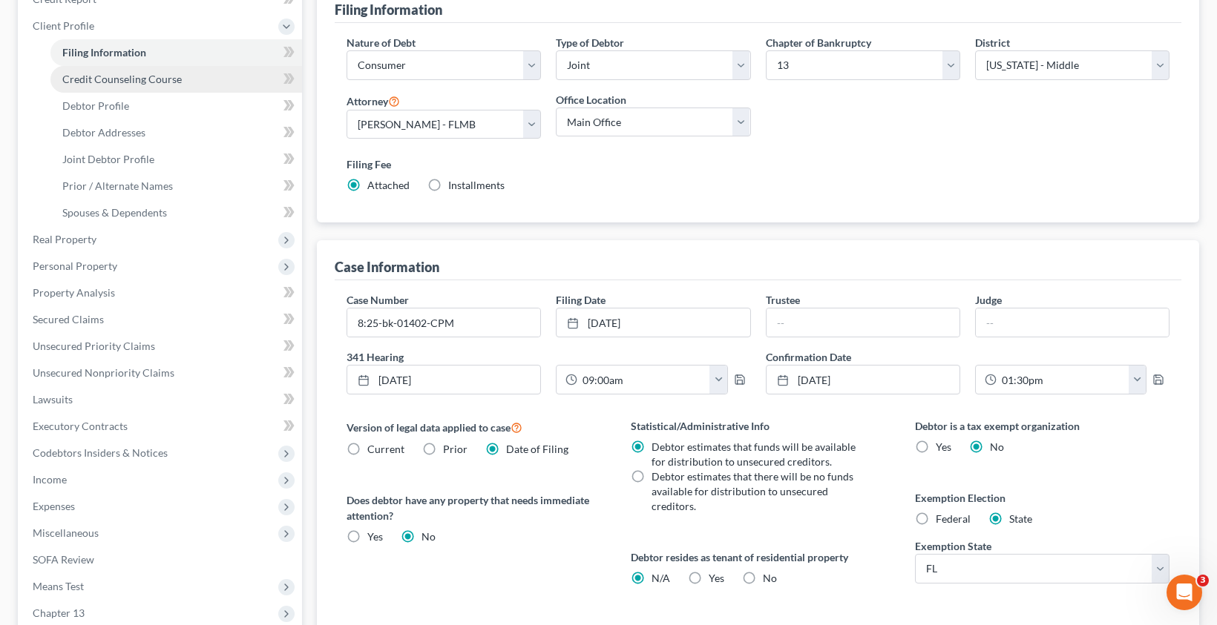
click at [122, 85] on span "Credit Counseling Course" at bounding box center [121, 79] width 119 height 13
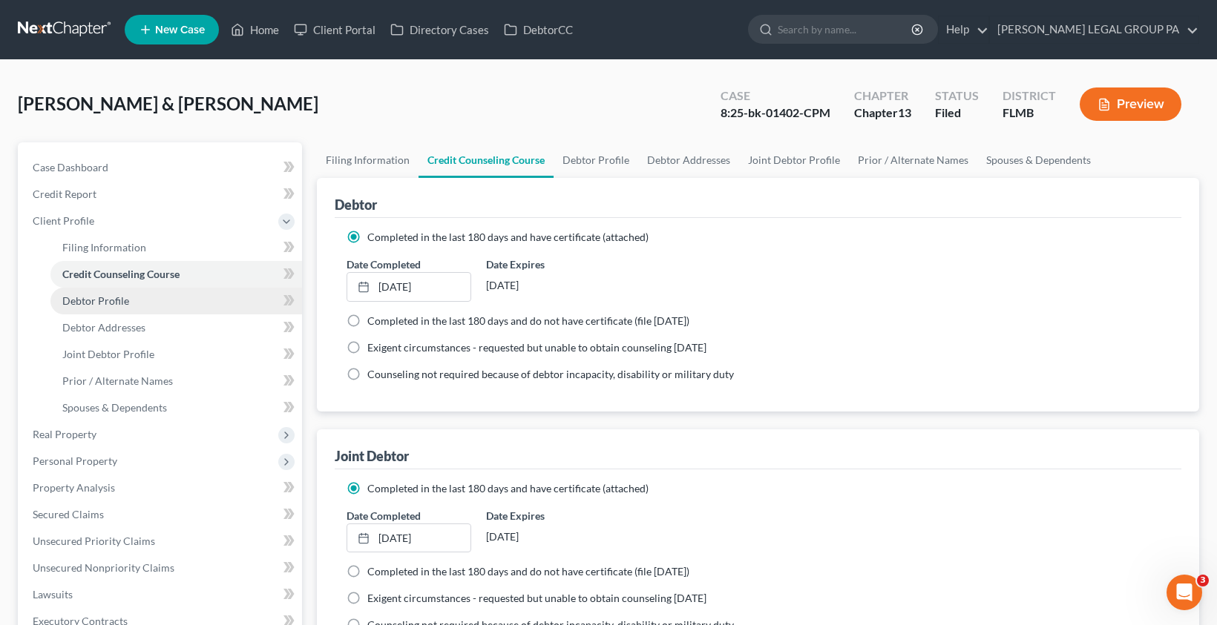
click at [109, 311] on link "Debtor Profile" at bounding box center [176, 301] width 252 height 27
select select "1"
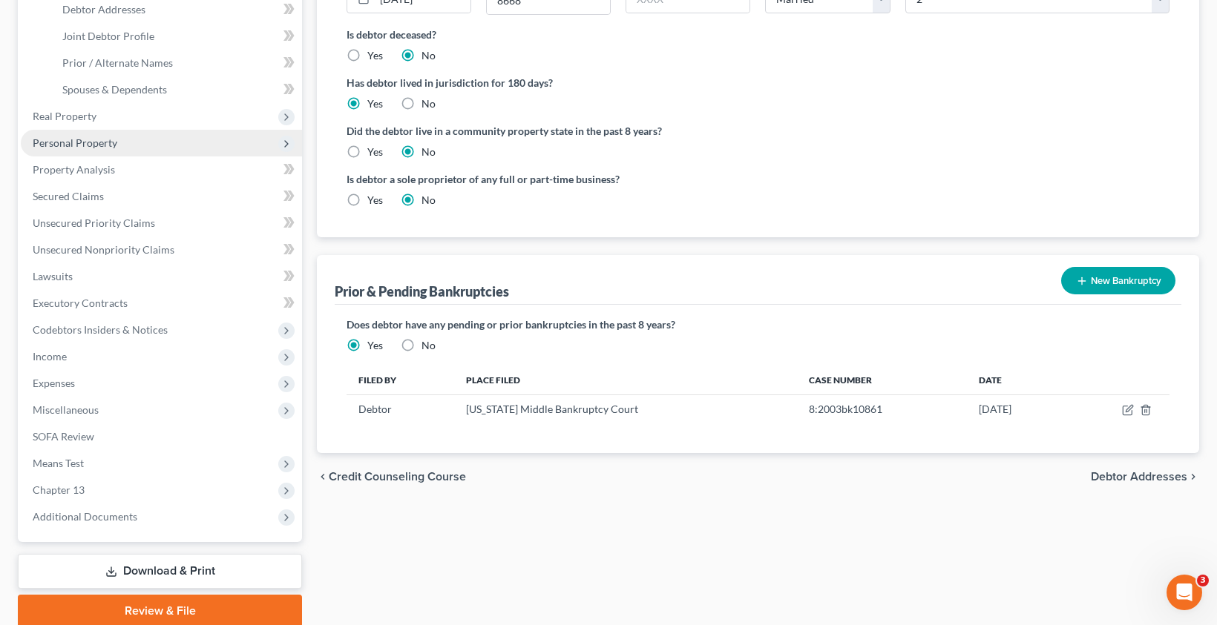
scroll to position [300, 0]
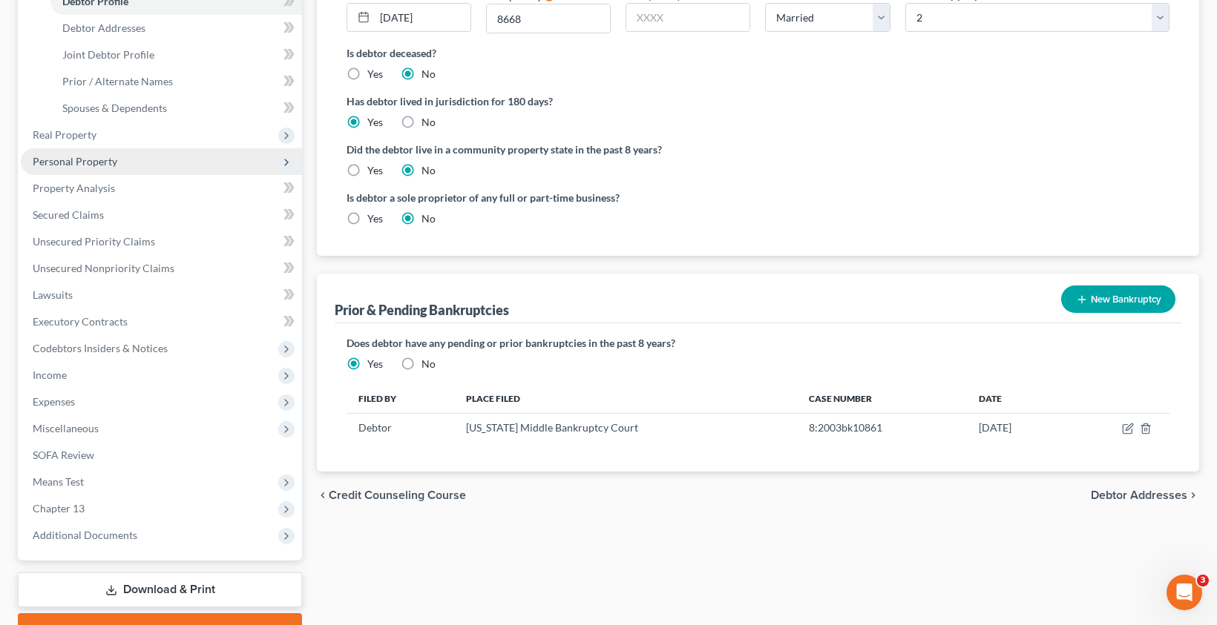
click at [71, 169] on span "Personal Property" at bounding box center [161, 161] width 281 height 27
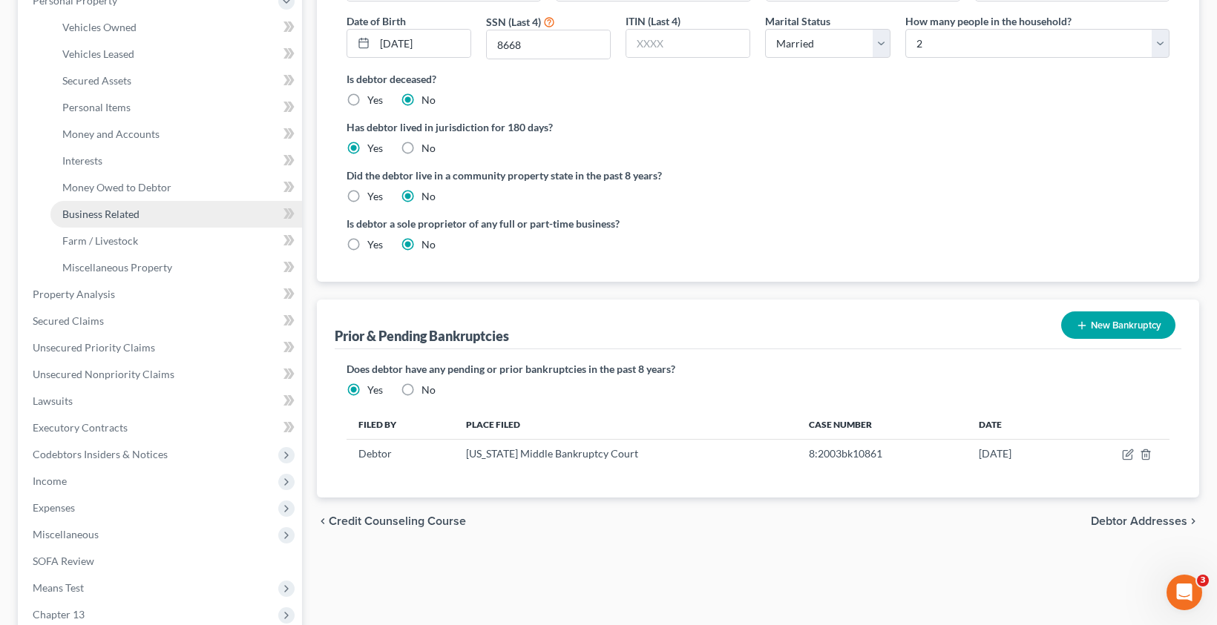
scroll to position [271, 0]
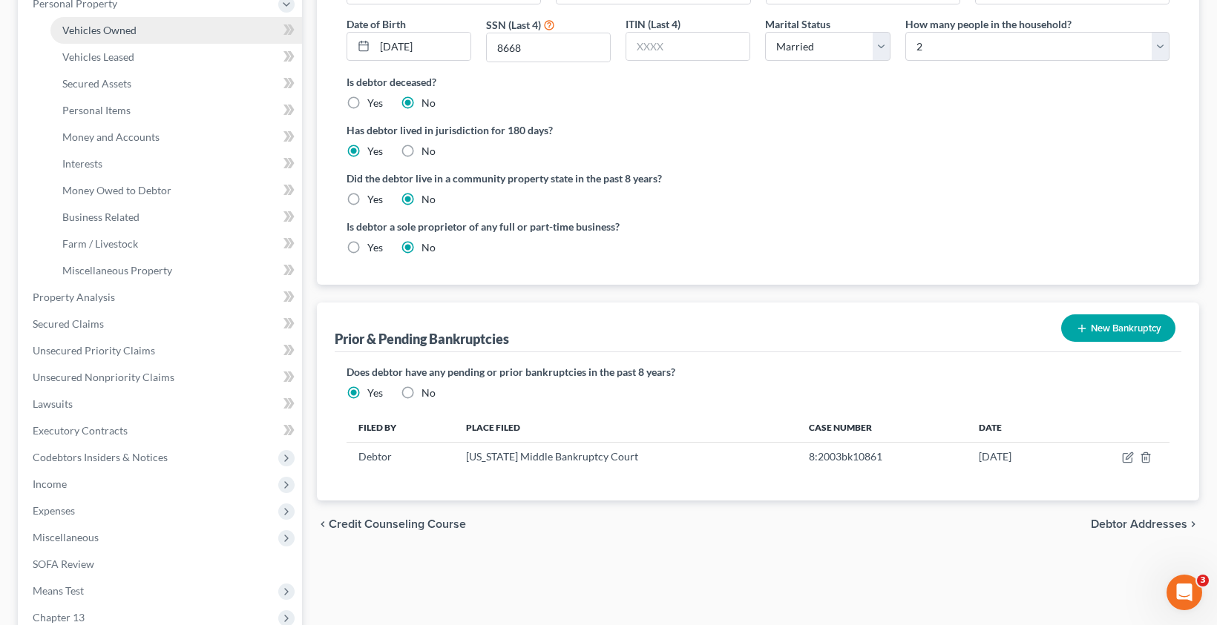
click at [102, 30] on span "Vehicles Owned" at bounding box center [99, 30] width 74 height 13
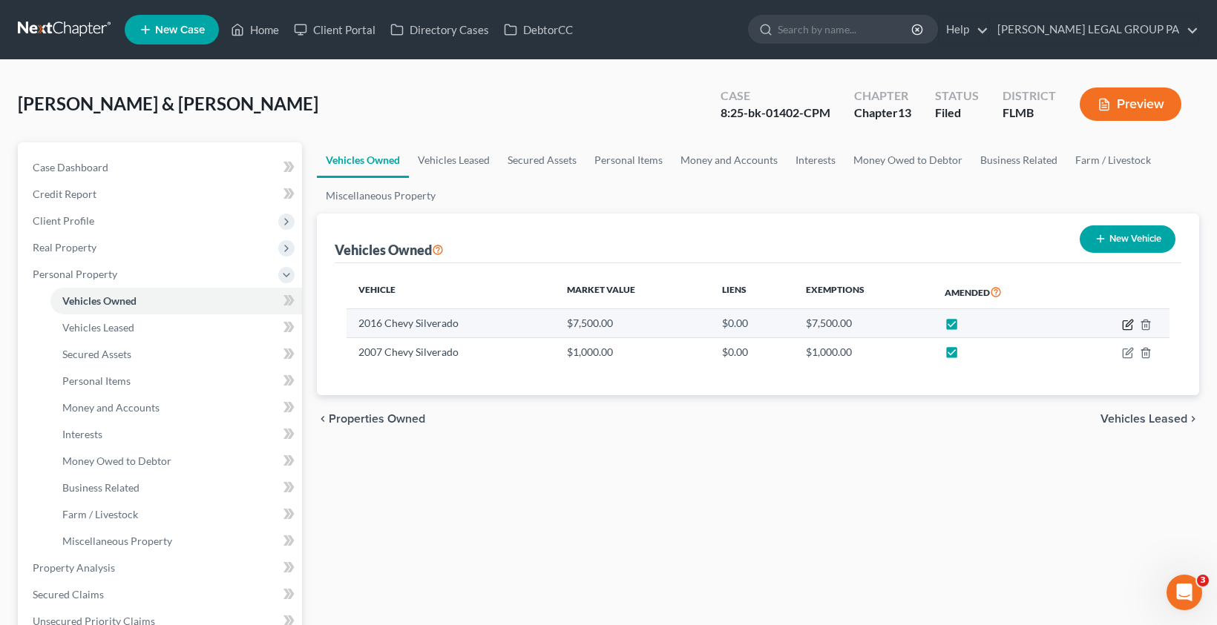
click at [1127, 322] on icon "button" at bounding box center [1128, 323] width 7 height 7
select select "0"
select select "10"
select select "2"
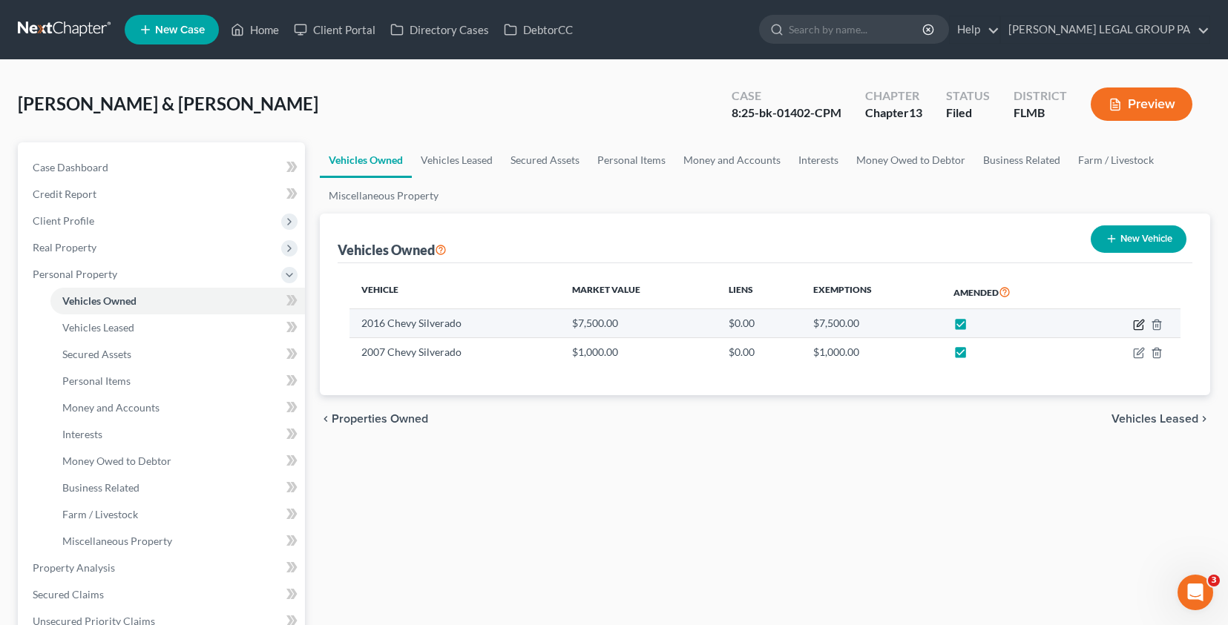
select select "2"
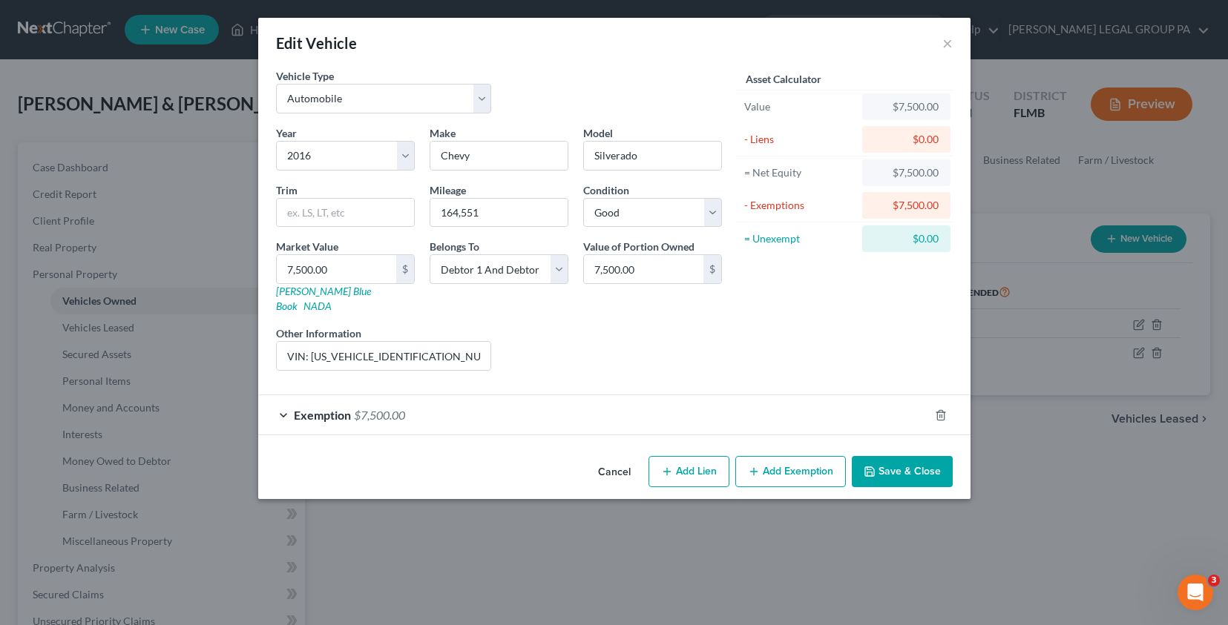
checkbox input "true"
click at [419, 404] on div "Exemption $7,500.00" at bounding box center [593, 414] width 671 height 39
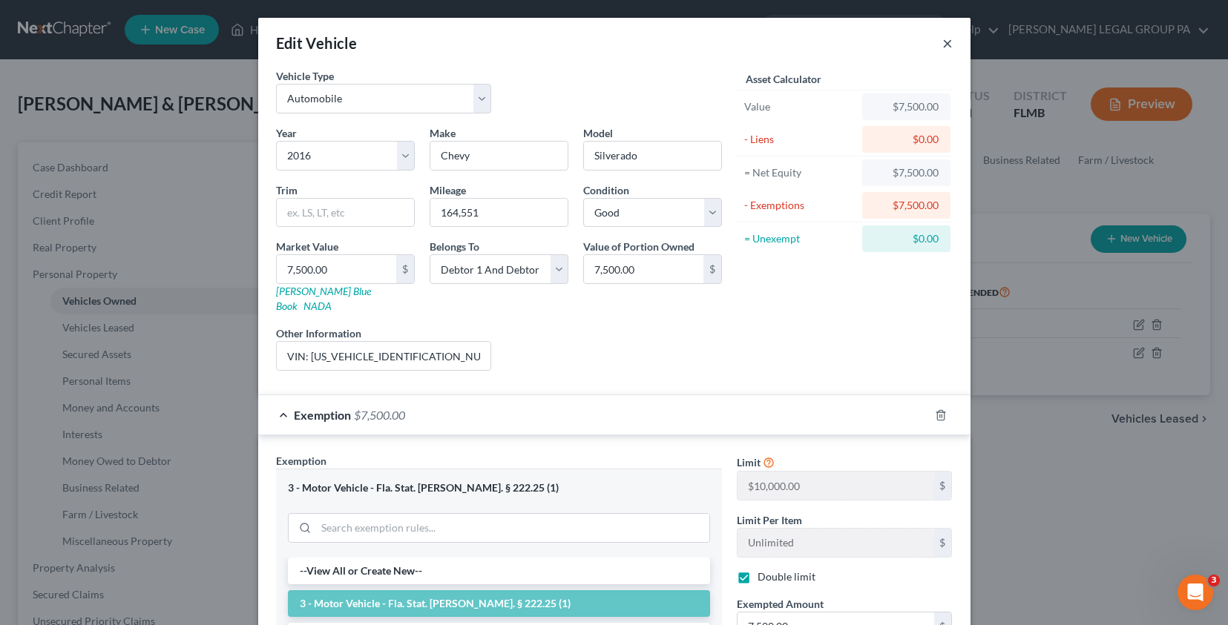
click at [945, 43] on button "×" at bounding box center [947, 43] width 10 height 18
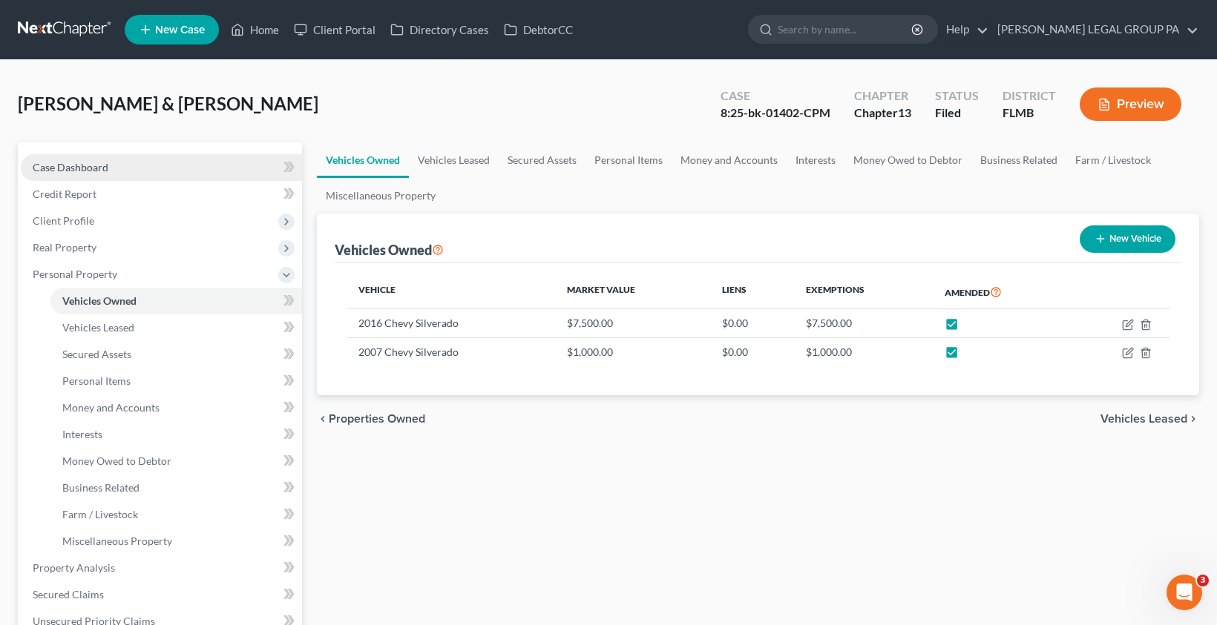
click at [99, 175] on link "Case Dashboard" at bounding box center [161, 167] width 281 height 27
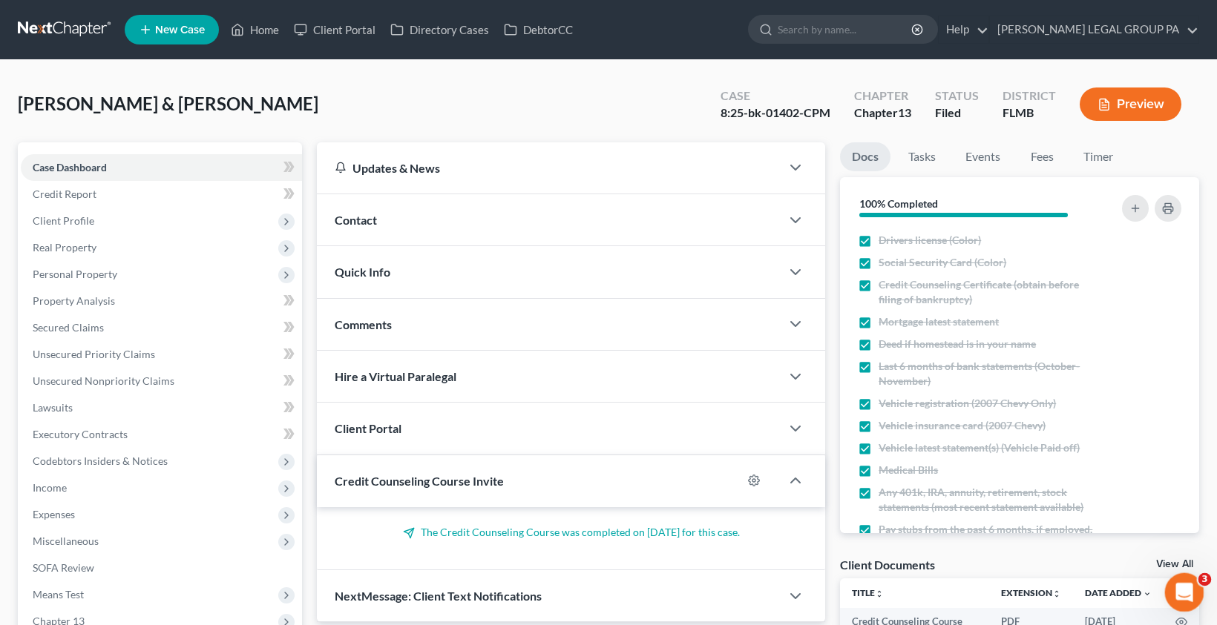
click at [1178, 575] on div "Open Intercom Messenger" at bounding box center [1181, 590] width 49 height 49
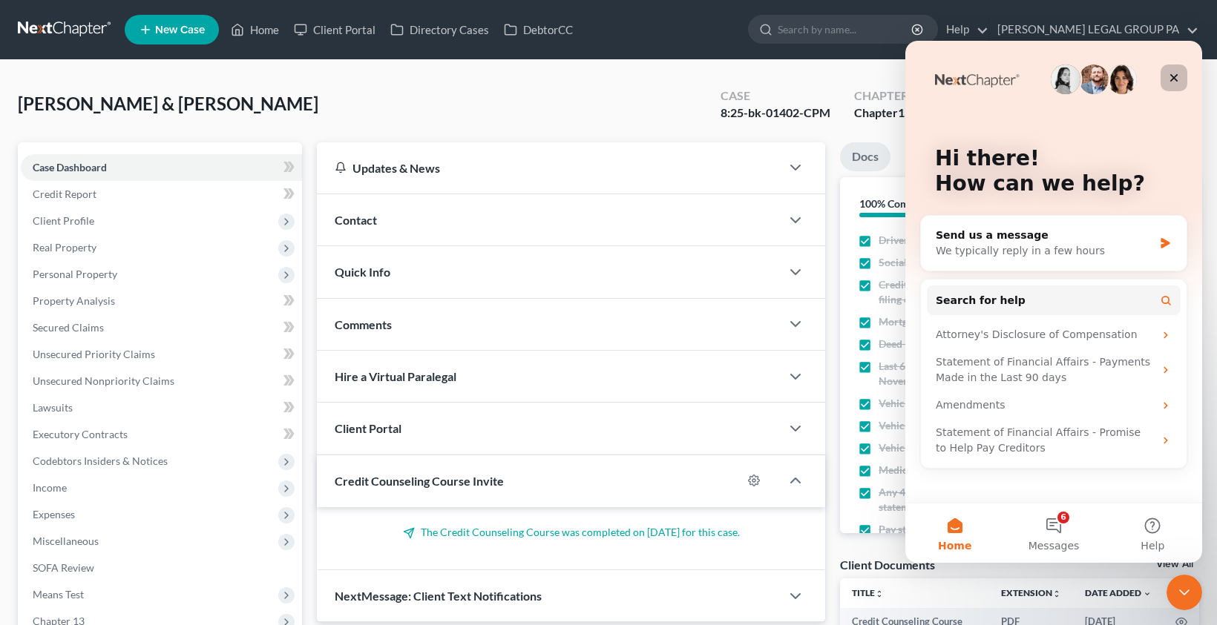
click at [1171, 78] on icon "Close" at bounding box center [1174, 78] width 12 height 12
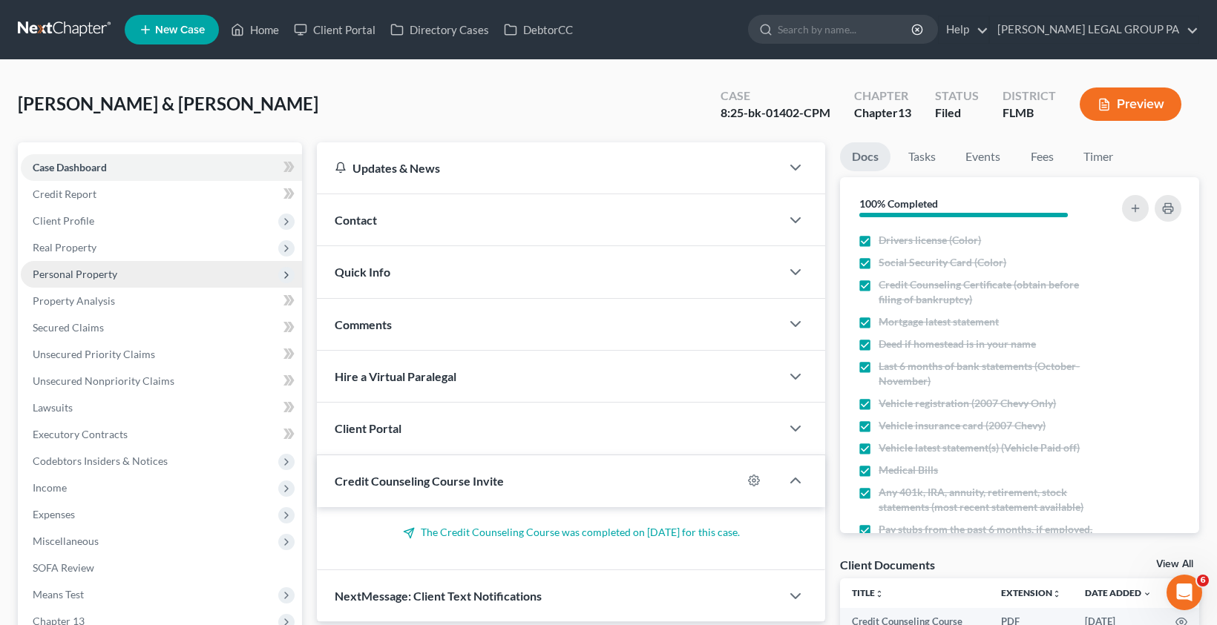
click at [66, 268] on span "Personal Property" at bounding box center [75, 274] width 85 height 13
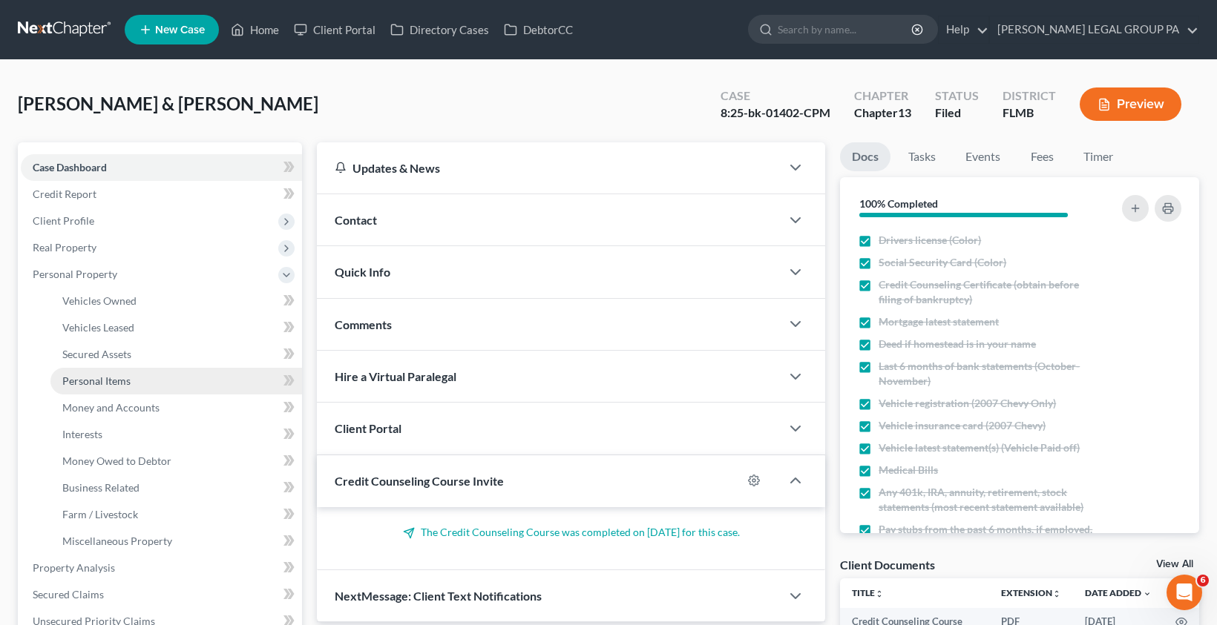
click at [116, 379] on span "Personal Items" at bounding box center [96, 381] width 68 height 13
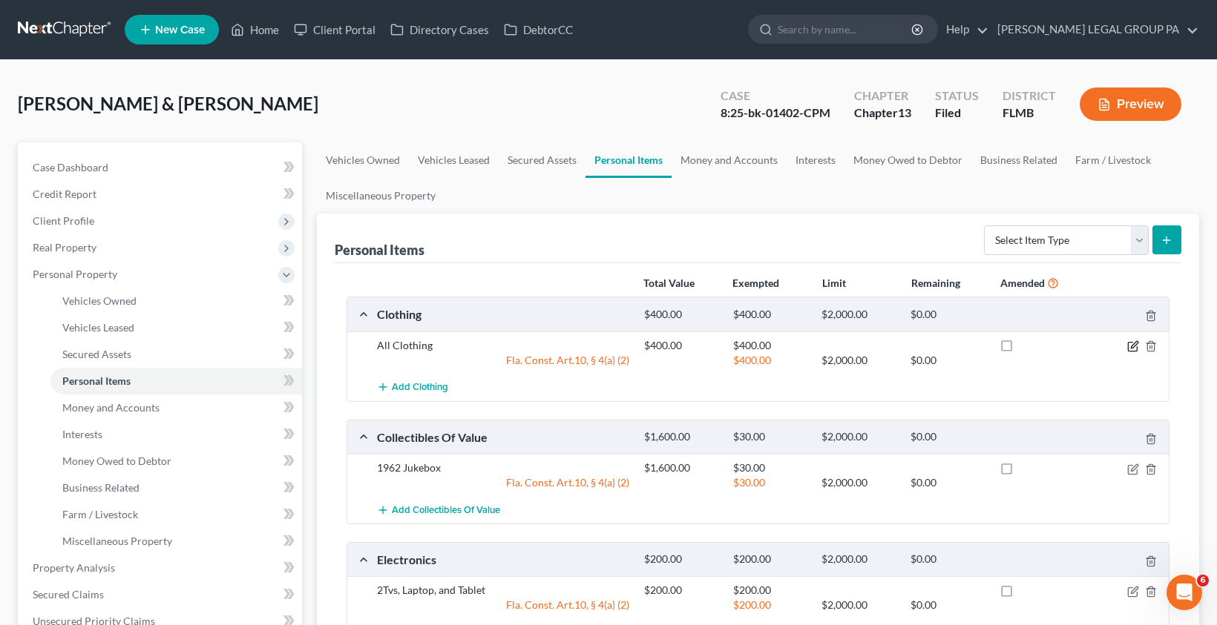
click at [1135, 353] on div "All Clothing $400.00 $400.00 Fla. Const. Art.10, § 4(a) (2) $400.00 $2,000.00 $…" at bounding box center [769, 353] width 801 height 30
click at [1136, 336] on div "All Clothing $400.00 $400.00 Fla. Const. Art.10, § 4(a) (2) $400.00 $2,000.00 $…" at bounding box center [757, 353] width 821 height 42
click at [1134, 345] on icon "button" at bounding box center [1134, 344] width 7 height 7
select select "2"
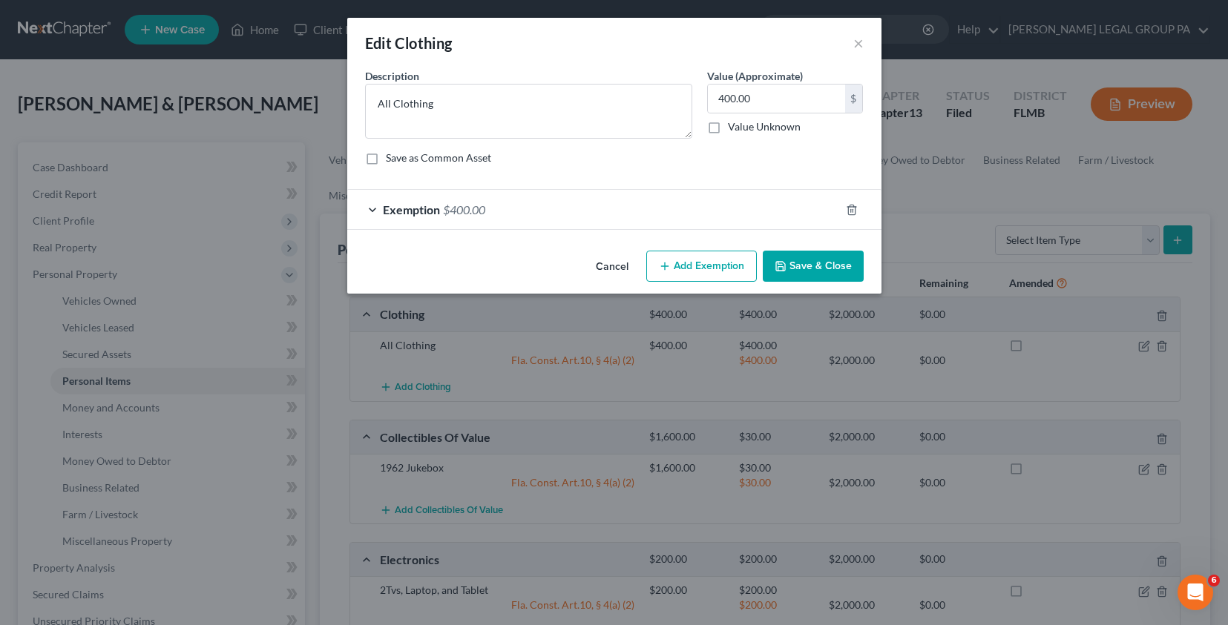
checkbox input "true"
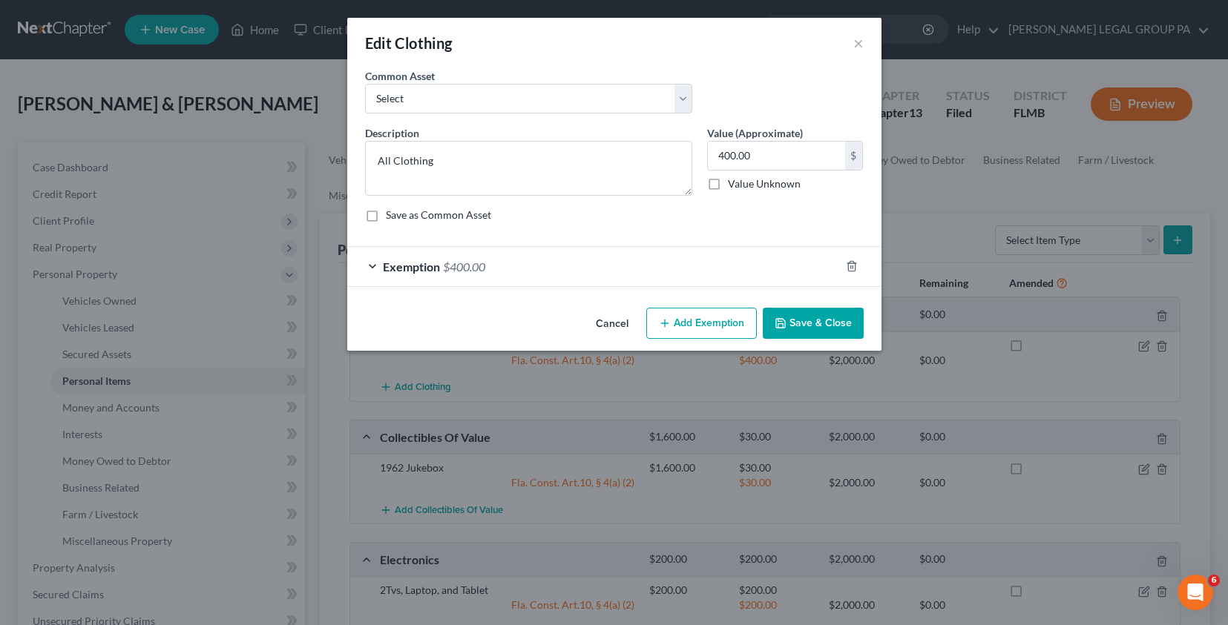
click at [721, 275] on div "Exemption $400.00" at bounding box center [593, 266] width 493 height 39
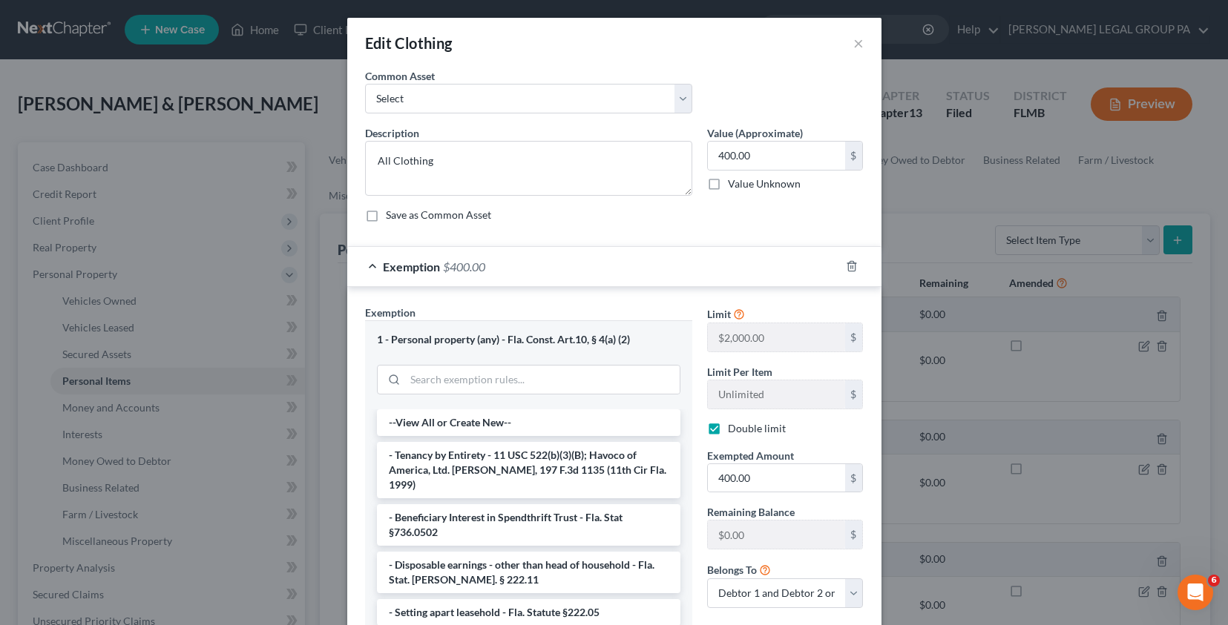
click at [846, 39] on div "Edit Clothing ×" at bounding box center [614, 43] width 534 height 50
click at [853, 41] on button "×" at bounding box center [858, 43] width 10 height 18
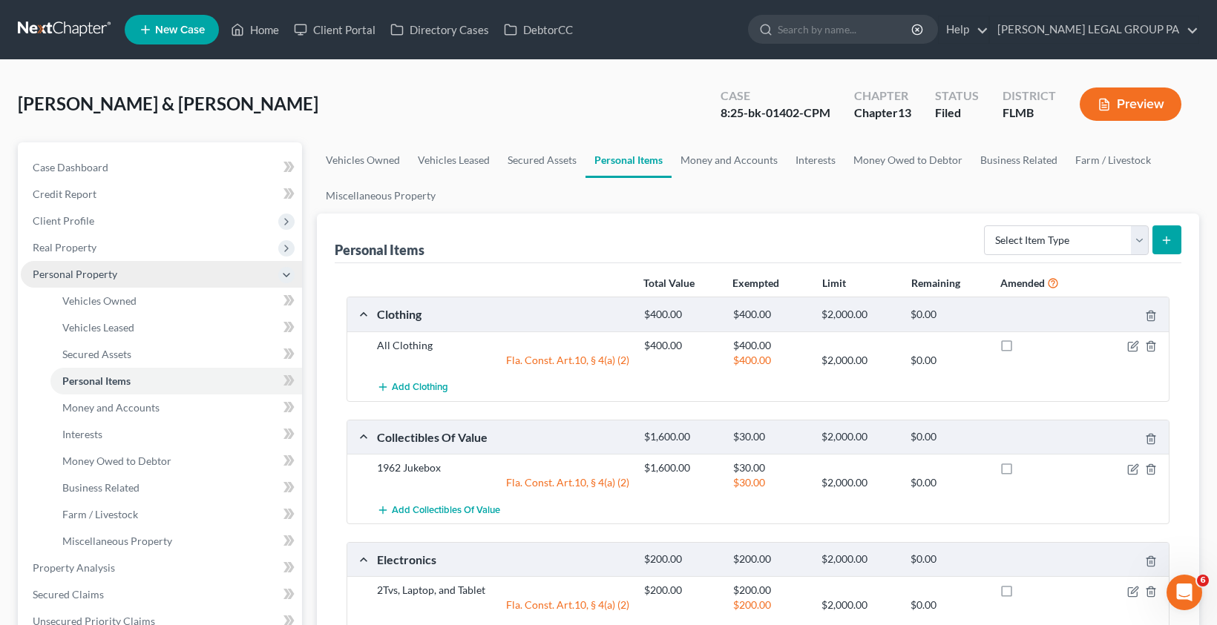
click at [105, 264] on span "Personal Property" at bounding box center [161, 274] width 281 height 27
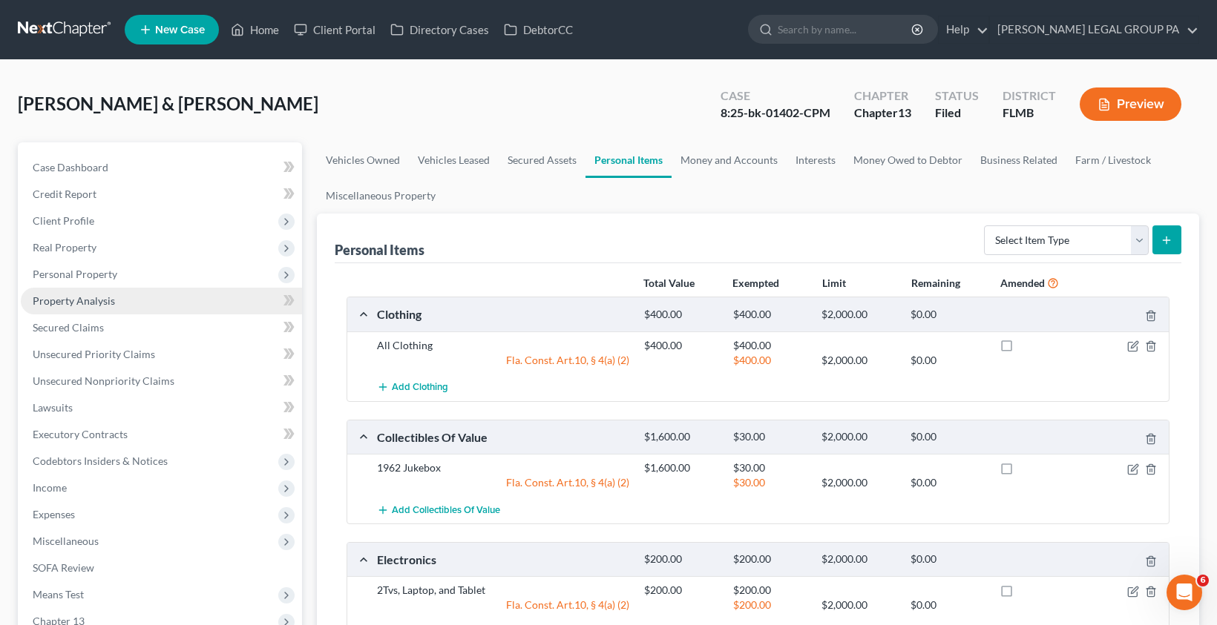
click at [99, 306] on span "Property Analysis" at bounding box center [74, 301] width 82 height 13
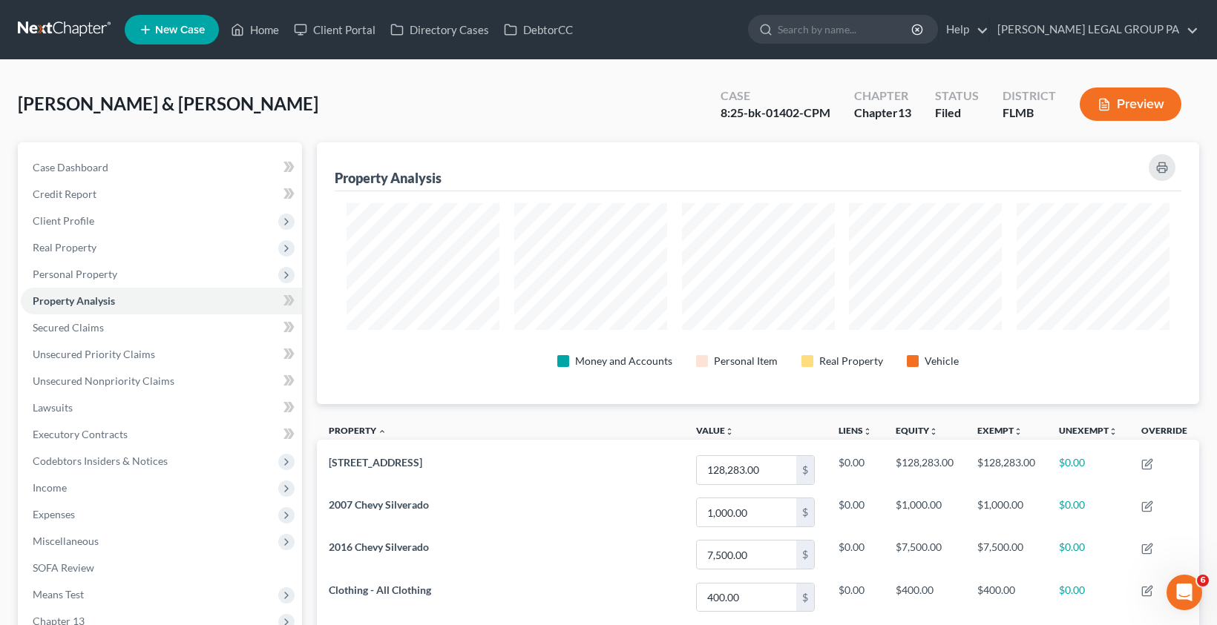
scroll to position [262, 882]
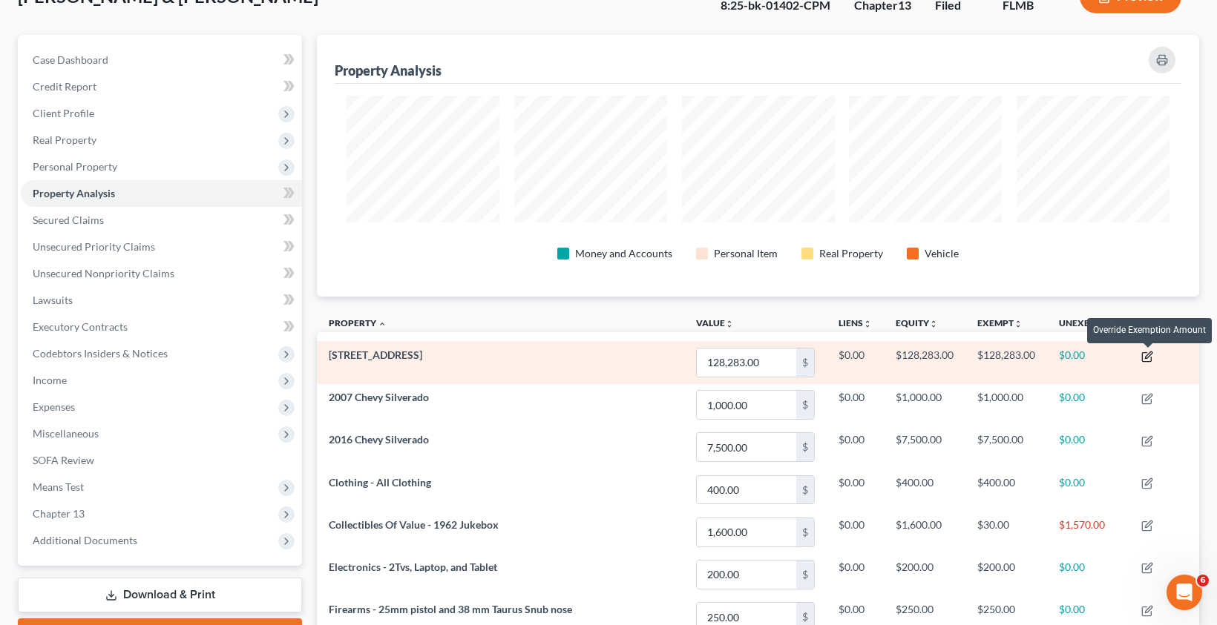
click at [1148, 358] on icon "button" at bounding box center [1148, 355] width 7 height 7
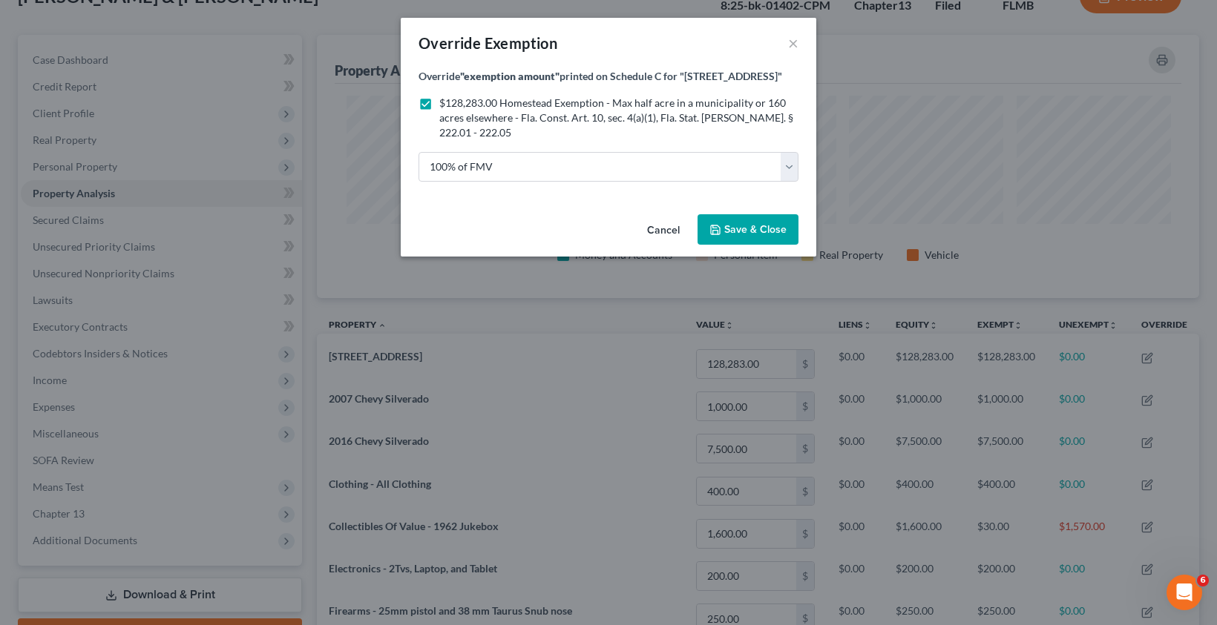
scroll to position [263, 891]
click at [795, 45] on button "×" at bounding box center [799, 43] width 10 height 18
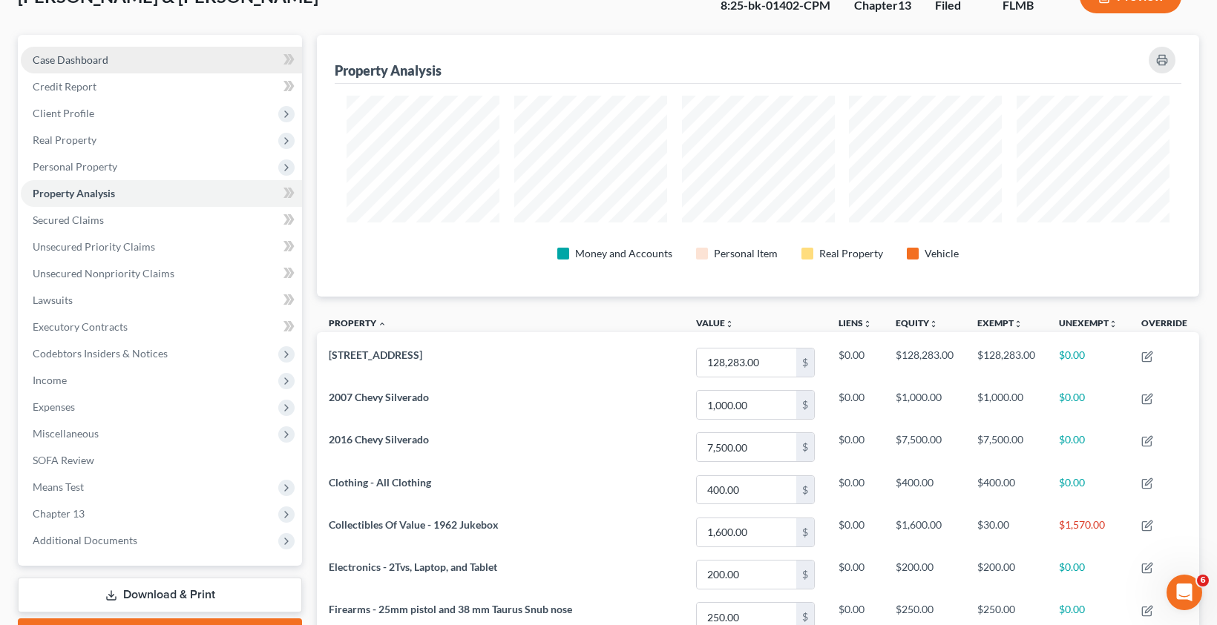
scroll to position [741654, 741034]
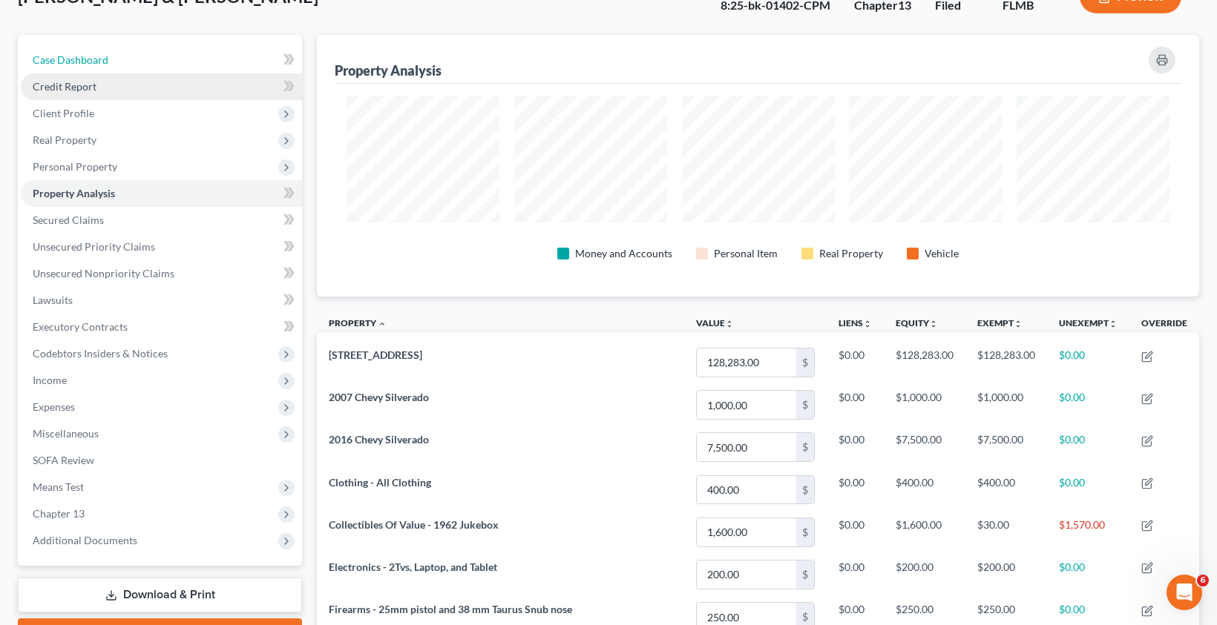
drag, startPoint x: 41, startPoint y: 64, endPoint x: 125, endPoint y: 80, distance: 85.4
click at [41, 64] on span "Case Dashboard" at bounding box center [71, 59] width 76 height 13
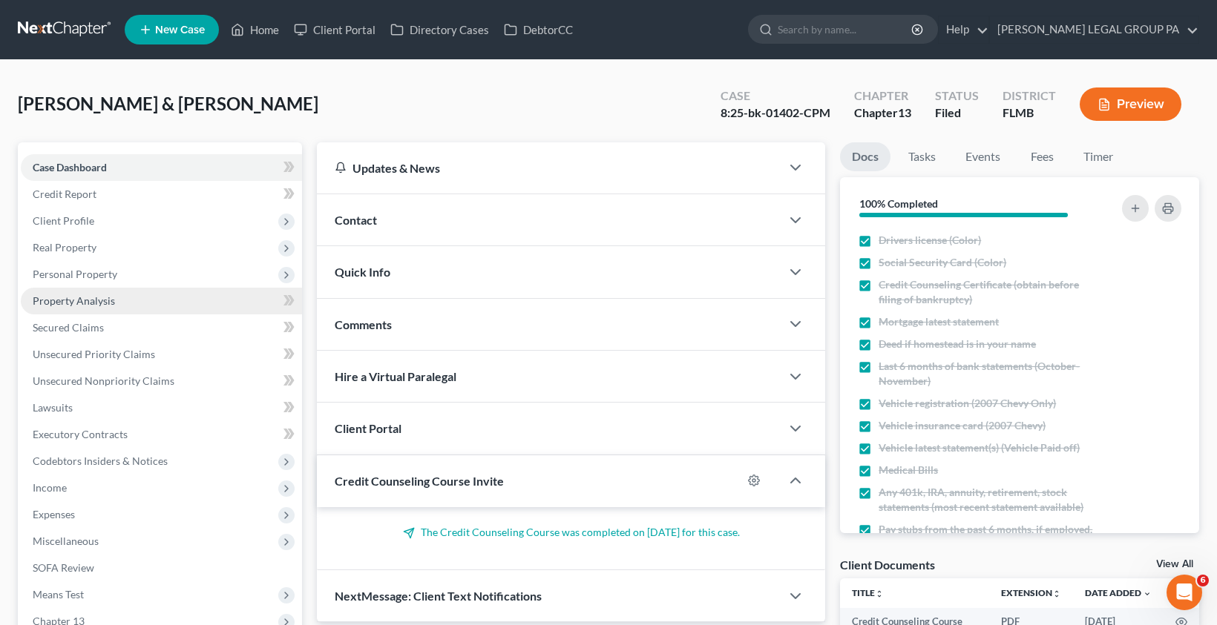
click at [73, 306] on span "Property Analysis" at bounding box center [74, 301] width 82 height 13
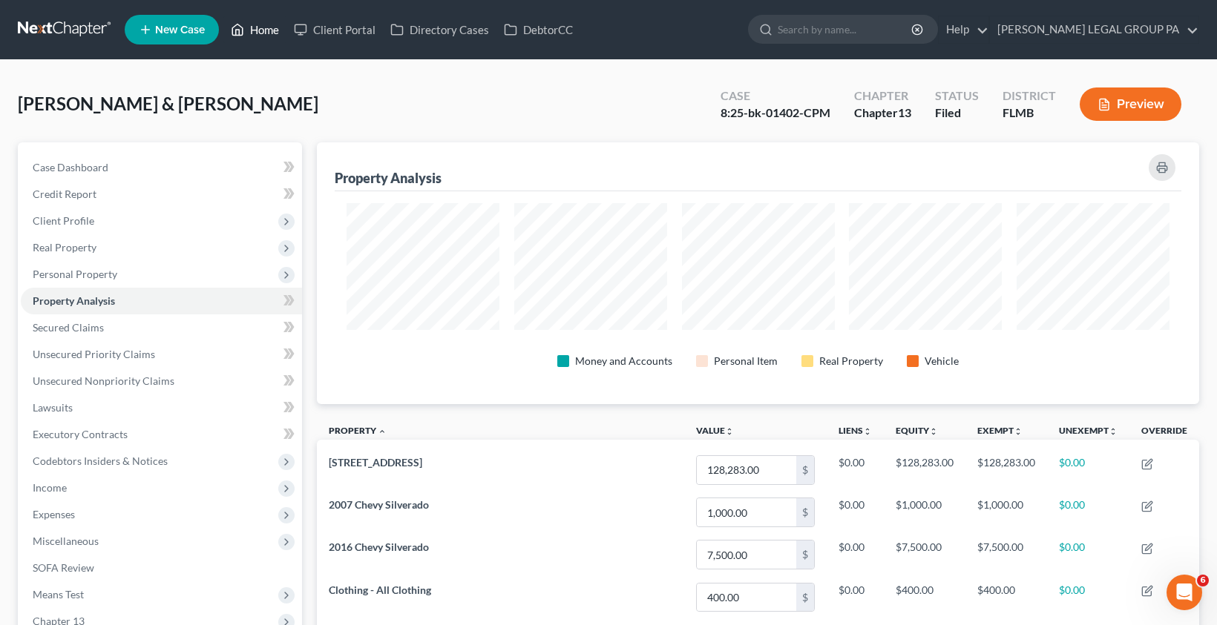
click at [257, 31] on link "Home" at bounding box center [254, 29] width 63 height 27
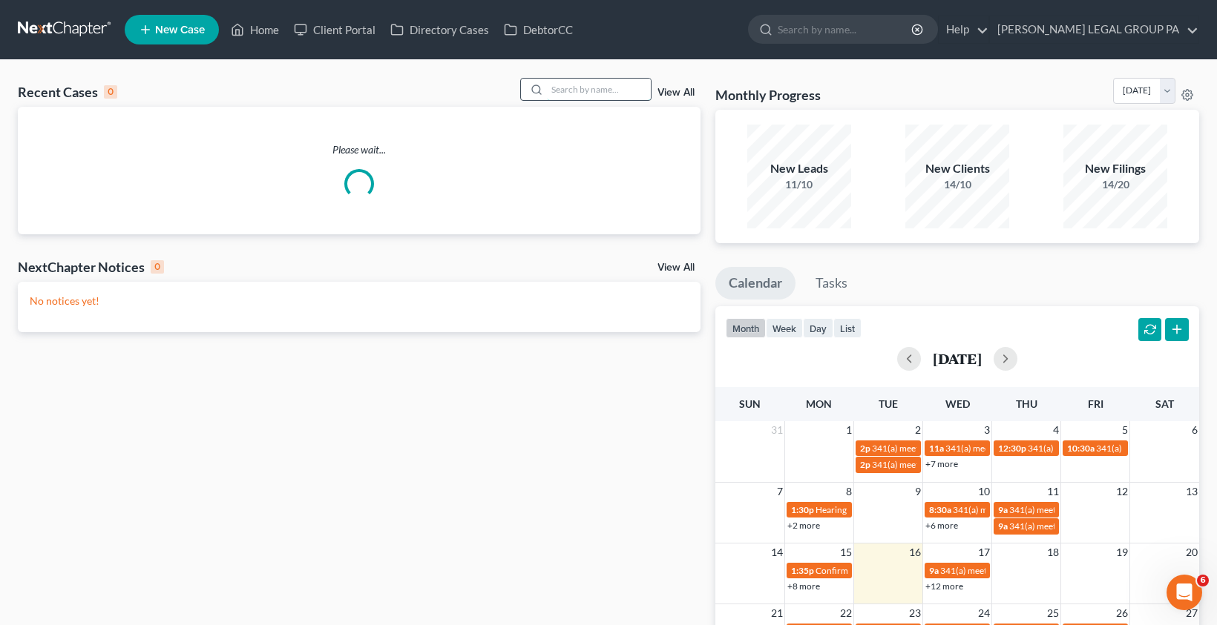
click at [604, 82] on input "search" at bounding box center [599, 90] width 104 height 22
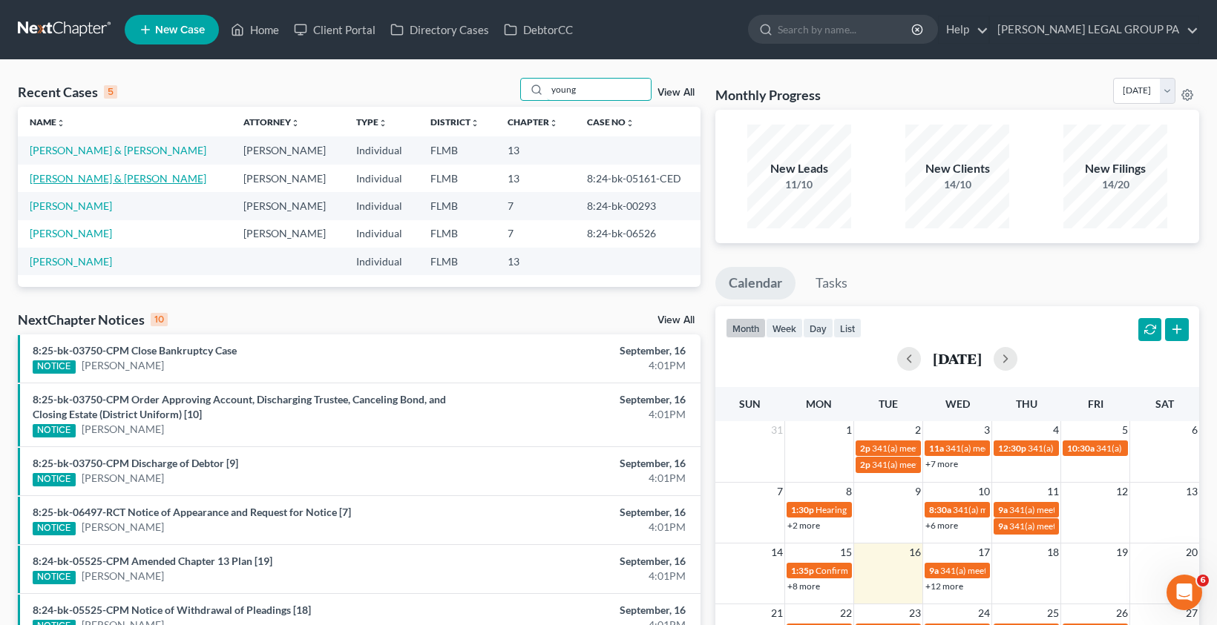
type input "young"
click at [101, 180] on link "[PERSON_NAME] & [PERSON_NAME]" at bounding box center [118, 178] width 177 height 13
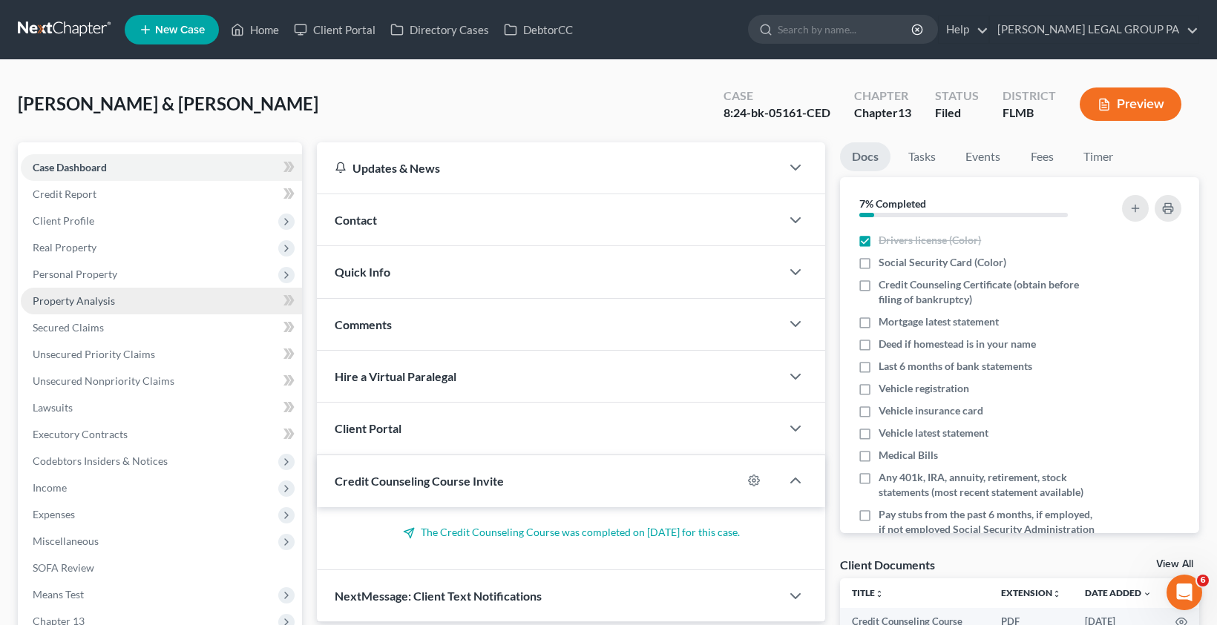
click at [102, 295] on span "Property Analysis" at bounding box center [74, 301] width 82 height 13
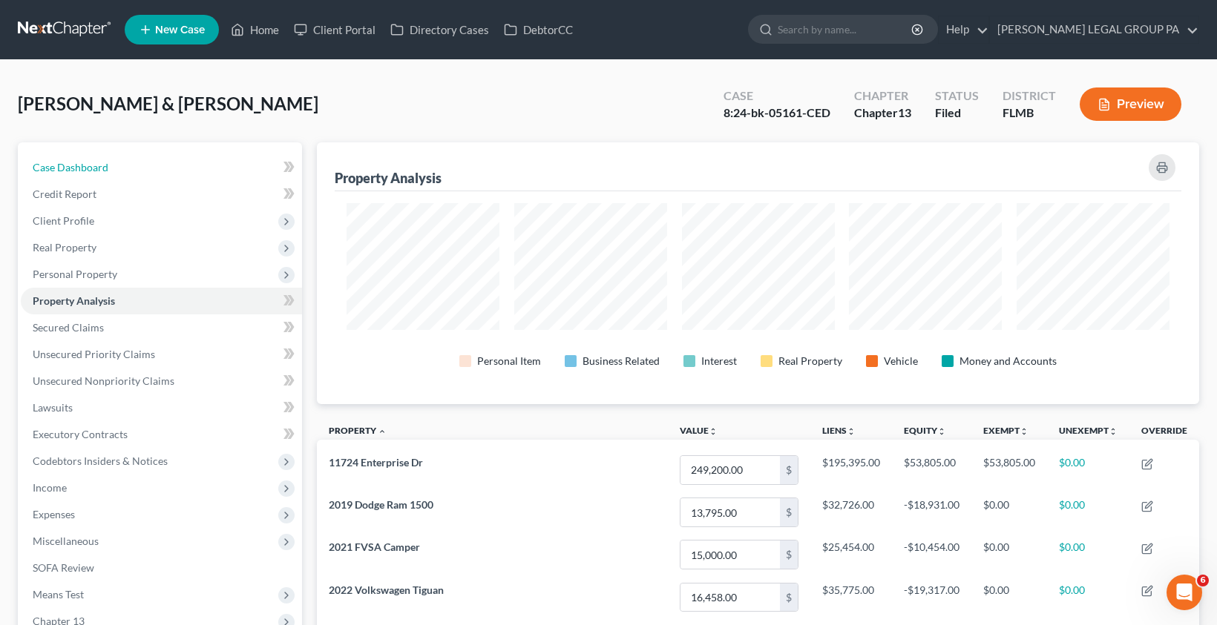
drag, startPoint x: 85, startPoint y: 171, endPoint x: 225, endPoint y: 88, distance: 162.4
click at [85, 171] on span "Case Dashboard" at bounding box center [71, 167] width 76 height 13
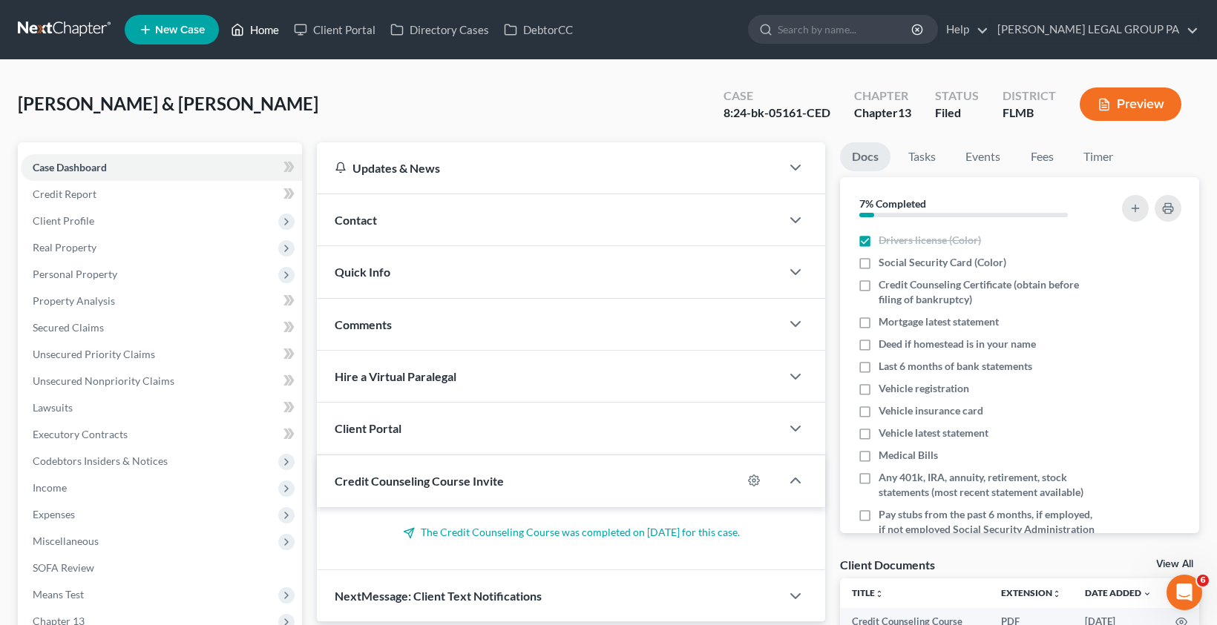
click at [267, 33] on link "Home" at bounding box center [254, 29] width 63 height 27
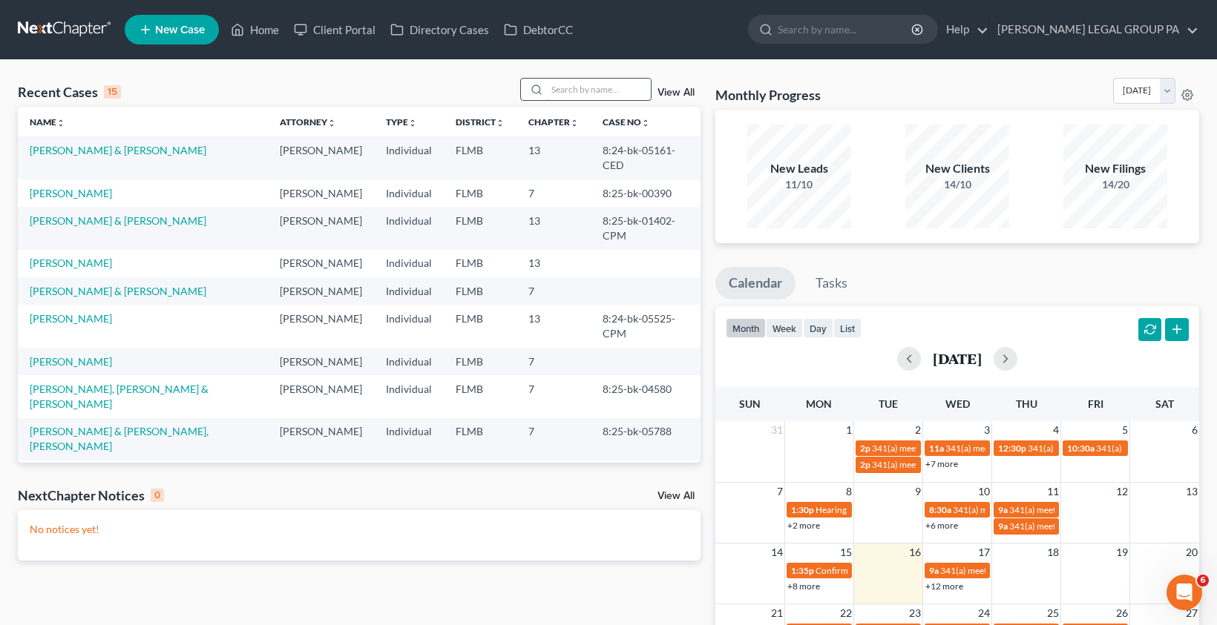
click at [624, 89] on input "search" at bounding box center [599, 90] width 104 height 22
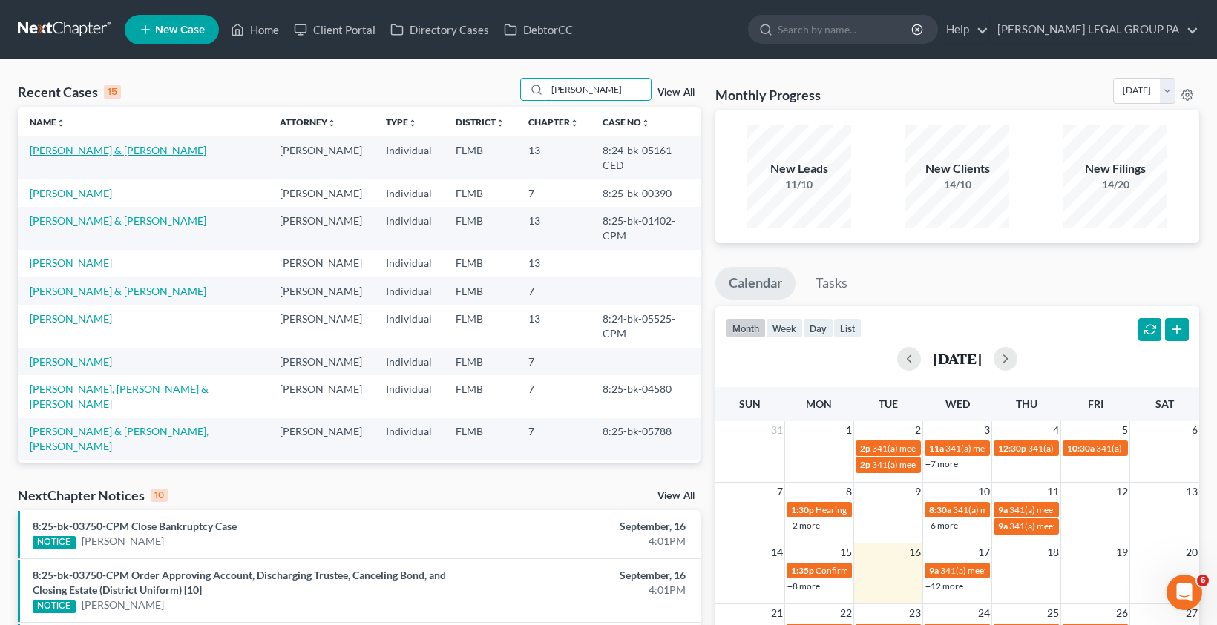
type input "[PERSON_NAME]"
click at [48, 148] on link "[PERSON_NAME] & [PERSON_NAME]" at bounding box center [118, 150] width 177 height 13
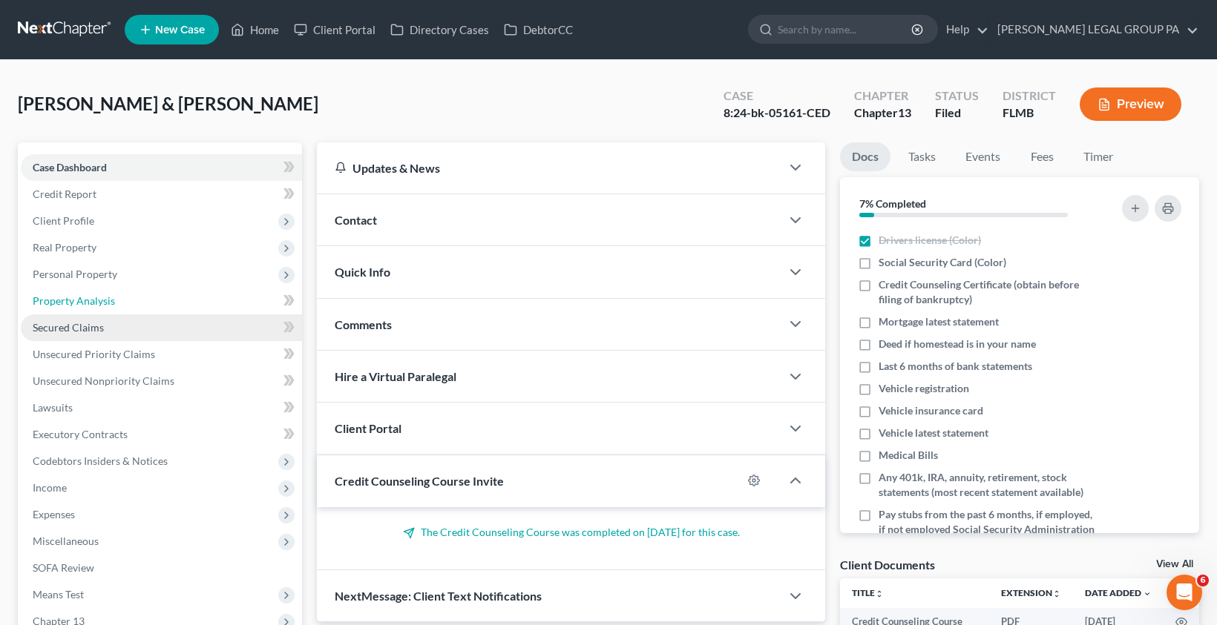
drag, startPoint x: 108, startPoint y: 300, endPoint x: 237, endPoint y: 318, distance: 131.0
click at [108, 300] on span "Property Analysis" at bounding box center [74, 301] width 82 height 13
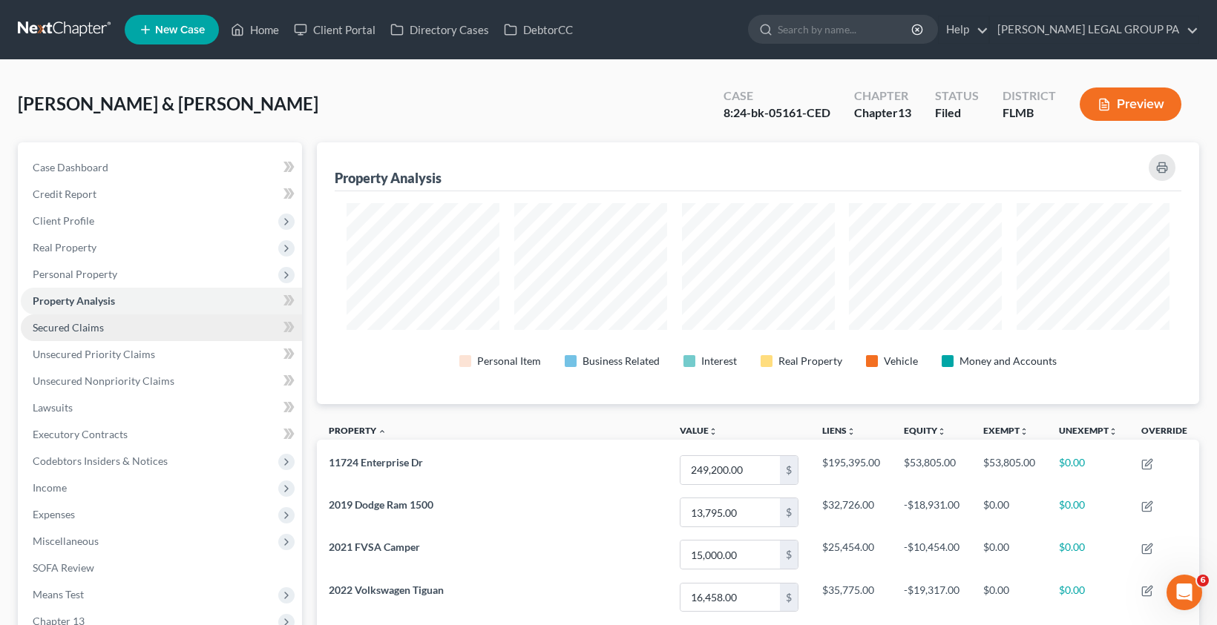
click at [77, 331] on span "Secured Claims" at bounding box center [68, 327] width 71 height 13
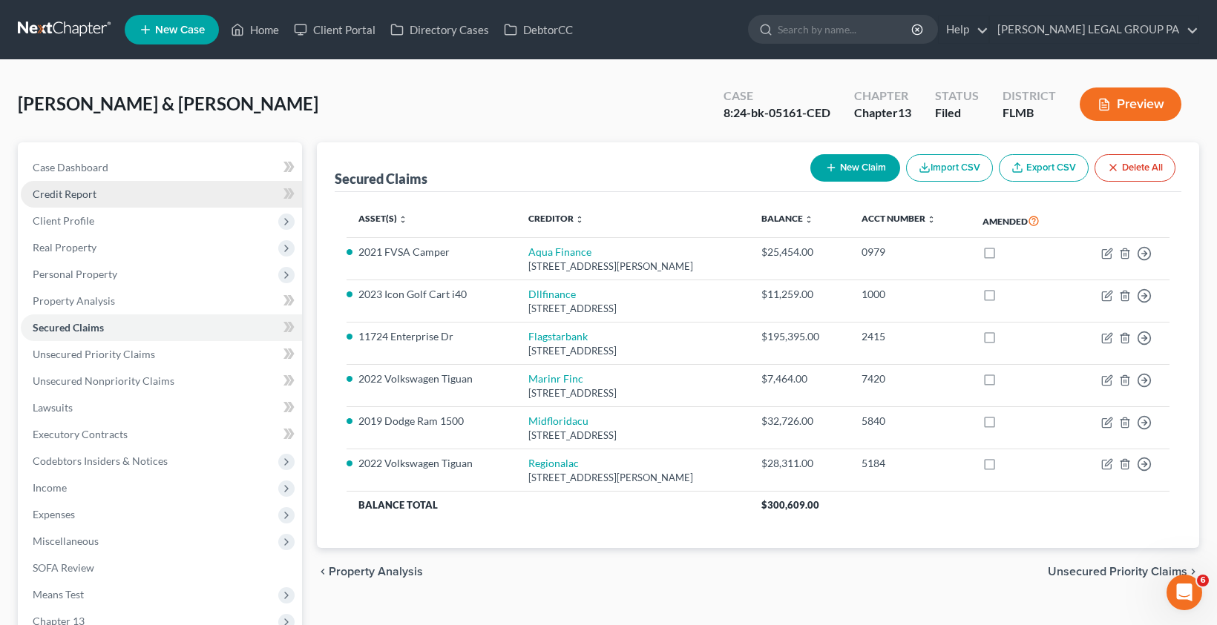
click at [96, 189] on link "Credit Report" at bounding box center [161, 194] width 281 height 27
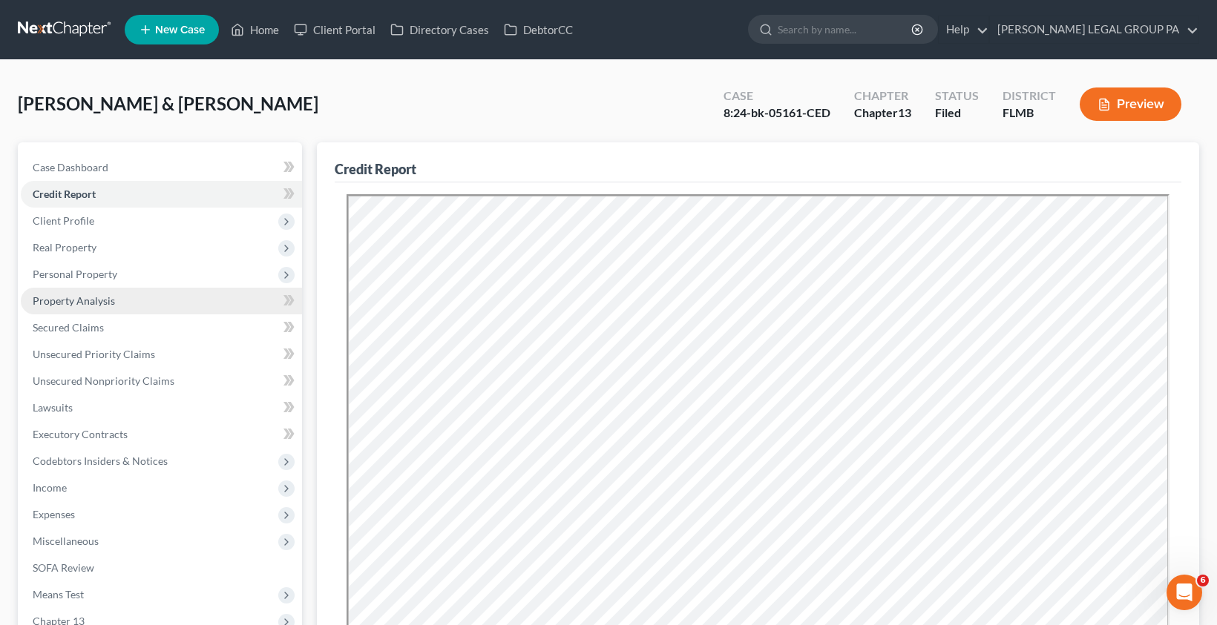
click at [99, 303] on span "Property Analysis" at bounding box center [74, 301] width 82 height 13
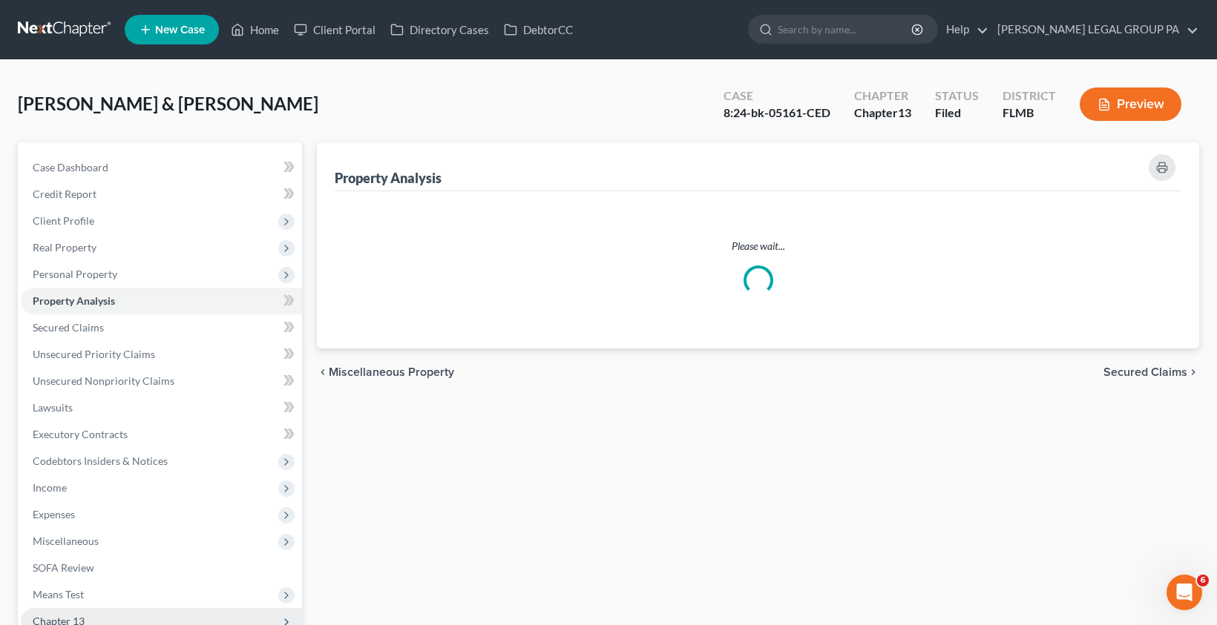
scroll to position [190, 0]
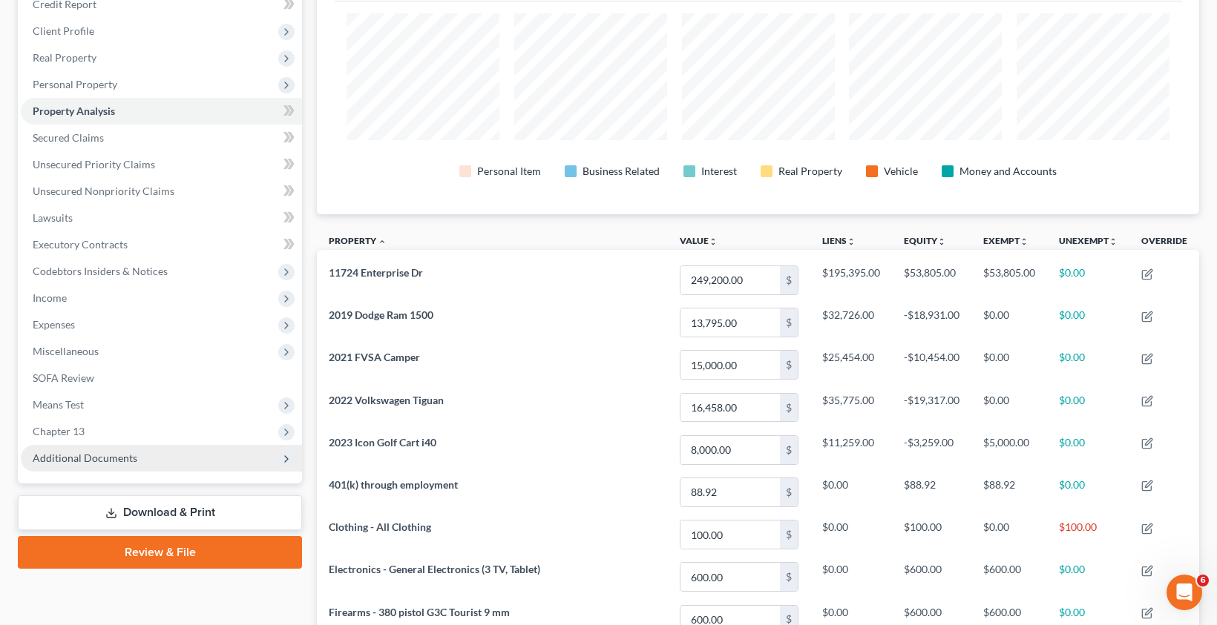
click at [86, 456] on span "Additional Documents" at bounding box center [85, 458] width 105 height 13
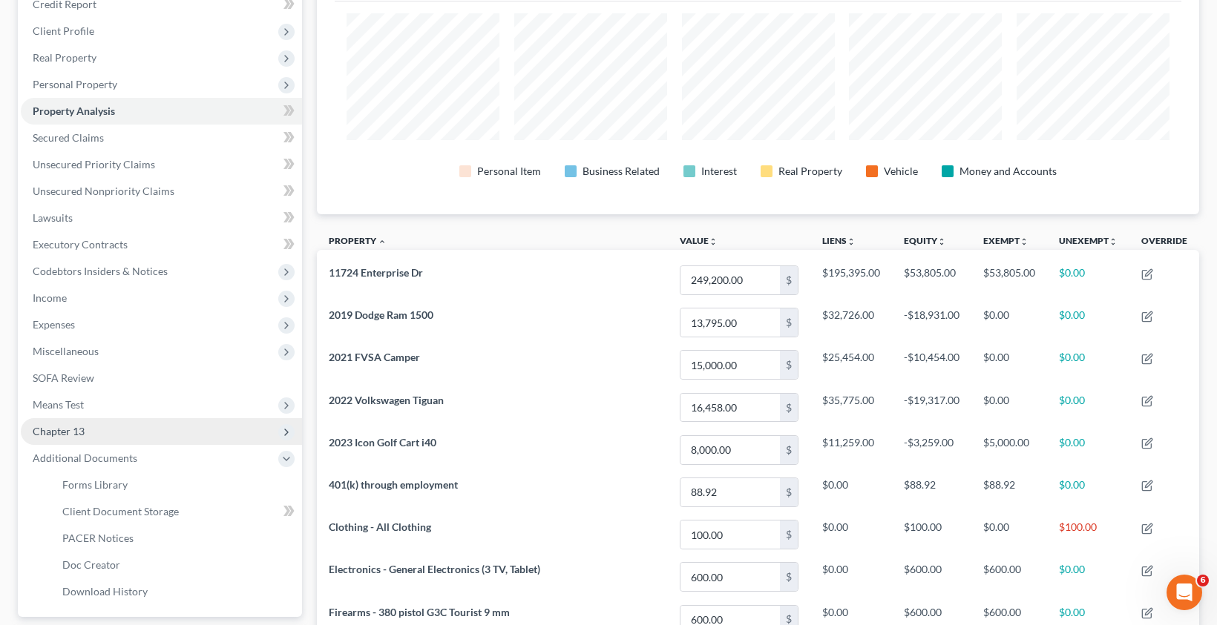
click at [83, 441] on span "Chapter 13" at bounding box center [161, 431] width 281 height 27
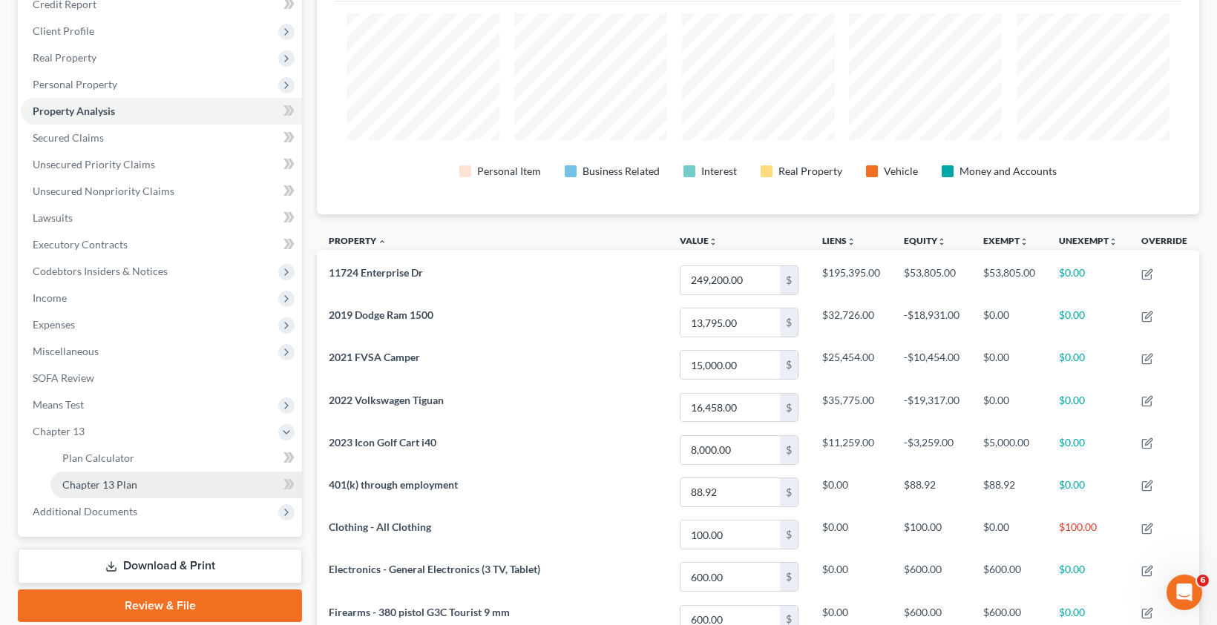
click at [111, 484] on span "Chapter 13 Plan" at bounding box center [99, 485] width 75 height 13
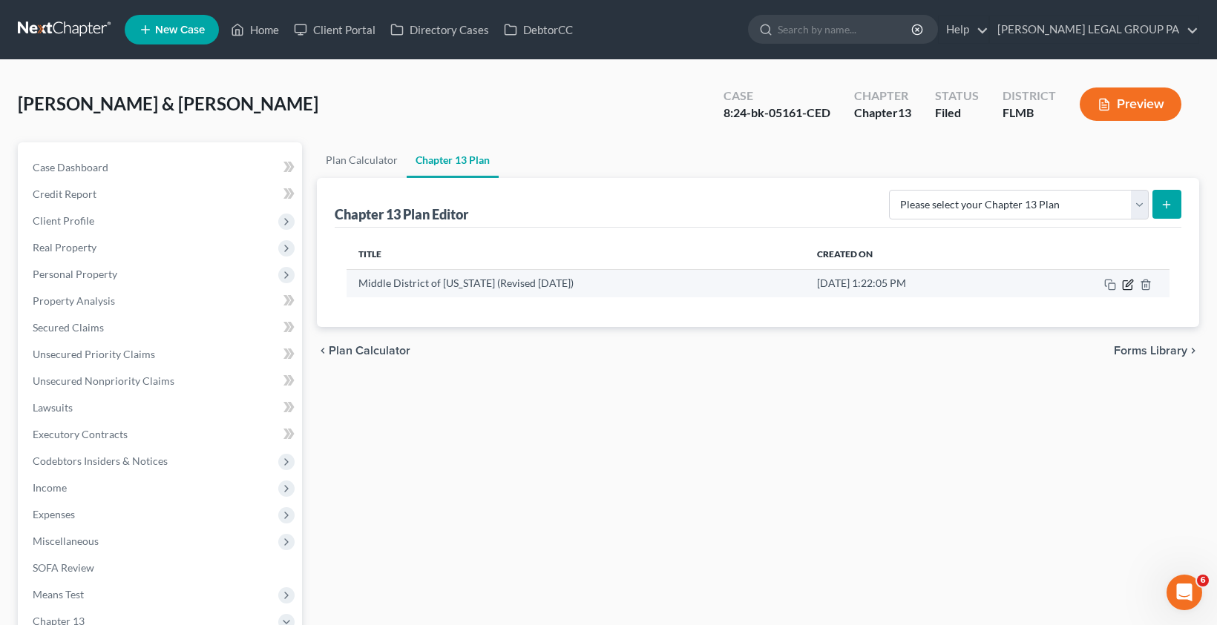
click at [1130, 283] on icon "button" at bounding box center [1128, 283] width 7 height 7
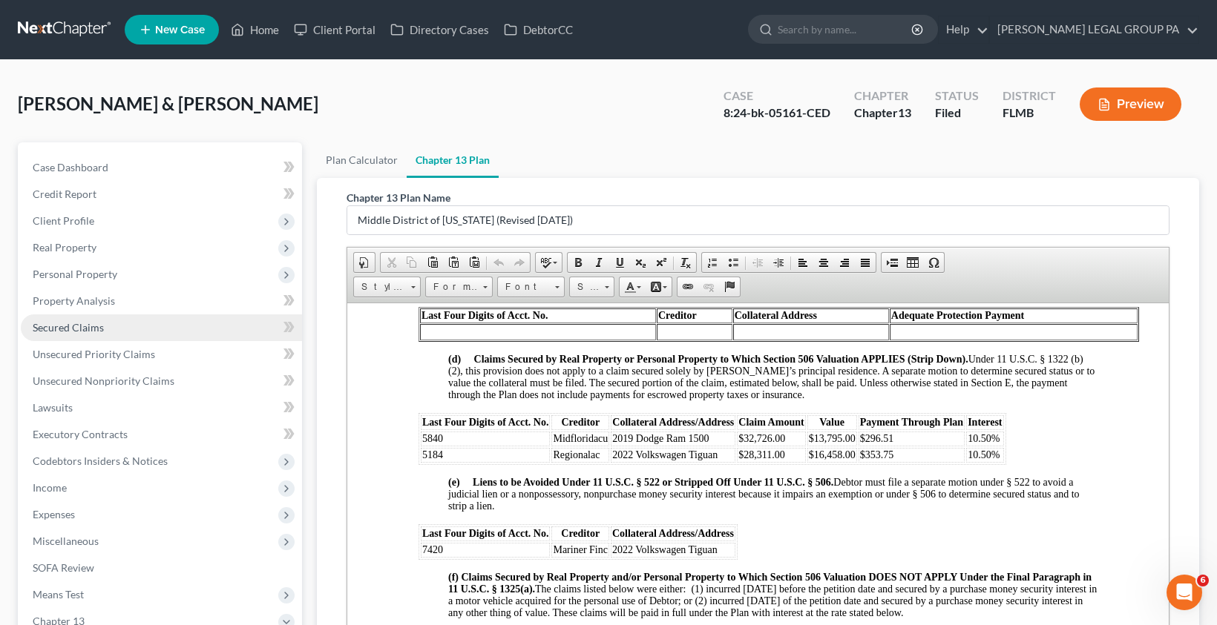
click at [70, 333] on span "Secured Claims" at bounding box center [68, 327] width 71 height 13
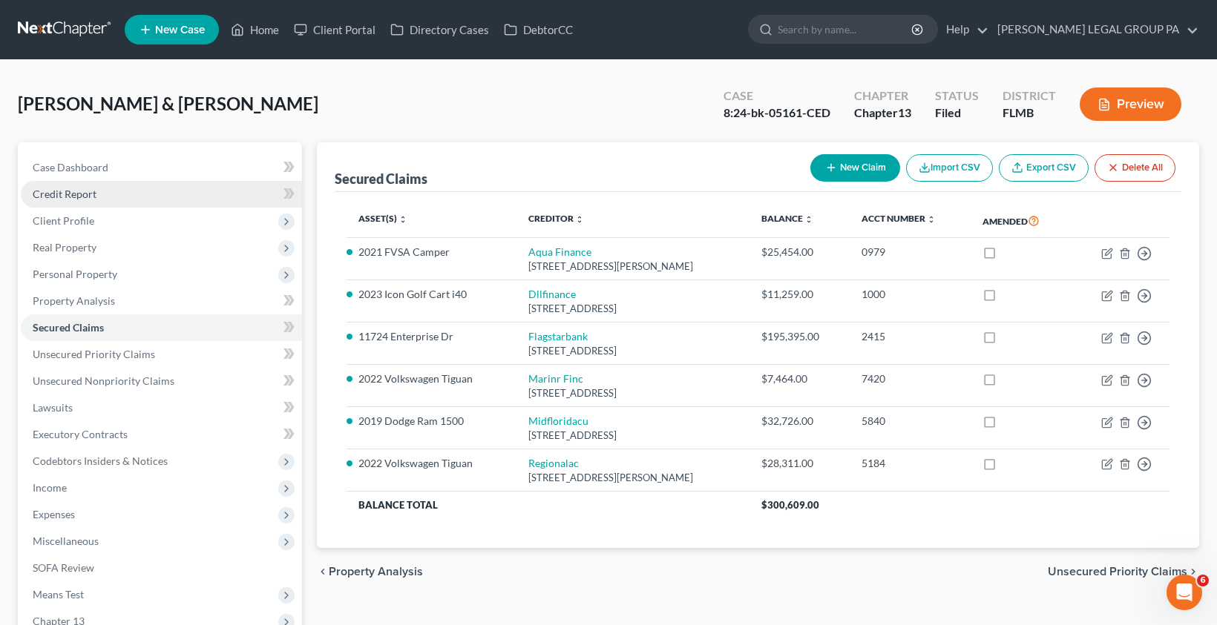
click at [68, 206] on link "Credit Report" at bounding box center [161, 194] width 281 height 27
